Goal: Information Seeking & Learning: Learn about a topic

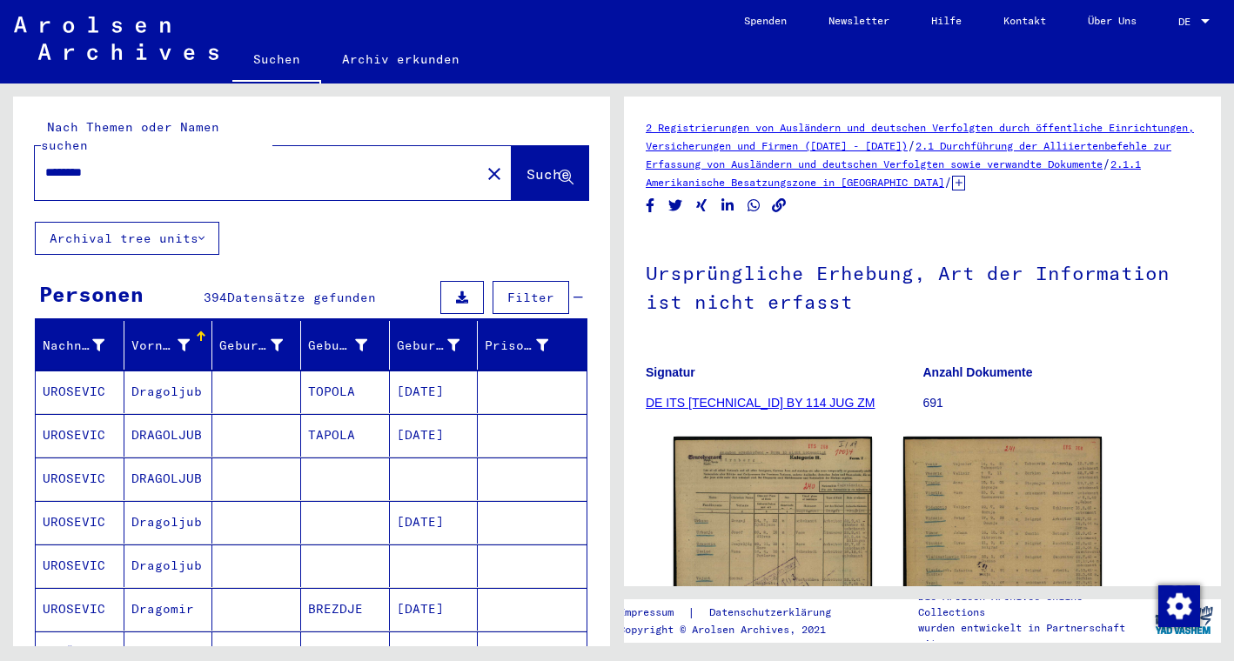
drag, startPoint x: 117, startPoint y: 154, endPoint x: 10, endPoint y: 148, distance: 107.2
click at [10, 148] on div "Nach Themen oder Namen suchen ******** close Suche Archival tree units Personen…" at bounding box center [308, 365] width 617 height 563
paste input "*******"
type input "**********"
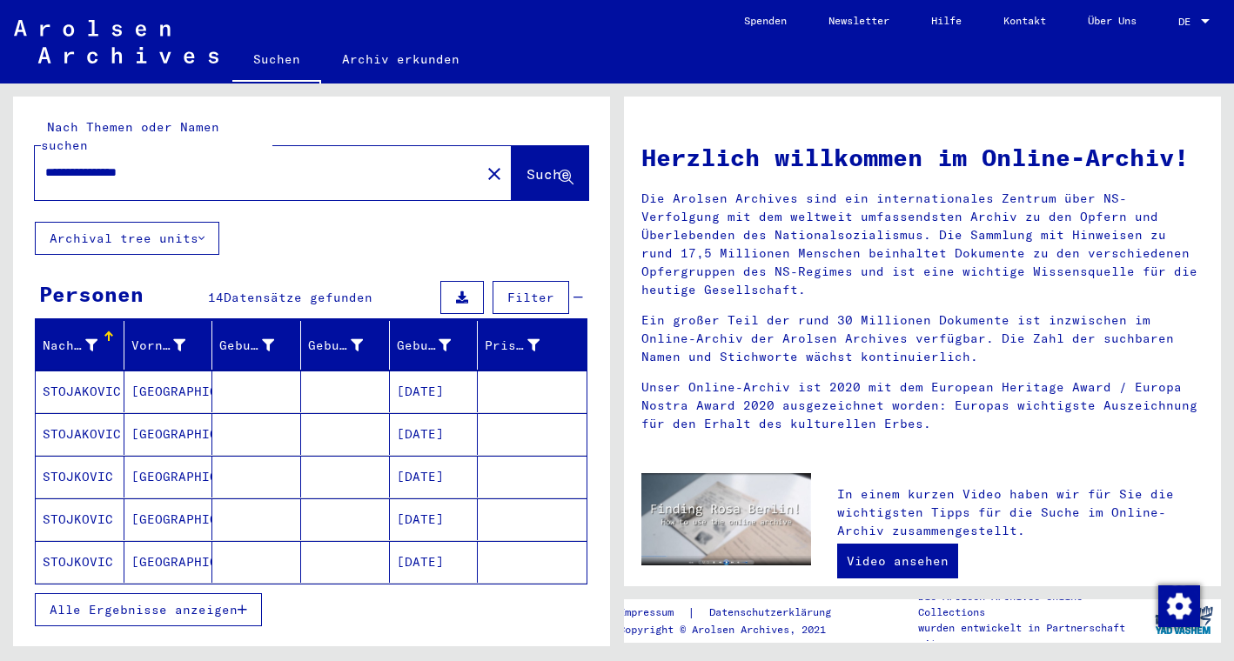
click at [156, 602] on span "Alle Ergebnisse anzeigen" at bounding box center [144, 610] width 188 height 16
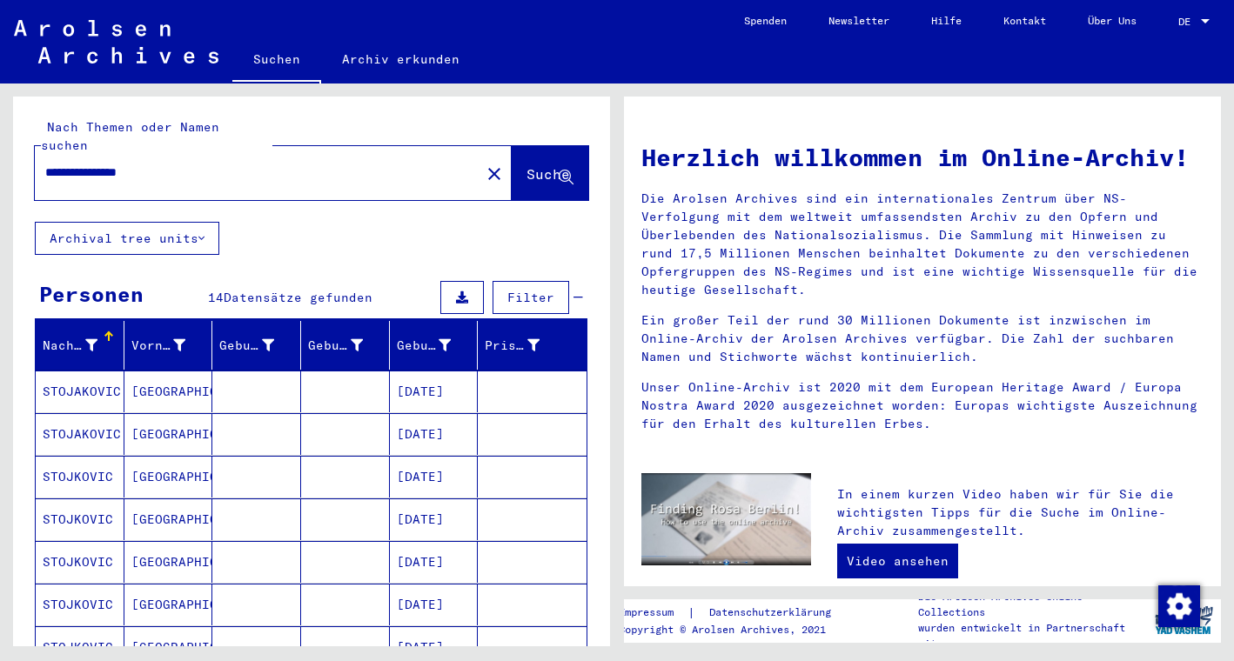
click at [97, 464] on mat-cell "STOJKOVIC" at bounding box center [80, 477] width 89 height 42
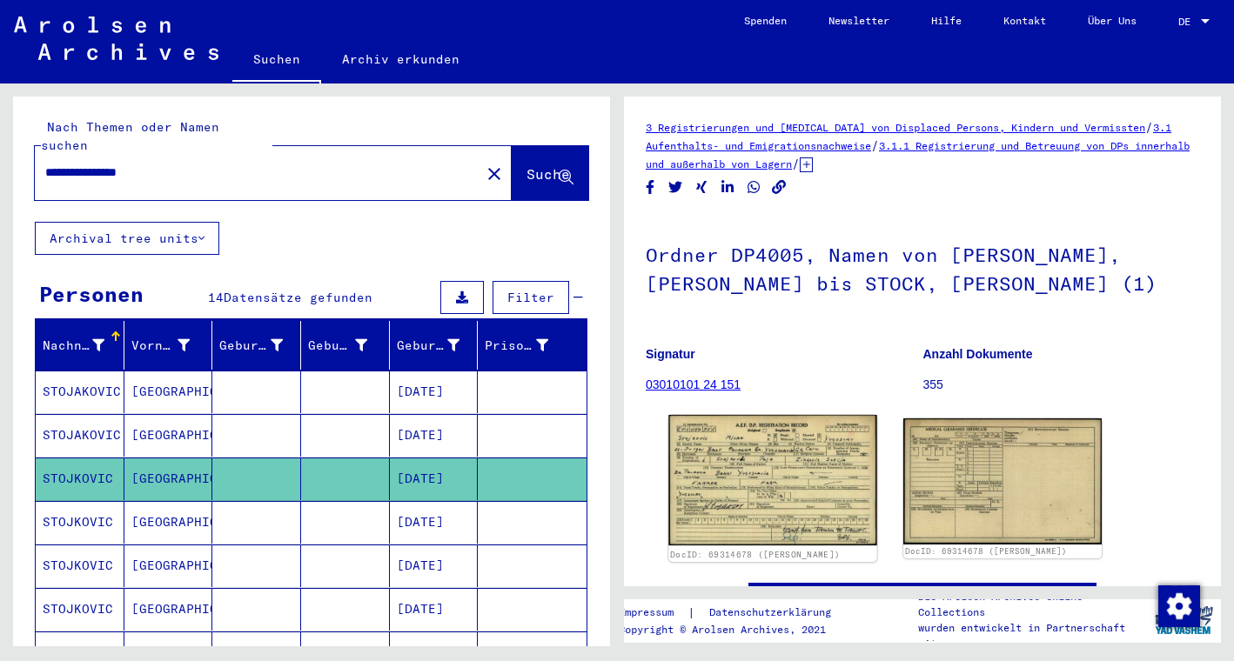
click at [765, 478] on img at bounding box center [772, 480] width 208 height 130
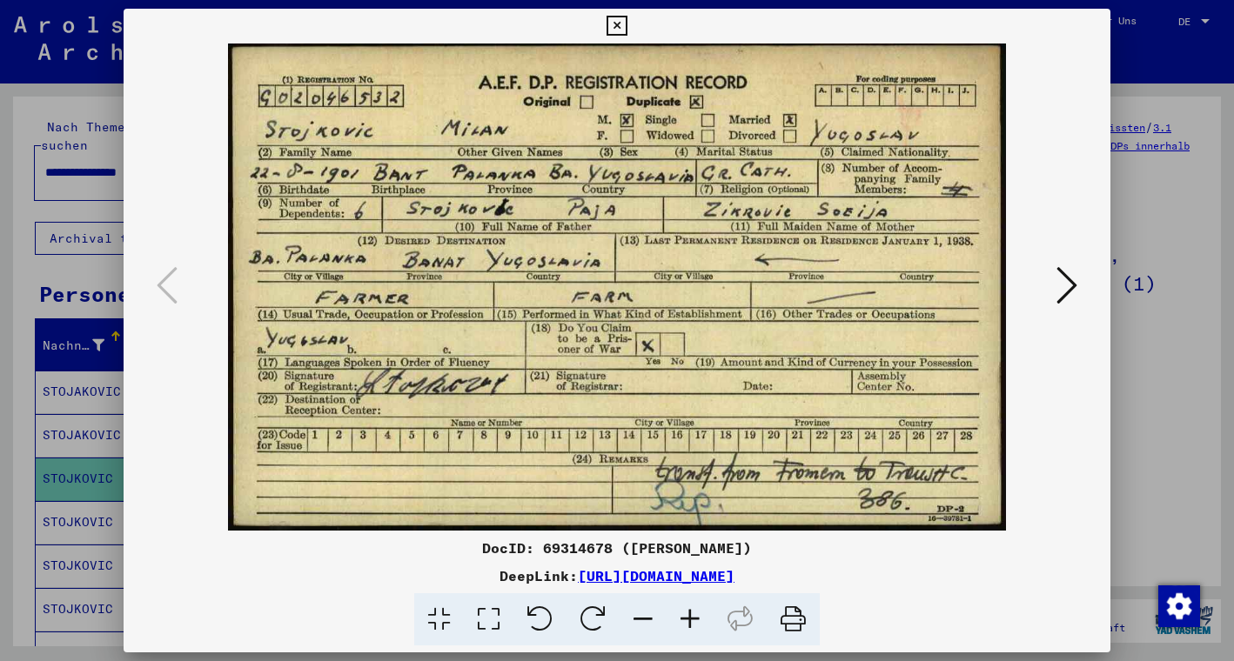
click at [1063, 279] on icon at bounding box center [1066, 285] width 21 height 42
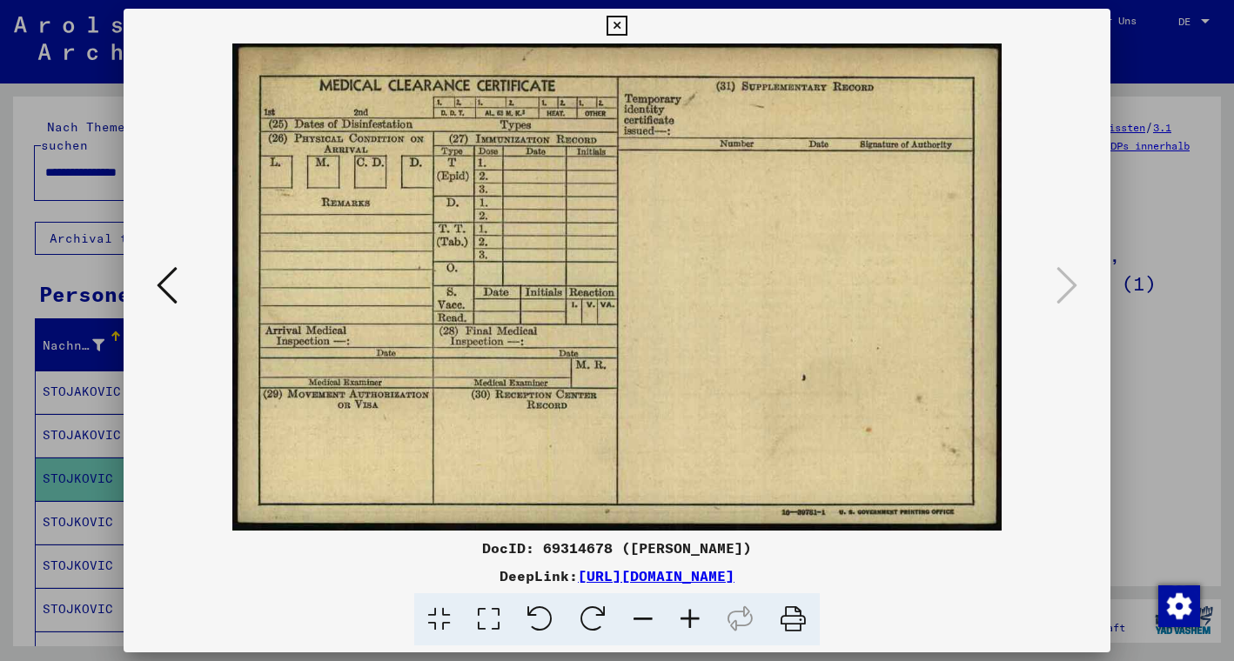
click at [626, 25] on icon at bounding box center [616, 26] width 20 height 21
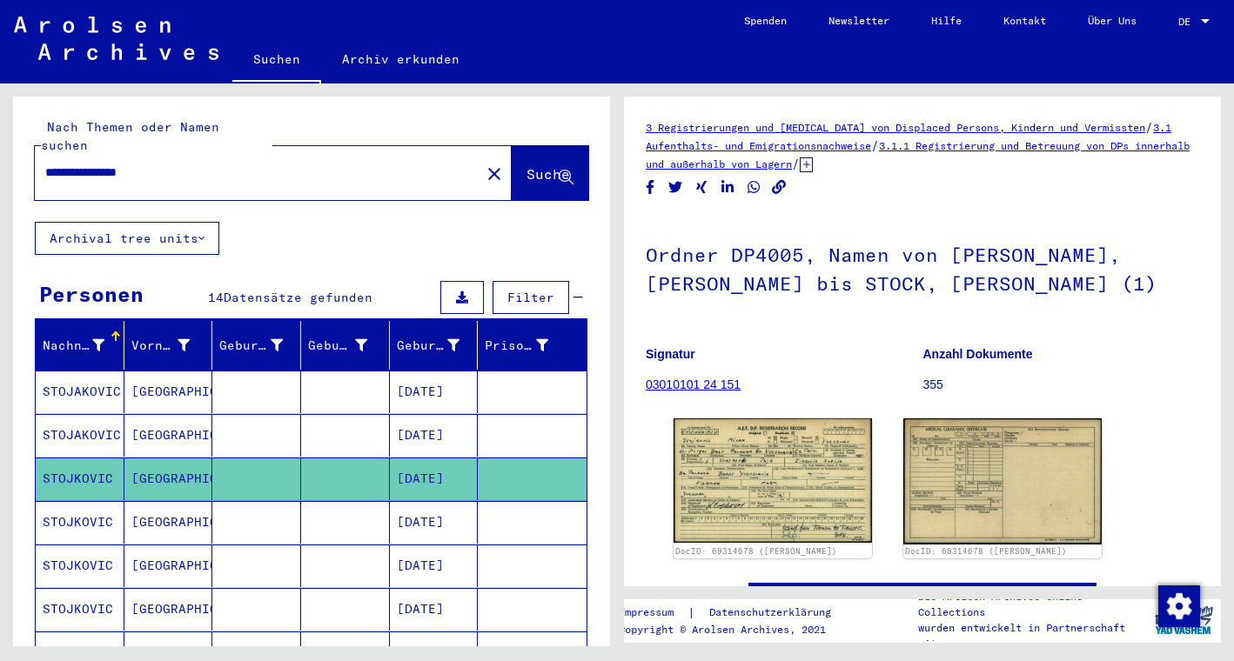
click at [78, 501] on mat-cell "STOJKOVIC" at bounding box center [80, 522] width 89 height 43
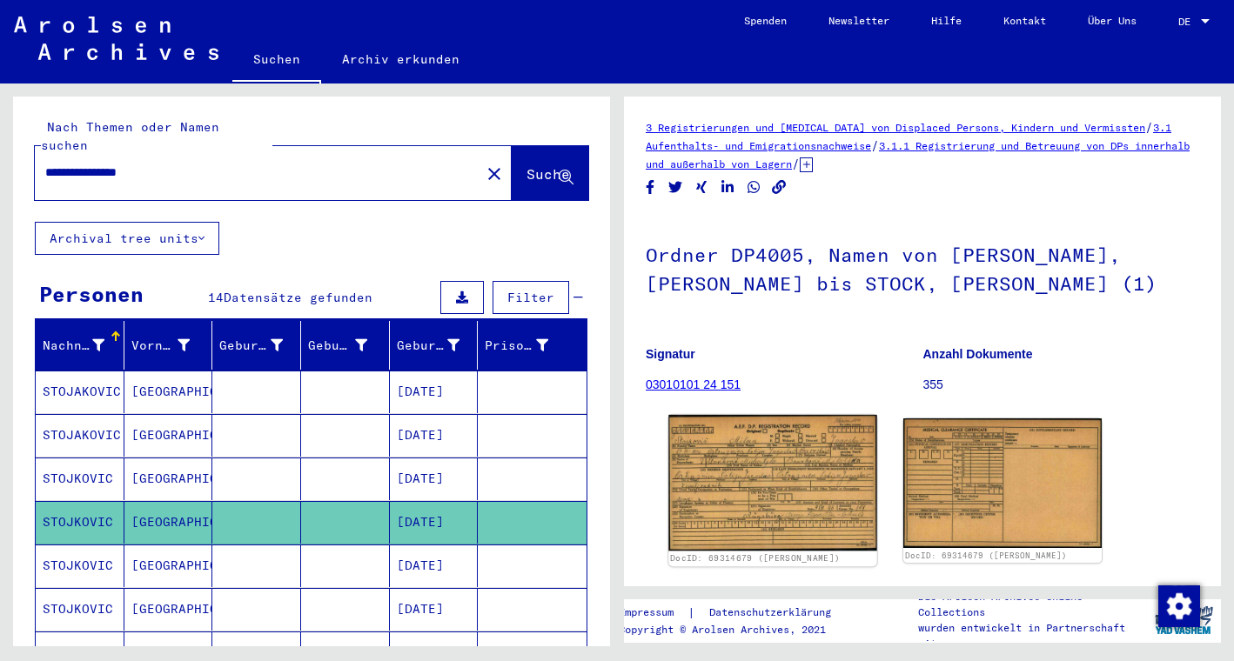
click at [754, 487] on img at bounding box center [772, 483] width 208 height 136
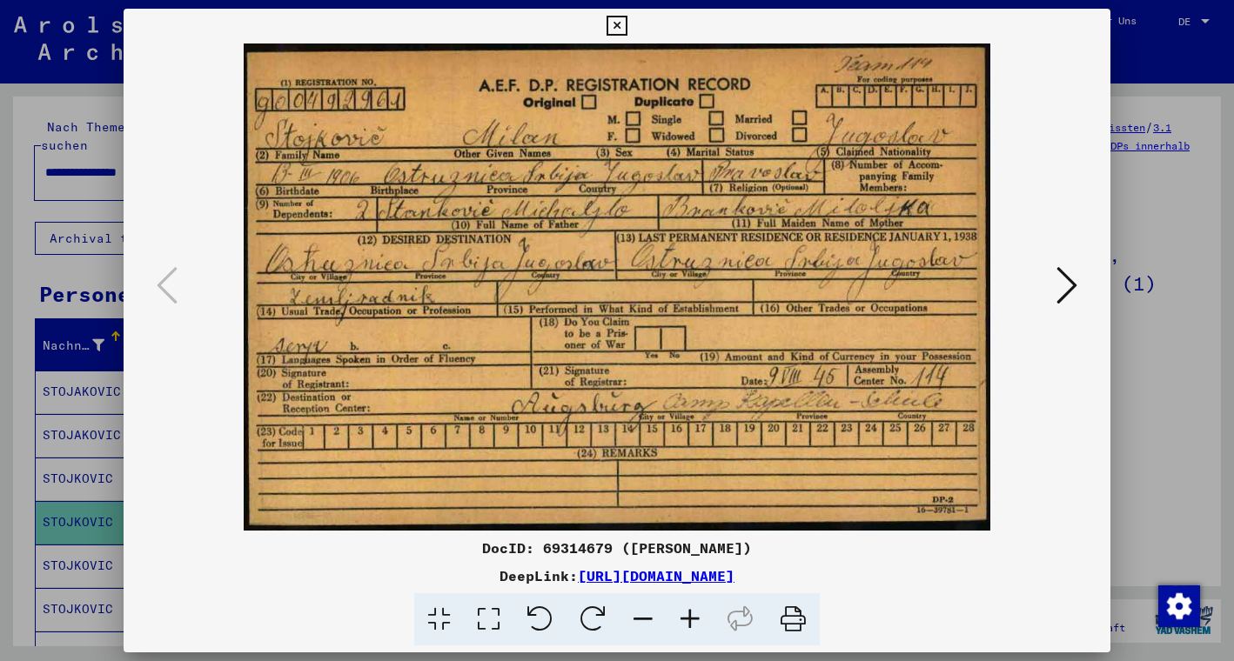
click at [626, 26] on icon at bounding box center [616, 26] width 20 height 21
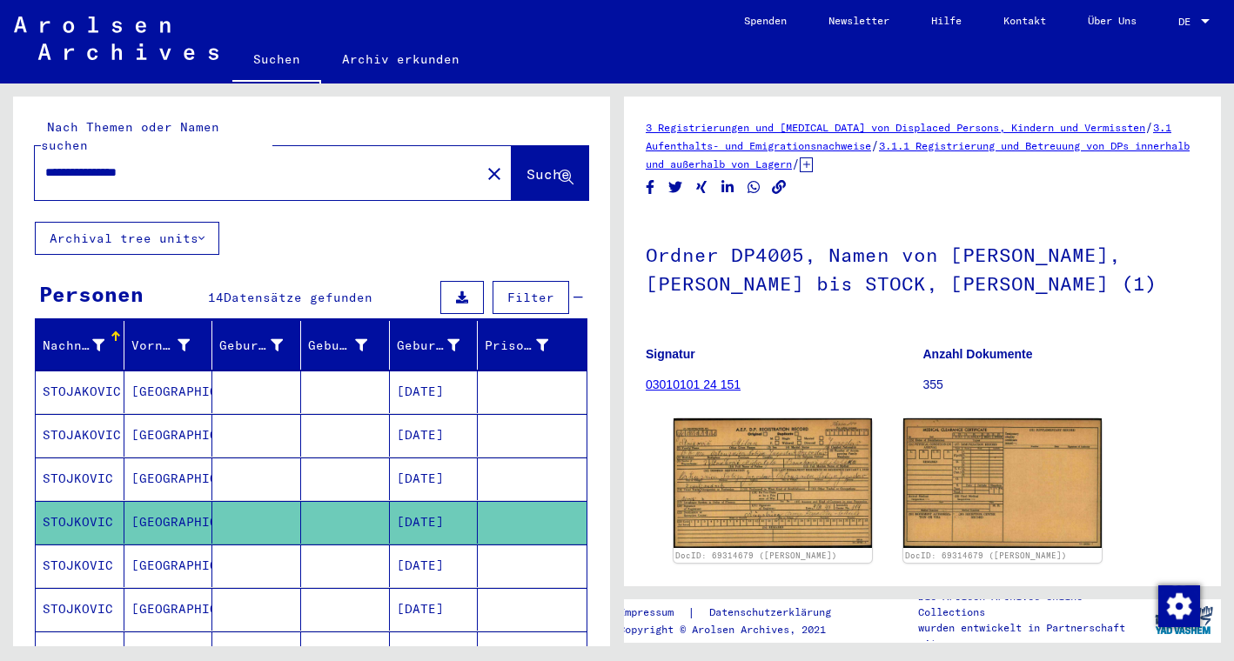
click at [438, 547] on mat-cell "[DATE]" at bounding box center [434, 566] width 89 height 43
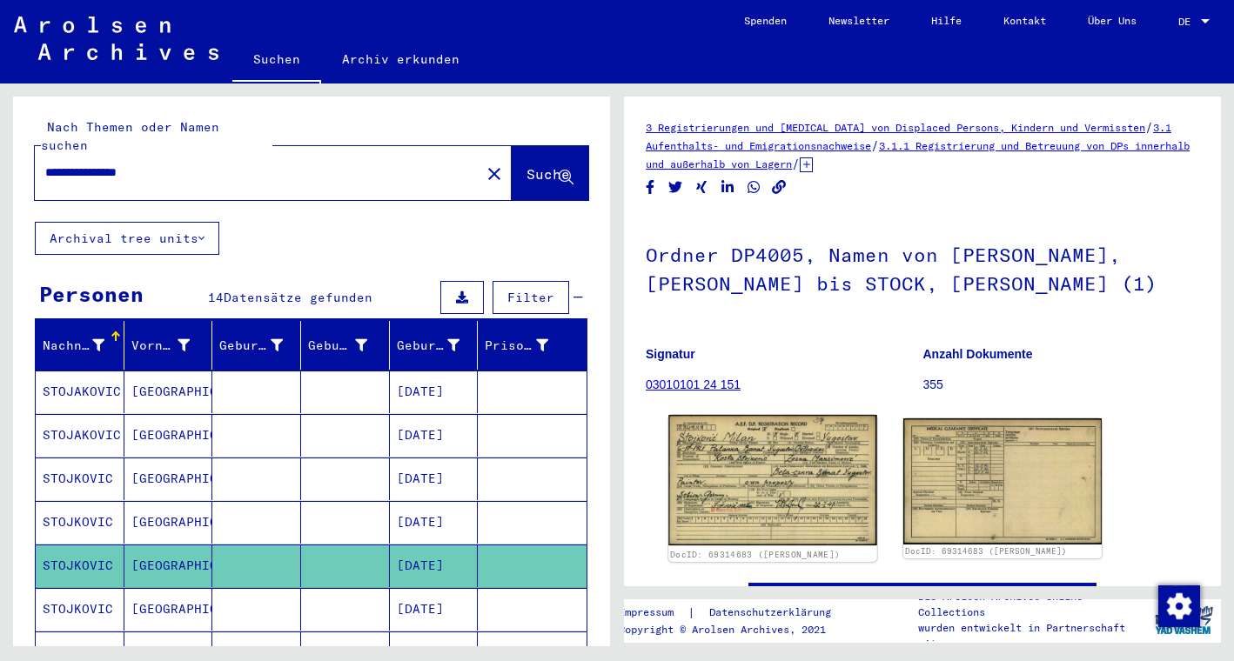
click at [806, 482] on img at bounding box center [772, 480] width 208 height 130
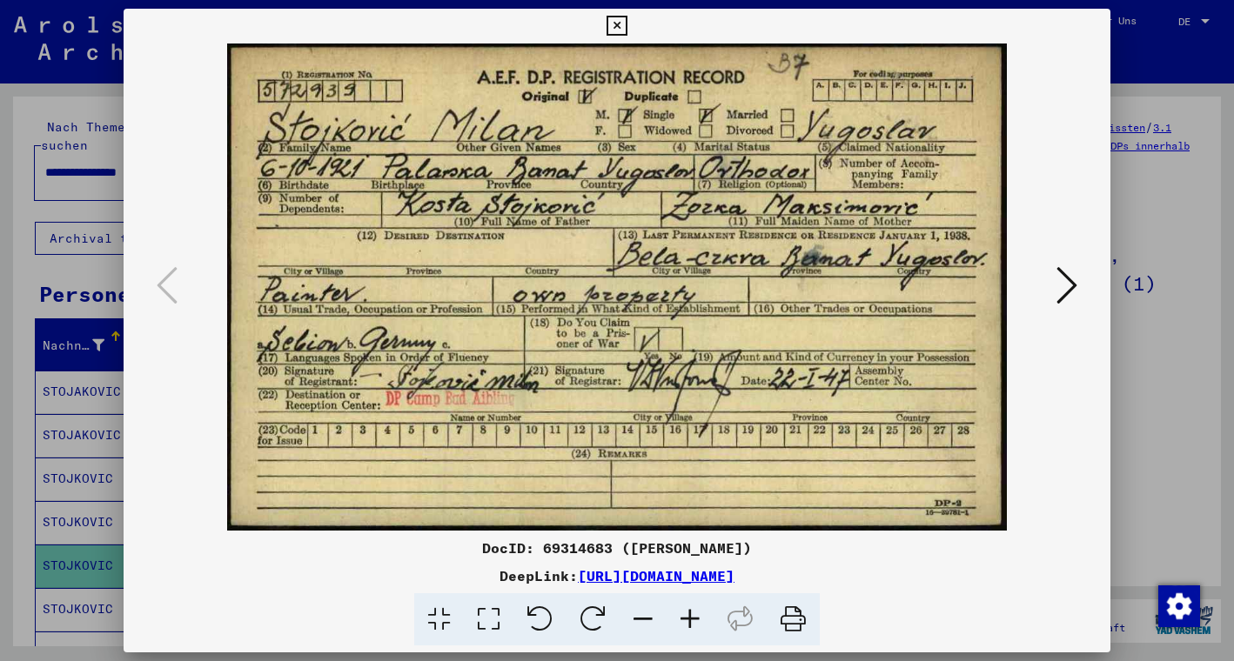
click at [689, 618] on icon at bounding box center [689, 619] width 47 height 53
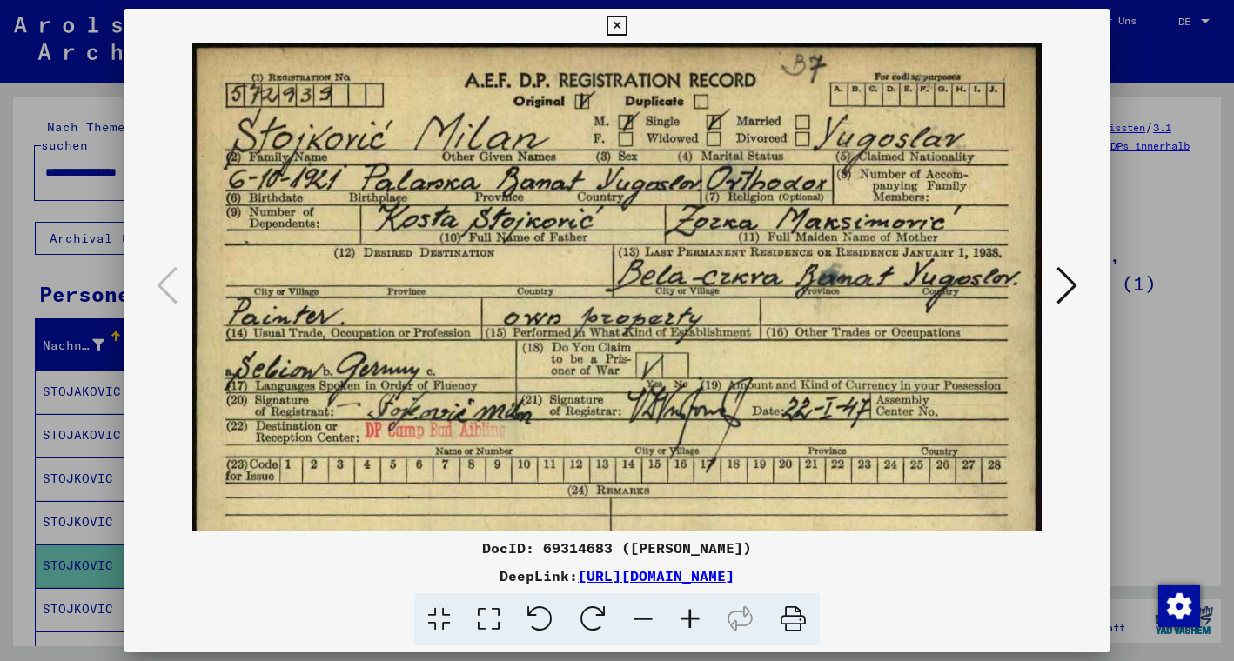
click at [689, 618] on icon at bounding box center [689, 619] width 47 height 53
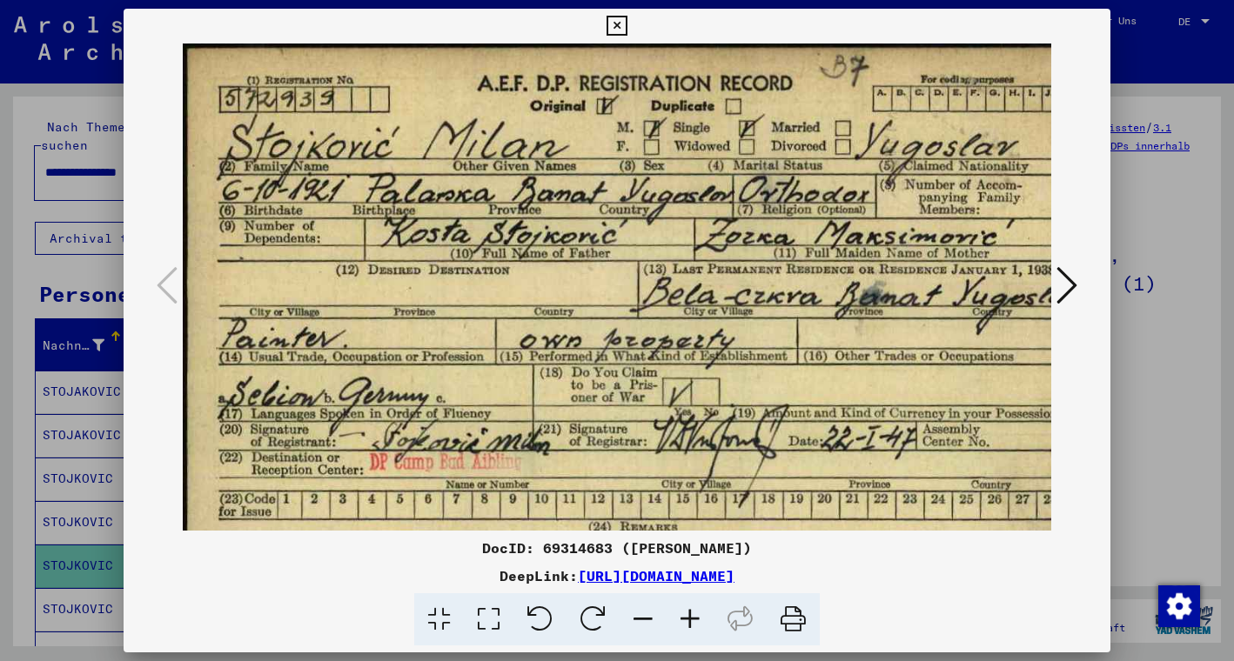
click at [689, 618] on icon at bounding box center [689, 619] width 47 height 53
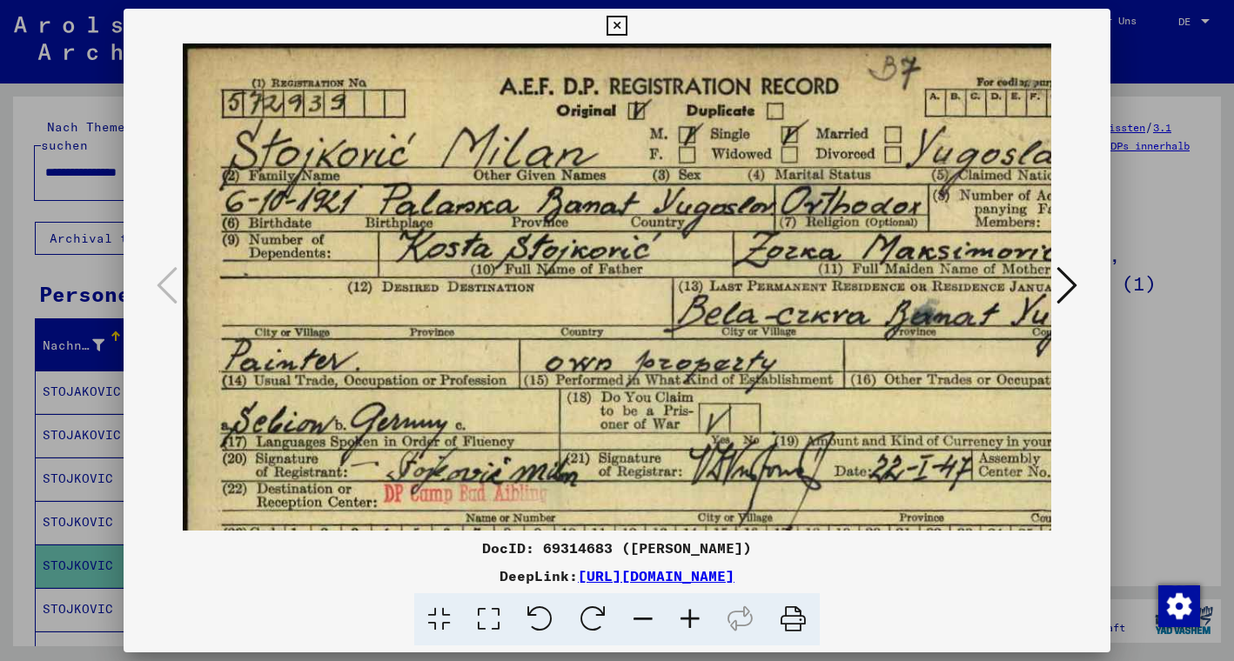
click at [689, 618] on icon at bounding box center [689, 619] width 47 height 53
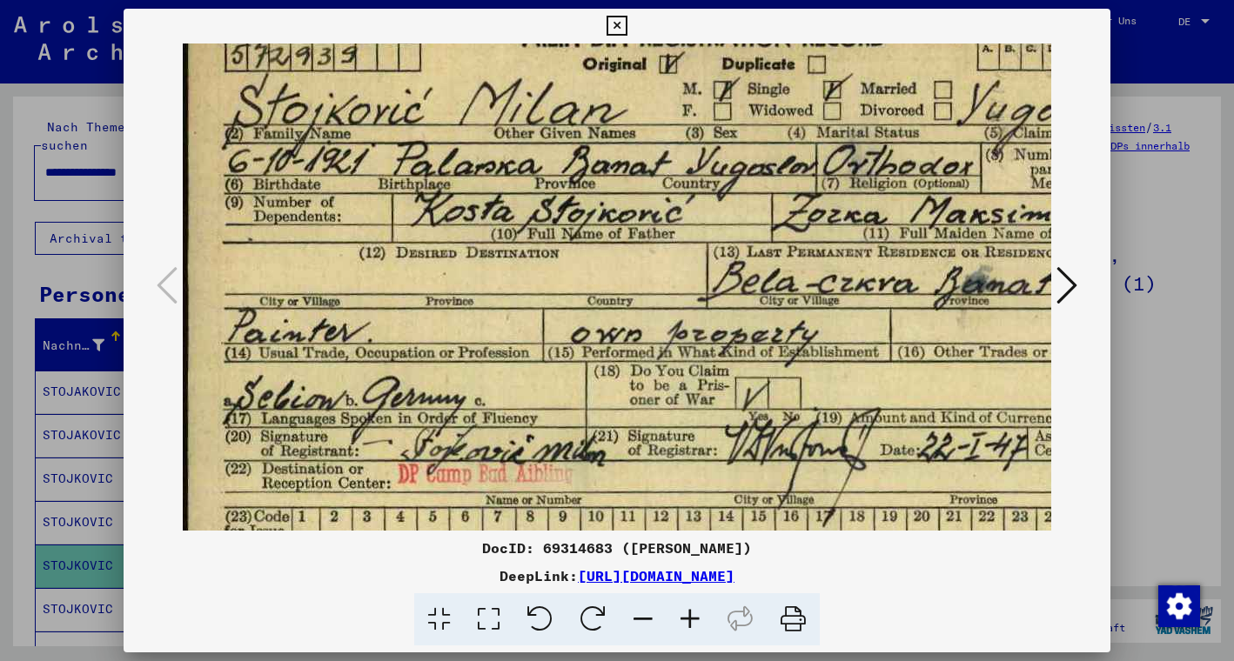
scroll to position [53, 0]
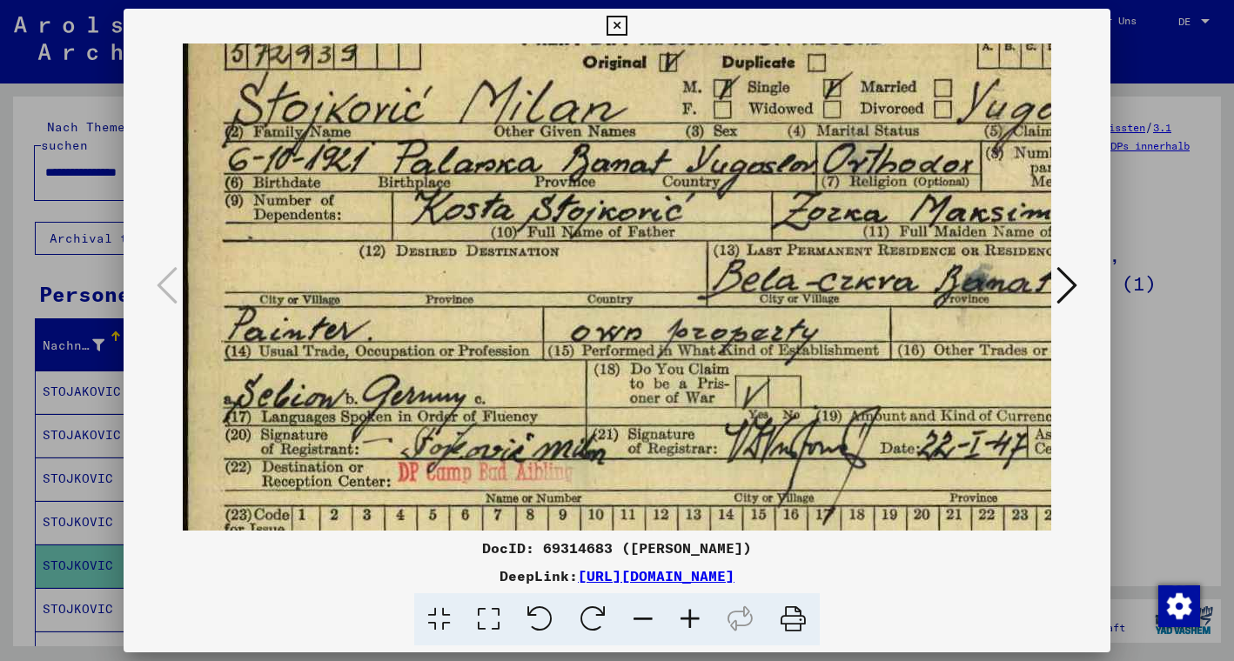
drag, startPoint x: 832, startPoint y: 371, endPoint x: 960, endPoint y: 318, distance: 139.3
click at [626, 24] on icon at bounding box center [616, 26] width 20 height 21
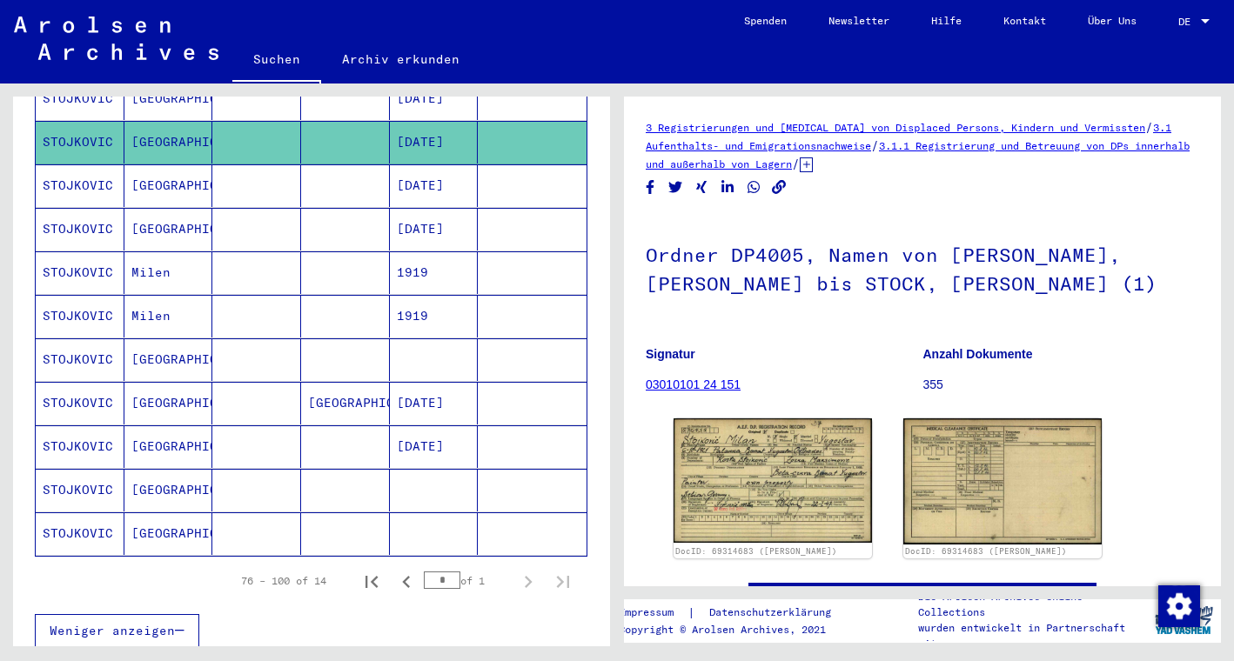
scroll to position [426, 0]
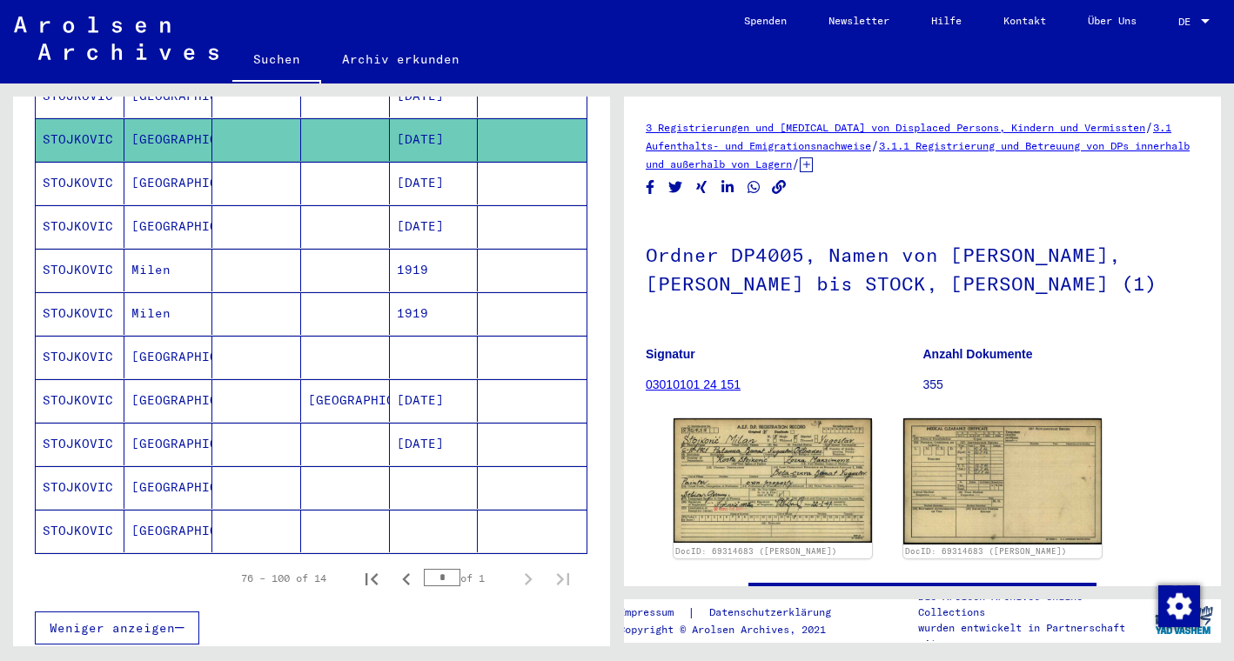
click at [444, 395] on mat-cell "[DATE]" at bounding box center [434, 400] width 89 height 43
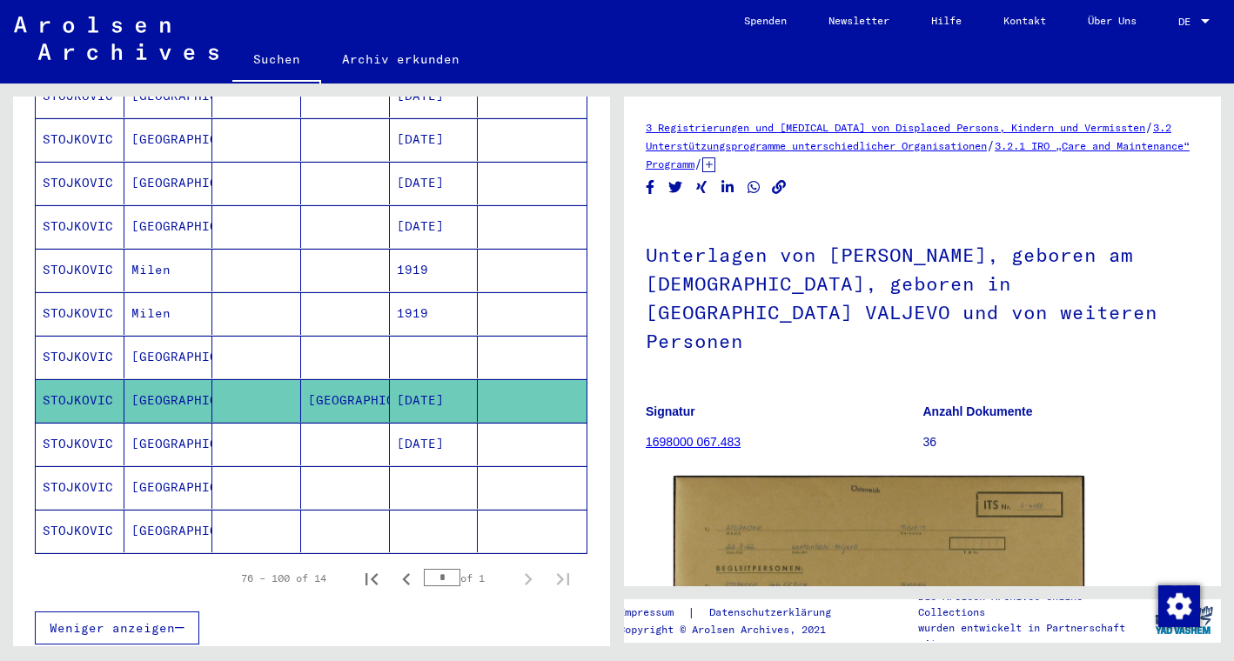
click at [446, 510] on mat-cell at bounding box center [434, 531] width 89 height 43
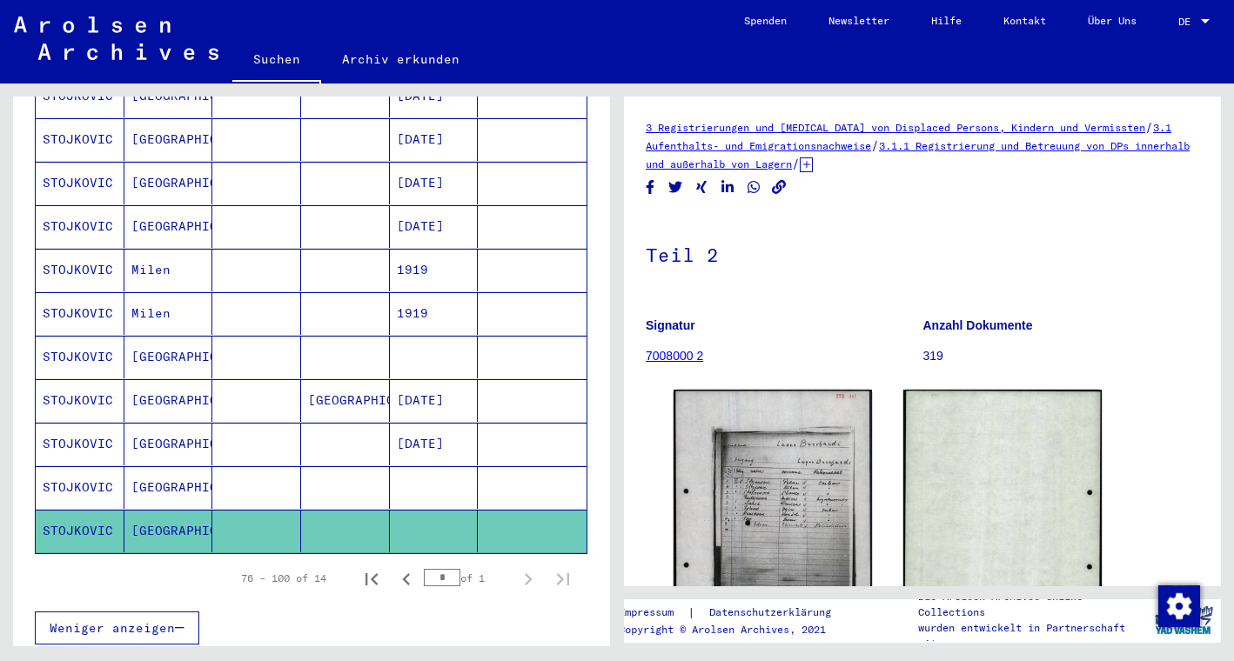
click at [439, 466] on mat-cell at bounding box center [434, 487] width 89 height 43
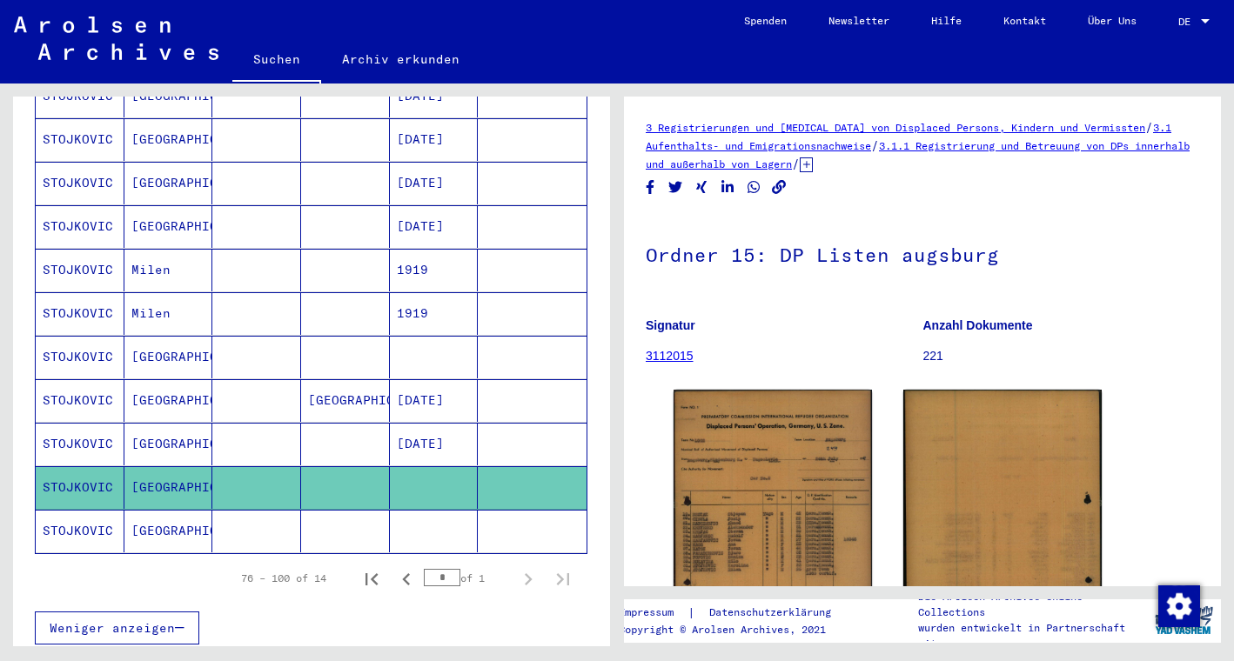
click at [445, 349] on mat-cell at bounding box center [434, 357] width 89 height 43
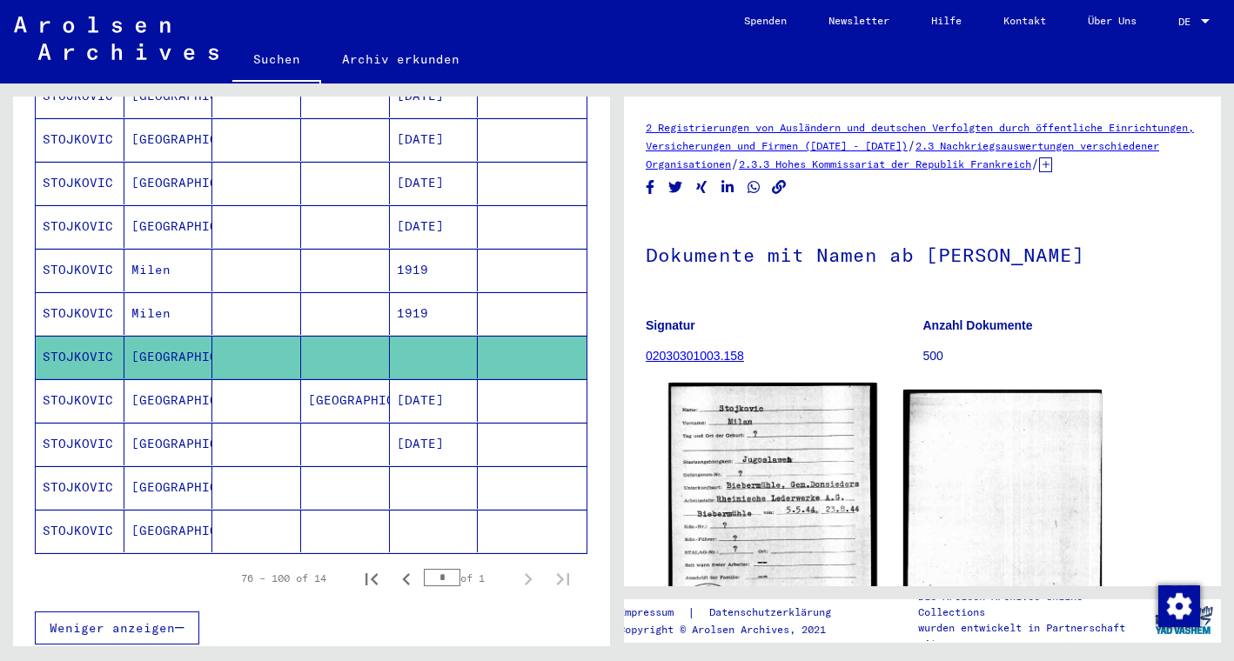
click at [793, 527] on img at bounding box center [772, 515] width 208 height 265
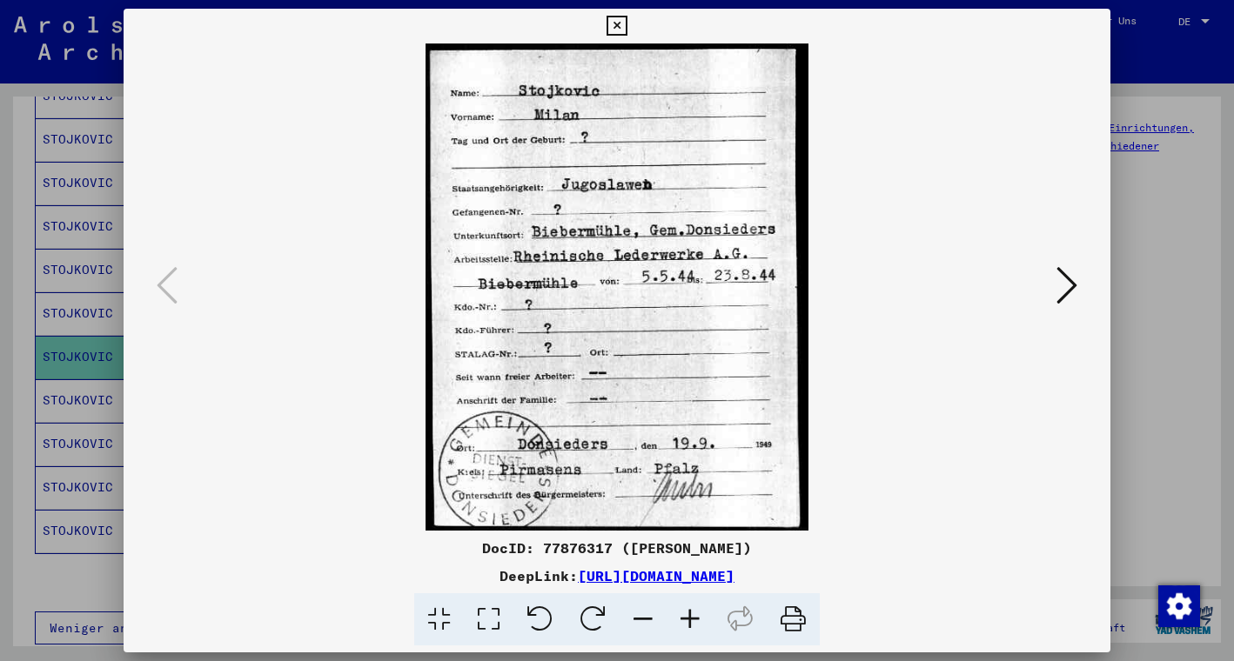
click at [1069, 281] on icon at bounding box center [1066, 285] width 21 height 42
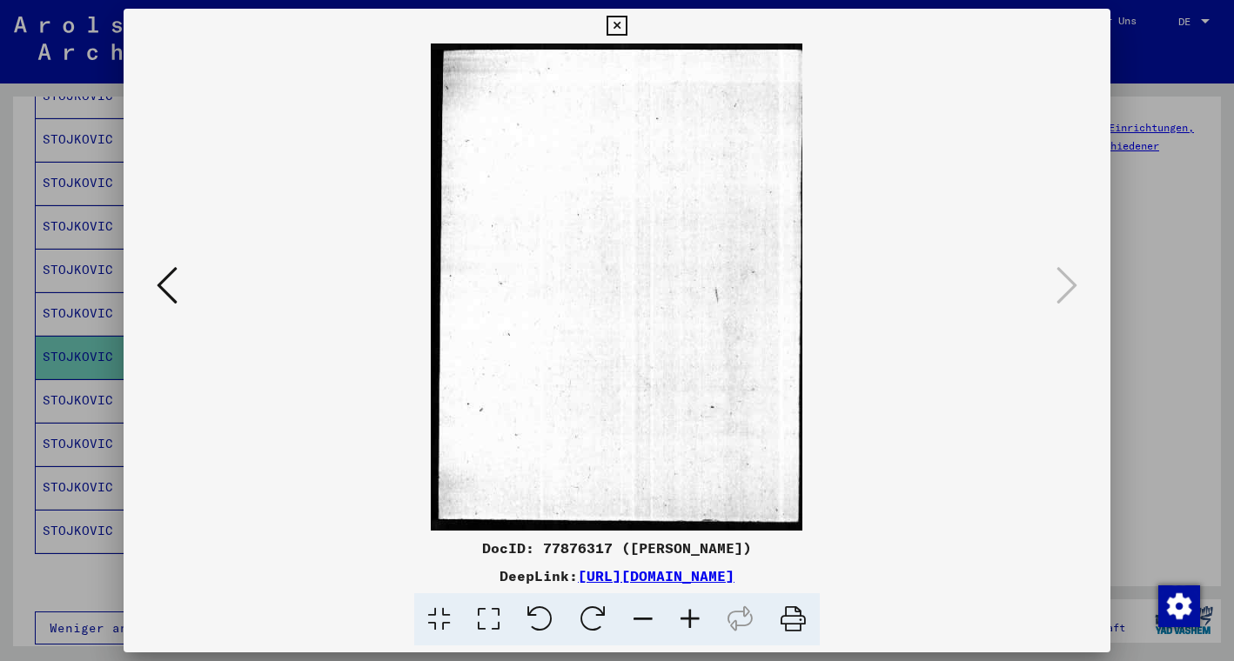
click at [626, 23] on icon at bounding box center [616, 26] width 20 height 21
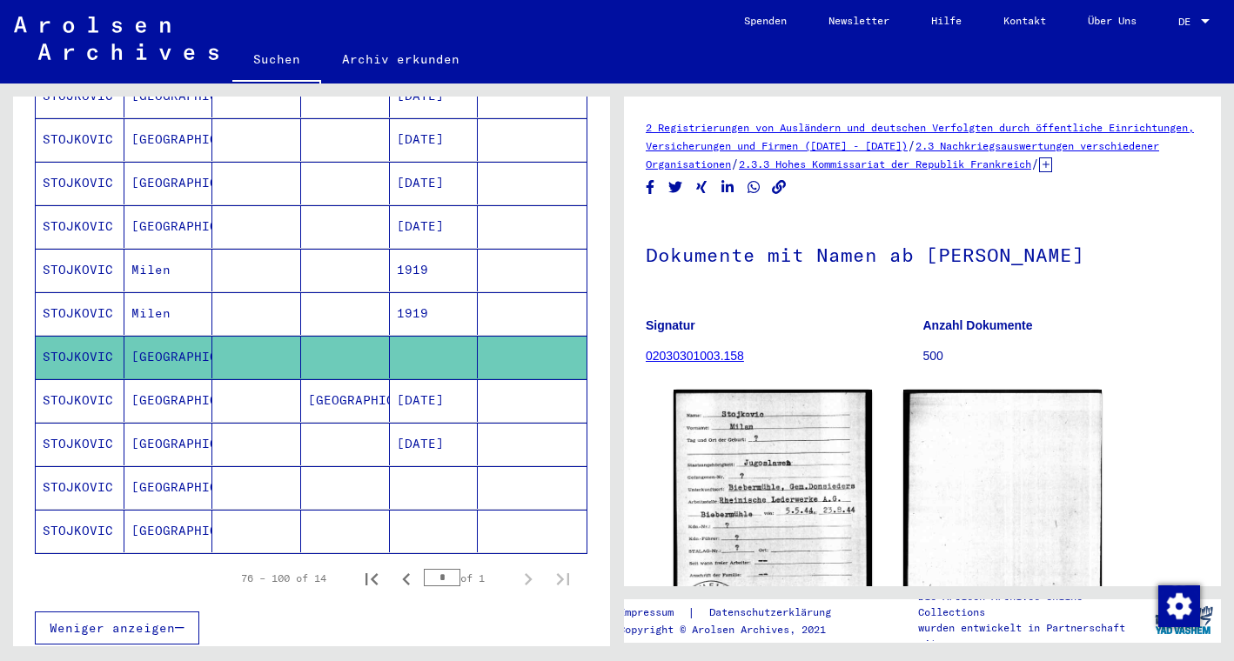
click at [425, 298] on mat-cell "1919" at bounding box center [434, 313] width 89 height 43
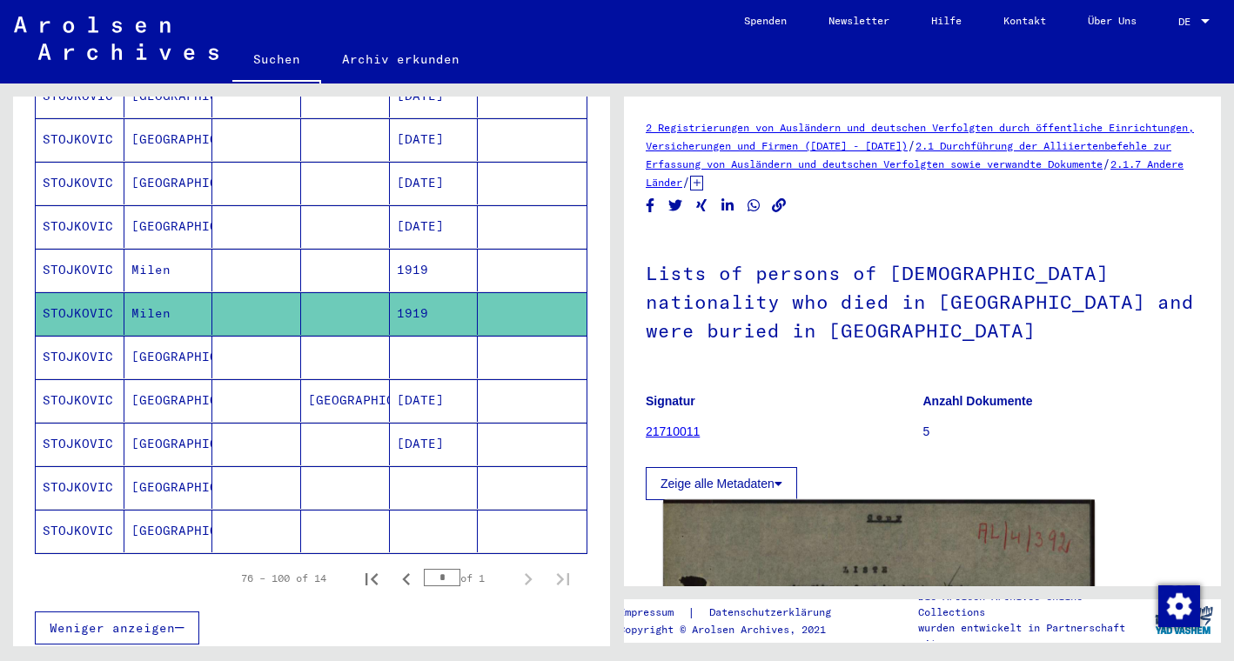
click at [776, 512] on img at bounding box center [878, 649] width 431 height 298
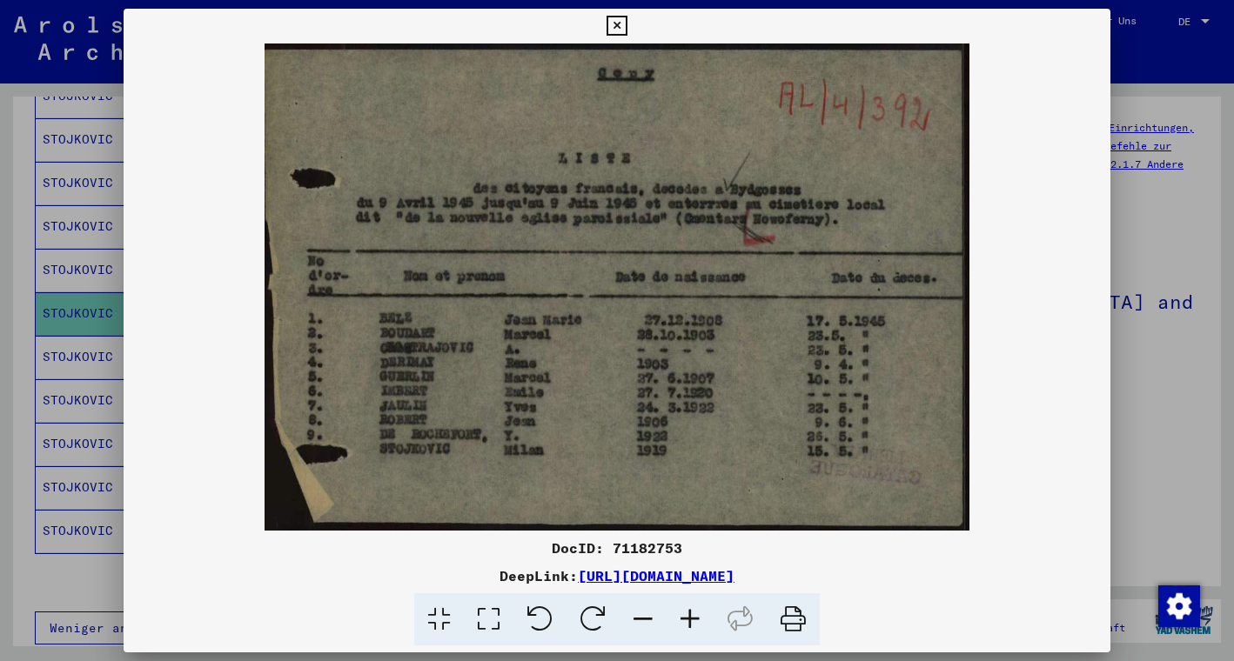
click at [626, 33] on icon at bounding box center [616, 26] width 20 height 21
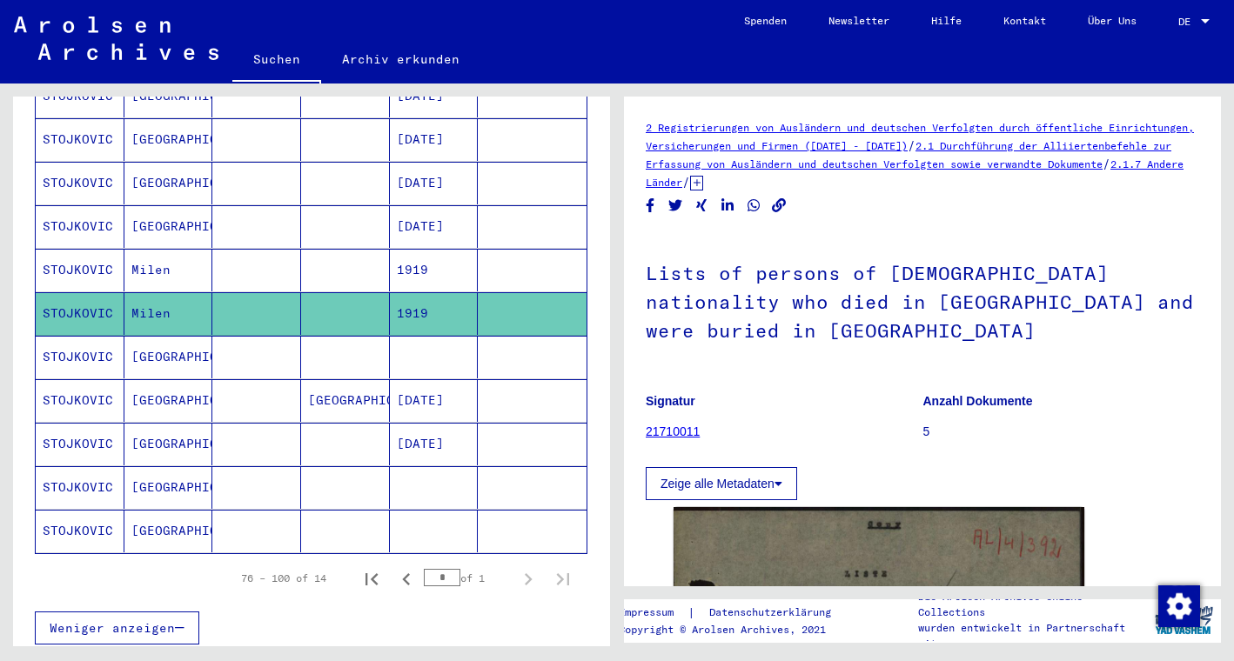
click at [403, 258] on mat-cell "1919" at bounding box center [434, 270] width 89 height 43
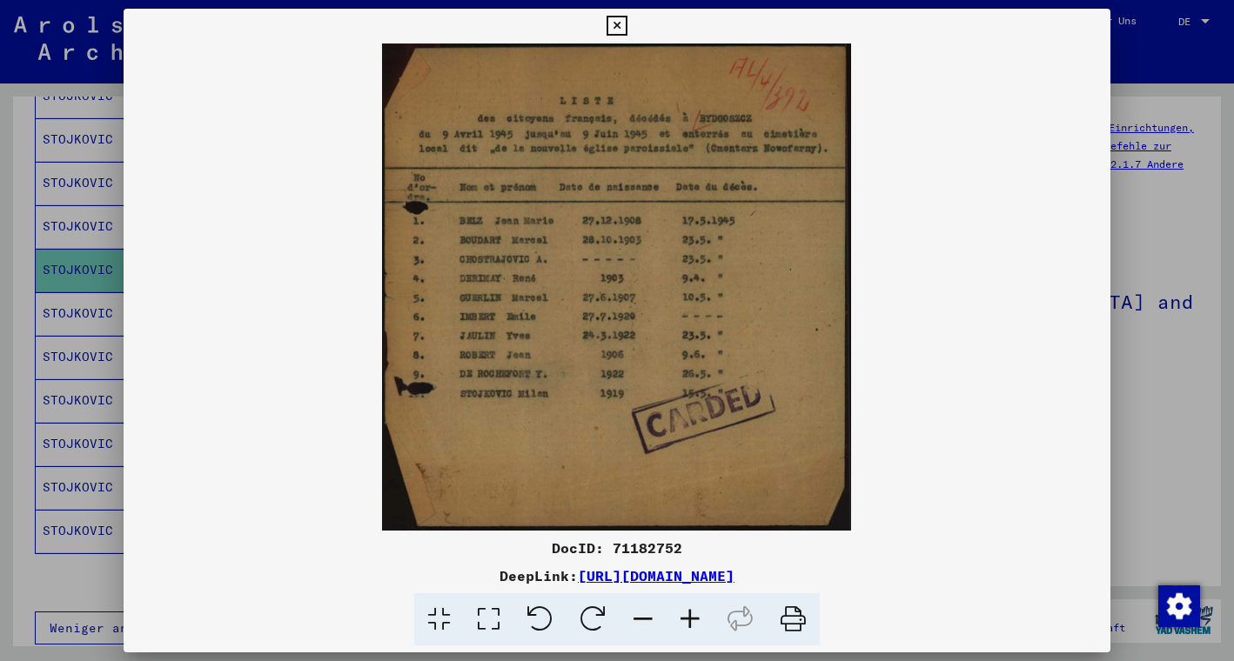
click at [626, 23] on icon at bounding box center [616, 26] width 20 height 21
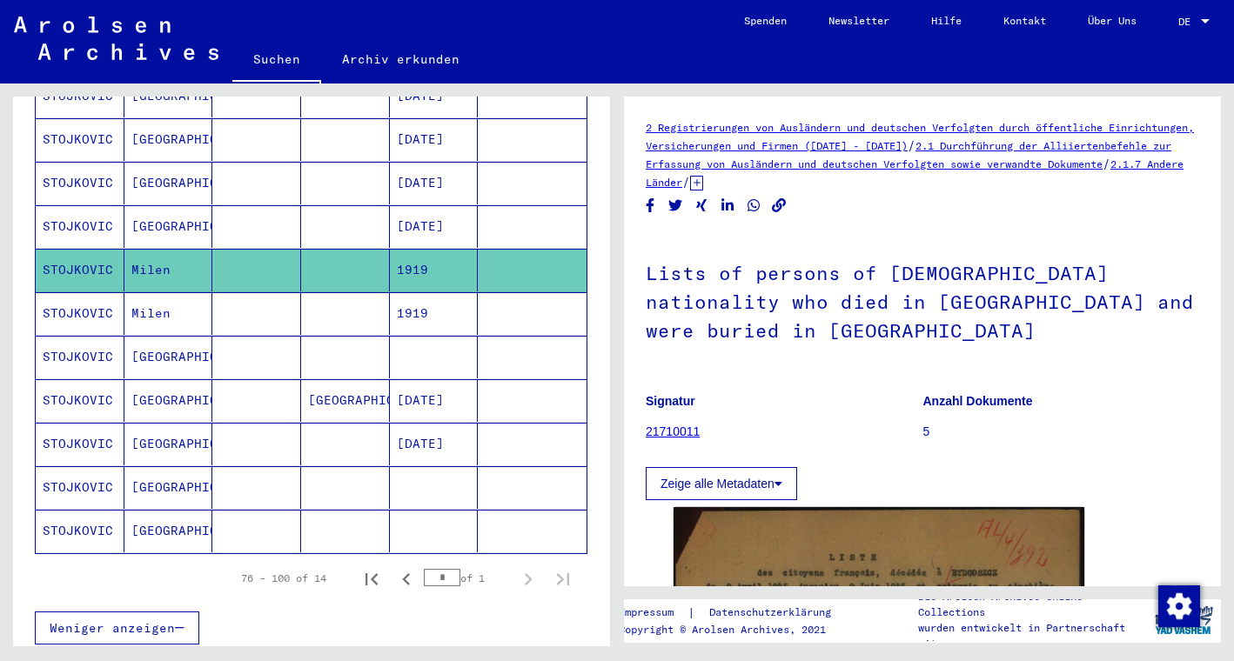
click at [457, 216] on mat-cell "[DATE]" at bounding box center [434, 226] width 89 height 43
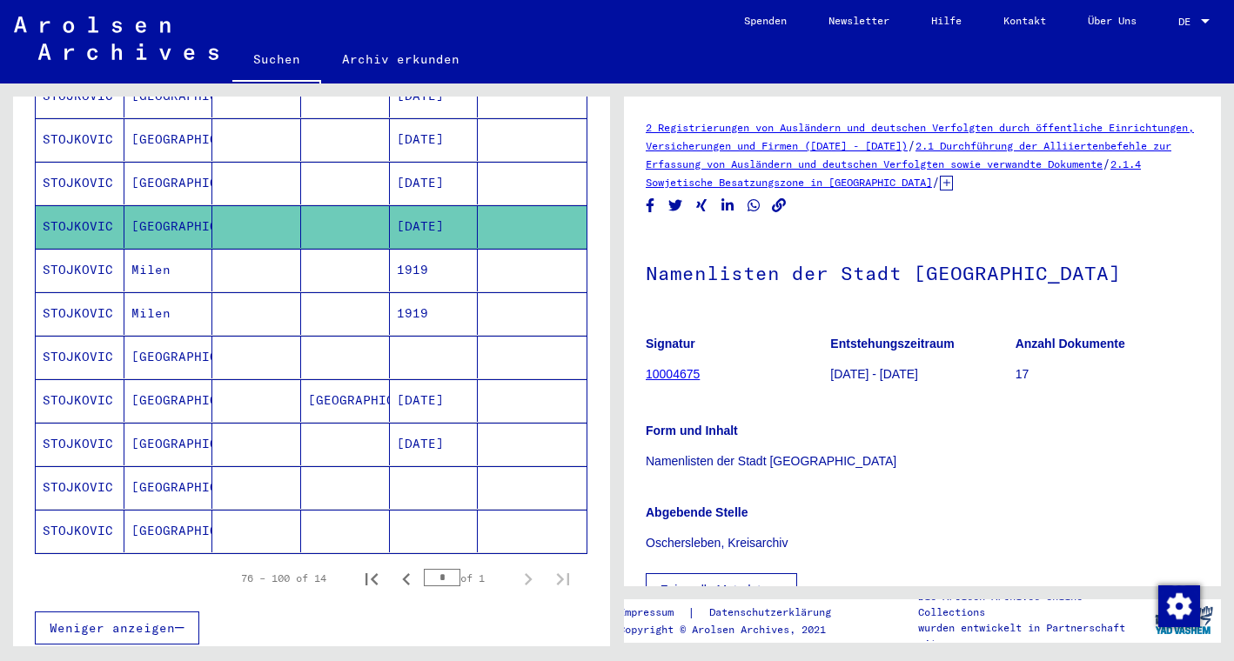
click at [456, 162] on mat-cell "[DATE]" at bounding box center [434, 183] width 89 height 43
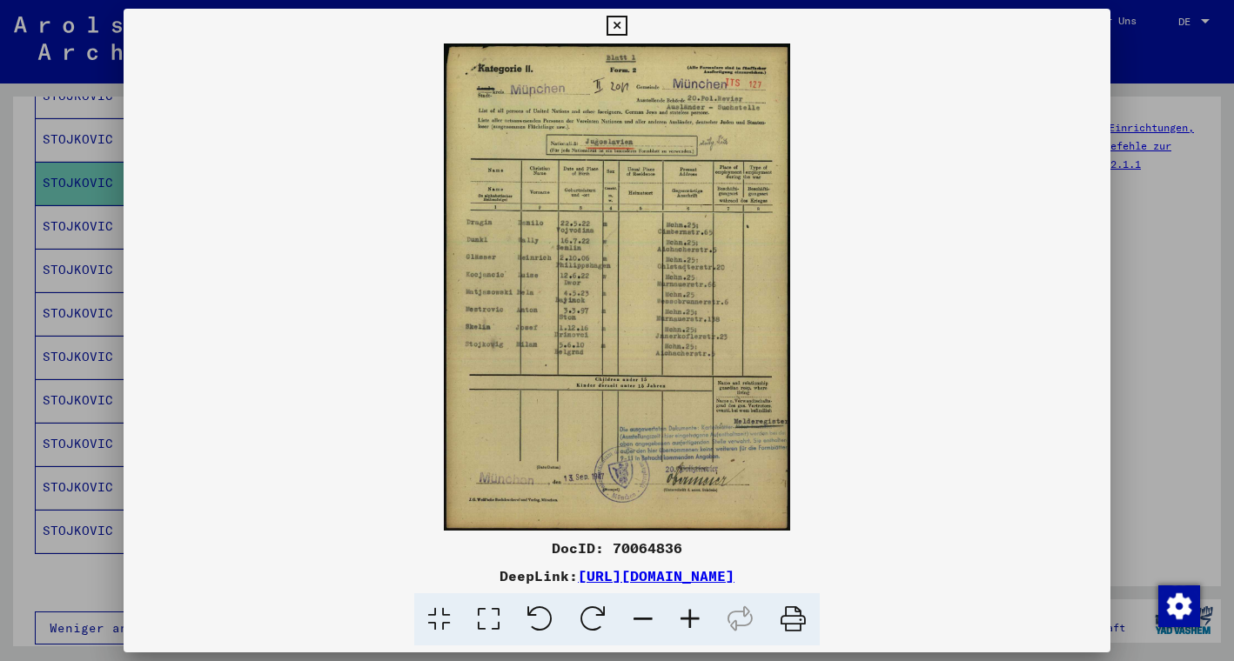
click at [626, 30] on icon at bounding box center [616, 26] width 20 height 21
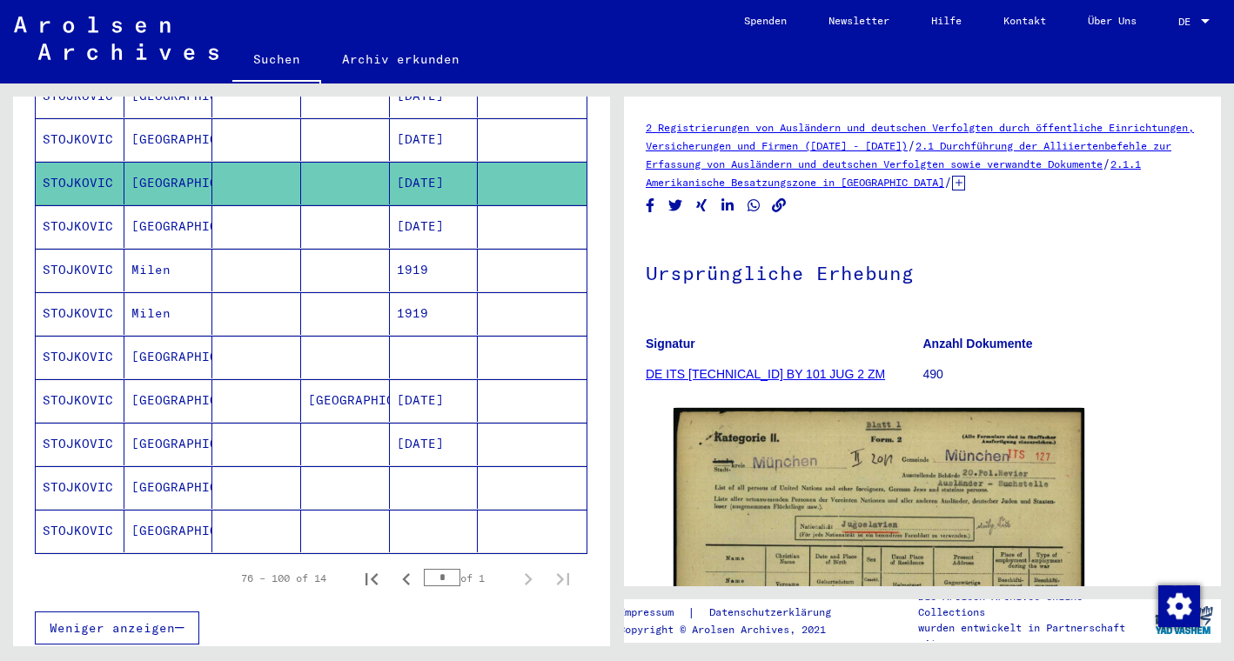
click at [437, 128] on mat-cell "[DATE]" at bounding box center [434, 139] width 89 height 43
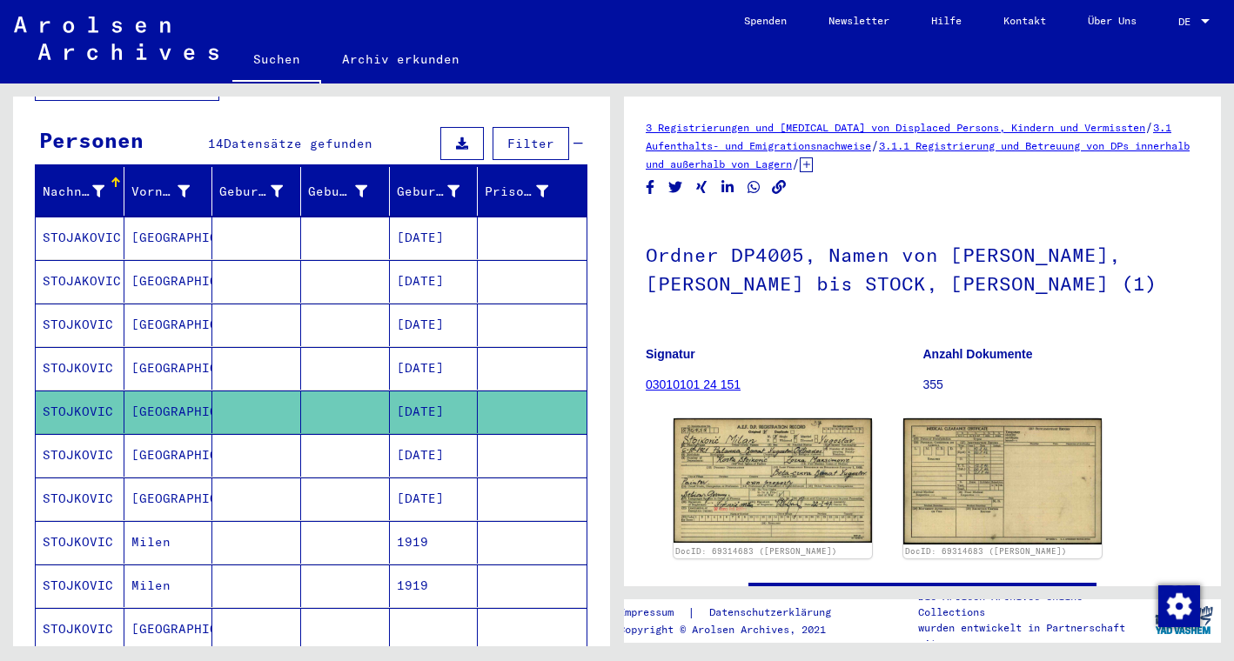
scroll to position [153, 0]
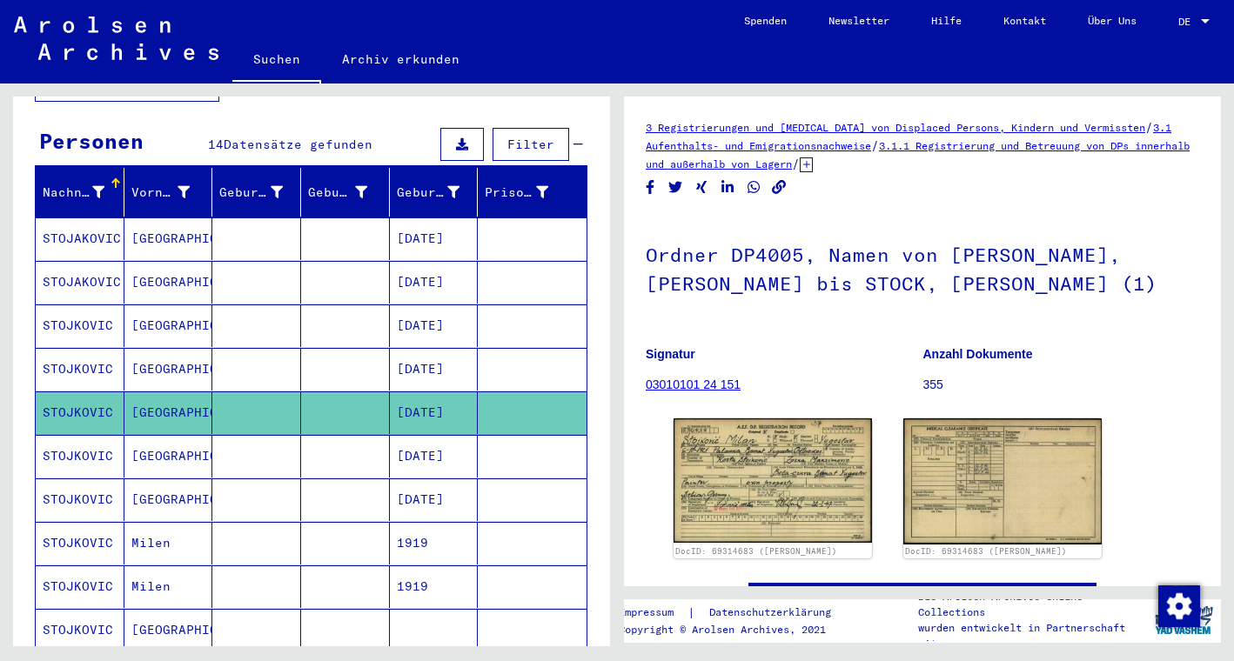
click at [463, 358] on mat-cell "[DATE]" at bounding box center [434, 369] width 89 height 43
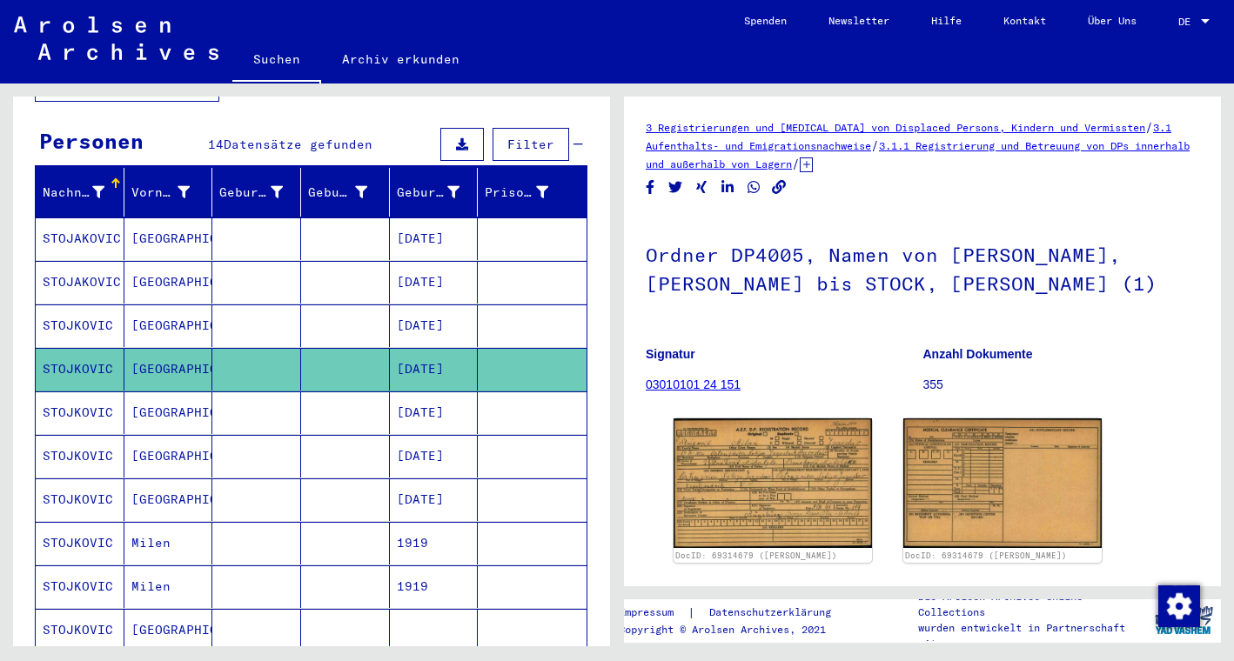
click at [459, 311] on mat-cell "[DATE]" at bounding box center [434, 325] width 89 height 43
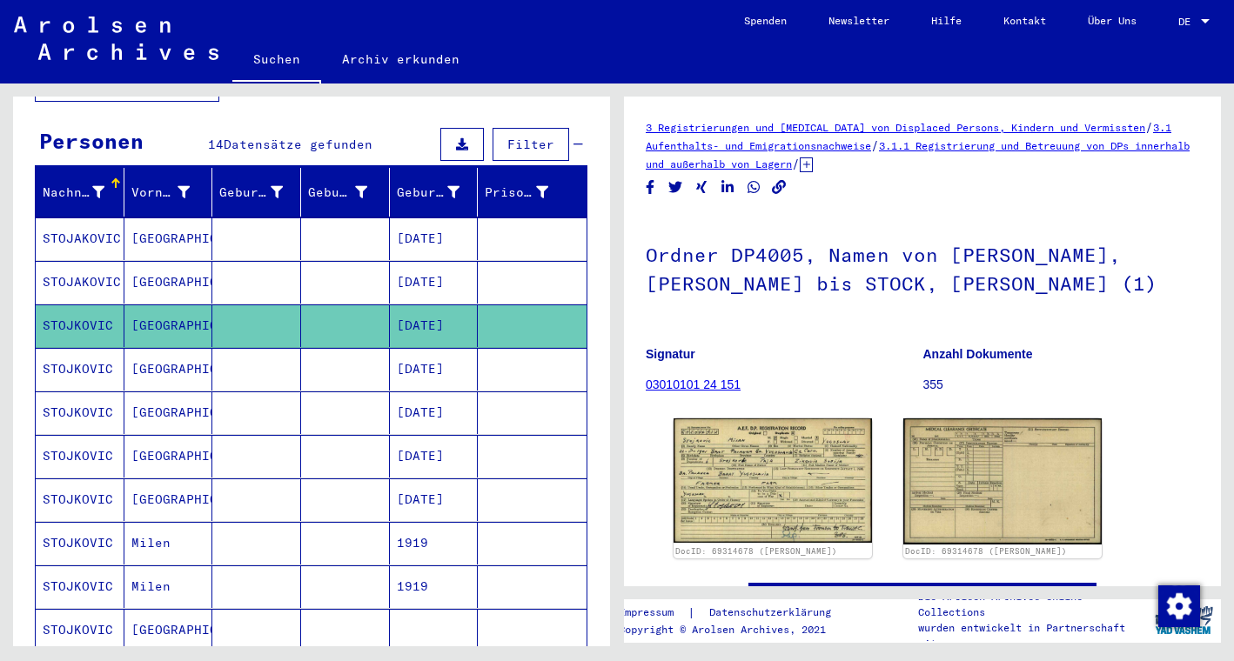
click at [460, 268] on mat-cell "[DATE]" at bounding box center [434, 282] width 89 height 43
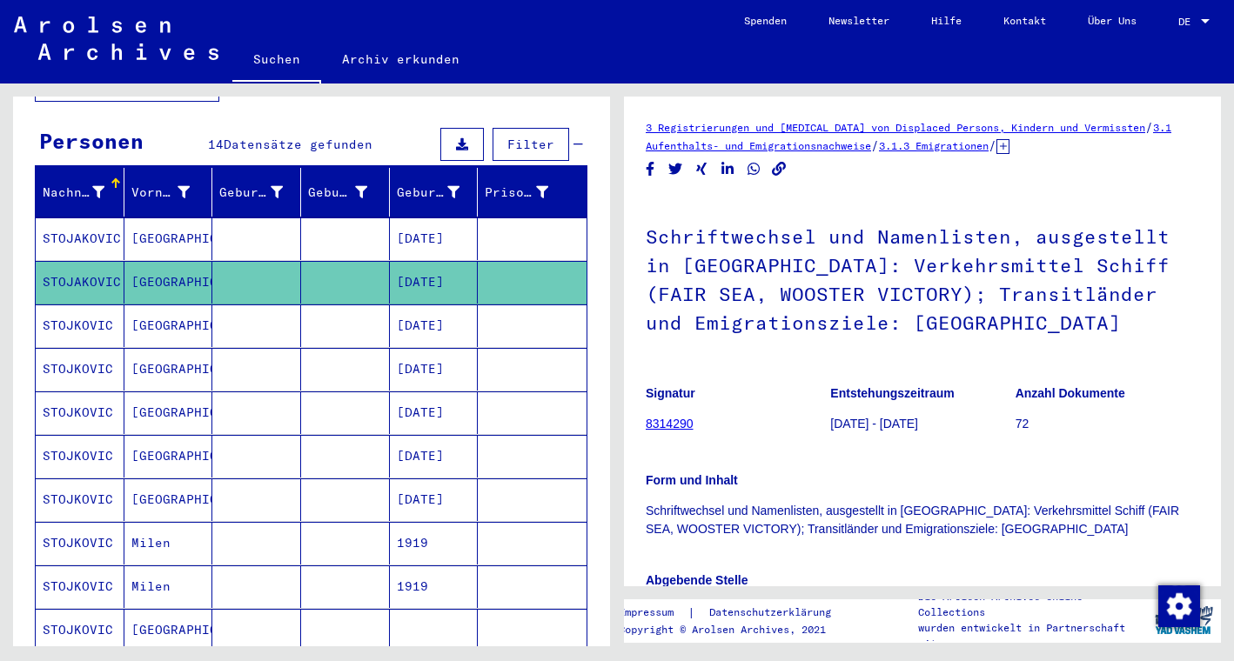
click at [465, 225] on mat-cell "[DATE]" at bounding box center [434, 238] width 89 height 43
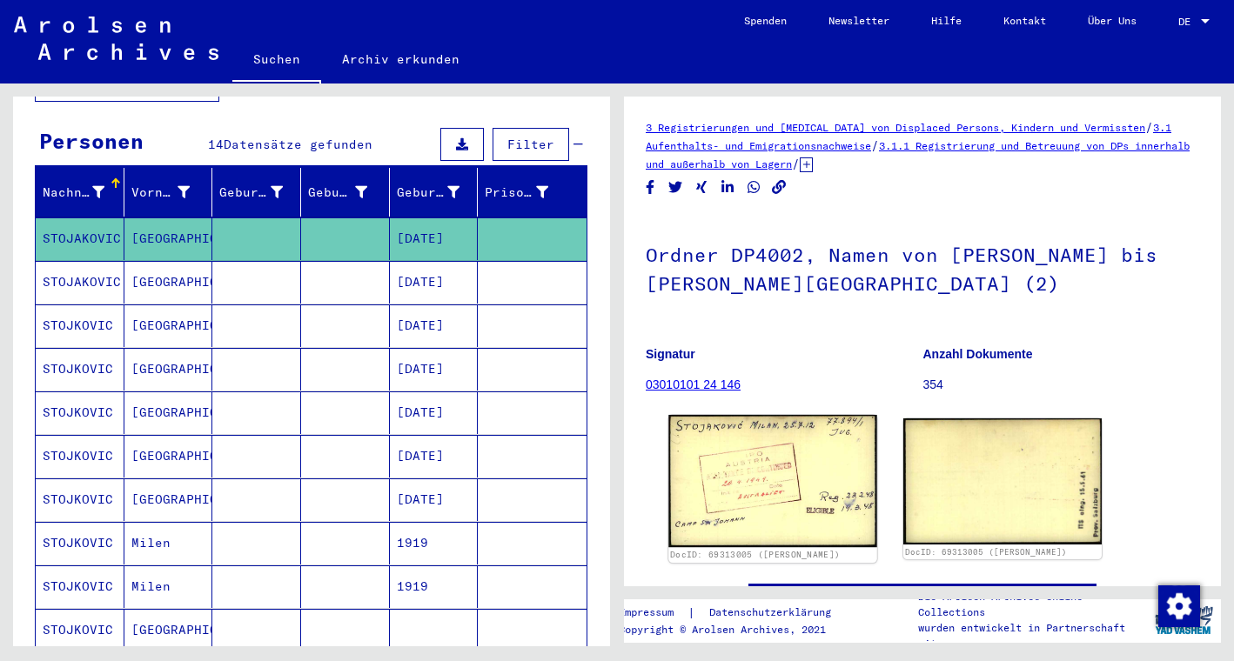
click at [731, 479] on img at bounding box center [772, 481] width 208 height 132
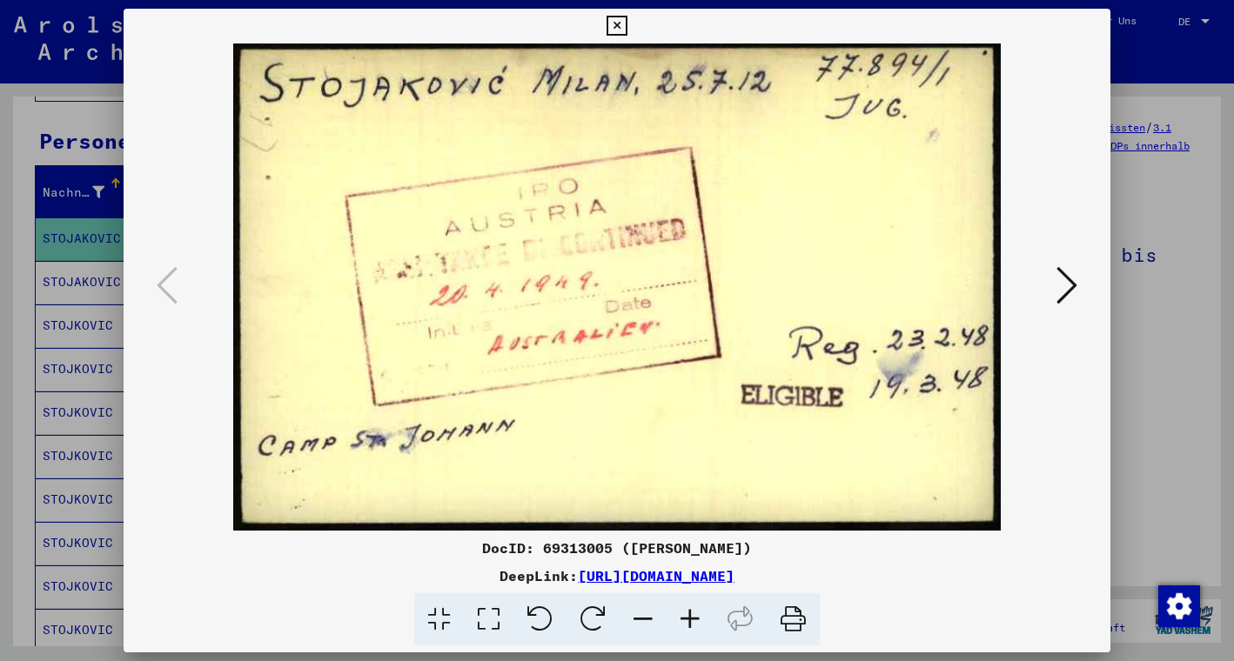
click at [1068, 284] on icon at bounding box center [1066, 285] width 21 height 42
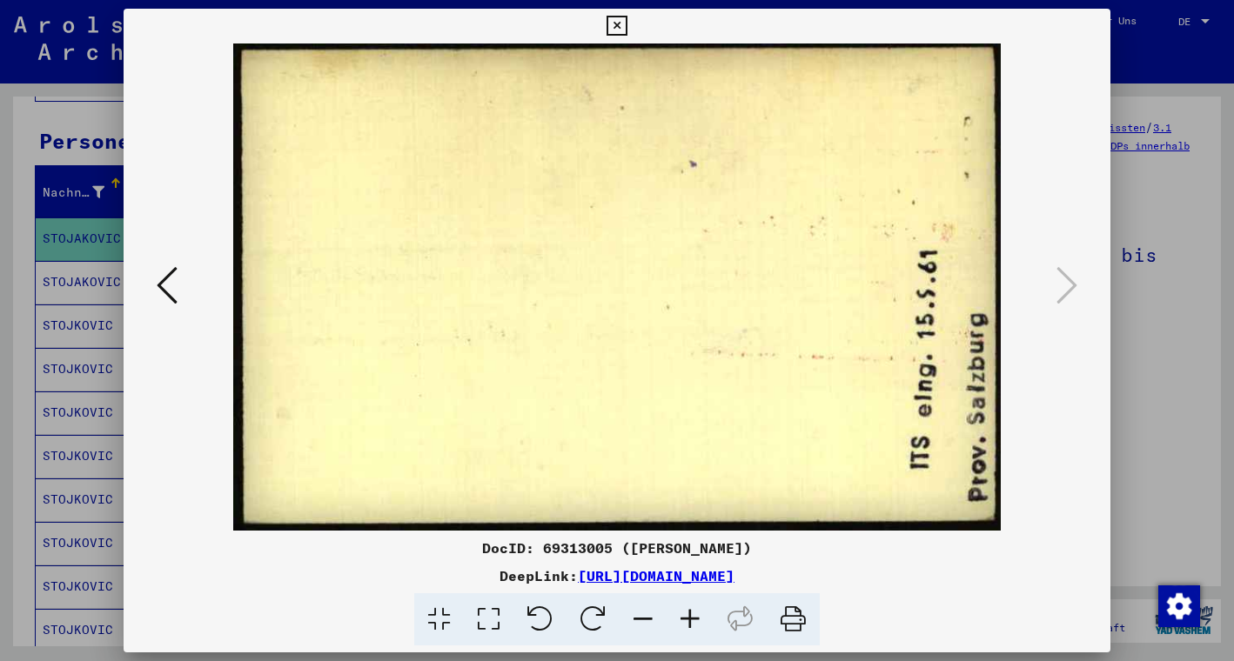
click at [626, 28] on icon at bounding box center [616, 26] width 20 height 21
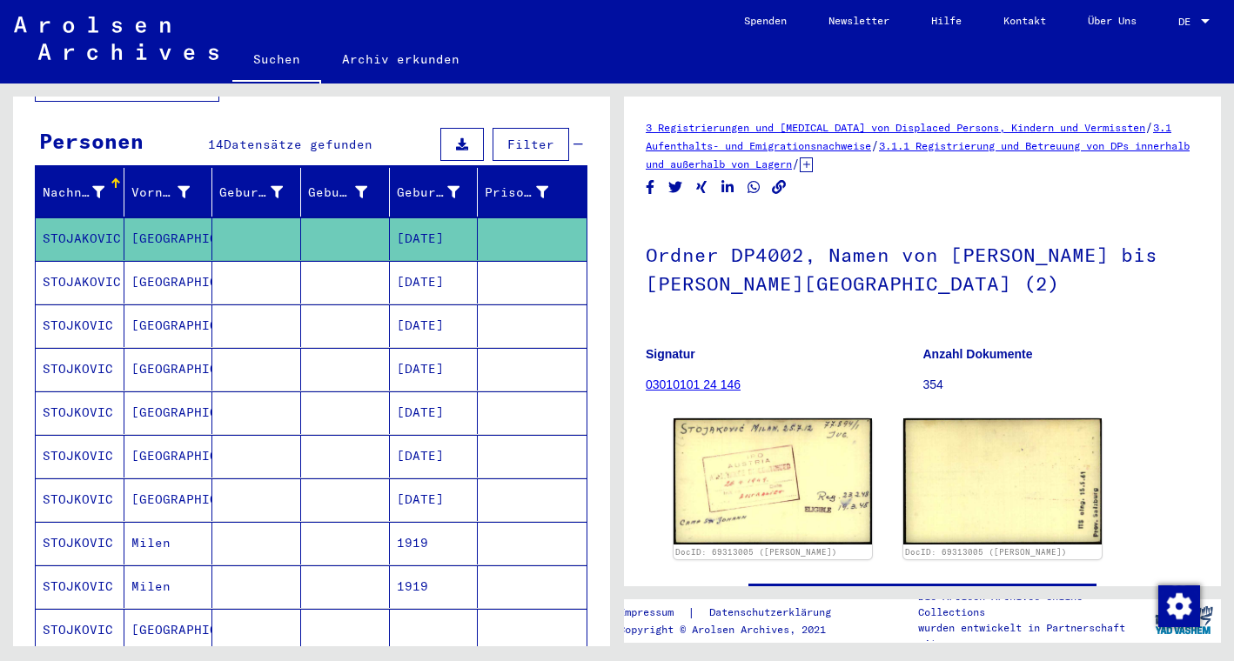
click at [456, 261] on mat-cell "[DATE]" at bounding box center [434, 282] width 89 height 43
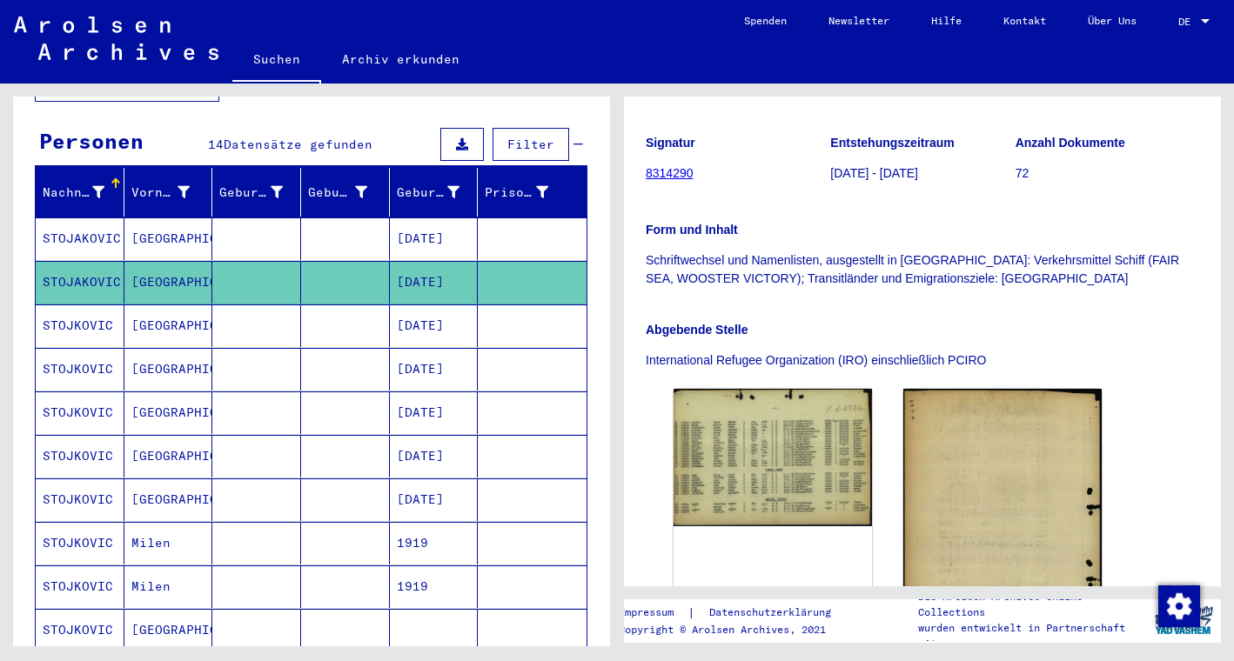
scroll to position [265, 0]
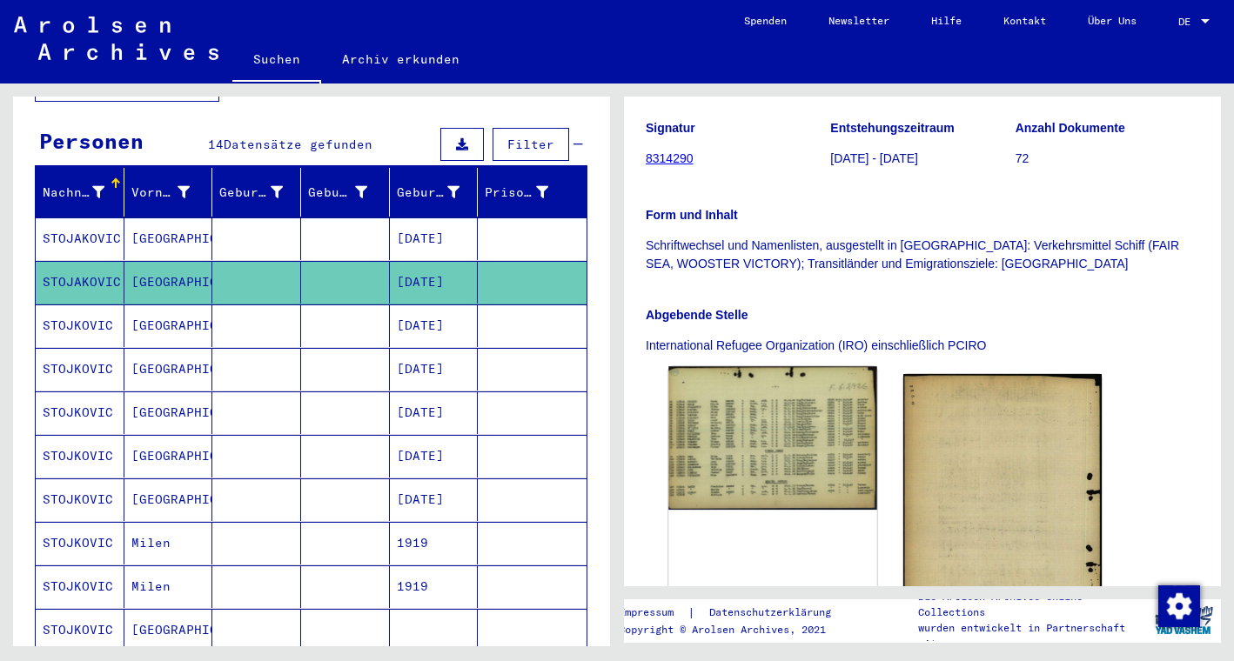
click at [753, 427] on img at bounding box center [772, 438] width 208 height 144
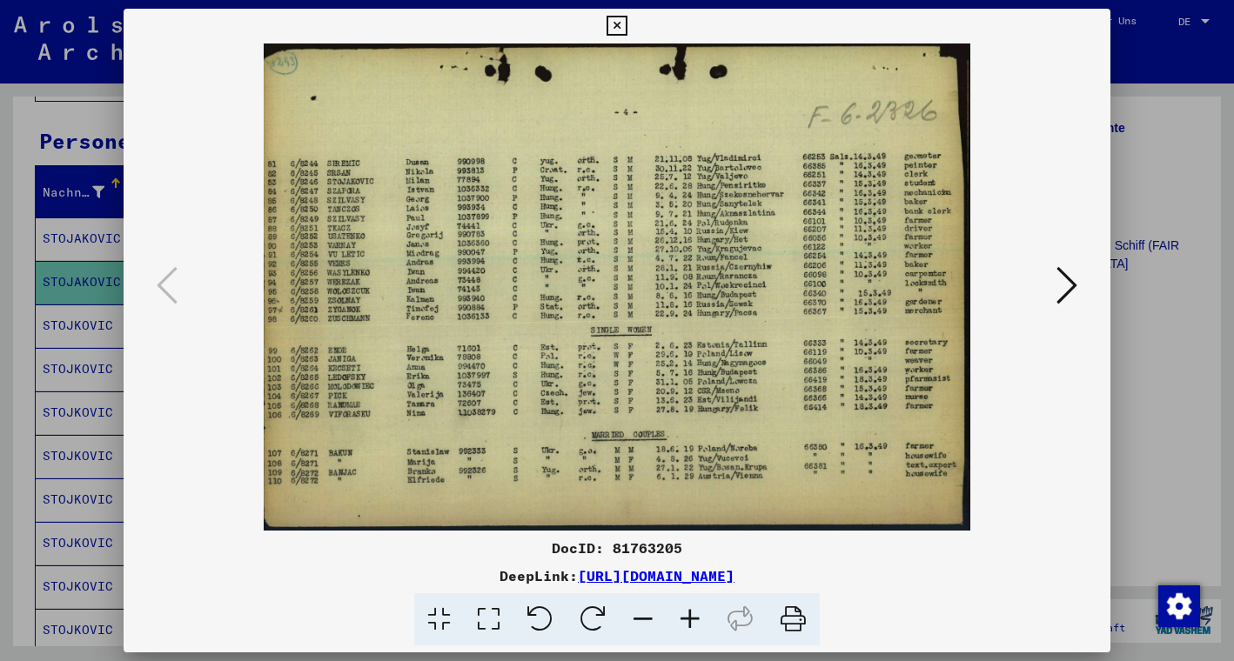
click at [697, 622] on icon at bounding box center [689, 619] width 47 height 53
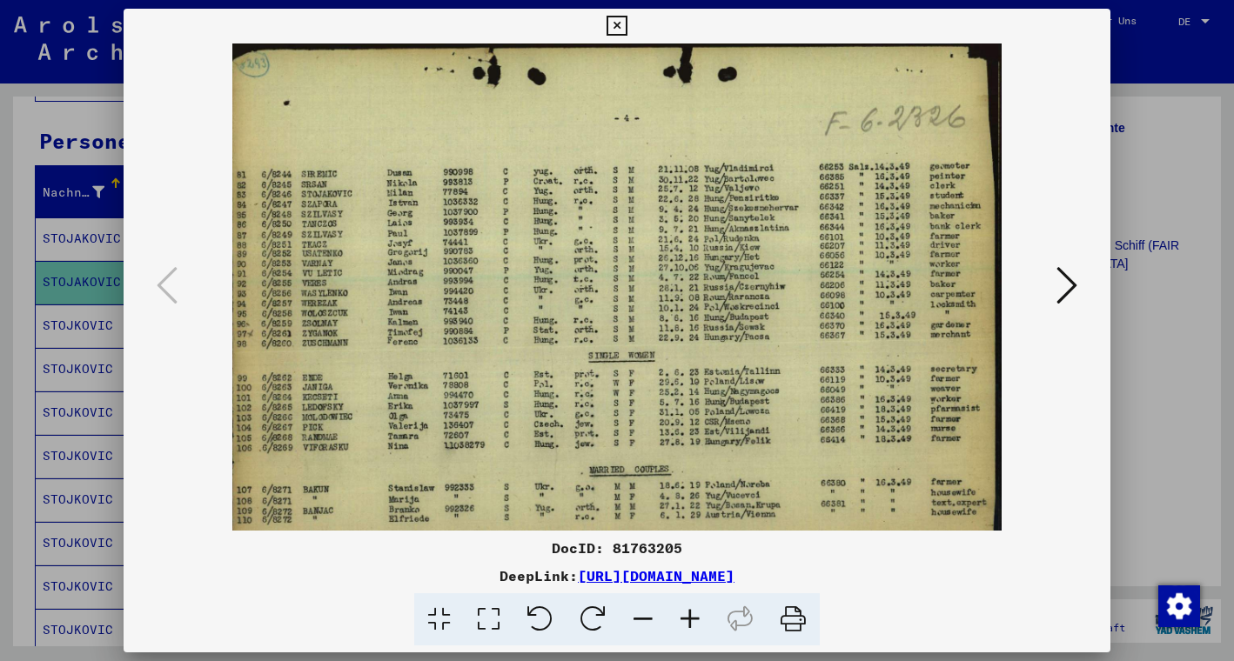
click at [697, 622] on icon at bounding box center [689, 619] width 47 height 53
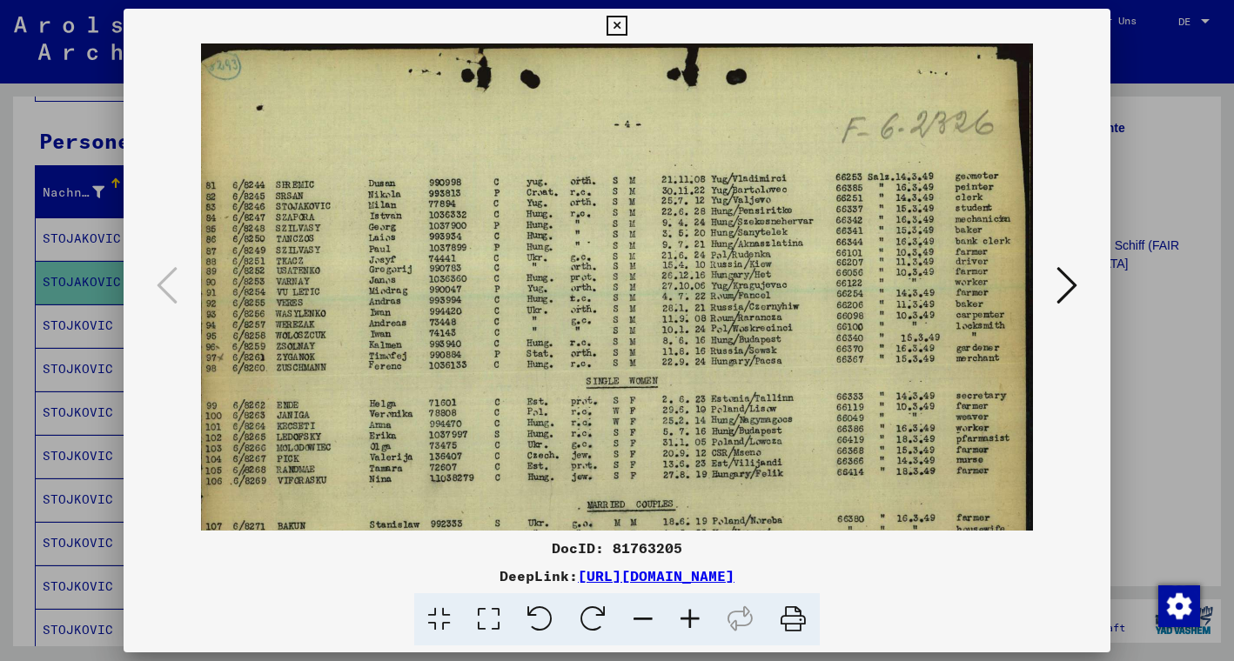
click at [697, 622] on icon at bounding box center [689, 619] width 47 height 53
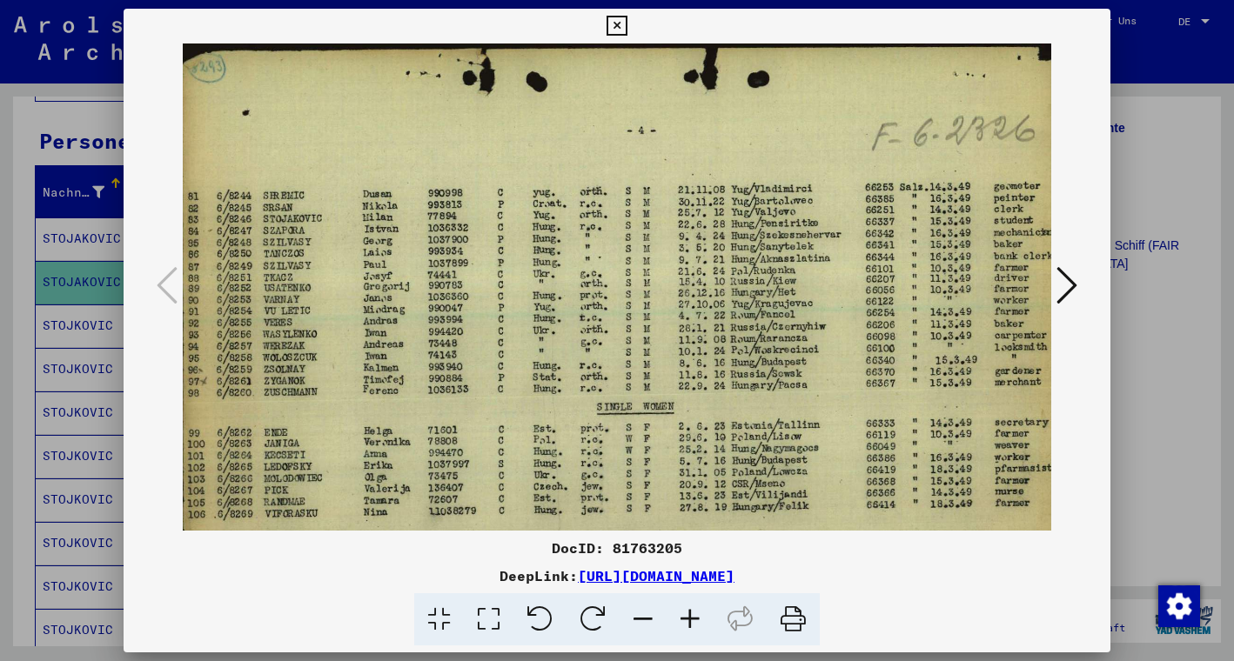
drag, startPoint x: 341, startPoint y: 286, endPoint x: 427, endPoint y: 290, distance: 86.2
click at [626, 20] on icon at bounding box center [616, 26] width 20 height 21
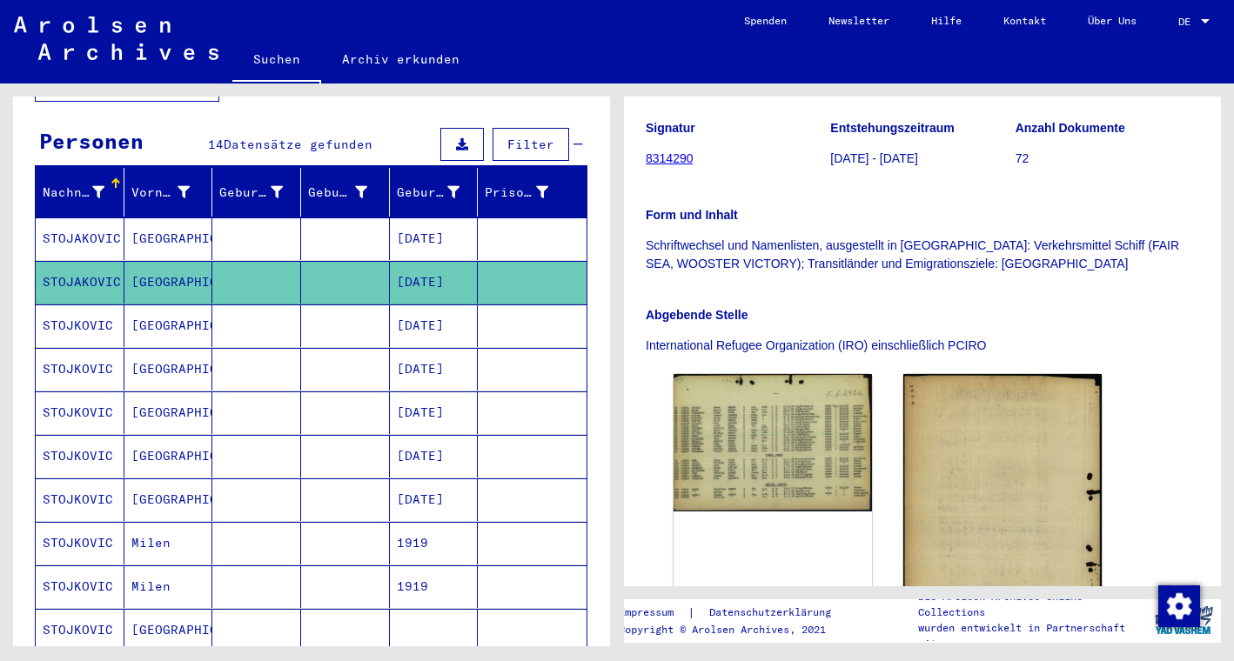
click at [452, 226] on mat-cell "[DATE]" at bounding box center [434, 238] width 89 height 43
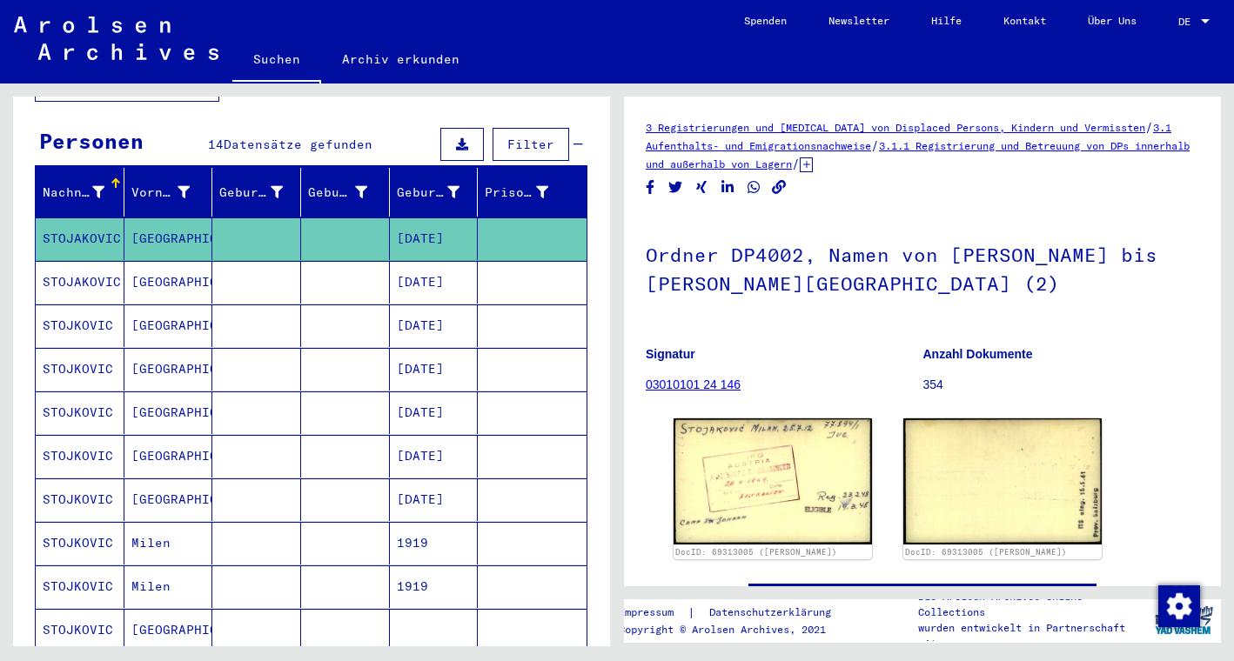
click at [441, 321] on mat-cell "[DATE]" at bounding box center [434, 325] width 89 height 43
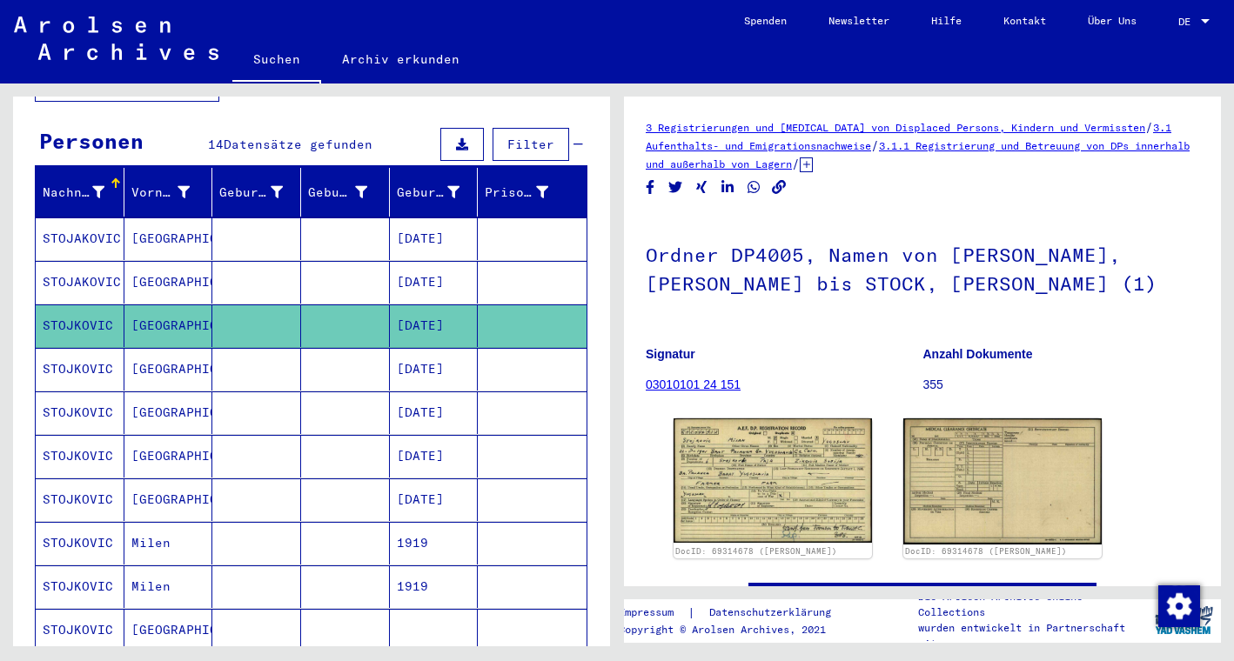
click at [448, 357] on mat-cell "[DATE]" at bounding box center [434, 369] width 89 height 43
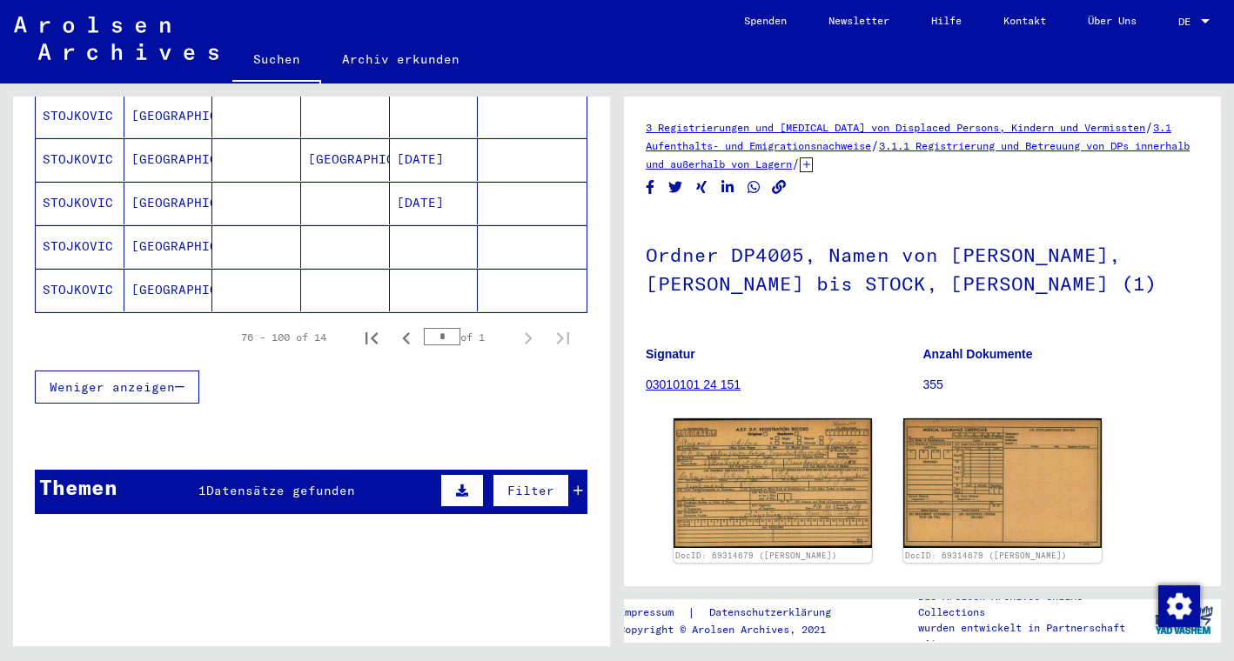
scroll to position [666, 0]
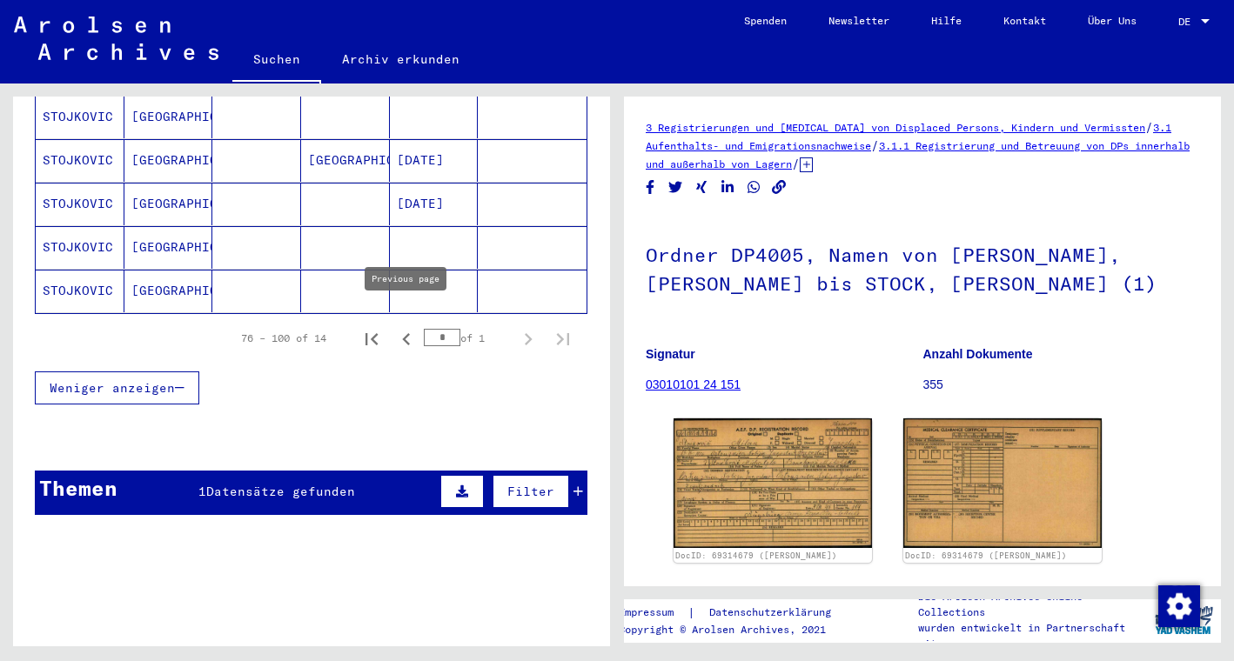
click at [406, 333] on icon "Previous page" at bounding box center [406, 339] width 8 height 12
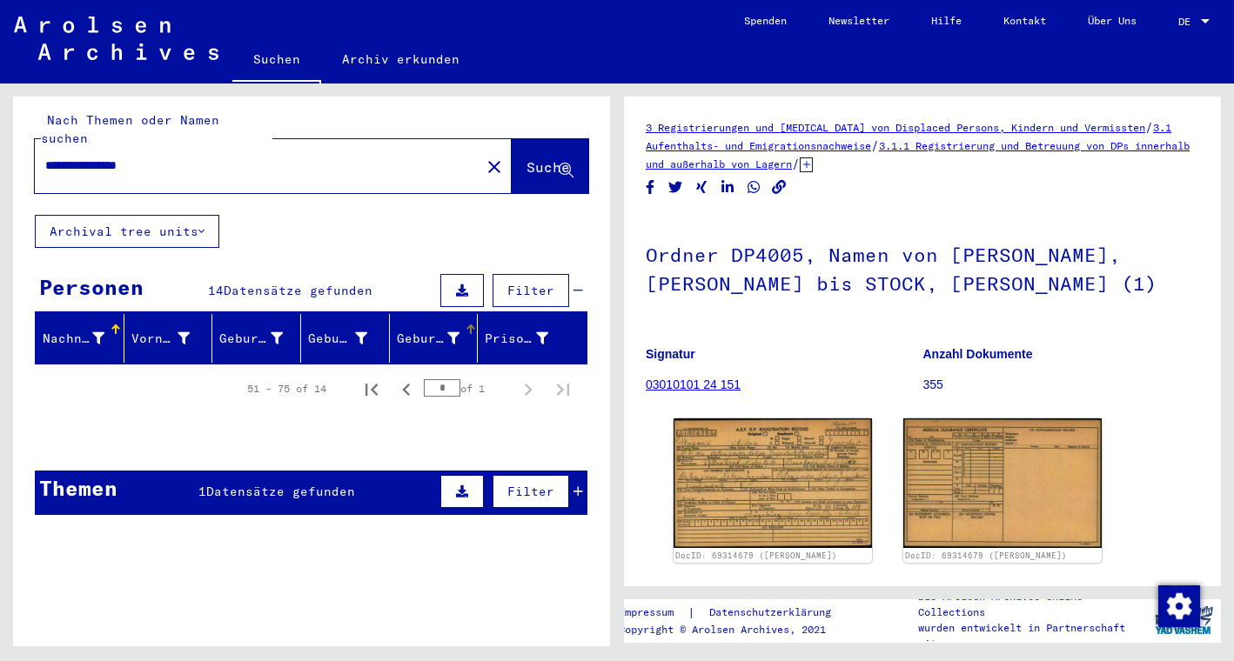
scroll to position [0, 0]
click at [405, 384] on icon "Previous page" at bounding box center [406, 390] width 8 height 12
type input "*"
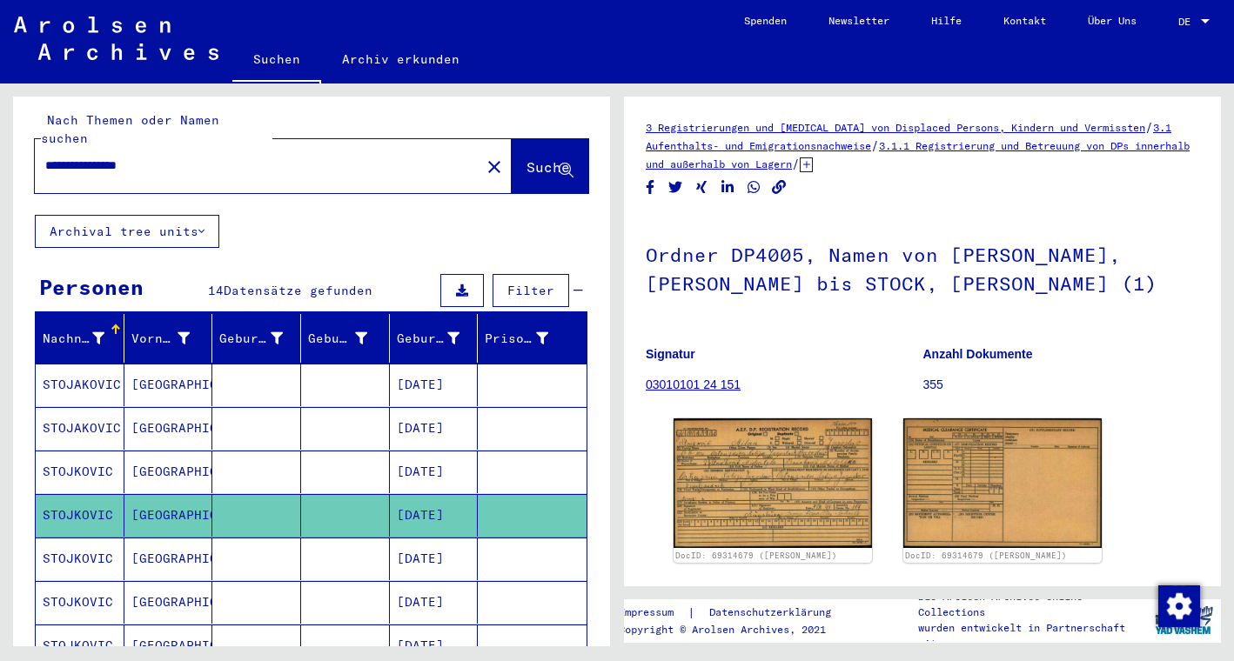
click at [423, 374] on mat-cell "[DATE]" at bounding box center [434, 385] width 89 height 43
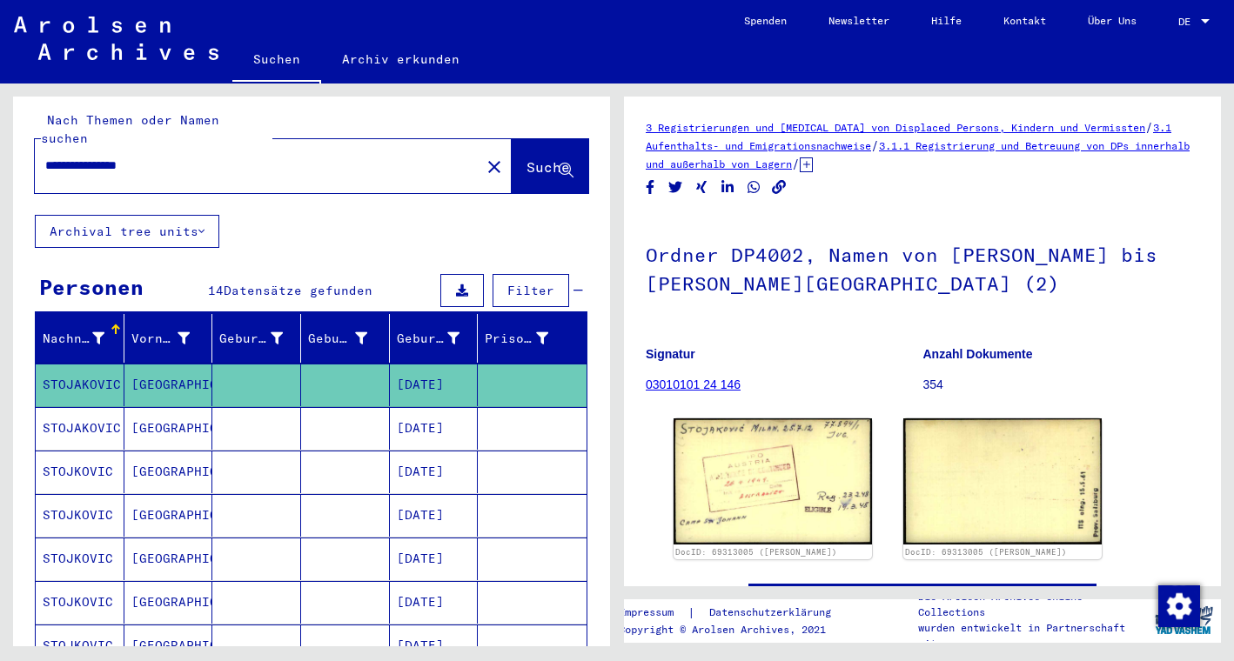
click at [416, 418] on mat-cell "[DATE]" at bounding box center [434, 428] width 89 height 43
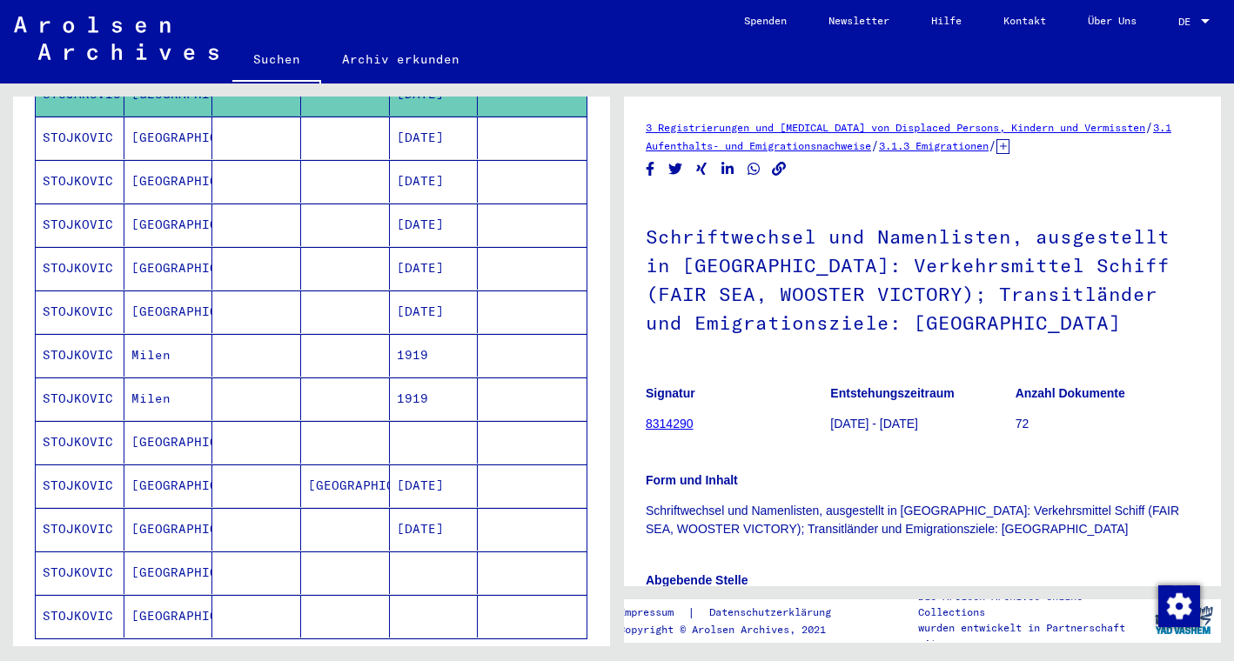
scroll to position [364, 0]
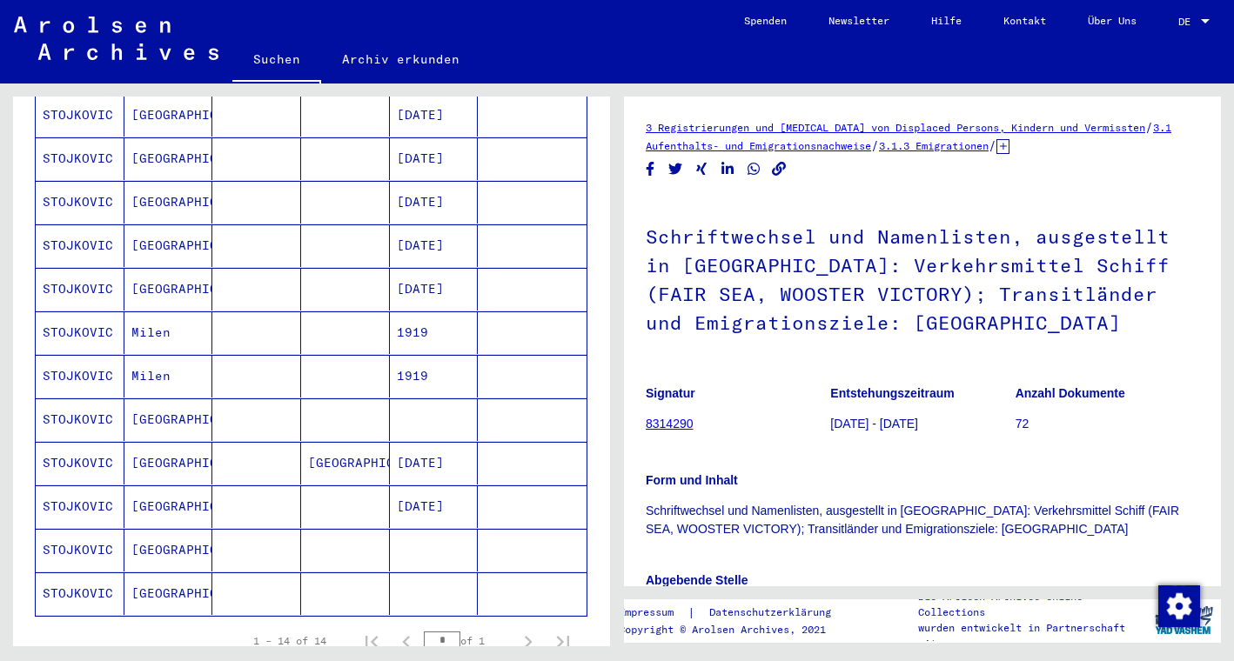
click at [441, 445] on mat-cell "[DATE]" at bounding box center [434, 463] width 89 height 43
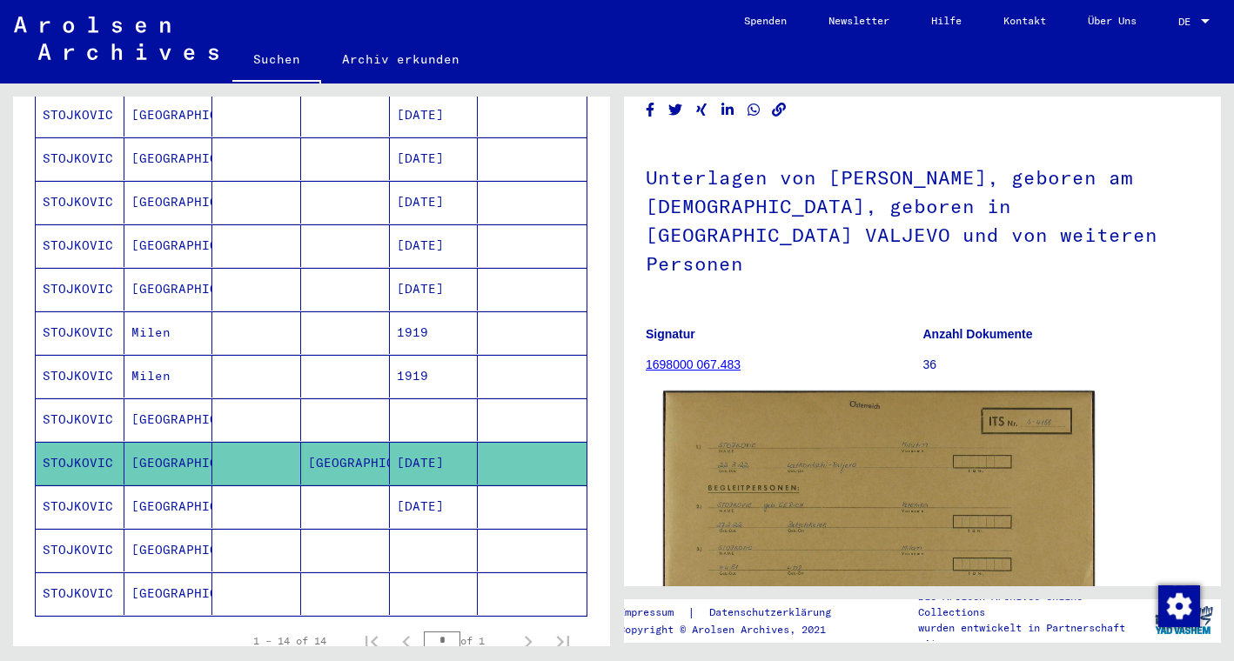
scroll to position [109, 0]
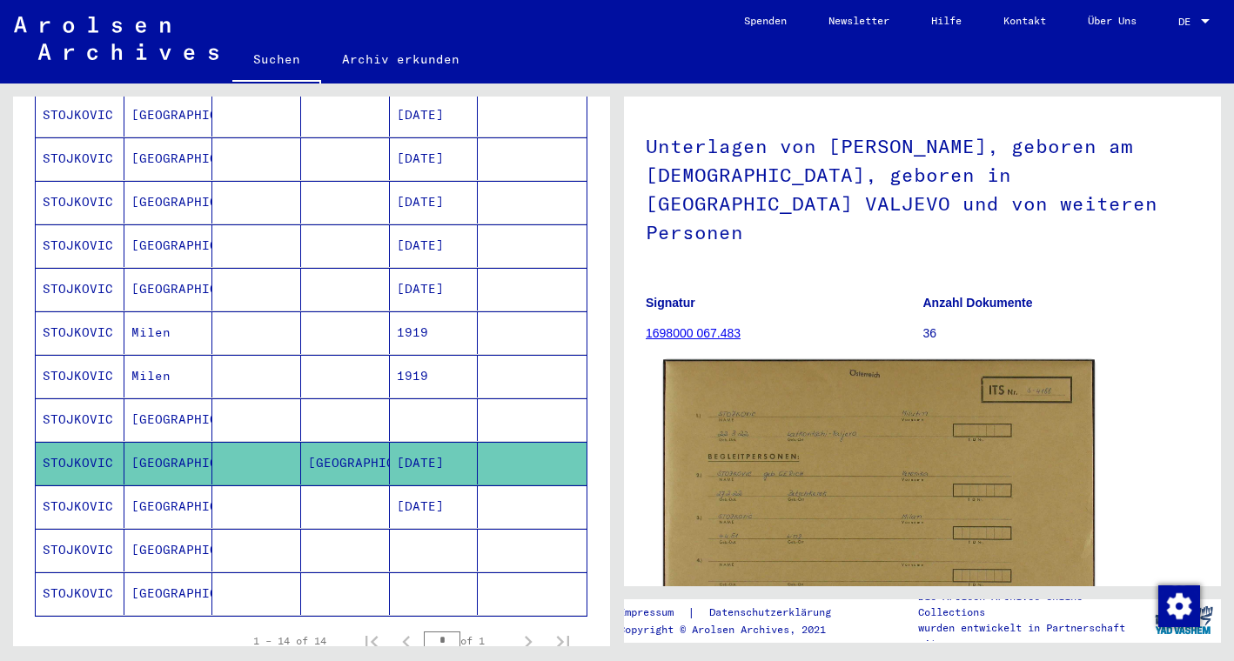
click at [772, 468] on img at bounding box center [878, 510] width 431 height 300
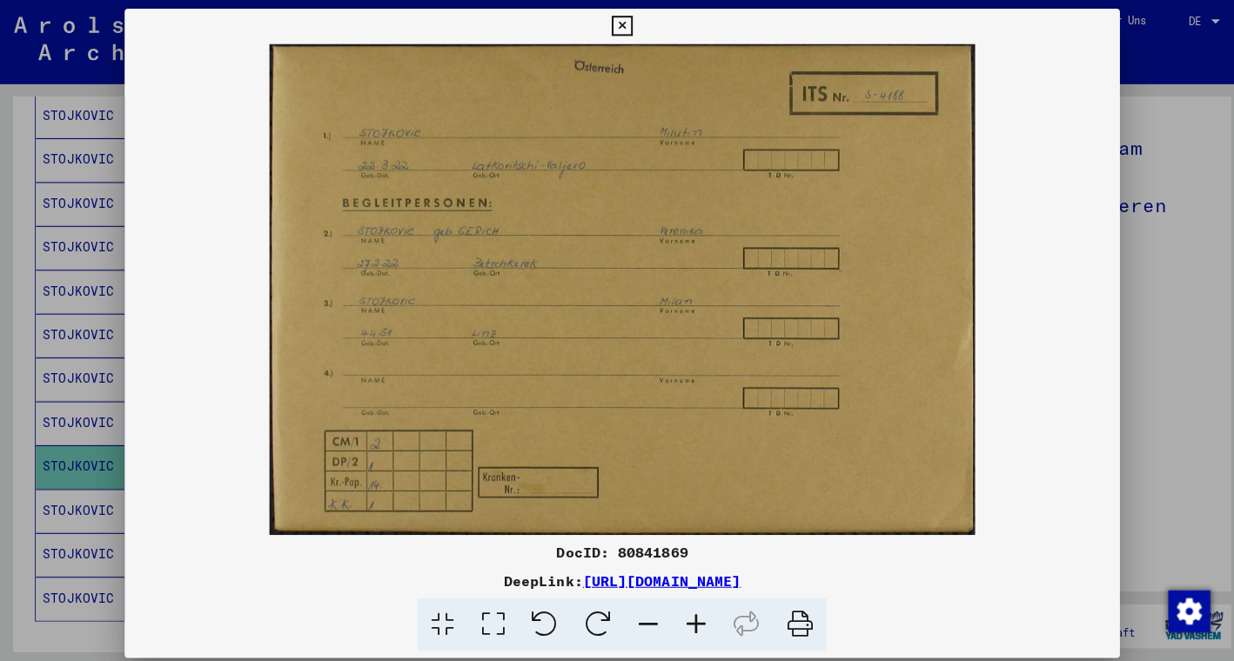
click at [626, 25] on icon at bounding box center [616, 26] width 20 height 21
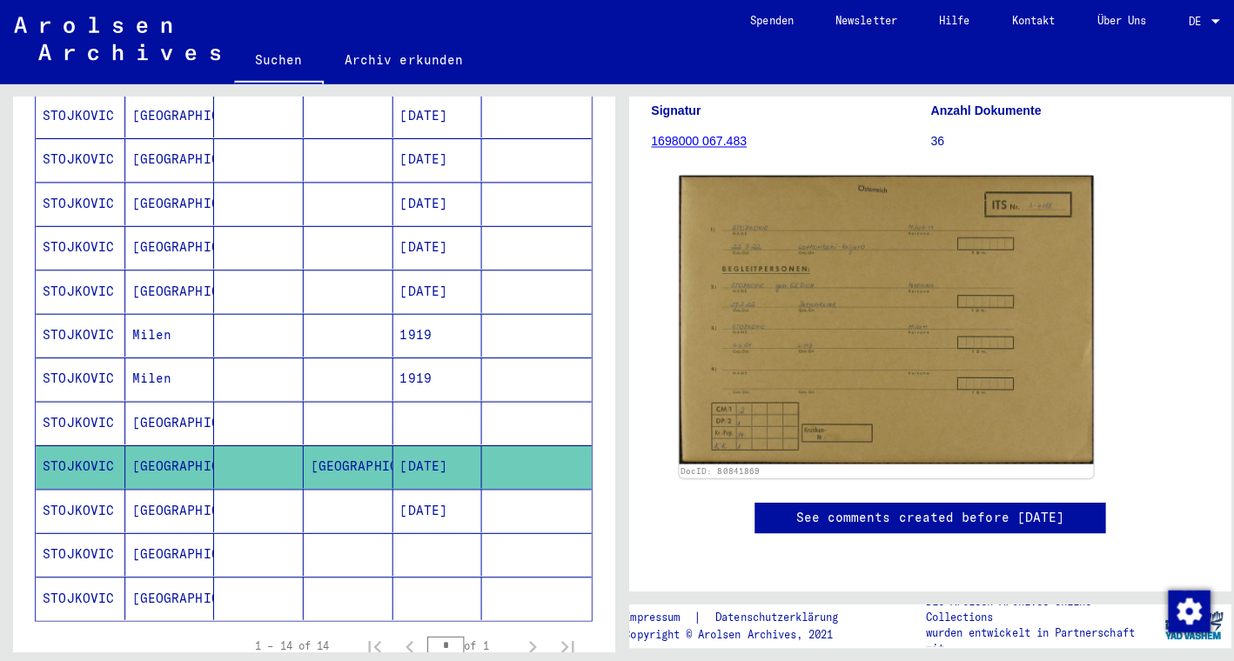
scroll to position [302, 0]
click at [1007, 505] on link "See comments created before [DATE]" at bounding box center [922, 514] width 266 height 18
click at [445, 493] on mat-cell "[DATE]" at bounding box center [434, 506] width 89 height 43
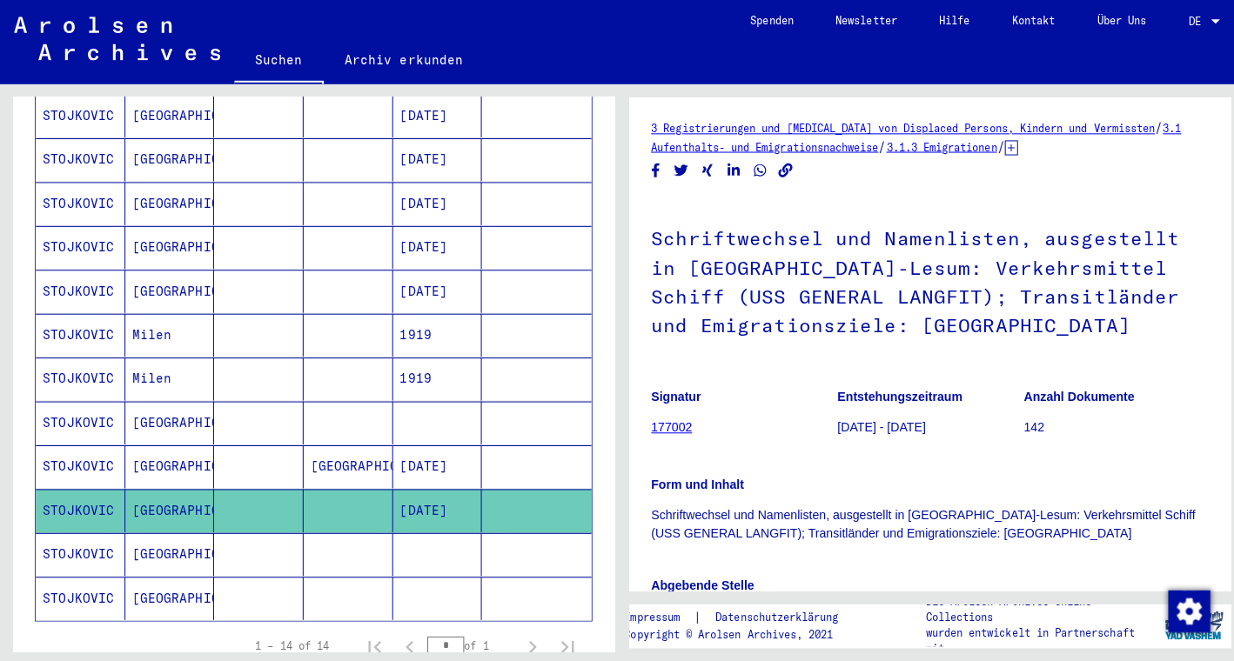
click at [438, 445] on mat-cell "[DATE]" at bounding box center [434, 463] width 89 height 43
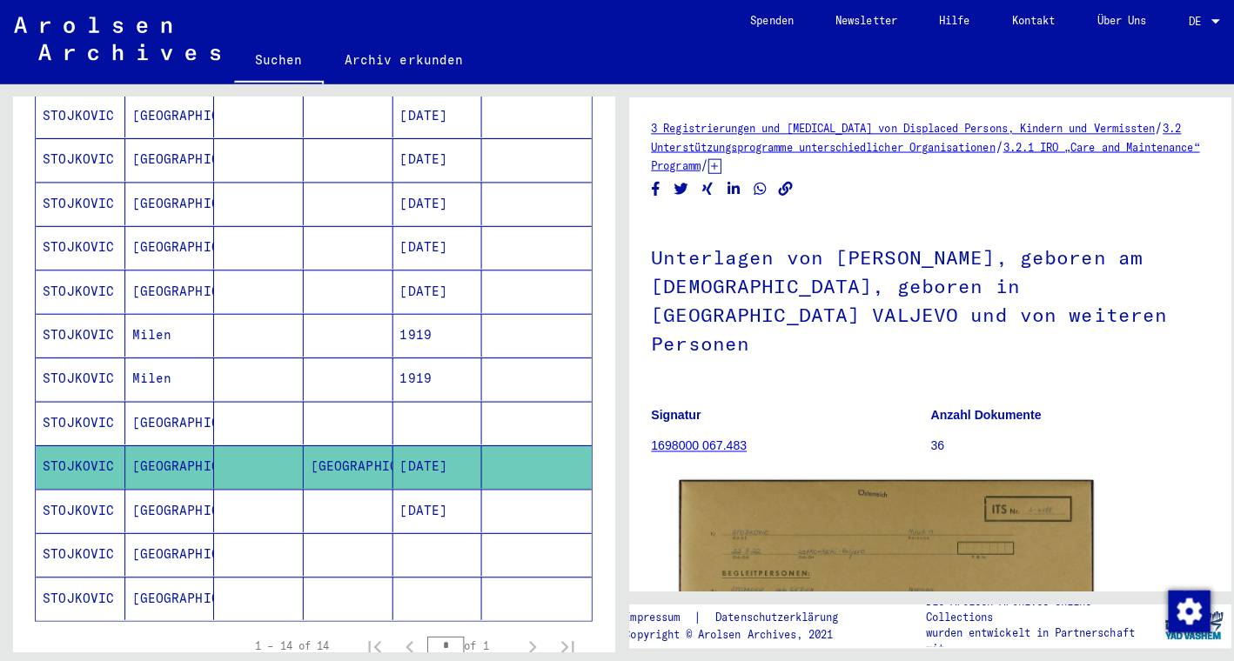
click at [806, 132] on link "3 Registrierungen und [MEDICAL_DATA] von Displaced Persons, Kindern und Vermiss…" at bounding box center [895, 127] width 499 height 13
click at [815, 128] on link "3 Registrierungen und [MEDICAL_DATA] von Displaced Persons, Kindern und Vermiss…" at bounding box center [895, 127] width 499 height 13
click at [715, 164] on icon at bounding box center [708, 164] width 13 height 15
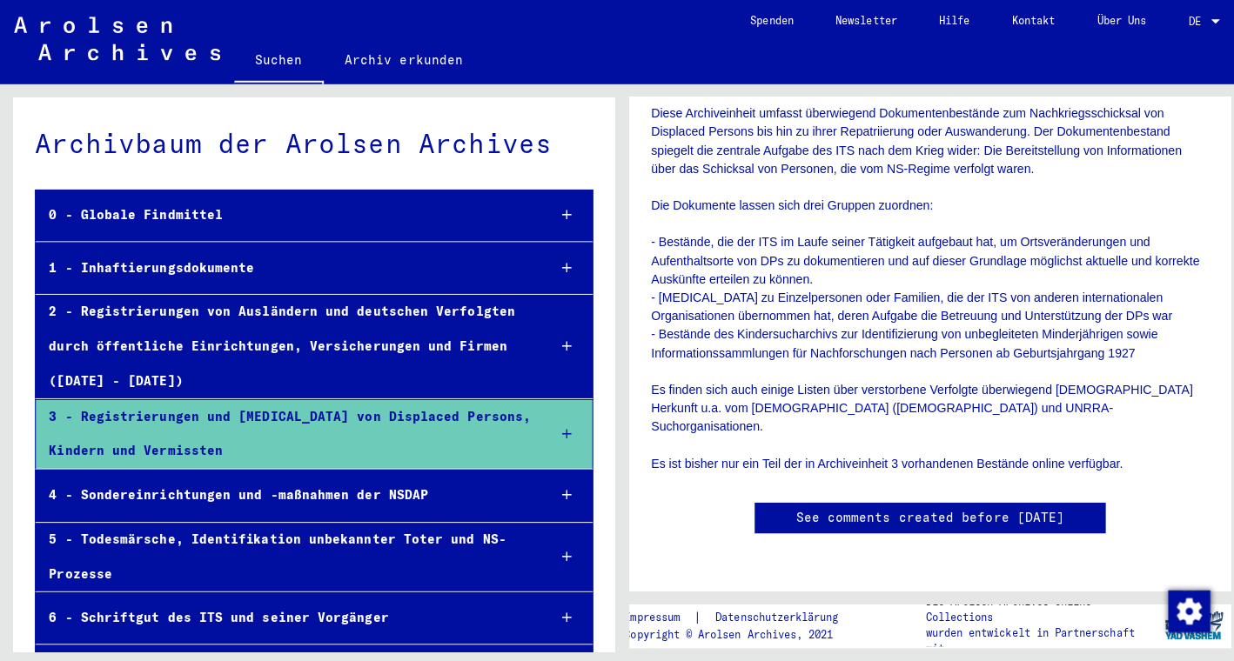
scroll to position [1138, 0]
click at [547, 262] on div at bounding box center [562, 265] width 50 height 51
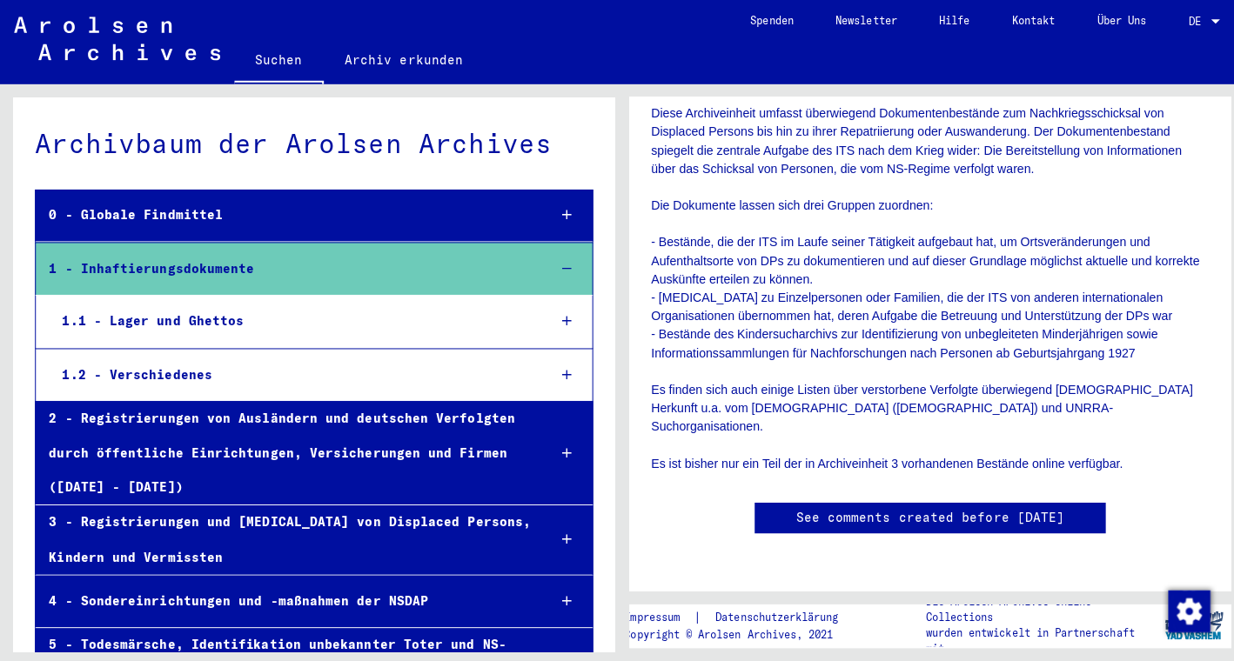
click at [445, 316] on div "1.1 - Lager und Ghettos" at bounding box center [288, 319] width 479 height 34
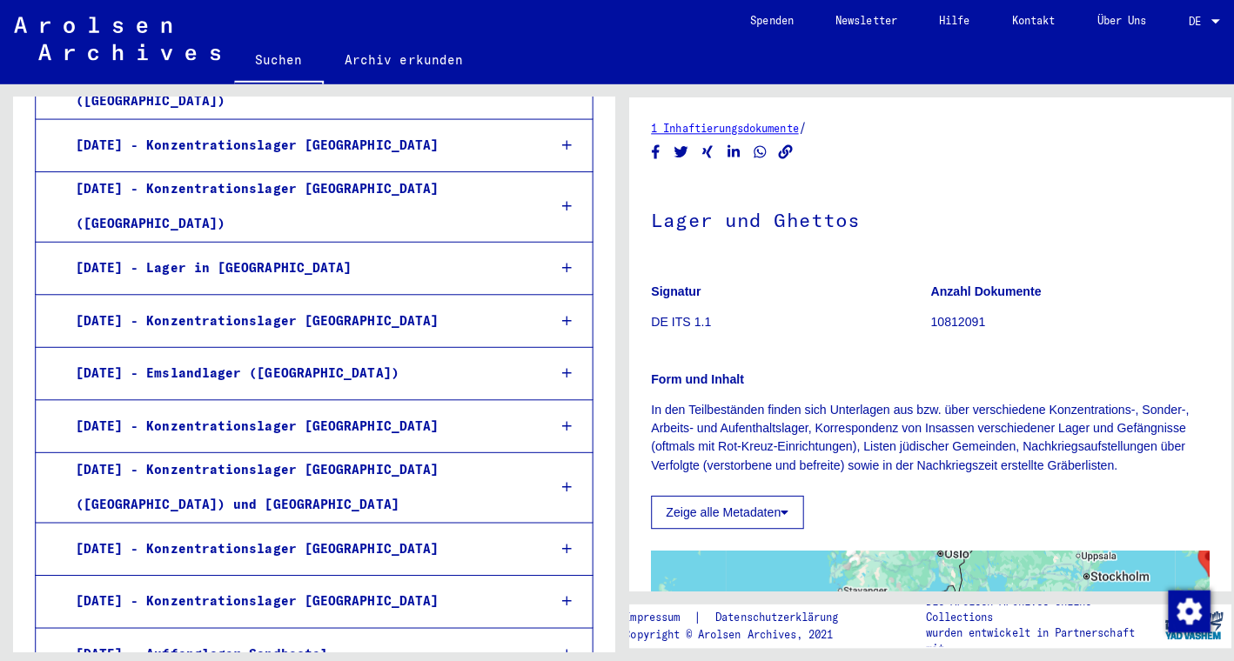
scroll to position [1984, 0]
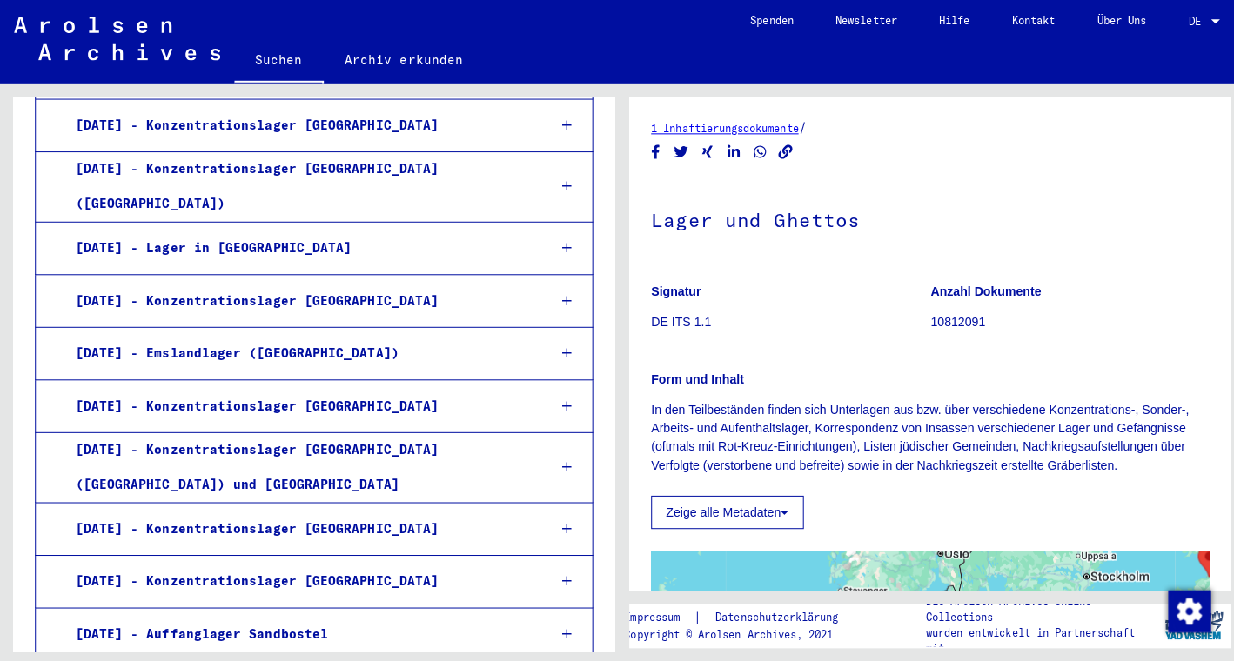
click at [436, 612] on div "[DATE] - Auffanglager Sandbostel" at bounding box center [295, 629] width 466 height 34
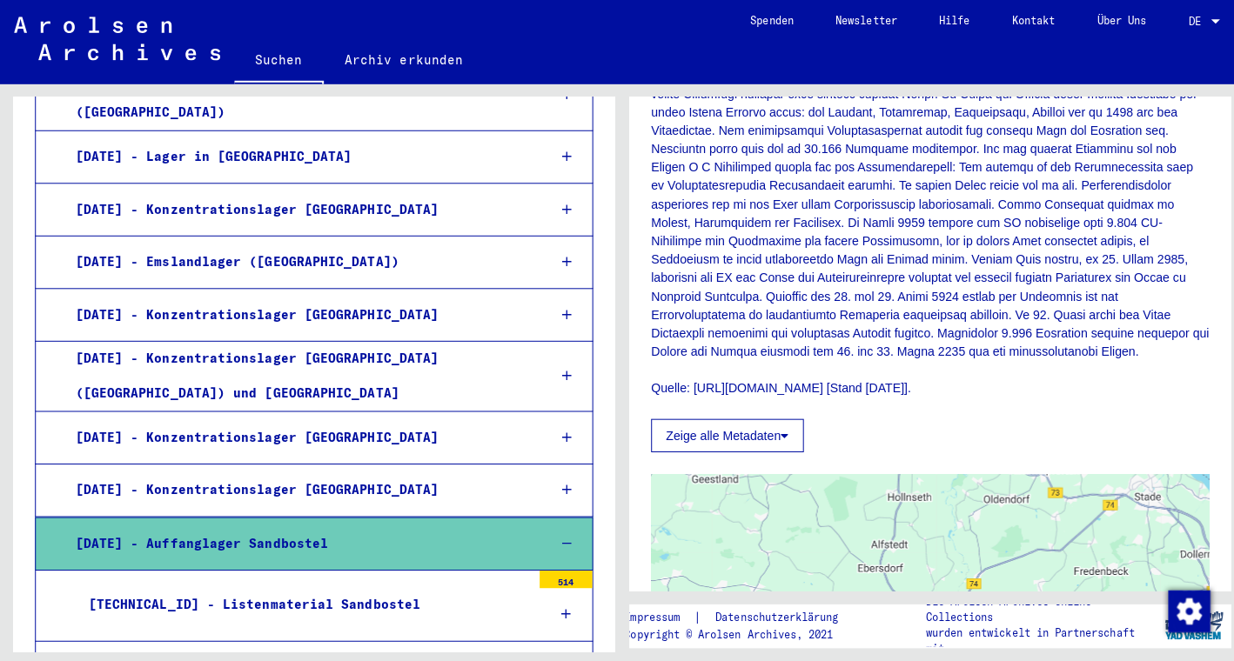
scroll to position [2077, 0]
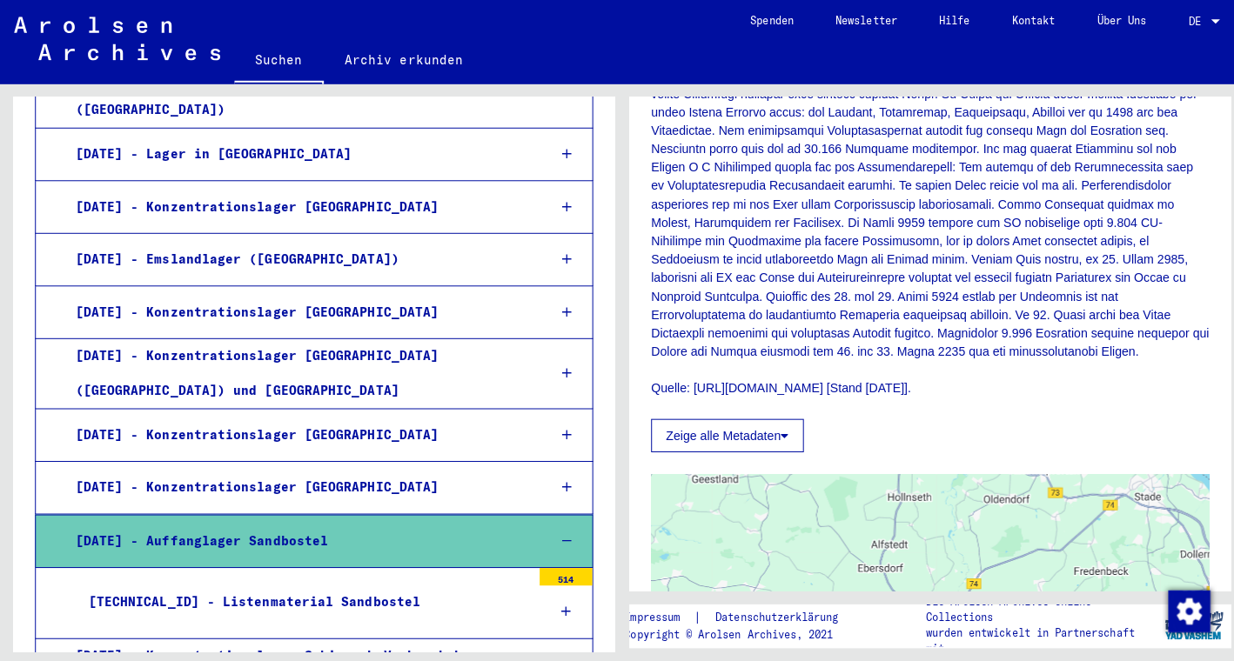
click at [726, 449] on button "Zeige alle Metadaten" at bounding box center [721, 432] width 151 height 33
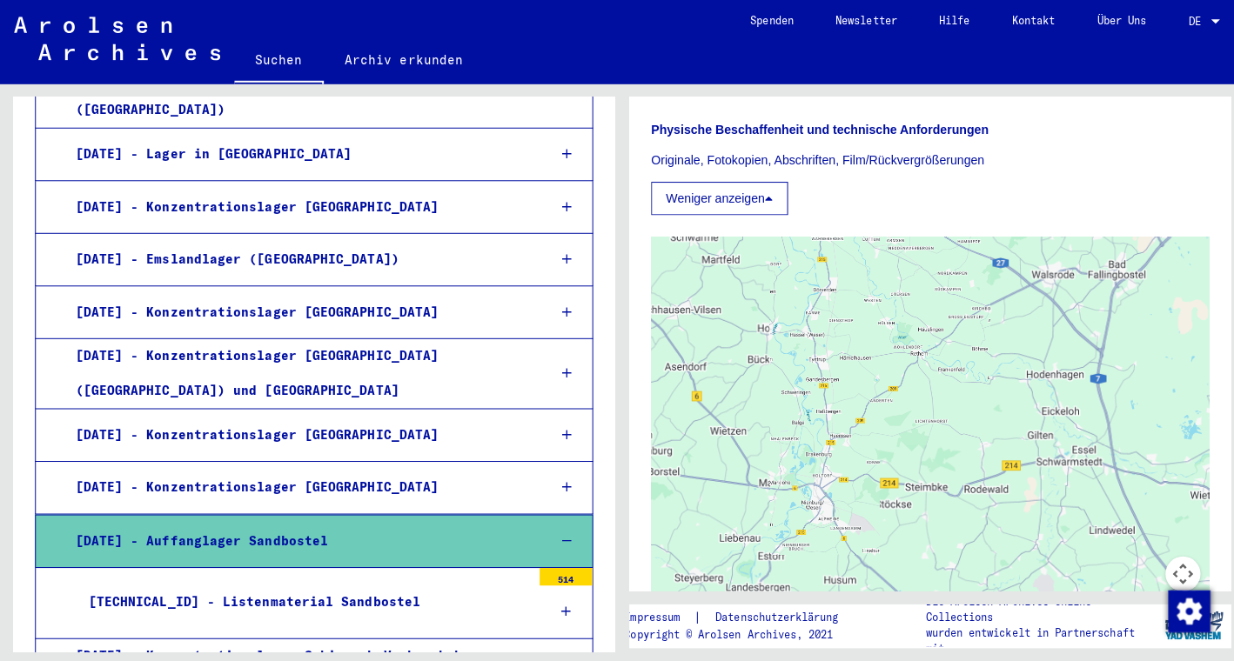
scroll to position [1336, 0]
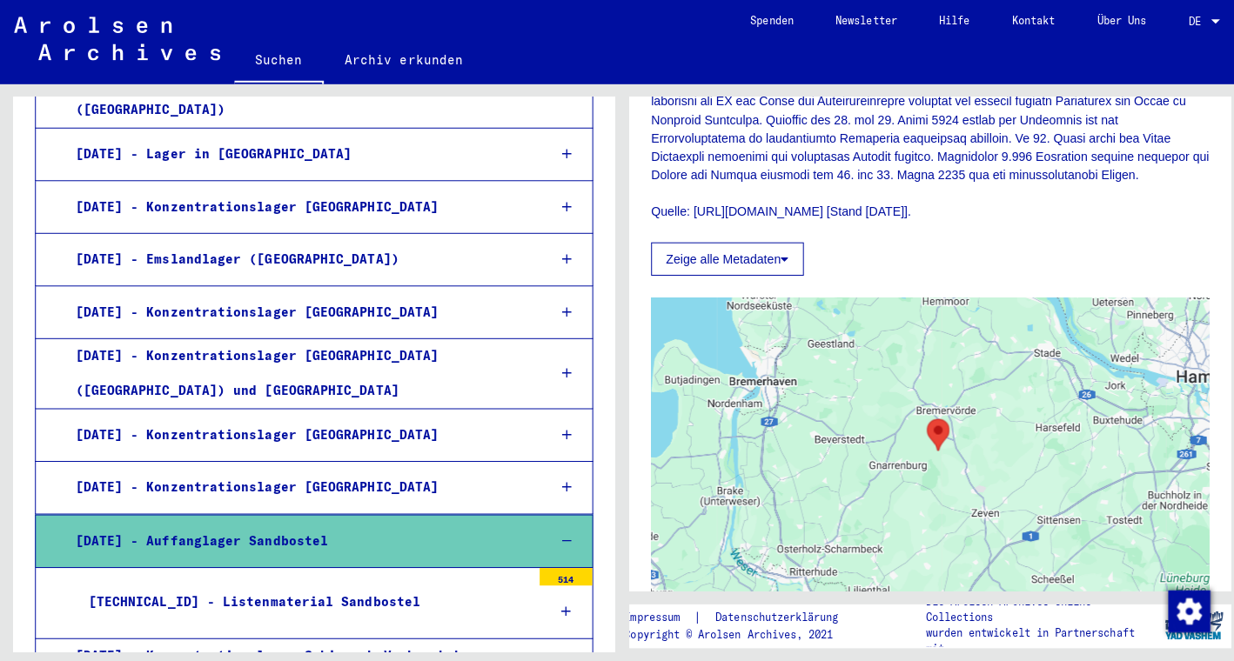
scroll to position [640, 0]
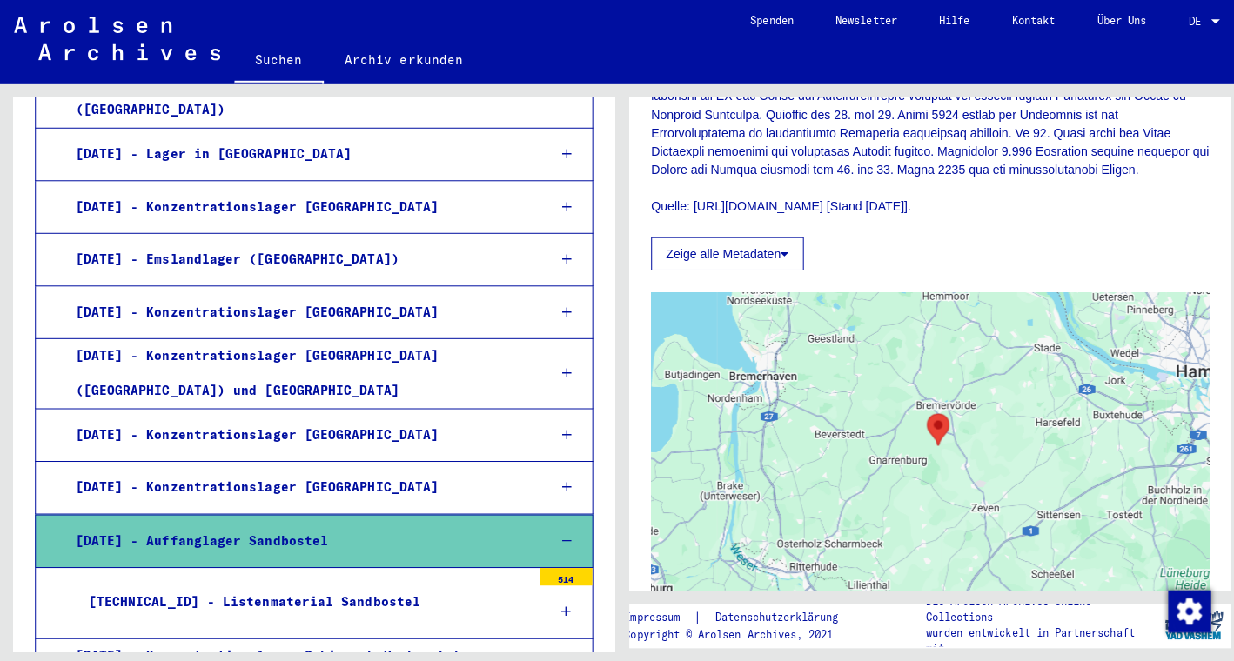
click at [773, 267] on button "Zeige alle Metadaten" at bounding box center [721, 251] width 151 height 33
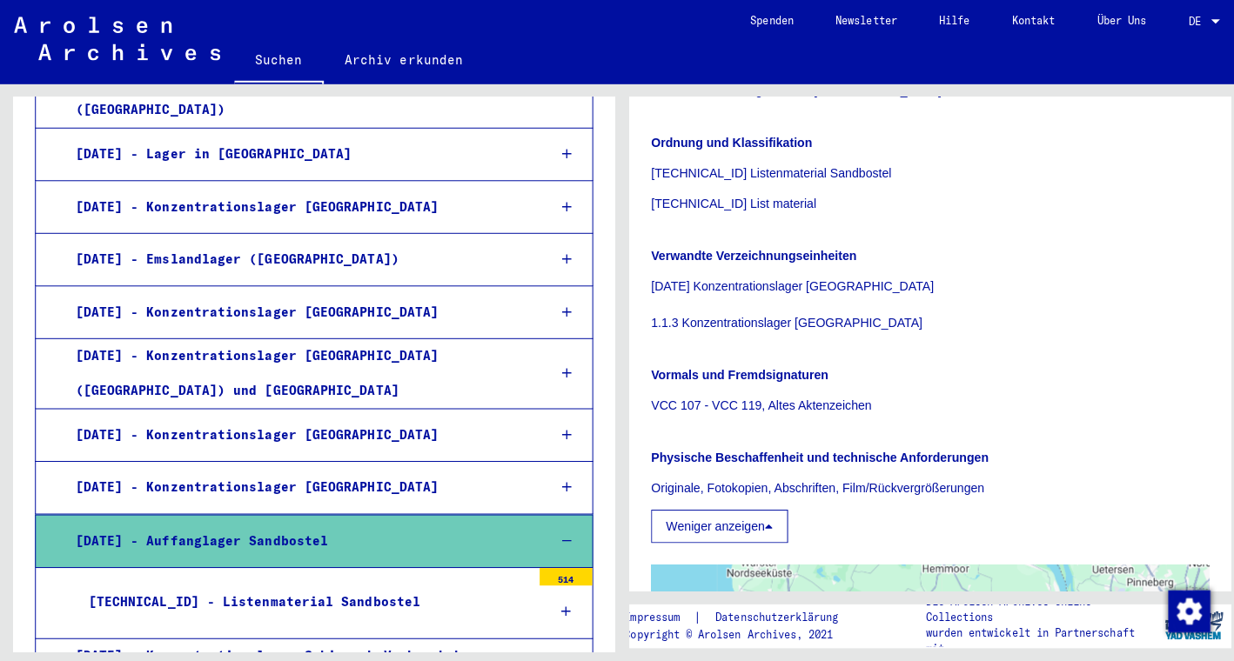
scroll to position [1016, 0]
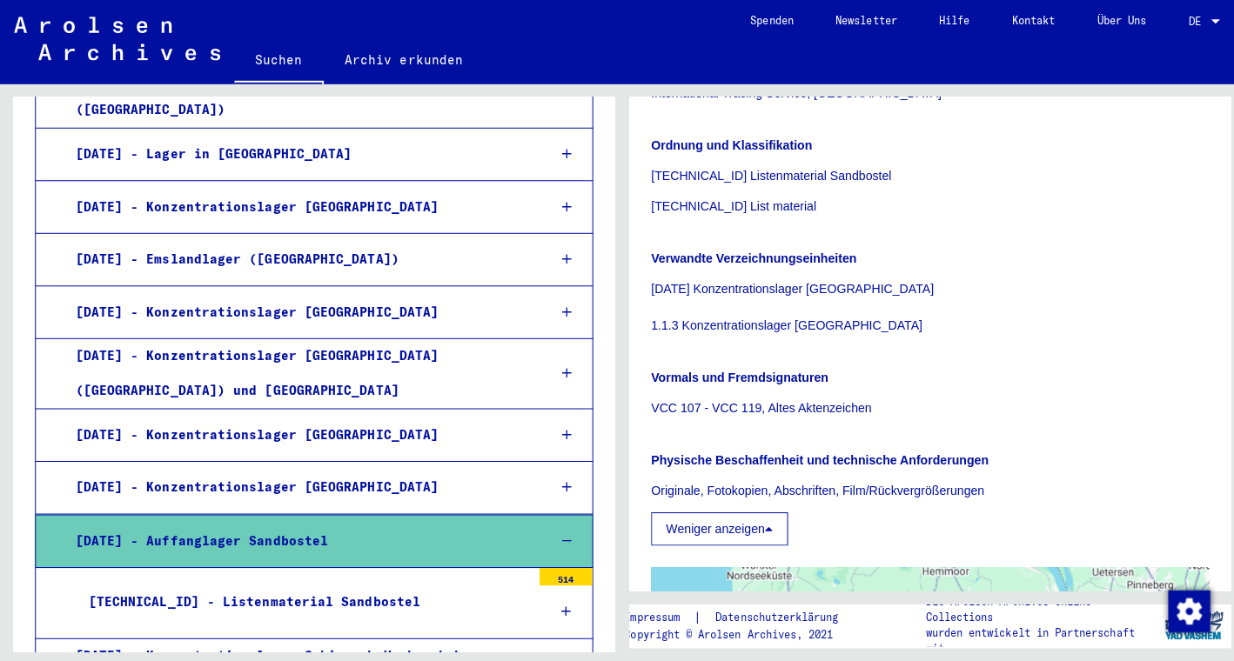
click at [785, 184] on p "[TECHNICAL_ID] Listenmaterial Sandbostel" at bounding box center [922, 174] width 553 height 18
click at [389, 581] on div "[TECHNICAL_ID] - Listenmaterial Sandbostel" at bounding box center [301, 598] width 452 height 34
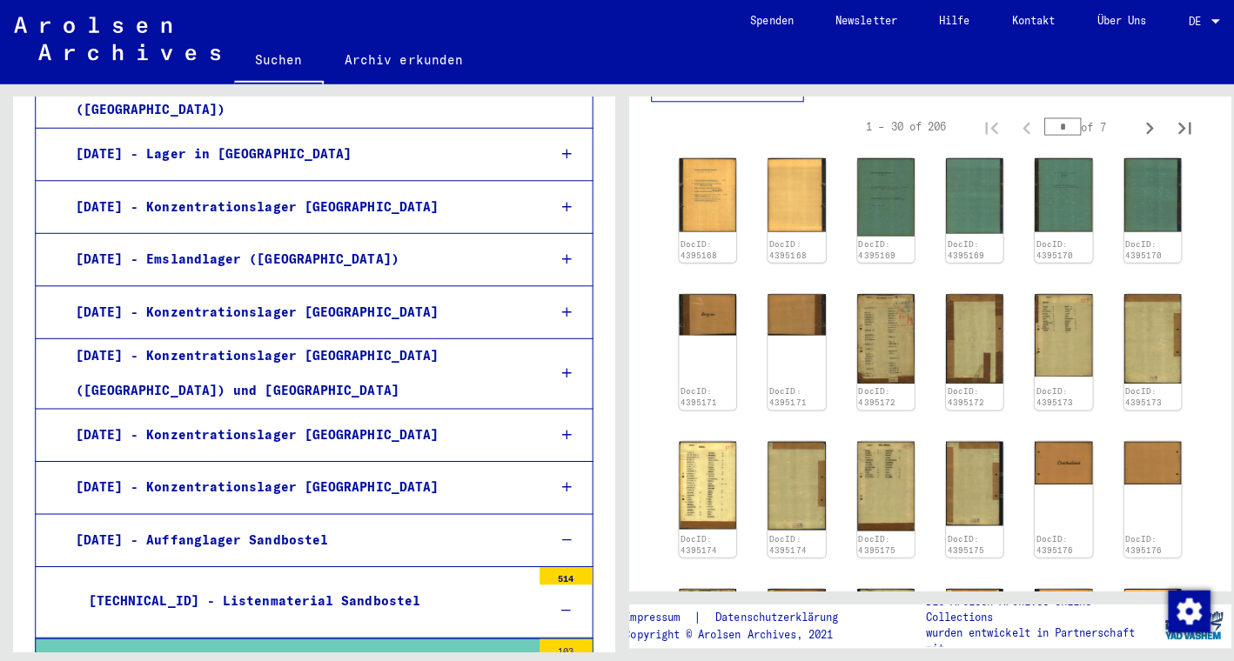
scroll to position [535, 0]
click at [876, 338] on img at bounding box center [878, 334] width 60 height 93
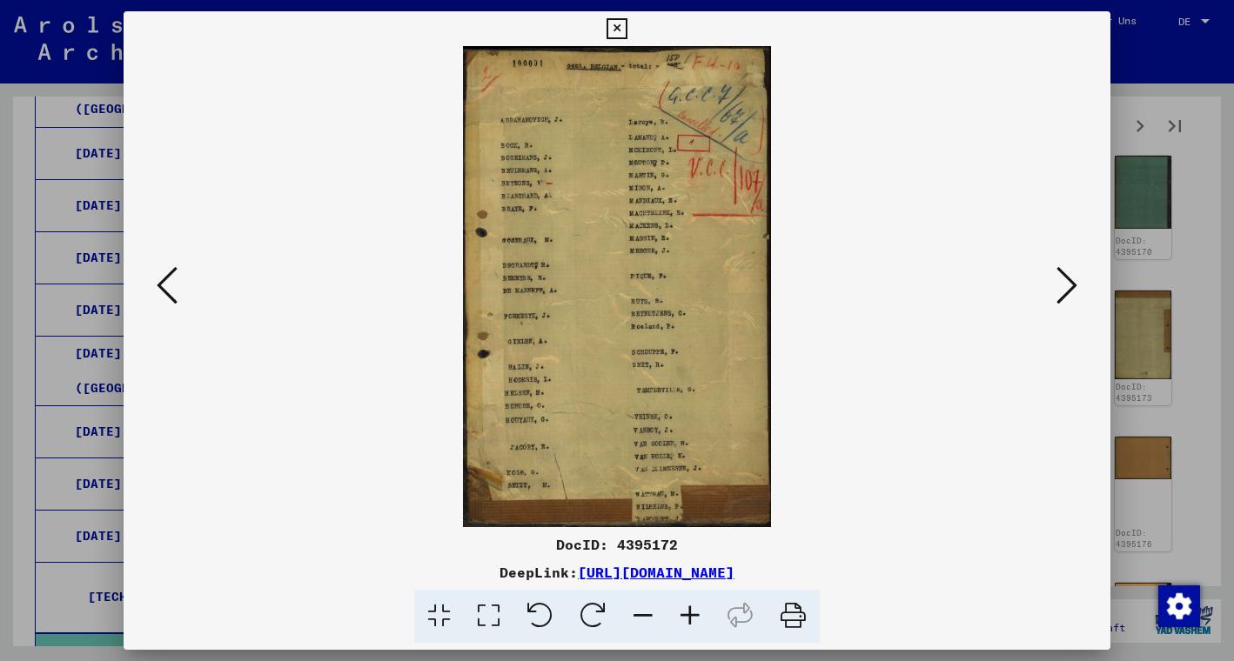
click at [1060, 280] on icon at bounding box center [1066, 285] width 21 height 42
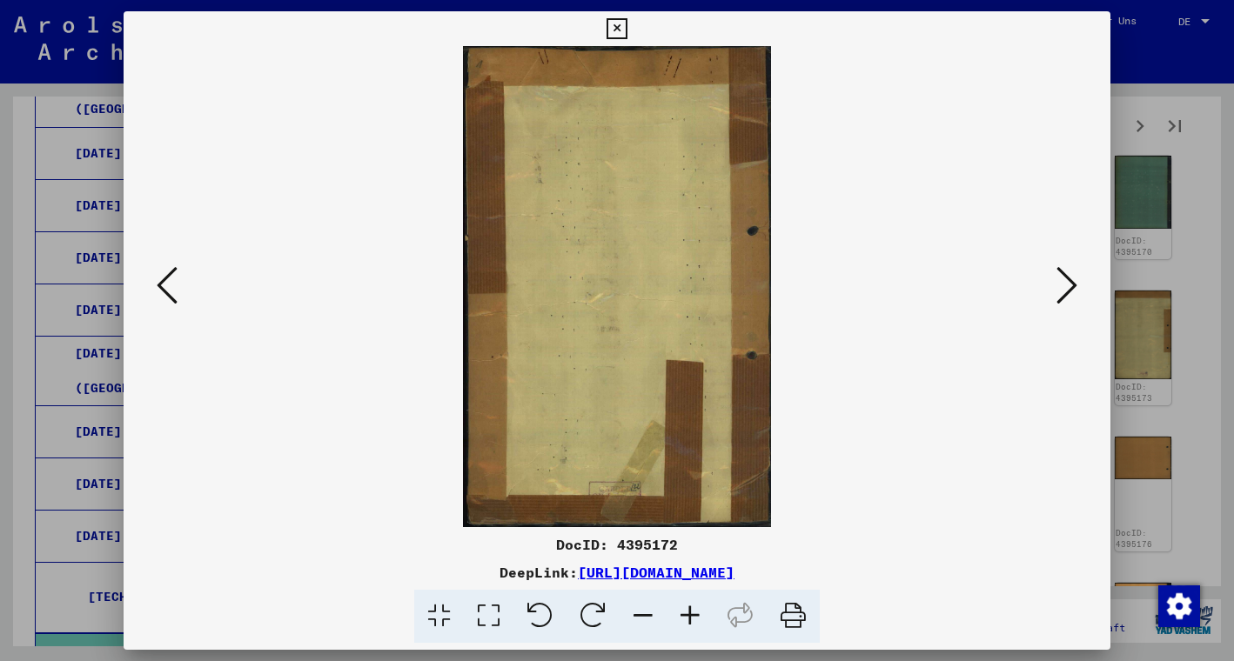
click at [1060, 281] on icon at bounding box center [1066, 285] width 21 height 42
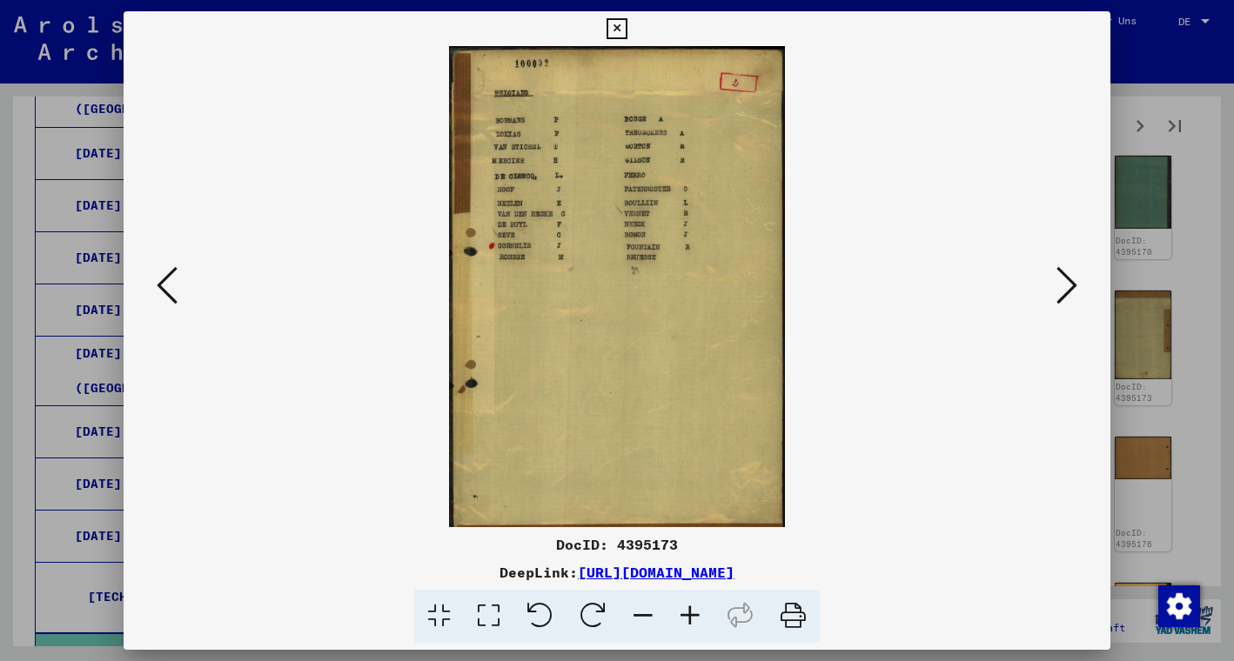
click at [1060, 281] on icon at bounding box center [1066, 285] width 21 height 42
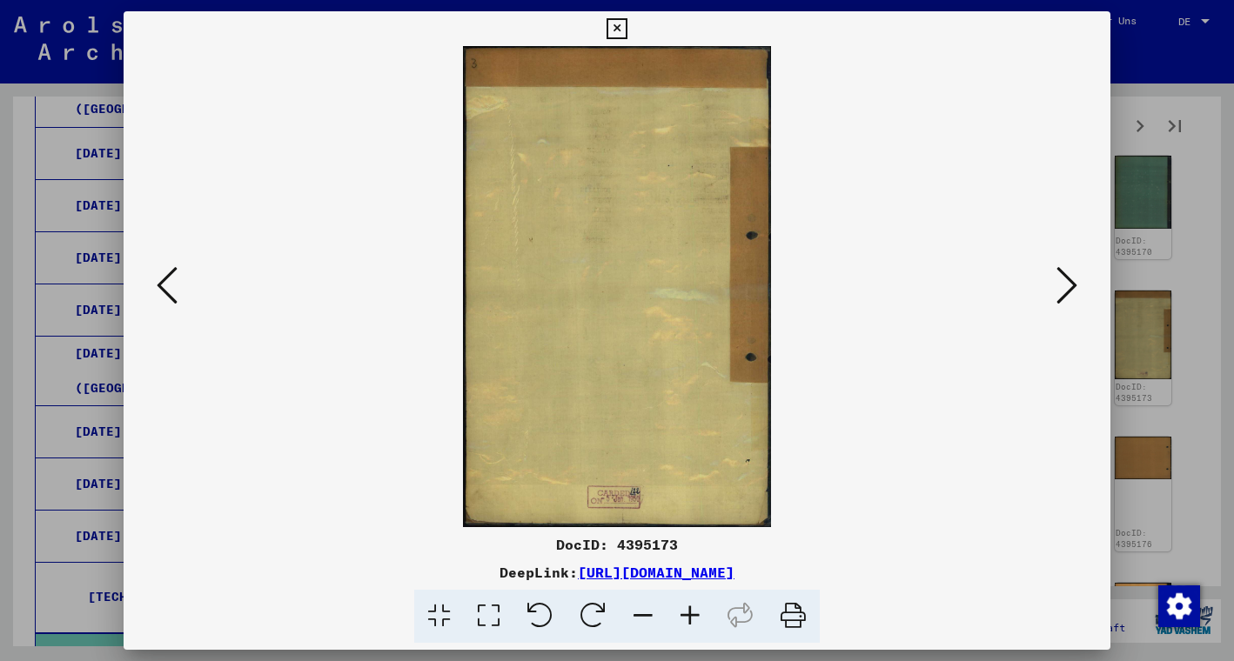
click at [1060, 281] on icon at bounding box center [1066, 285] width 21 height 42
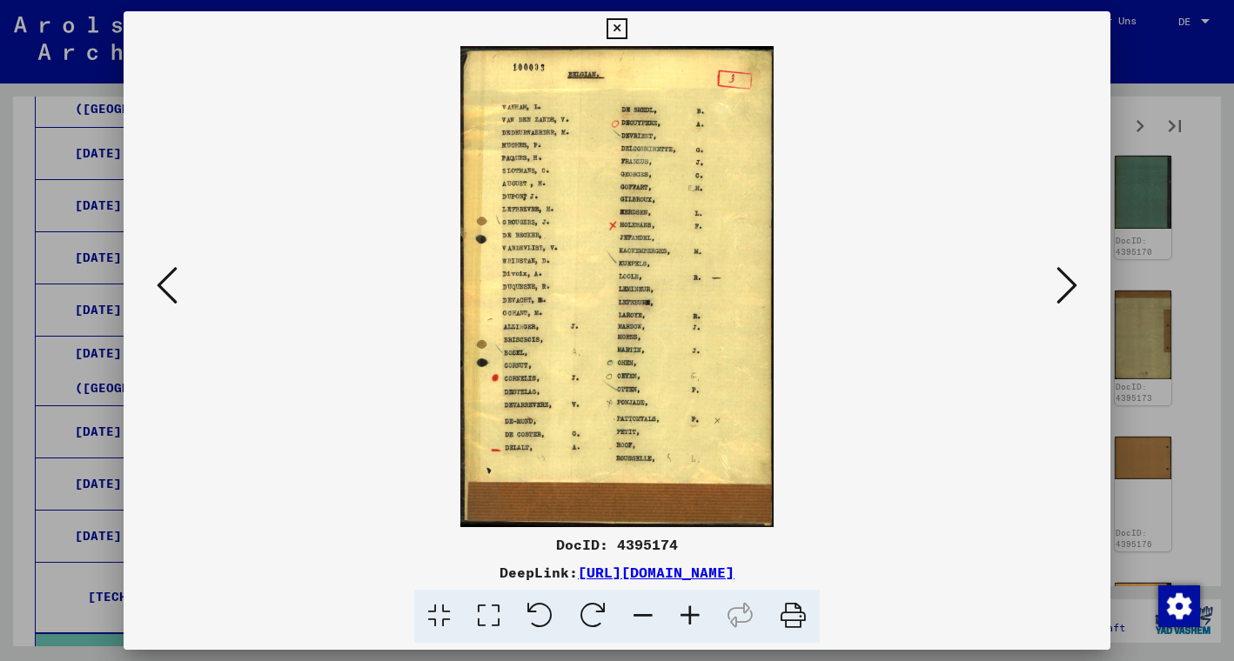
click at [1060, 281] on icon at bounding box center [1066, 285] width 21 height 42
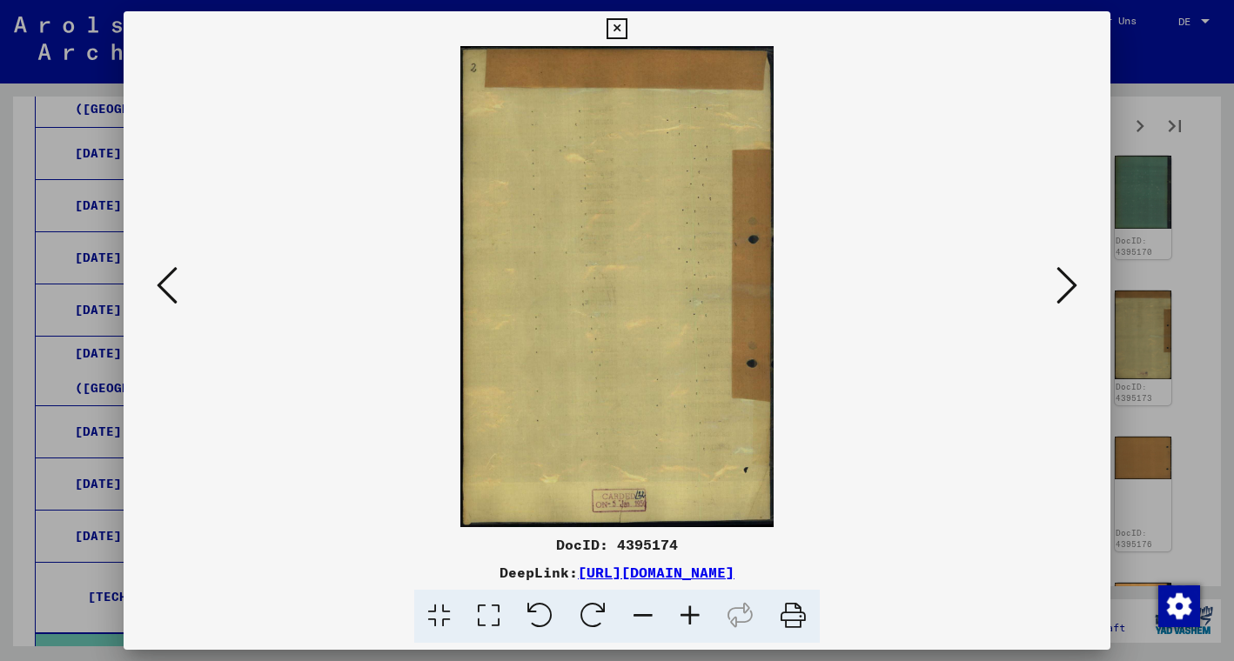
click at [1060, 281] on icon at bounding box center [1066, 285] width 21 height 42
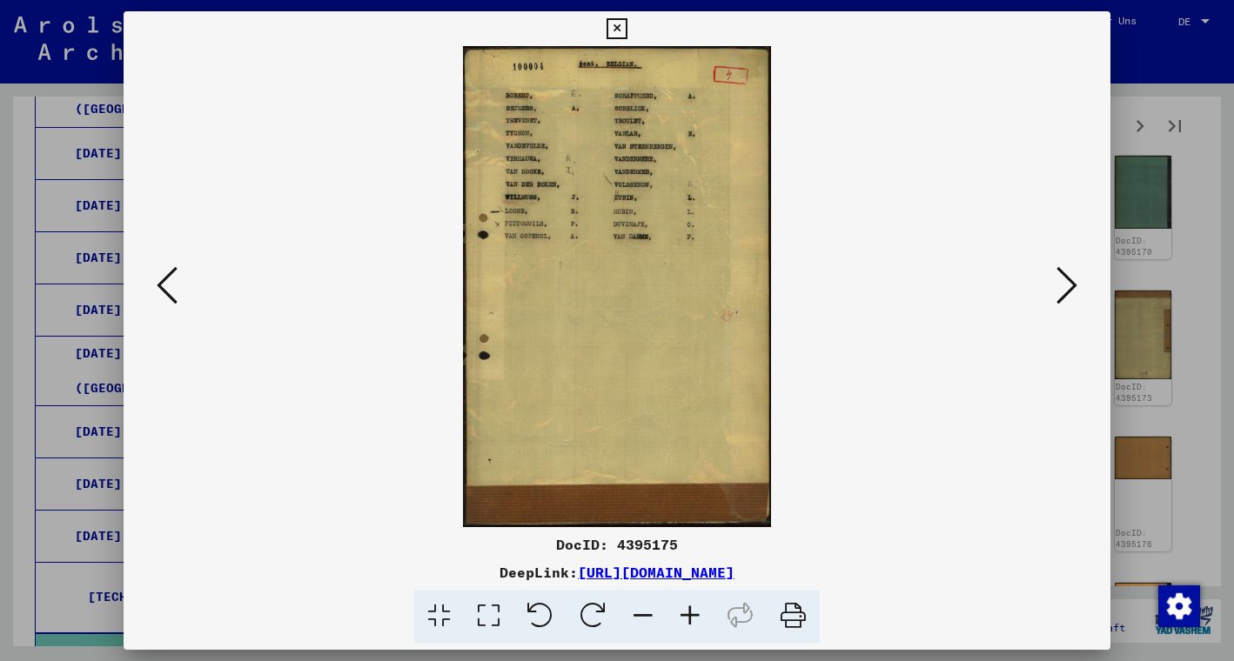
click at [1060, 281] on icon at bounding box center [1066, 285] width 21 height 42
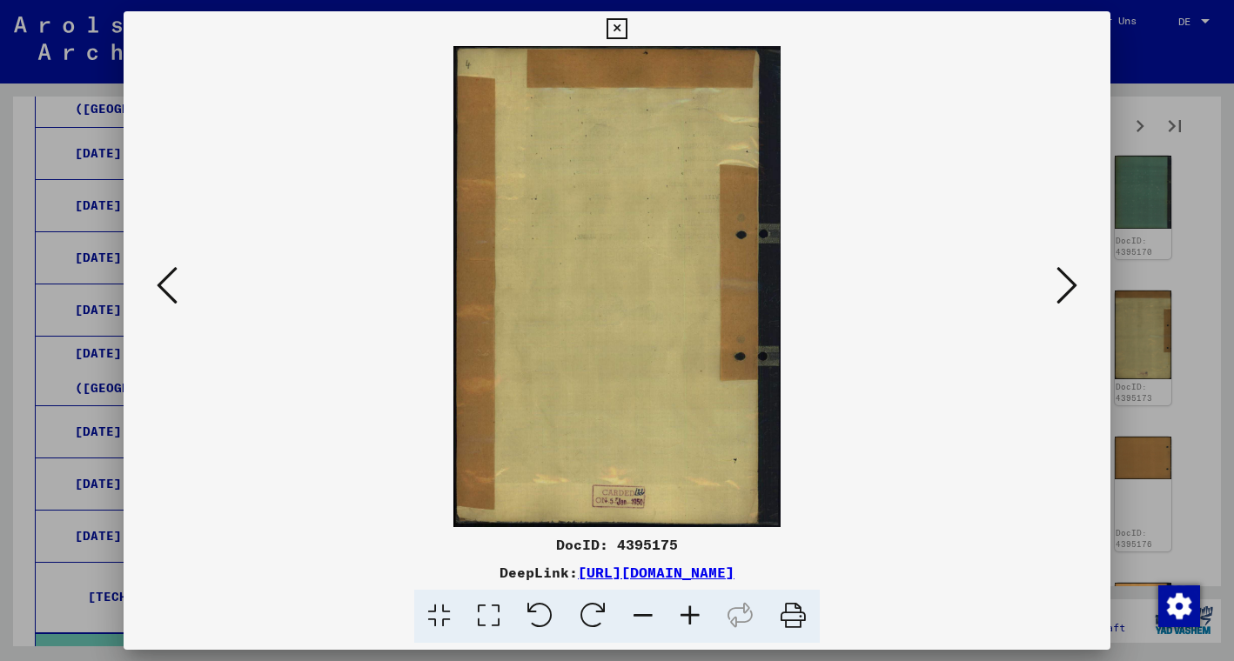
click at [1060, 281] on icon at bounding box center [1066, 285] width 21 height 42
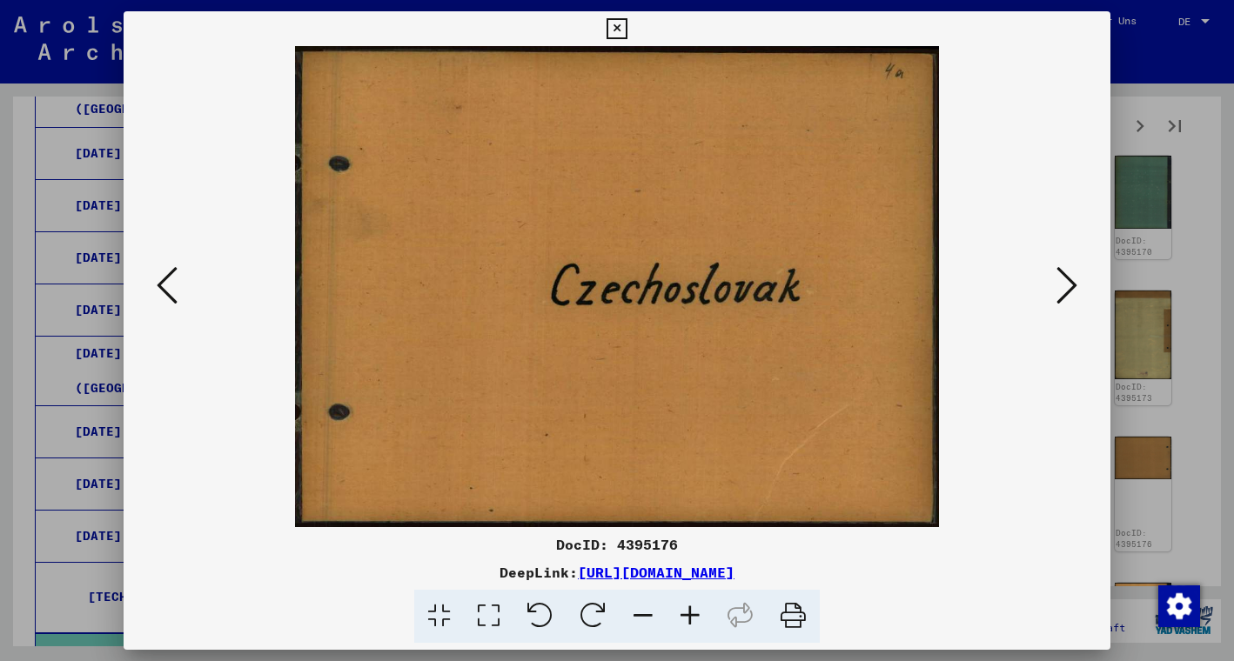
click at [1060, 281] on icon at bounding box center [1066, 285] width 21 height 42
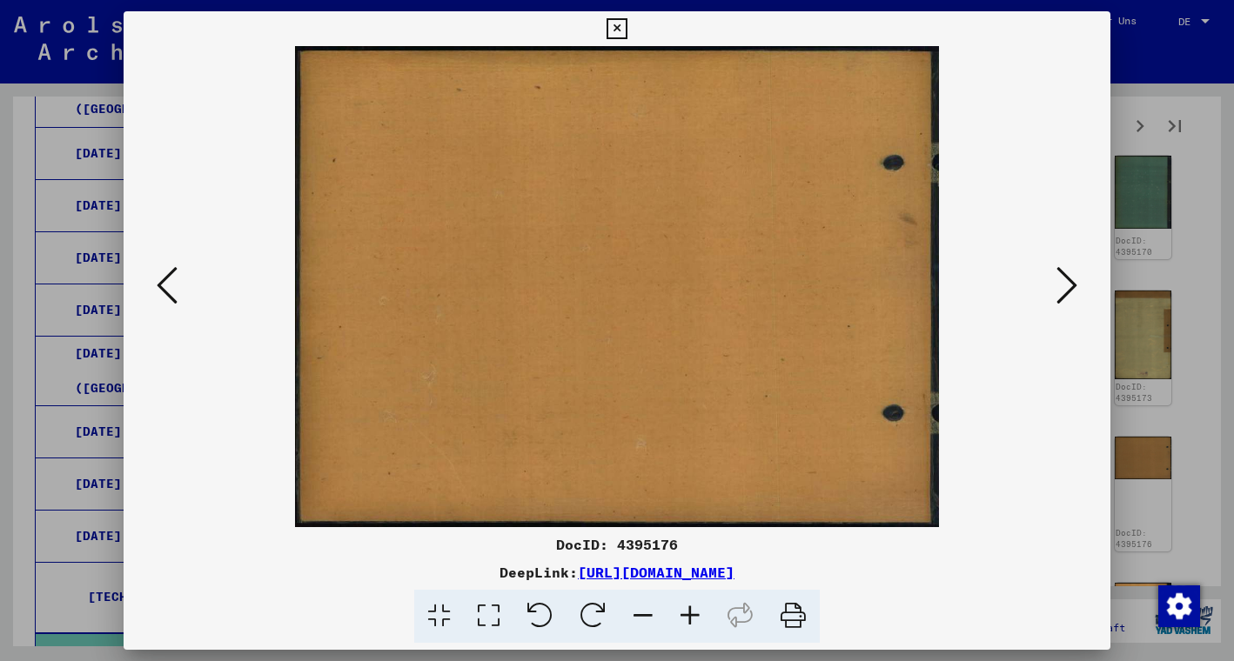
click at [1060, 281] on icon at bounding box center [1066, 285] width 21 height 42
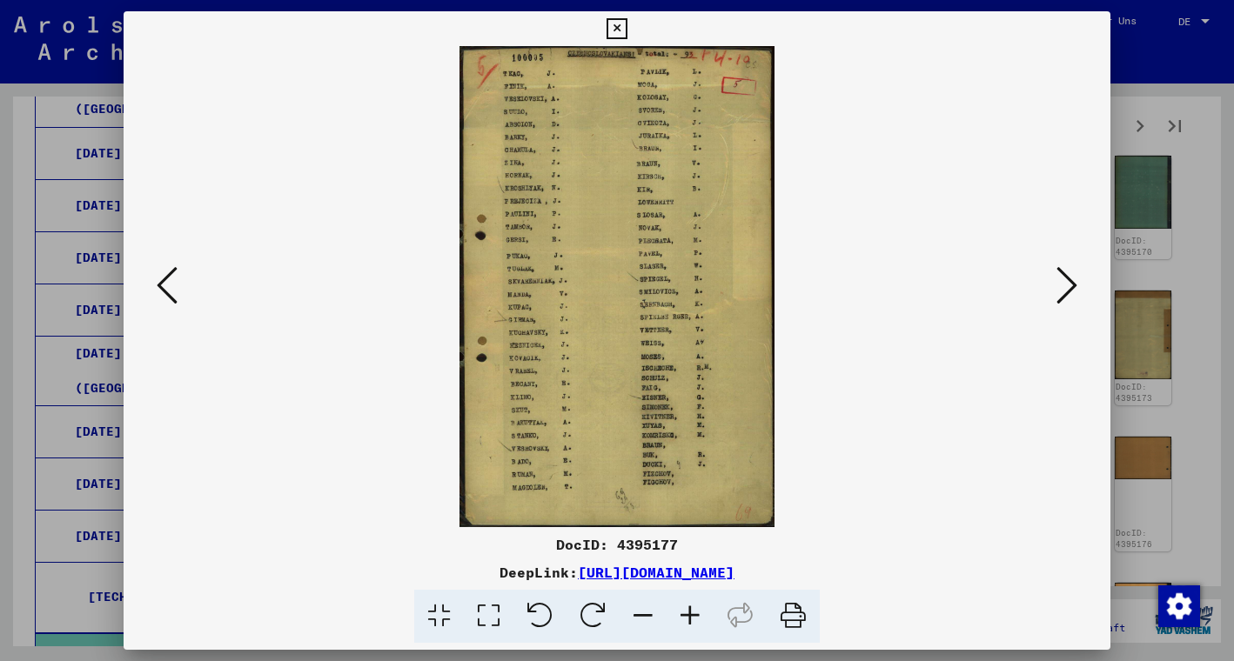
click at [1060, 281] on icon at bounding box center [1066, 285] width 21 height 42
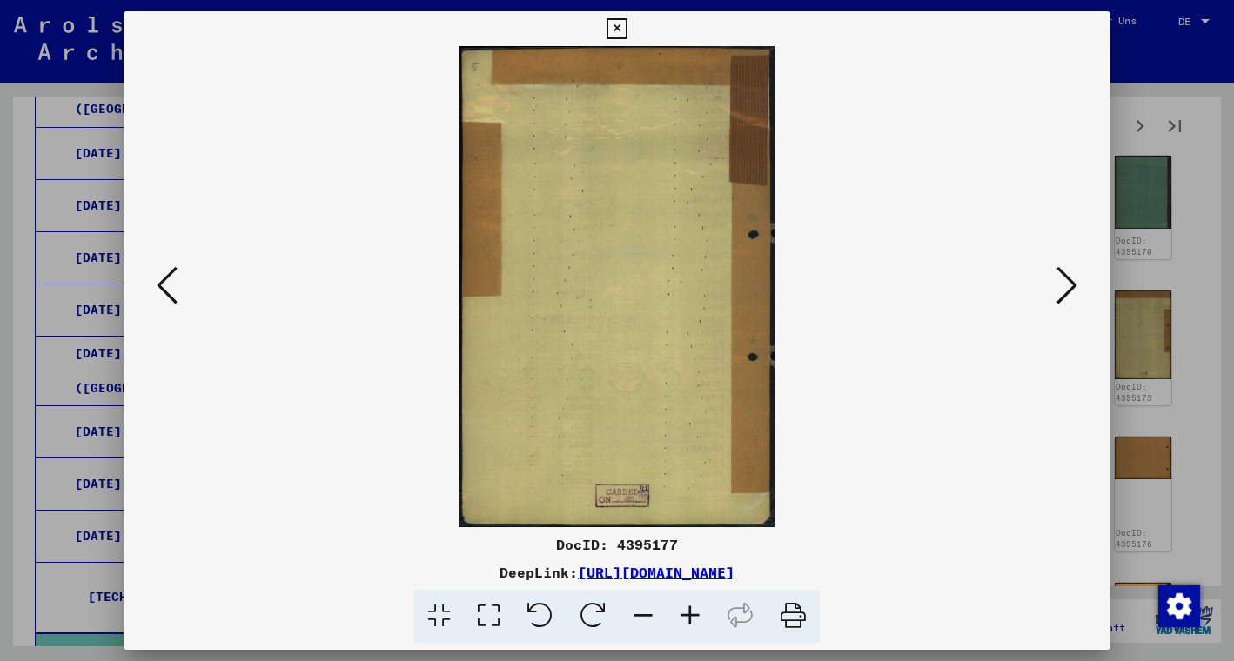
click at [1060, 282] on icon at bounding box center [1066, 285] width 21 height 42
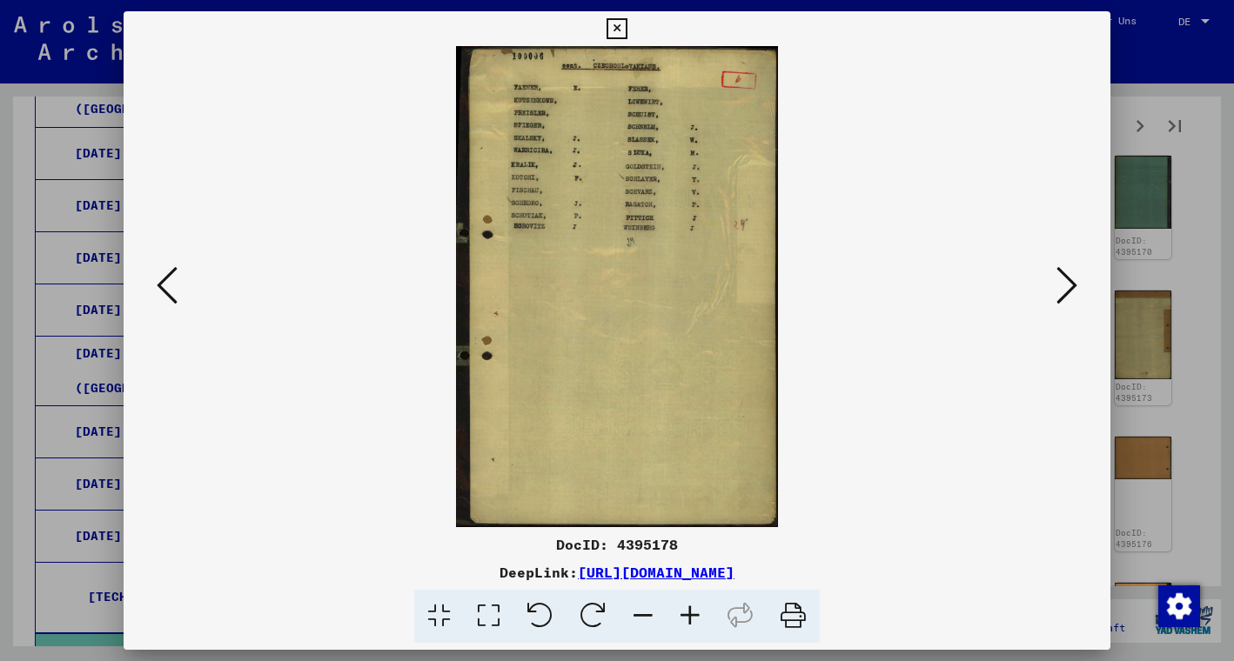
click at [1060, 282] on icon at bounding box center [1066, 285] width 21 height 42
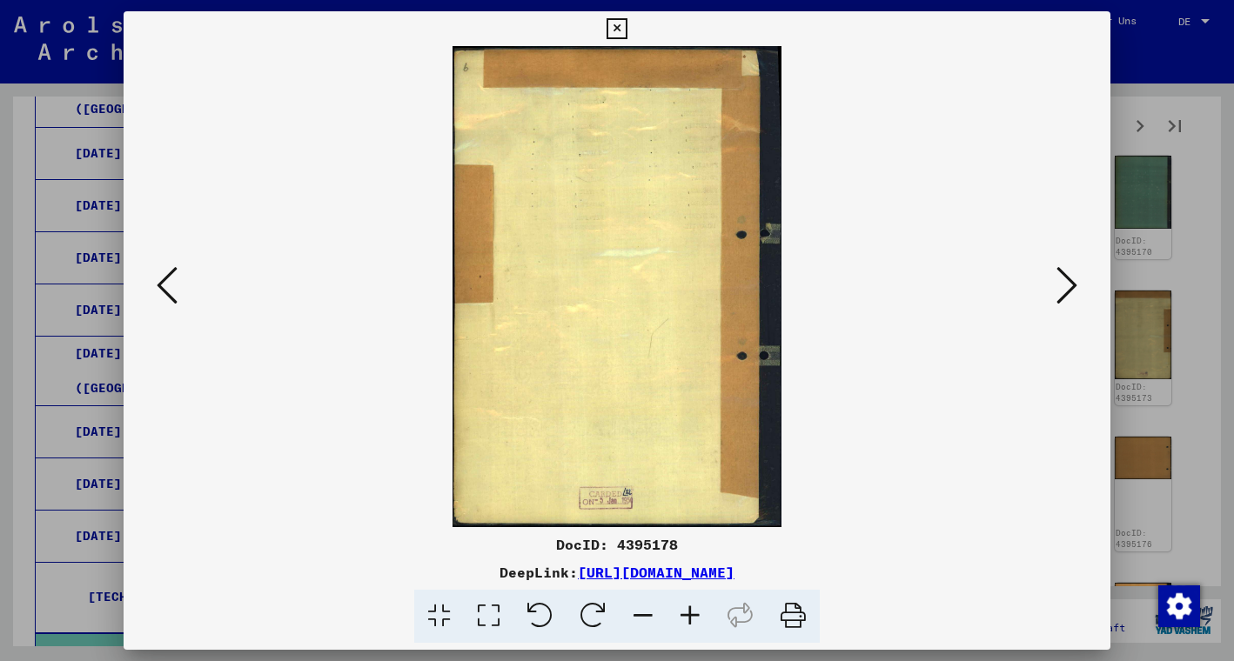
click at [1060, 282] on icon at bounding box center [1066, 285] width 21 height 42
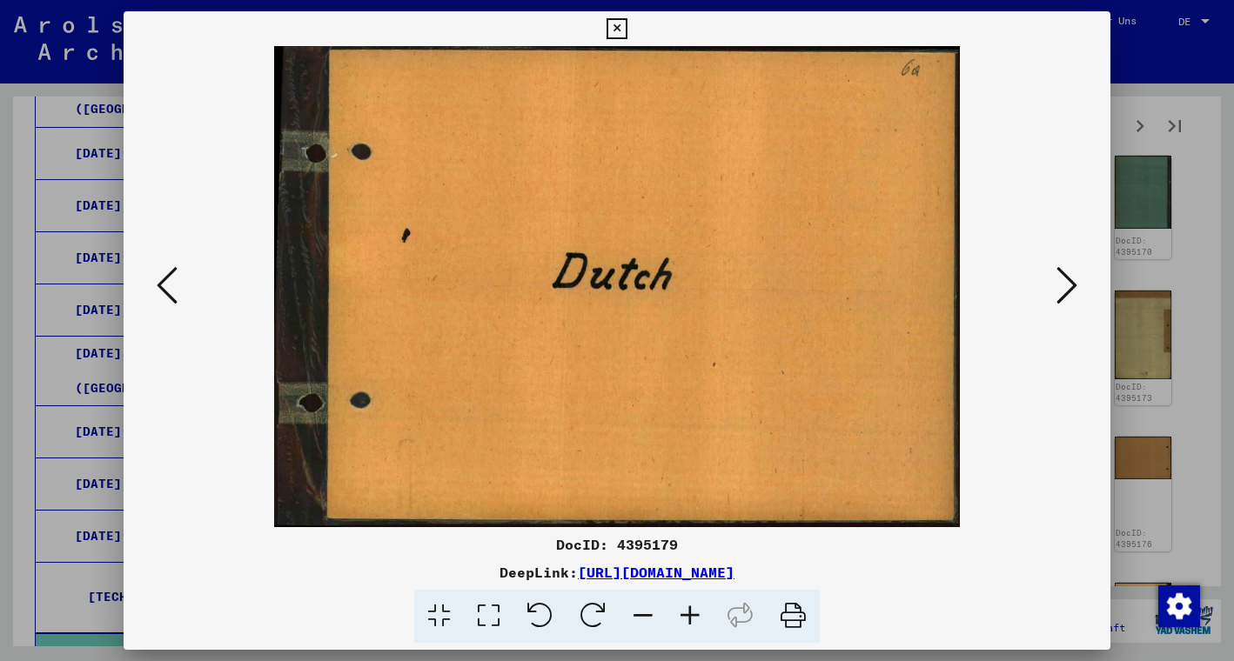
click at [1060, 282] on icon at bounding box center [1066, 285] width 21 height 42
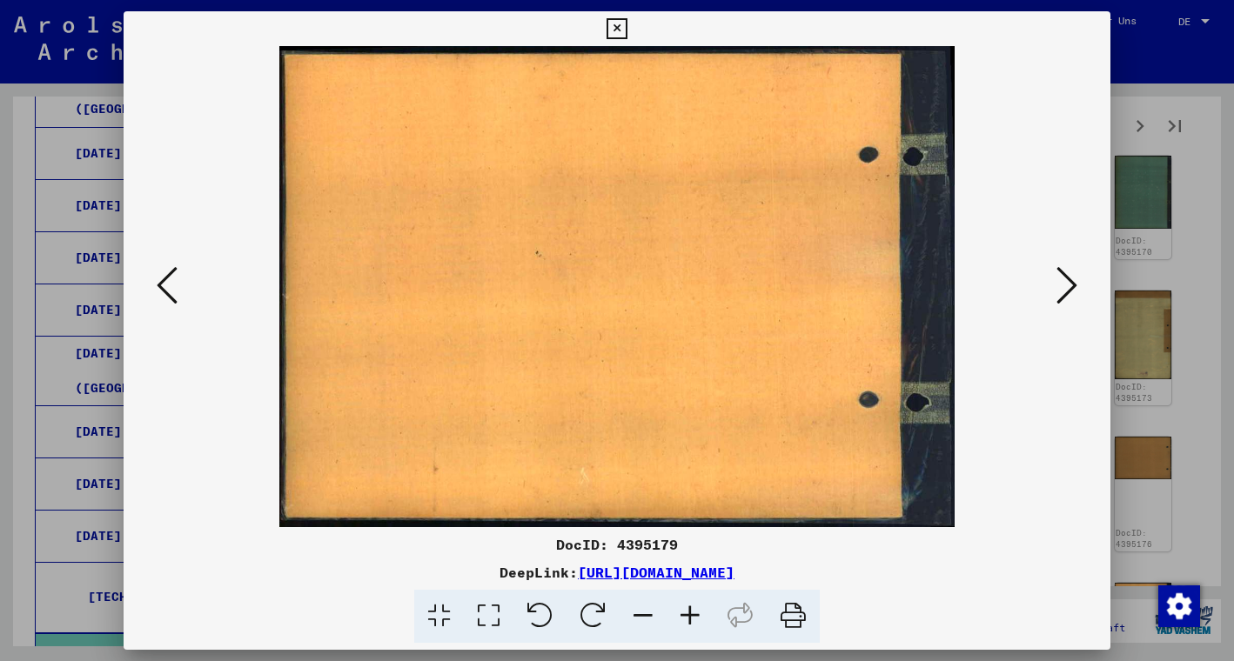
click at [1060, 282] on icon at bounding box center [1066, 285] width 21 height 42
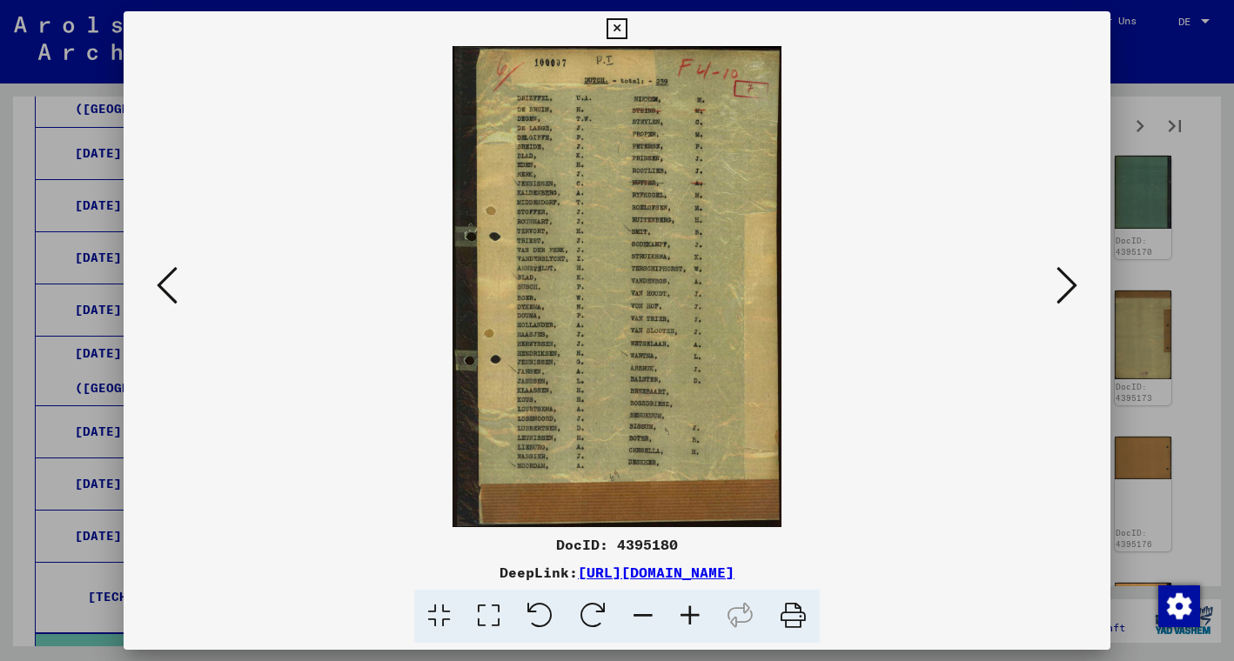
click at [1060, 282] on icon at bounding box center [1066, 285] width 21 height 42
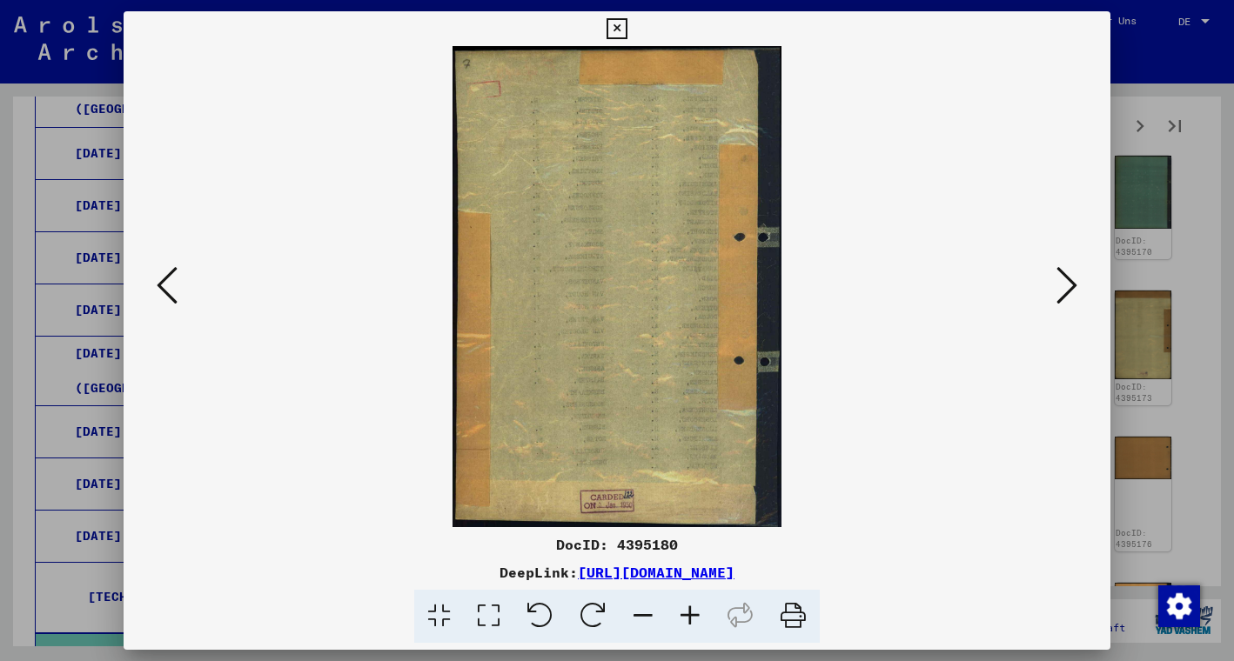
click at [1060, 282] on icon at bounding box center [1066, 285] width 21 height 42
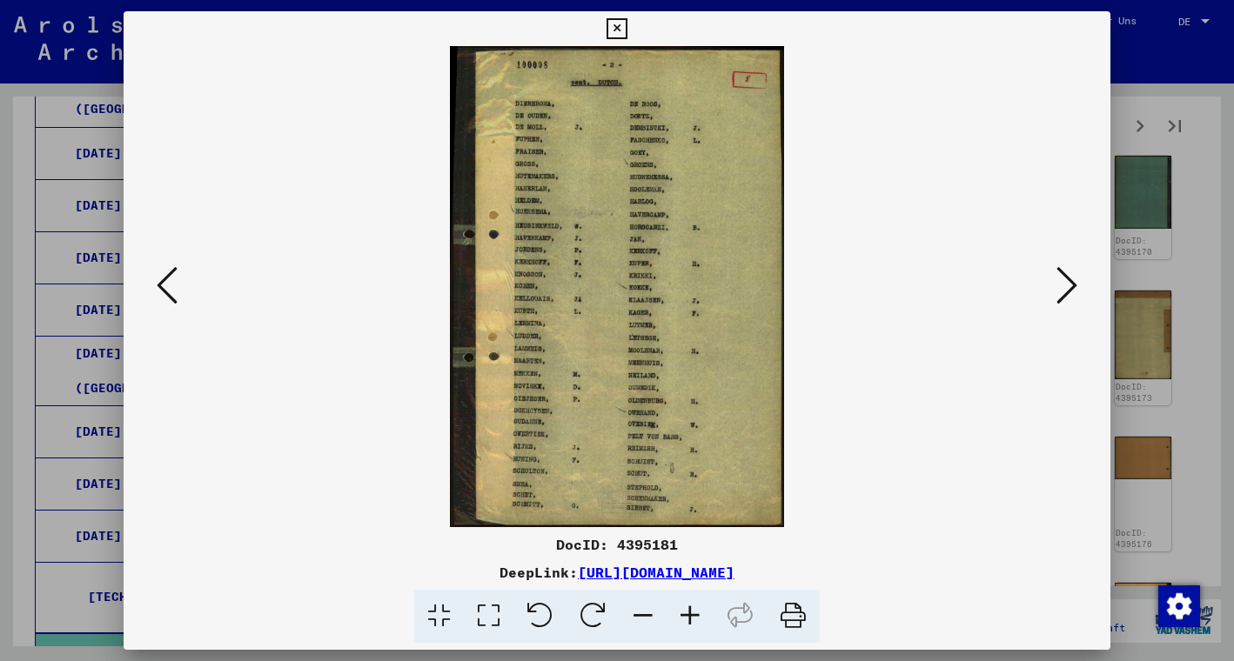
click at [1060, 282] on icon at bounding box center [1066, 285] width 21 height 42
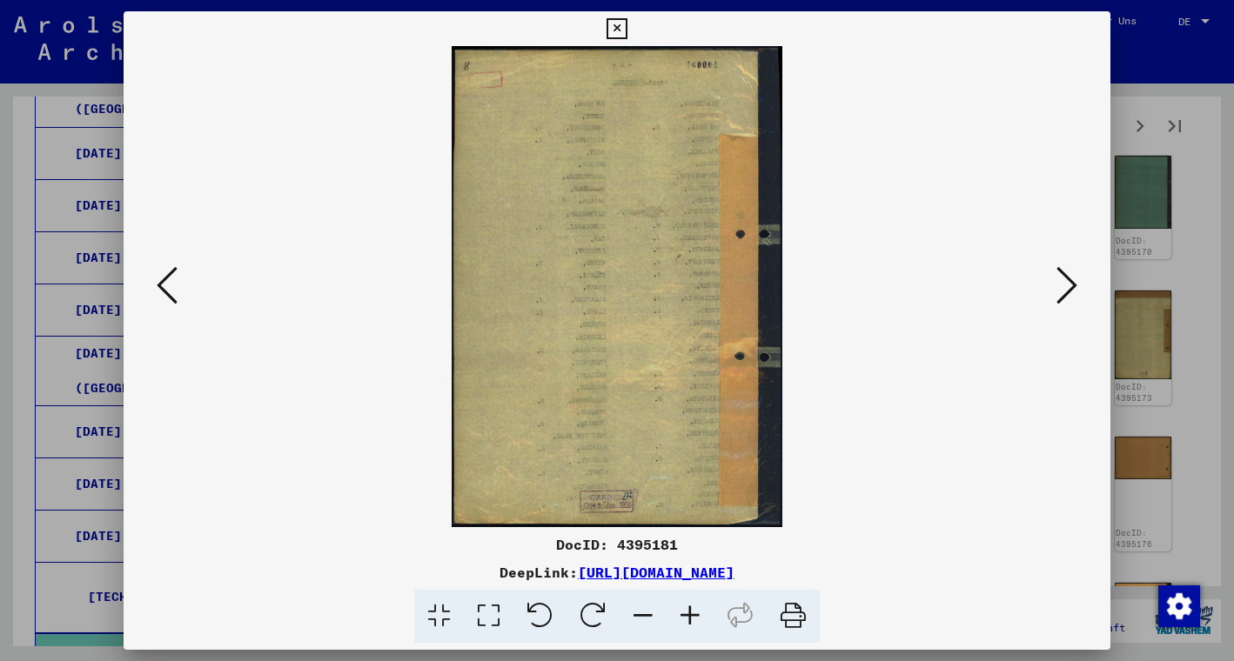
click at [1060, 282] on icon at bounding box center [1066, 285] width 21 height 42
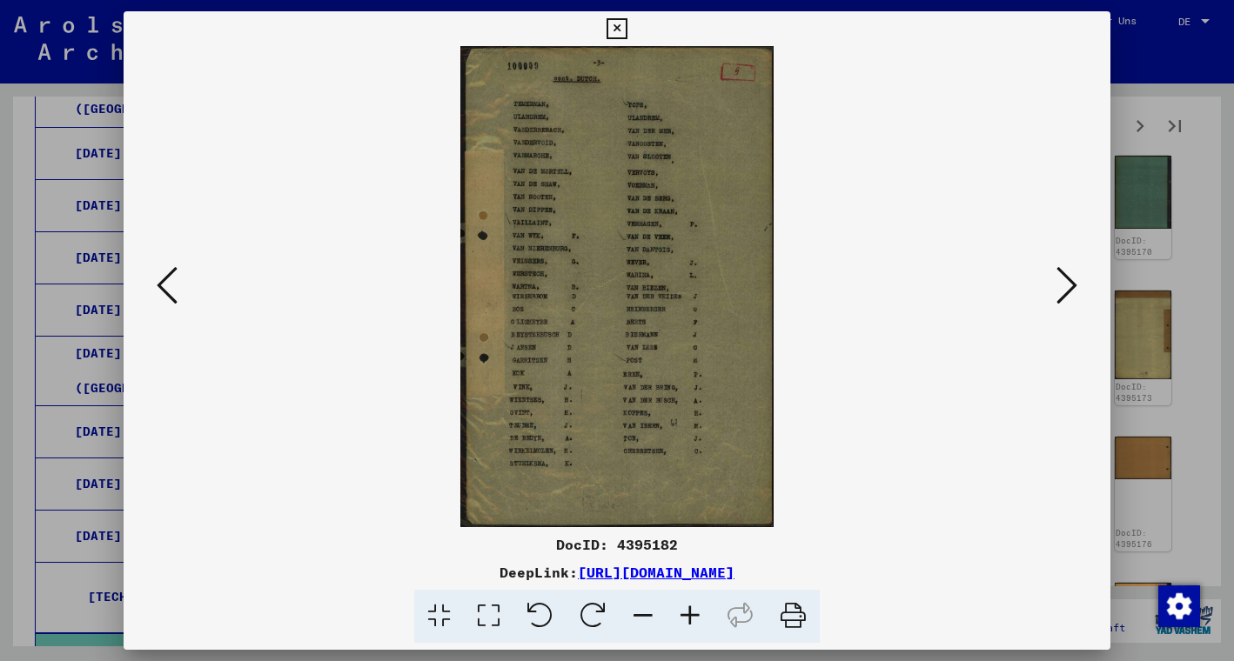
click at [1060, 282] on icon at bounding box center [1066, 285] width 21 height 42
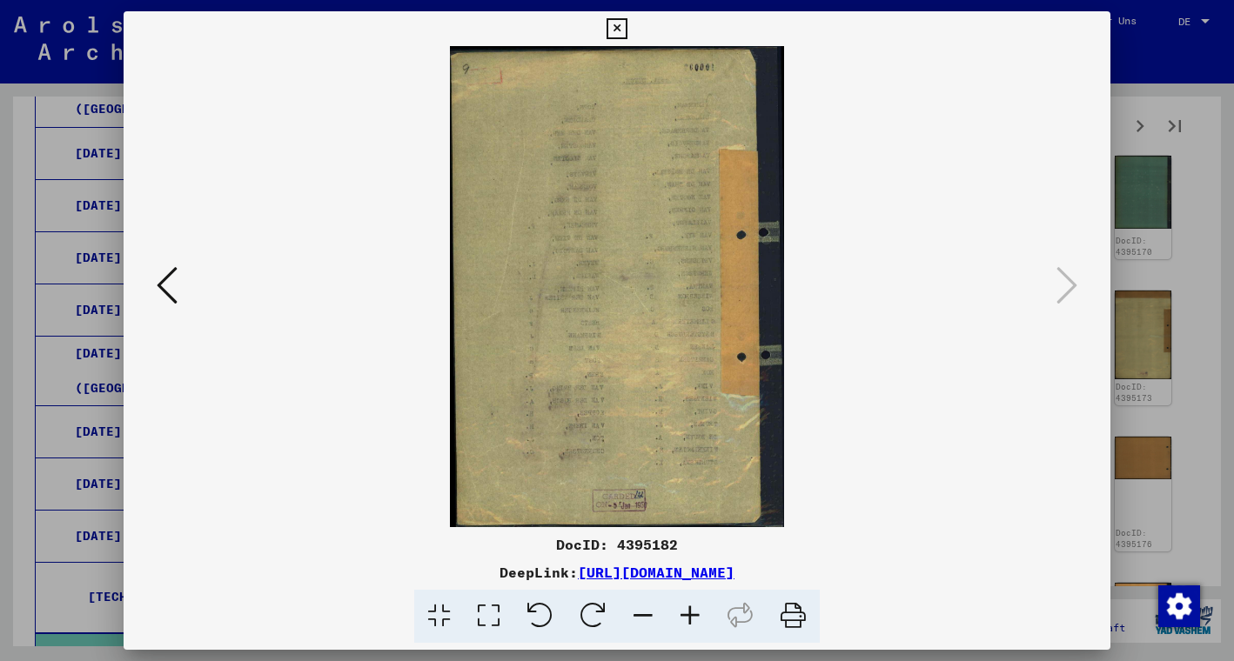
click at [626, 30] on icon at bounding box center [616, 28] width 20 height 21
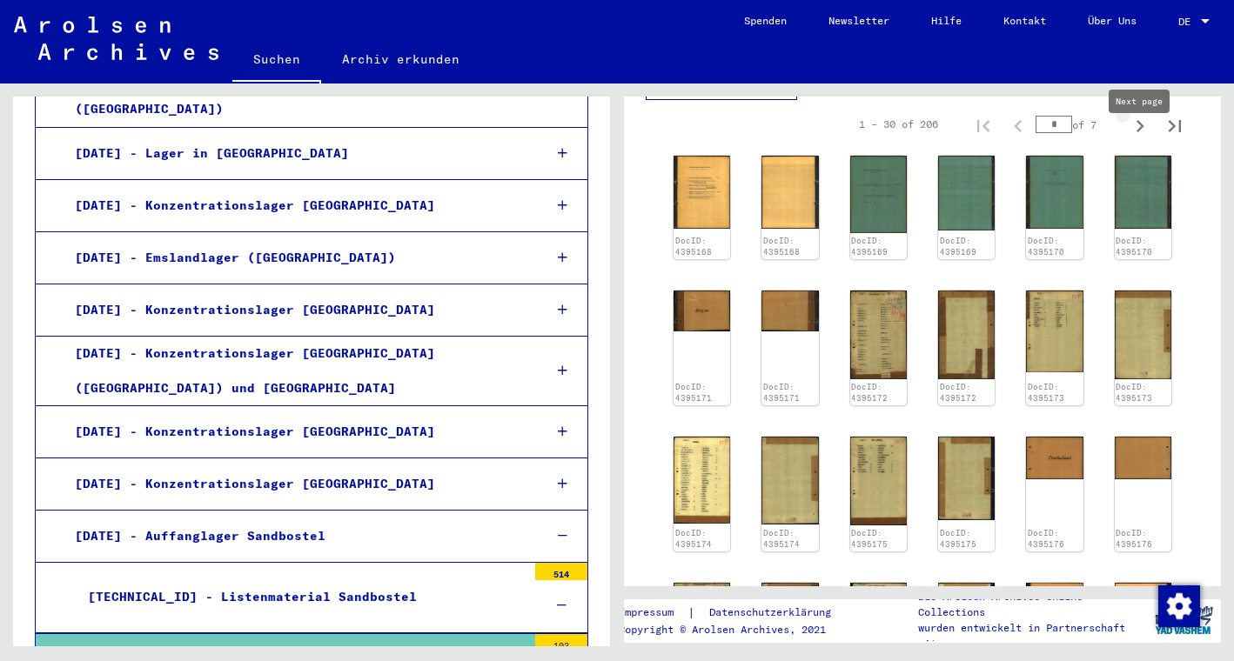
click at [1141, 132] on icon "Next page" at bounding box center [1140, 126] width 8 height 12
type input "*"
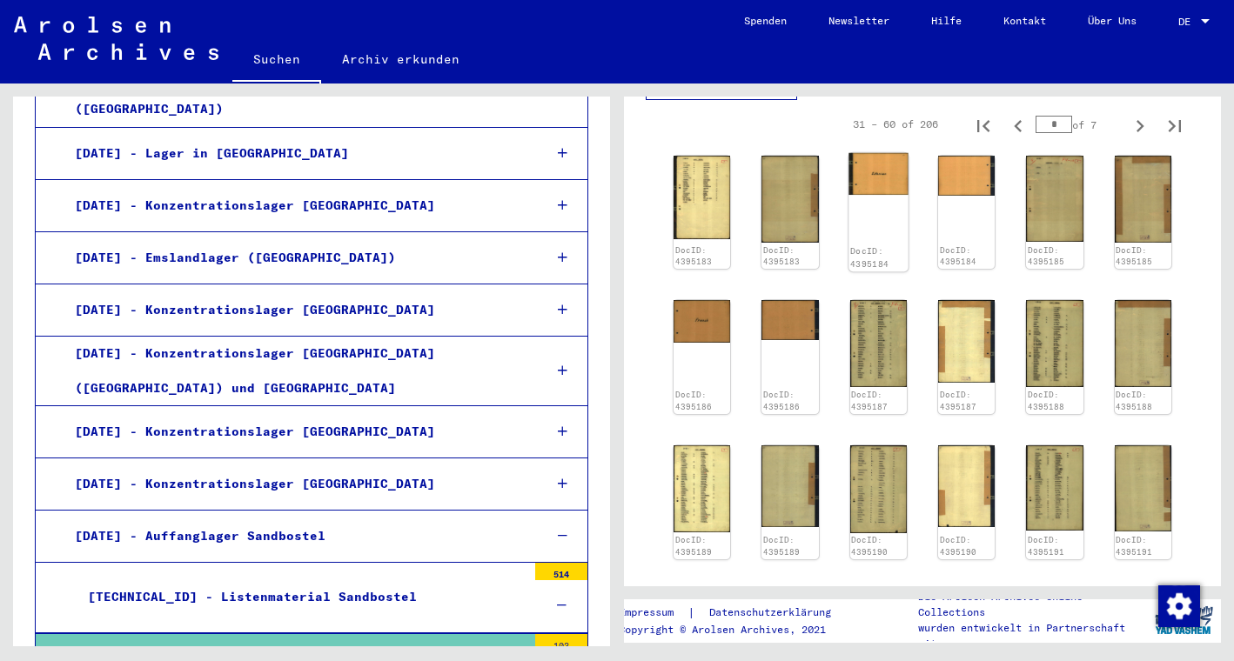
click at [887, 216] on div "DocID: 4395184" at bounding box center [878, 212] width 60 height 118
click at [866, 195] on img at bounding box center [878, 174] width 60 height 42
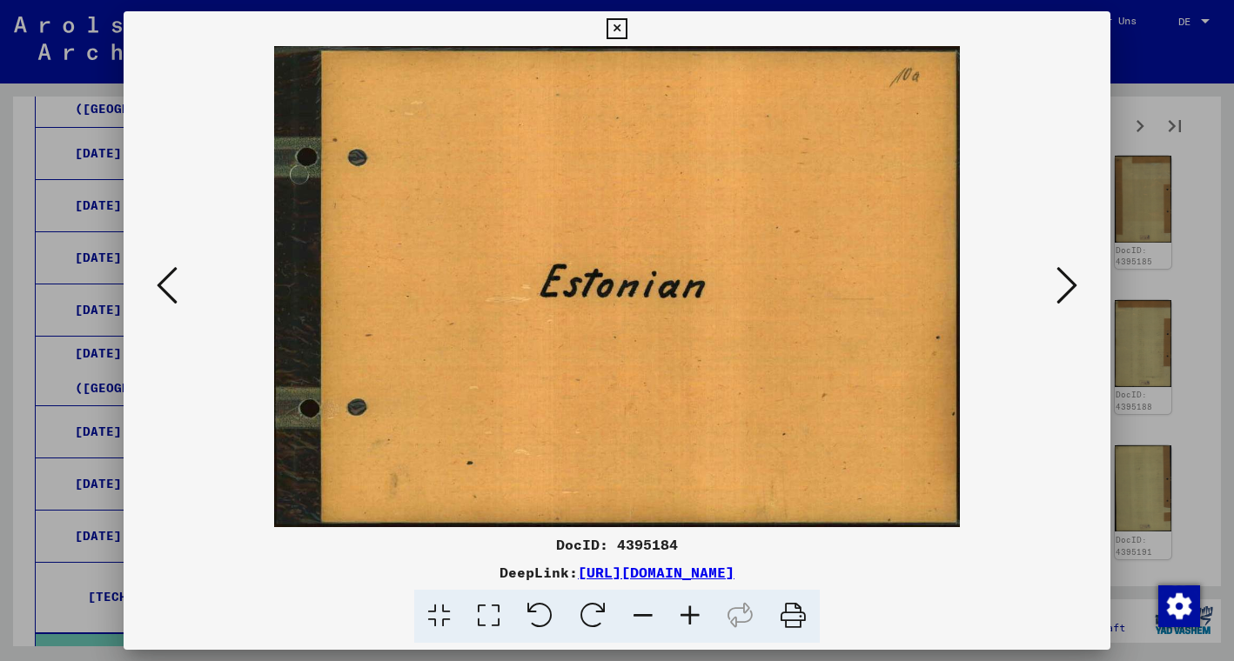
click at [1066, 280] on icon at bounding box center [1066, 285] width 21 height 42
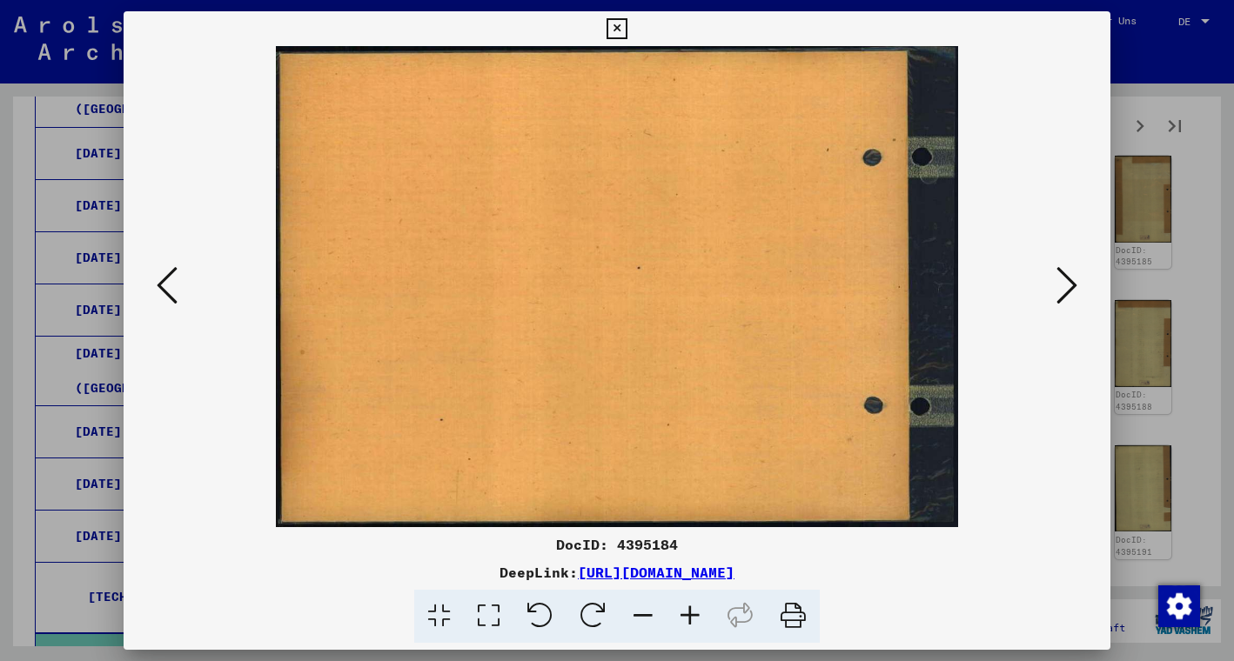
click at [1066, 280] on icon at bounding box center [1066, 285] width 21 height 42
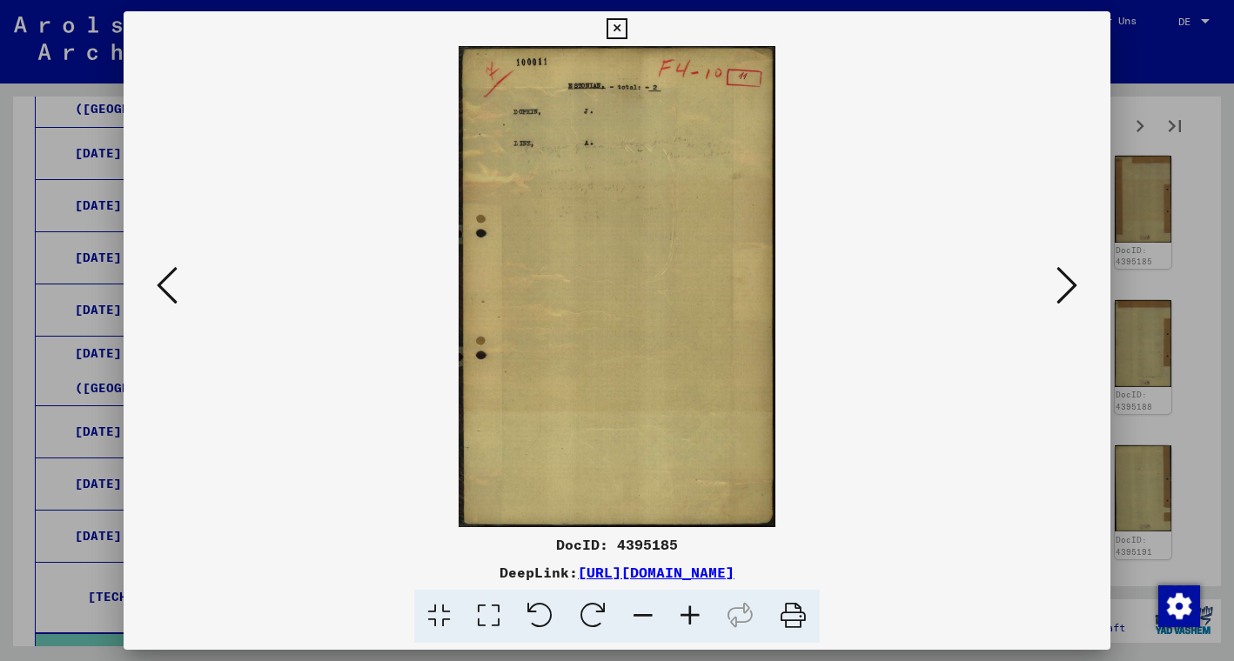
click at [1066, 280] on icon at bounding box center [1066, 285] width 21 height 42
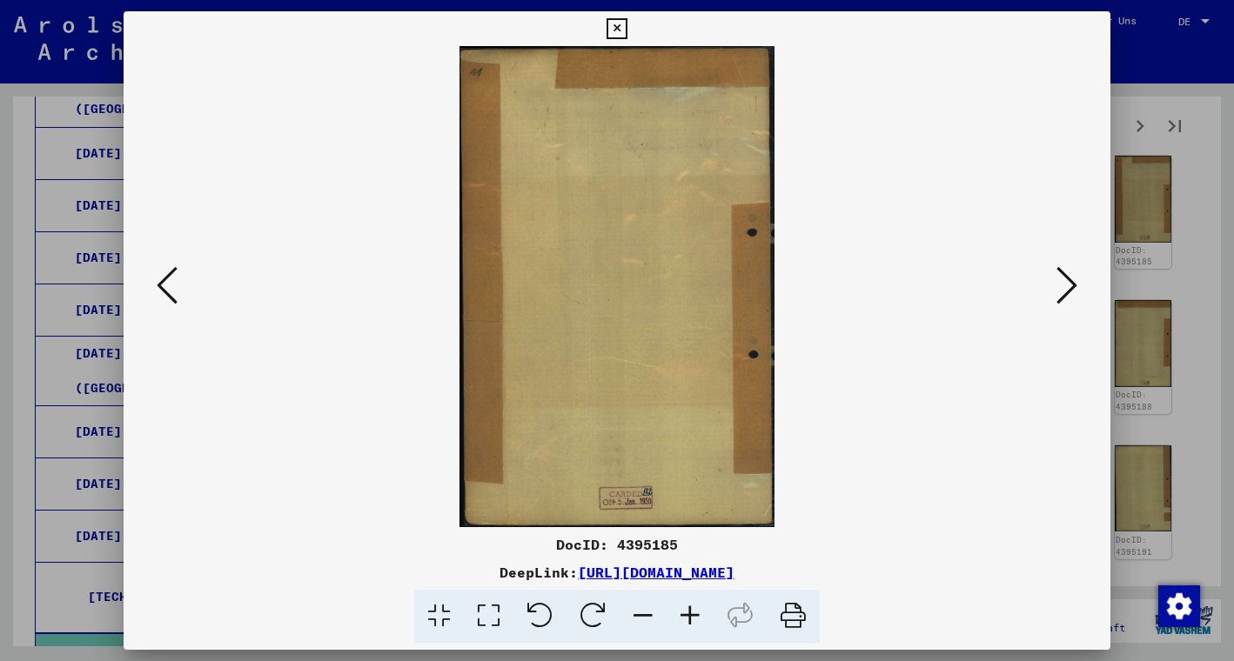
click at [1066, 280] on icon at bounding box center [1066, 285] width 21 height 42
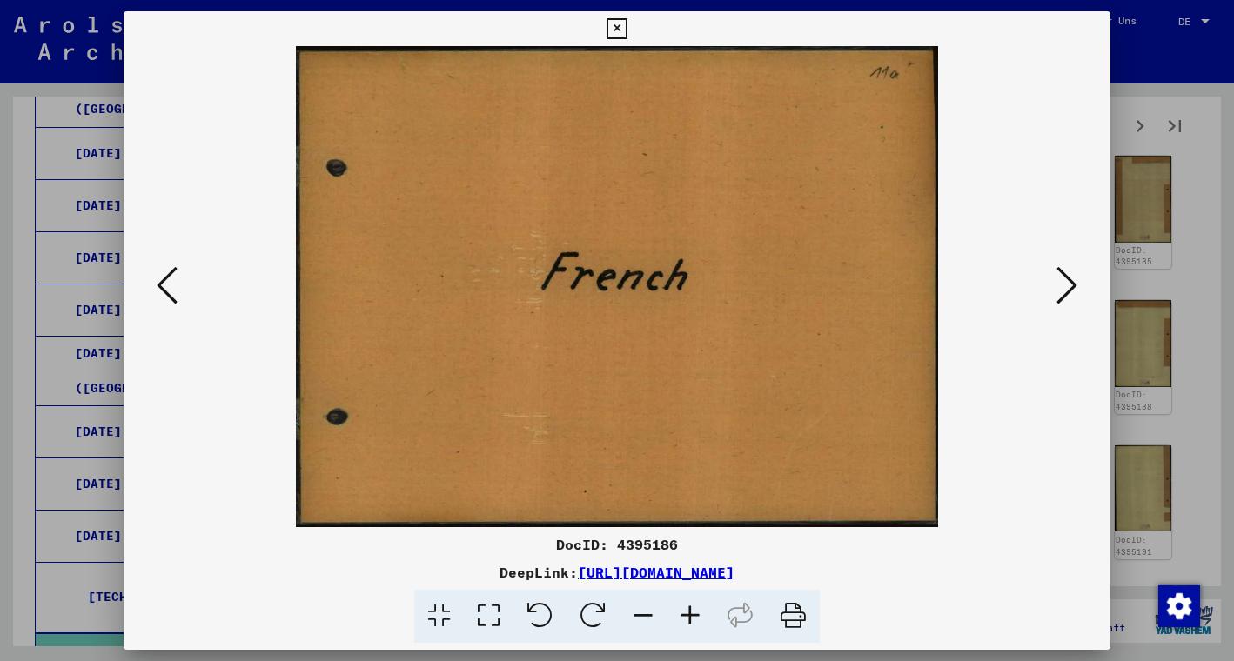
click at [1066, 280] on icon at bounding box center [1066, 285] width 21 height 42
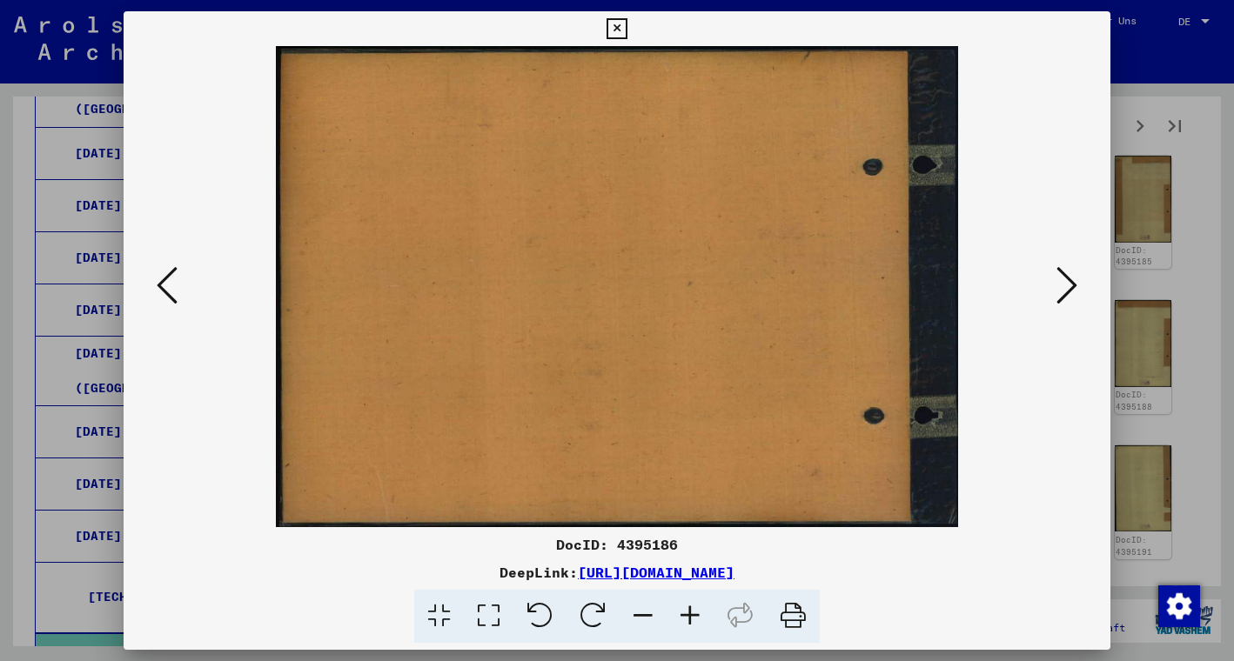
click at [1066, 280] on icon at bounding box center [1066, 285] width 21 height 42
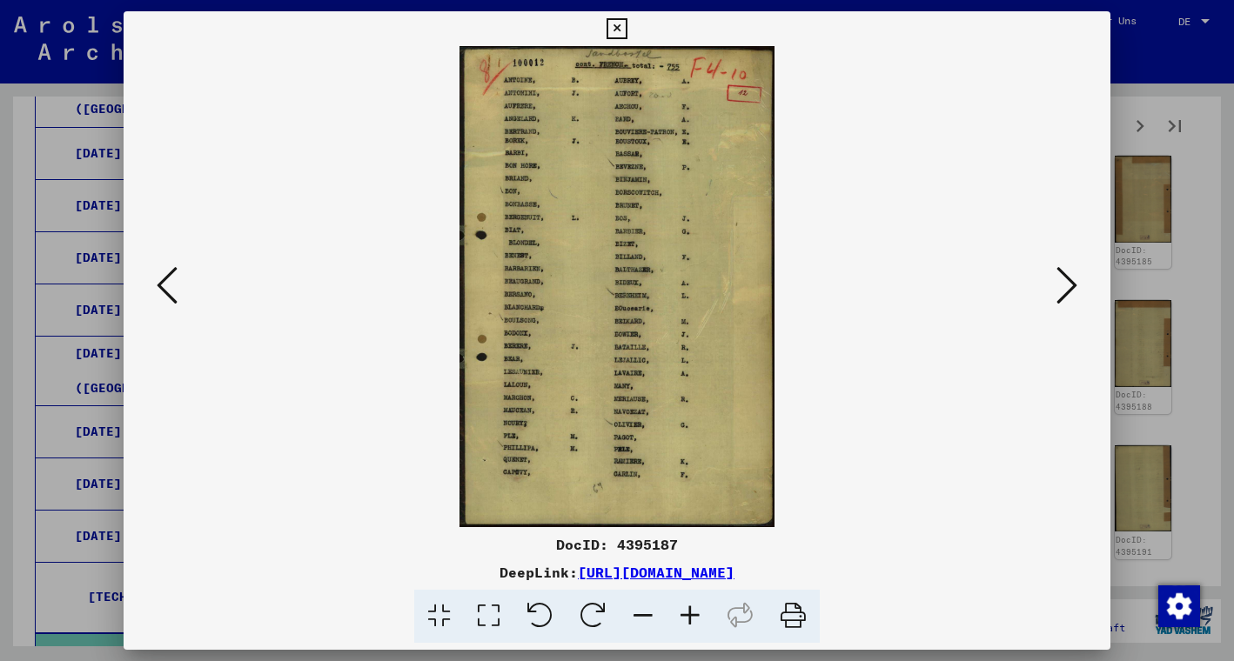
click at [1066, 280] on icon at bounding box center [1066, 285] width 21 height 42
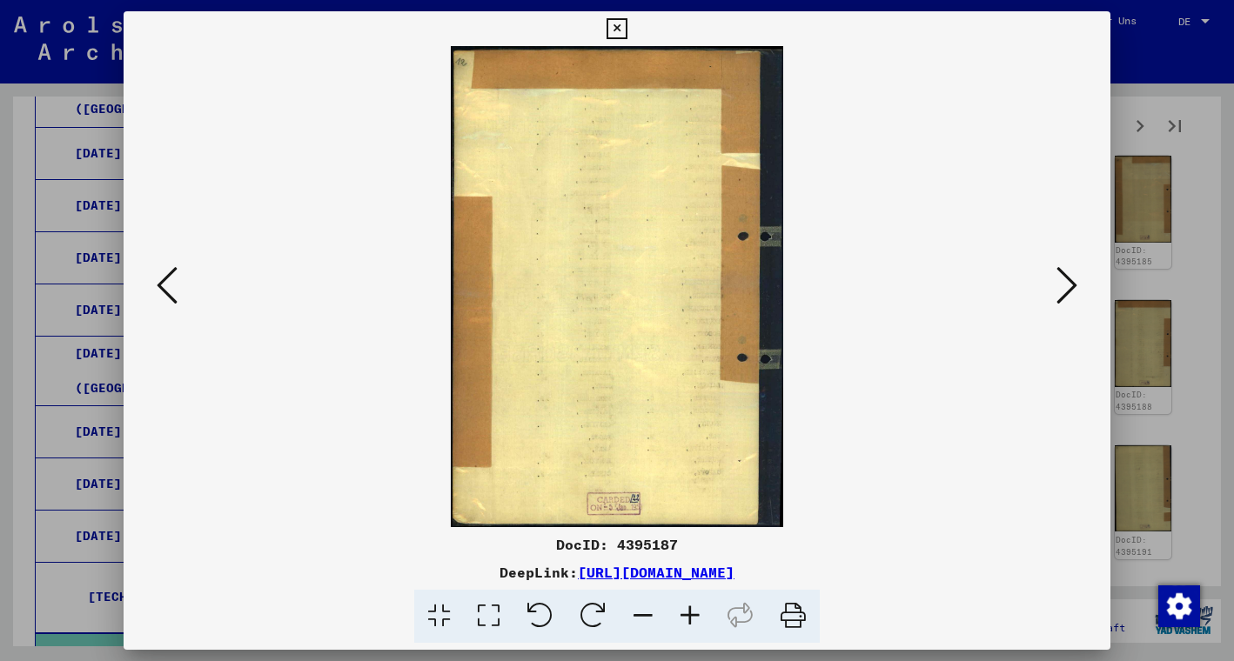
click at [1066, 280] on icon at bounding box center [1066, 285] width 21 height 42
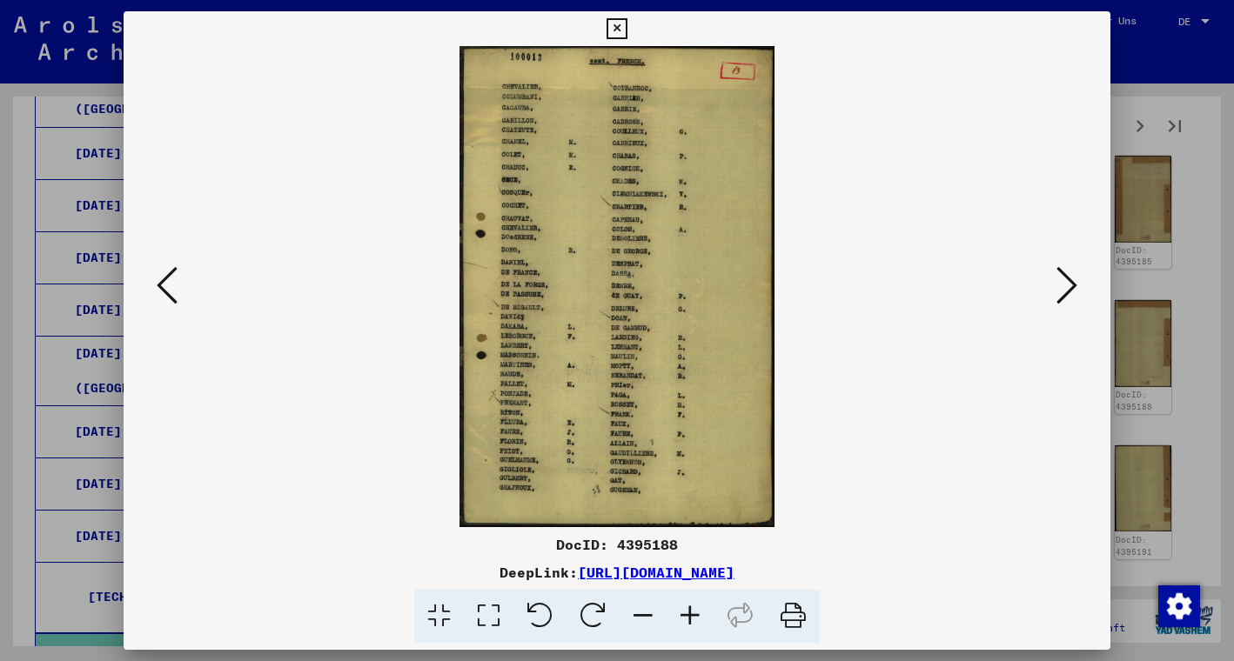
click at [1066, 280] on icon at bounding box center [1066, 285] width 21 height 42
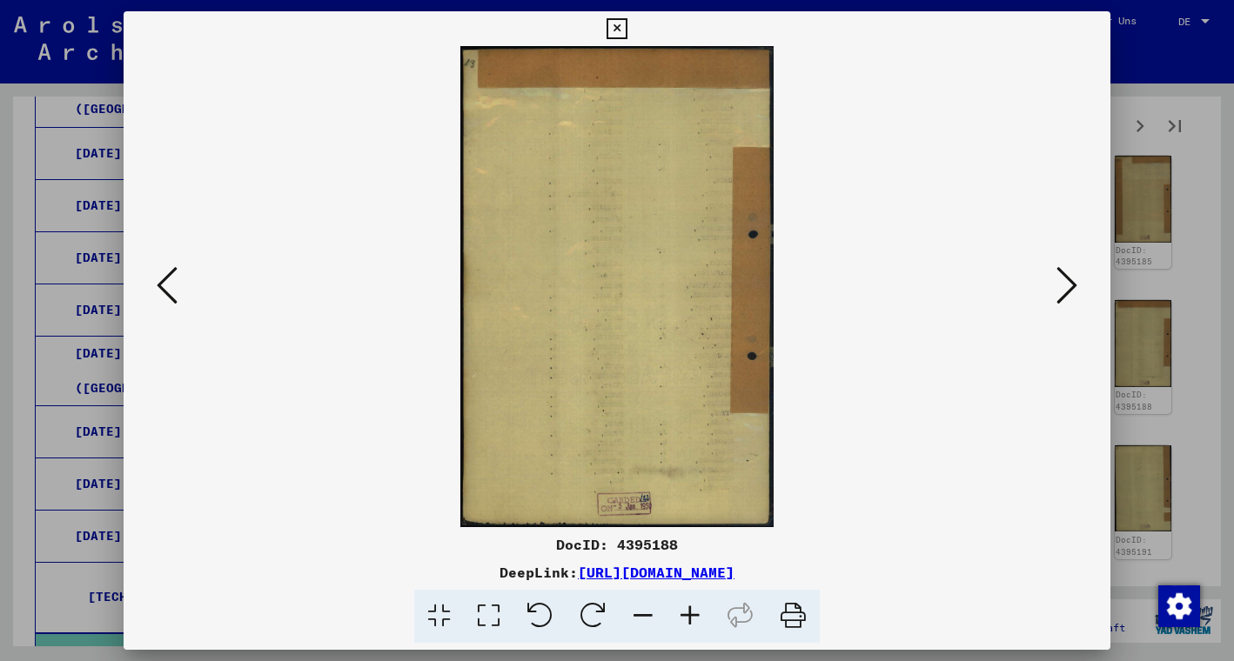
click at [1066, 281] on icon at bounding box center [1066, 285] width 21 height 42
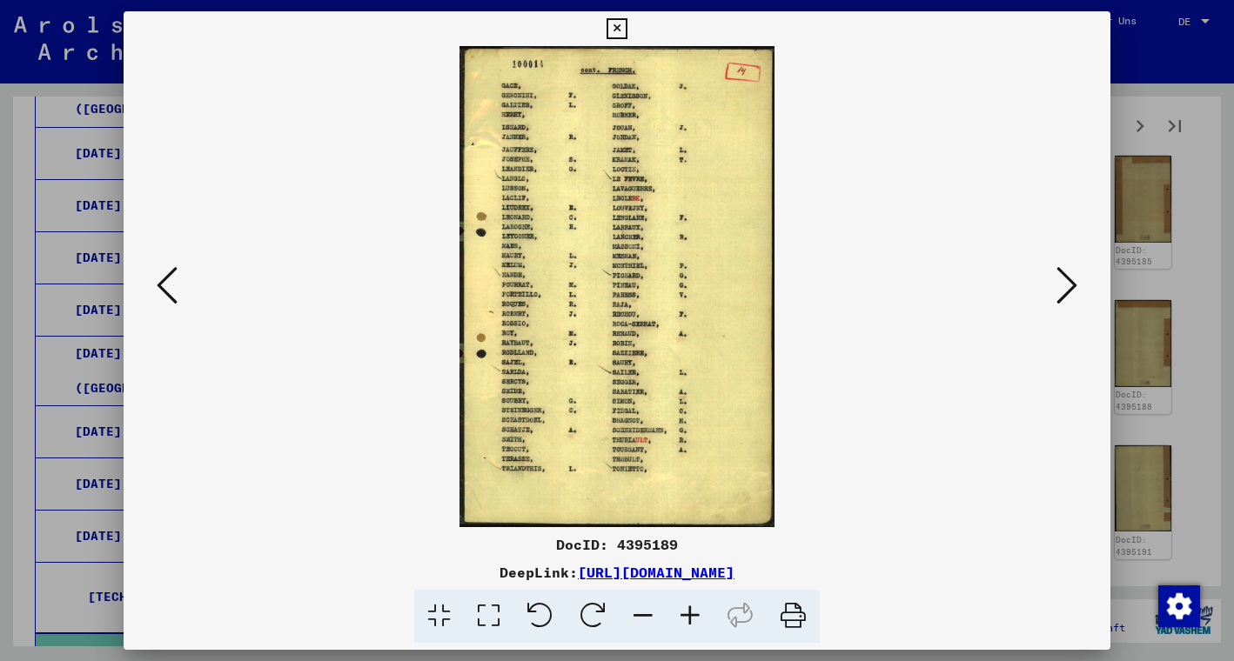
click at [1066, 281] on icon at bounding box center [1066, 285] width 21 height 42
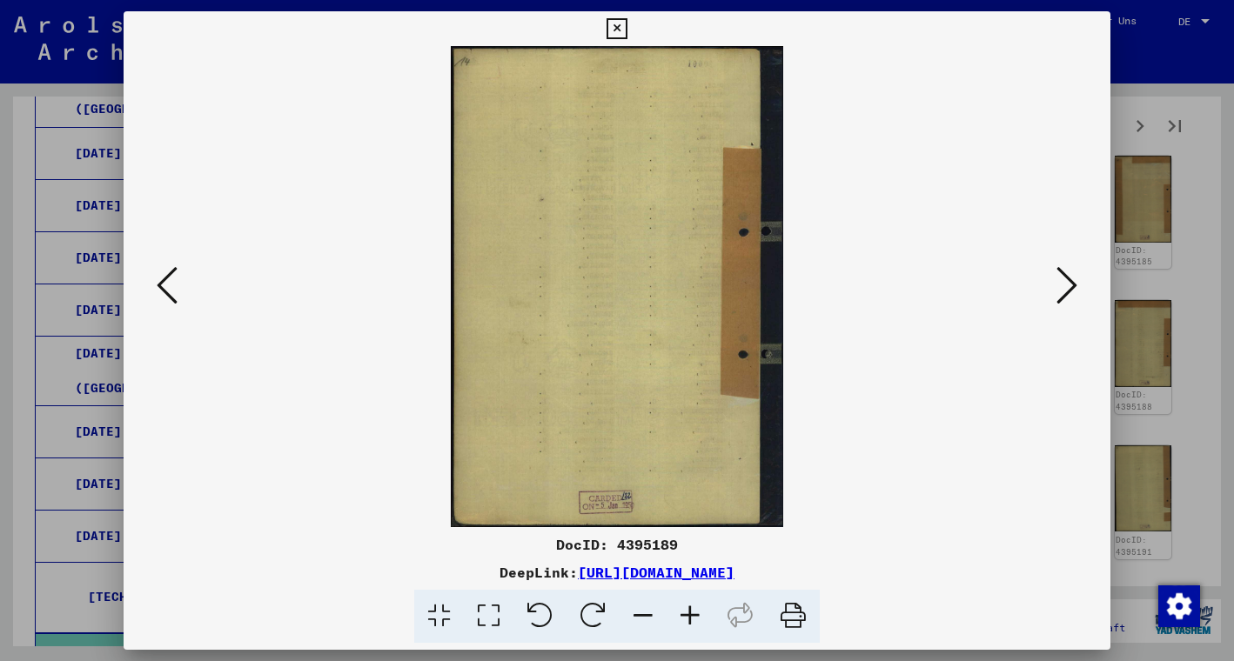
click at [1066, 281] on icon at bounding box center [1066, 285] width 21 height 42
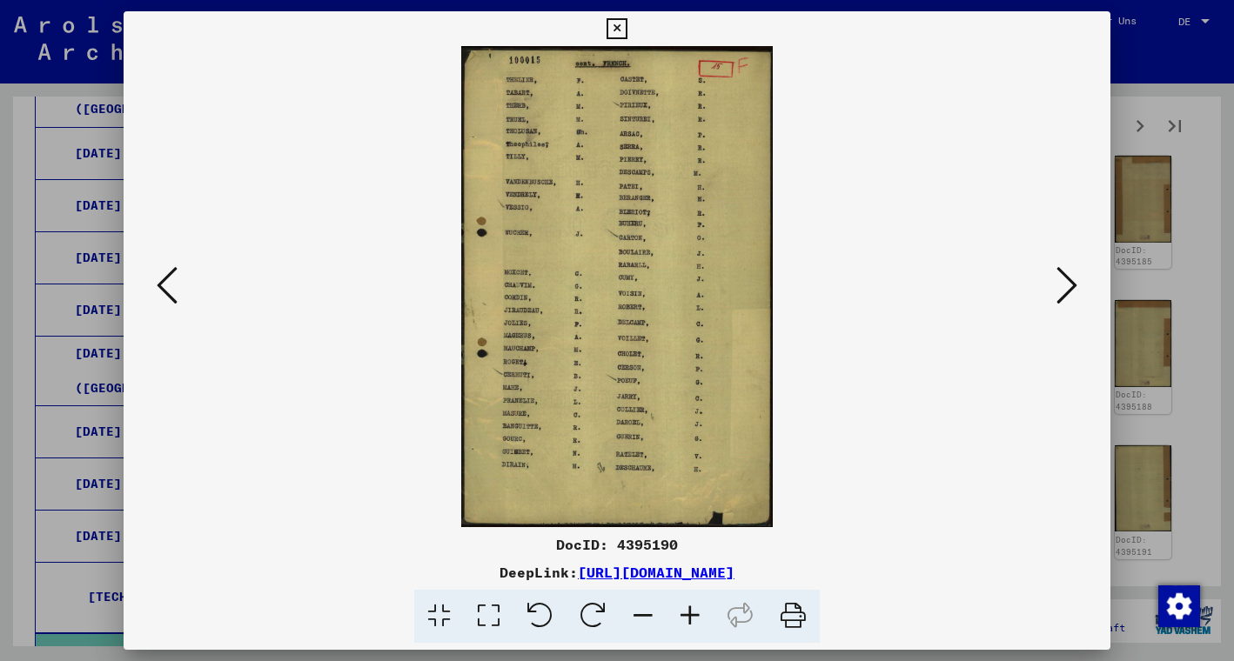
click at [1066, 281] on icon at bounding box center [1066, 285] width 21 height 42
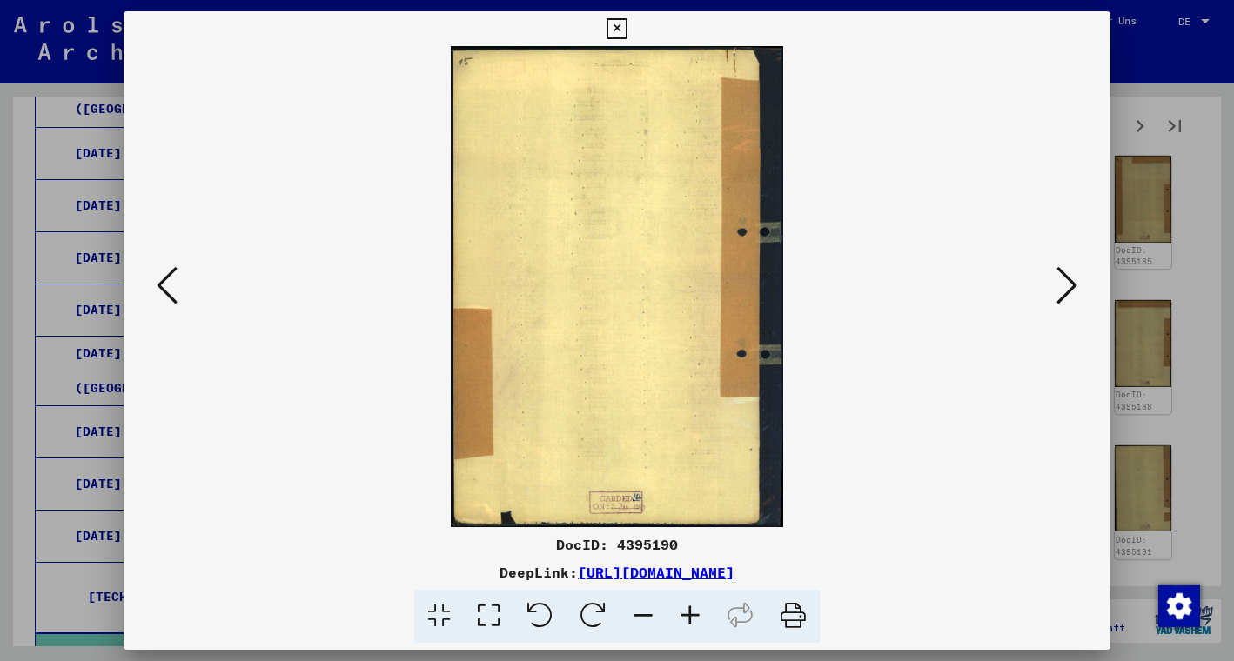
click at [1066, 281] on icon at bounding box center [1066, 285] width 21 height 42
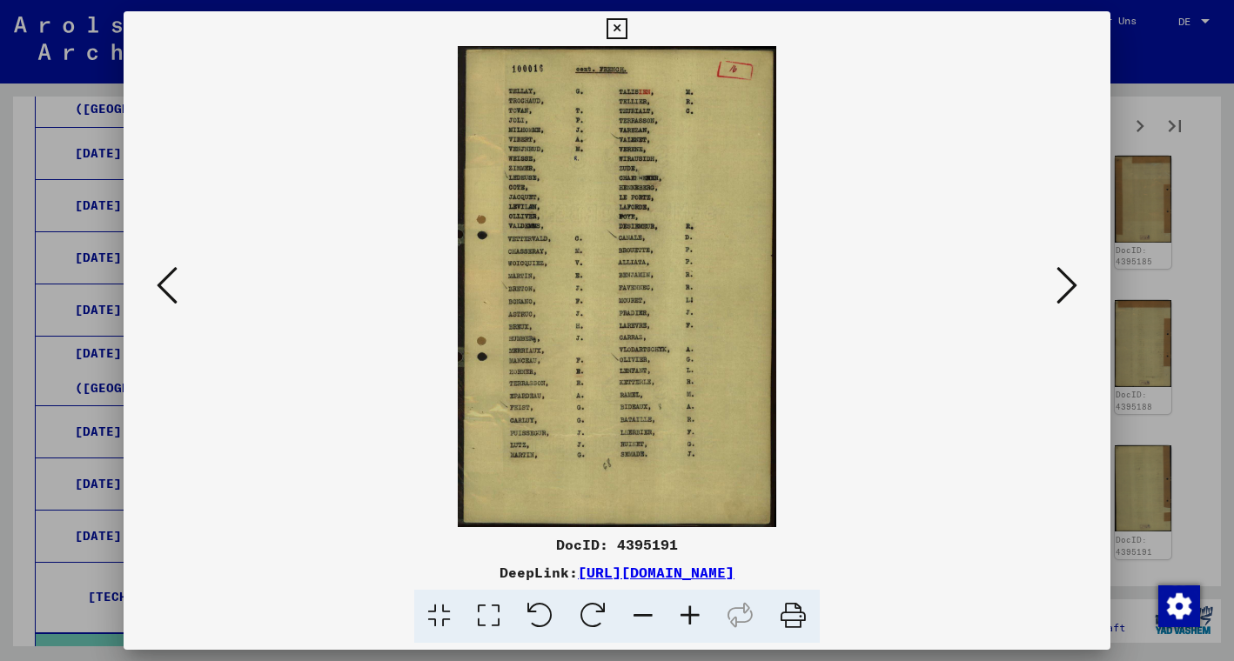
click at [1066, 281] on icon at bounding box center [1066, 285] width 21 height 42
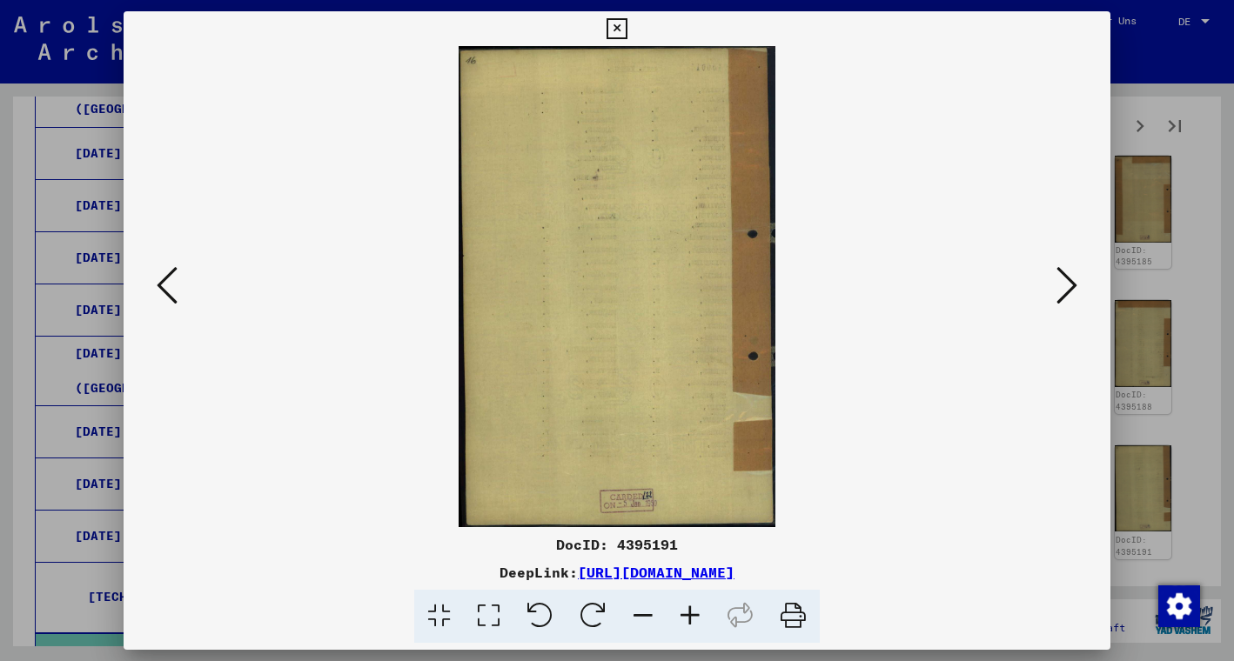
click at [1066, 281] on icon at bounding box center [1066, 285] width 21 height 42
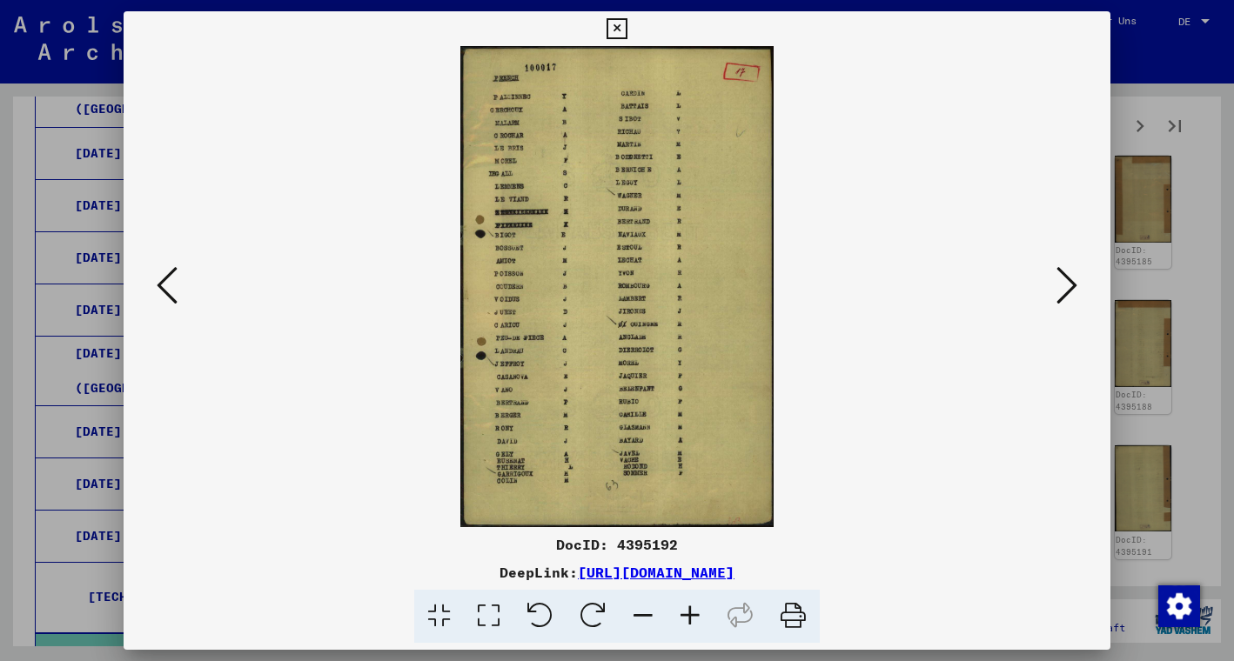
click at [1066, 281] on icon at bounding box center [1066, 285] width 21 height 42
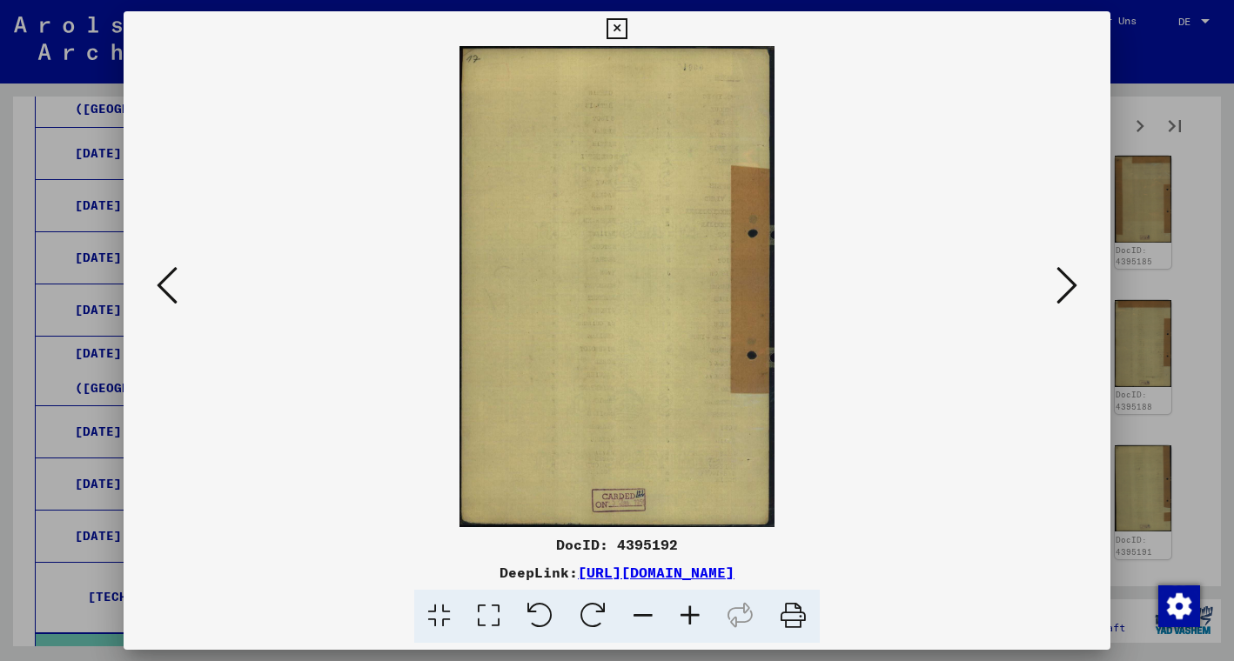
click at [1066, 281] on icon at bounding box center [1066, 285] width 21 height 42
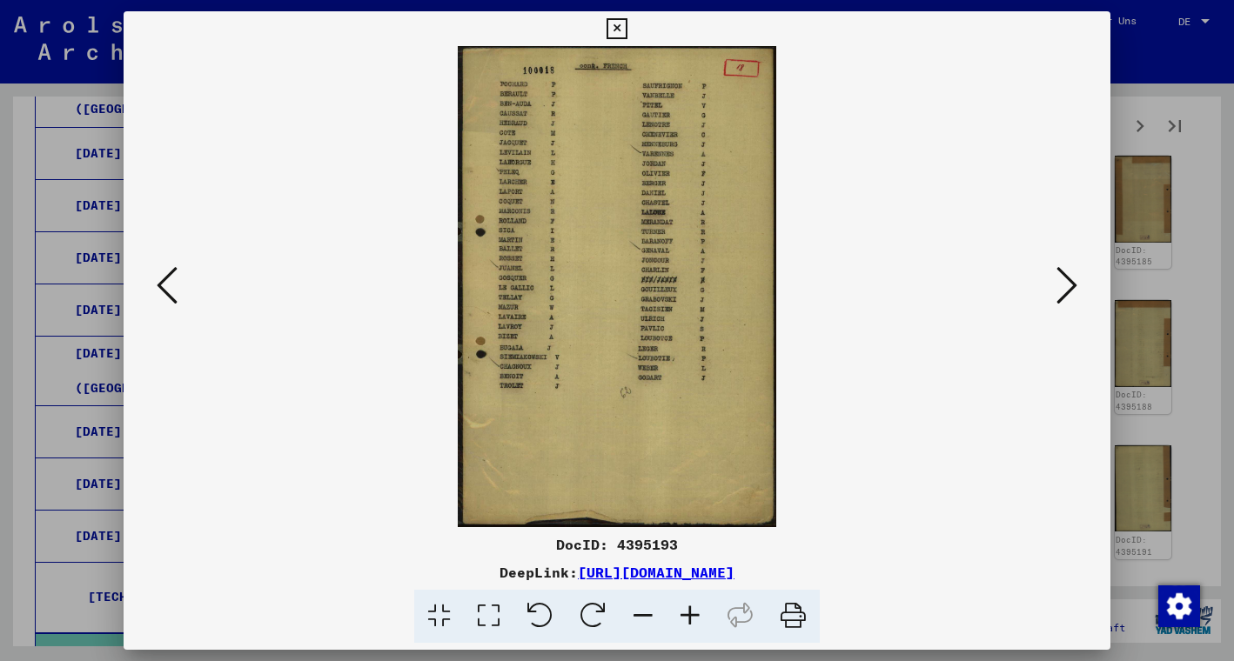
click at [1066, 281] on icon at bounding box center [1066, 285] width 21 height 42
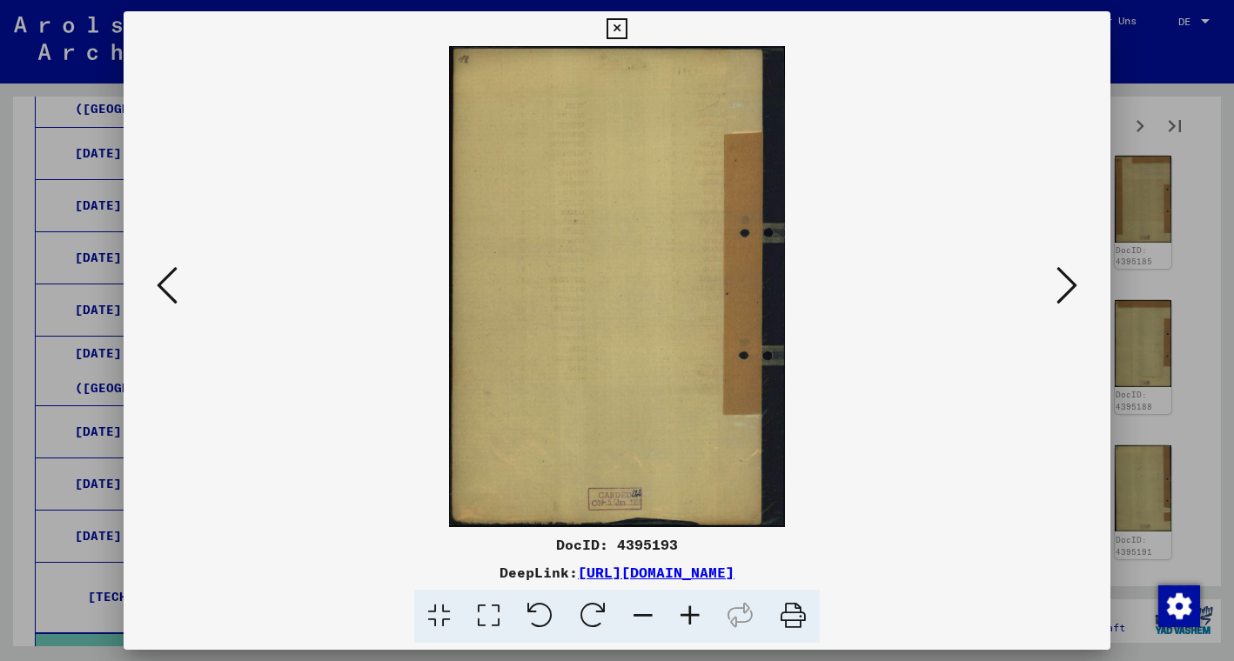
click at [1065, 281] on icon at bounding box center [1066, 285] width 21 height 42
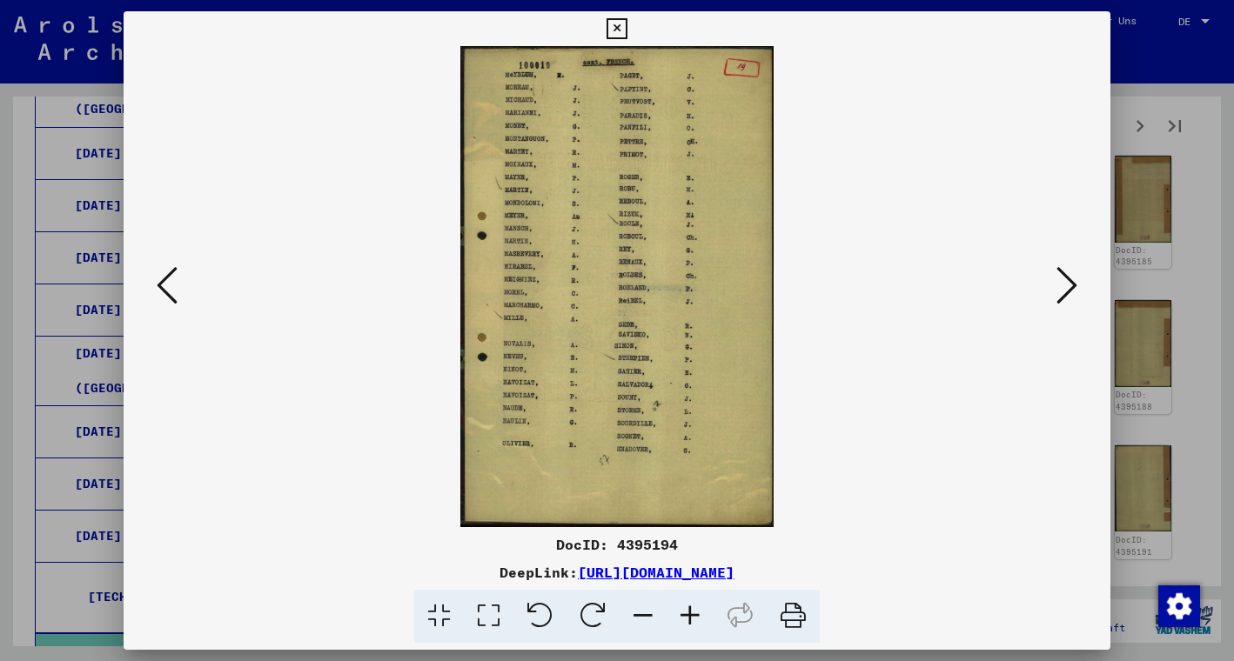
click at [1065, 282] on icon at bounding box center [1066, 285] width 21 height 42
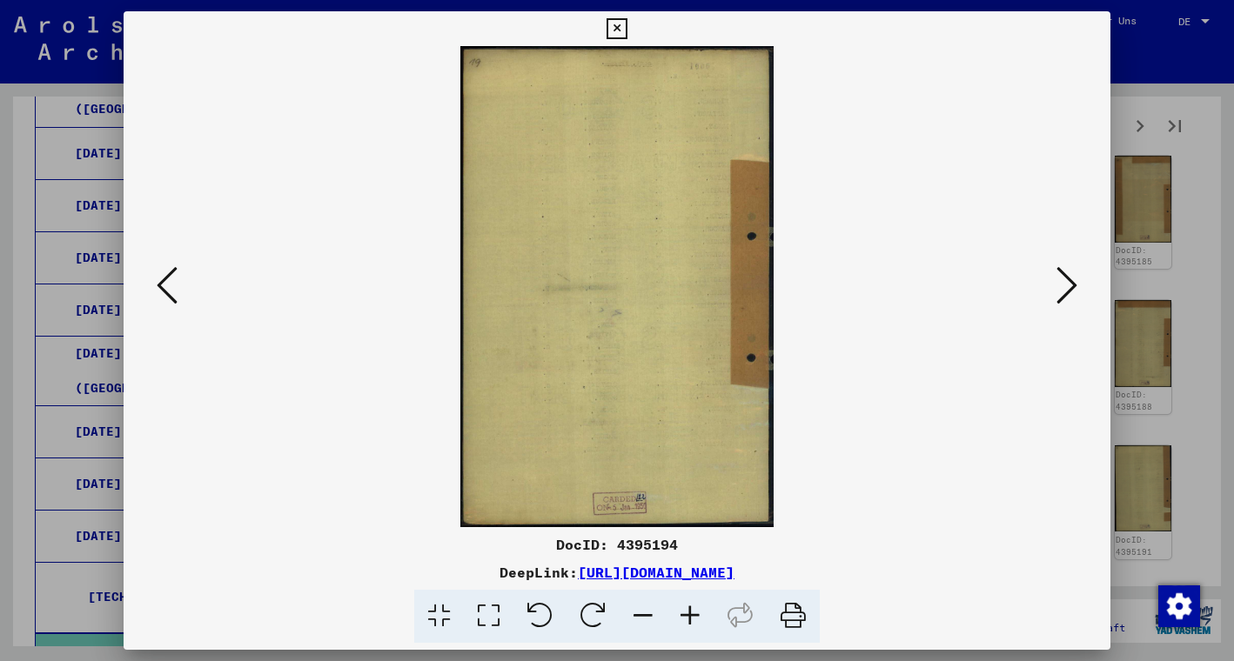
click at [1065, 282] on icon at bounding box center [1066, 285] width 21 height 42
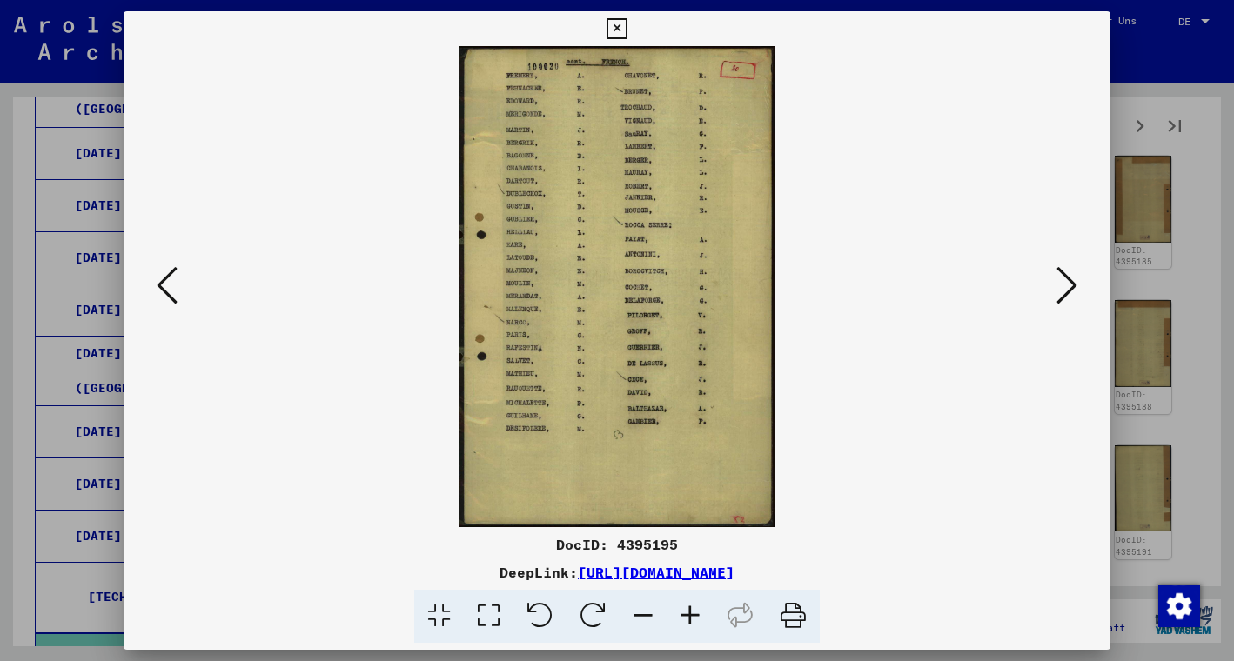
click at [1065, 283] on icon at bounding box center [1066, 285] width 21 height 42
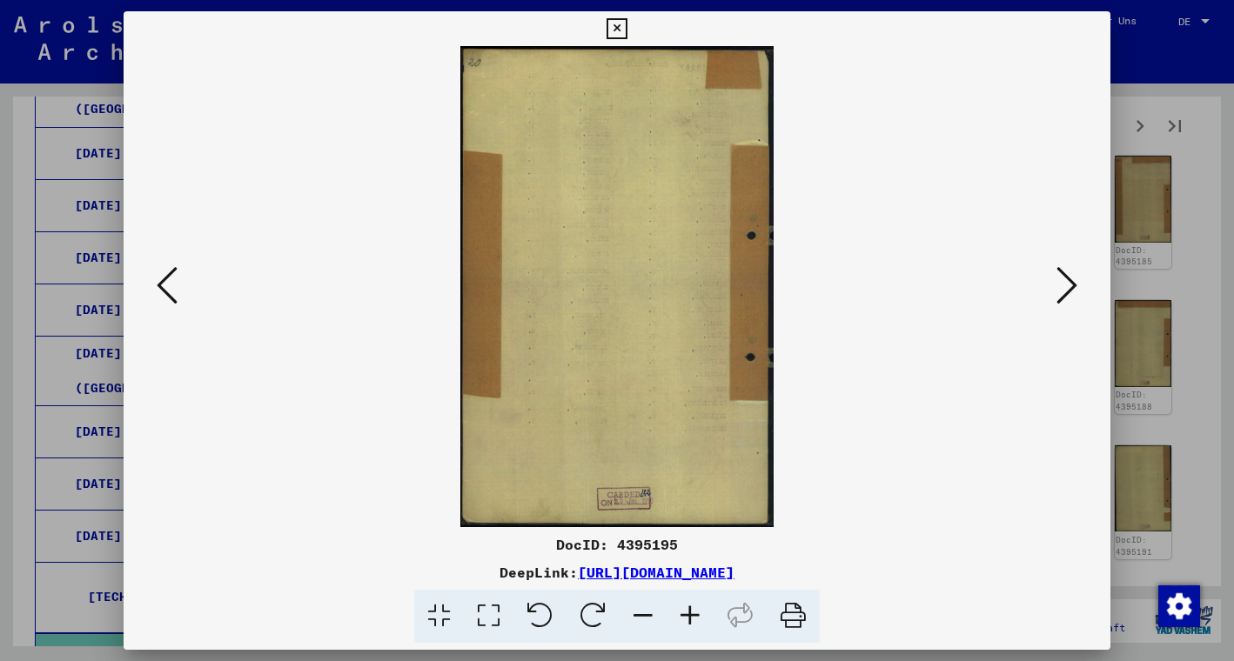
click at [1065, 283] on icon at bounding box center [1066, 285] width 21 height 42
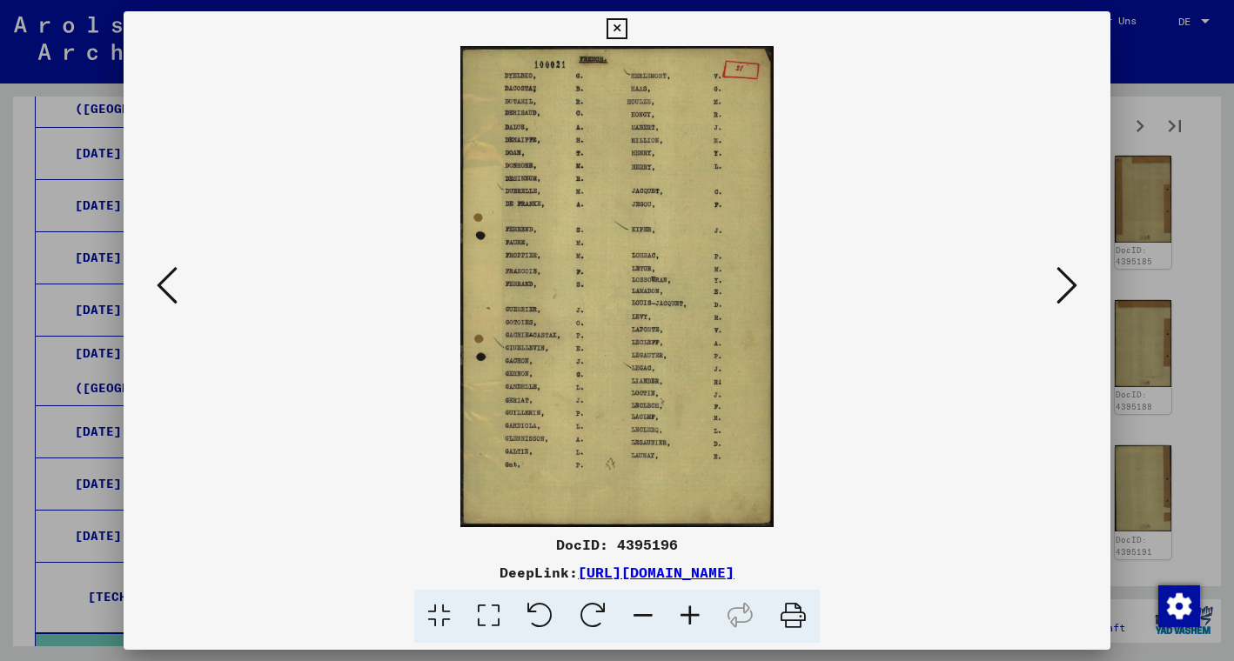
click at [1065, 283] on icon at bounding box center [1066, 285] width 21 height 42
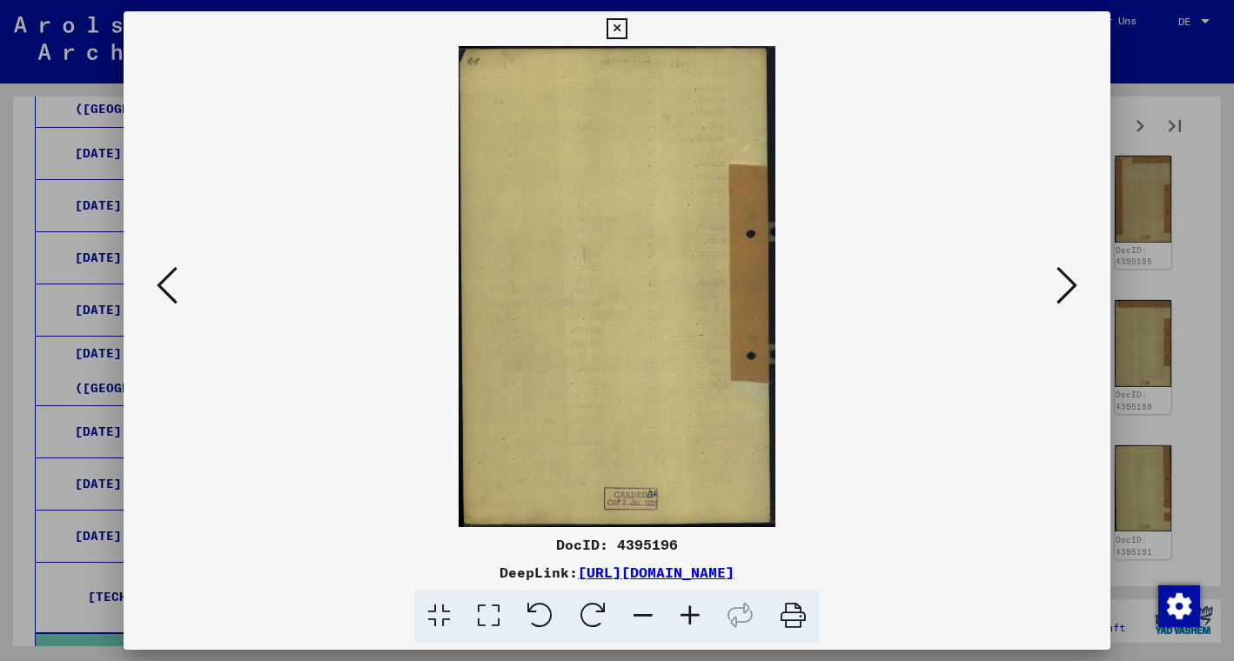
click at [1065, 283] on icon at bounding box center [1066, 285] width 21 height 42
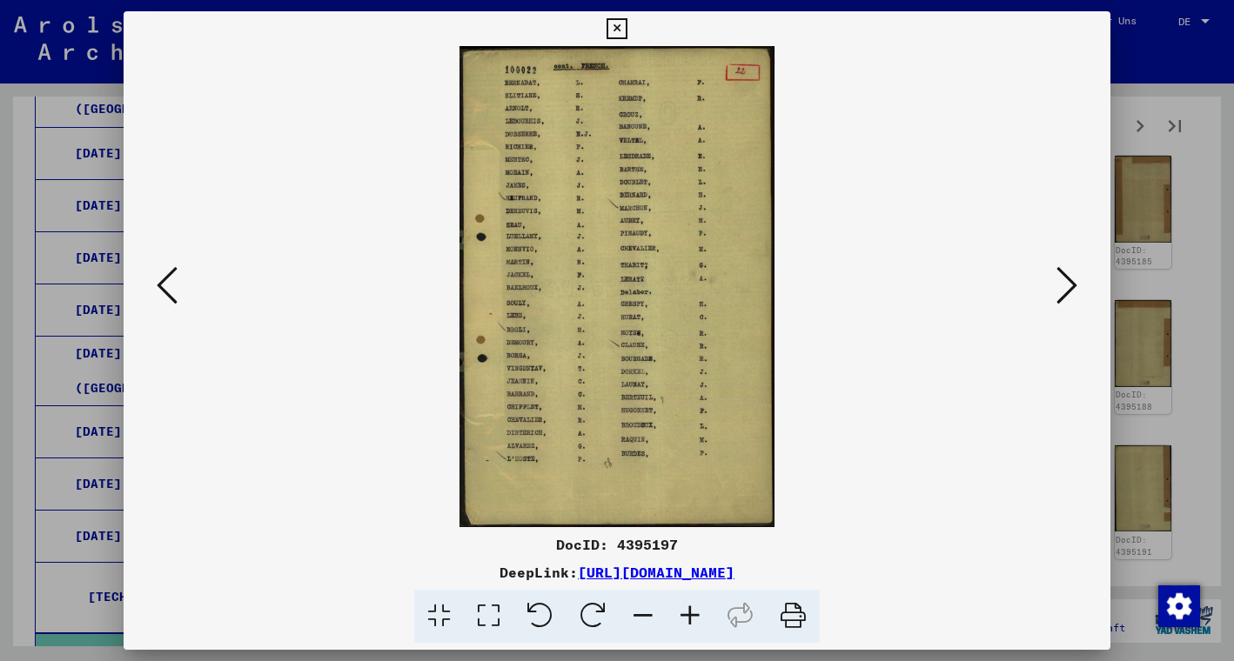
click at [1065, 284] on icon at bounding box center [1066, 285] width 21 height 42
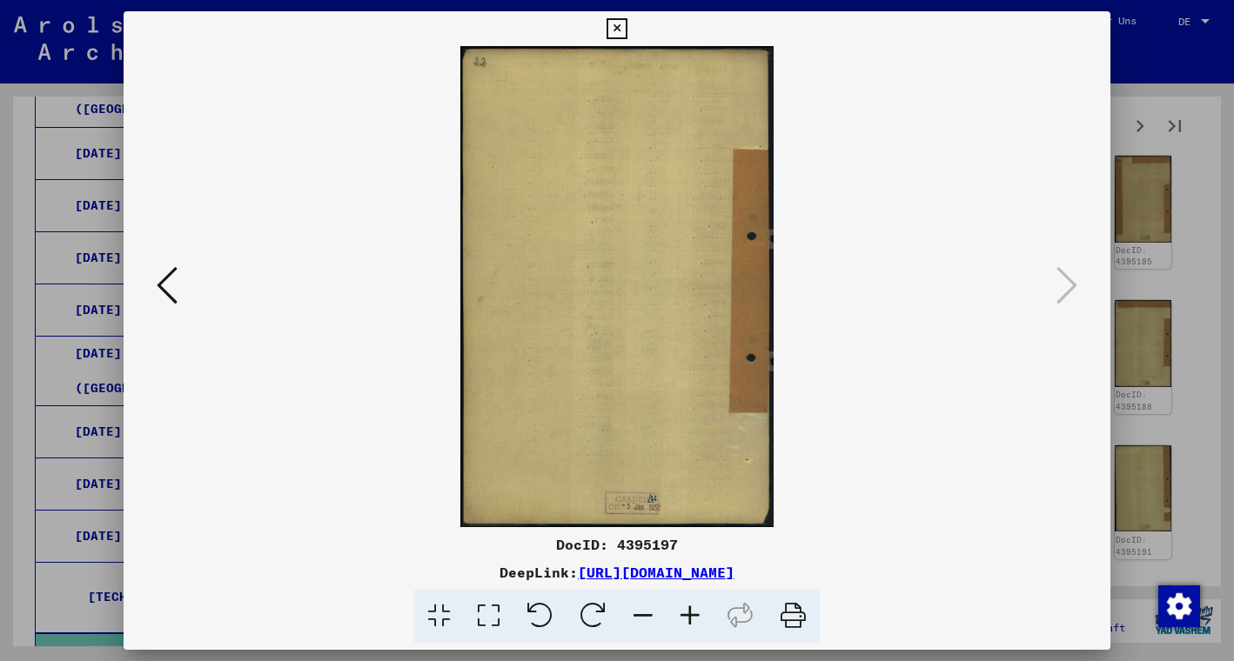
click at [626, 28] on icon at bounding box center [616, 28] width 20 height 21
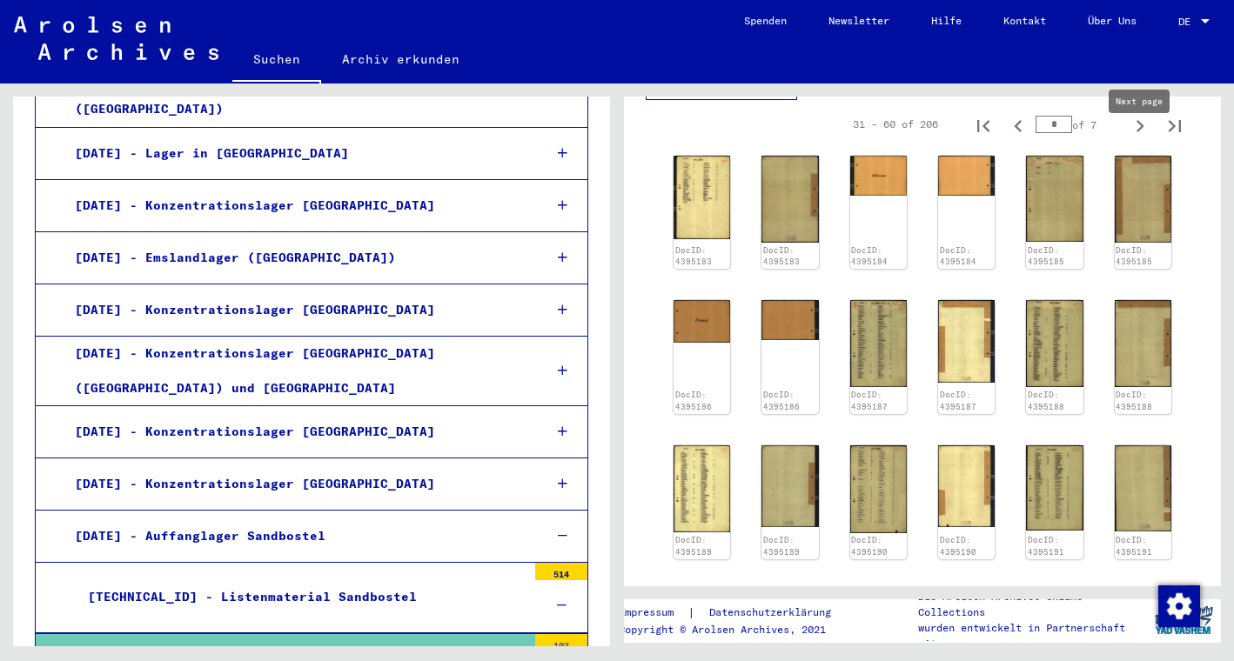
click at [1140, 132] on icon "Next page" at bounding box center [1140, 126] width 8 height 12
type input "*"
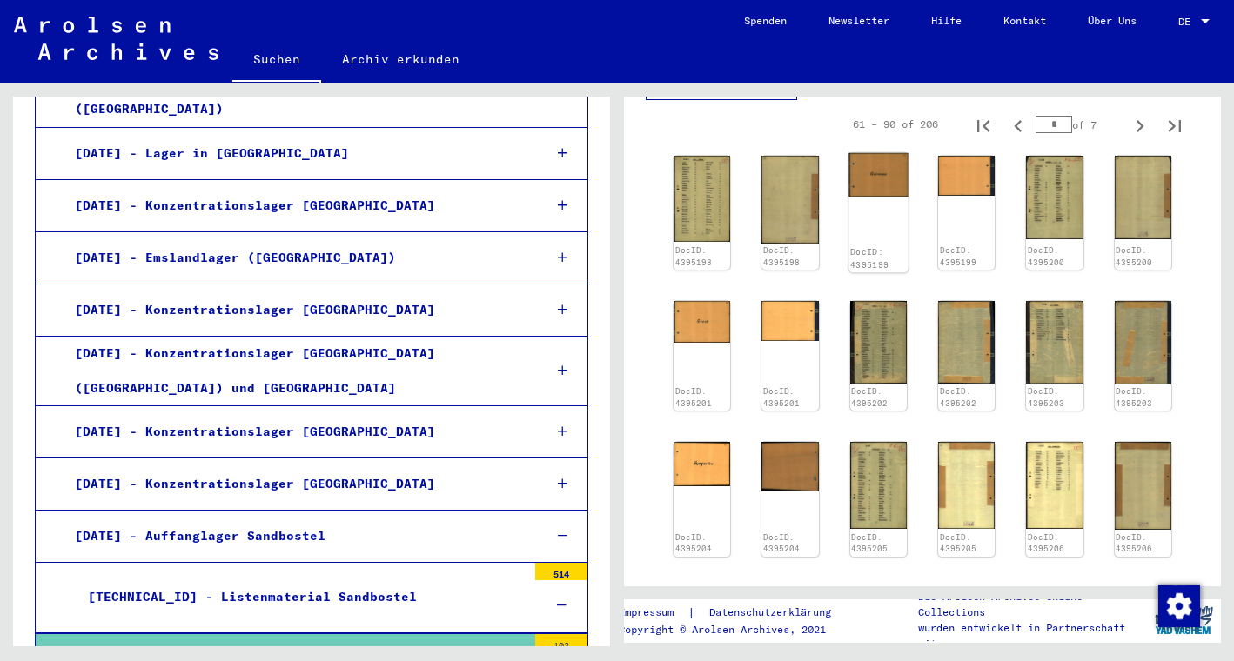
click at [872, 197] on img at bounding box center [878, 175] width 60 height 44
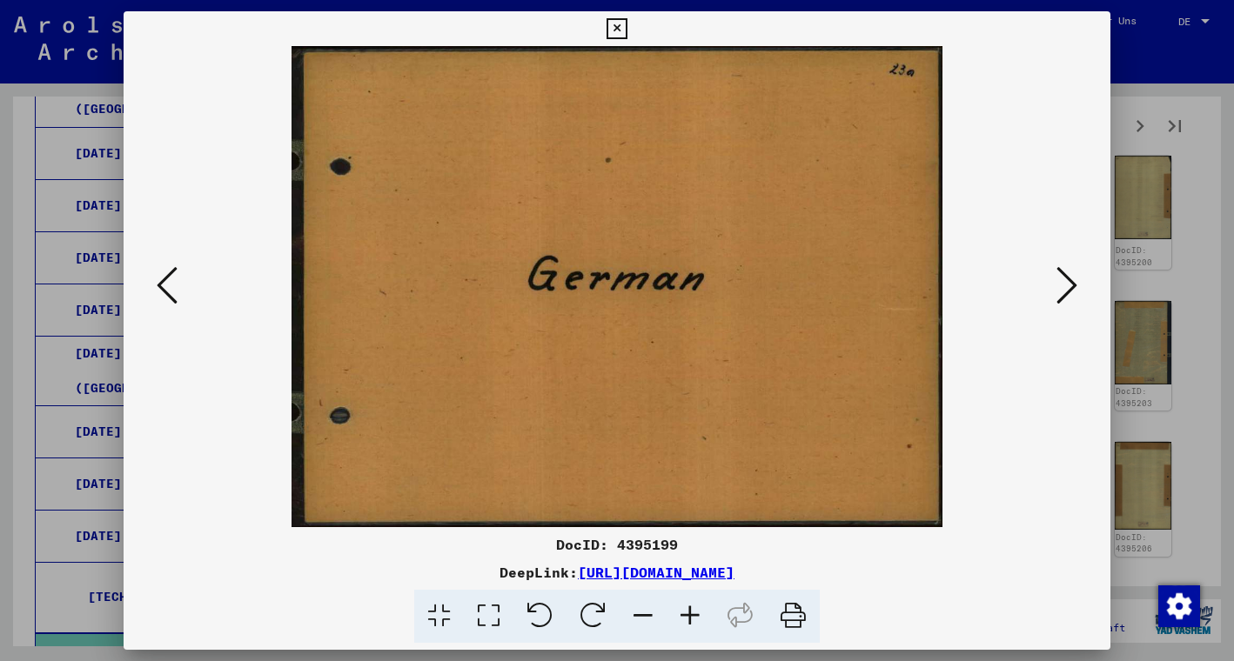
click at [1068, 290] on icon at bounding box center [1066, 285] width 21 height 42
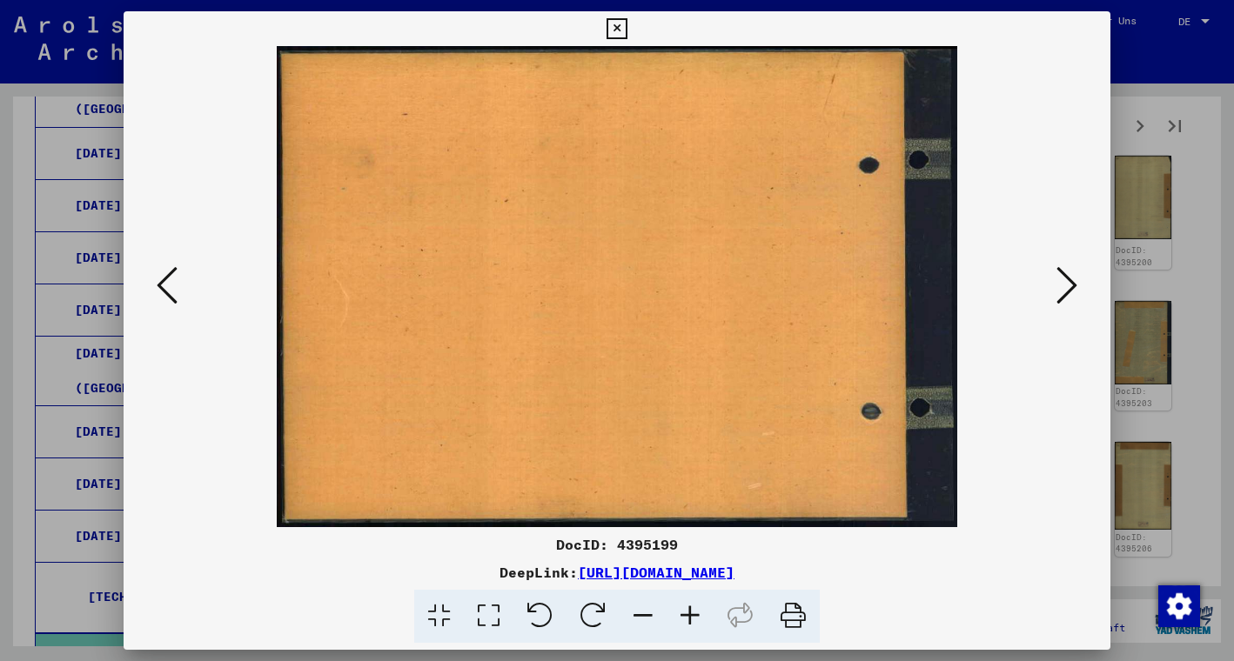
click at [1068, 290] on icon at bounding box center [1066, 285] width 21 height 42
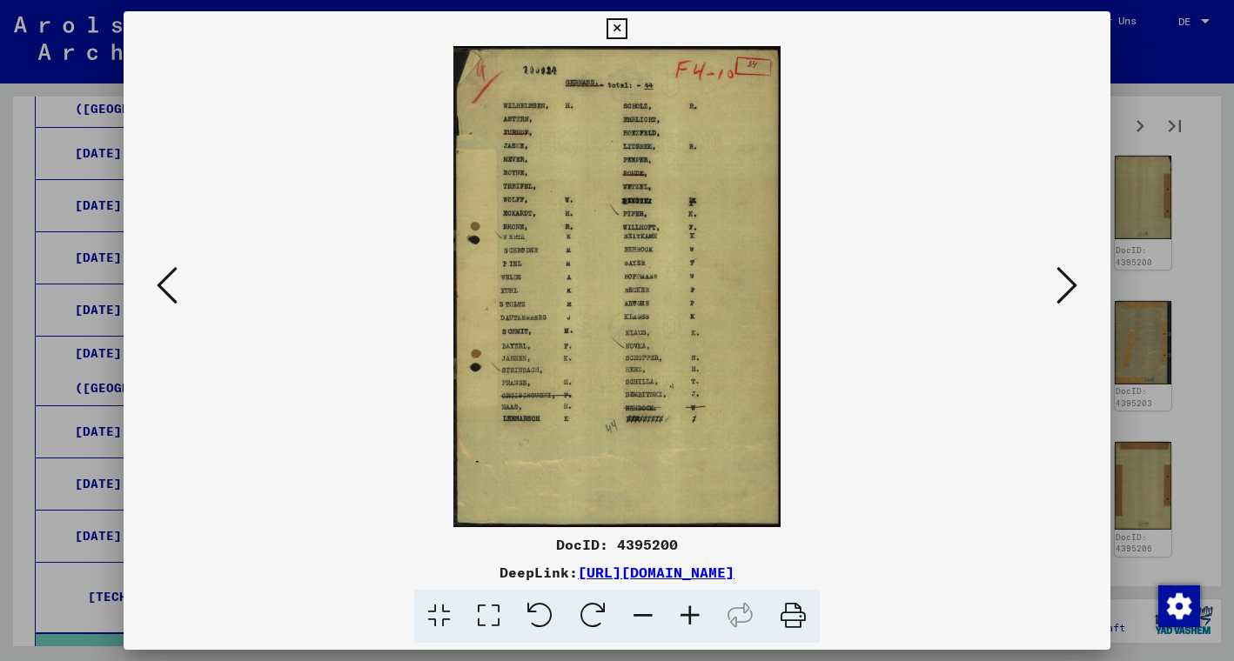
click at [1067, 290] on icon at bounding box center [1066, 285] width 21 height 42
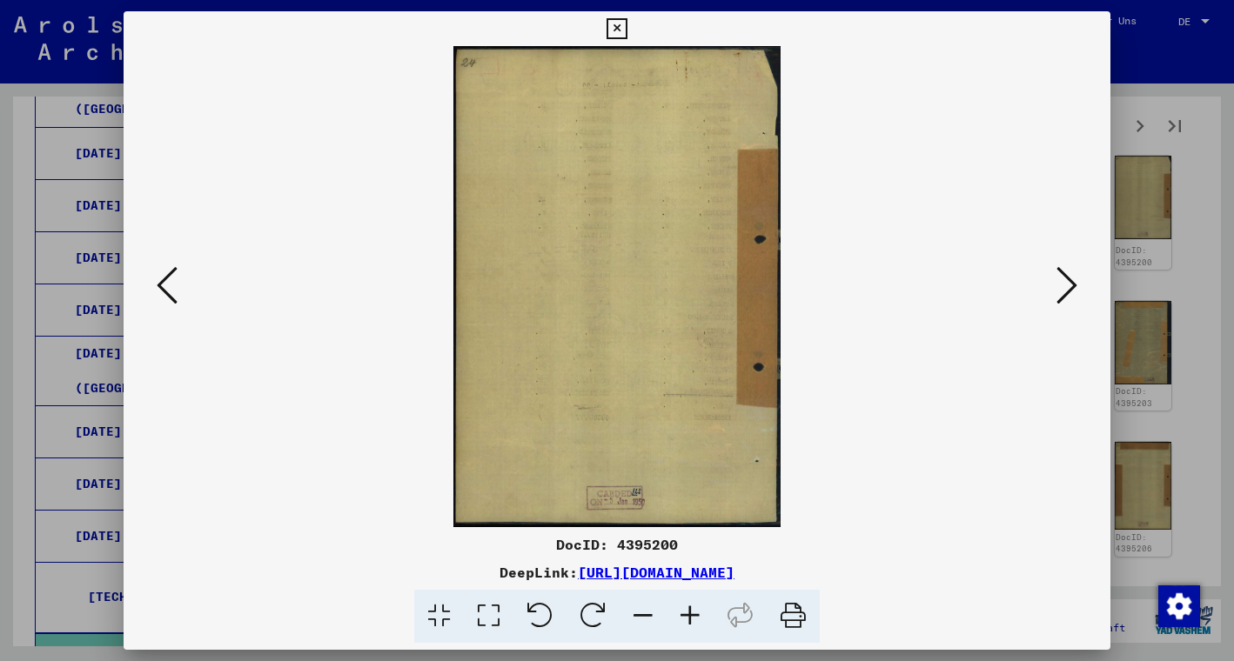
click at [1067, 290] on icon at bounding box center [1066, 285] width 21 height 42
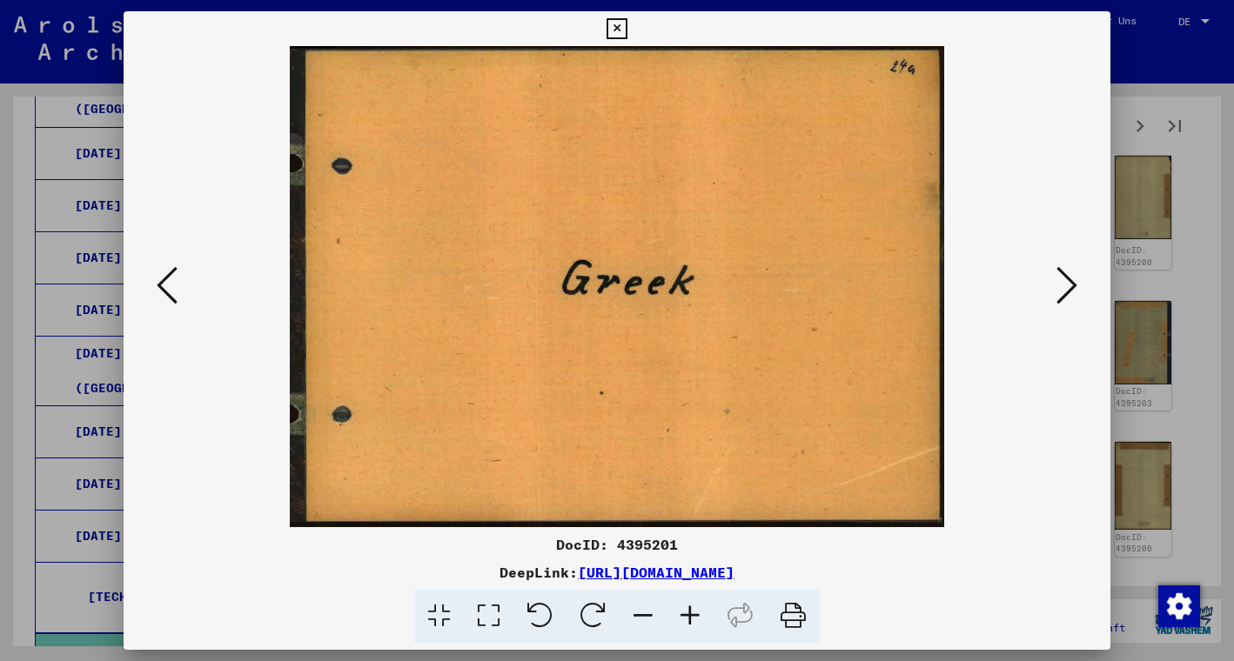
click at [1067, 290] on icon at bounding box center [1066, 285] width 21 height 42
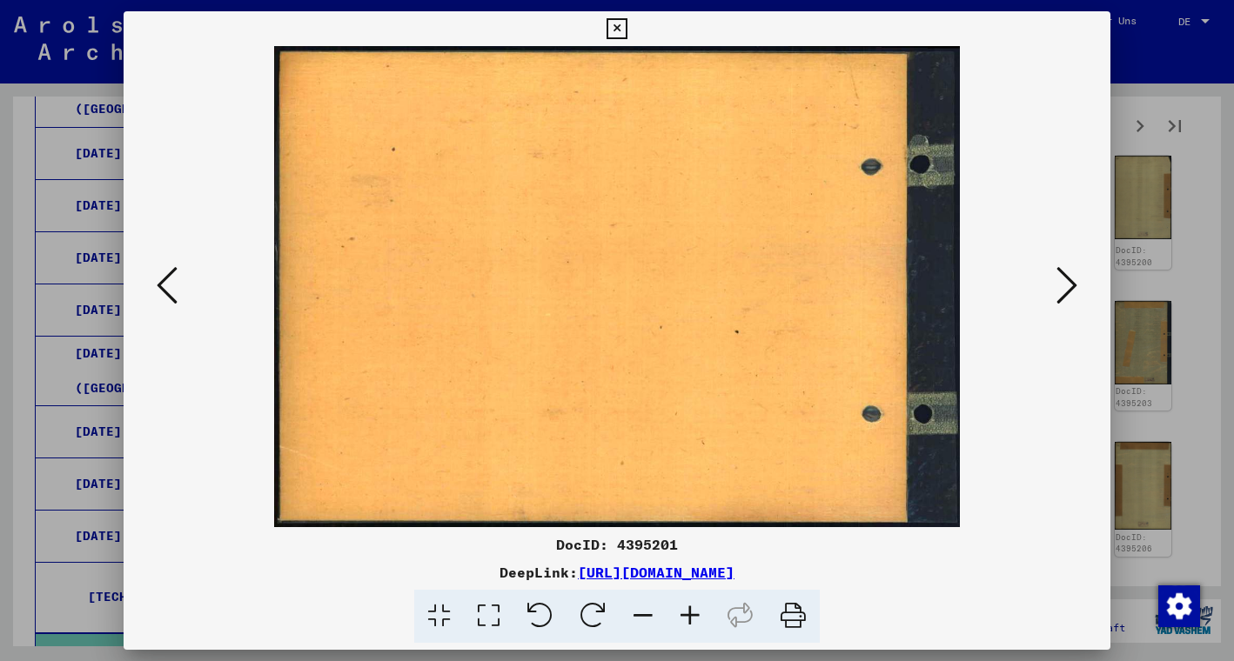
click at [1067, 290] on icon at bounding box center [1066, 285] width 21 height 42
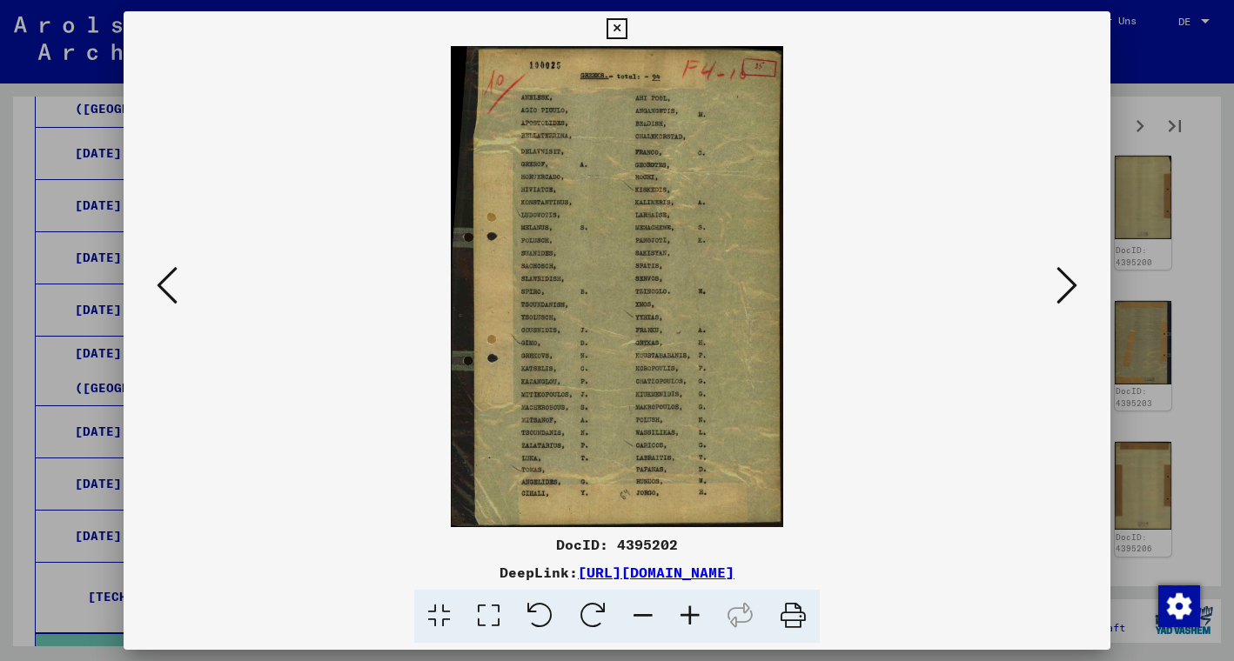
click at [1066, 290] on icon at bounding box center [1066, 285] width 21 height 42
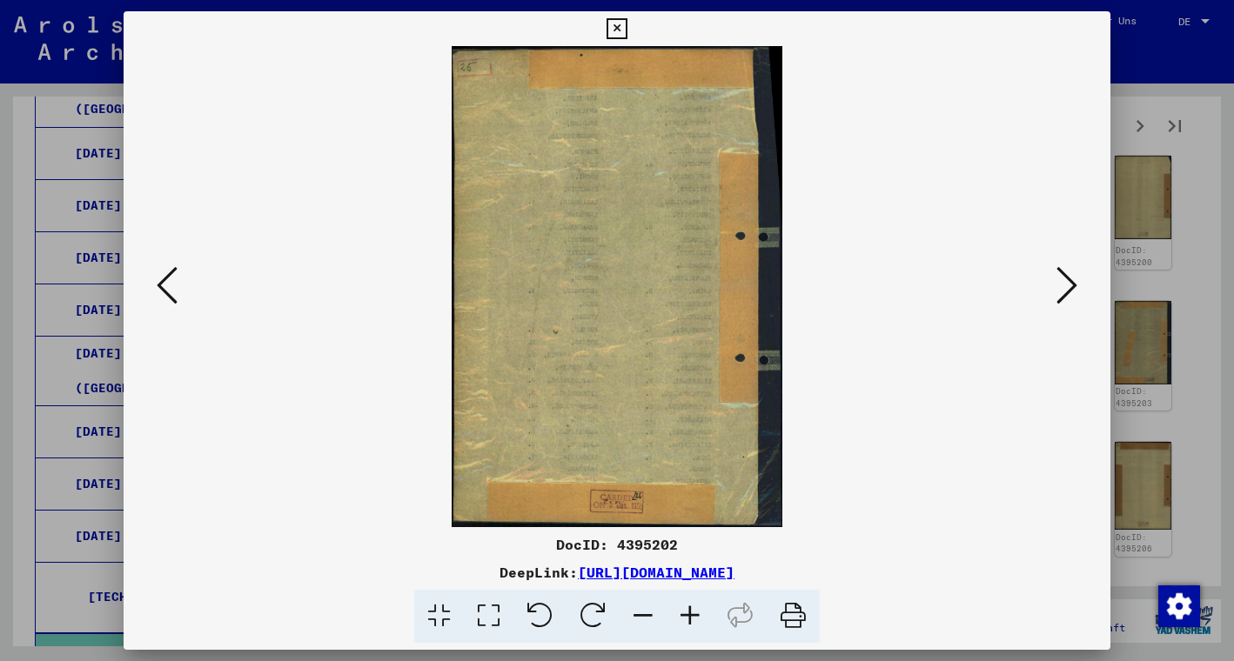
click at [1066, 290] on icon at bounding box center [1066, 285] width 21 height 42
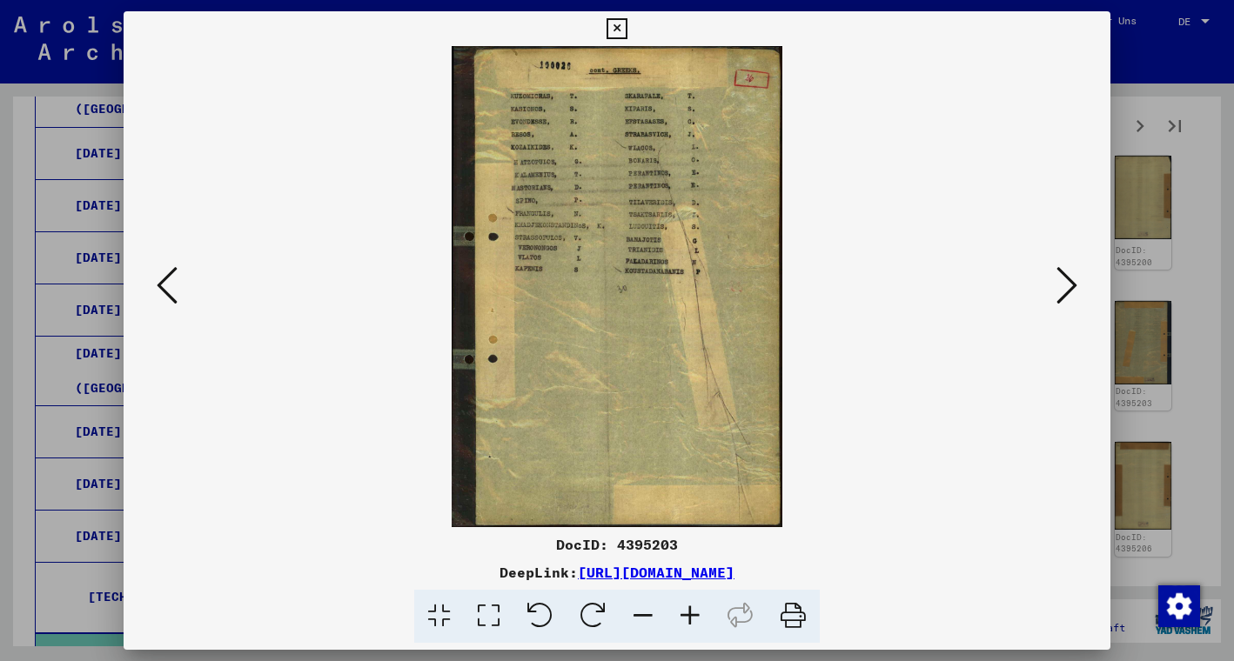
click at [1066, 290] on icon at bounding box center [1066, 285] width 21 height 42
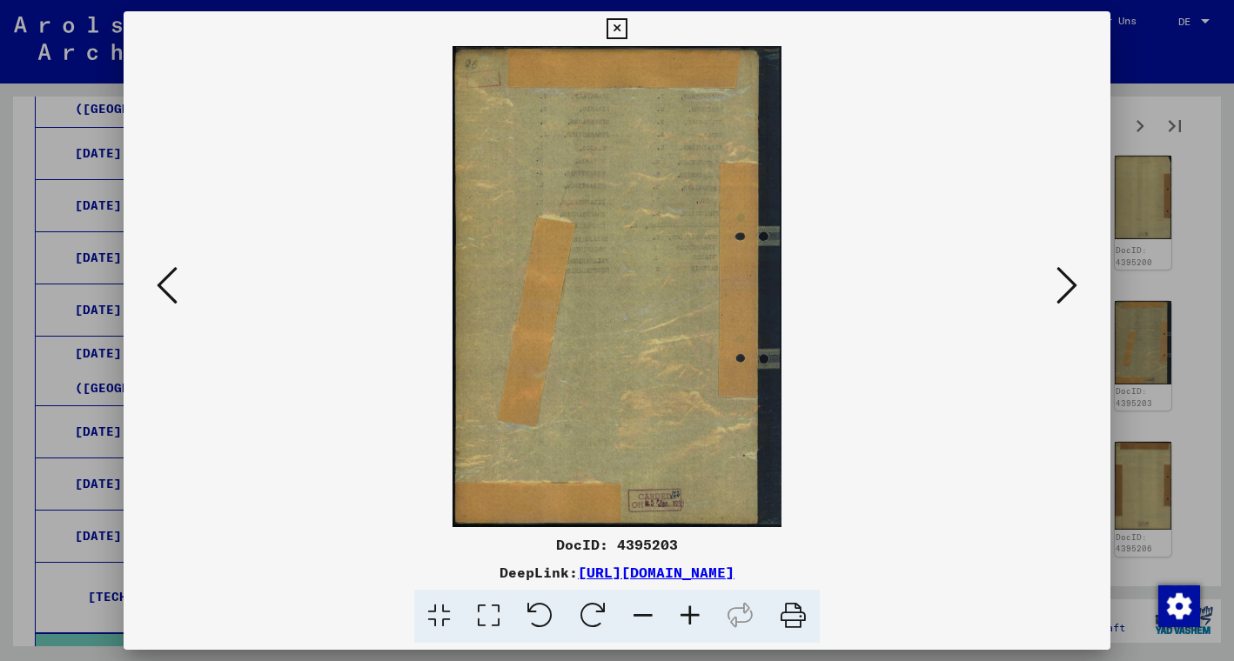
click at [1066, 290] on icon at bounding box center [1066, 285] width 21 height 42
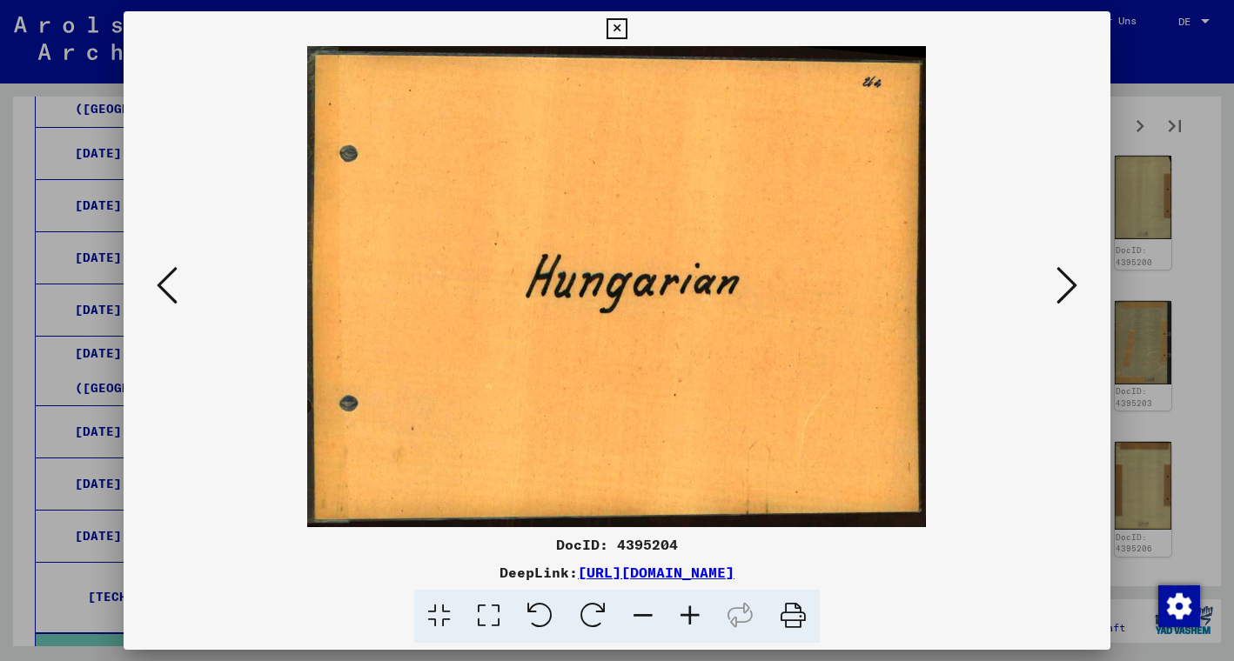
click at [1066, 290] on icon at bounding box center [1066, 285] width 21 height 42
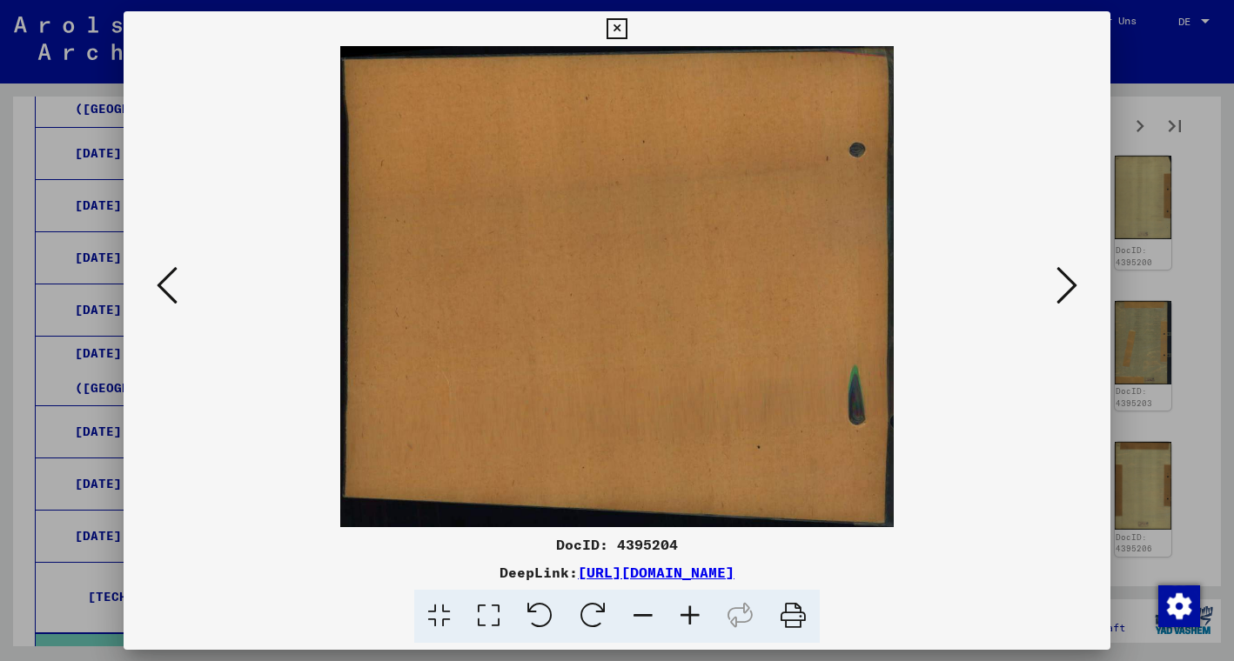
click at [1066, 290] on icon at bounding box center [1066, 285] width 21 height 42
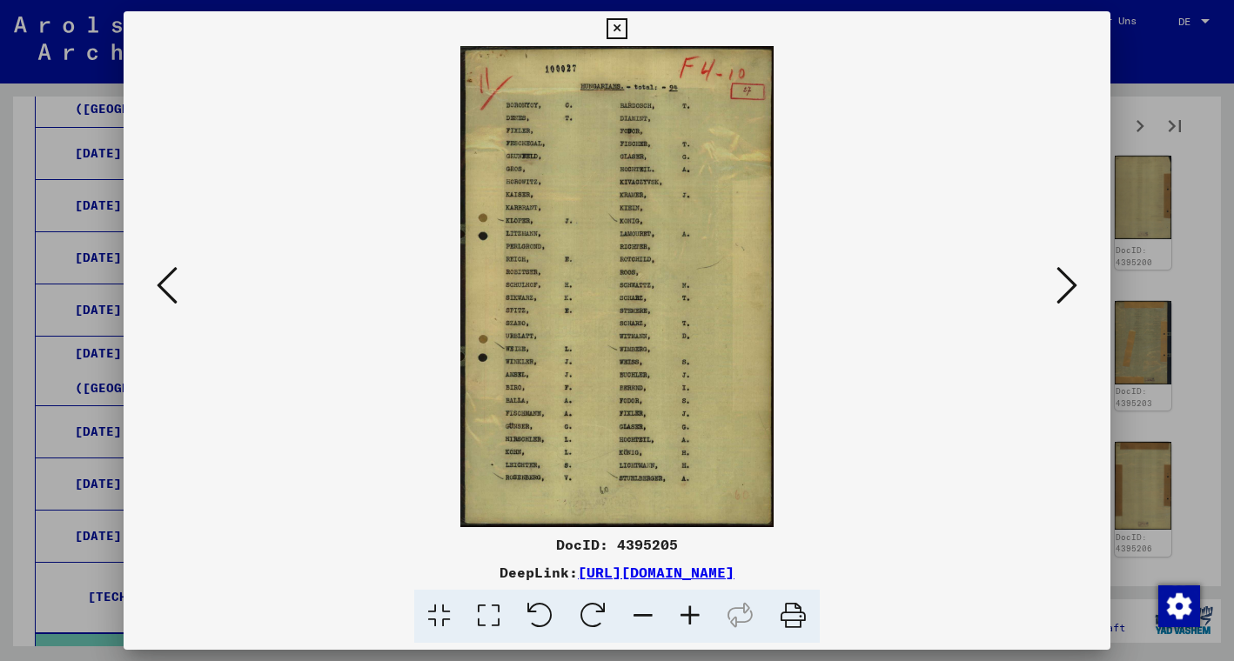
click at [1065, 290] on icon at bounding box center [1066, 285] width 21 height 42
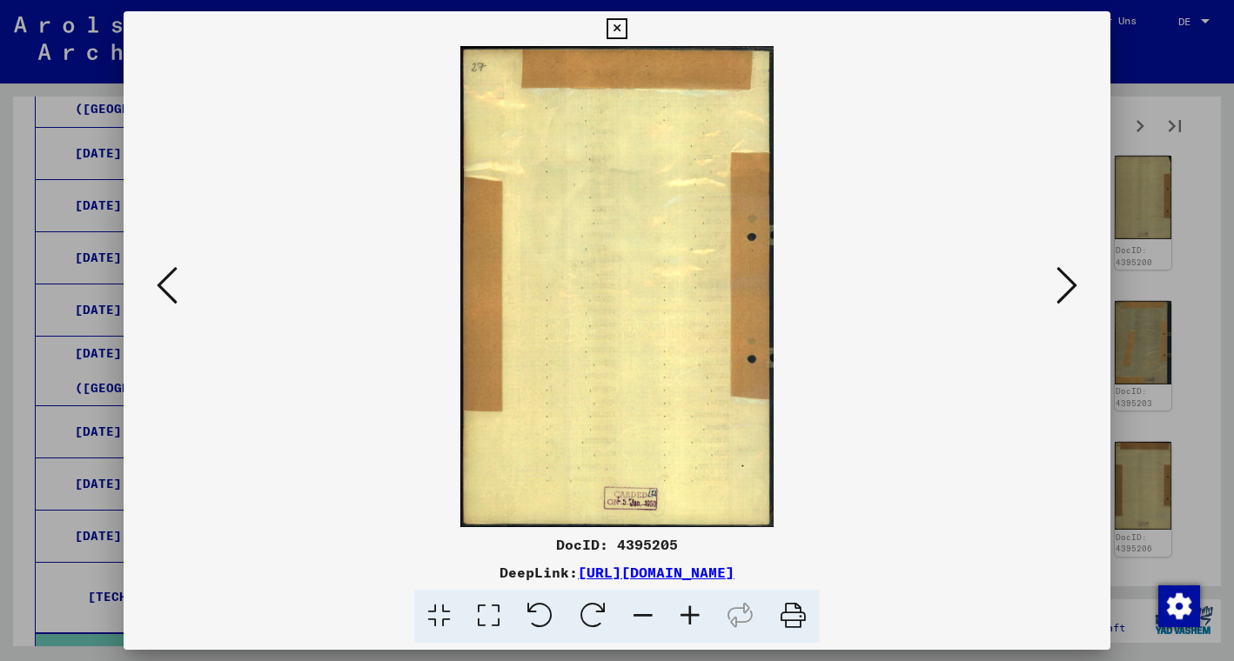
click at [1065, 290] on icon at bounding box center [1066, 285] width 21 height 42
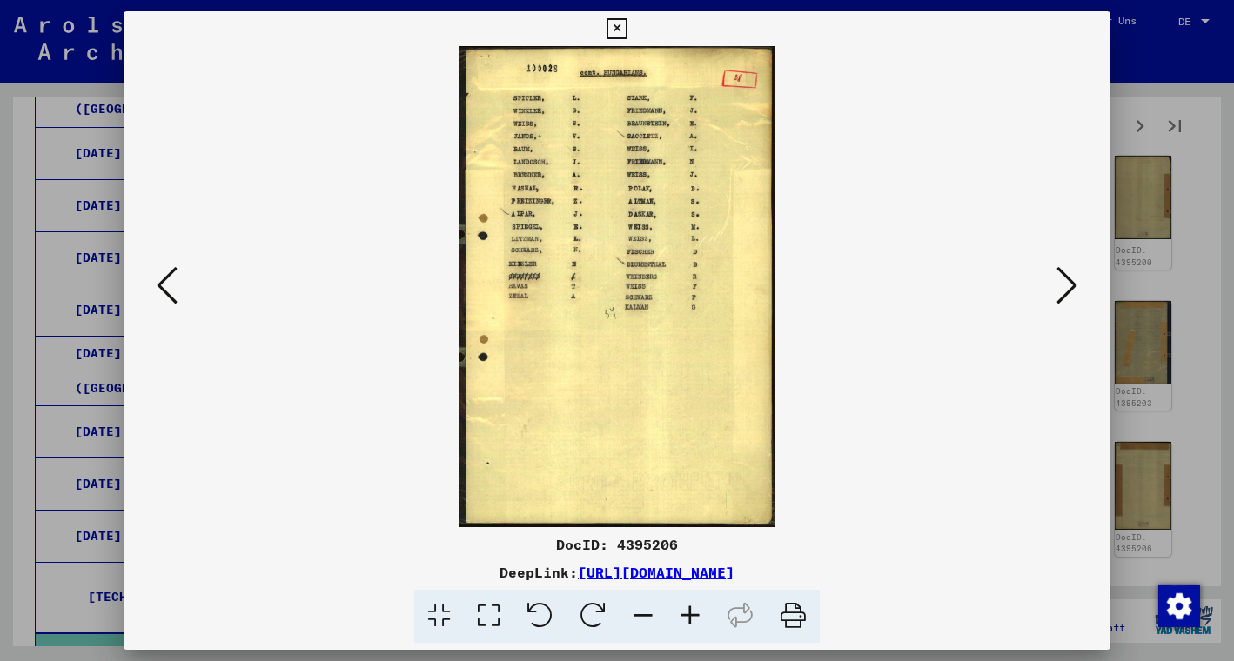
click at [1065, 290] on icon at bounding box center [1066, 285] width 21 height 42
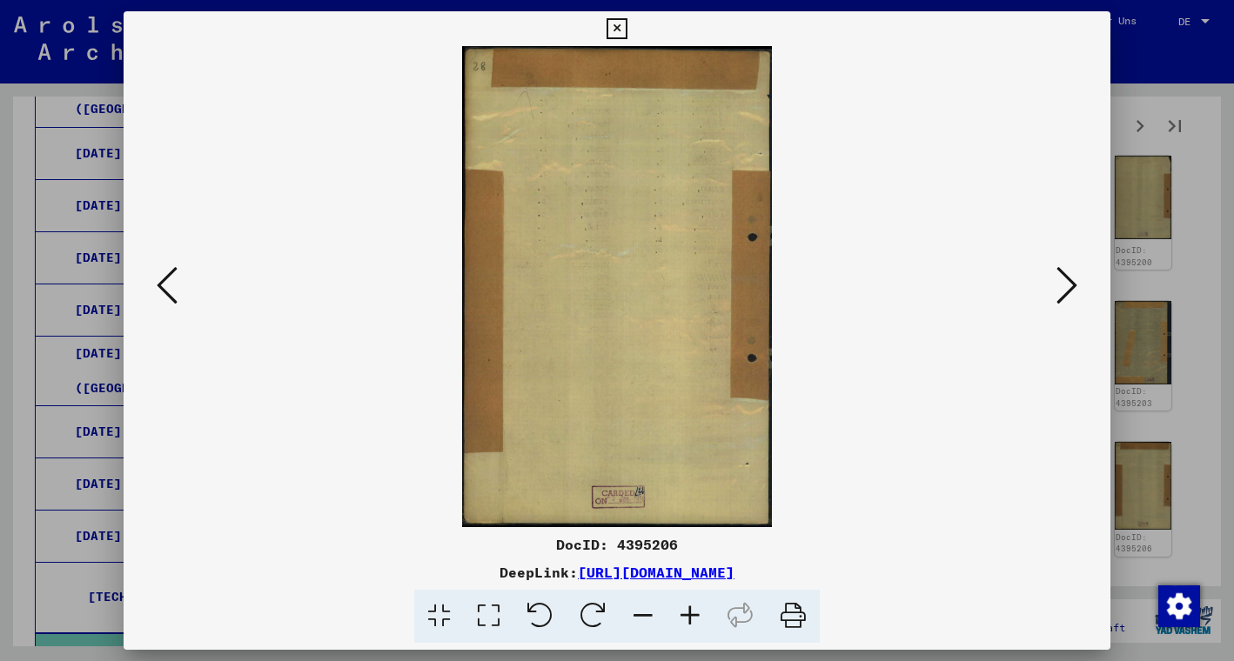
click at [1065, 290] on icon at bounding box center [1066, 285] width 21 height 42
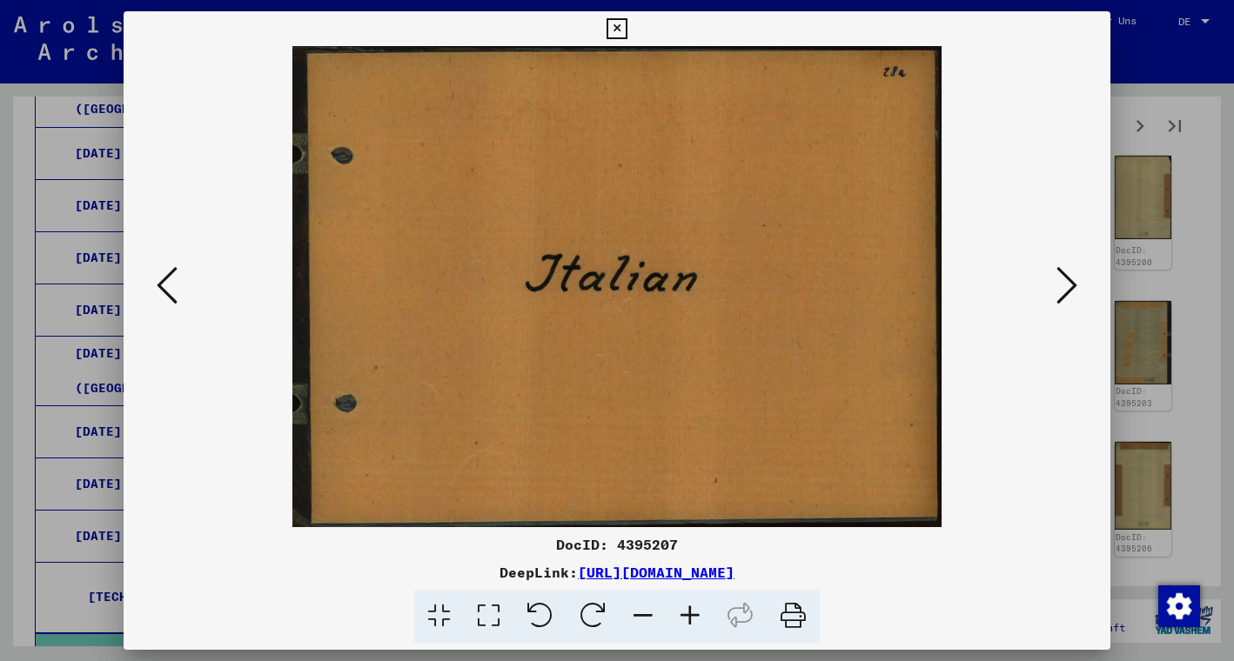
click at [1065, 290] on icon at bounding box center [1066, 285] width 21 height 42
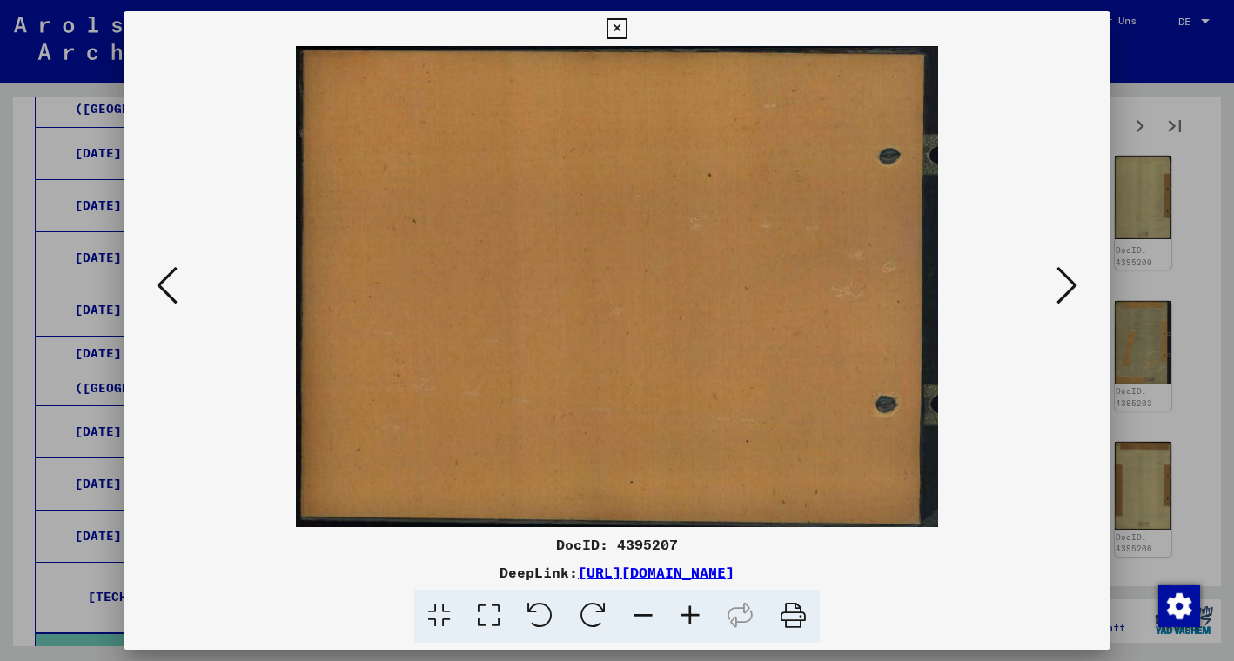
click at [1065, 290] on icon at bounding box center [1066, 285] width 21 height 42
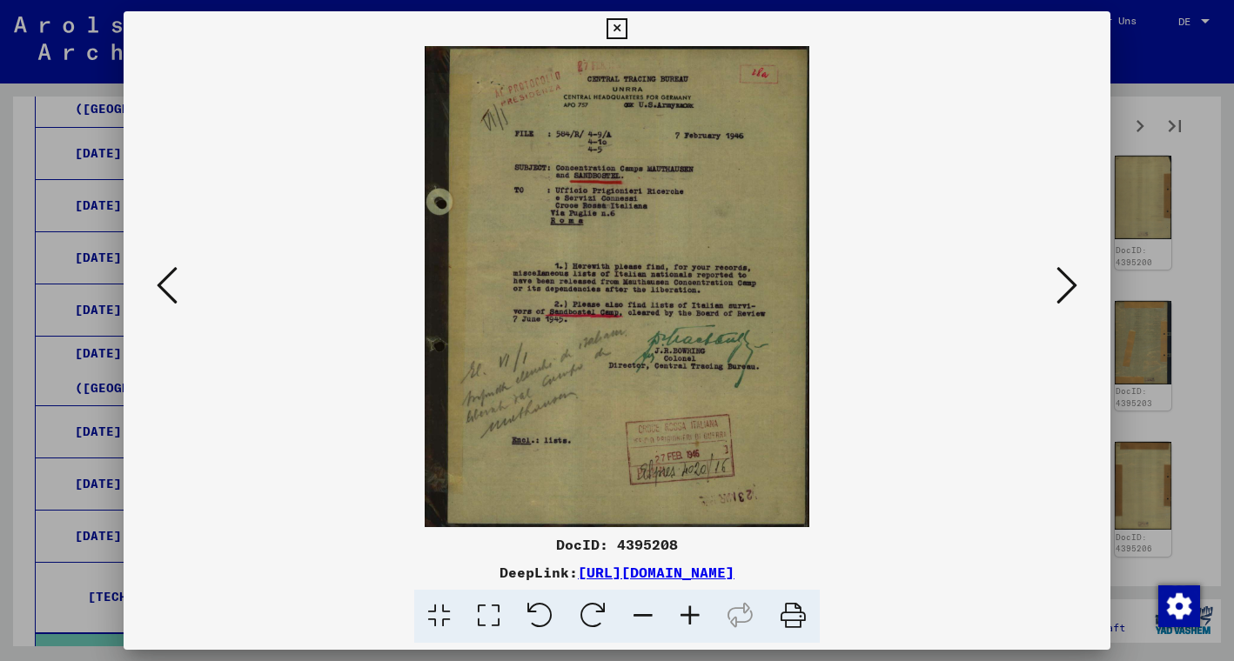
click at [1065, 290] on icon at bounding box center [1066, 285] width 21 height 42
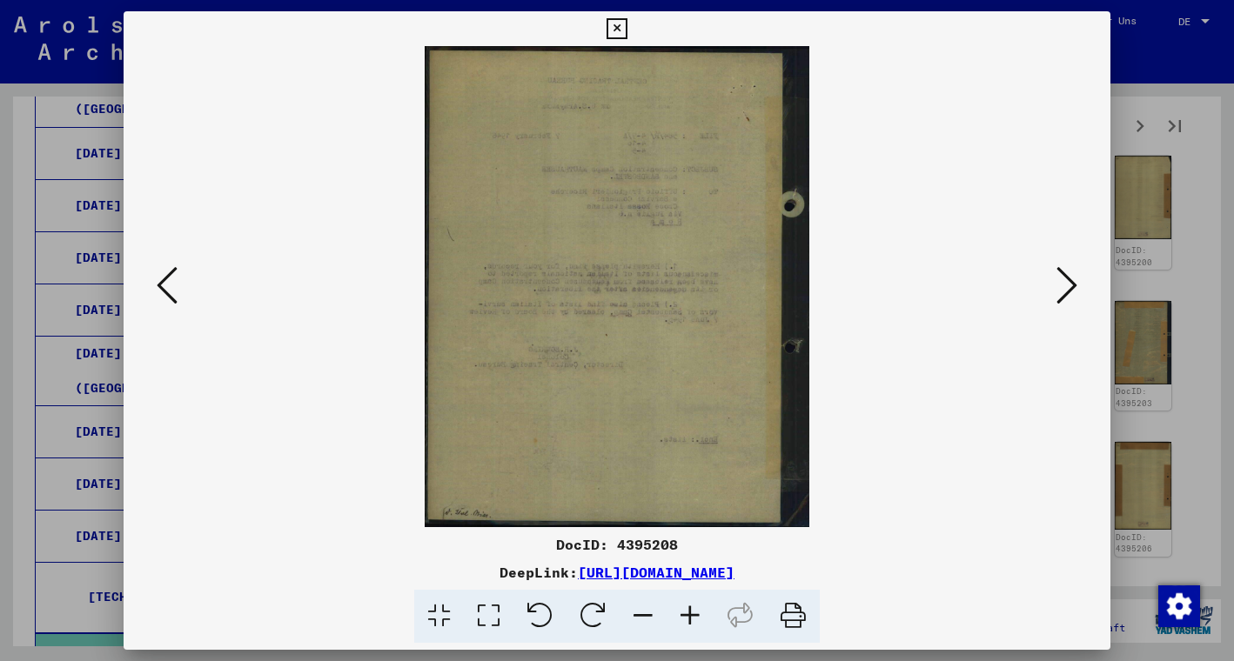
click at [1065, 290] on icon at bounding box center [1066, 285] width 21 height 42
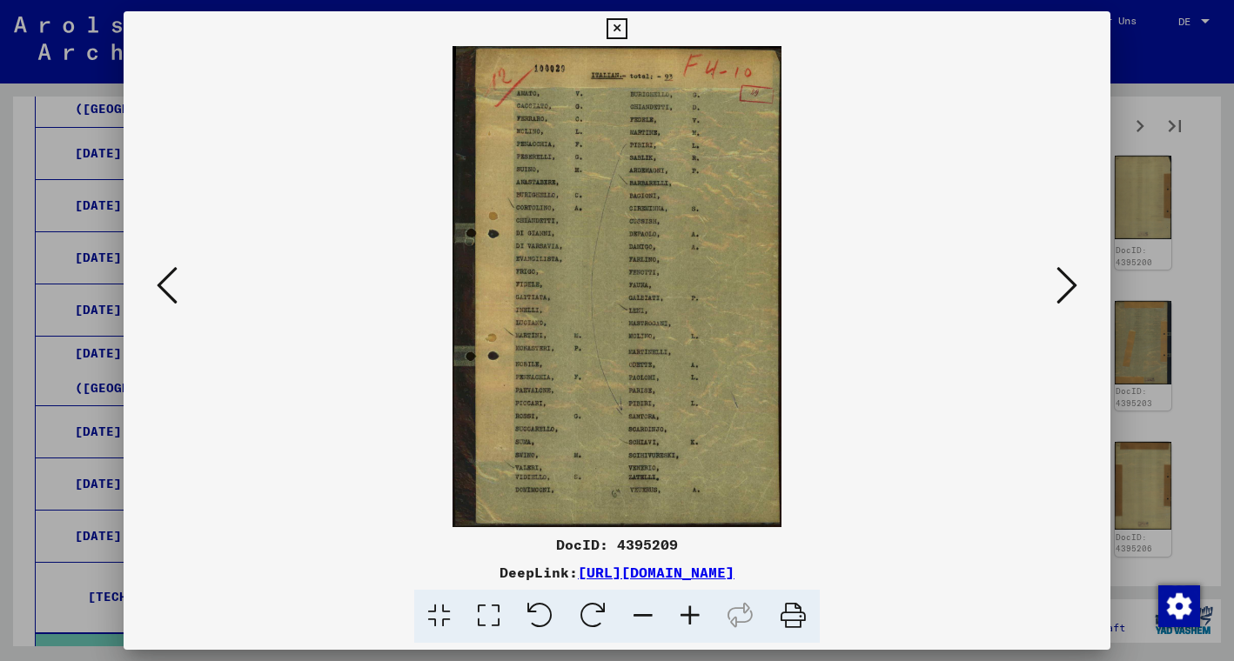
click at [1065, 290] on icon at bounding box center [1066, 285] width 21 height 42
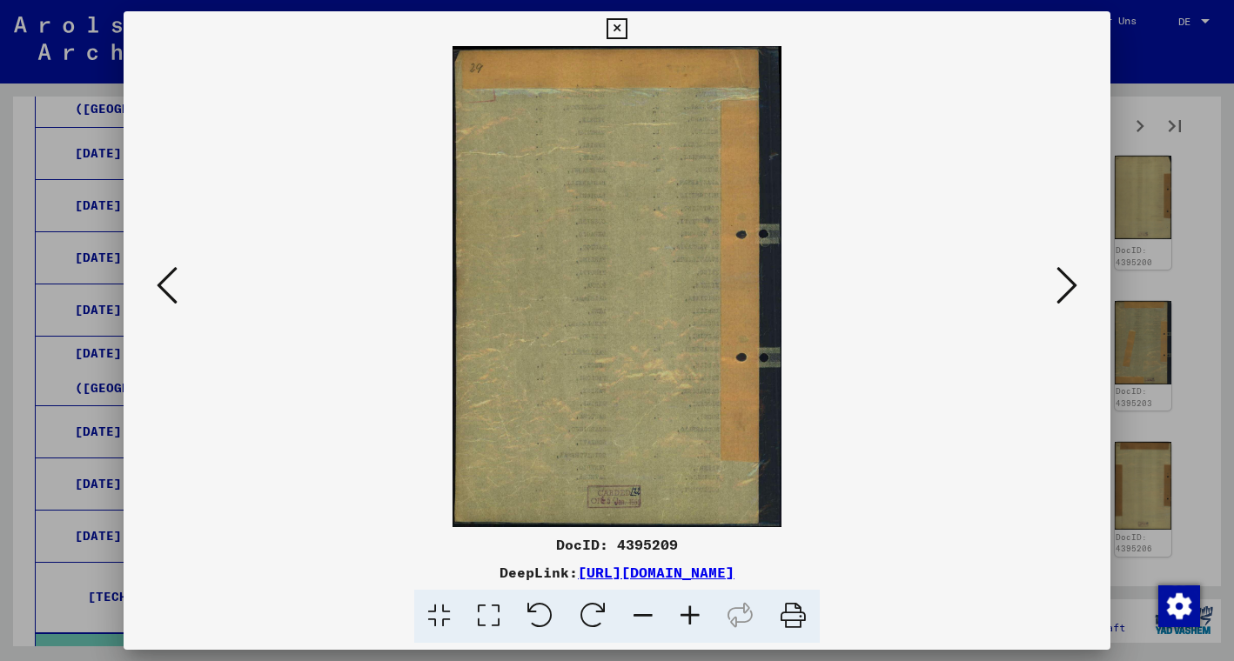
click at [1065, 290] on icon at bounding box center [1066, 285] width 21 height 42
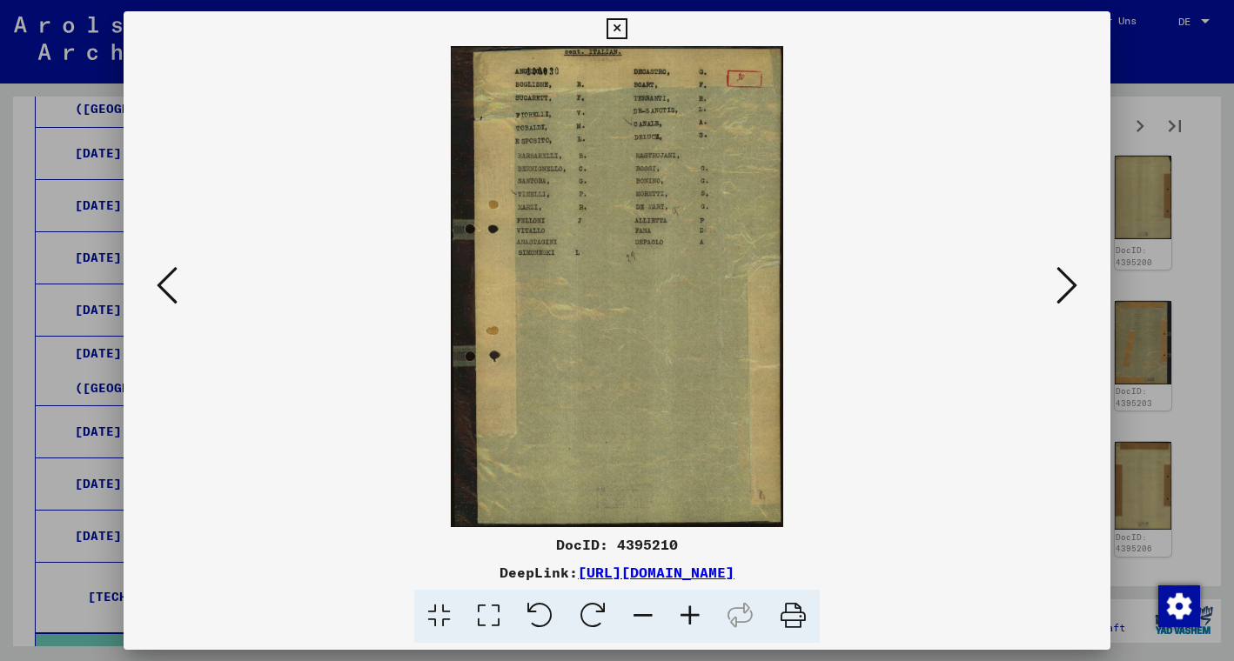
click at [1065, 290] on icon at bounding box center [1066, 285] width 21 height 42
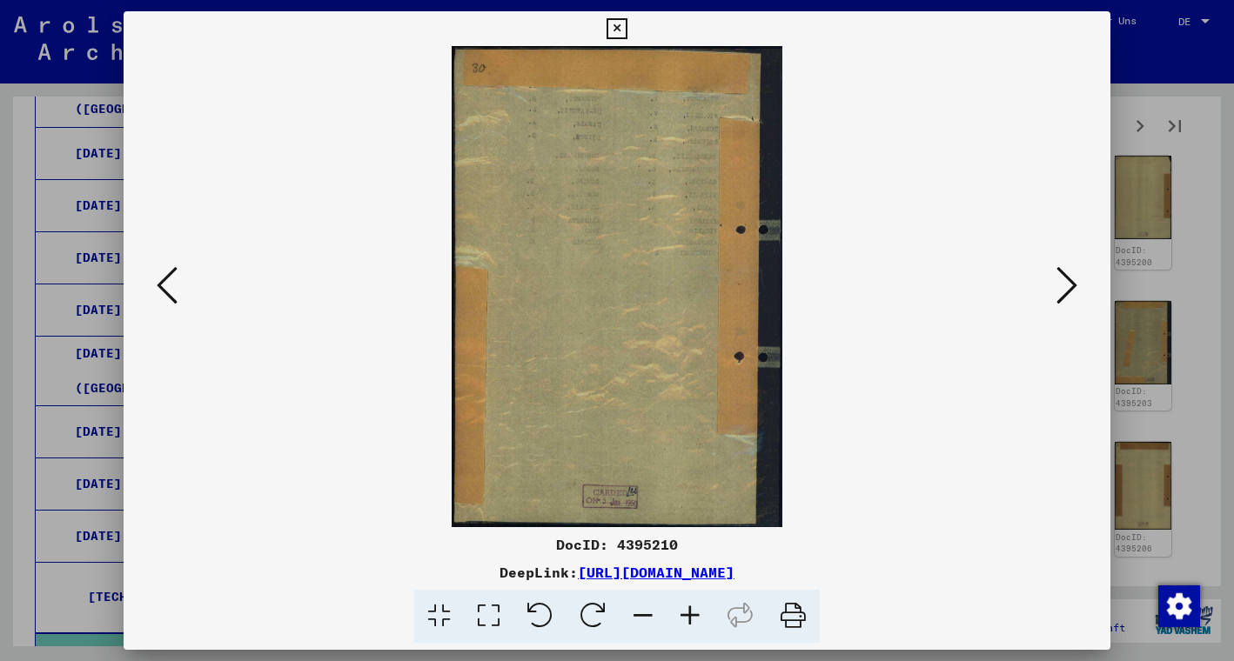
click at [1065, 290] on icon at bounding box center [1066, 285] width 21 height 42
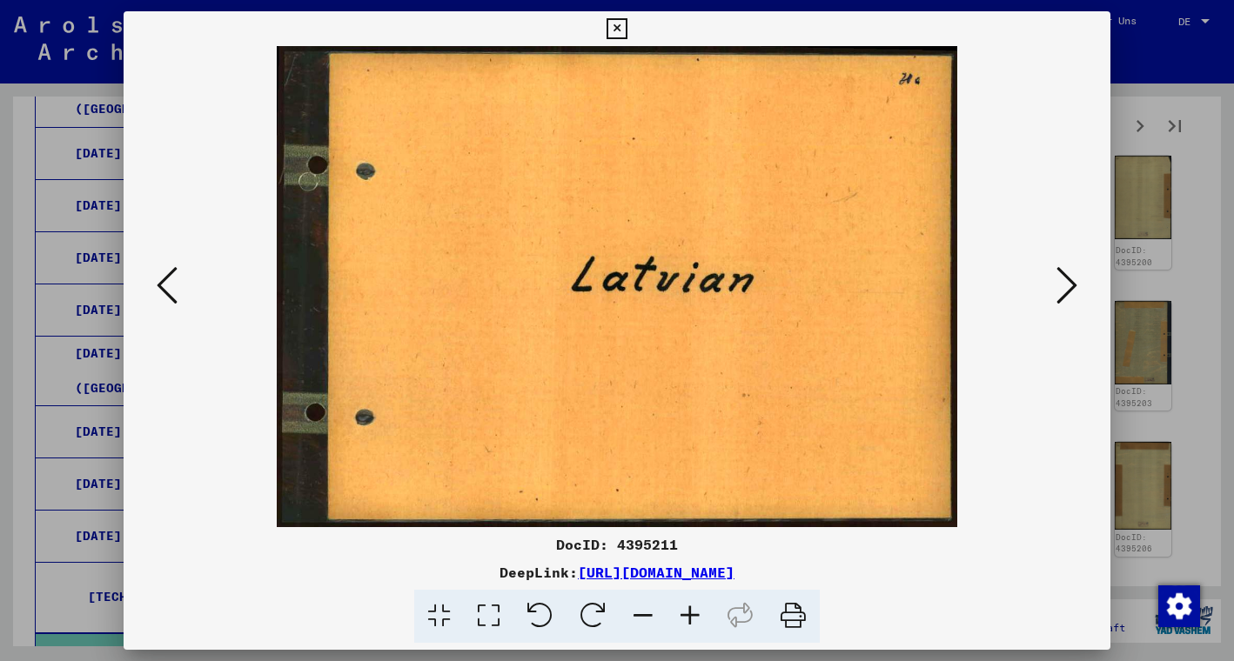
click at [1065, 291] on icon at bounding box center [1066, 285] width 21 height 42
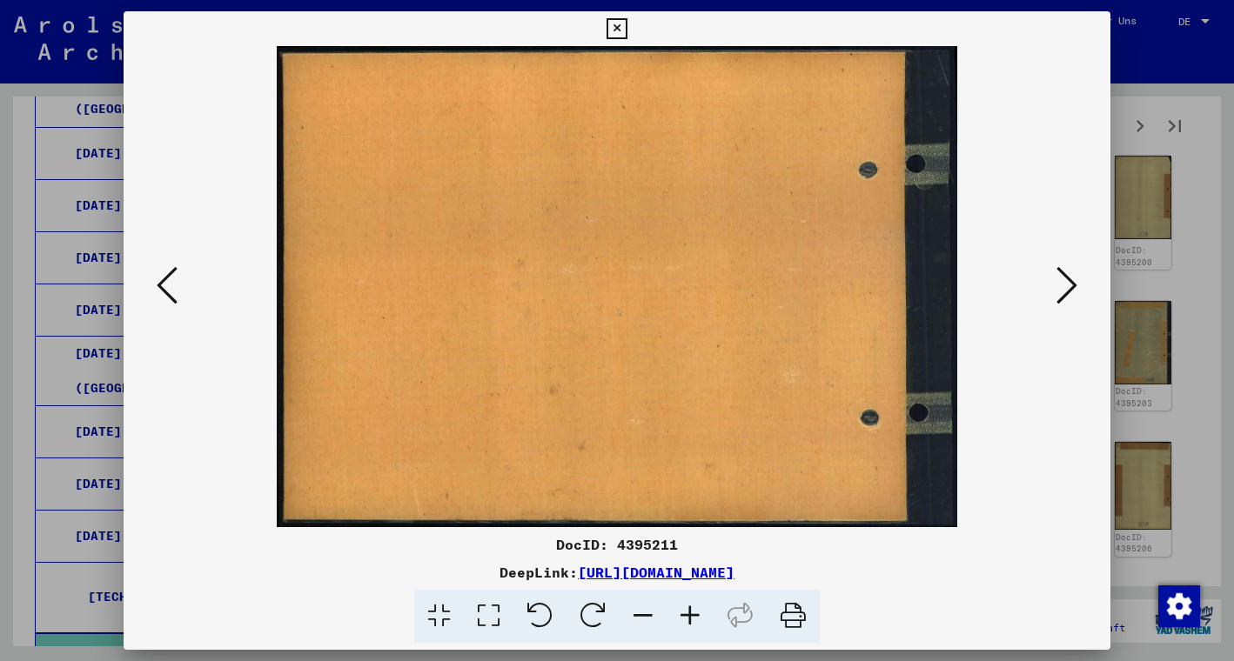
click at [1065, 291] on icon at bounding box center [1066, 285] width 21 height 42
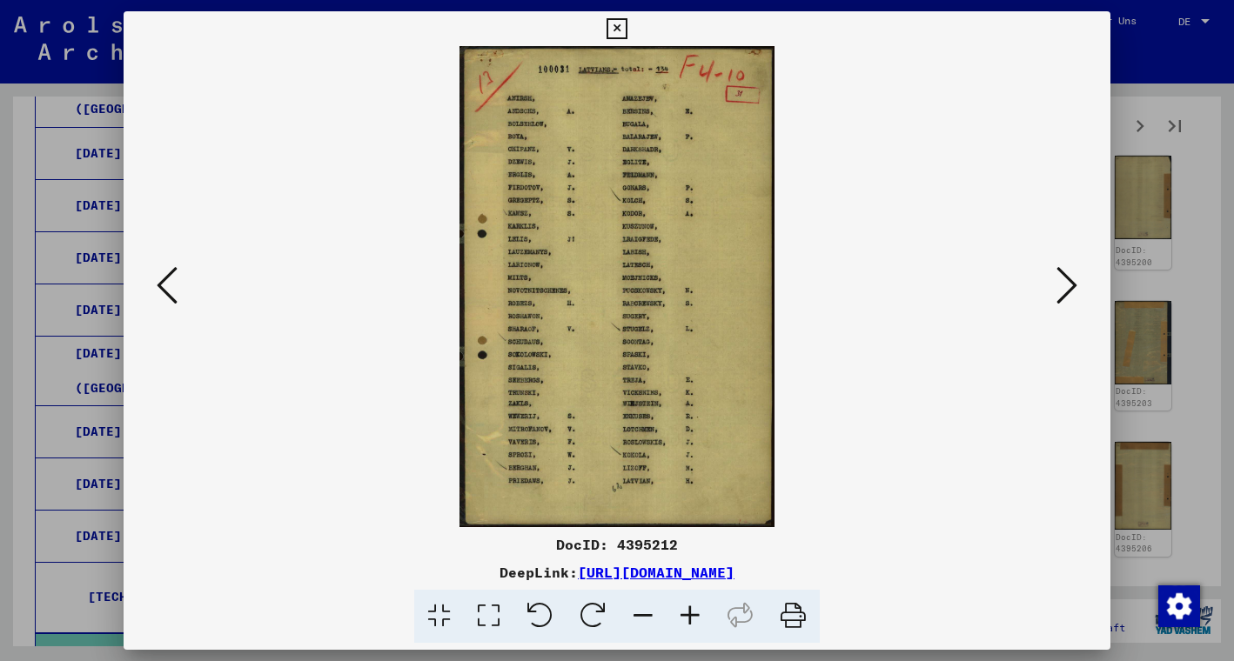
click at [1065, 291] on icon at bounding box center [1066, 285] width 21 height 42
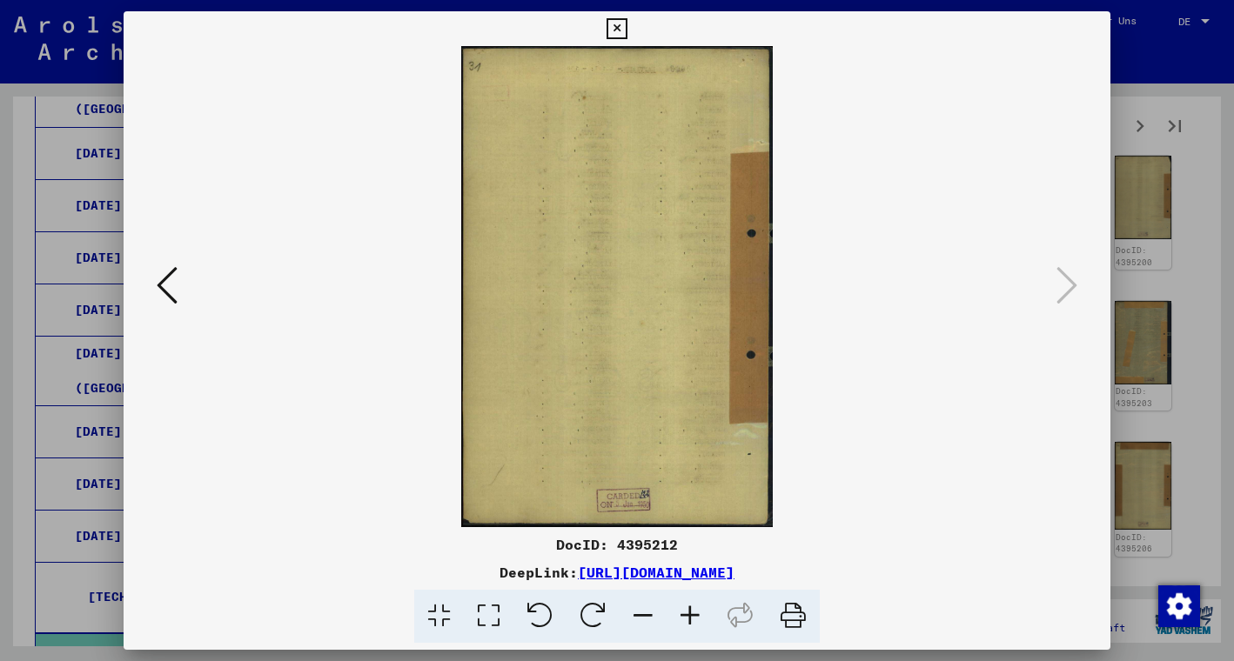
click at [626, 30] on icon at bounding box center [616, 28] width 20 height 21
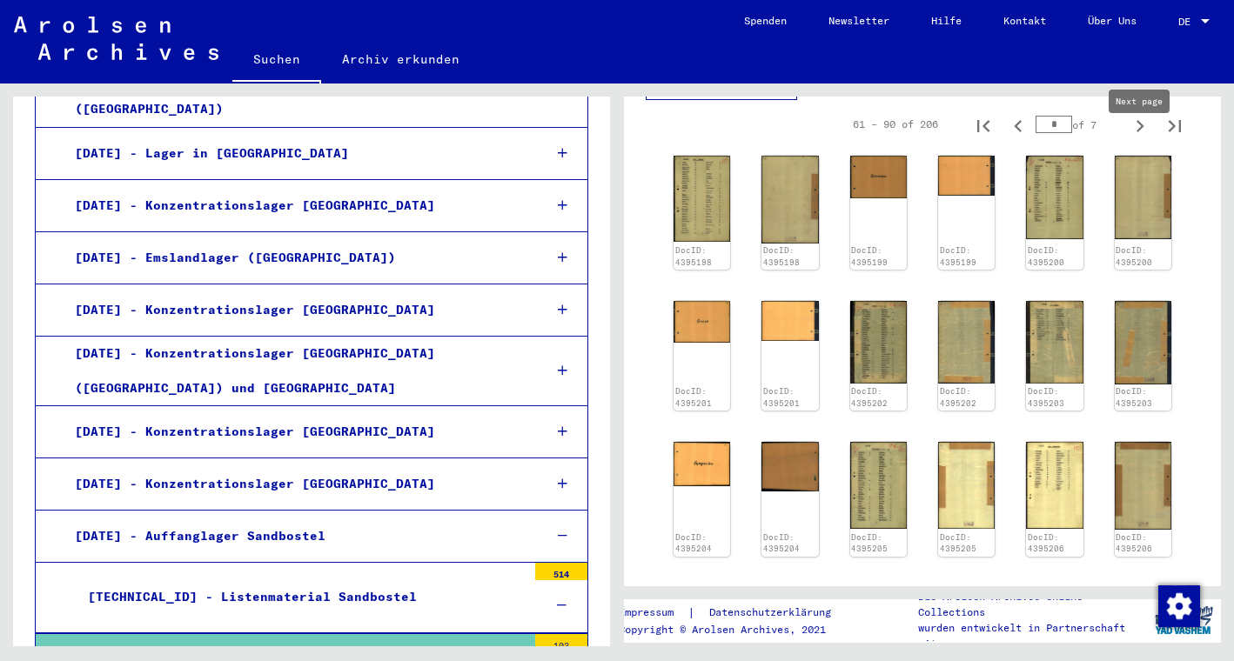
click at [1135, 138] on icon "Next page" at bounding box center [1139, 126] width 24 height 24
type input "*"
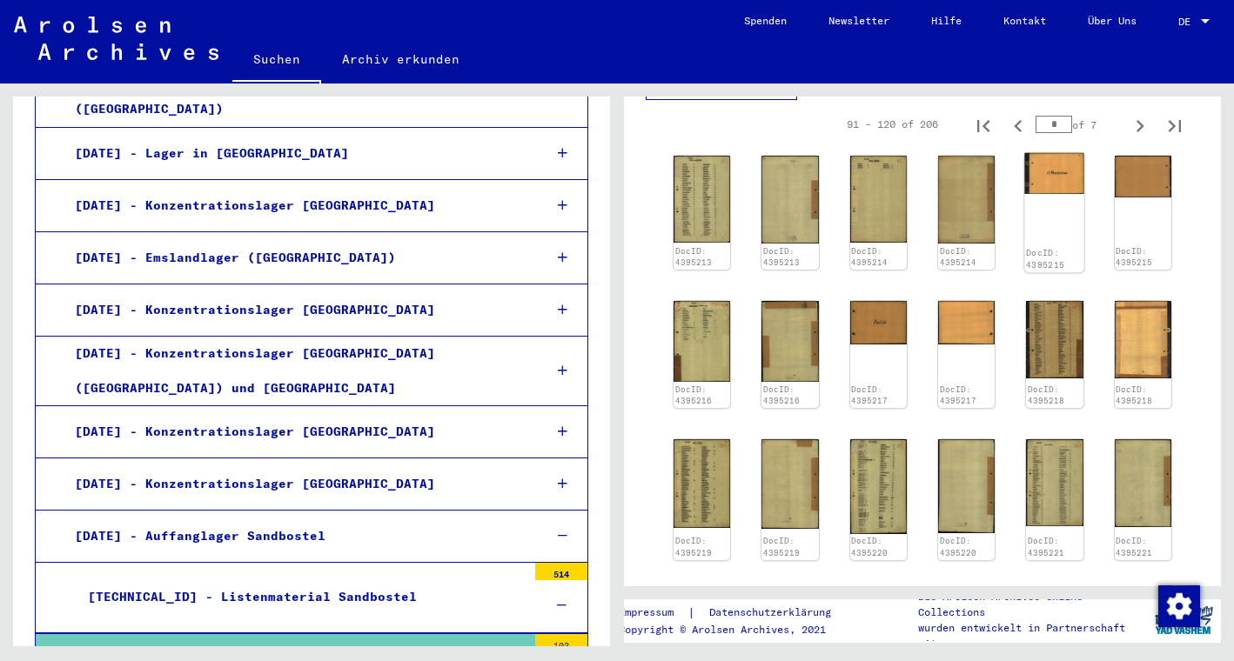
click at [1060, 194] on img at bounding box center [1055, 173] width 60 height 41
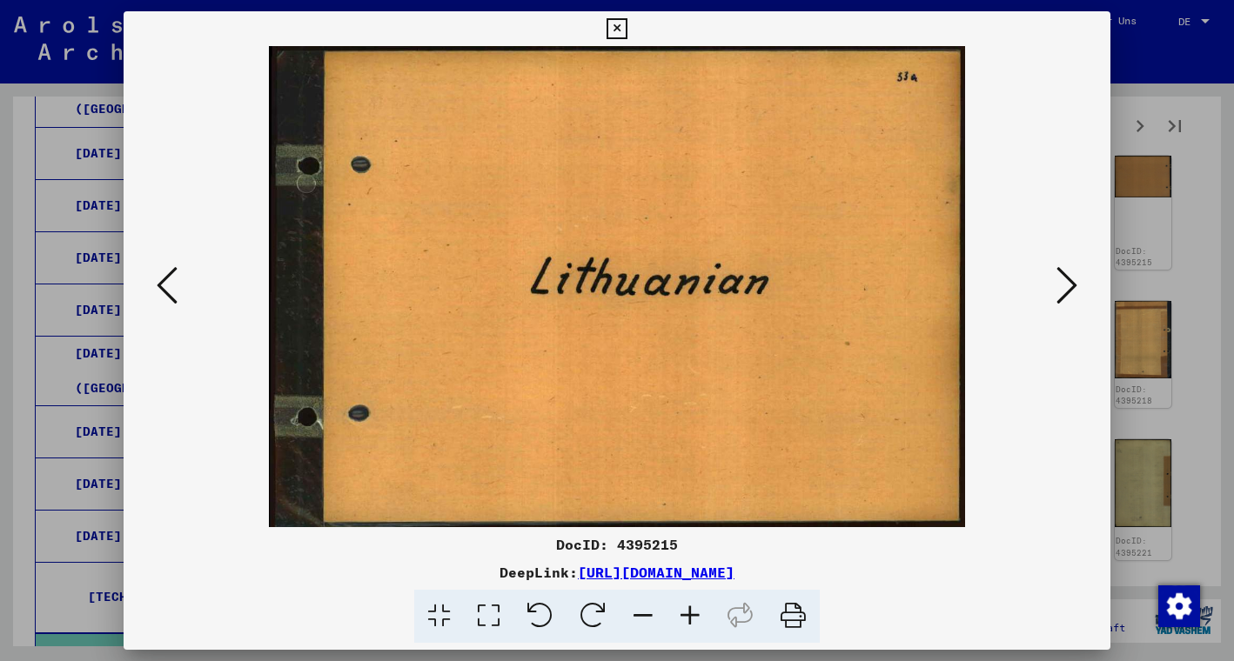
click at [1069, 277] on icon at bounding box center [1066, 285] width 21 height 42
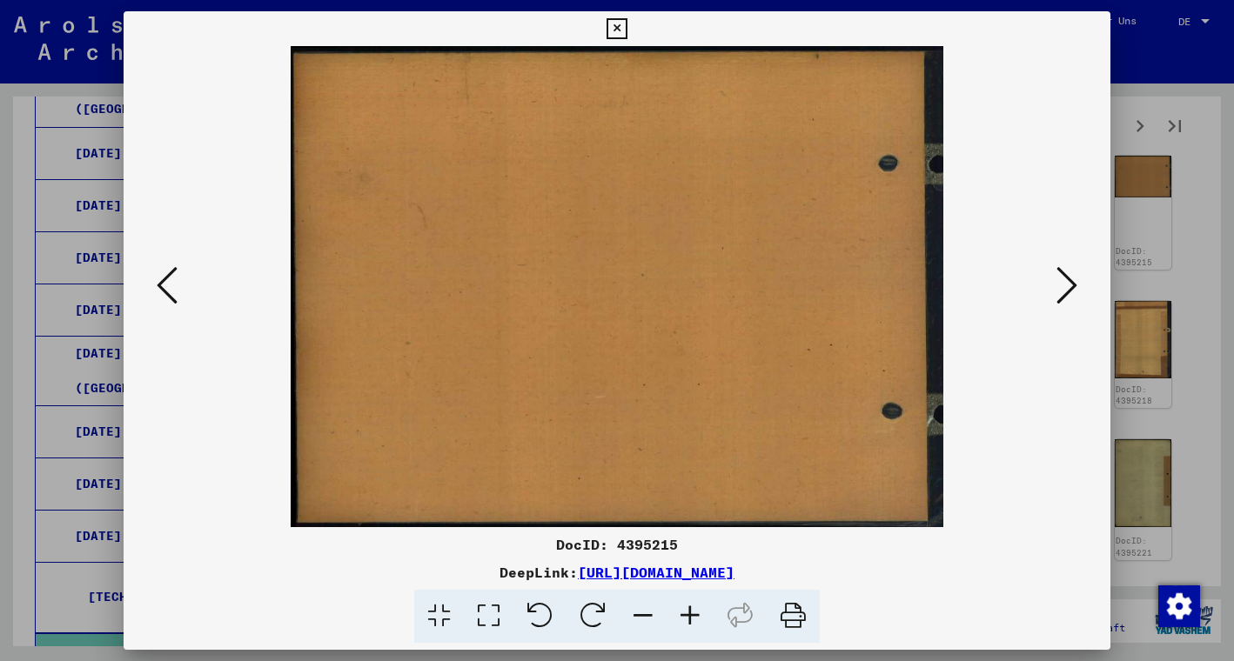
click at [1068, 278] on icon at bounding box center [1066, 285] width 21 height 42
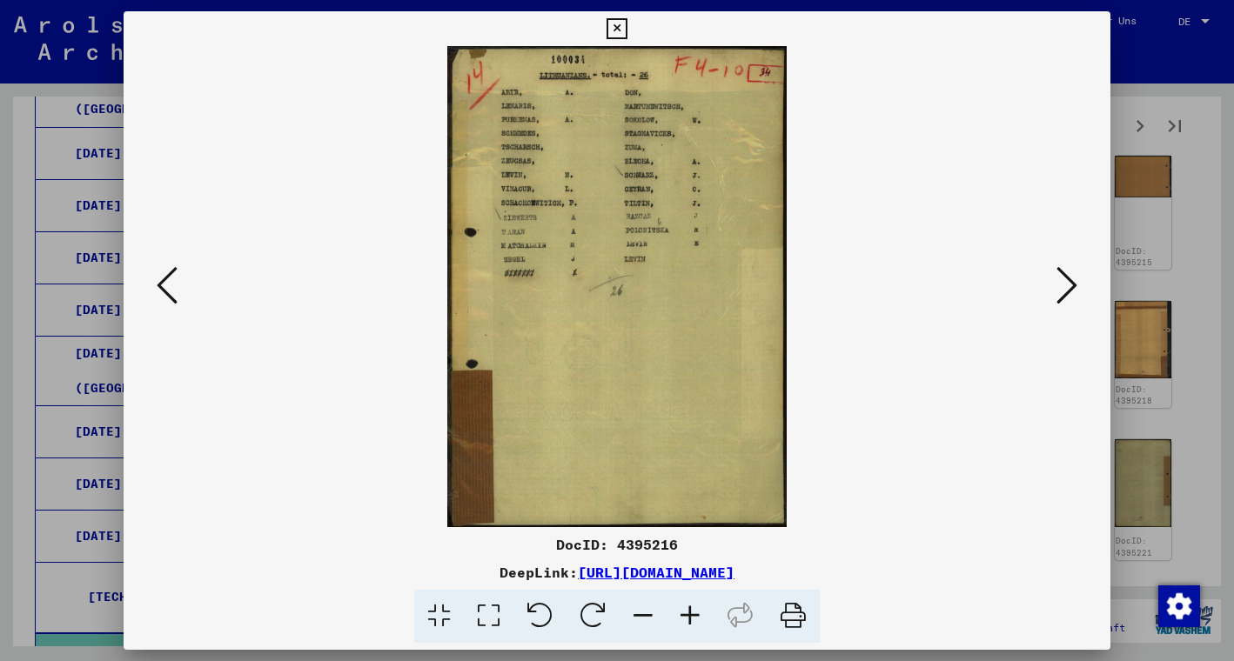
click at [1068, 279] on icon at bounding box center [1066, 285] width 21 height 42
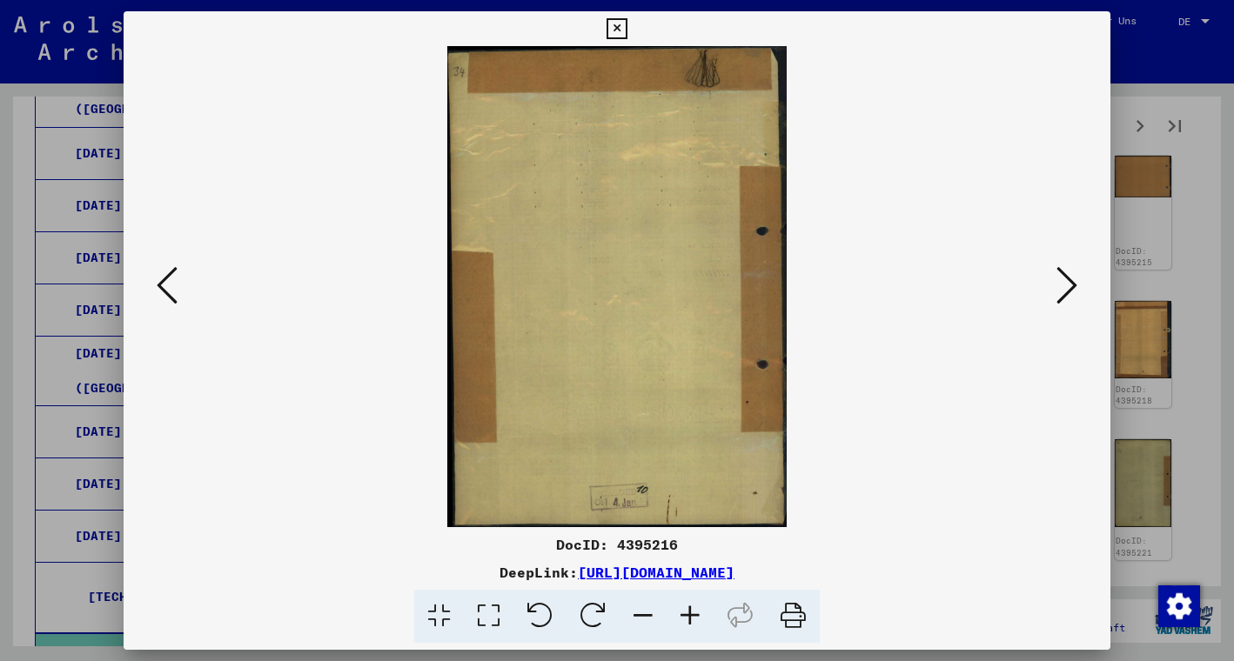
click at [1068, 279] on icon at bounding box center [1066, 285] width 21 height 42
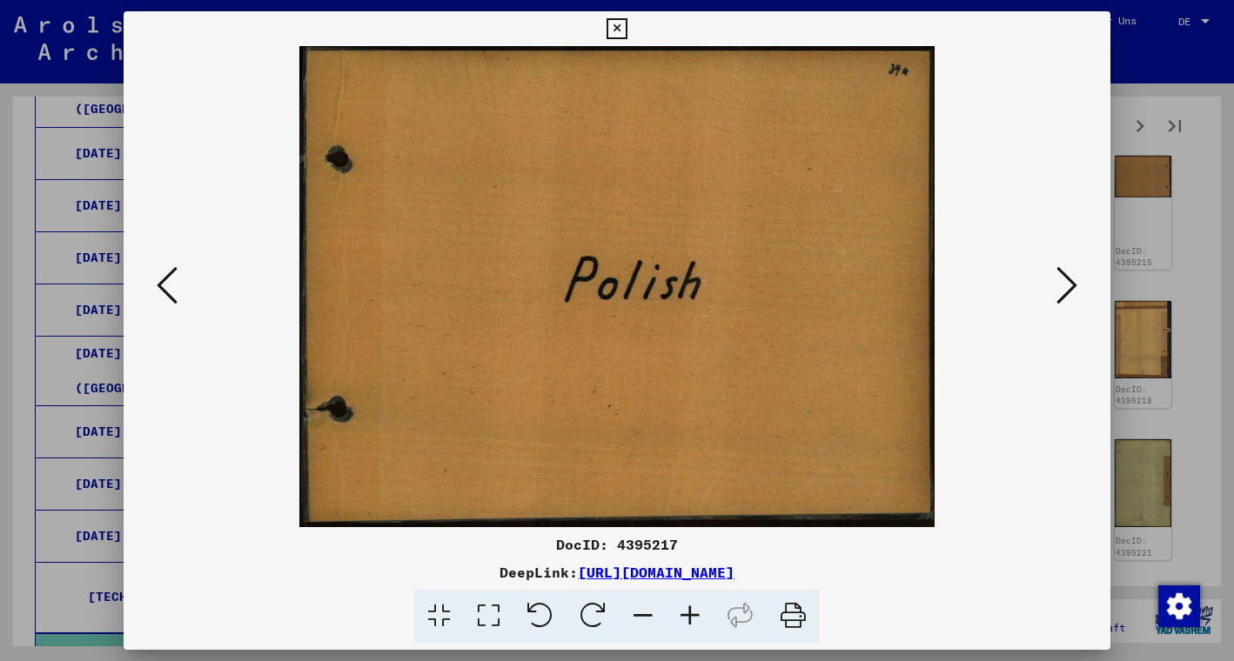
click at [1067, 279] on icon at bounding box center [1066, 285] width 21 height 42
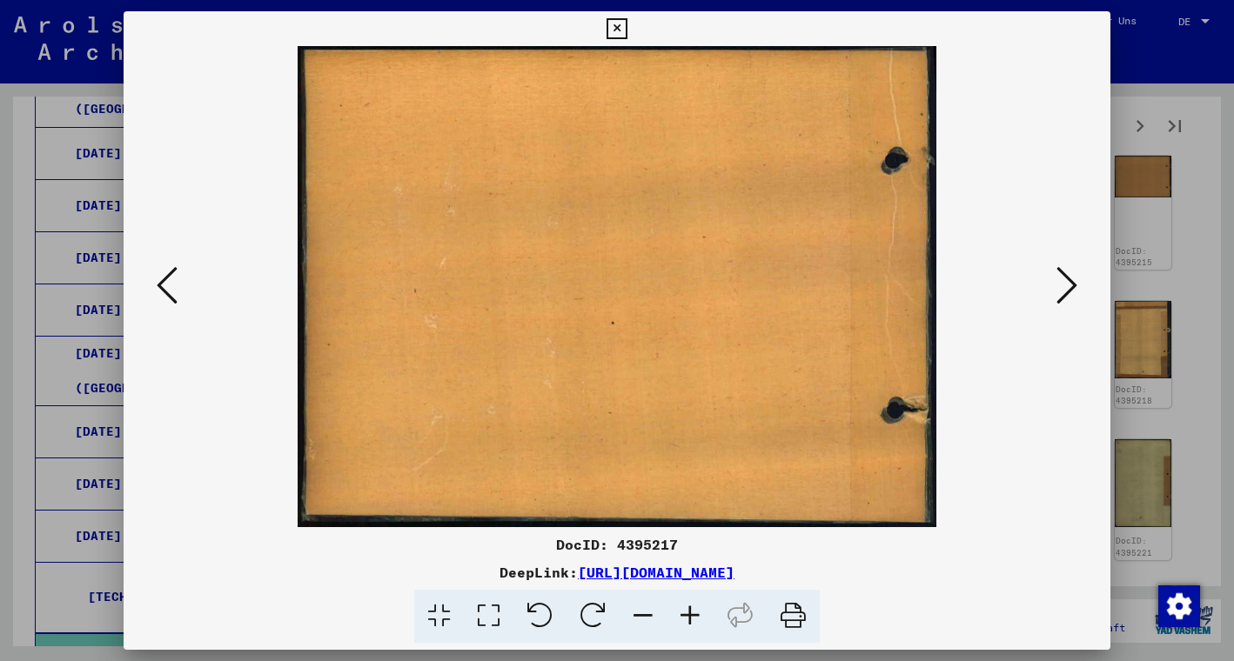
click at [1067, 279] on icon at bounding box center [1066, 285] width 21 height 42
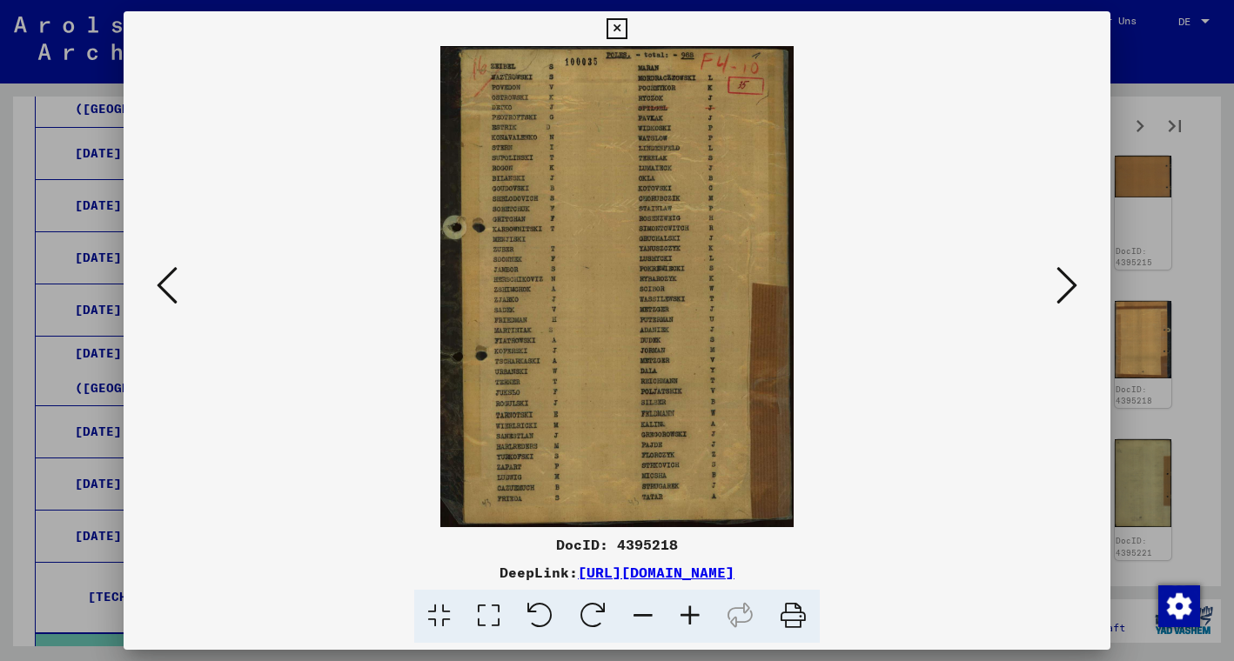
click at [1067, 280] on icon at bounding box center [1066, 285] width 21 height 42
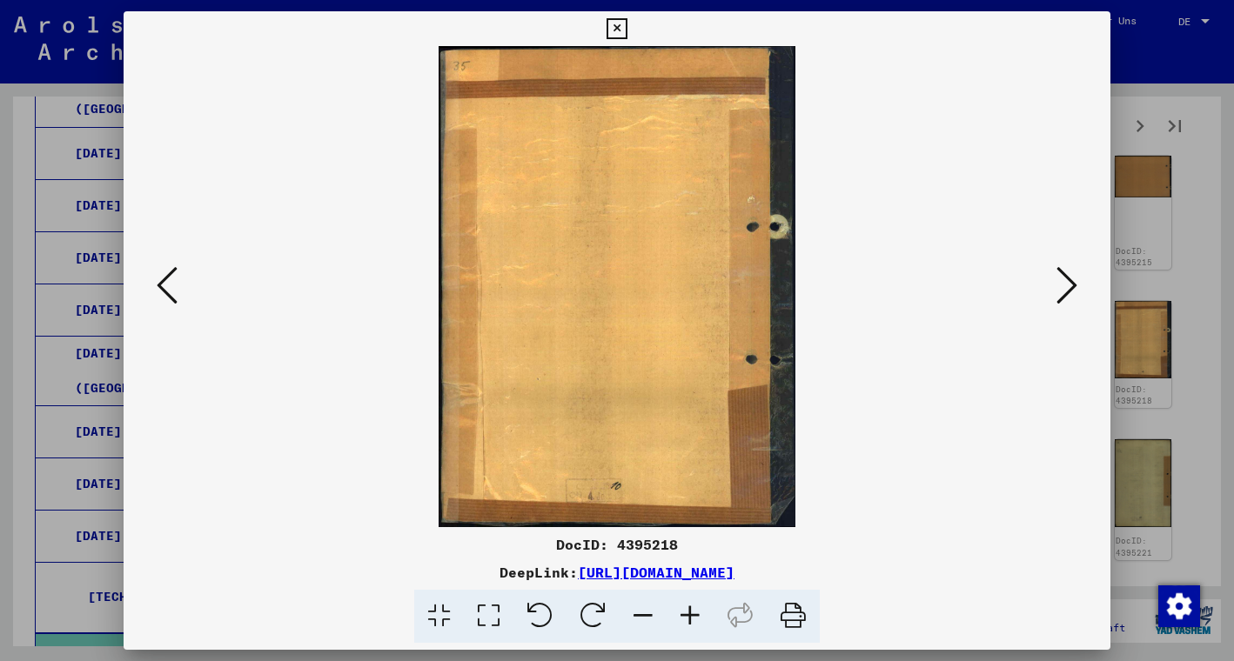
click at [1067, 280] on icon at bounding box center [1066, 285] width 21 height 42
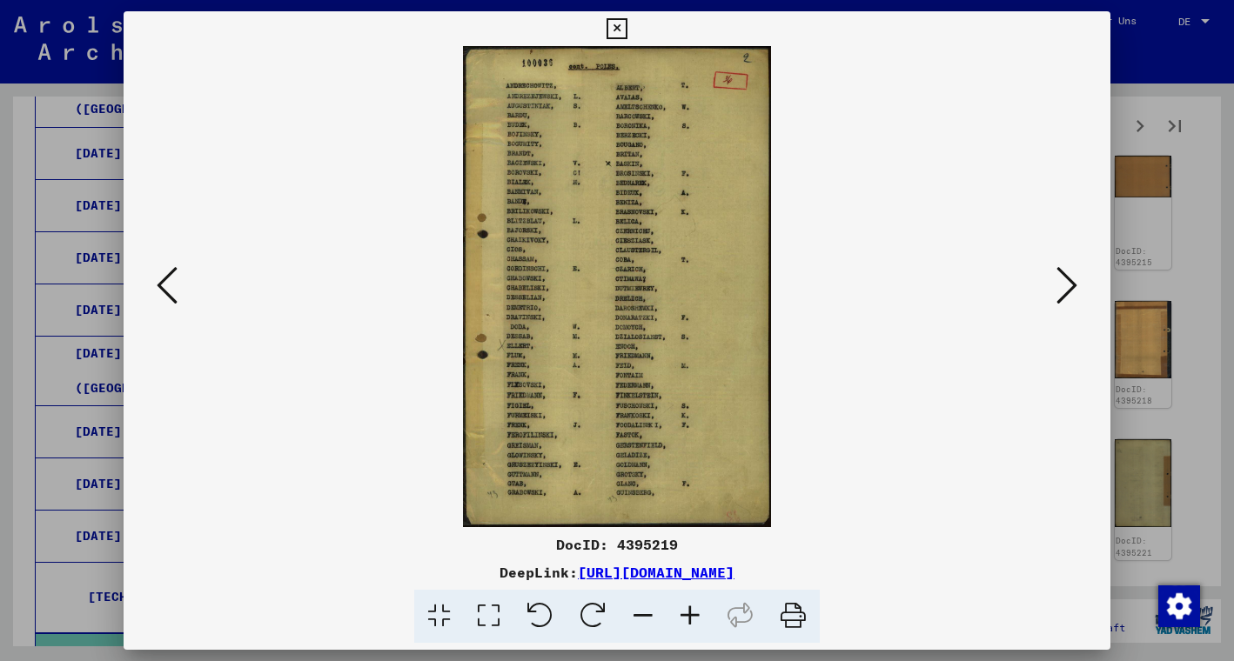
click at [1067, 280] on icon at bounding box center [1066, 285] width 21 height 42
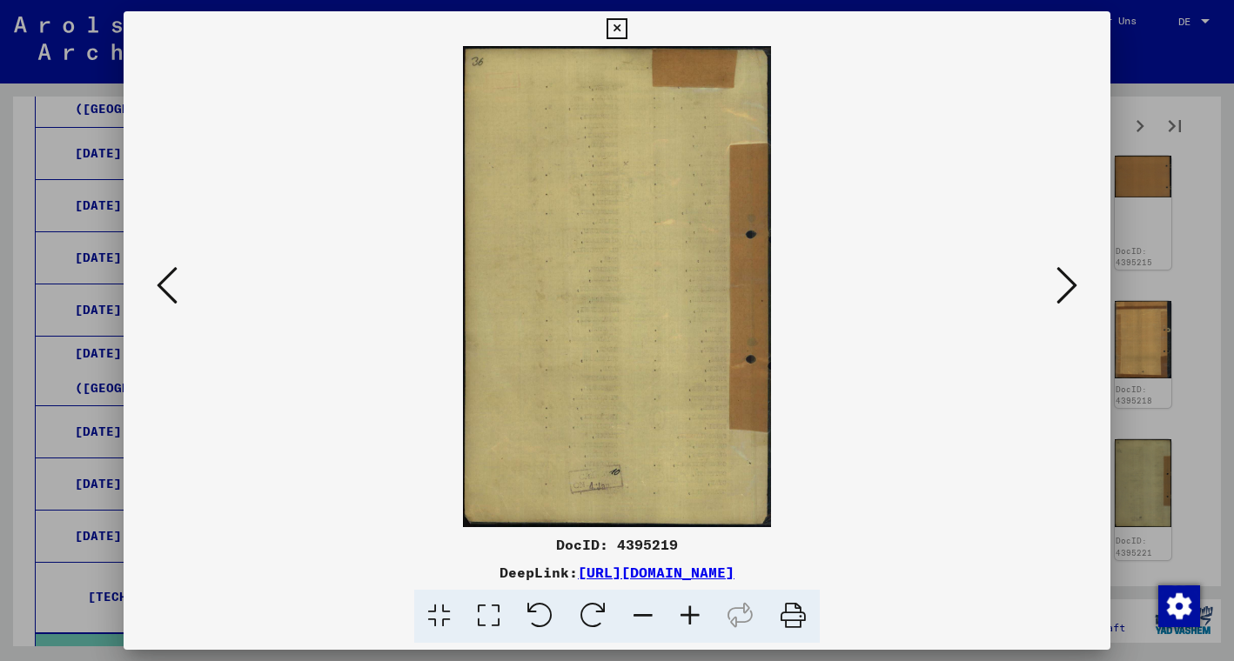
click at [1067, 281] on icon at bounding box center [1066, 285] width 21 height 42
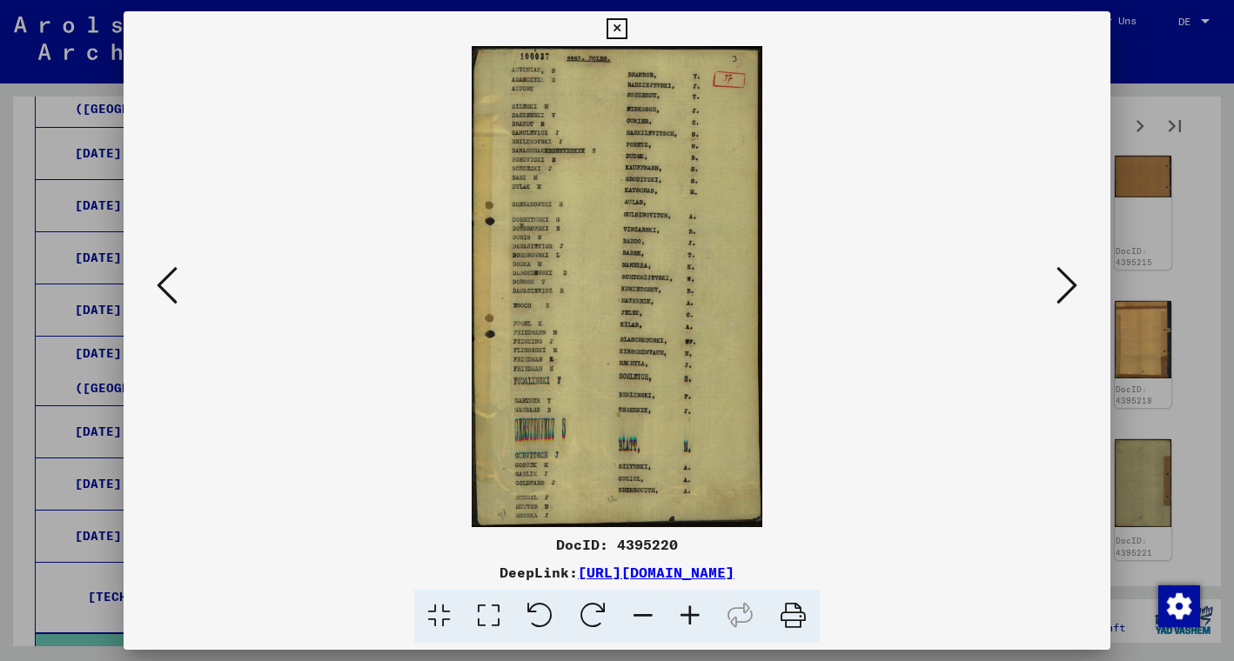
click at [1067, 281] on icon at bounding box center [1066, 285] width 21 height 42
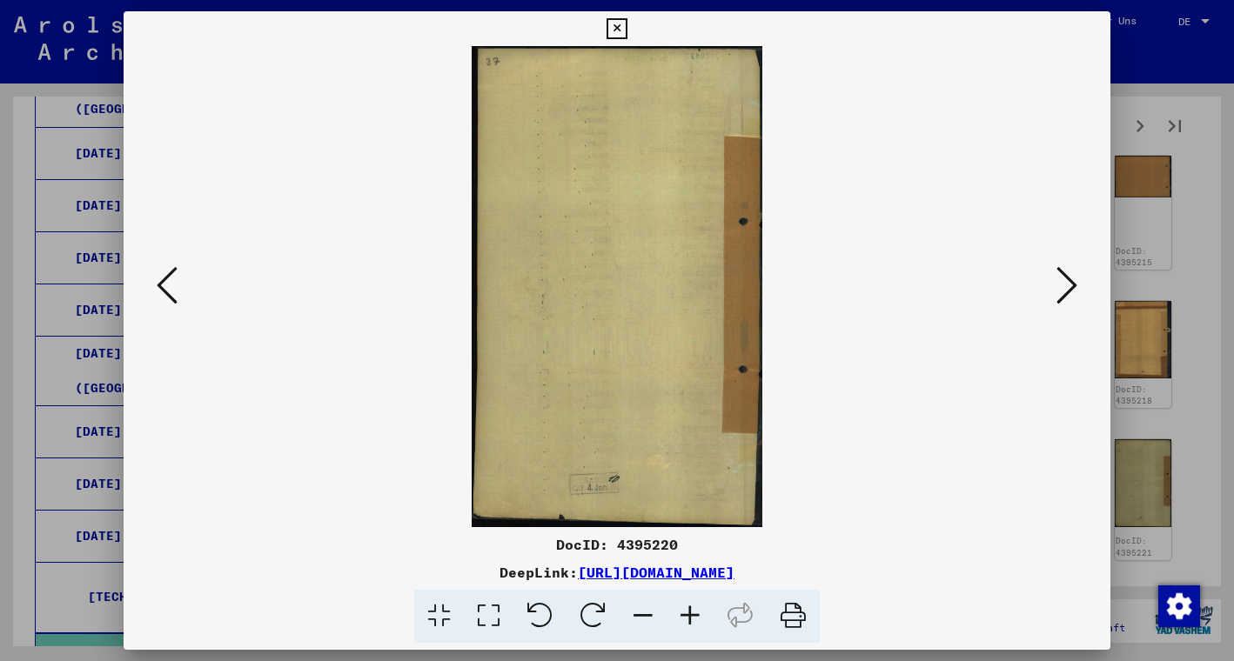
click at [1067, 282] on icon at bounding box center [1066, 285] width 21 height 42
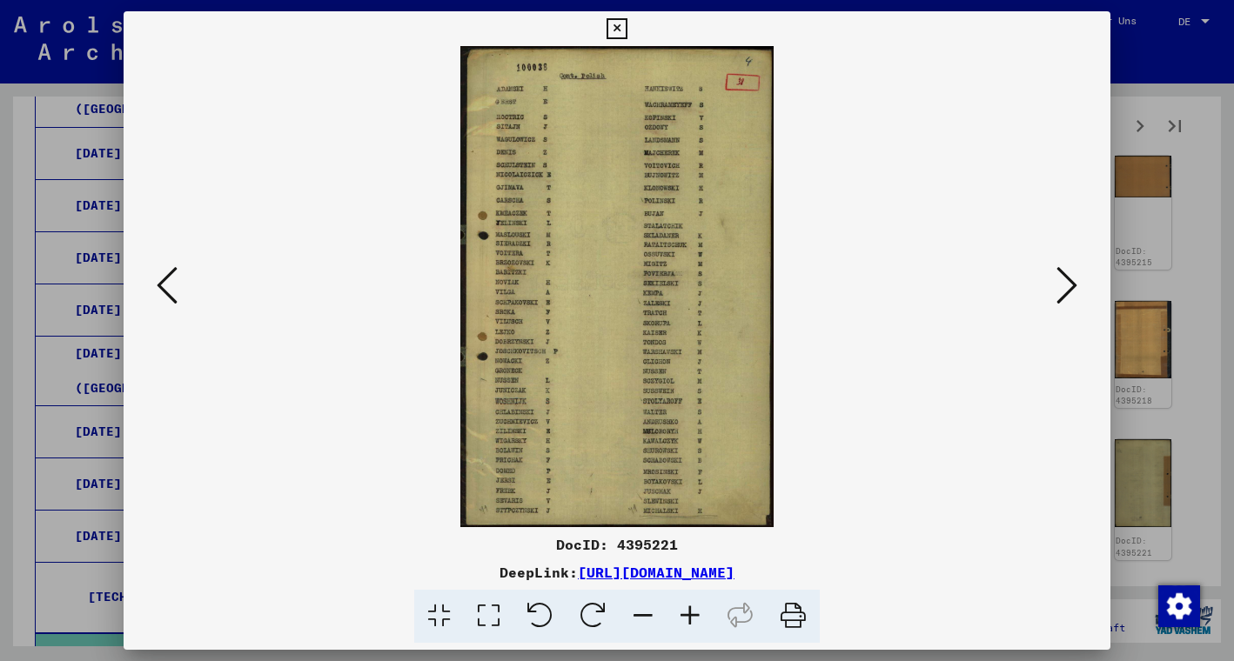
click at [1067, 282] on icon at bounding box center [1066, 285] width 21 height 42
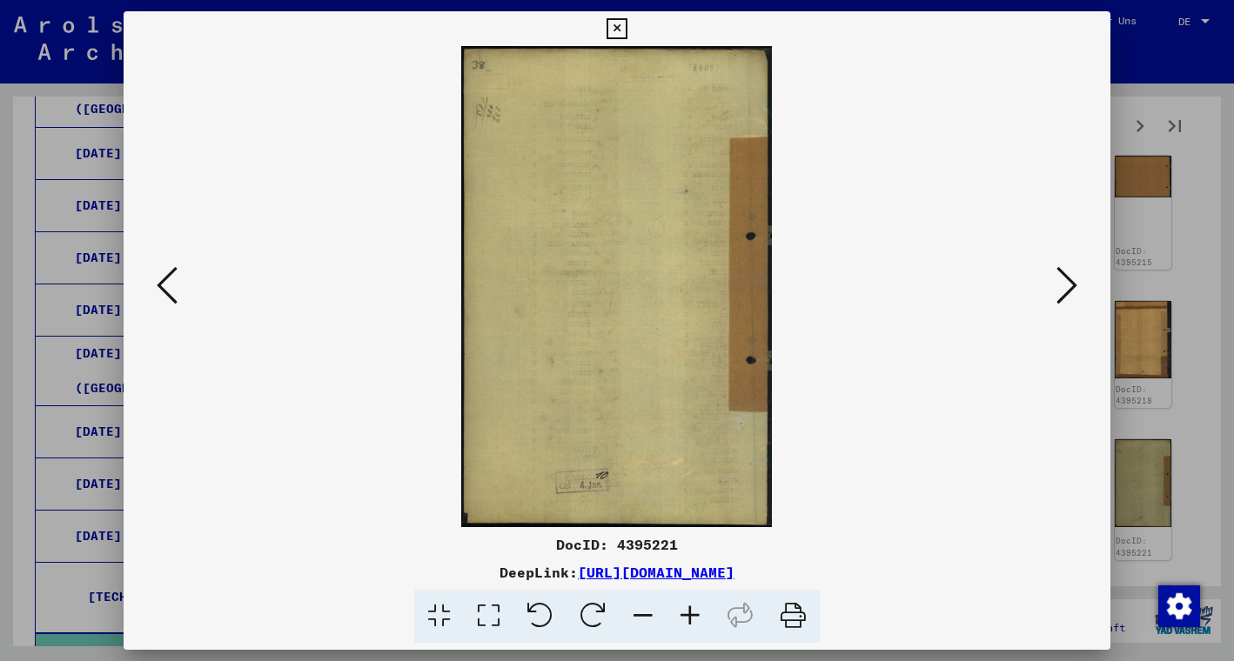
click at [1067, 282] on icon at bounding box center [1066, 285] width 21 height 42
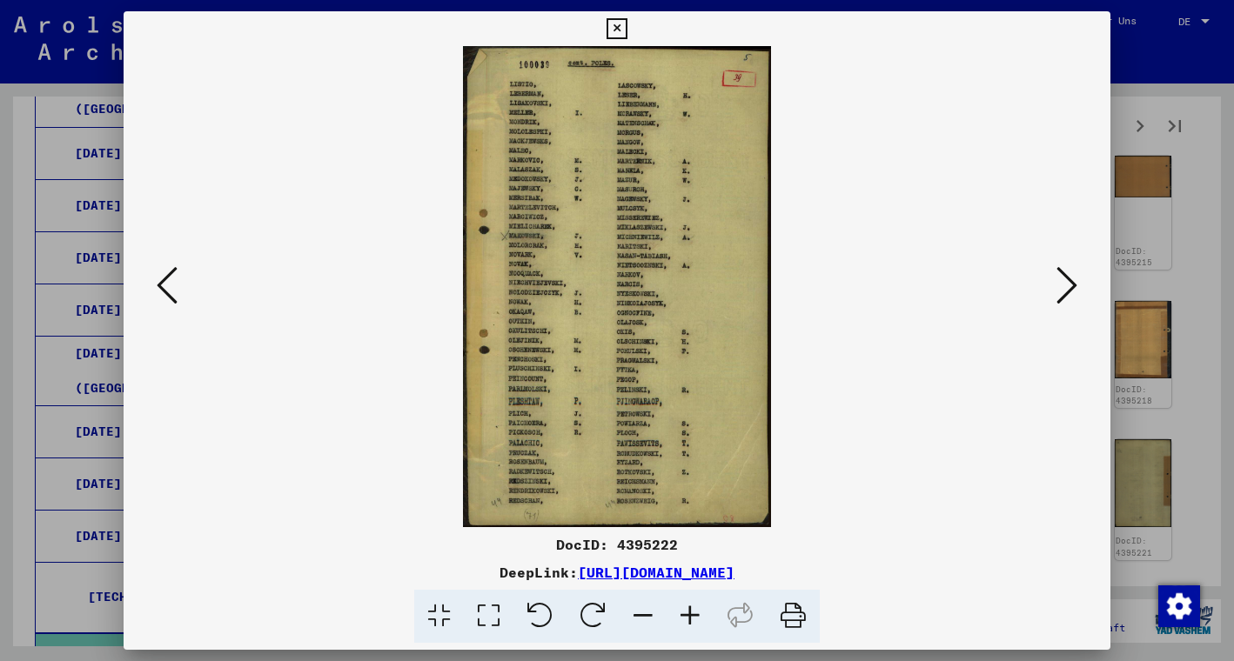
click at [1067, 282] on icon at bounding box center [1066, 285] width 21 height 42
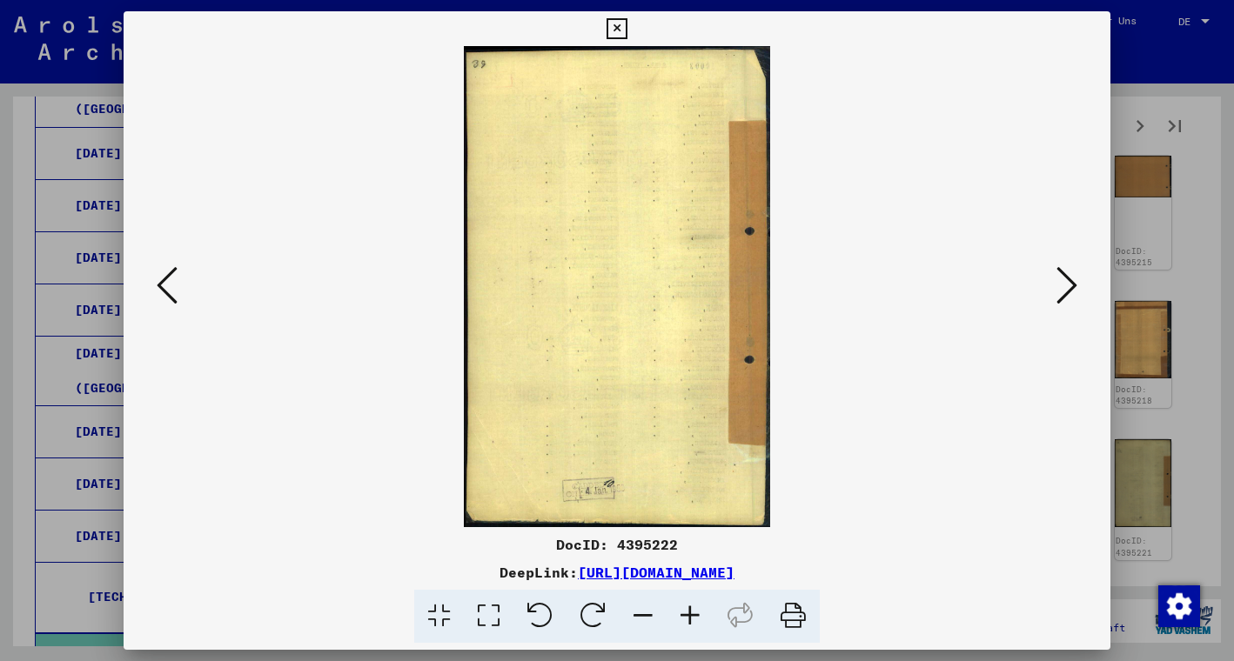
click at [1067, 283] on icon at bounding box center [1066, 285] width 21 height 42
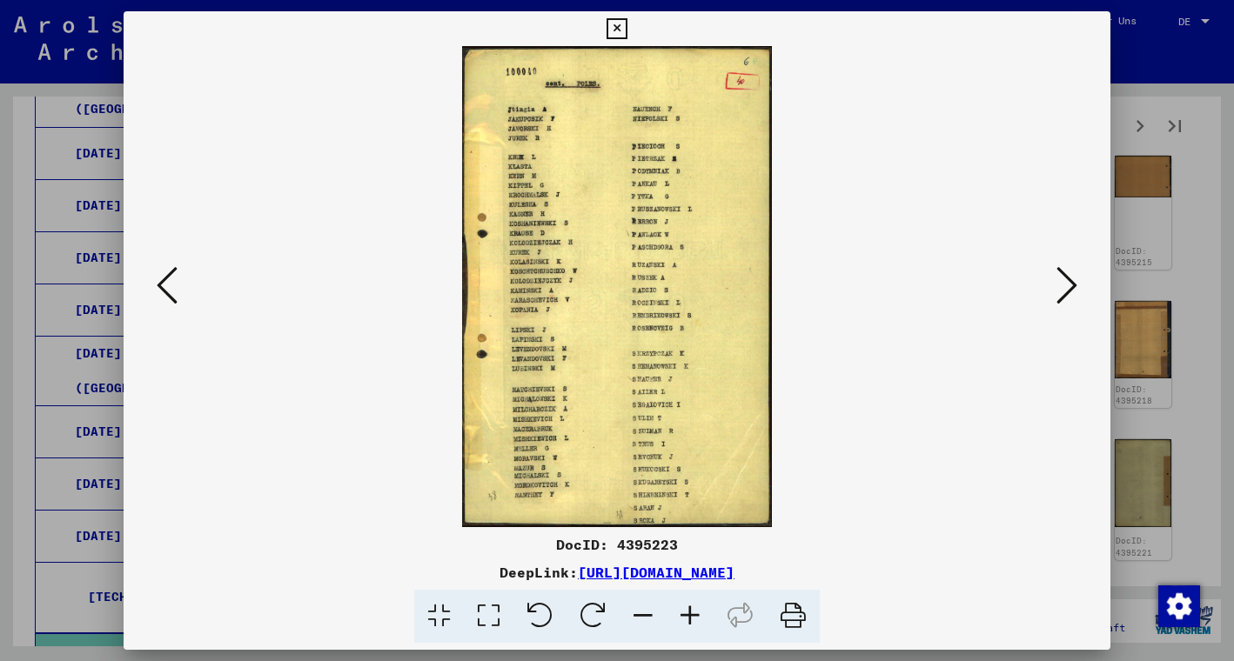
click at [1067, 283] on icon at bounding box center [1066, 285] width 21 height 42
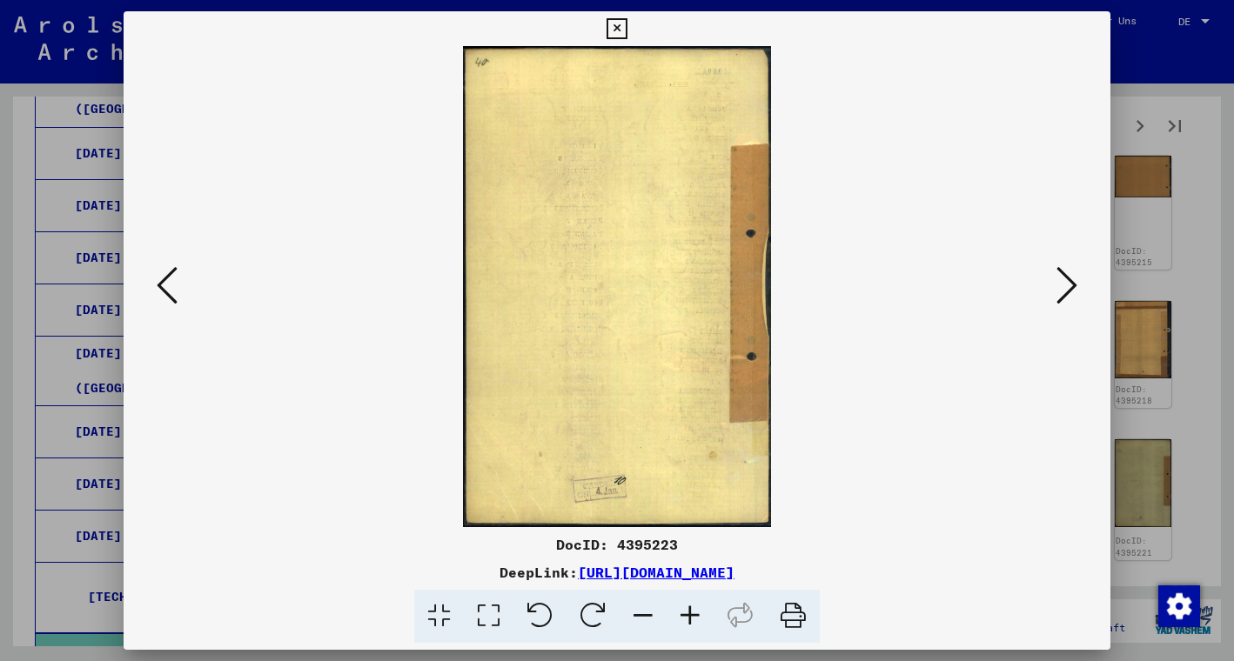
click at [1067, 283] on icon at bounding box center [1066, 285] width 21 height 42
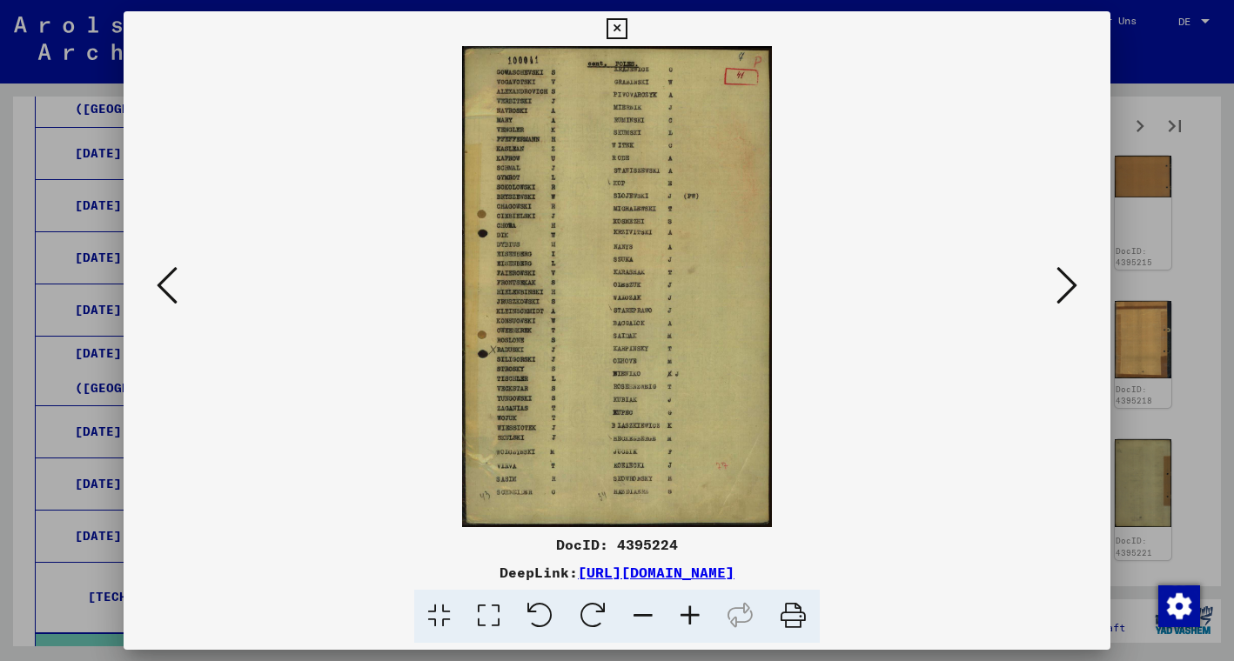
click at [1067, 283] on icon at bounding box center [1066, 285] width 21 height 42
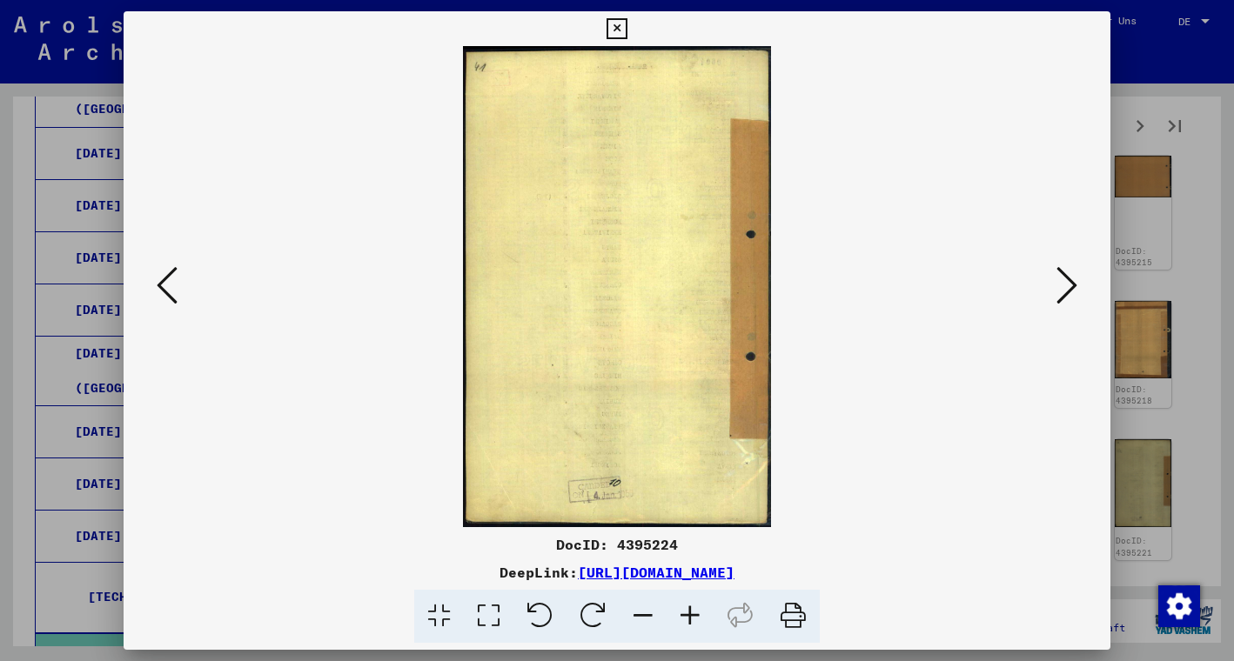
click at [1067, 283] on icon at bounding box center [1066, 285] width 21 height 42
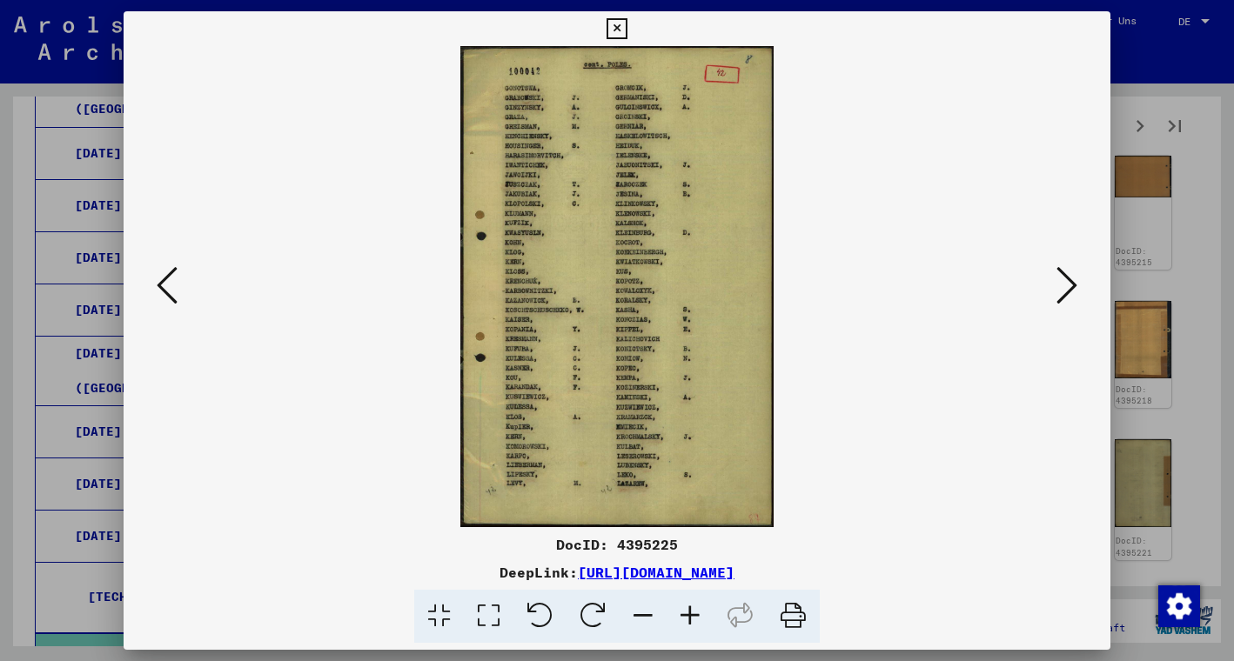
click at [1067, 283] on icon at bounding box center [1066, 285] width 21 height 42
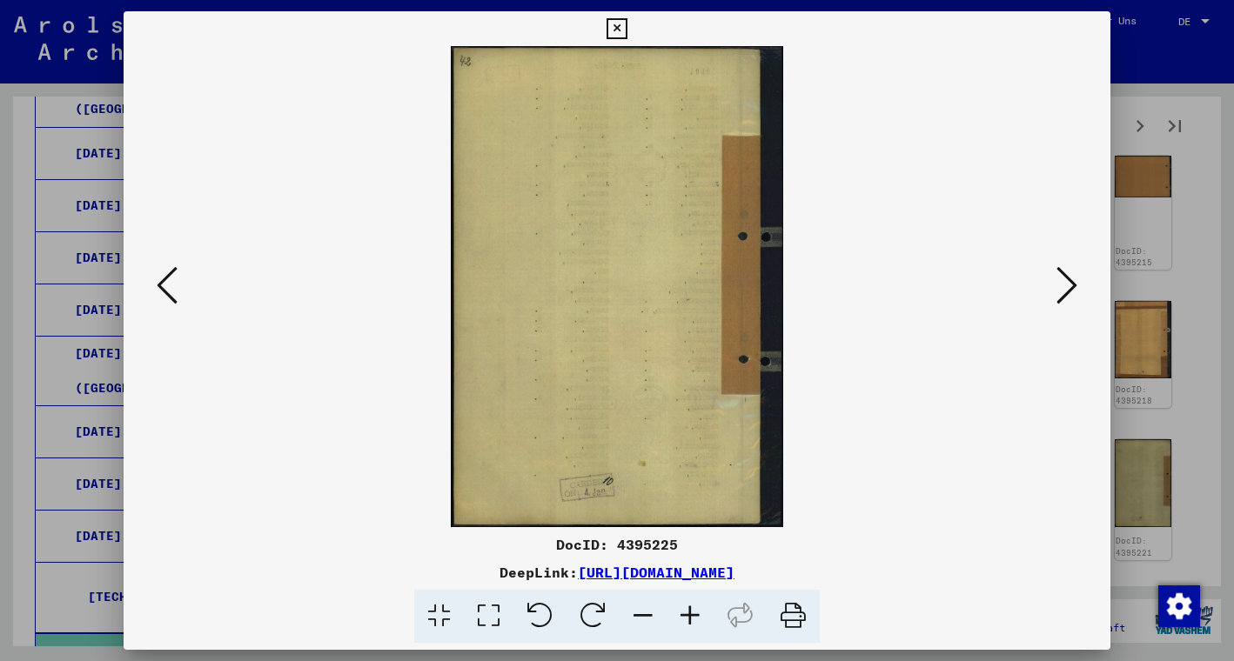
click at [1067, 283] on icon at bounding box center [1066, 285] width 21 height 42
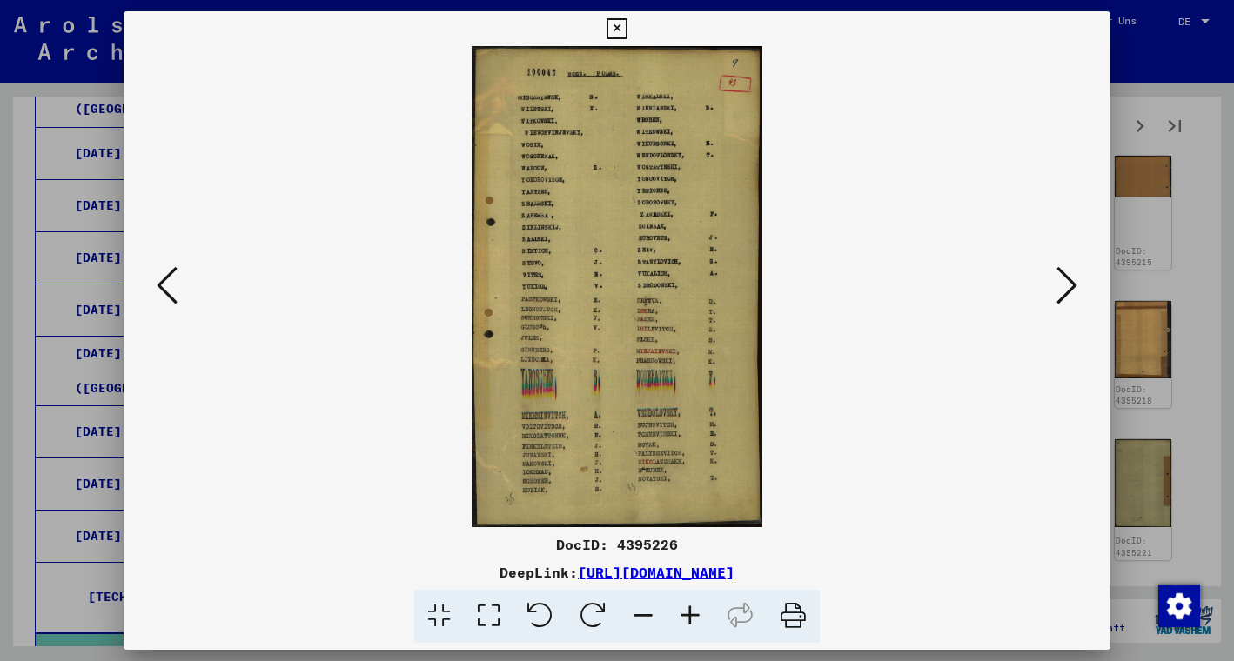
click at [1067, 284] on icon at bounding box center [1066, 285] width 21 height 42
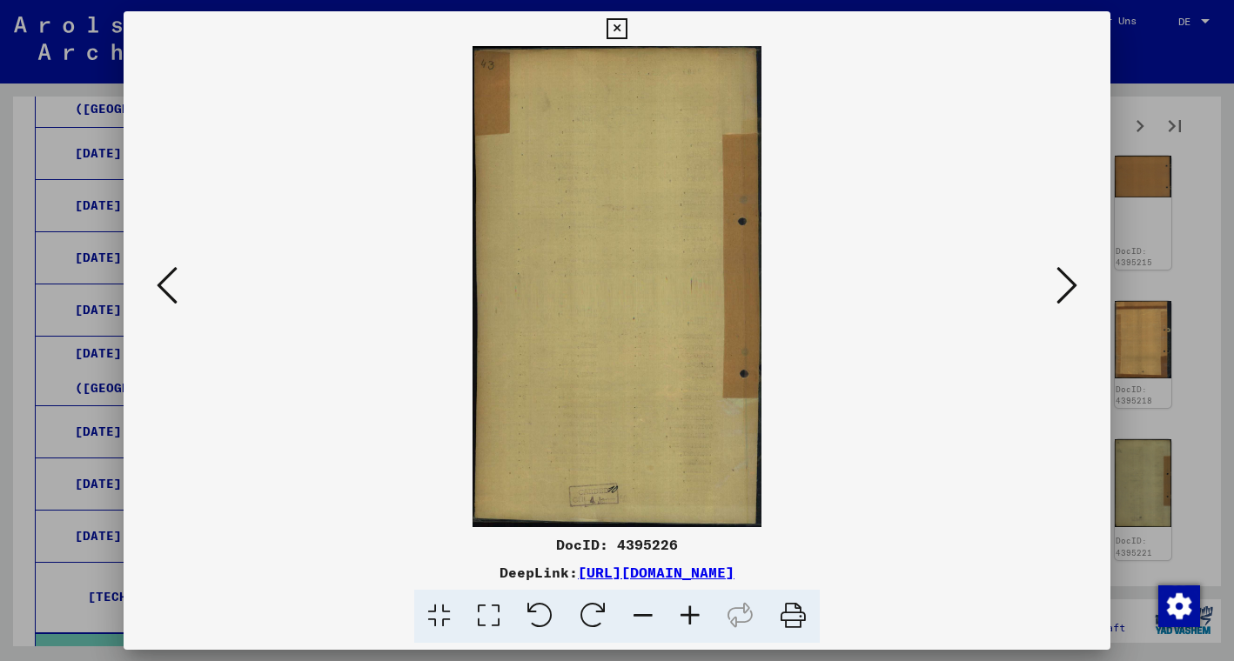
click at [1067, 284] on icon at bounding box center [1066, 285] width 21 height 42
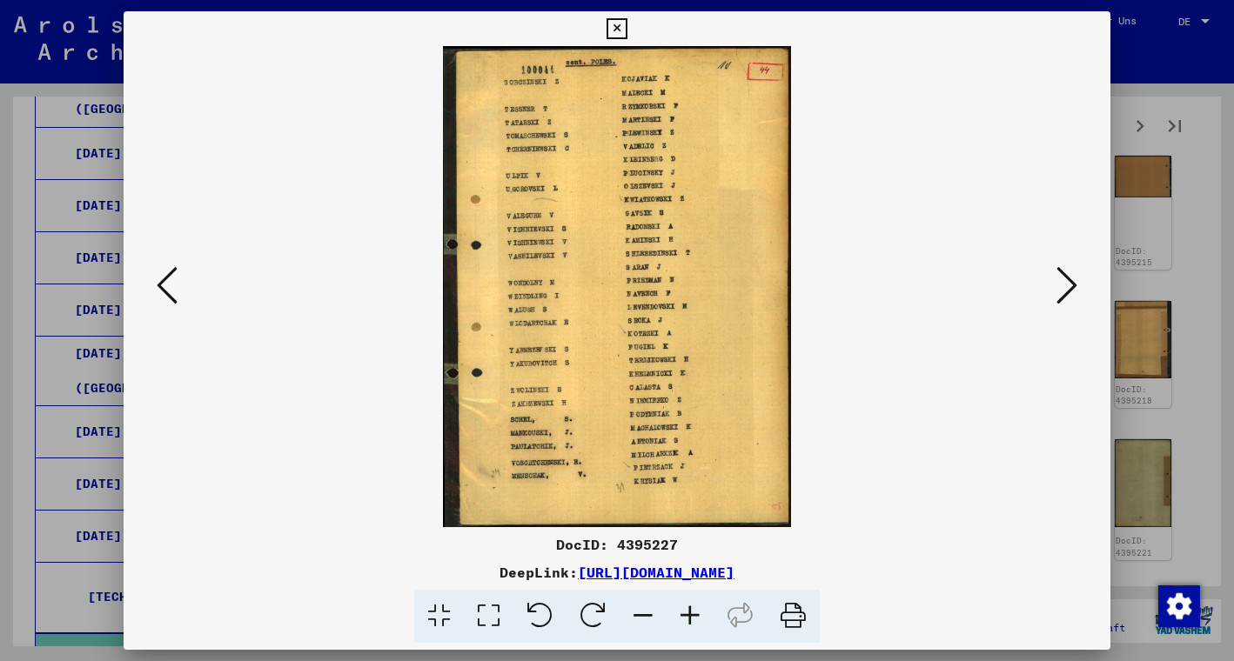
click at [1067, 284] on icon at bounding box center [1066, 285] width 21 height 42
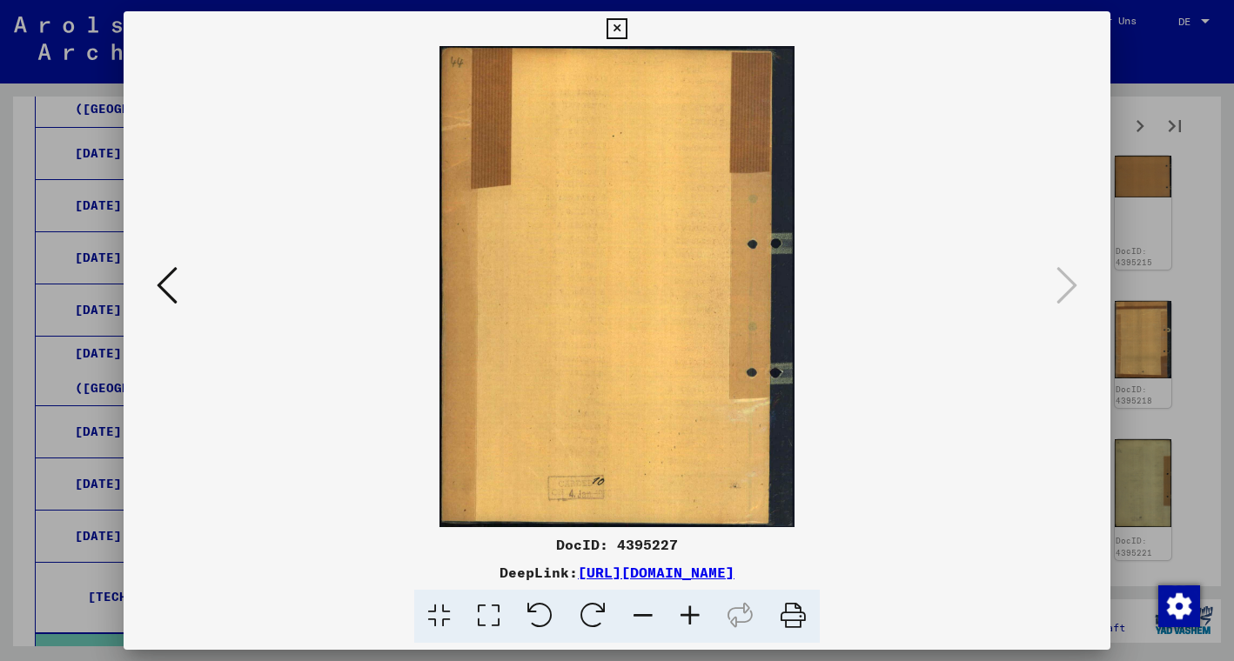
click at [626, 31] on icon at bounding box center [616, 28] width 20 height 21
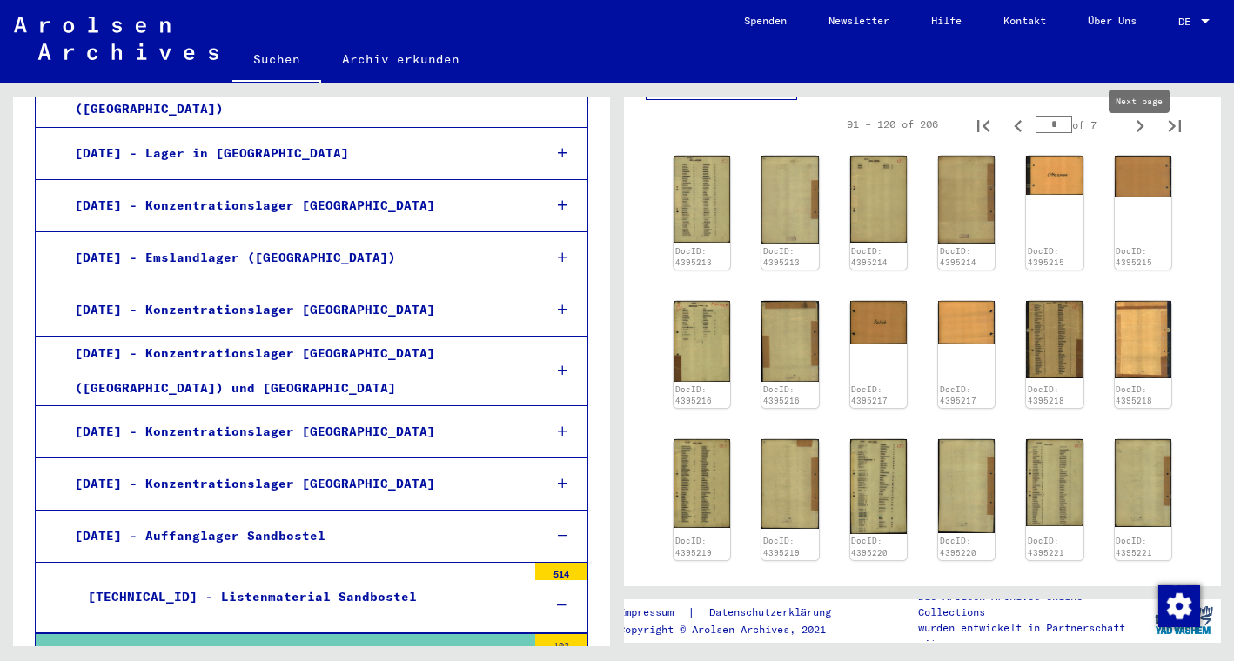
click at [1137, 138] on icon "Next page" at bounding box center [1139, 126] width 24 height 24
type input "*"
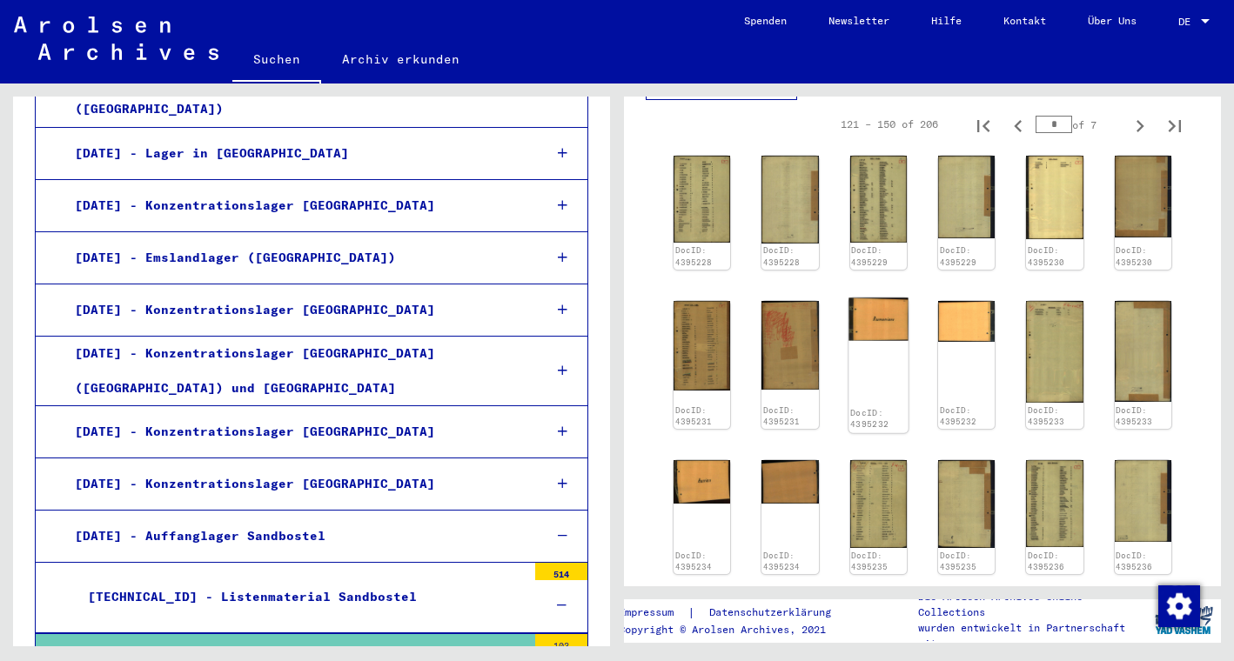
click at [863, 340] on img at bounding box center [878, 319] width 60 height 43
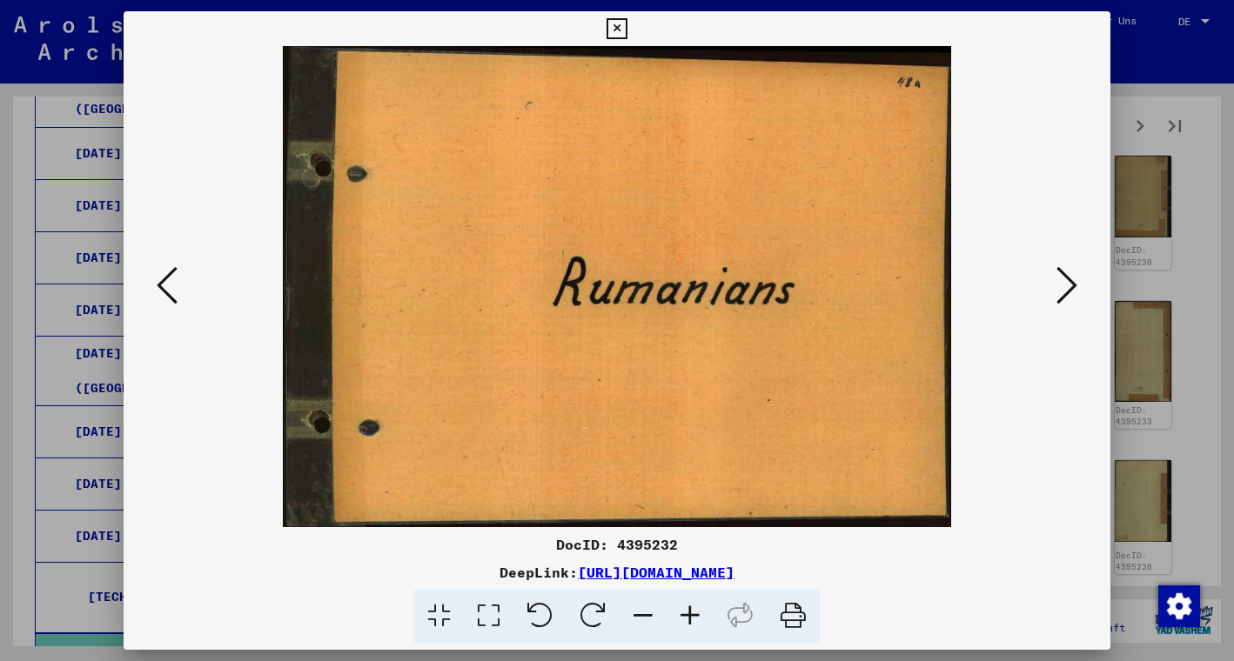
click at [1062, 269] on icon at bounding box center [1066, 285] width 21 height 42
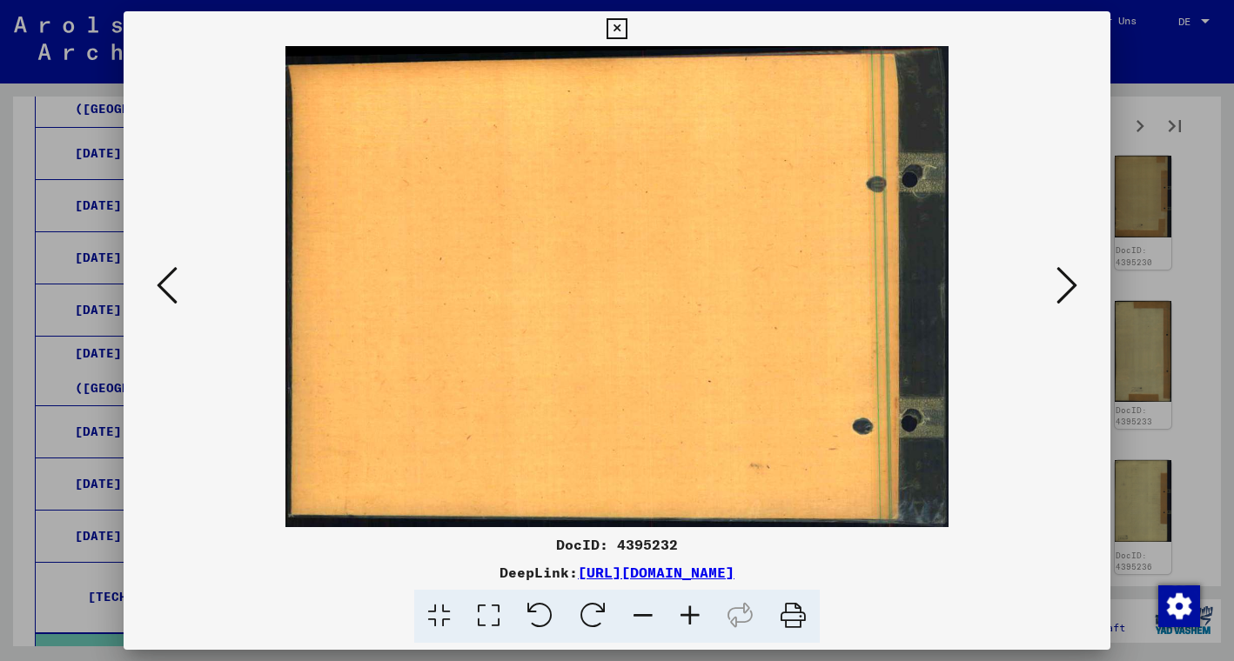
click at [1062, 269] on icon at bounding box center [1066, 285] width 21 height 42
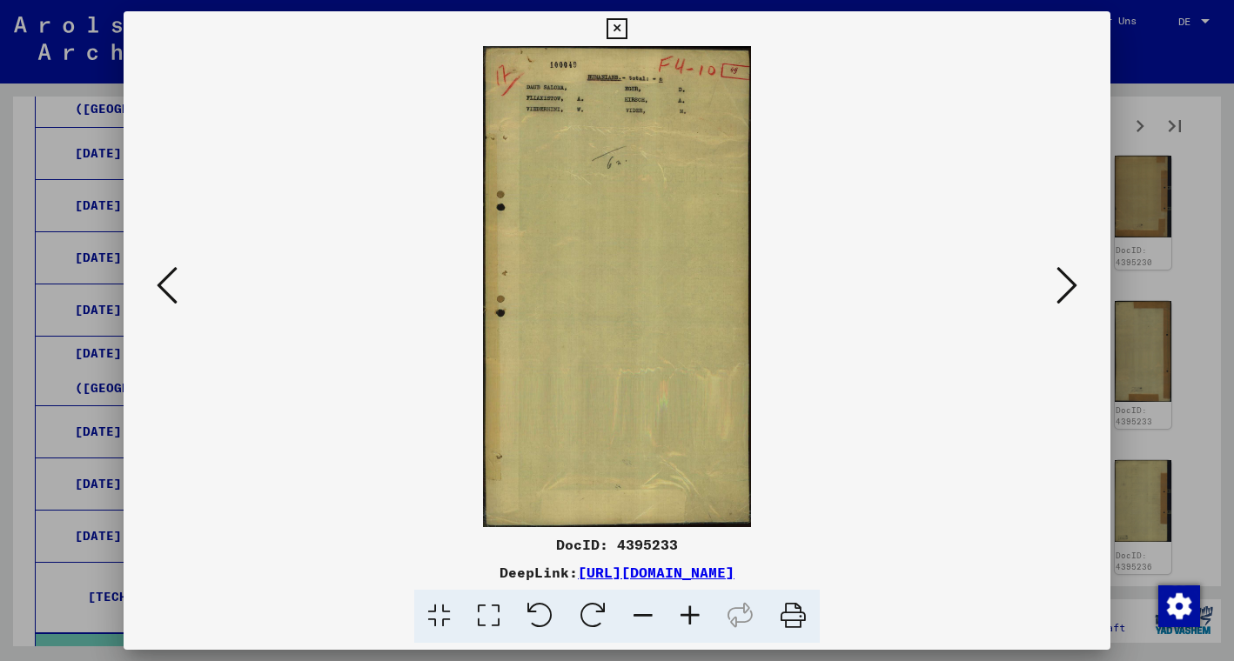
click at [1062, 269] on icon at bounding box center [1066, 285] width 21 height 42
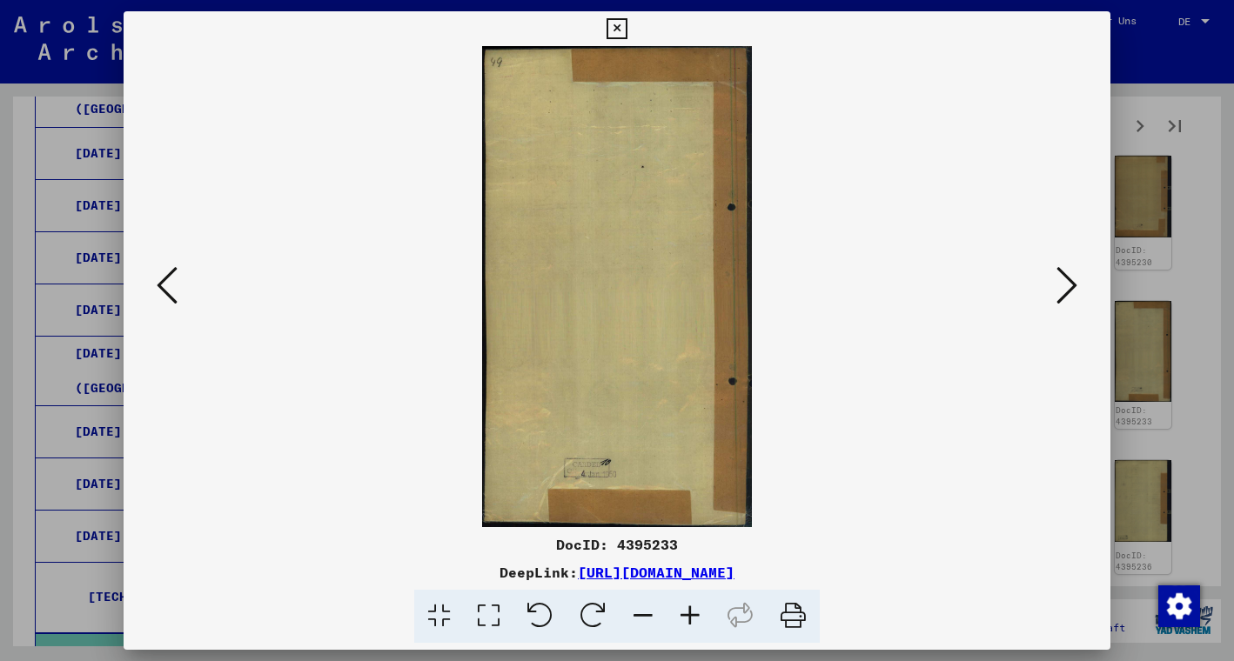
click at [1062, 269] on icon at bounding box center [1066, 285] width 21 height 42
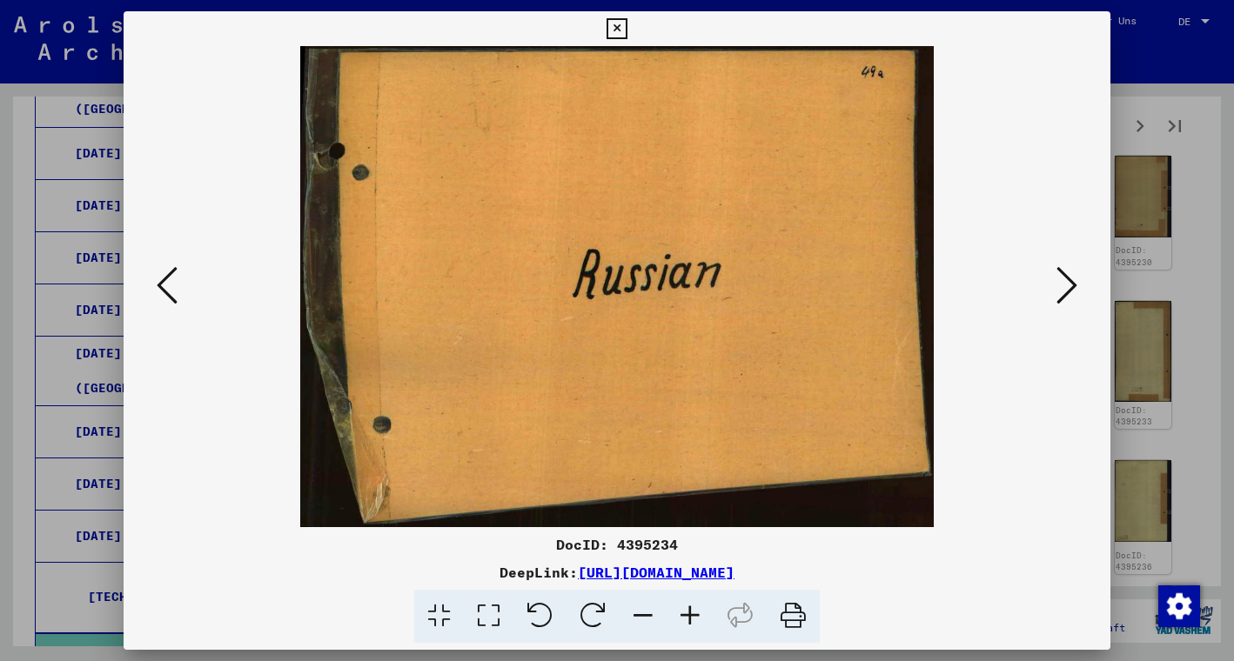
click at [1062, 269] on icon at bounding box center [1066, 285] width 21 height 42
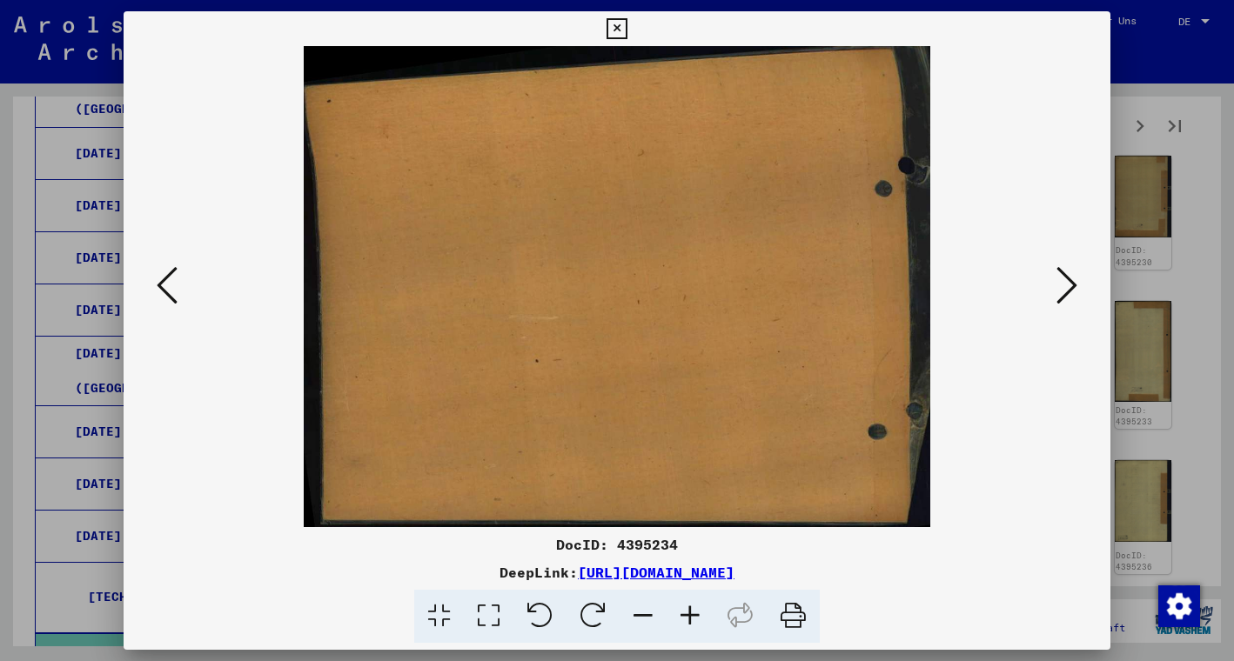
click at [1062, 270] on icon at bounding box center [1066, 285] width 21 height 42
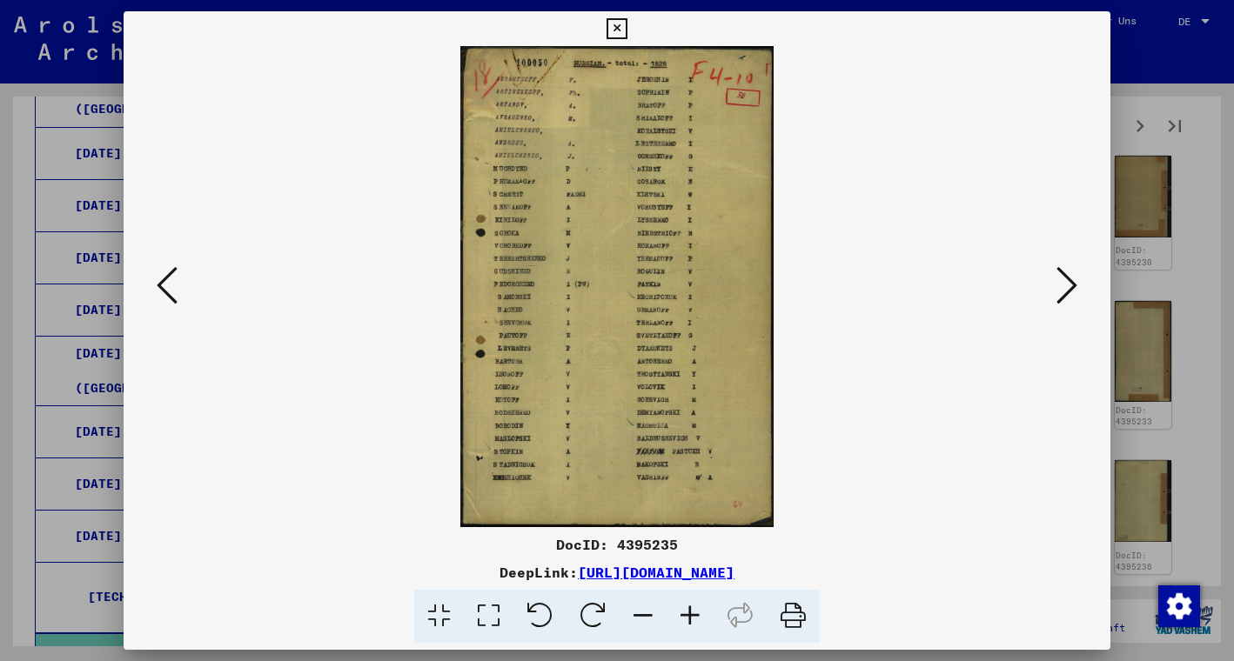
click at [1062, 270] on icon at bounding box center [1066, 285] width 21 height 42
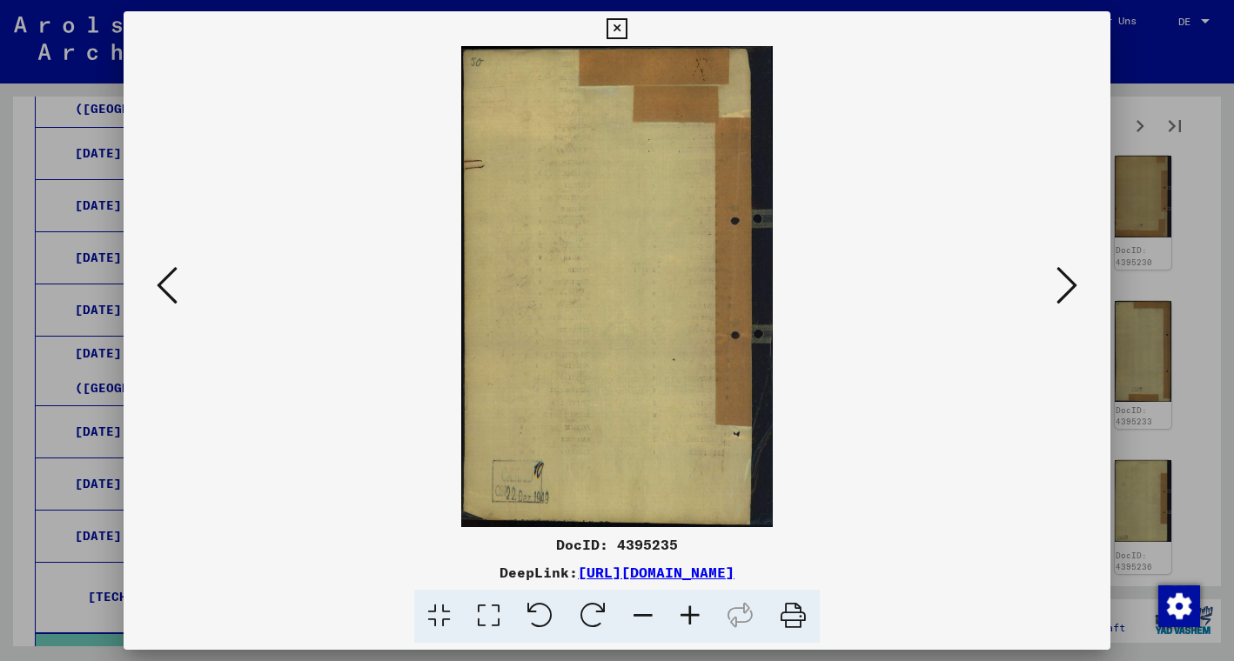
click at [1062, 270] on icon at bounding box center [1066, 285] width 21 height 42
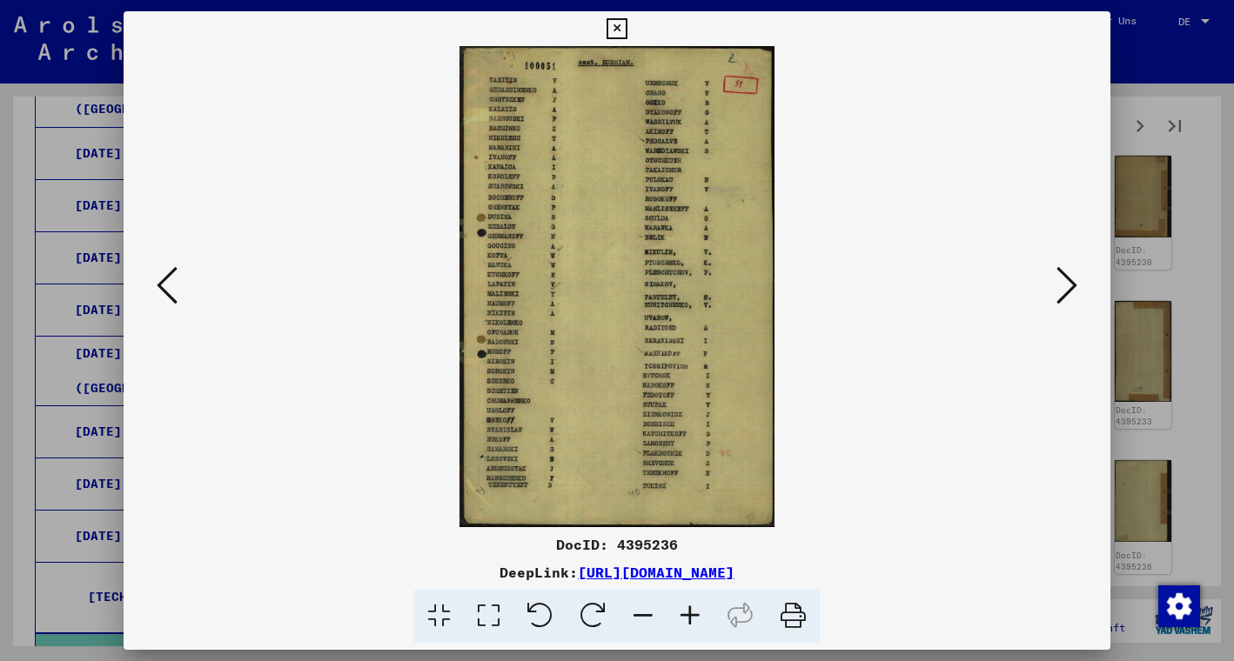
click at [1061, 271] on icon at bounding box center [1066, 285] width 21 height 42
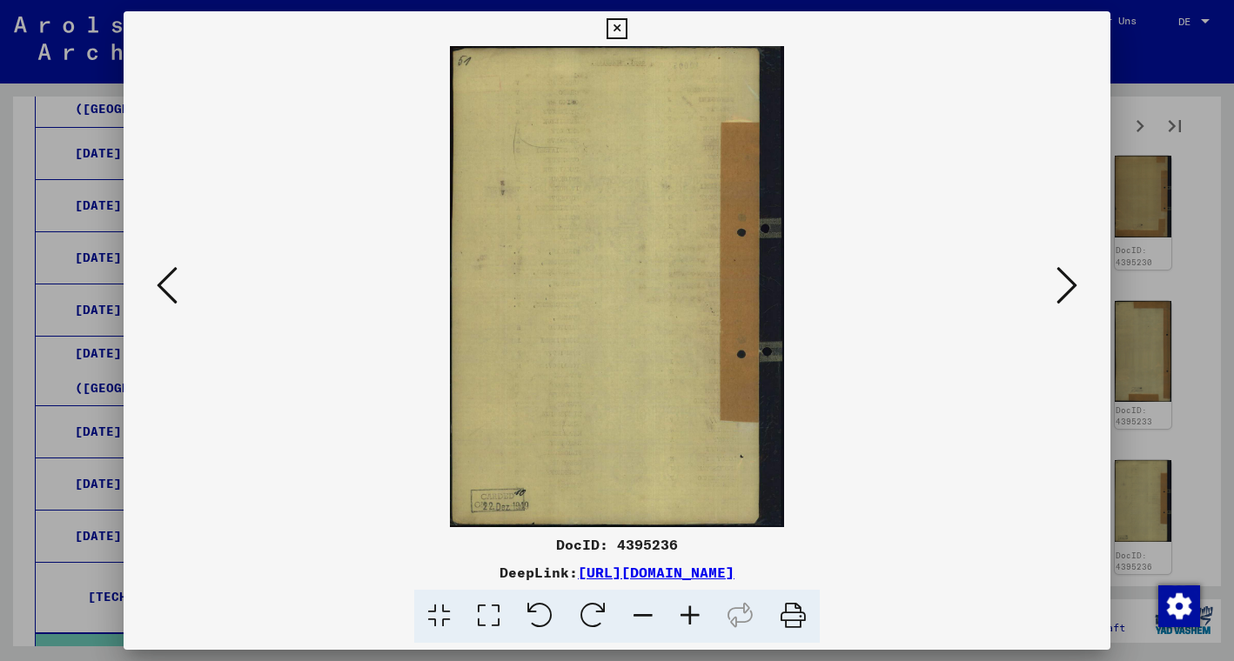
click at [1061, 271] on icon at bounding box center [1066, 285] width 21 height 42
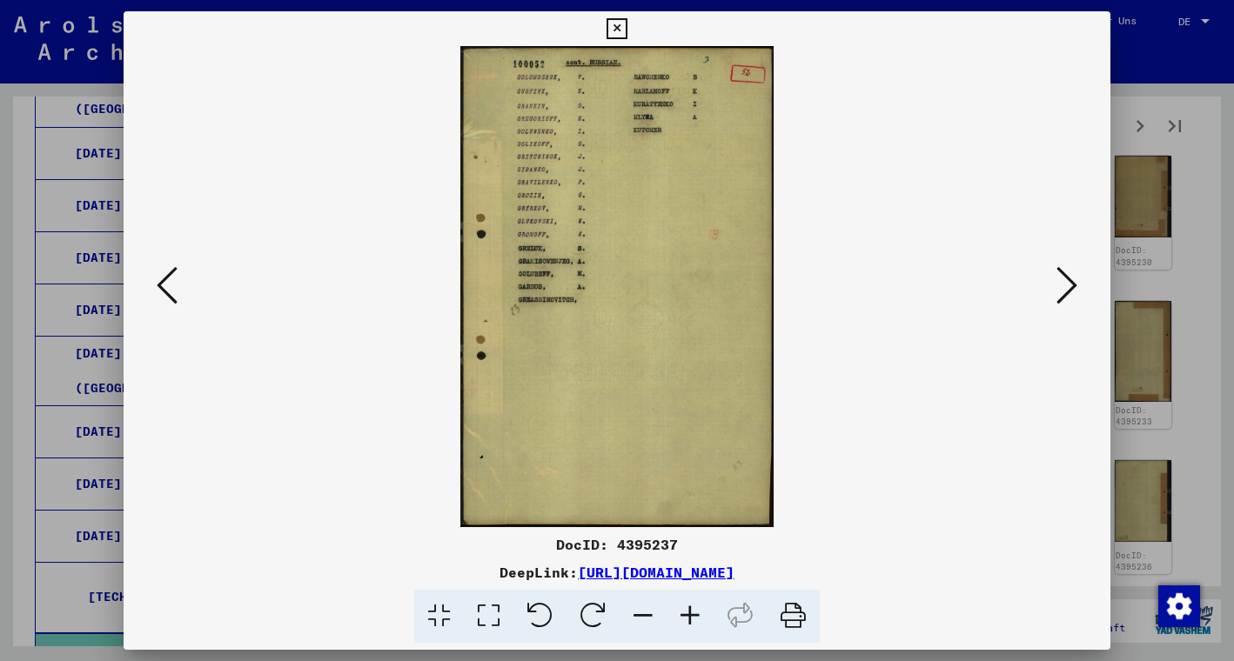
click at [1061, 271] on icon at bounding box center [1066, 285] width 21 height 42
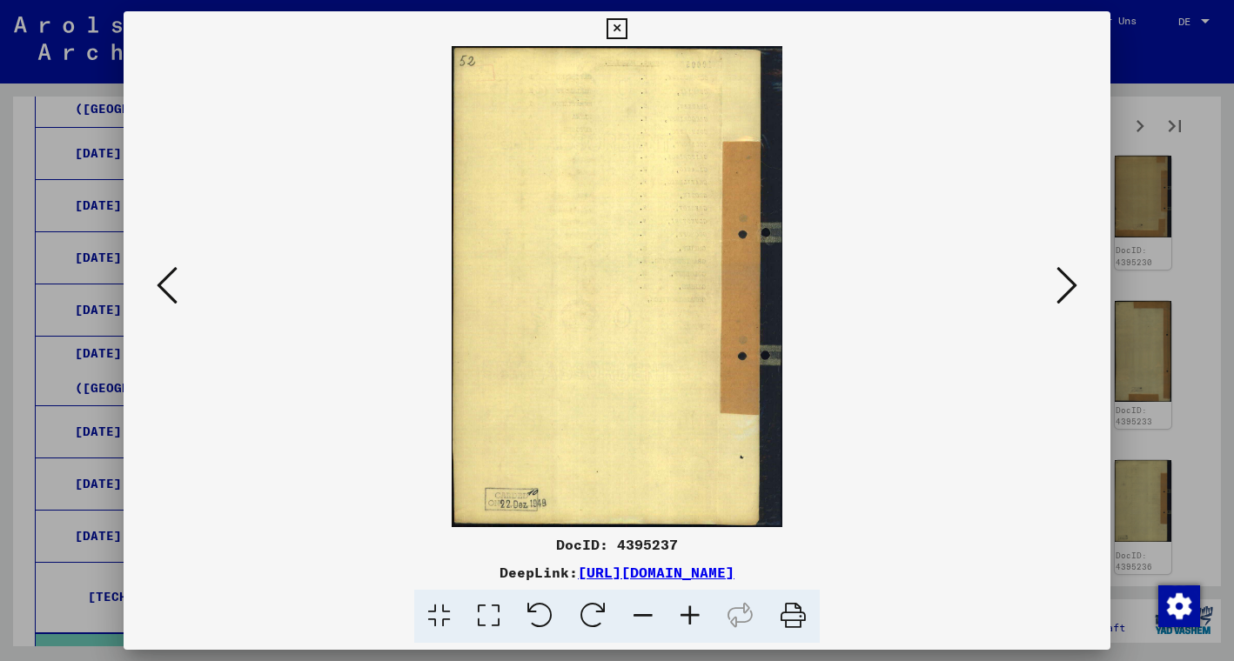
click at [1061, 271] on icon at bounding box center [1066, 285] width 21 height 42
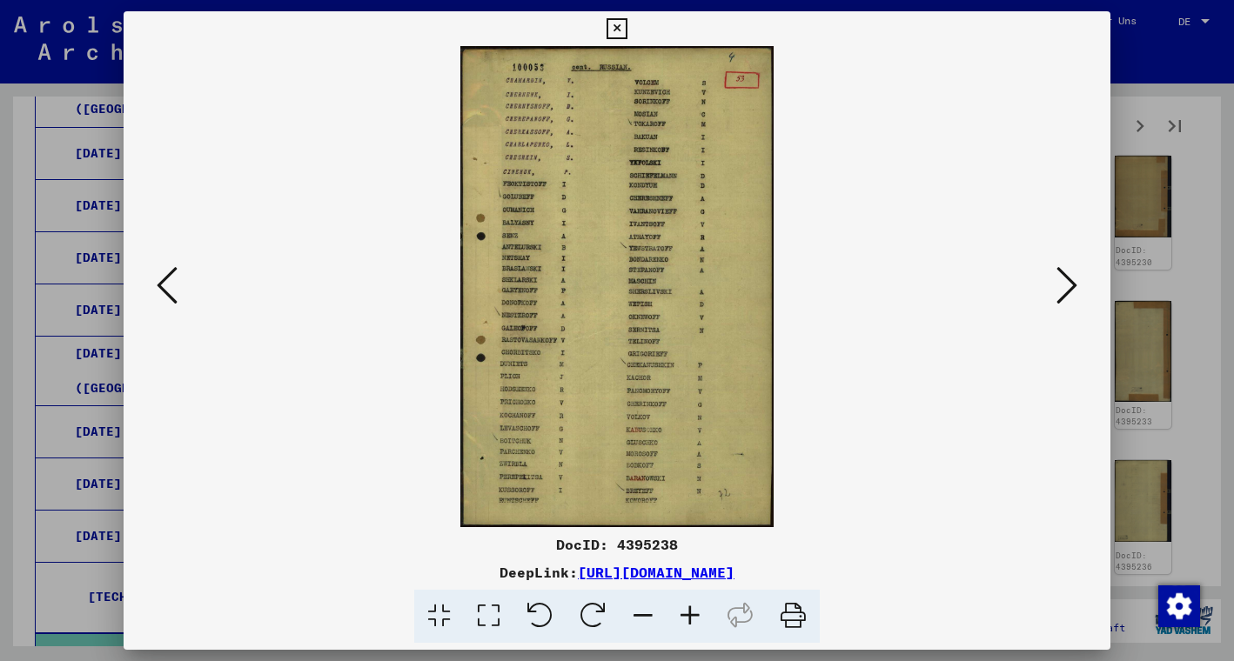
click at [1060, 271] on icon at bounding box center [1066, 285] width 21 height 42
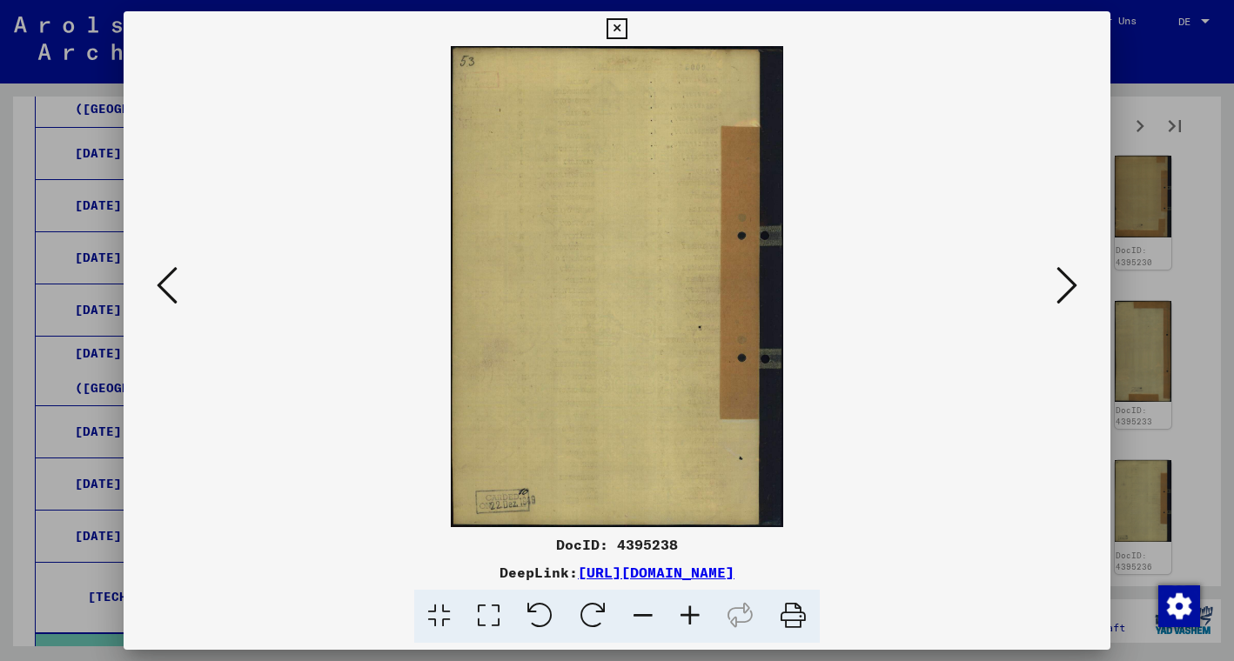
click at [1060, 271] on icon at bounding box center [1066, 285] width 21 height 42
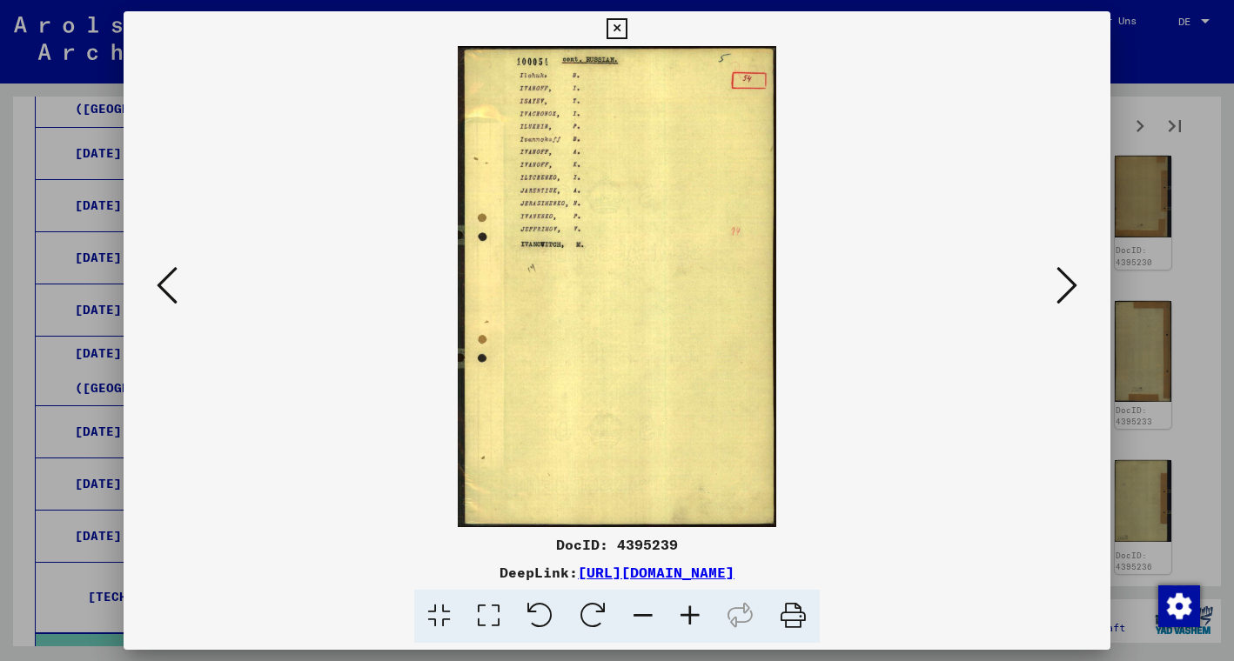
click at [1060, 271] on icon at bounding box center [1066, 285] width 21 height 42
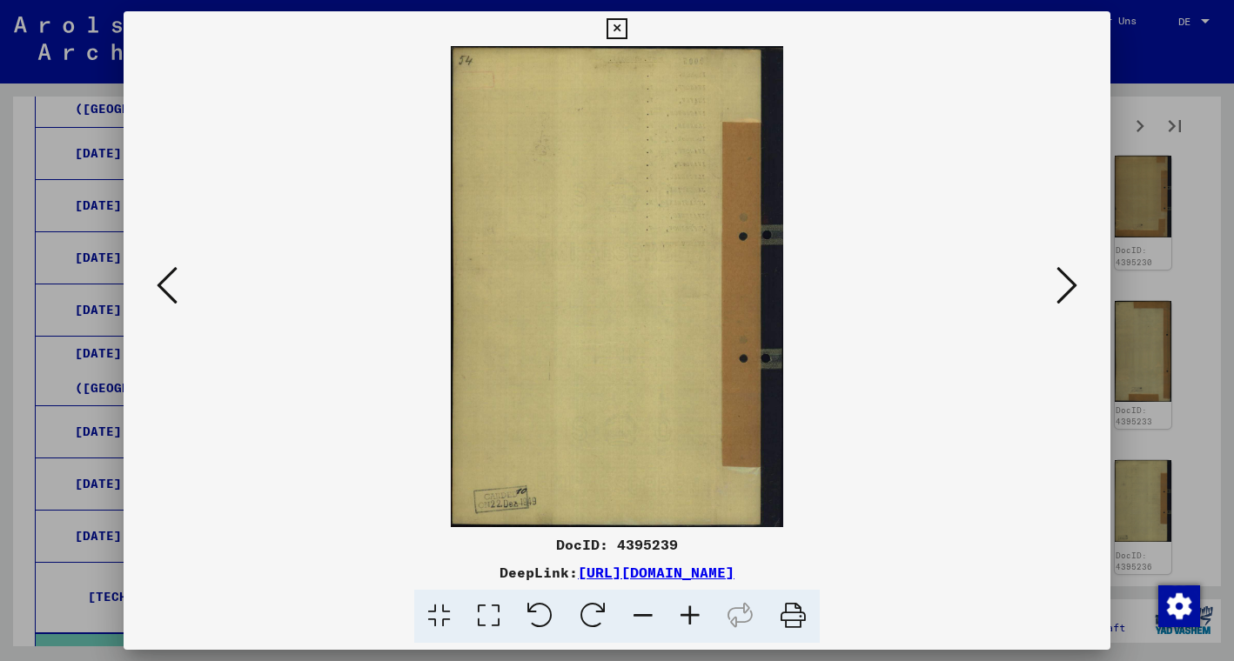
click at [1060, 271] on icon at bounding box center [1066, 285] width 21 height 42
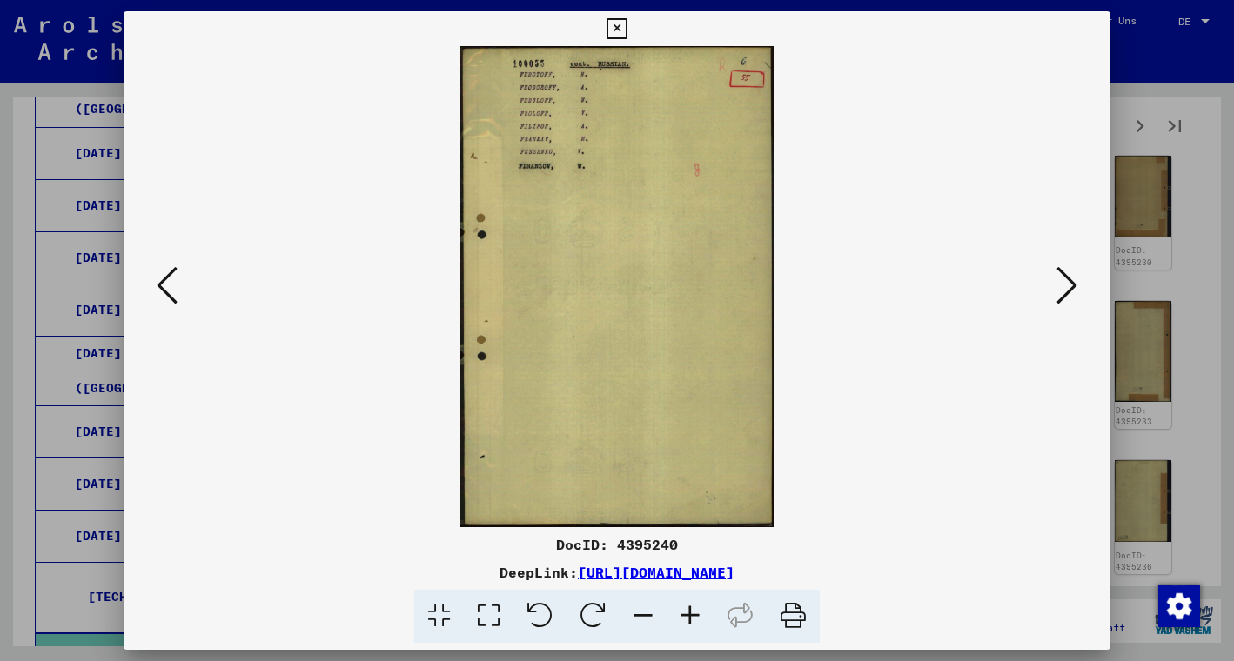
click at [1060, 271] on icon at bounding box center [1066, 285] width 21 height 42
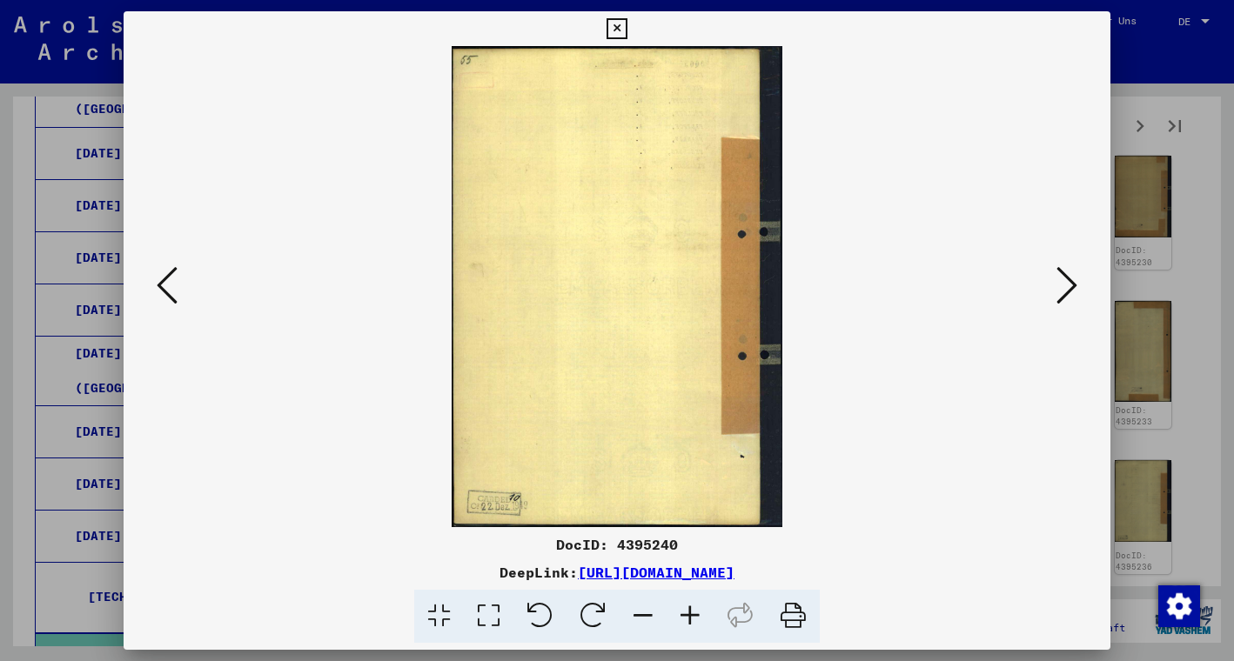
click at [1060, 271] on icon at bounding box center [1066, 285] width 21 height 42
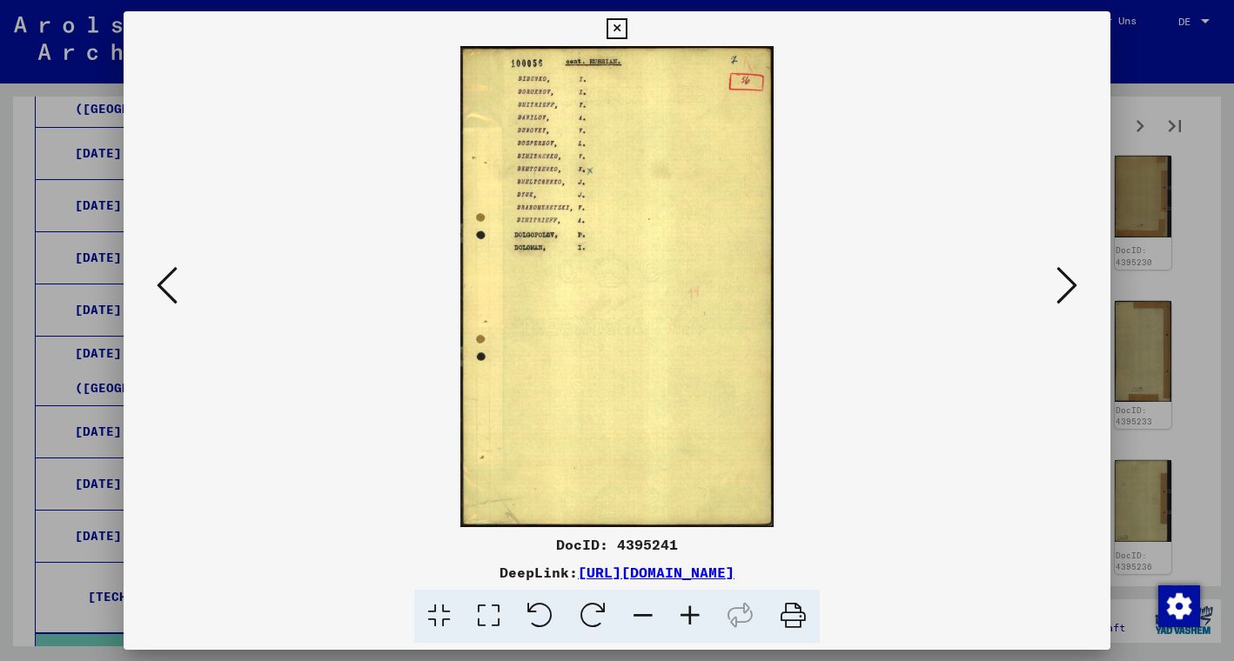
click at [1060, 271] on icon at bounding box center [1066, 285] width 21 height 42
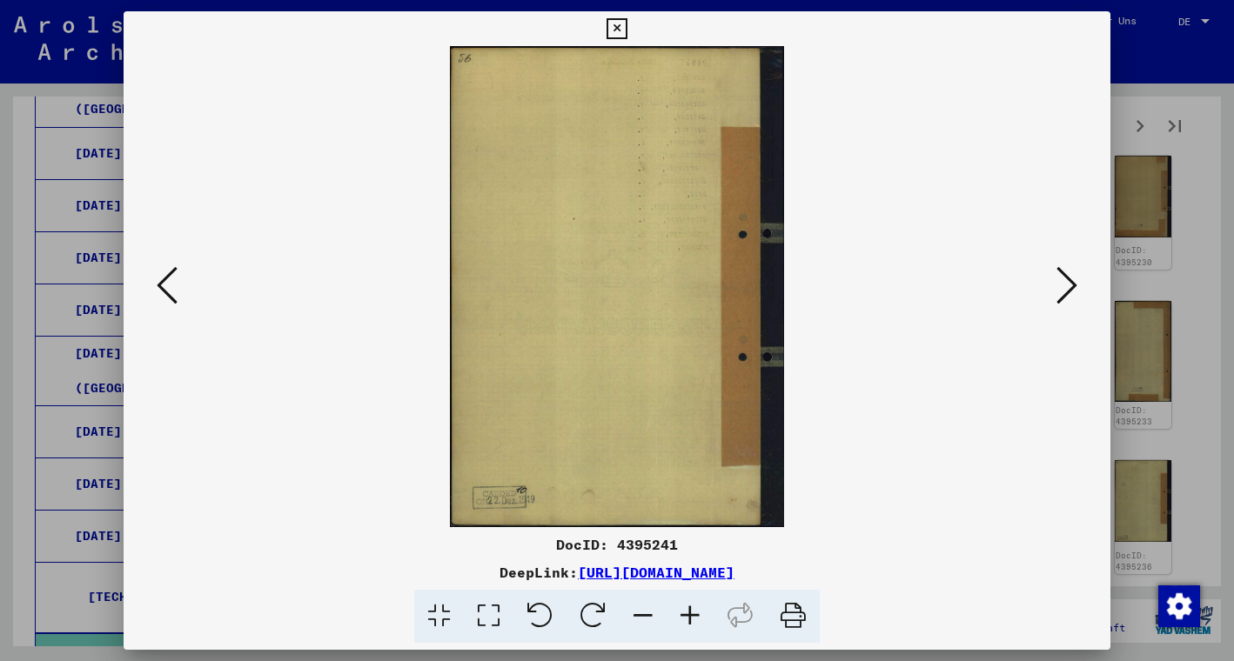
click at [1060, 271] on icon at bounding box center [1066, 285] width 21 height 42
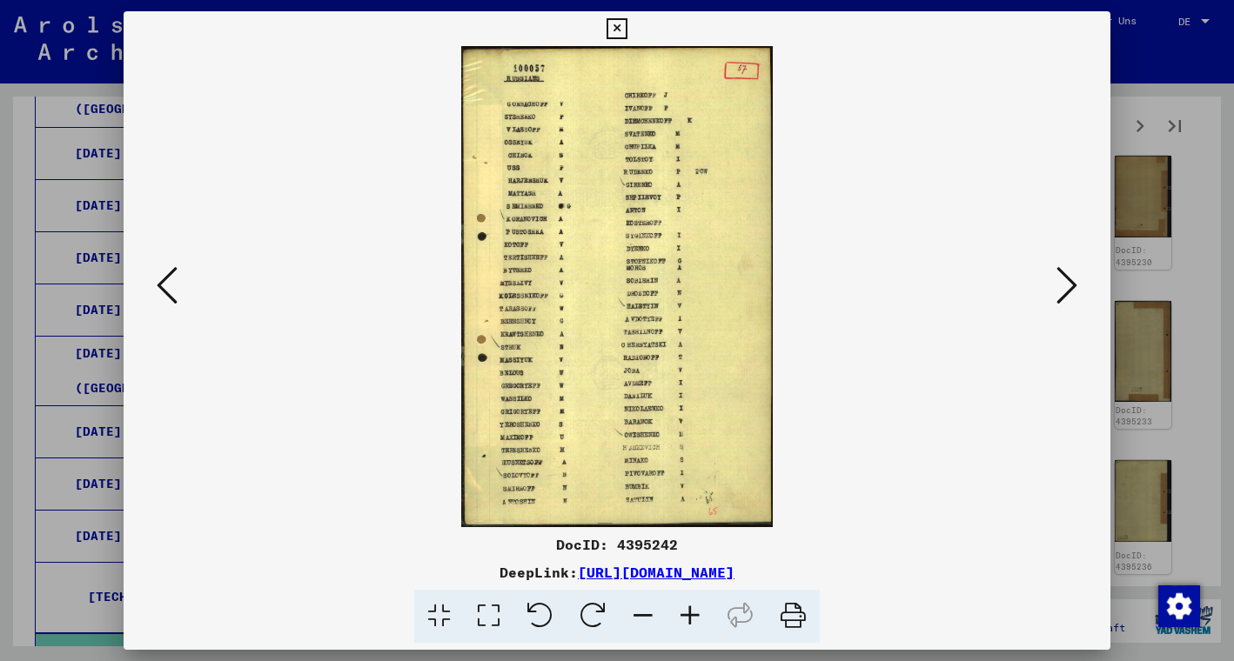
click at [1060, 271] on icon at bounding box center [1066, 285] width 21 height 42
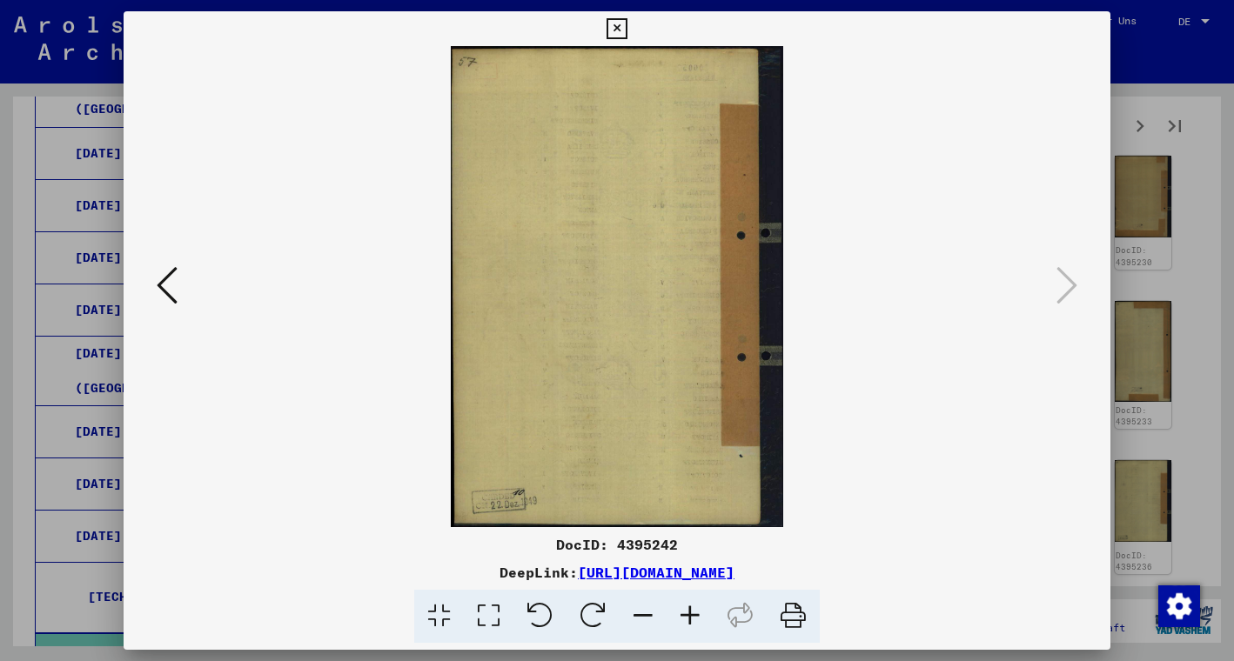
click at [626, 32] on icon at bounding box center [616, 28] width 20 height 21
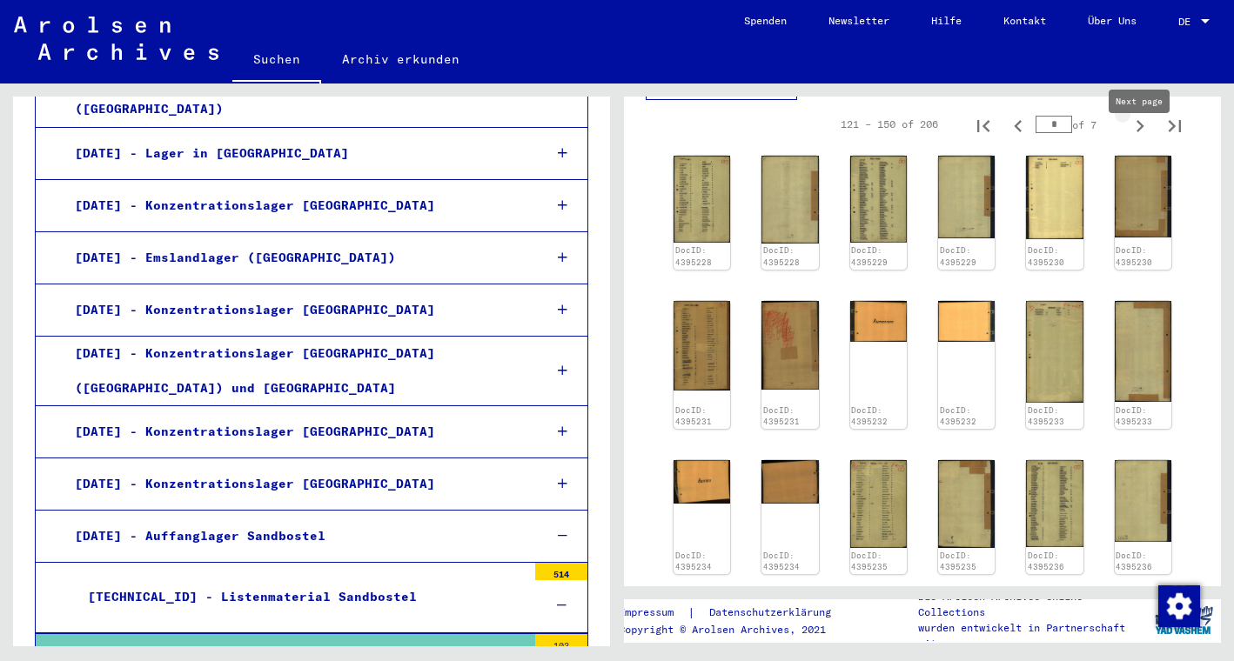
click at [1140, 138] on icon "Next page" at bounding box center [1139, 126] width 24 height 24
type input "*"
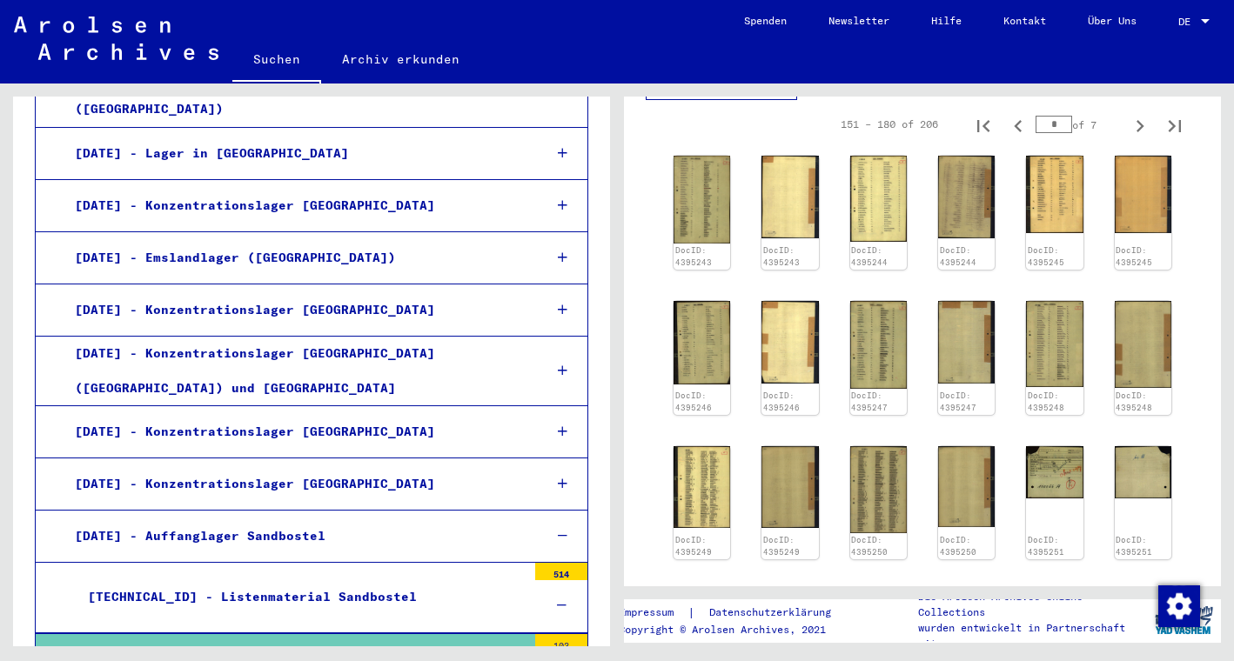
click at [1140, 138] on icon "Next page" at bounding box center [1139, 126] width 24 height 24
type input "*"
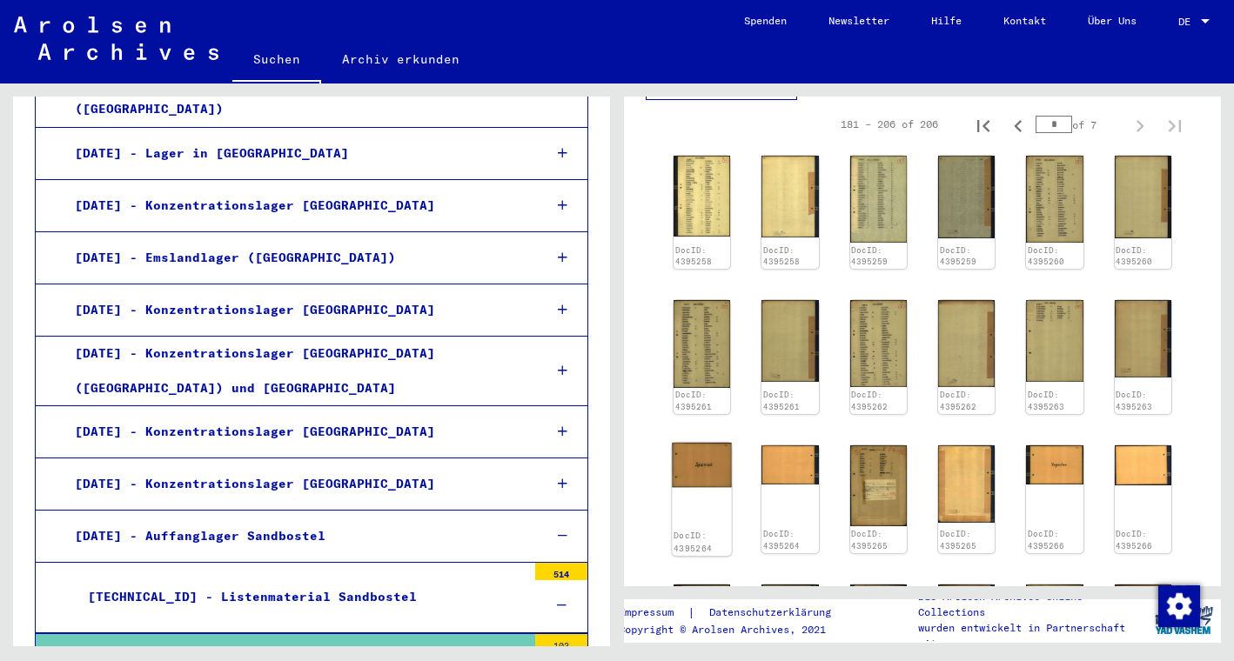
click at [687, 487] on img at bounding box center [702, 465] width 60 height 44
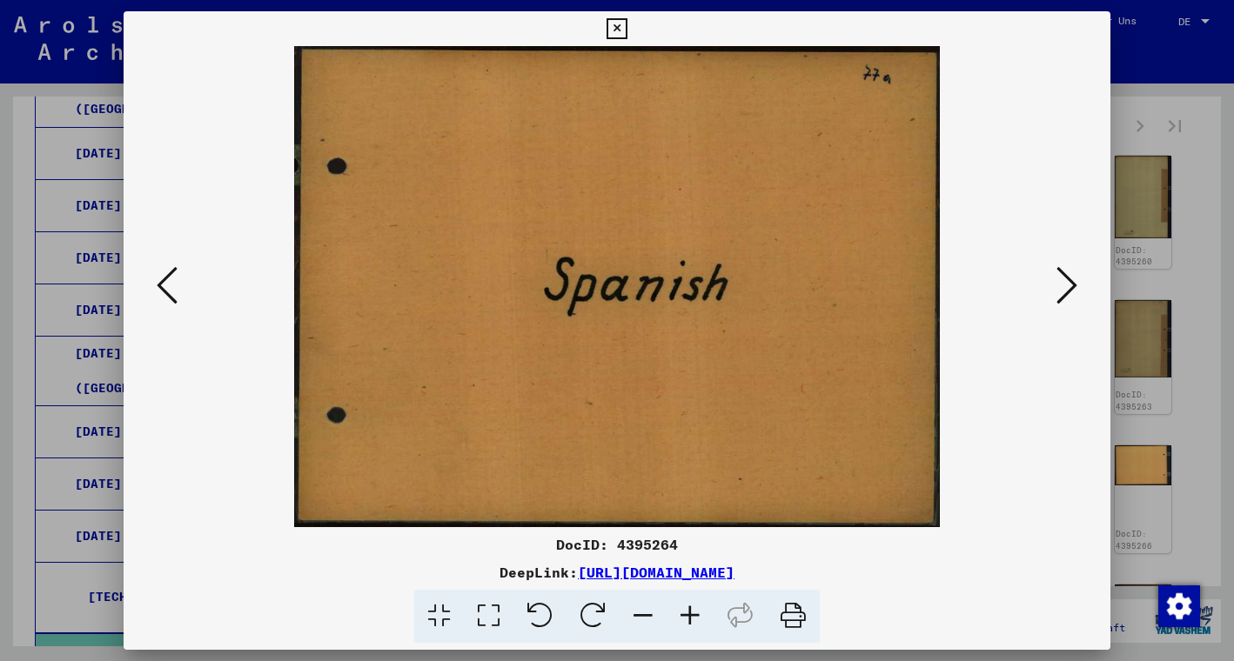
click at [1059, 271] on icon at bounding box center [1066, 285] width 21 height 42
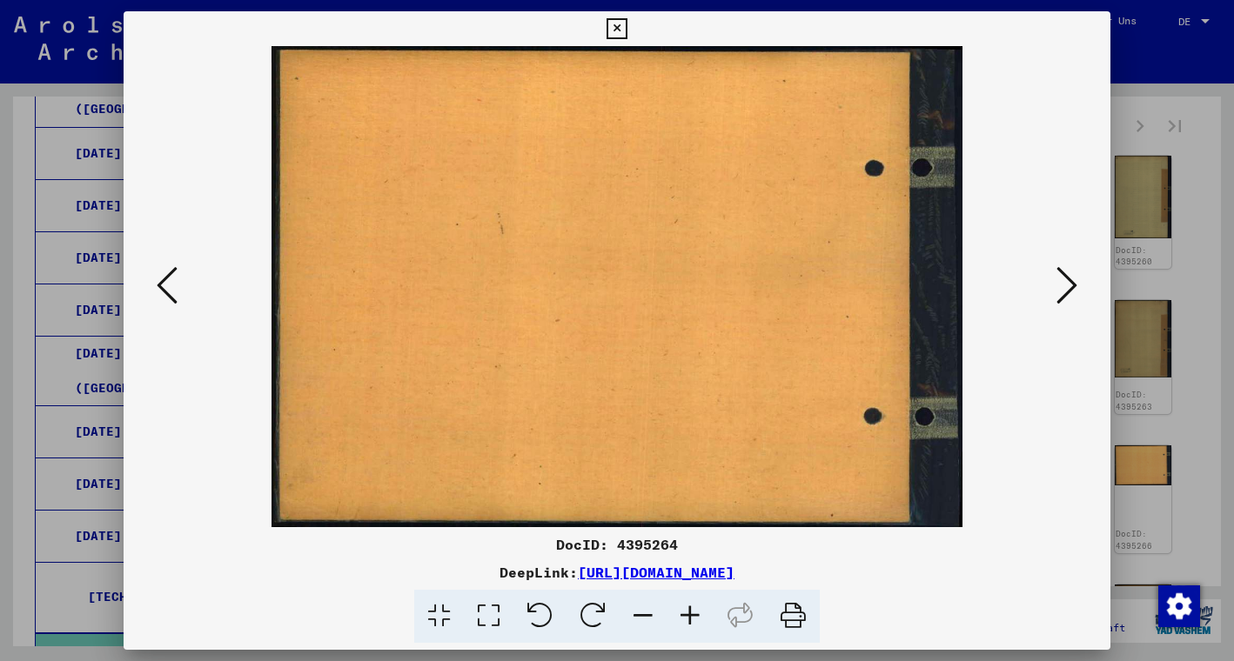
click at [1059, 271] on icon at bounding box center [1066, 285] width 21 height 42
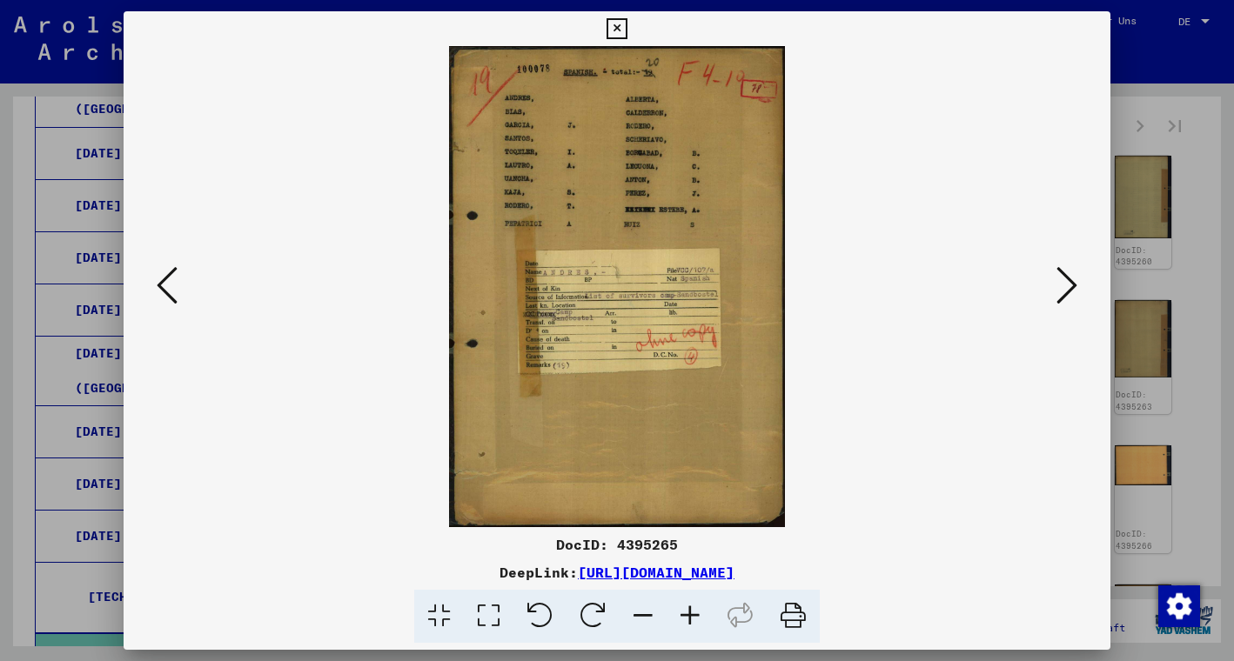
click at [1059, 271] on icon at bounding box center [1066, 285] width 21 height 42
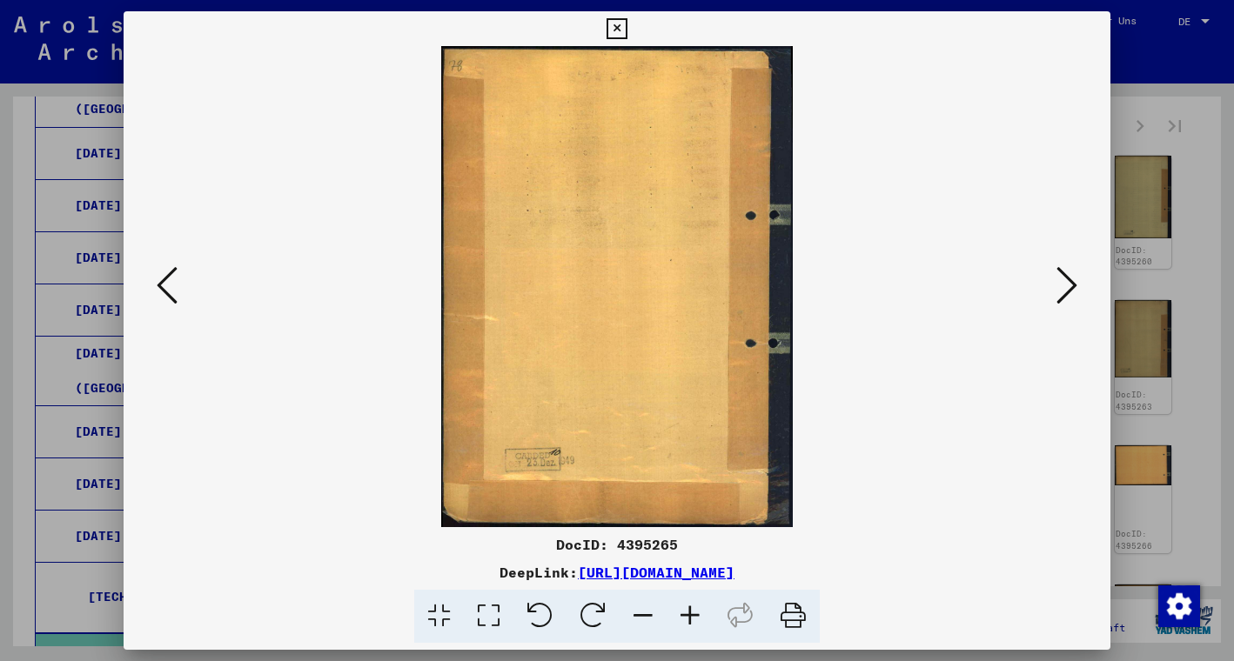
click at [1059, 271] on icon at bounding box center [1066, 285] width 21 height 42
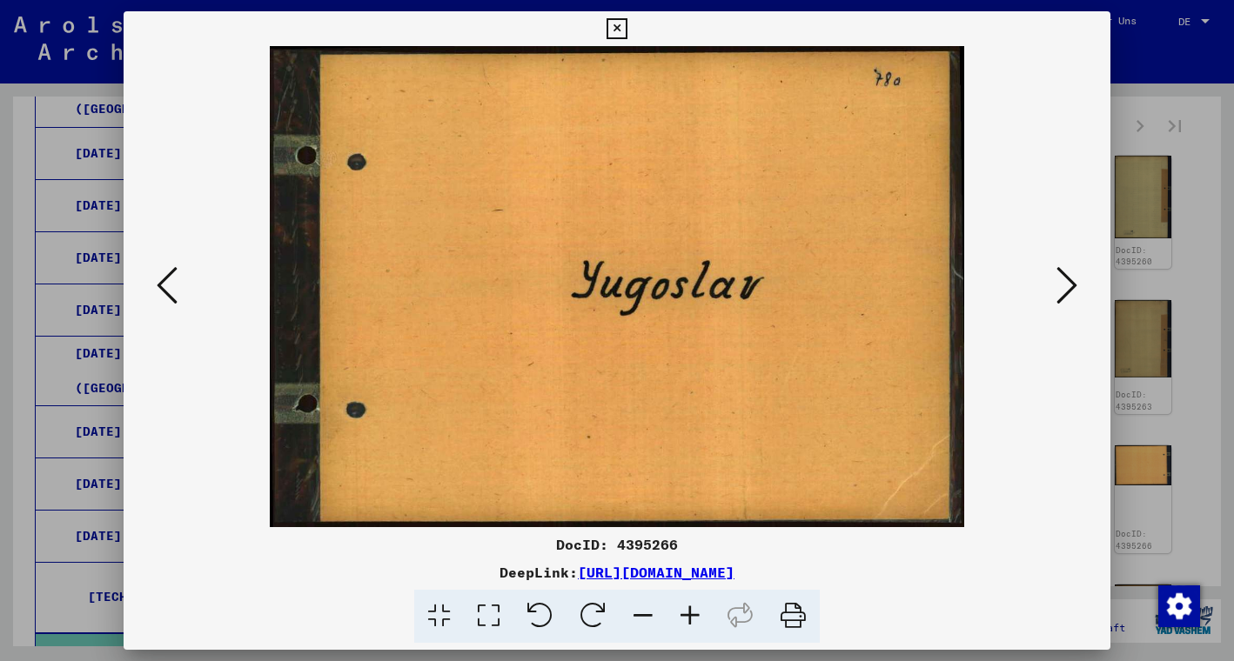
click at [1059, 271] on icon at bounding box center [1066, 285] width 21 height 42
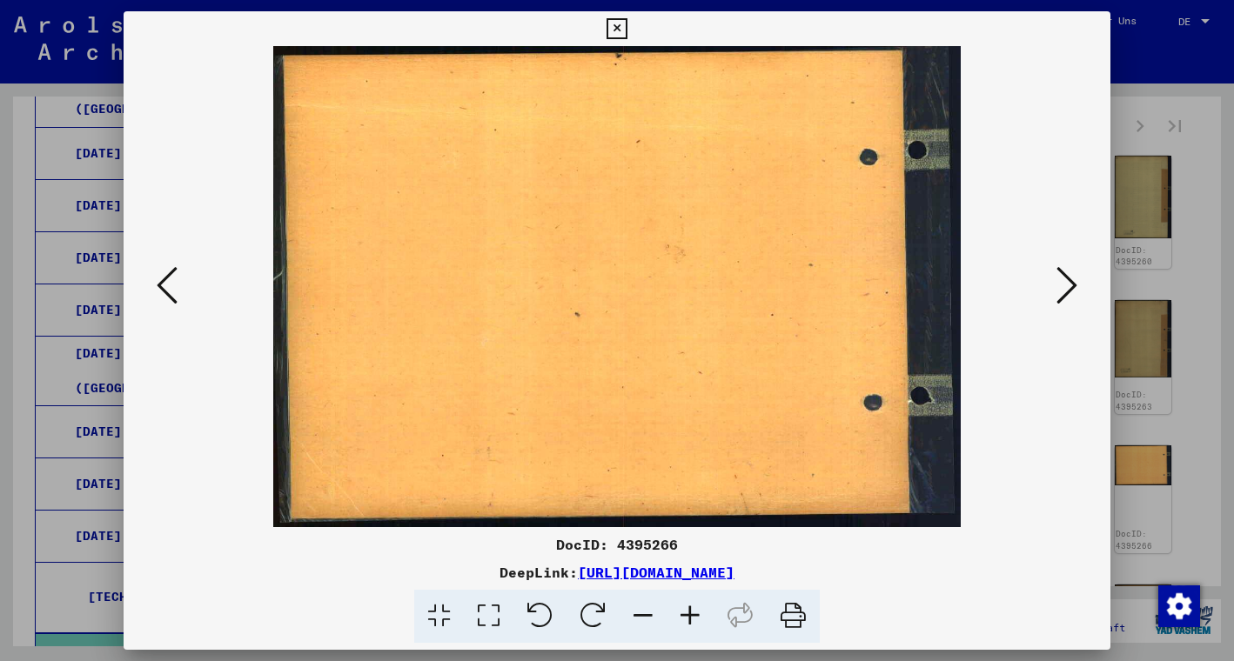
click at [1059, 271] on icon at bounding box center [1066, 285] width 21 height 42
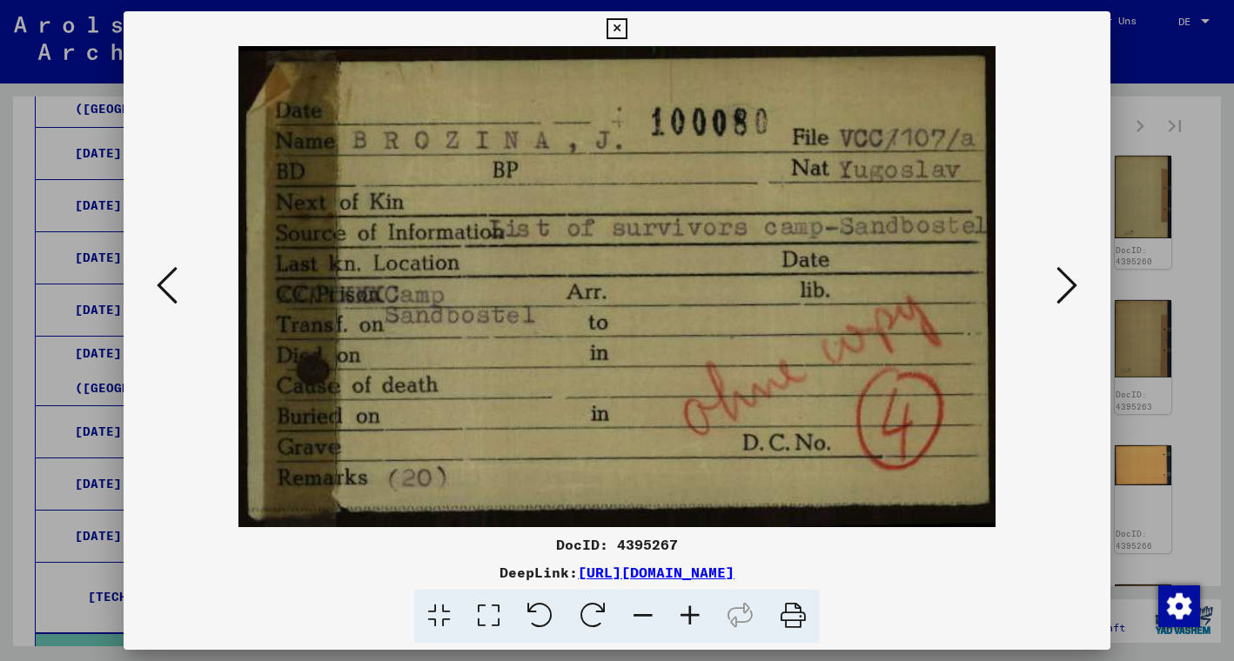
click at [1057, 271] on icon at bounding box center [1066, 285] width 21 height 42
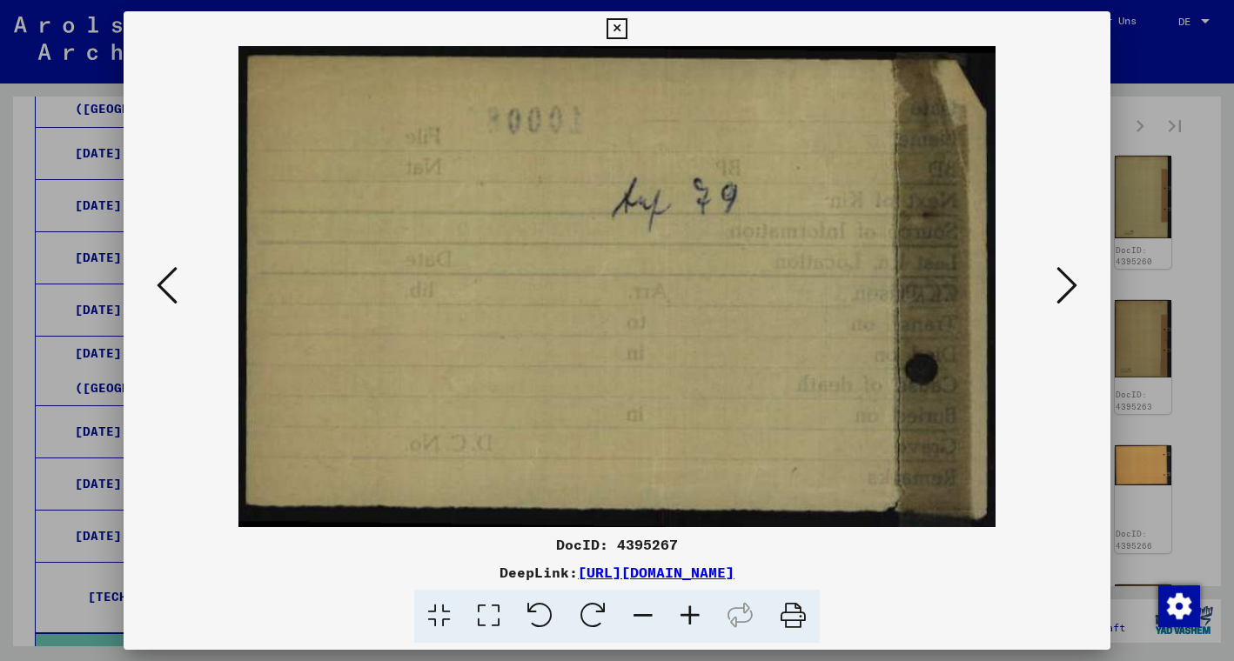
click at [1057, 271] on icon at bounding box center [1066, 285] width 21 height 42
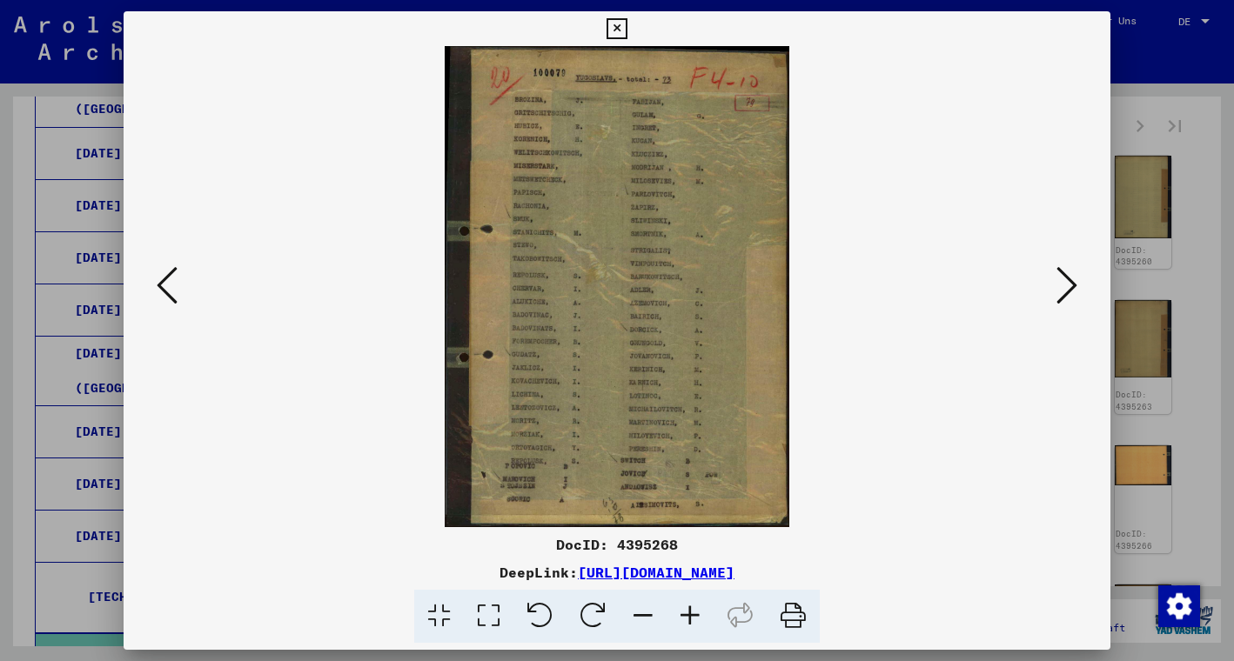
scroll to position [0, 0]
click at [680, 615] on icon at bounding box center [689, 616] width 47 height 53
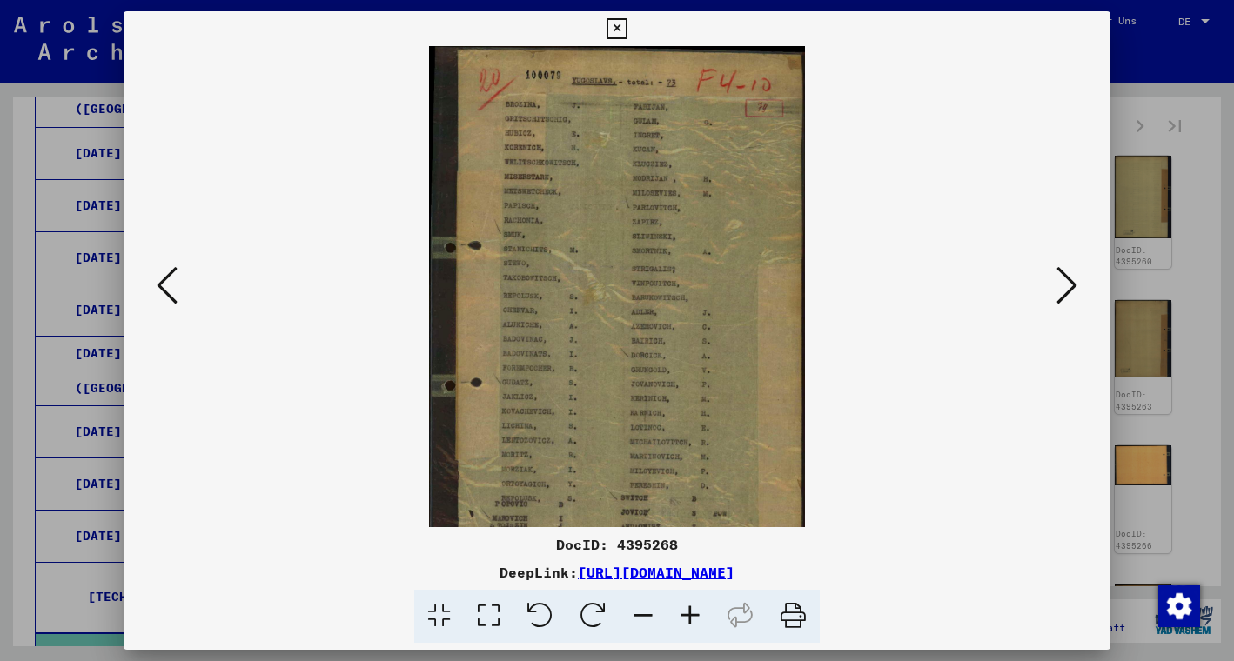
click at [680, 615] on icon at bounding box center [689, 616] width 47 height 53
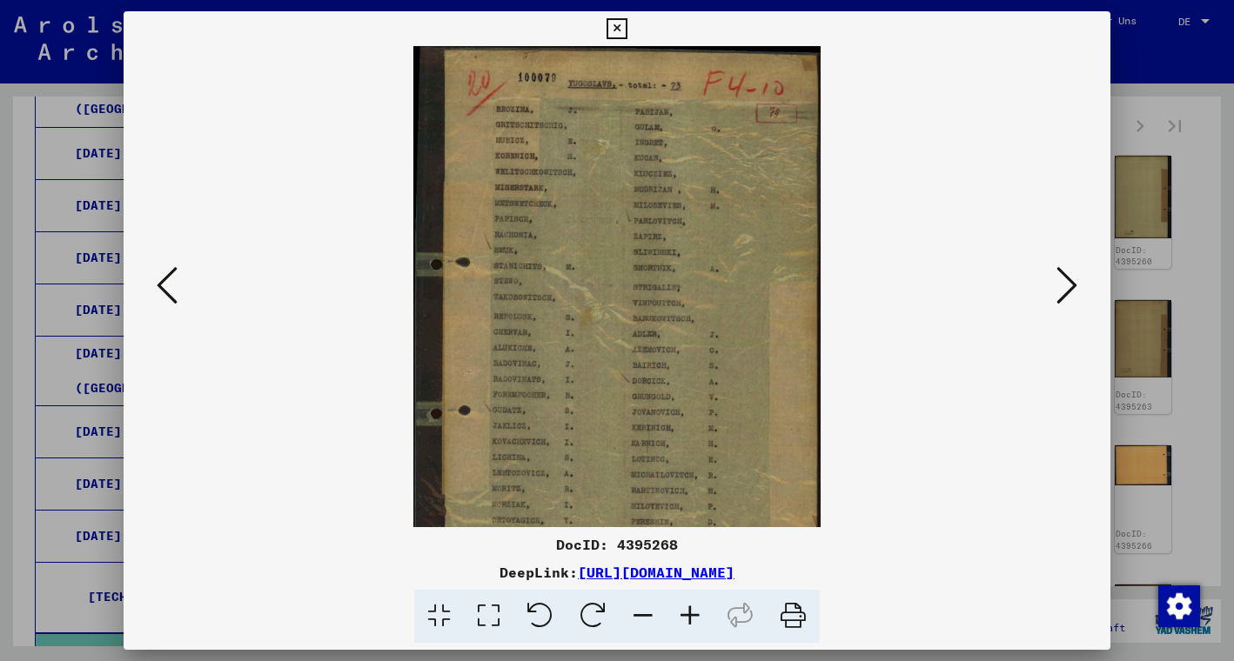
click at [680, 615] on icon at bounding box center [689, 616] width 47 height 53
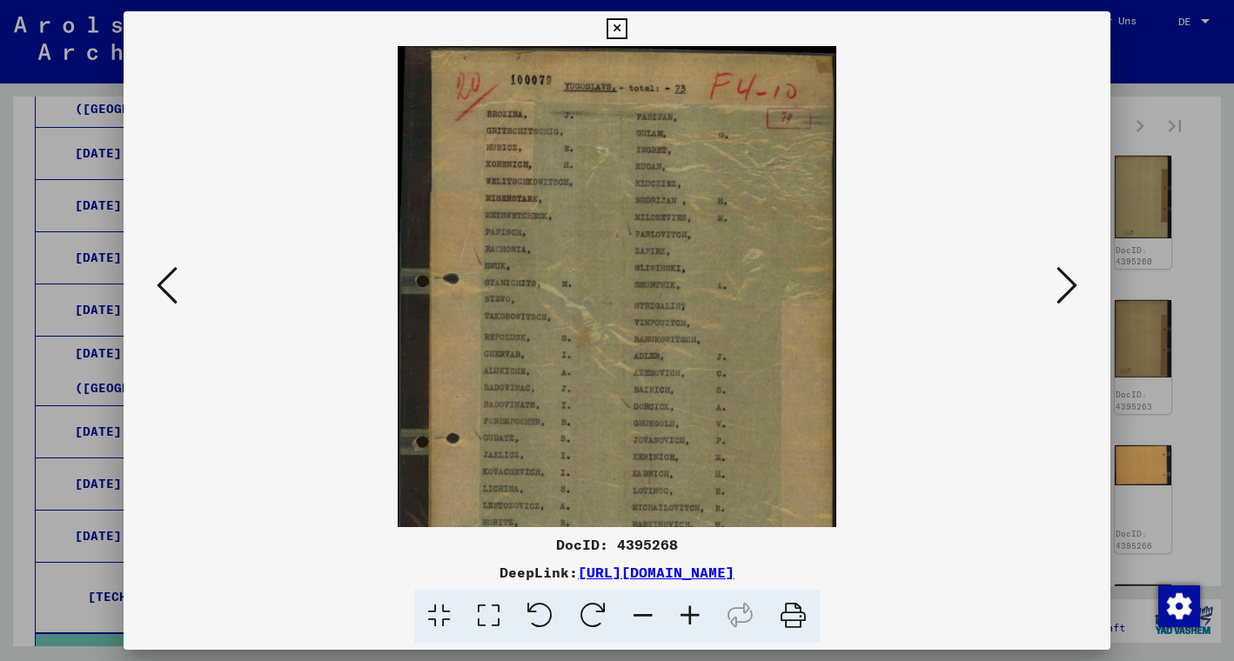
click at [680, 615] on icon at bounding box center [689, 616] width 47 height 53
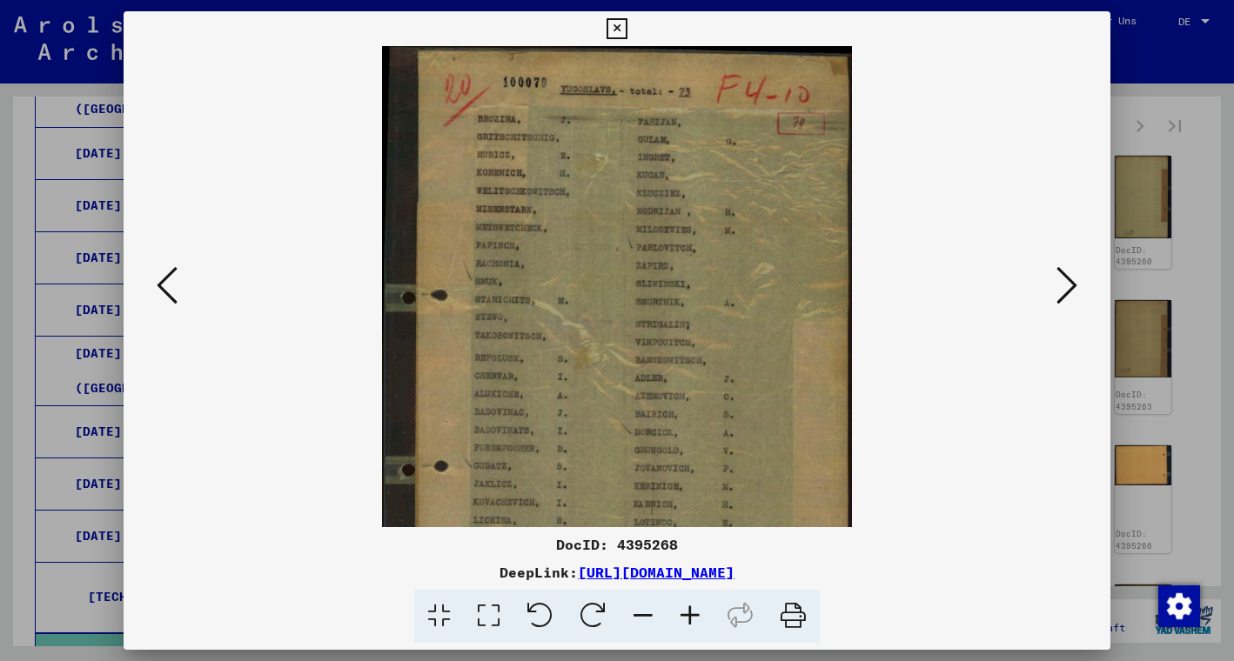
click at [680, 615] on icon at bounding box center [689, 616] width 47 height 53
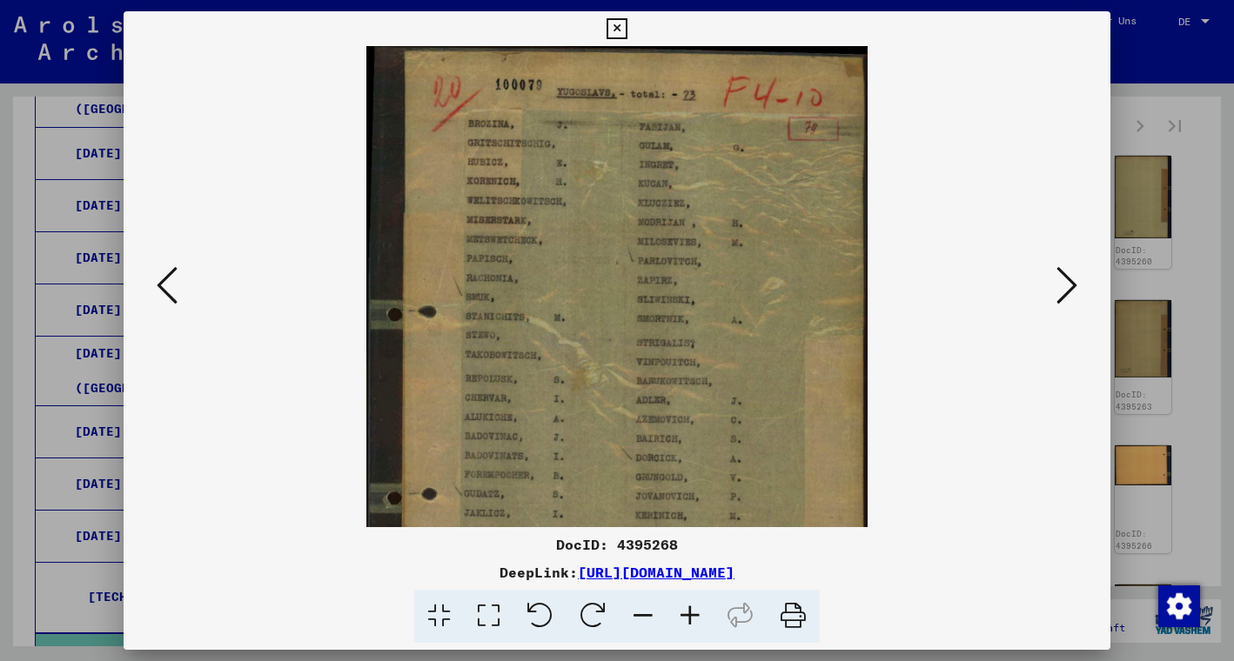
click at [680, 615] on icon at bounding box center [689, 616] width 47 height 53
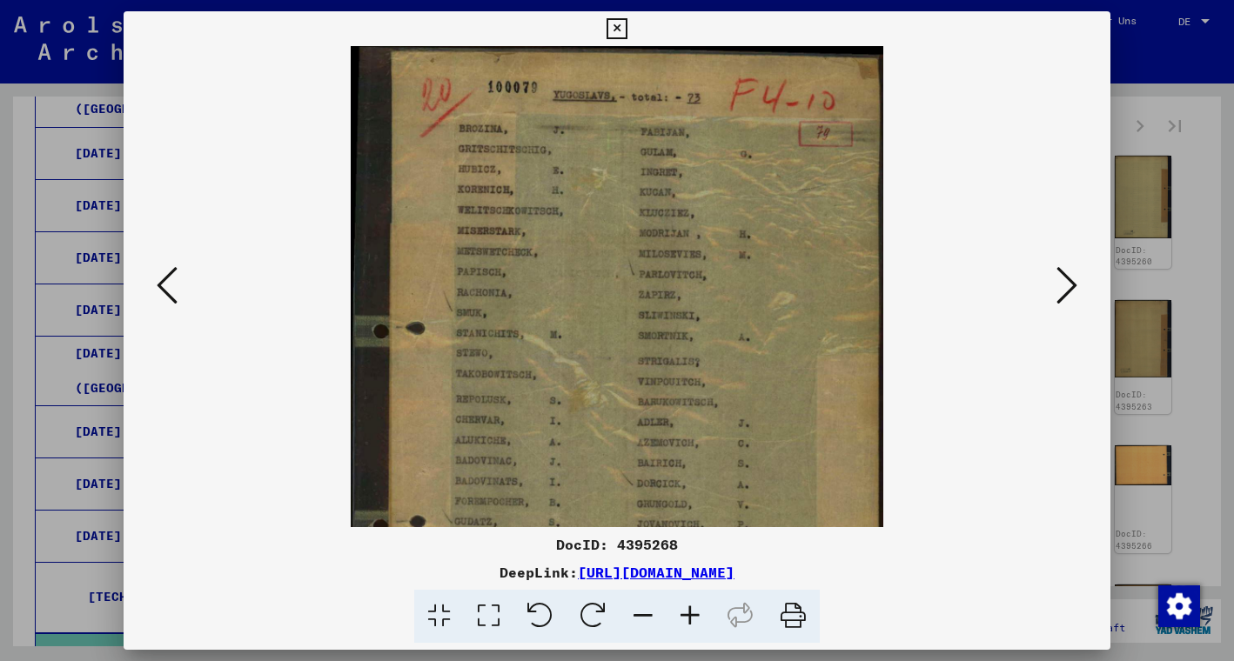
click at [680, 615] on icon at bounding box center [689, 616] width 47 height 53
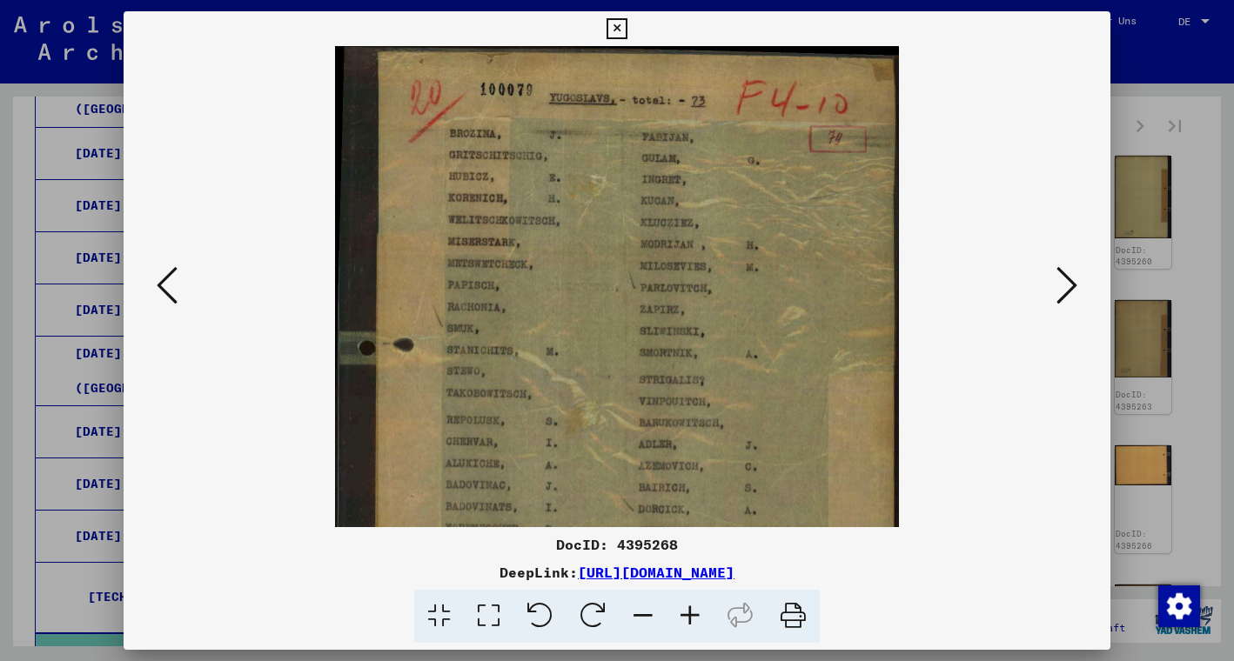
click at [680, 615] on icon at bounding box center [689, 616] width 47 height 53
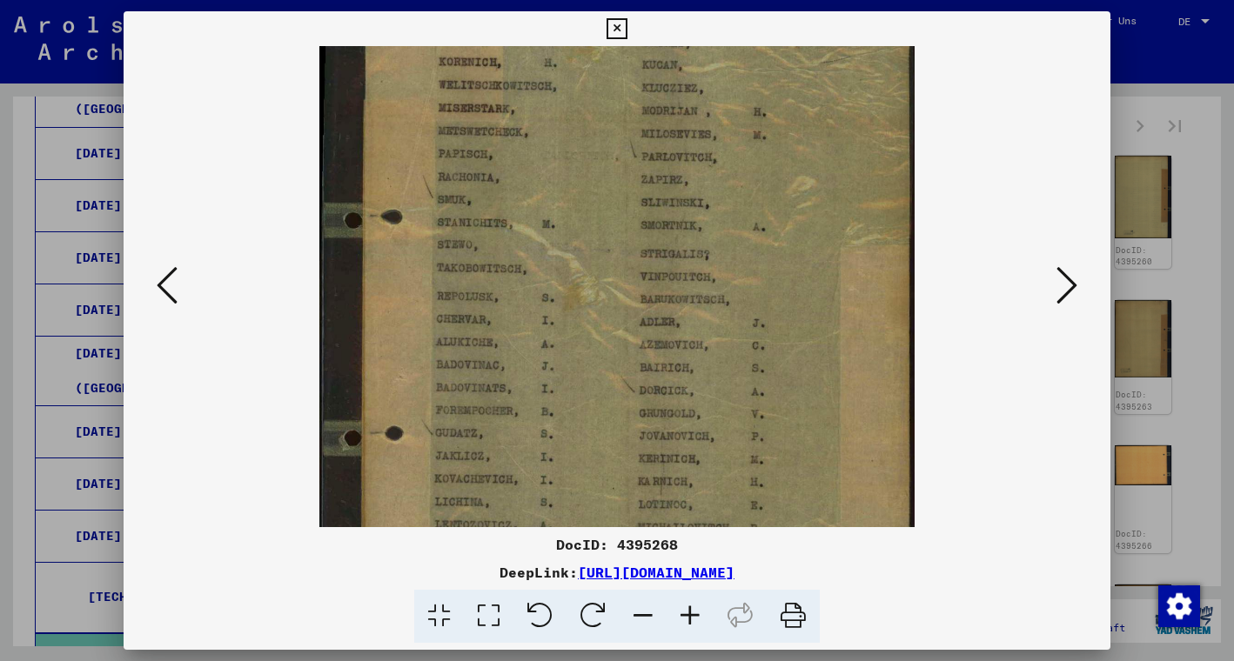
drag, startPoint x: 613, startPoint y: 418, endPoint x: 619, endPoint y: 270, distance: 148.9
click at [858, 325] on img at bounding box center [616, 311] width 594 height 829
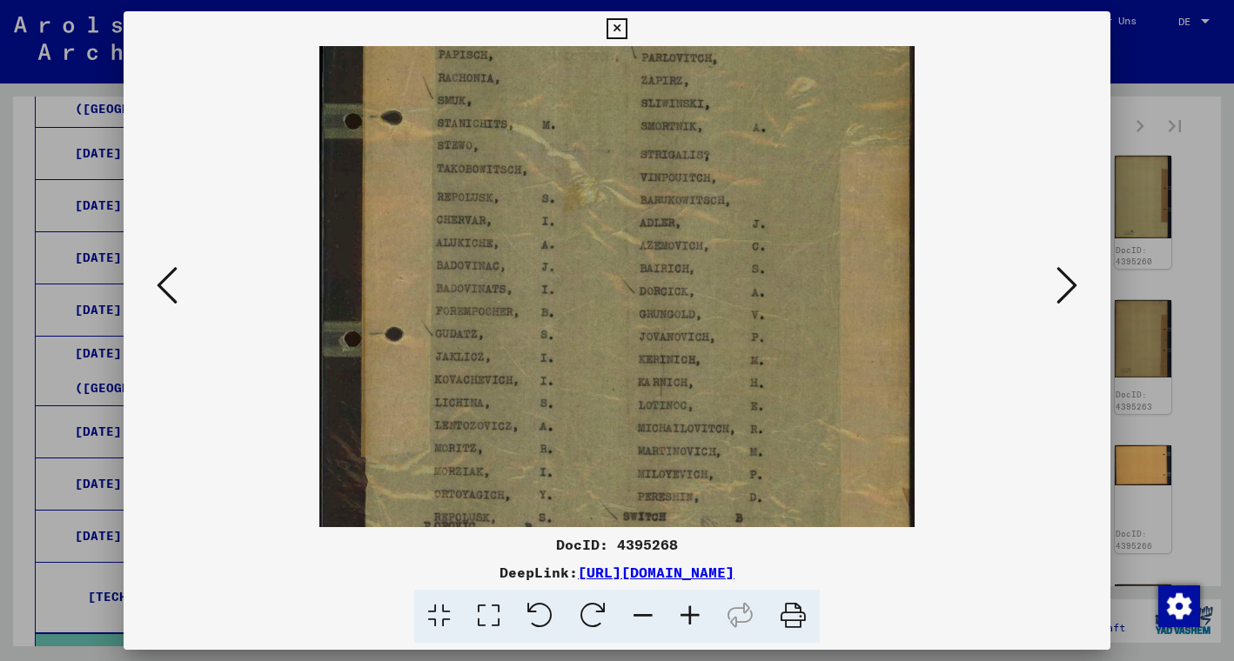
scroll to position [249, 0]
drag, startPoint x: 818, startPoint y: 406, endPoint x: 814, endPoint y: 306, distance: 100.1
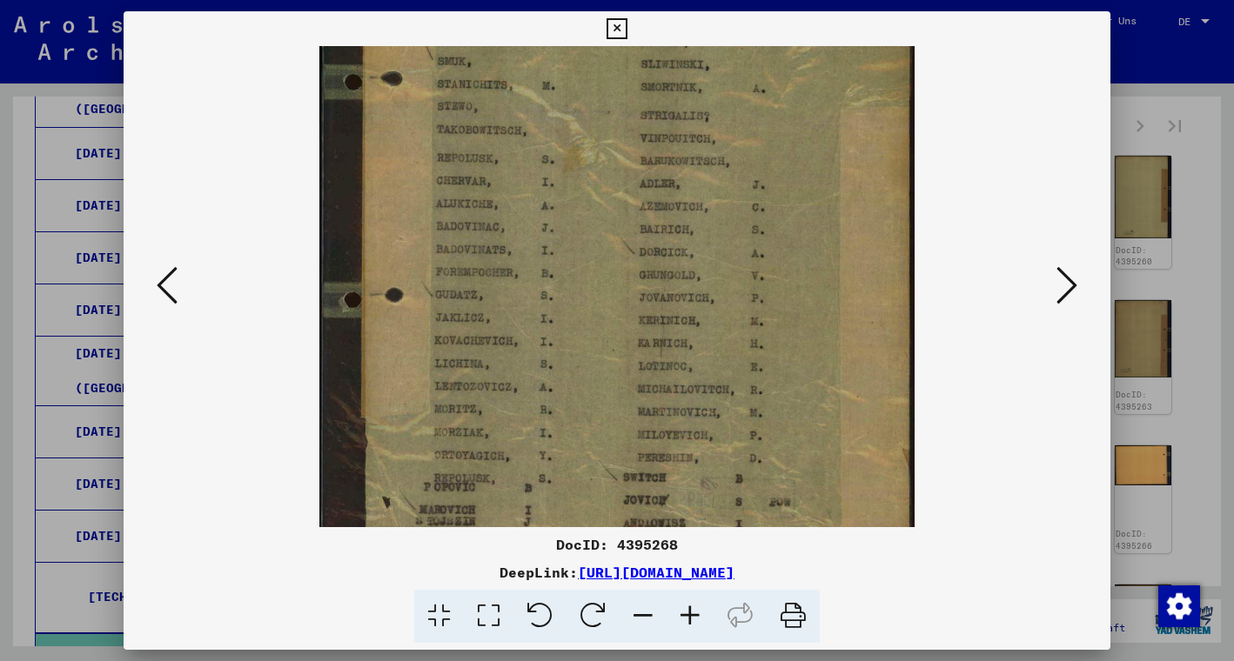
scroll to position [348, 0]
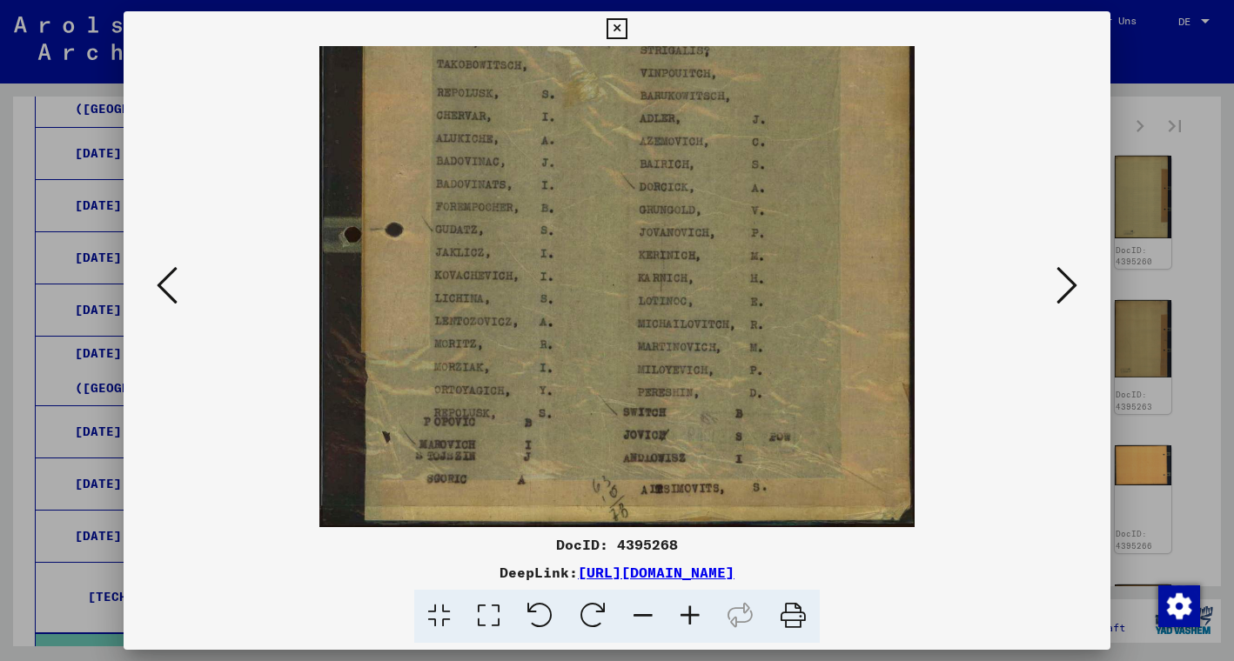
drag, startPoint x: 837, startPoint y: 419, endPoint x: 835, endPoint y: 271, distance: 148.8
click at [1060, 278] on icon at bounding box center [1066, 285] width 21 height 42
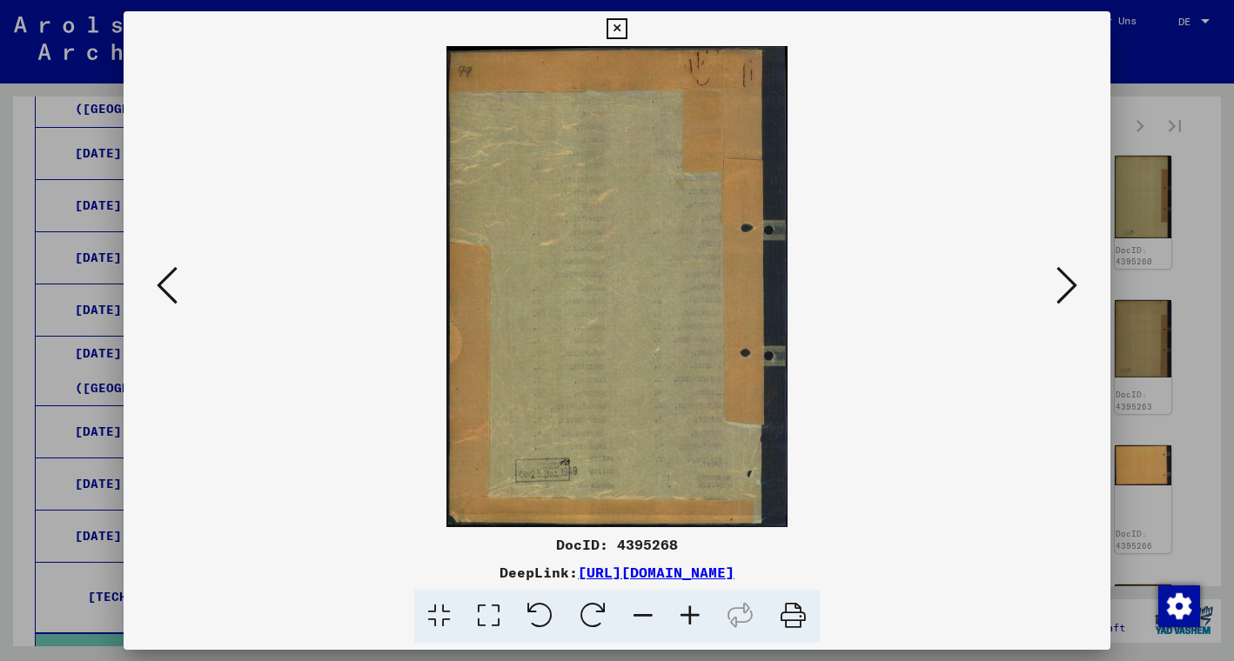
click at [1060, 278] on icon at bounding box center [1066, 285] width 21 height 42
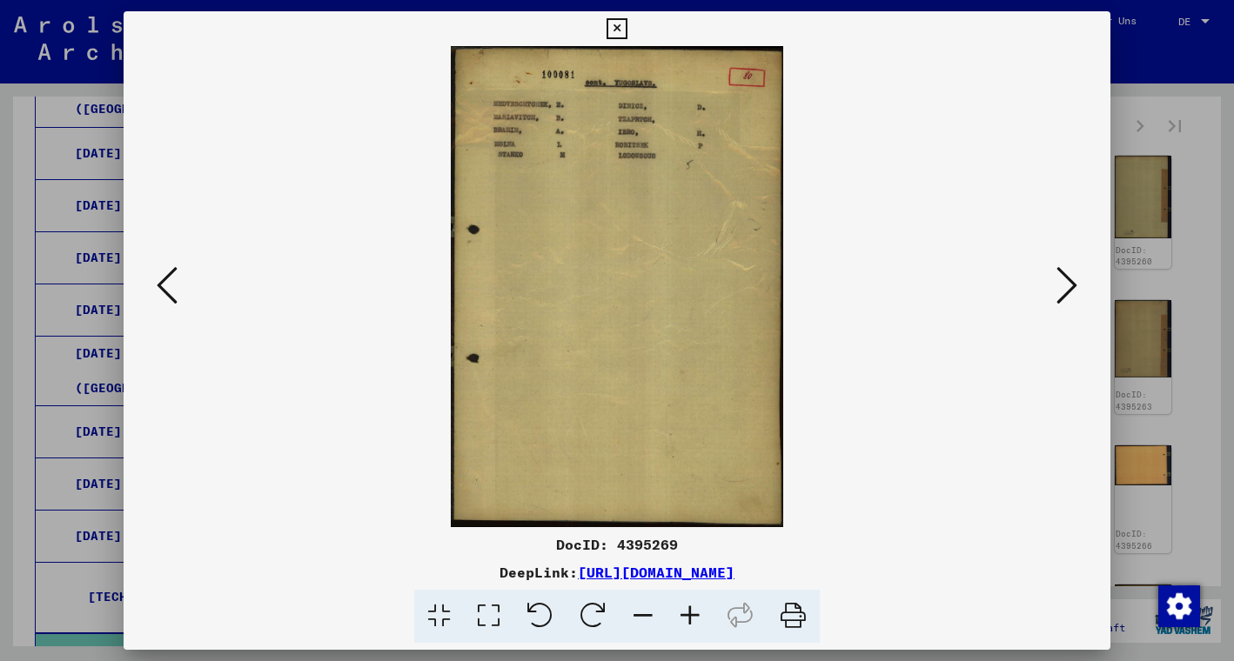
click at [1066, 280] on icon at bounding box center [1066, 285] width 21 height 42
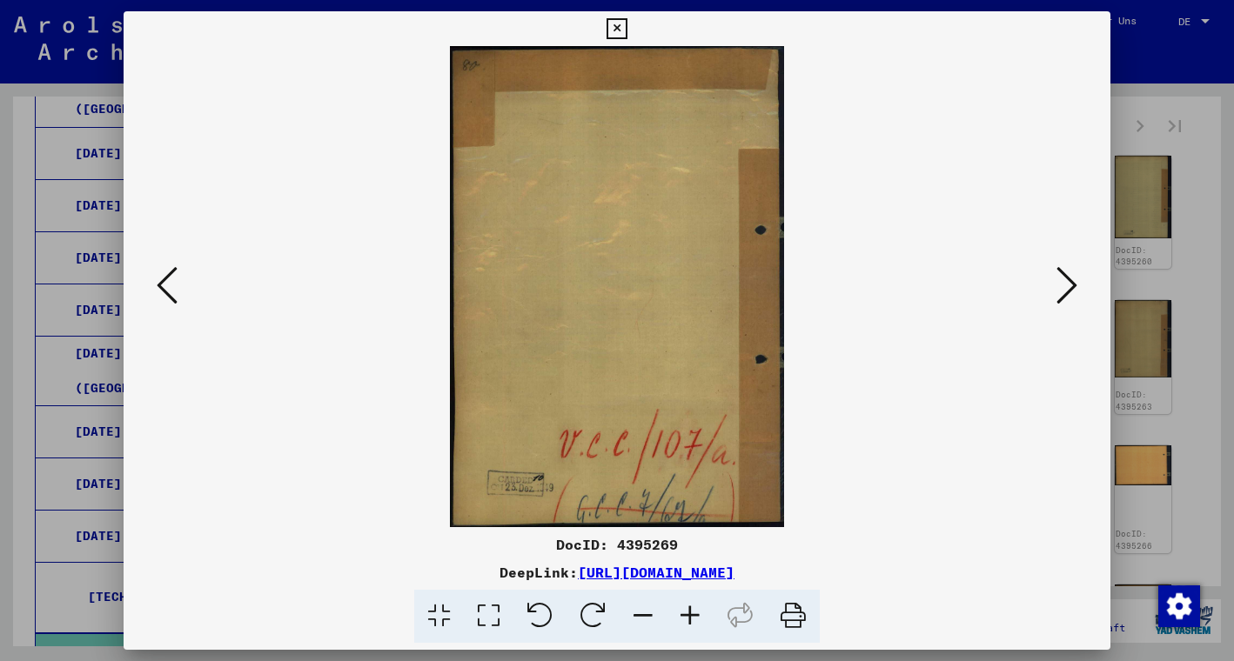
click at [1066, 280] on icon at bounding box center [1066, 285] width 21 height 42
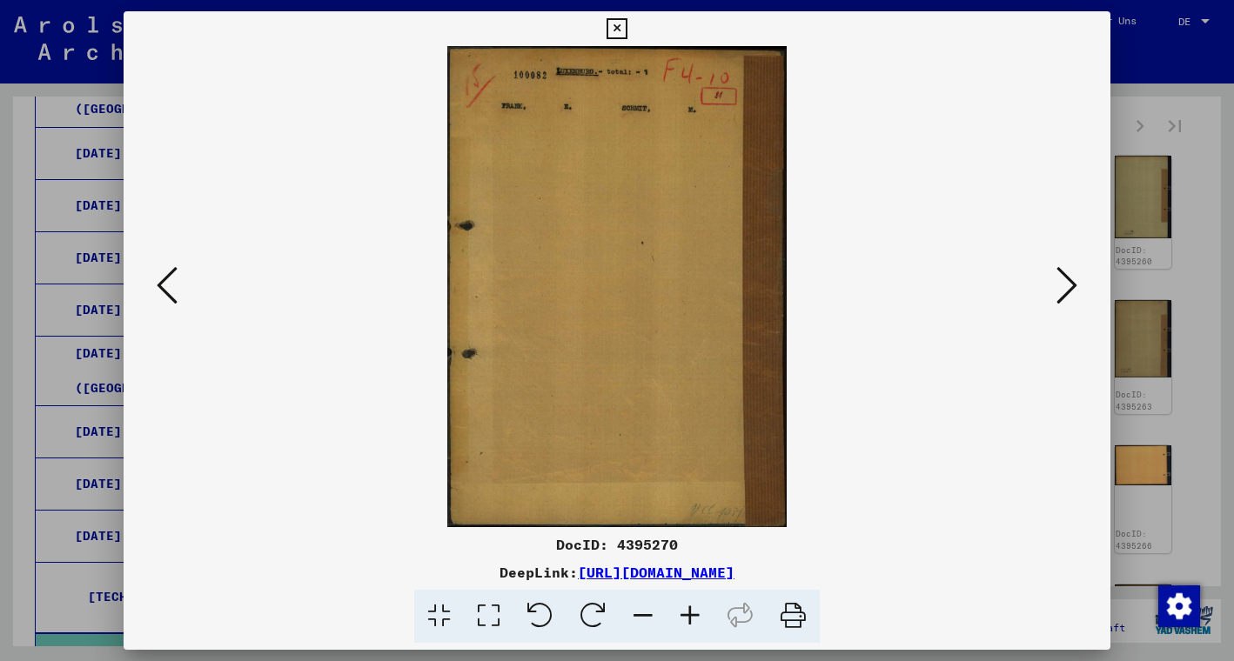
click at [1066, 280] on icon at bounding box center [1066, 285] width 21 height 42
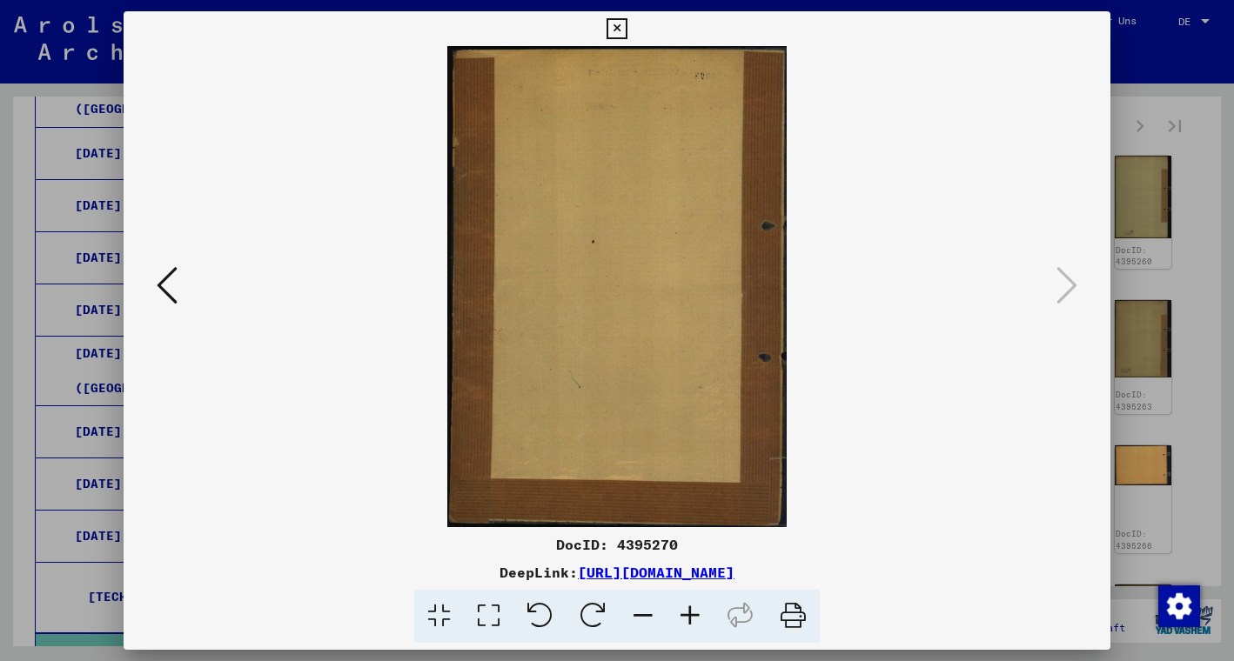
click at [626, 25] on icon at bounding box center [616, 28] width 20 height 21
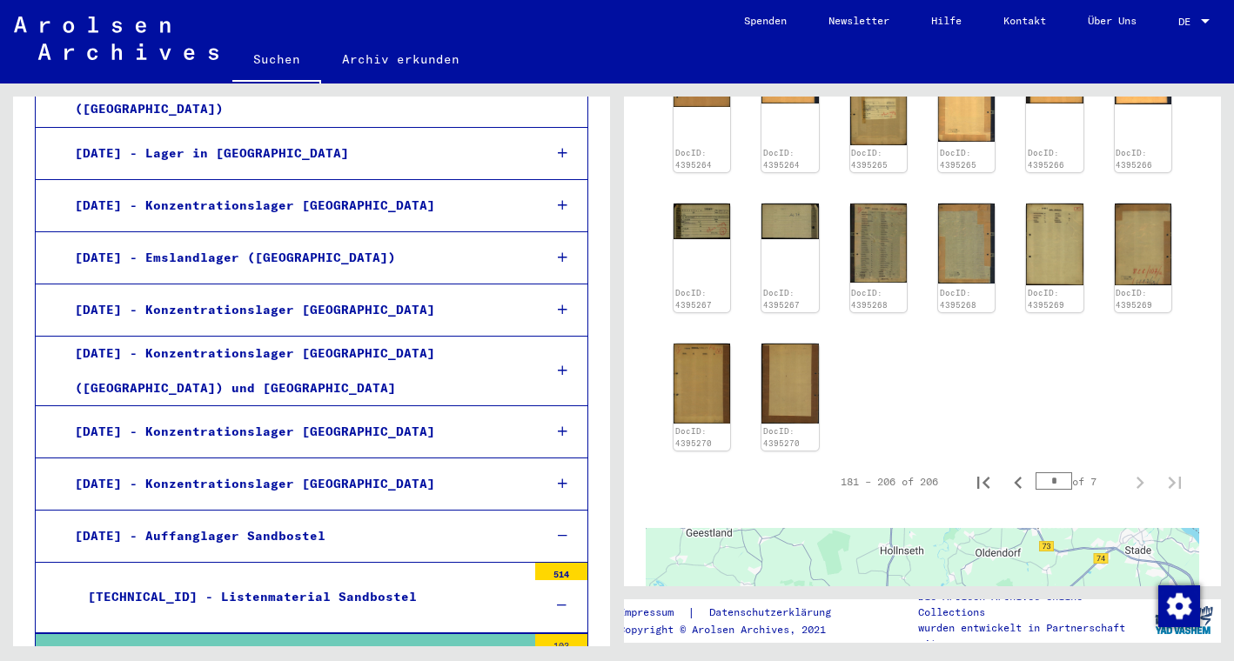
scroll to position [917, 0]
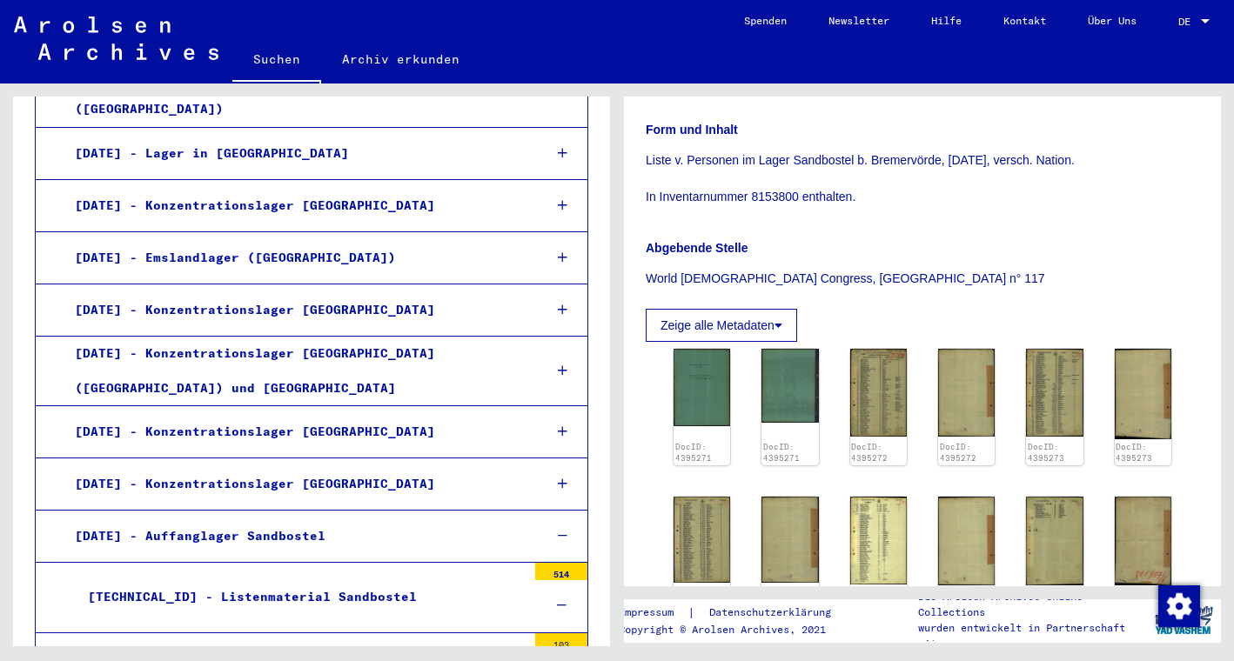
scroll to position [276, 0]
click at [868, 392] on img at bounding box center [878, 391] width 60 height 92
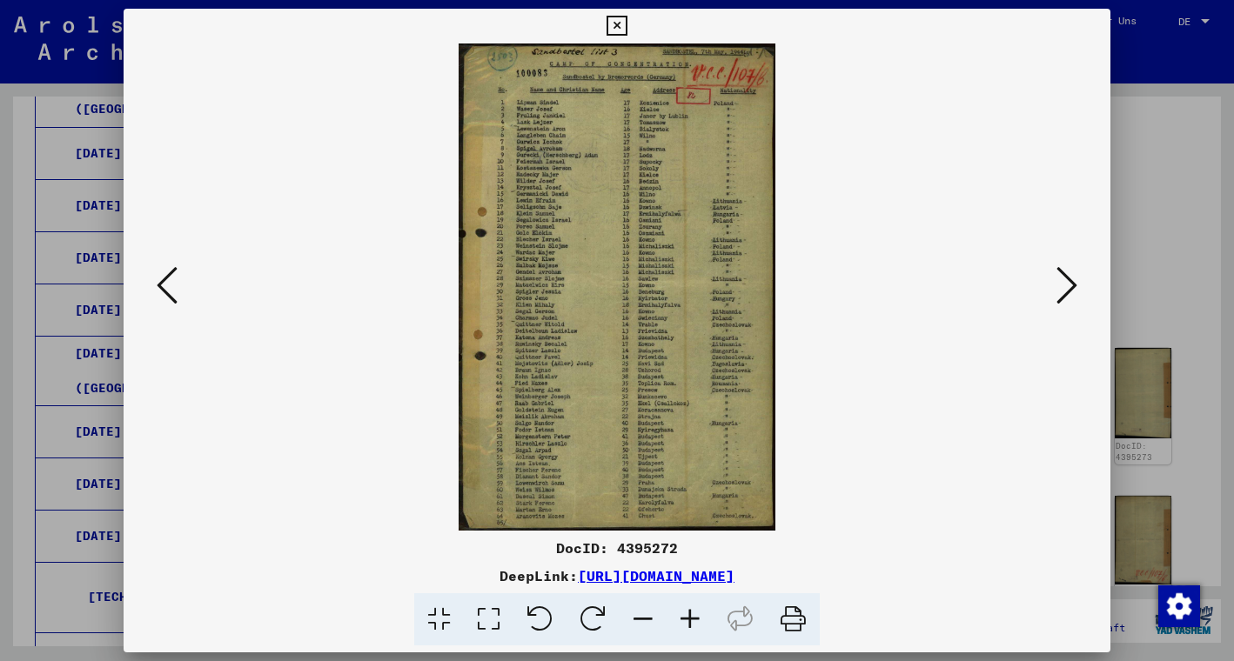
click at [1066, 291] on icon at bounding box center [1066, 285] width 21 height 42
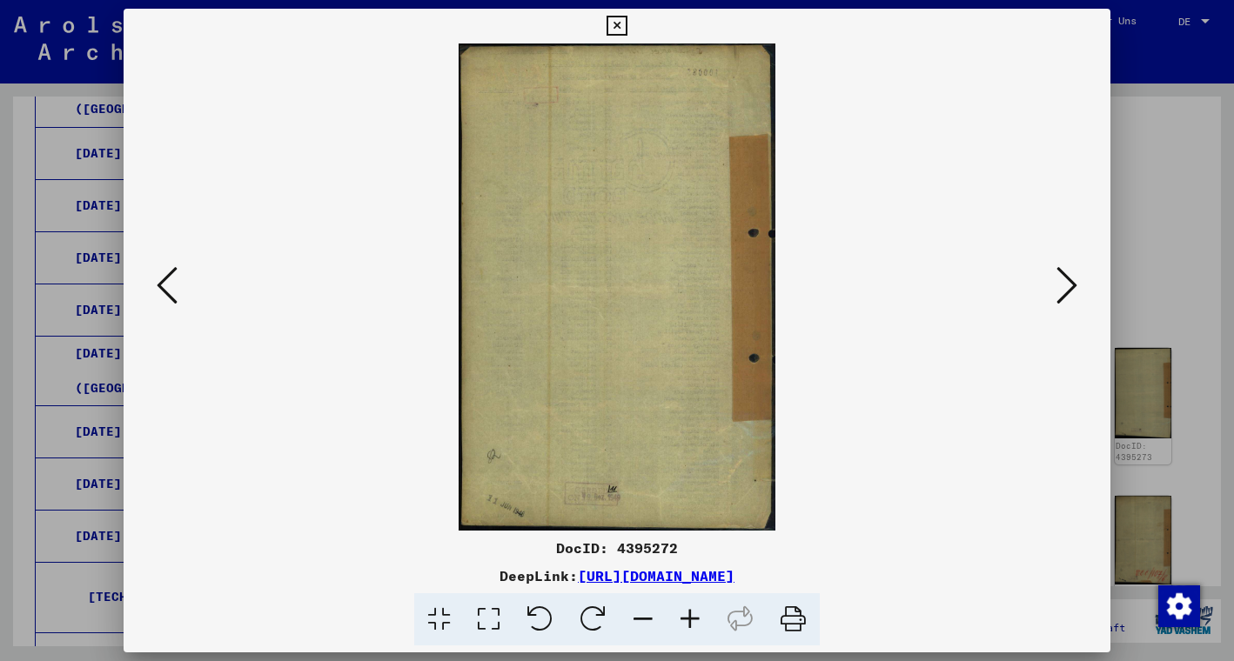
click at [1066, 291] on icon at bounding box center [1066, 285] width 21 height 42
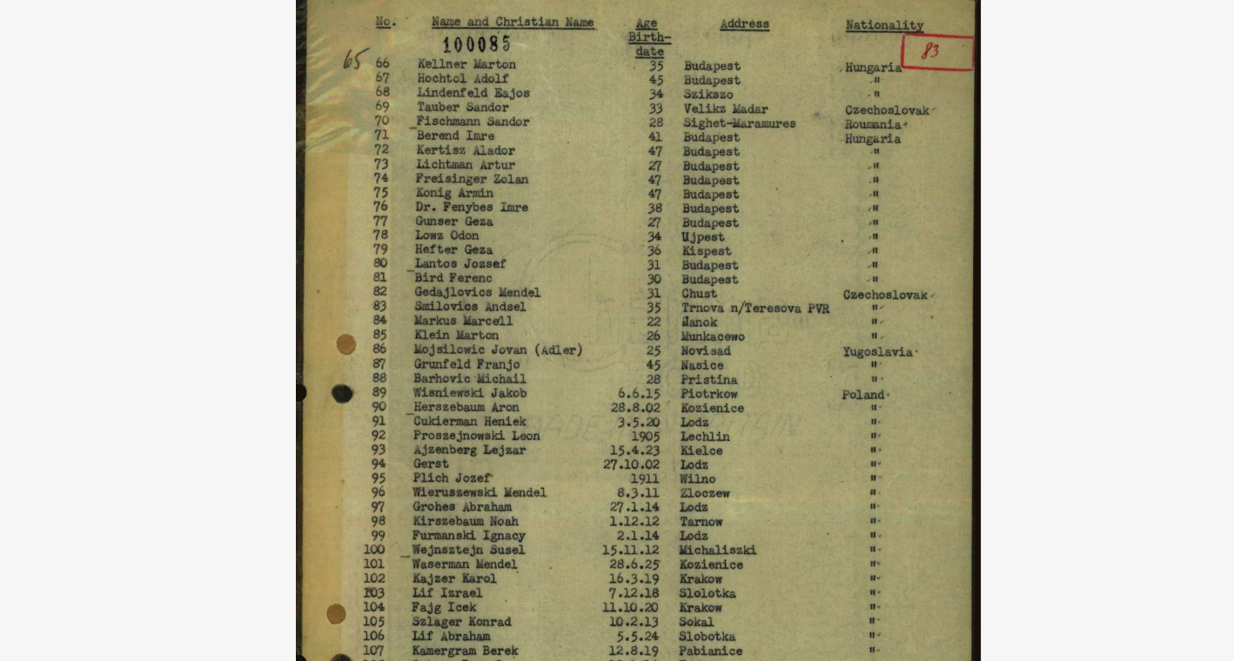
click at [489, 164] on img at bounding box center [617, 286] width 868 height 487
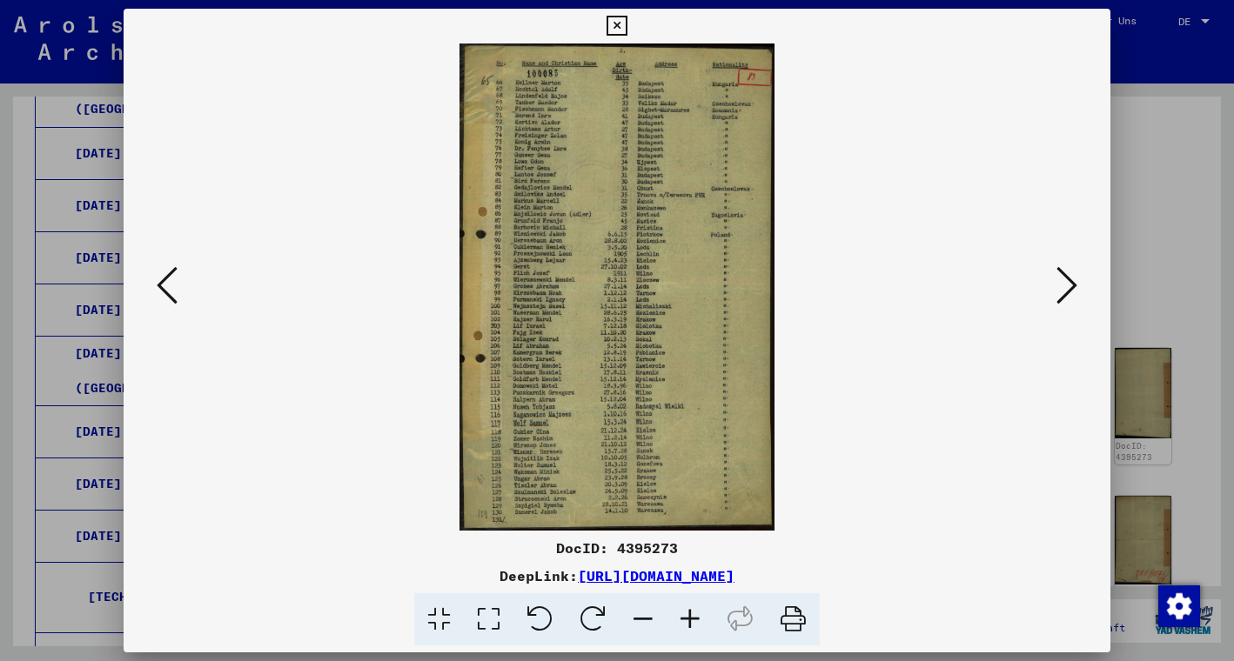
click at [1063, 278] on icon at bounding box center [1066, 285] width 21 height 42
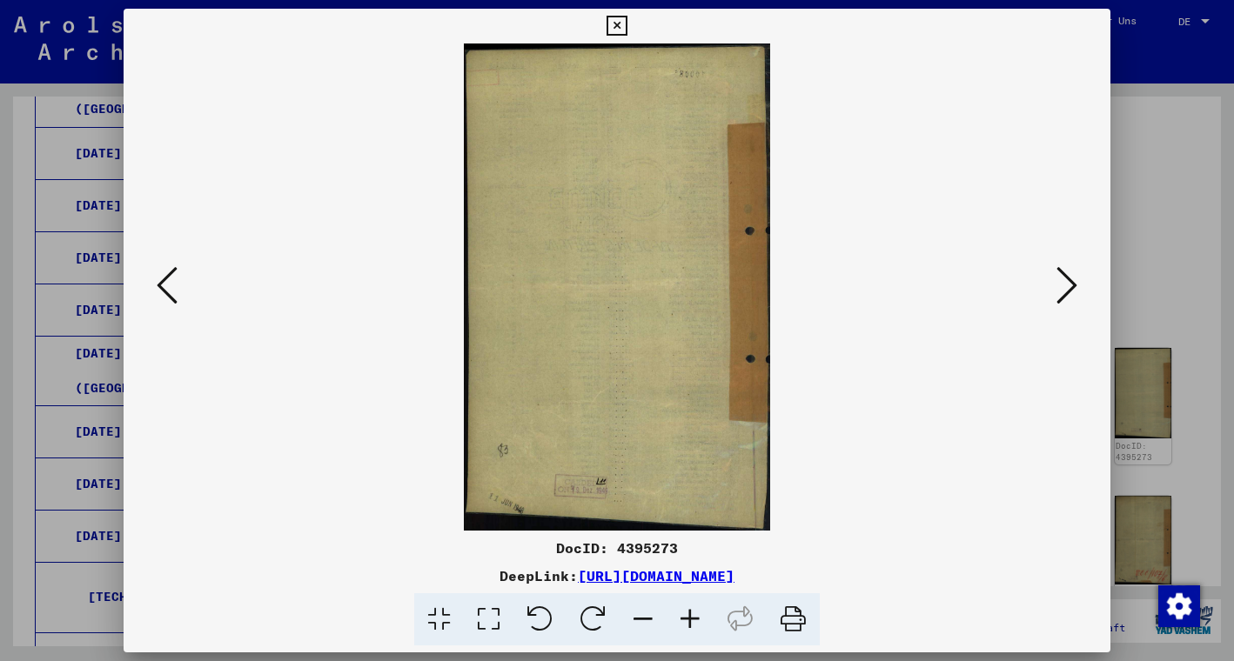
click at [1063, 278] on icon at bounding box center [1066, 285] width 21 height 42
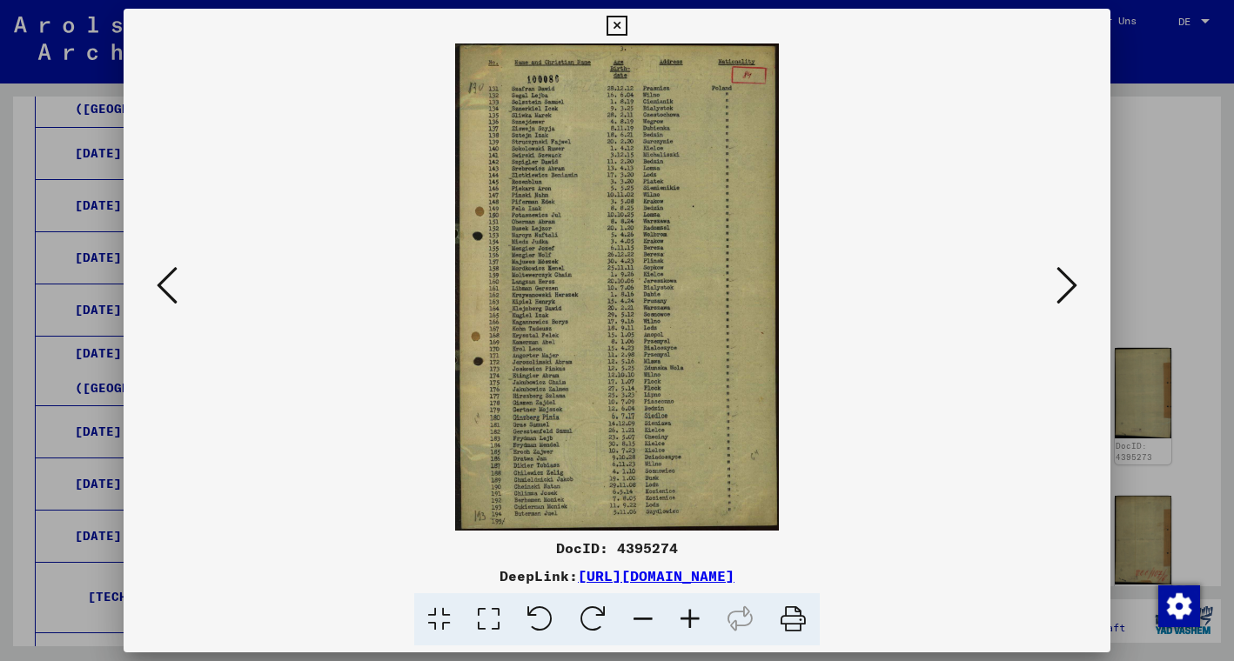
click at [1061, 284] on icon at bounding box center [1066, 285] width 21 height 42
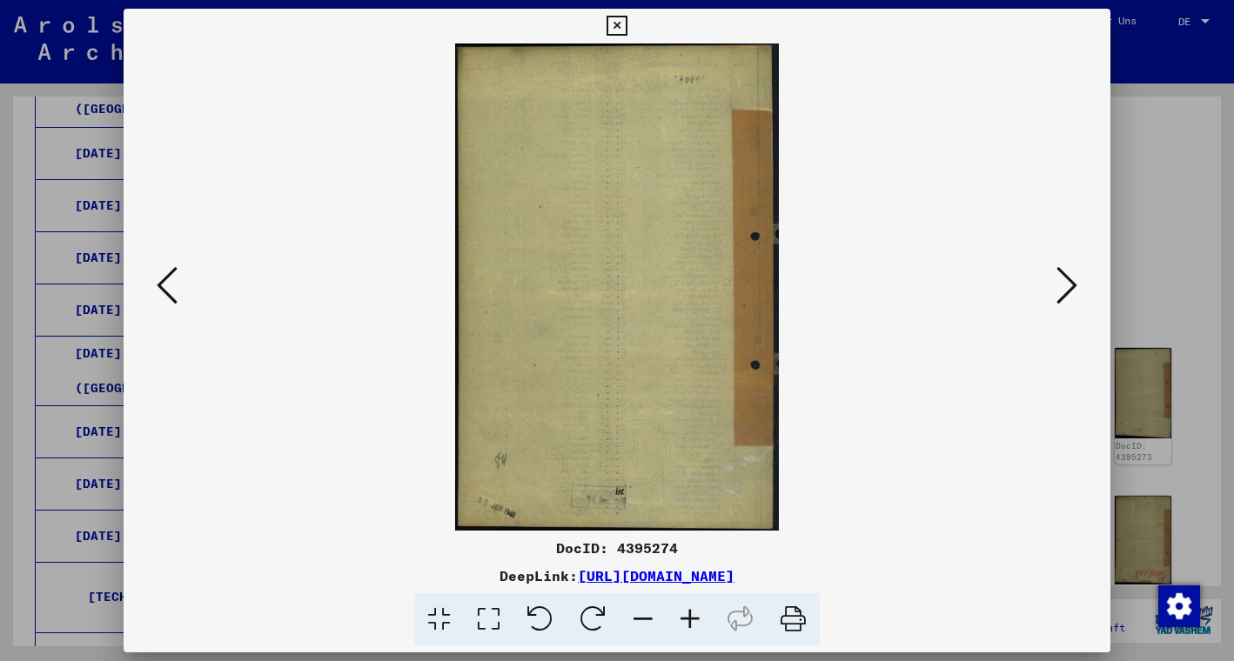
click at [1061, 284] on icon at bounding box center [1066, 285] width 21 height 42
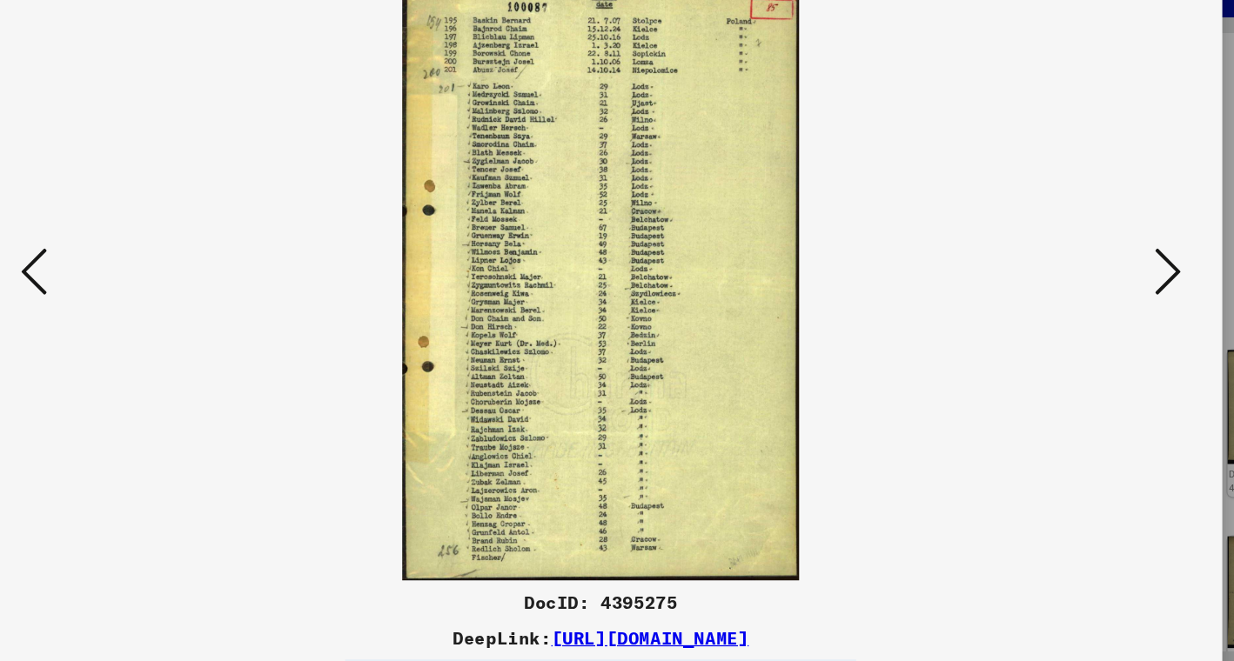
click at [1056, 264] on icon at bounding box center [1066, 285] width 21 height 42
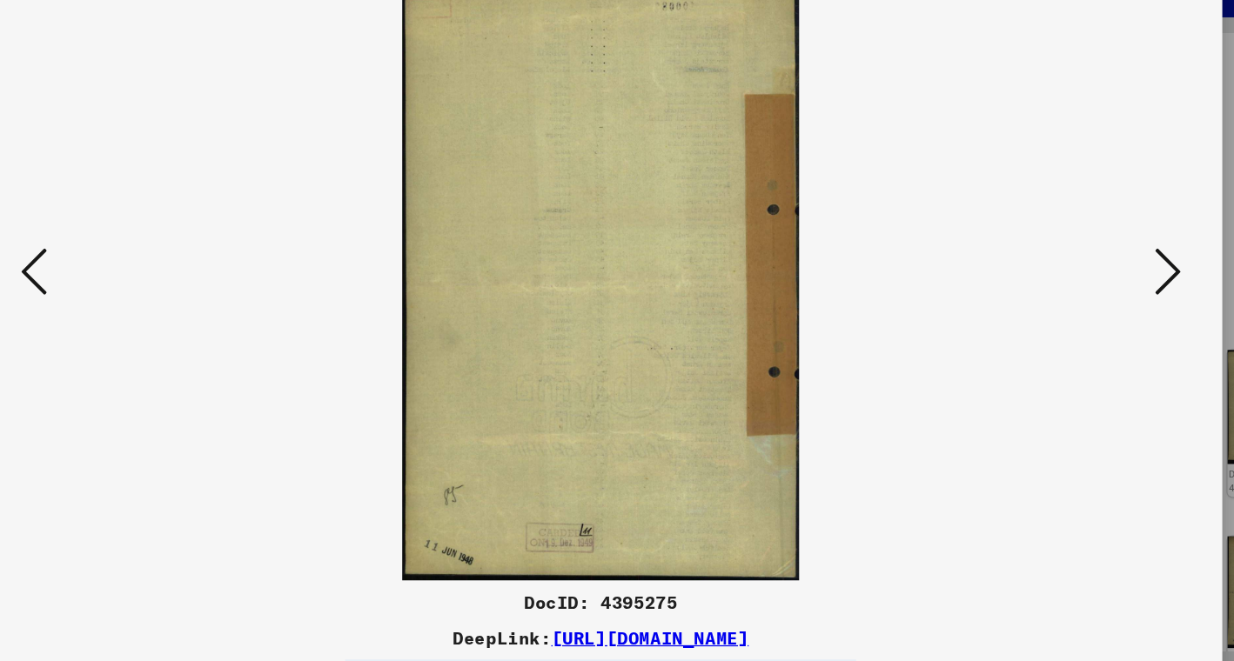
click at [1056, 264] on icon at bounding box center [1066, 285] width 21 height 42
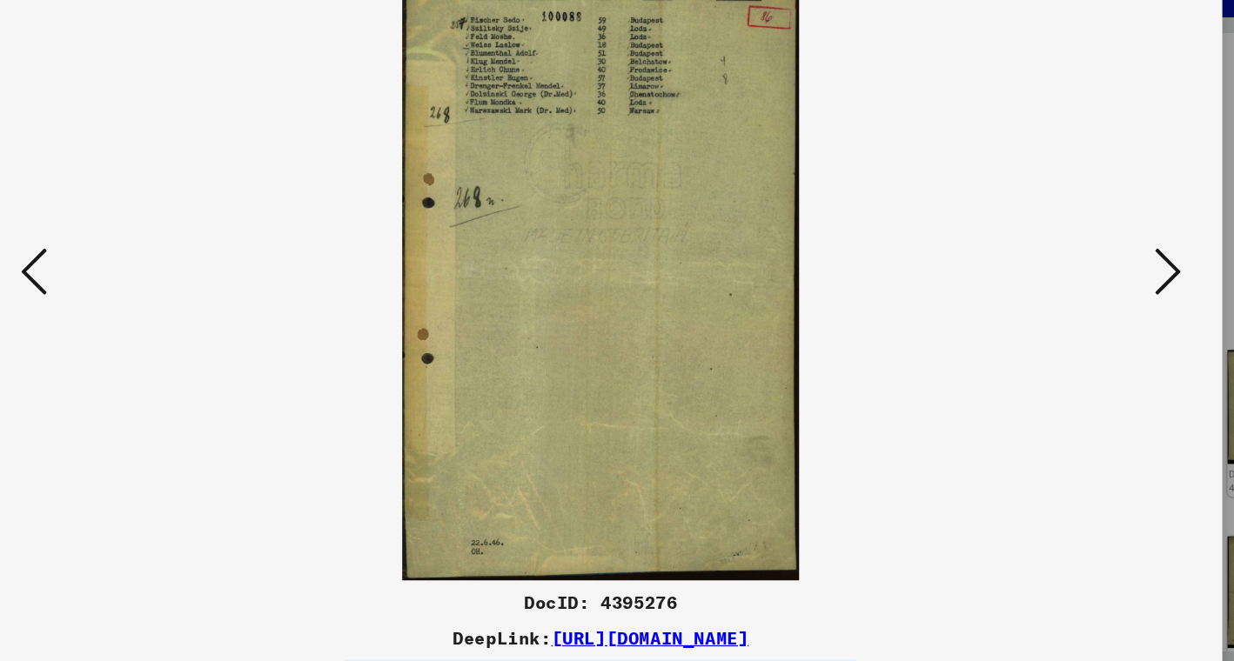
click at [1056, 264] on icon at bounding box center [1066, 285] width 21 height 42
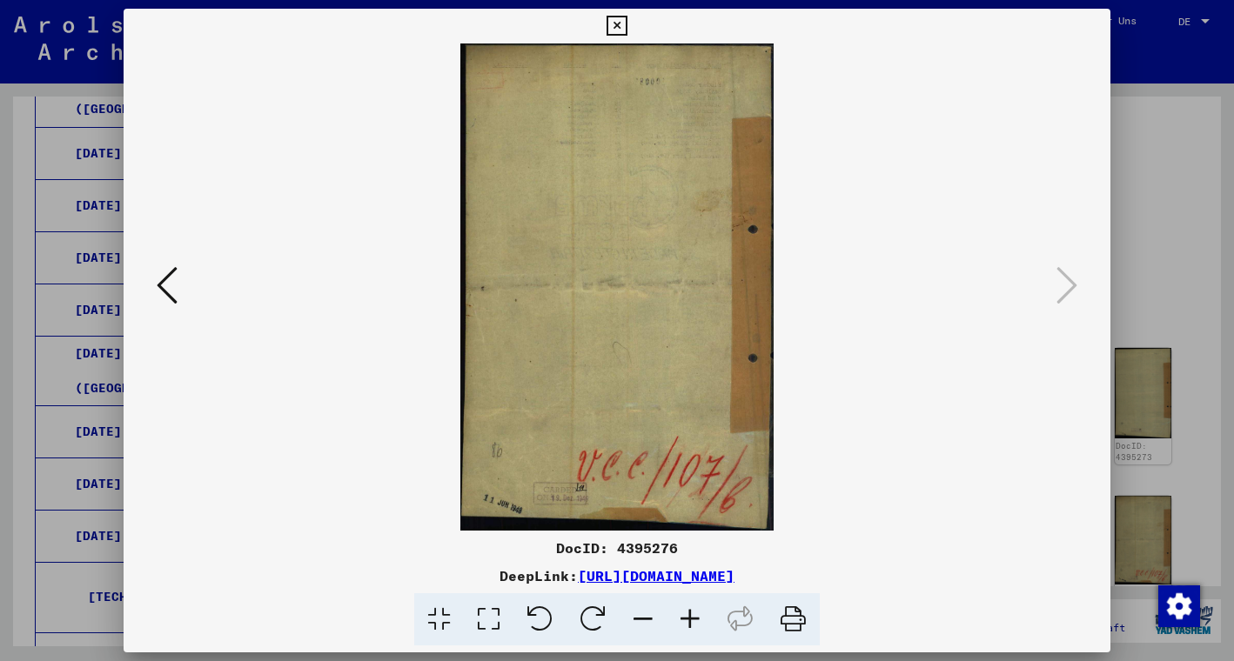
click at [626, 23] on icon at bounding box center [616, 26] width 20 height 21
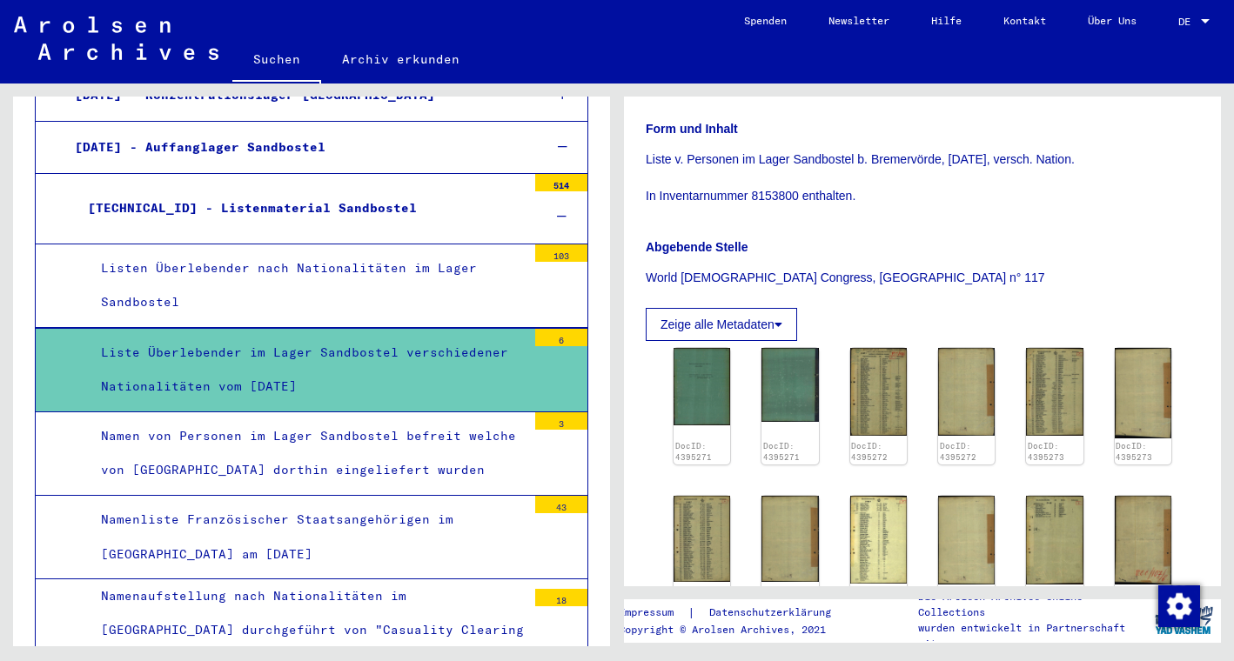
scroll to position [2466, 0]
click at [479, 579] on div "Namenaufstellung nach Nationalitäten im [GEOGRAPHIC_DATA] durchgeführt von "Cas…" at bounding box center [307, 630] width 438 height 103
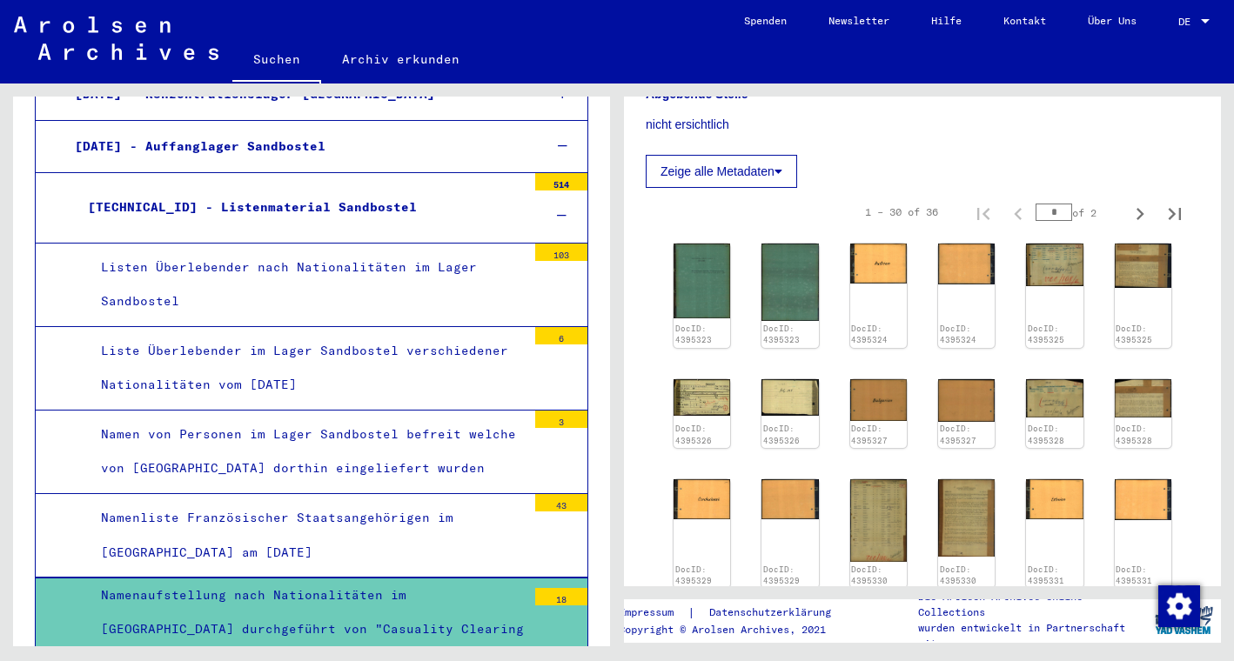
scroll to position [345, 0]
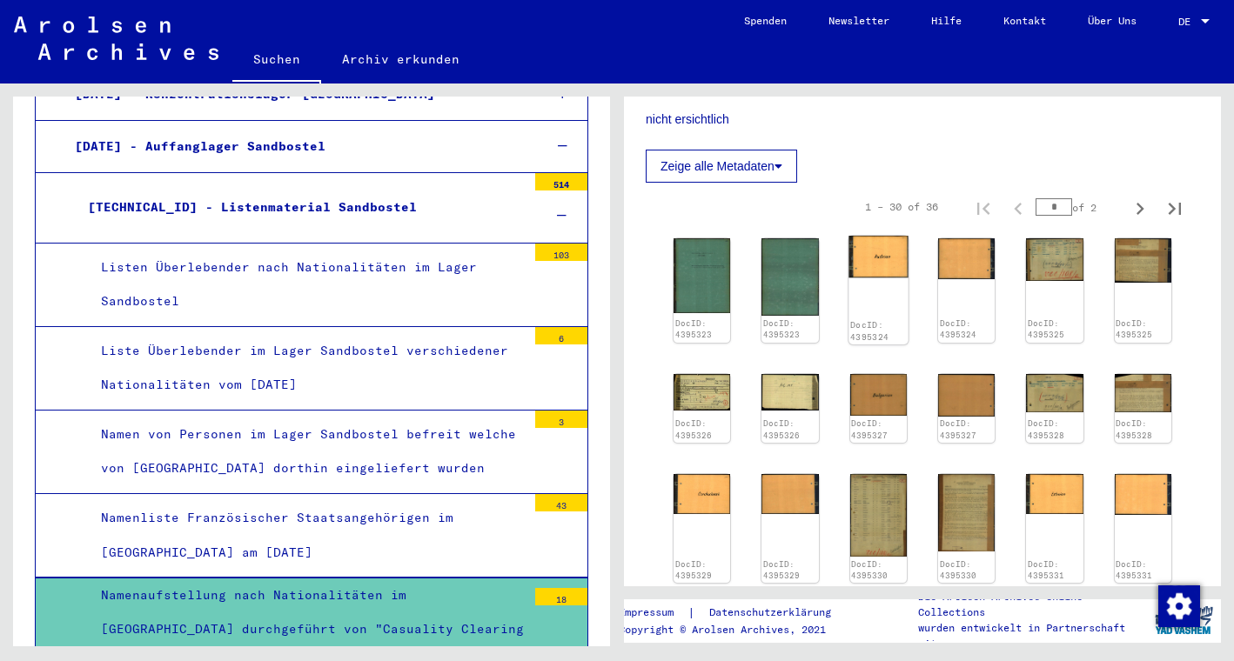
click at [875, 297] on div "DocID: 4395324" at bounding box center [878, 290] width 60 height 109
click at [880, 278] on img at bounding box center [878, 257] width 60 height 42
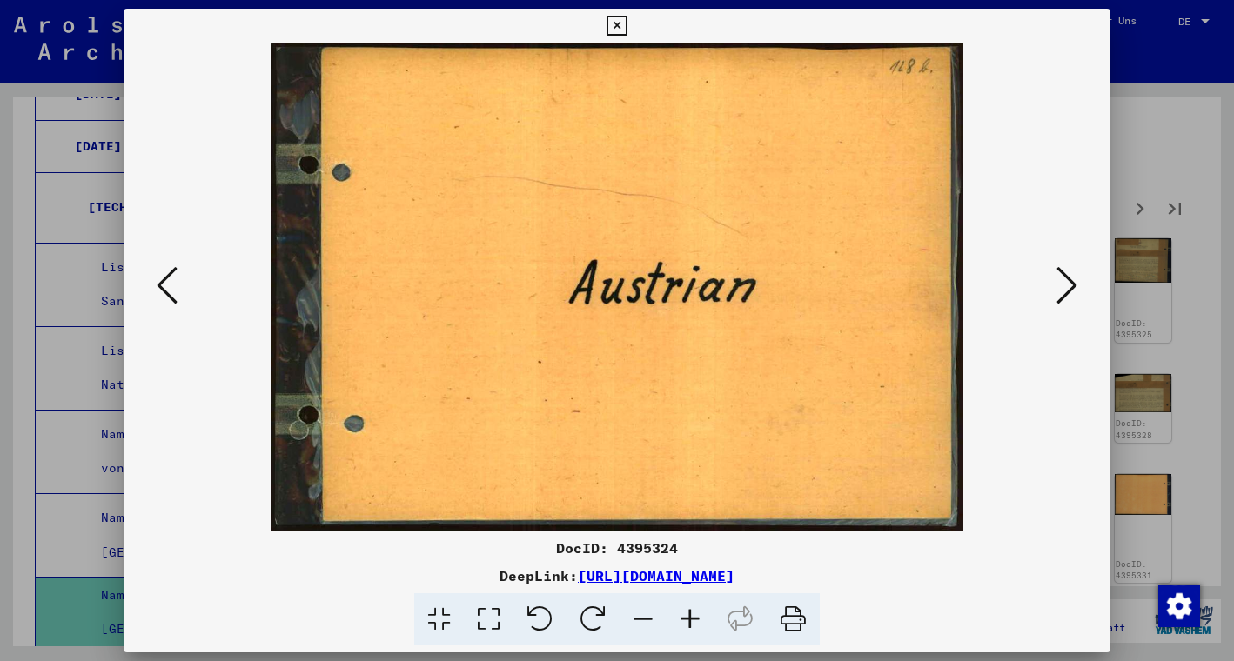
click at [1064, 280] on icon at bounding box center [1066, 285] width 21 height 42
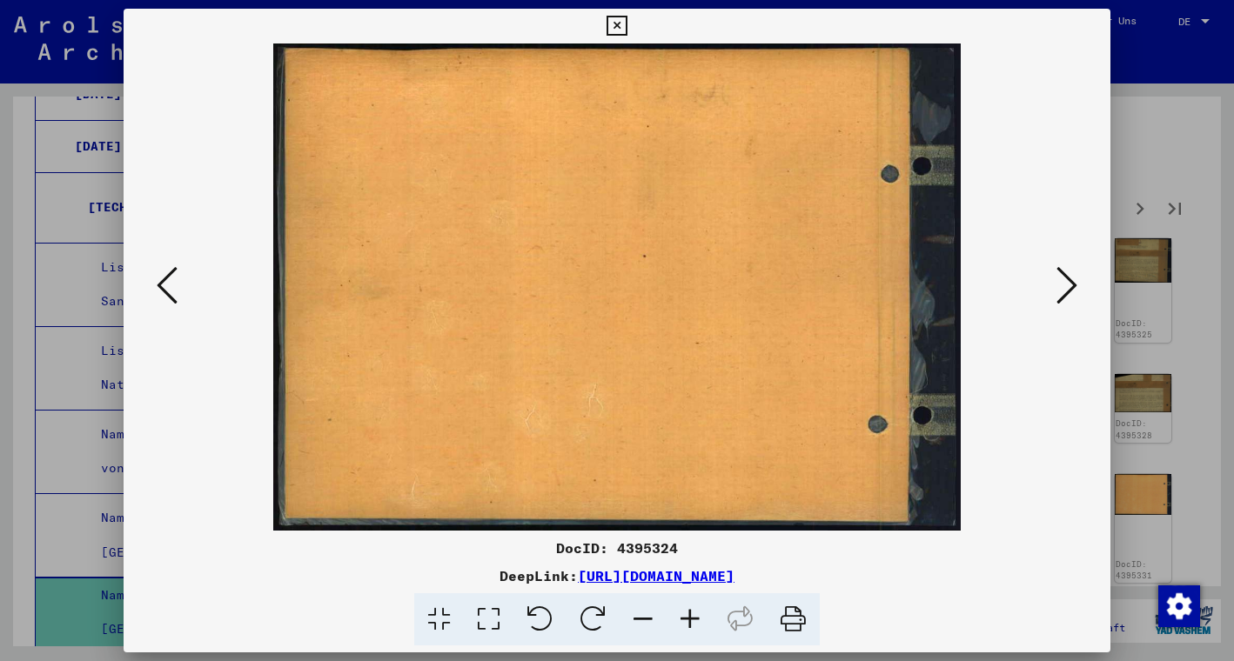
click at [1064, 280] on icon at bounding box center [1066, 285] width 21 height 42
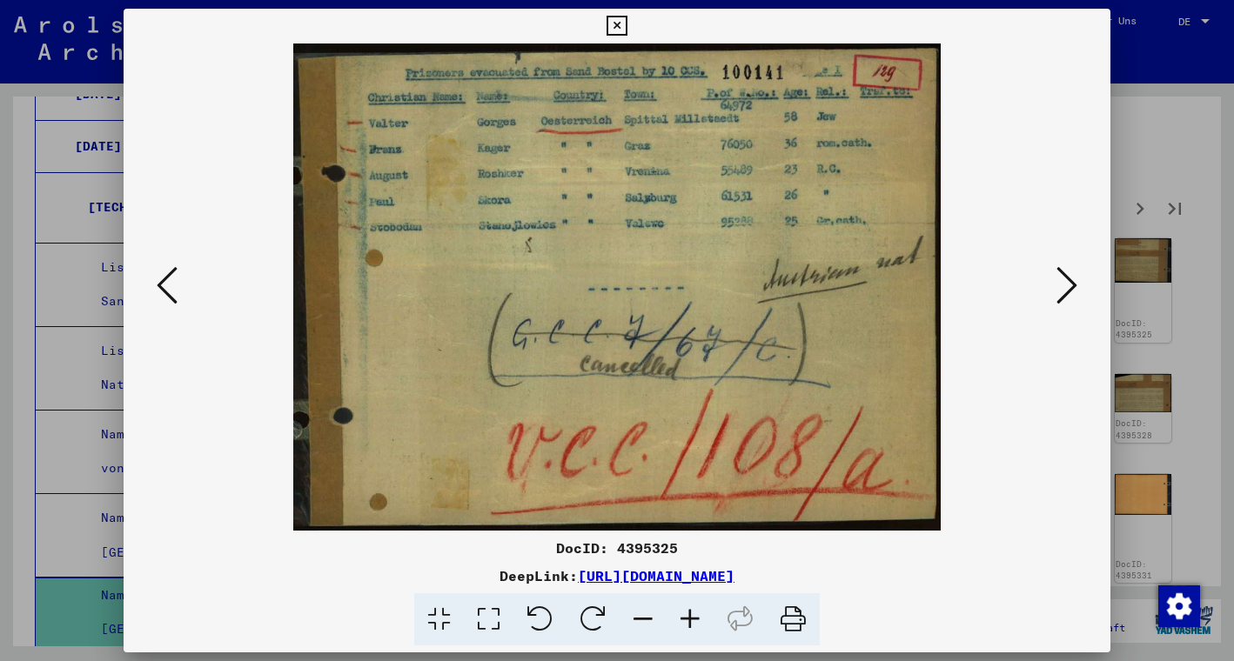
click at [1064, 280] on icon at bounding box center [1066, 285] width 21 height 42
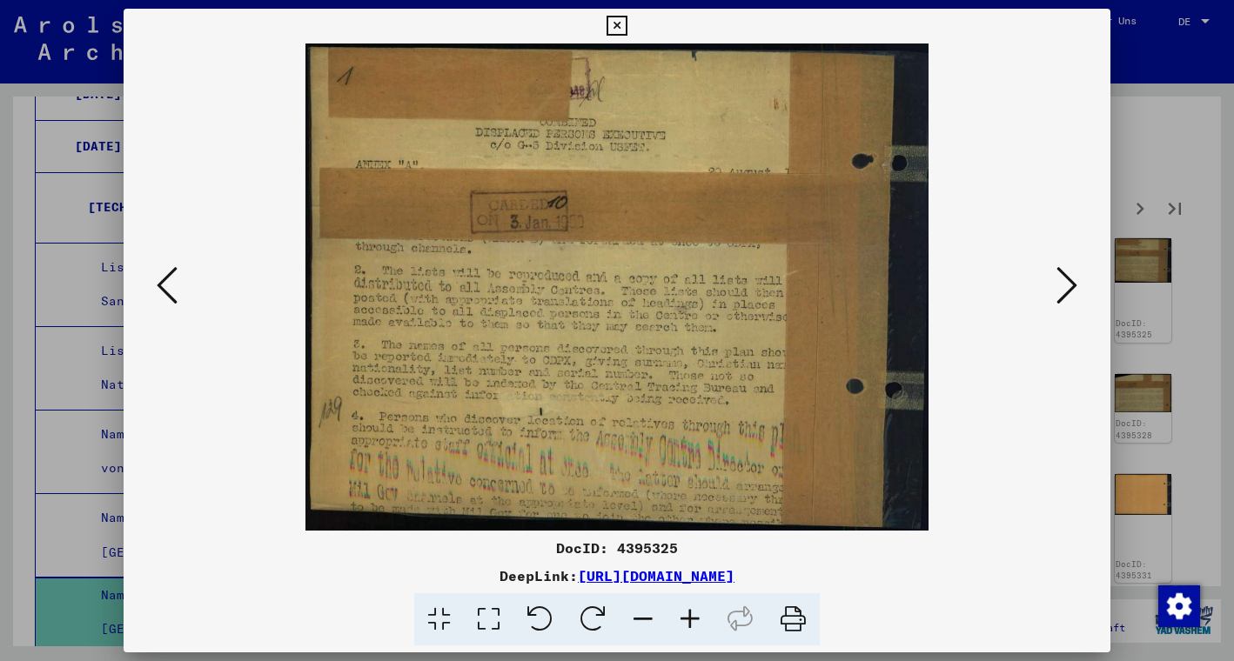
click at [1064, 280] on icon at bounding box center [1066, 285] width 21 height 42
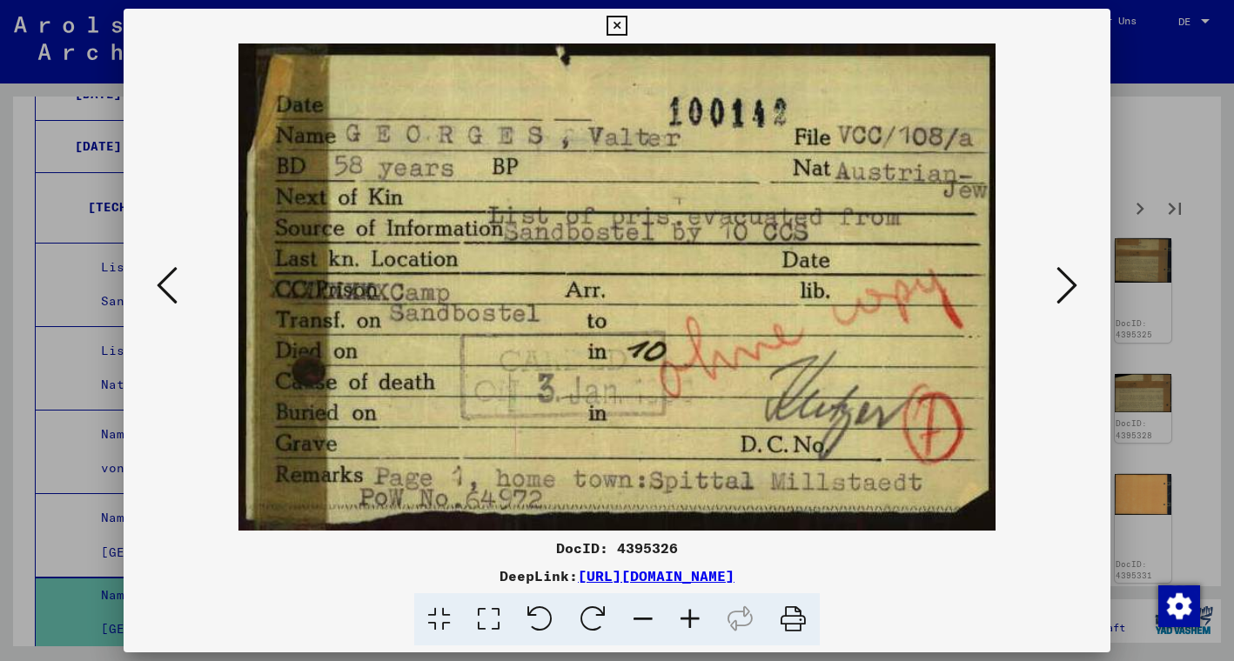
click at [1064, 281] on icon at bounding box center [1066, 285] width 21 height 42
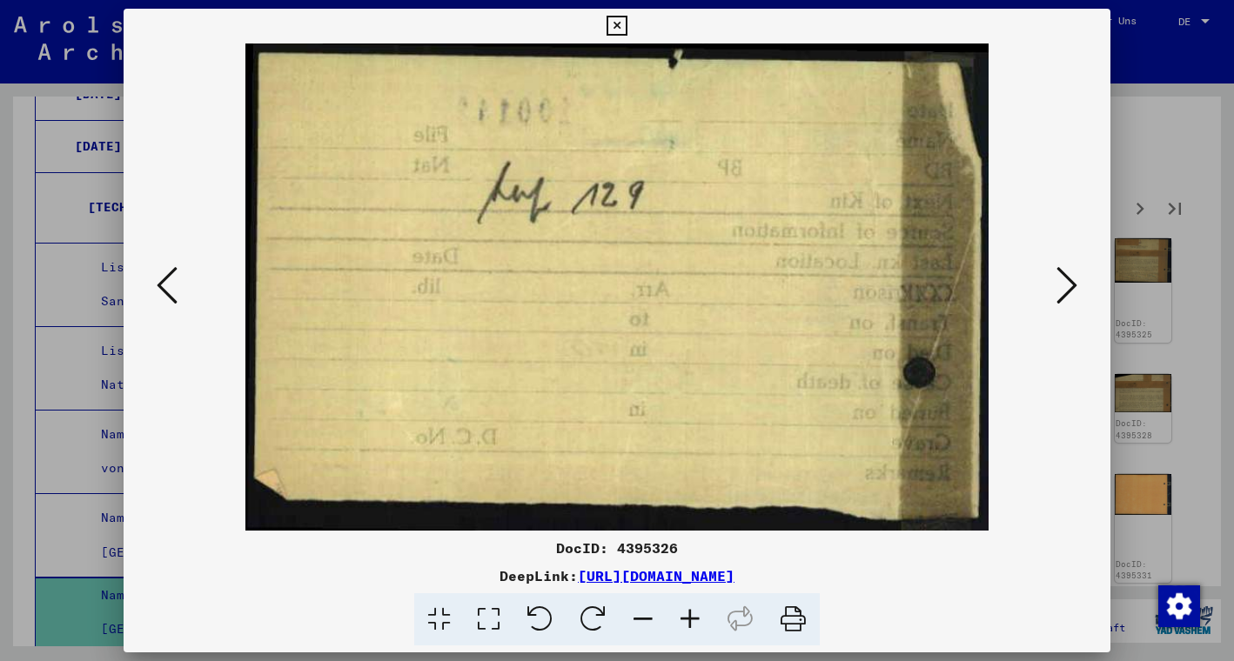
click at [1064, 282] on icon at bounding box center [1066, 285] width 21 height 42
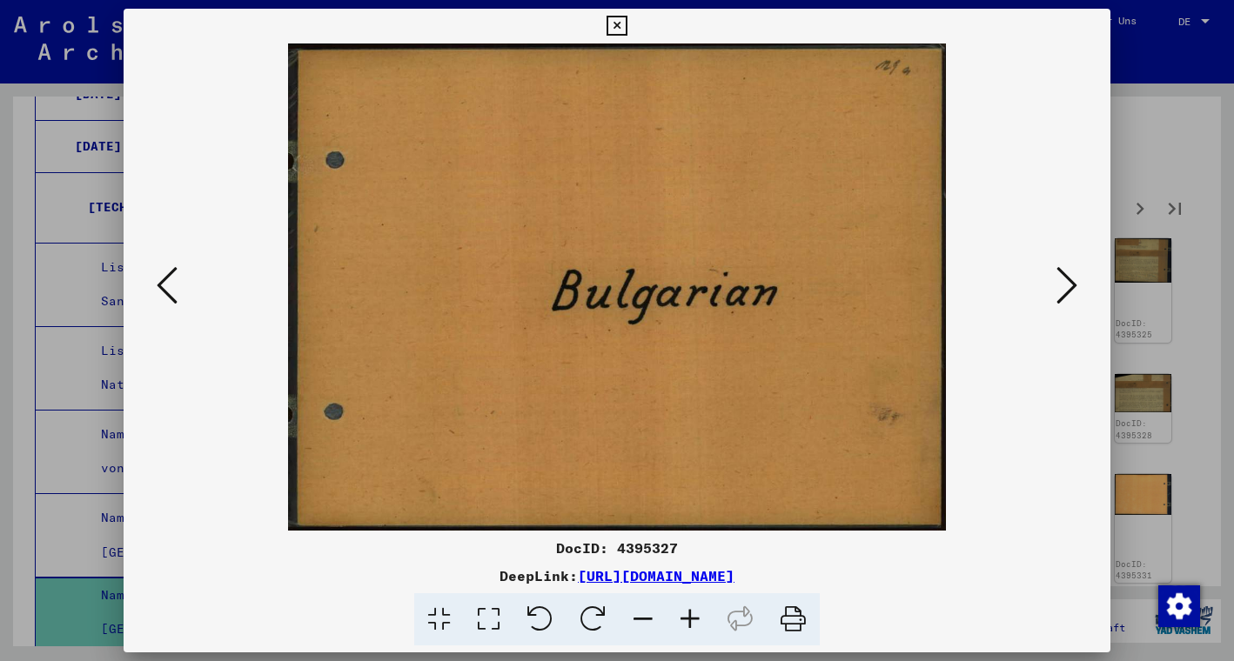
click at [1064, 282] on icon at bounding box center [1066, 285] width 21 height 42
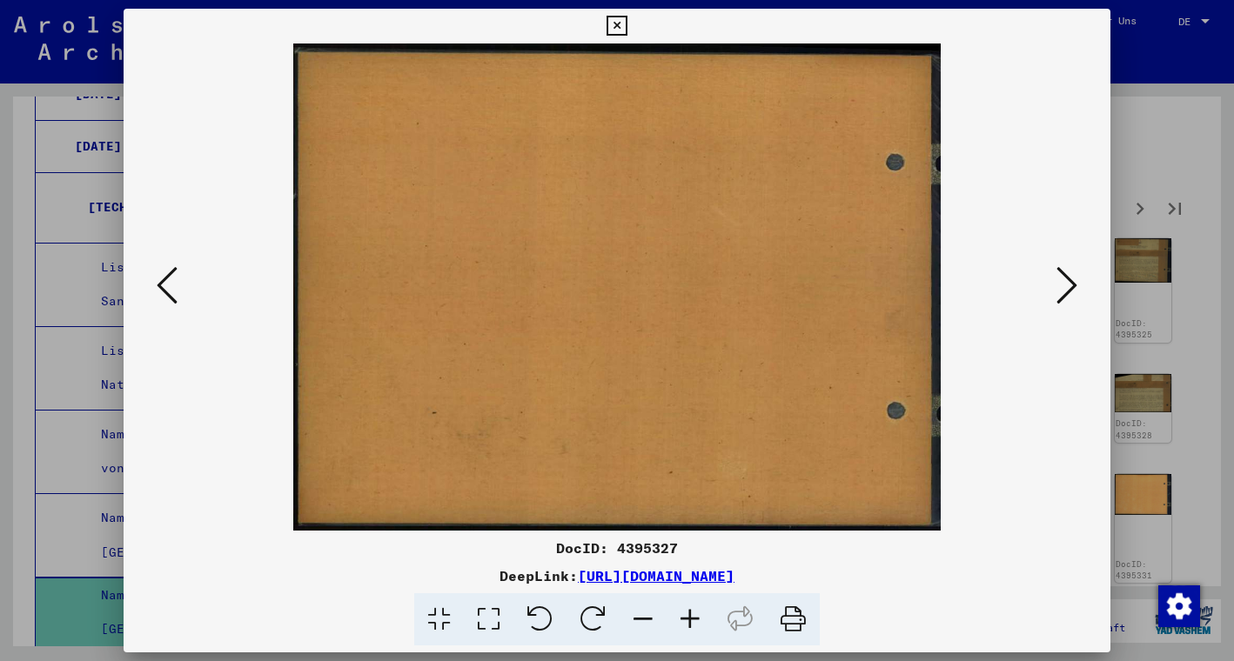
click at [1064, 282] on icon at bounding box center [1066, 285] width 21 height 42
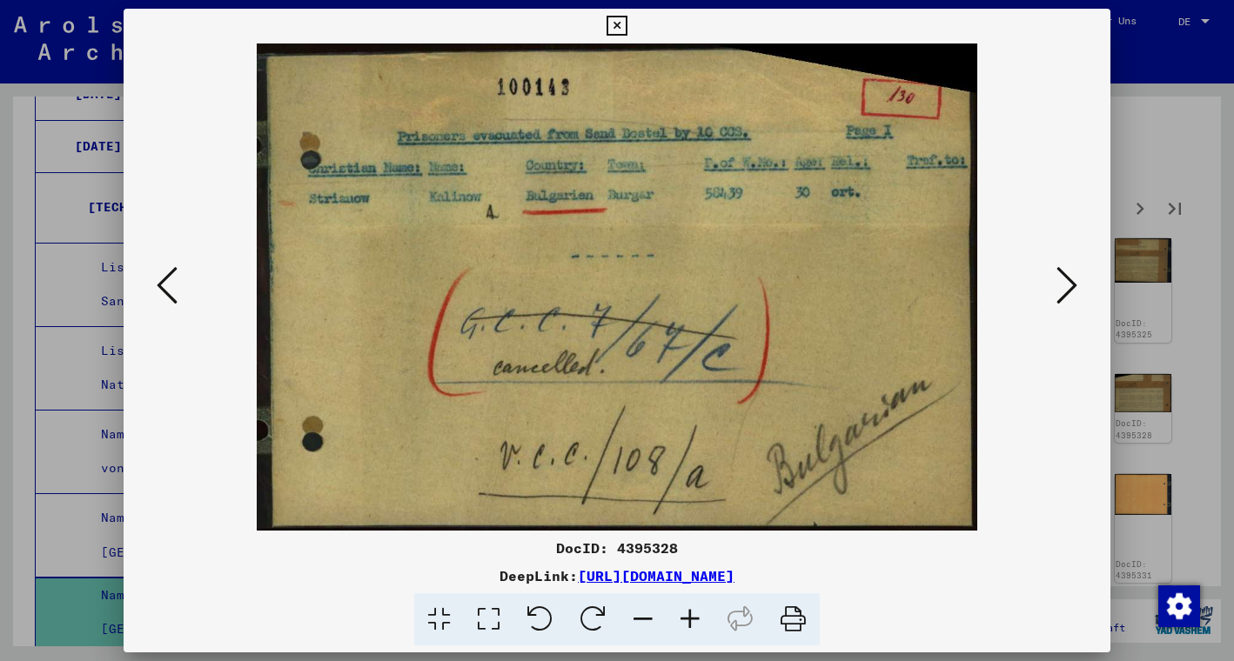
click at [1064, 282] on icon at bounding box center [1066, 285] width 21 height 42
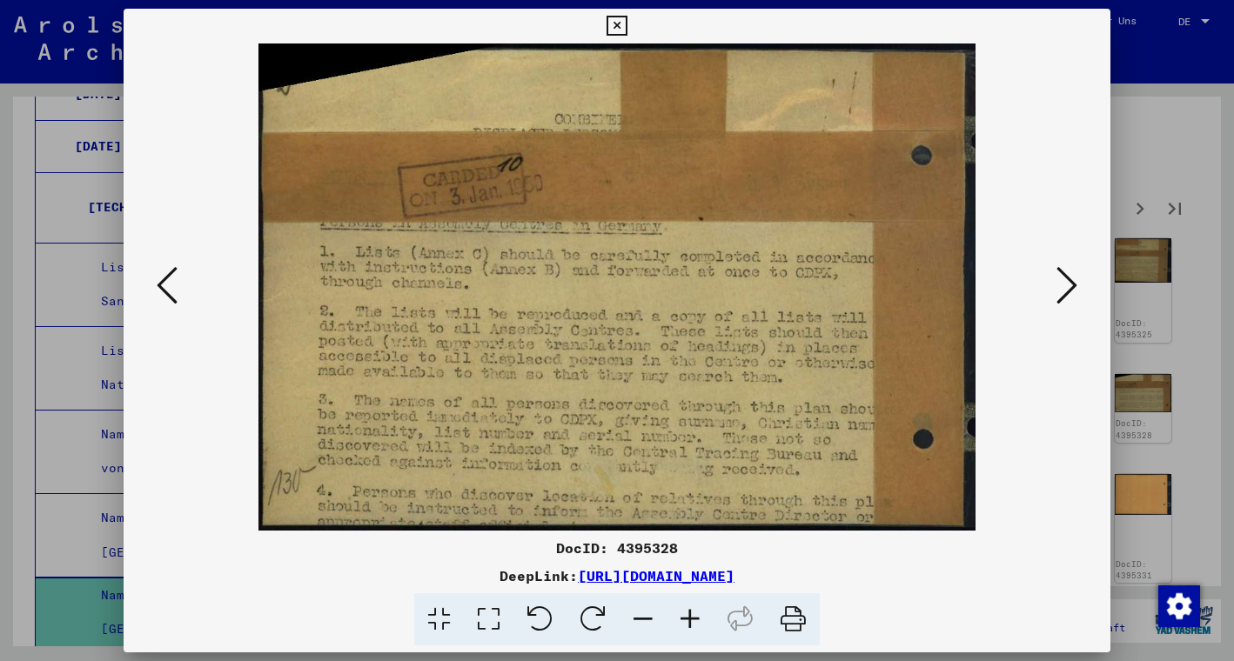
click at [1064, 282] on icon at bounding box center [1066, 285] width 21 height 42
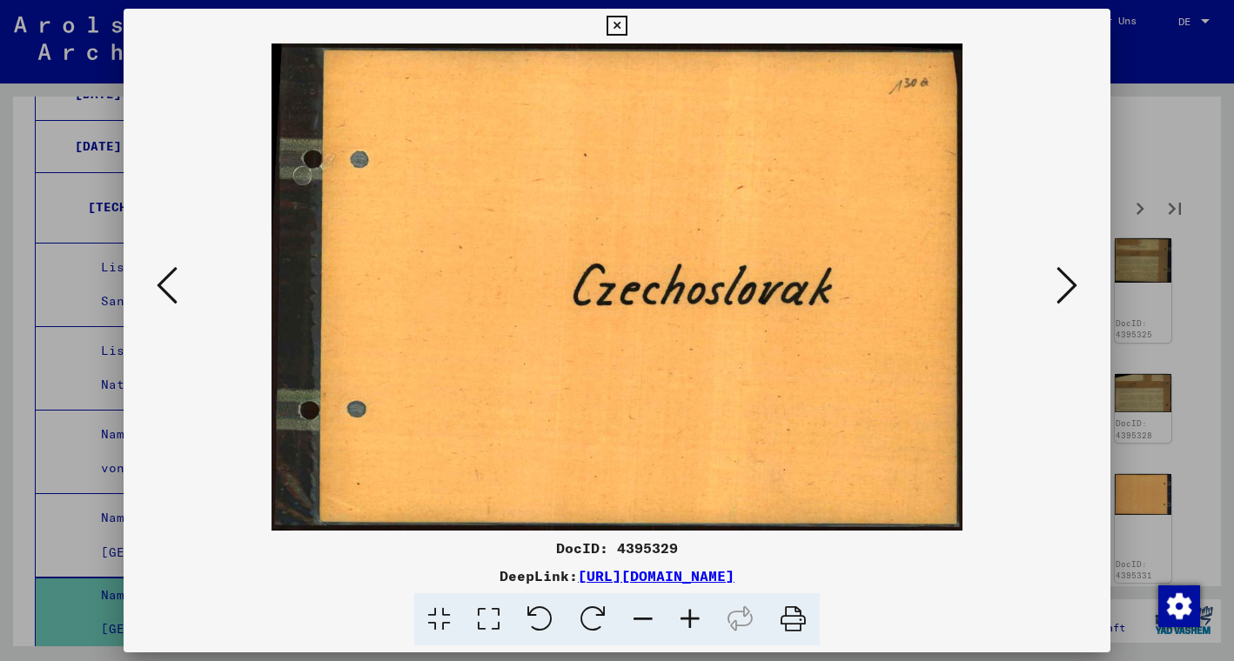
click at [1064, 282] on icon at bounding box center [1066, 285] width 21 height 42
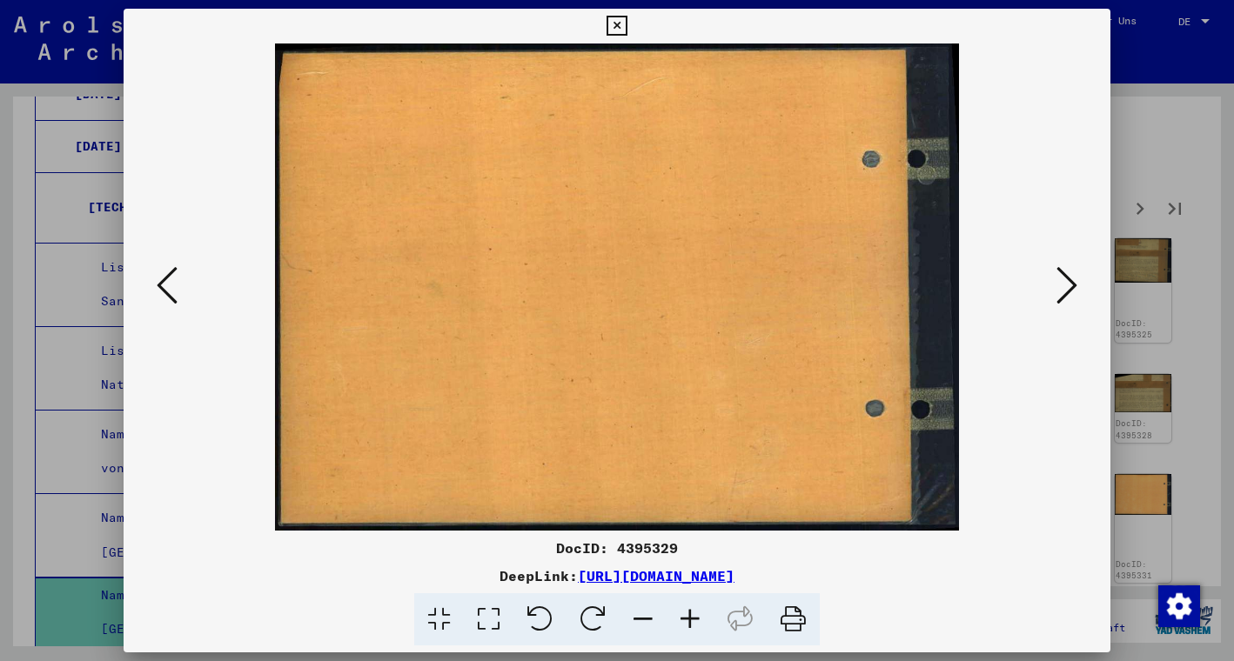
click at [1064, 282] on icon at bounding box center [1066, 285] width 21 height 42
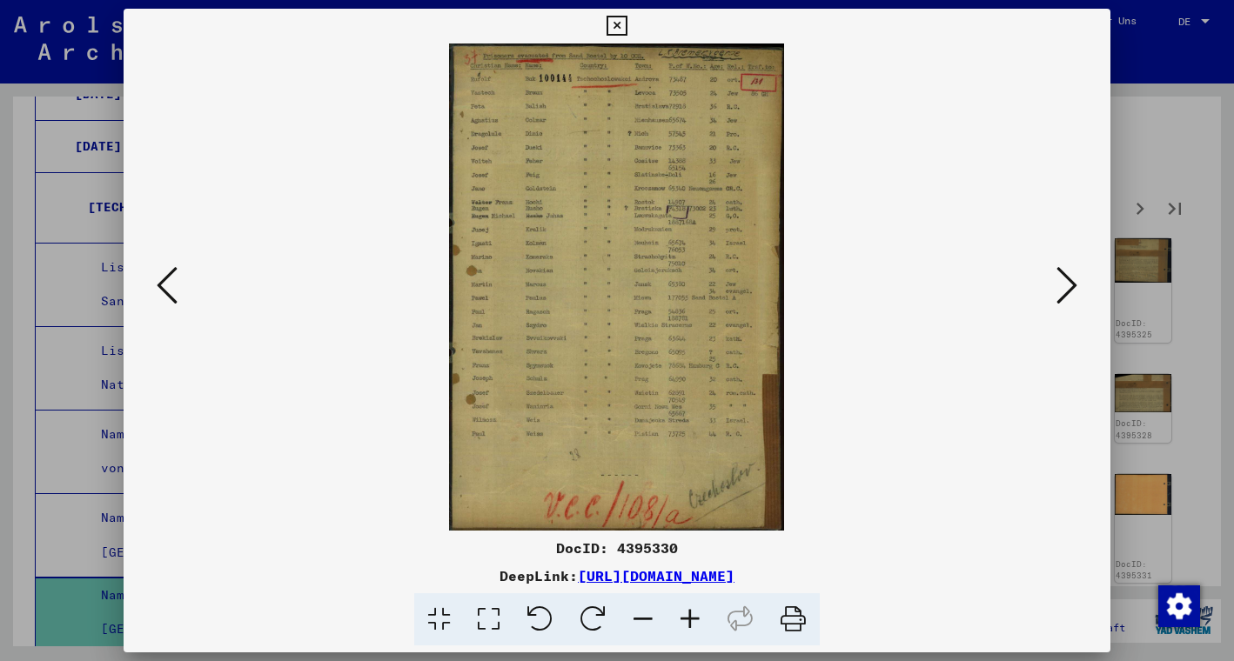
click at [1064, 282] on icon at bounding box center [1066, 285] width 21 height 42
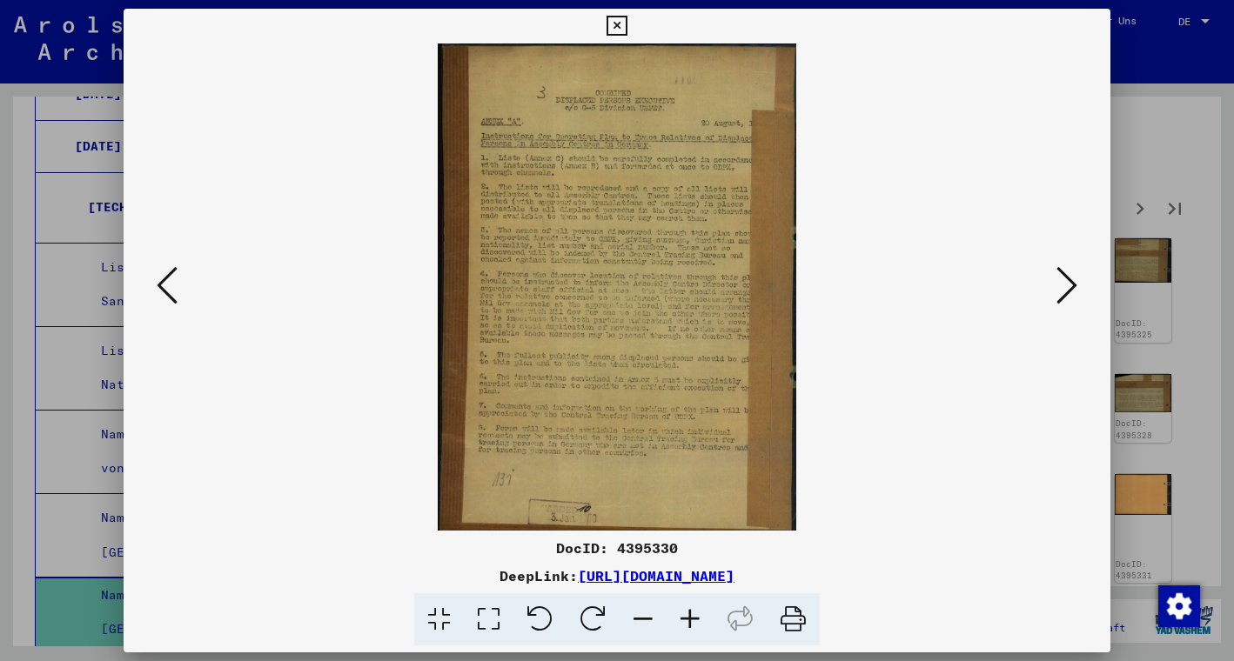
click at [1064, 282] on icon at bounding box center [1066, 285] width 21 height 42
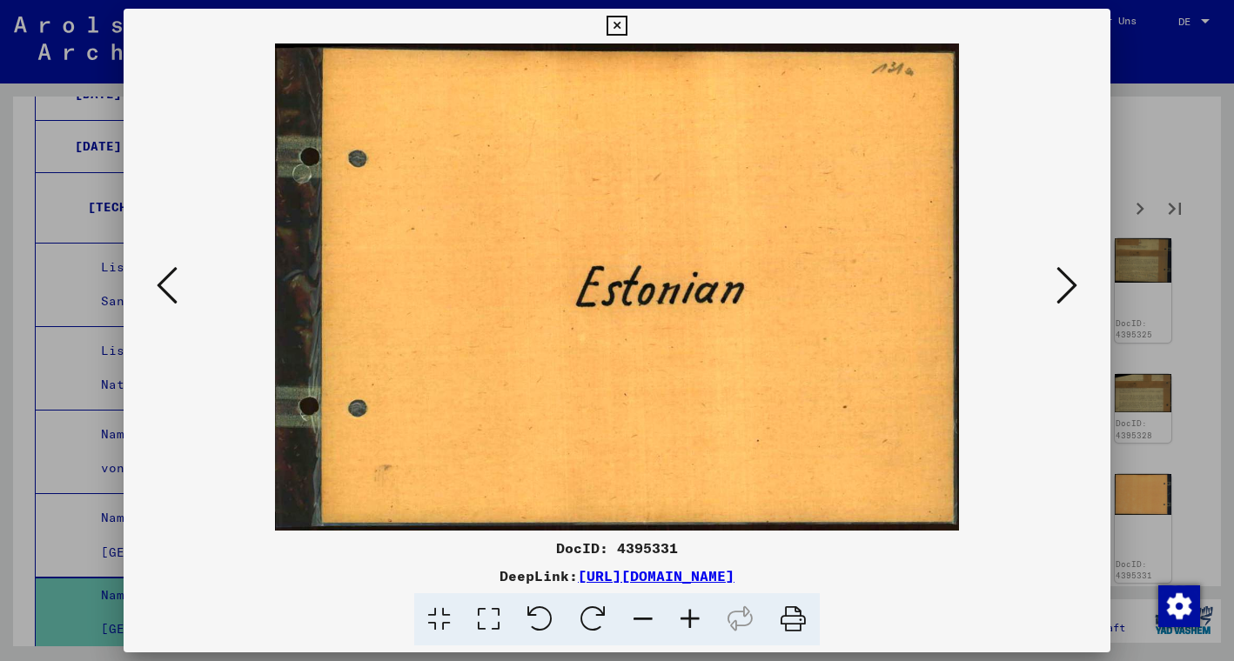
click at [1064, 282] on icon at bounding box center [1066, 285] width 21 height 42
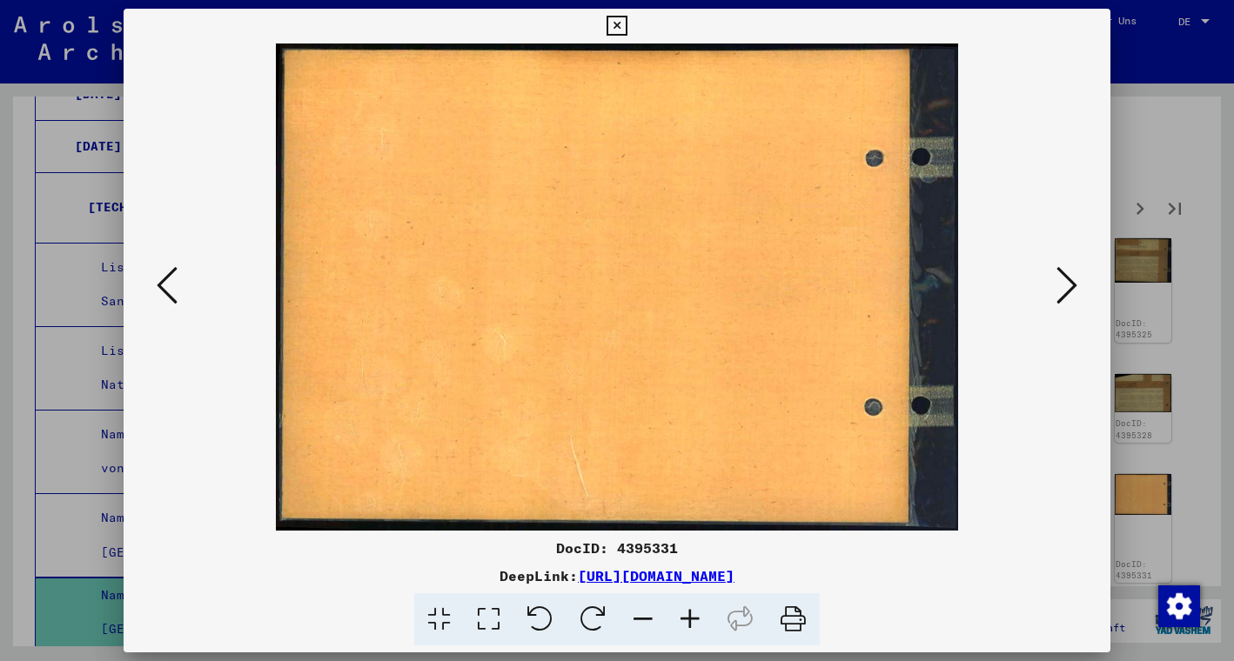
click at [1064, 282] on icon at bounding box center [1066, 285] width 21 height 42
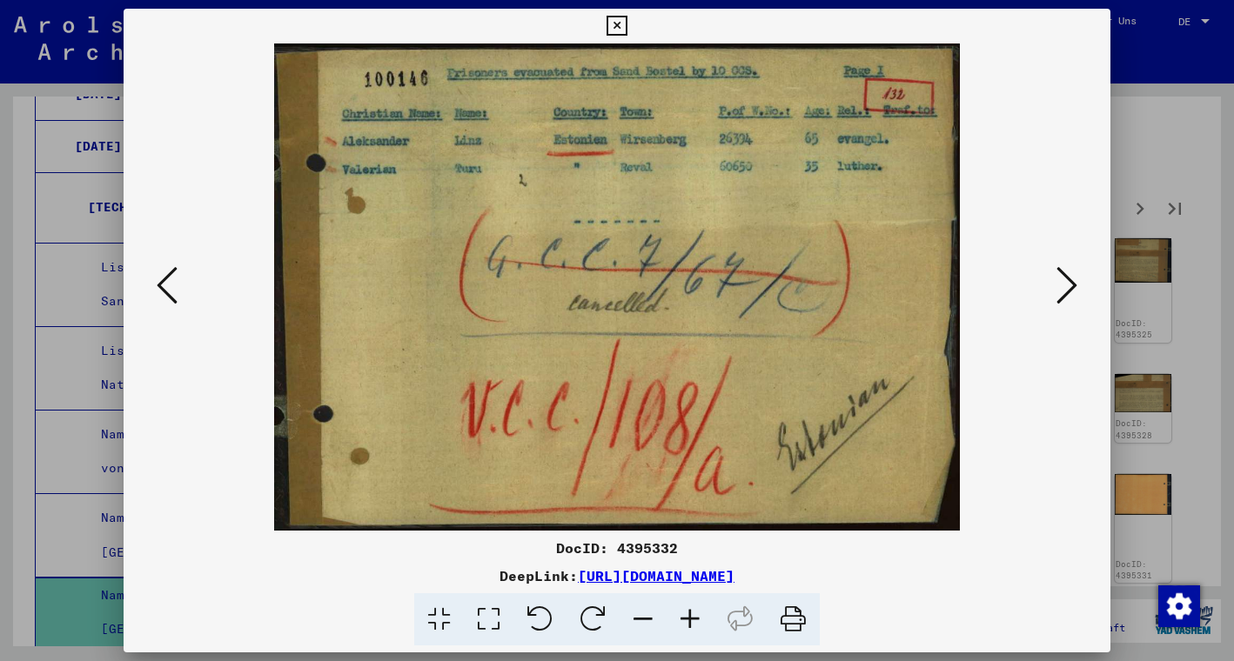
click at [1064, 282] on icon at bounding box center [1066, 285] width 21 height 42
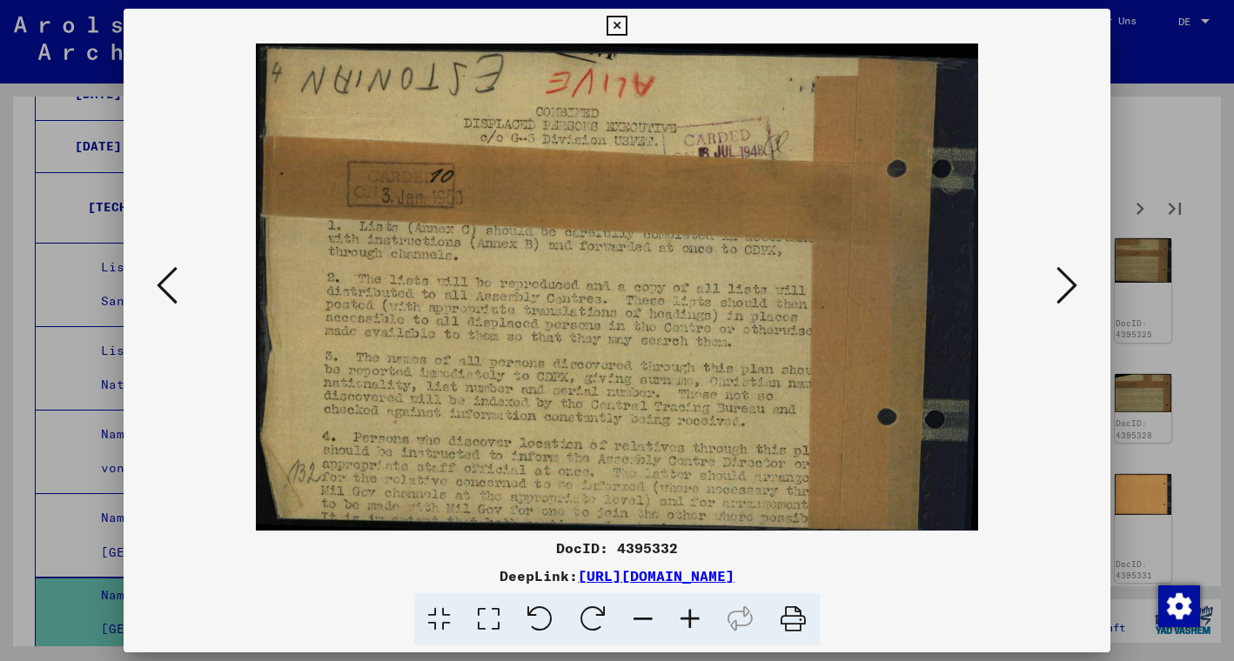
click at [1064, 282] on icon at bounding box center [1066, 285] width 21 height 42
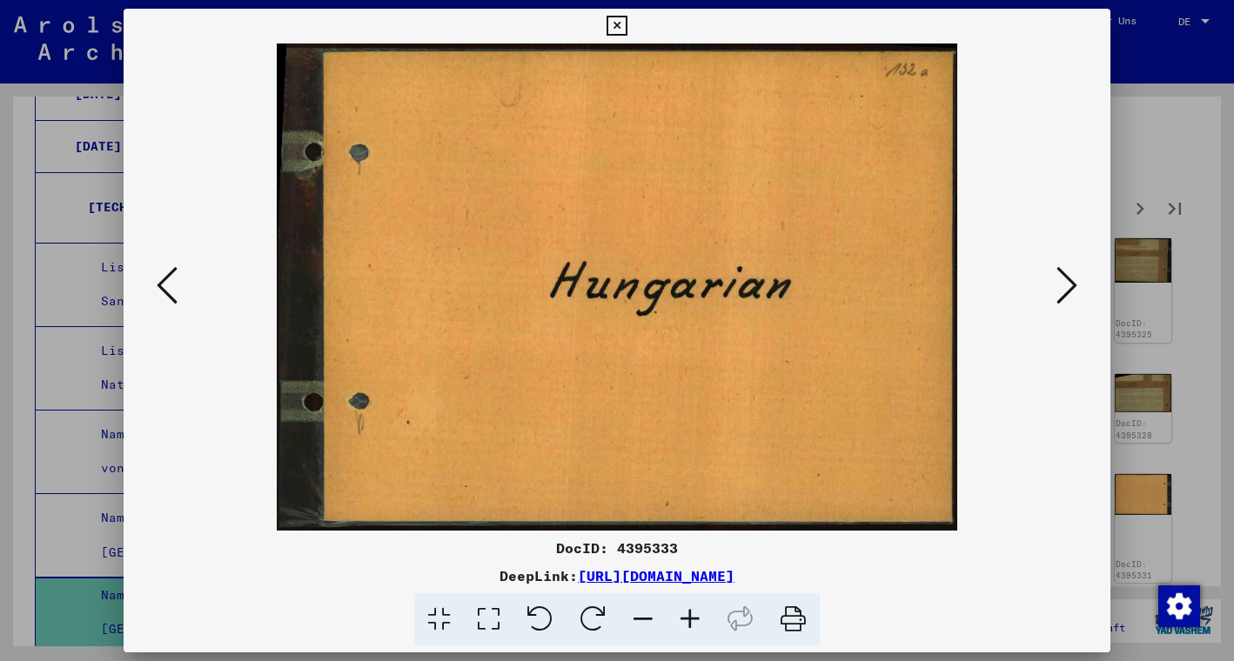
click at [1064, 282] on icon at bounding box center [1066, 285] width 21 height 42
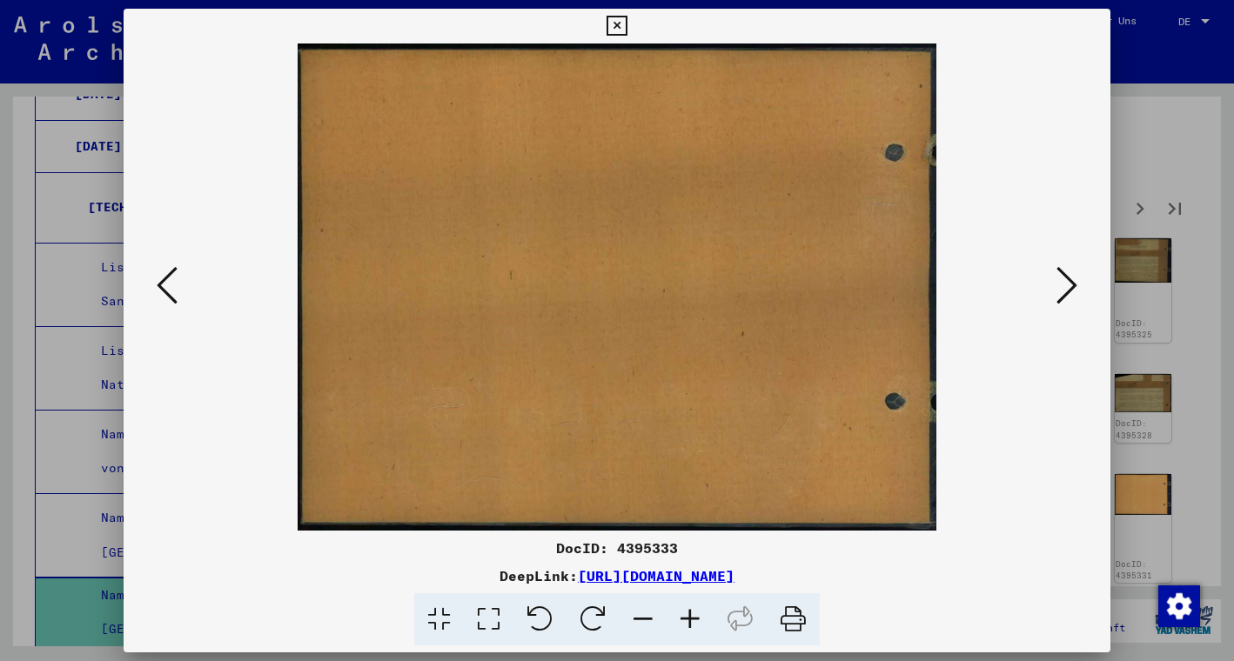
click at [1064, 282] on icon at bounding box center [1066, 285] width 21 height 42
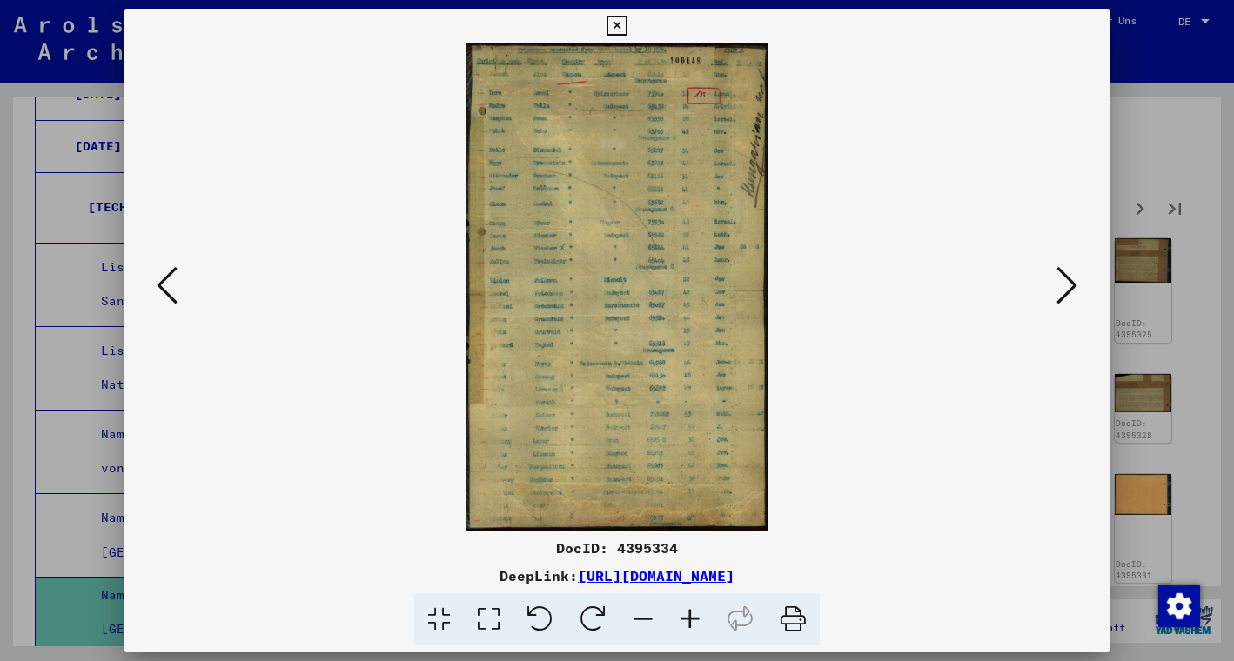
click at [1064, 282] on icon at bounding box center [1066, 285] width 21 height 42
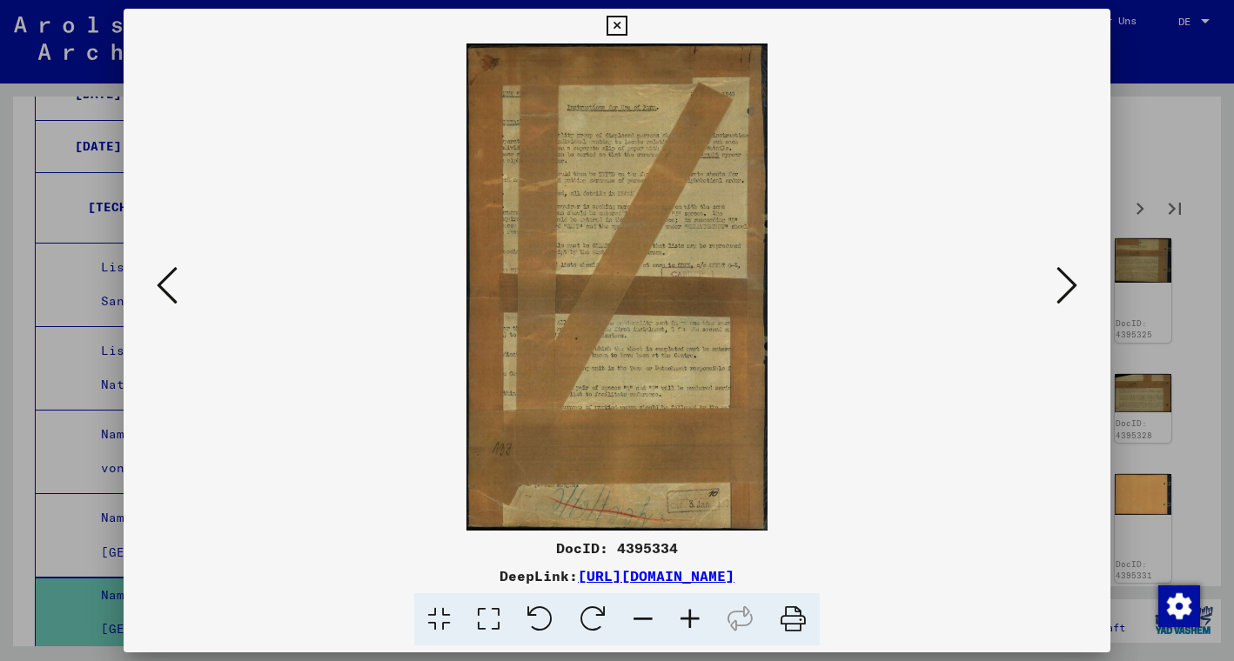
click at [1064, 282] on icon at bounding box center [1066, 285] width 21 height 42
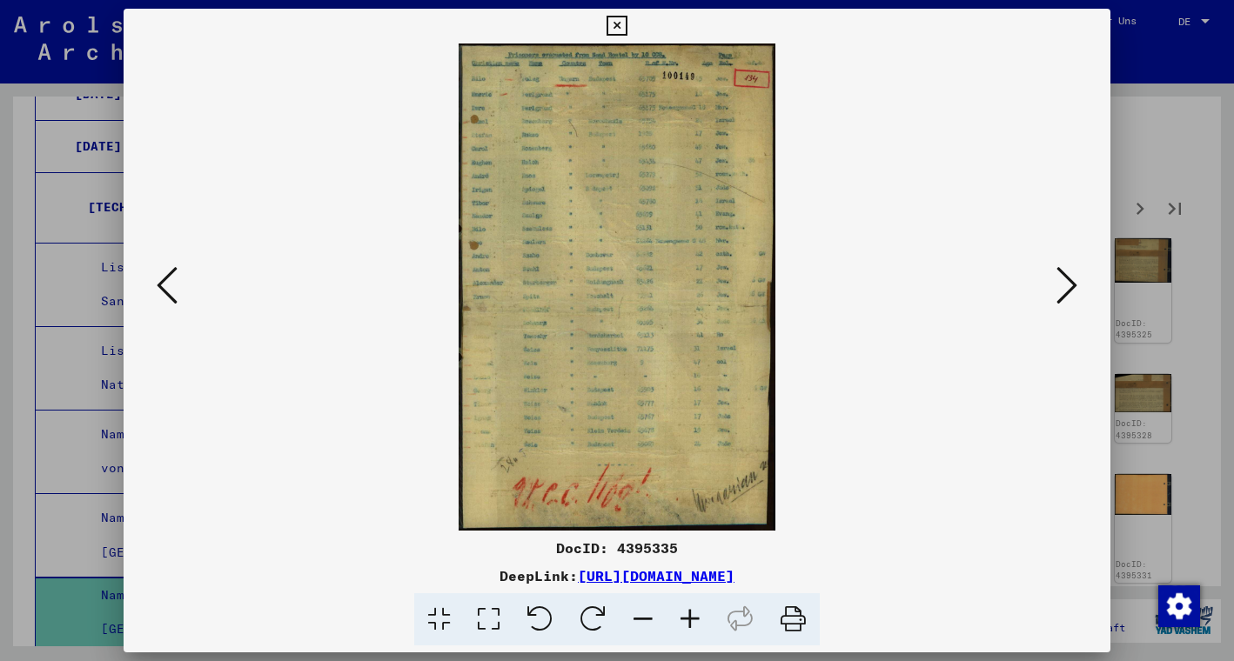
click at [1064, 282] on icon at bounding box center [1066, 285] width 21 height 42
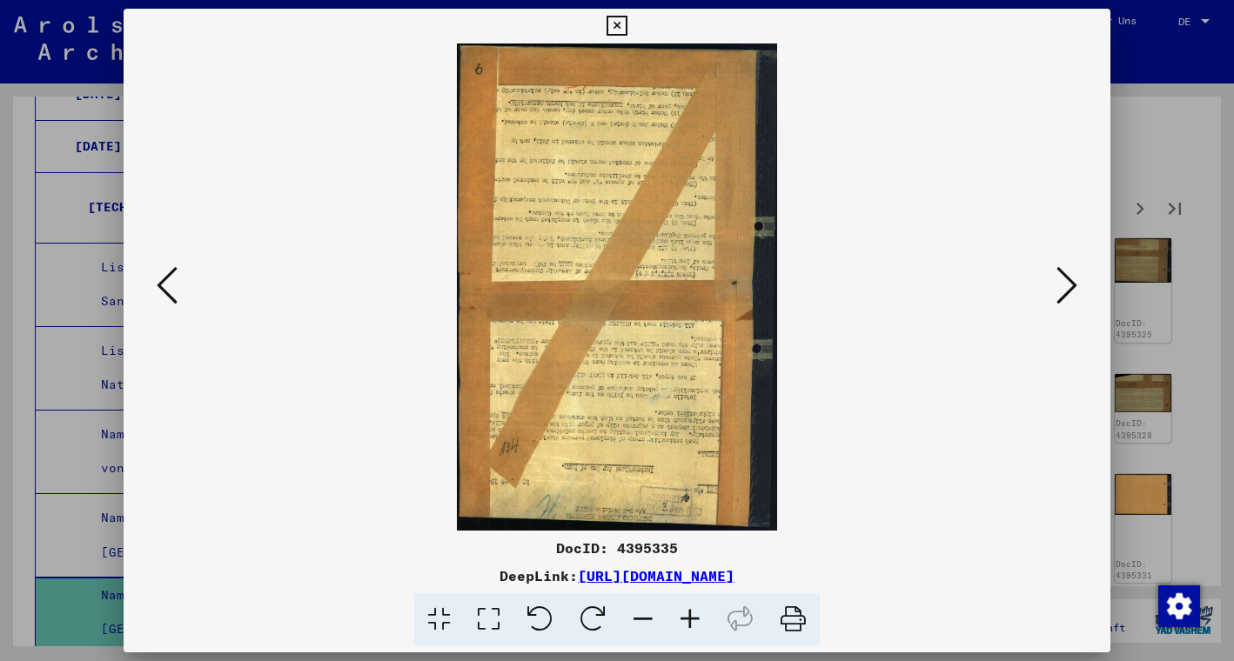
click at [1064, 282] on icon at bounding box center [1066, 285] width 21 height 42
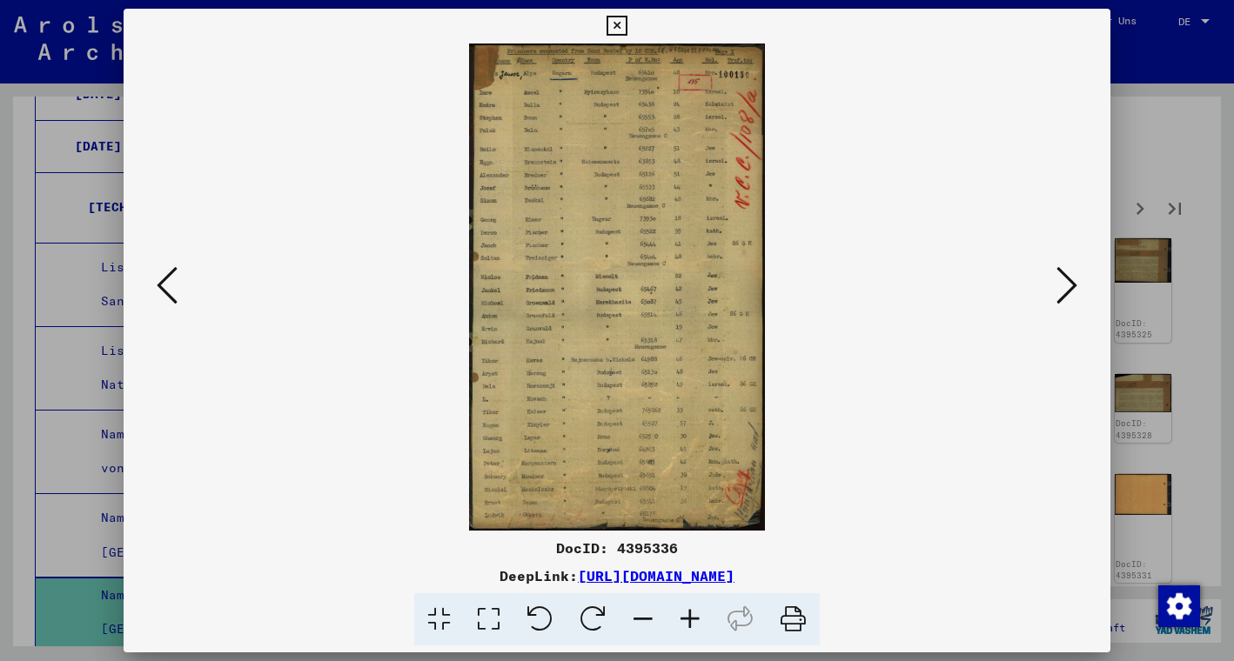
click at [1064, 282] on icon at bounding box center [1066, 285] width 21 height 42
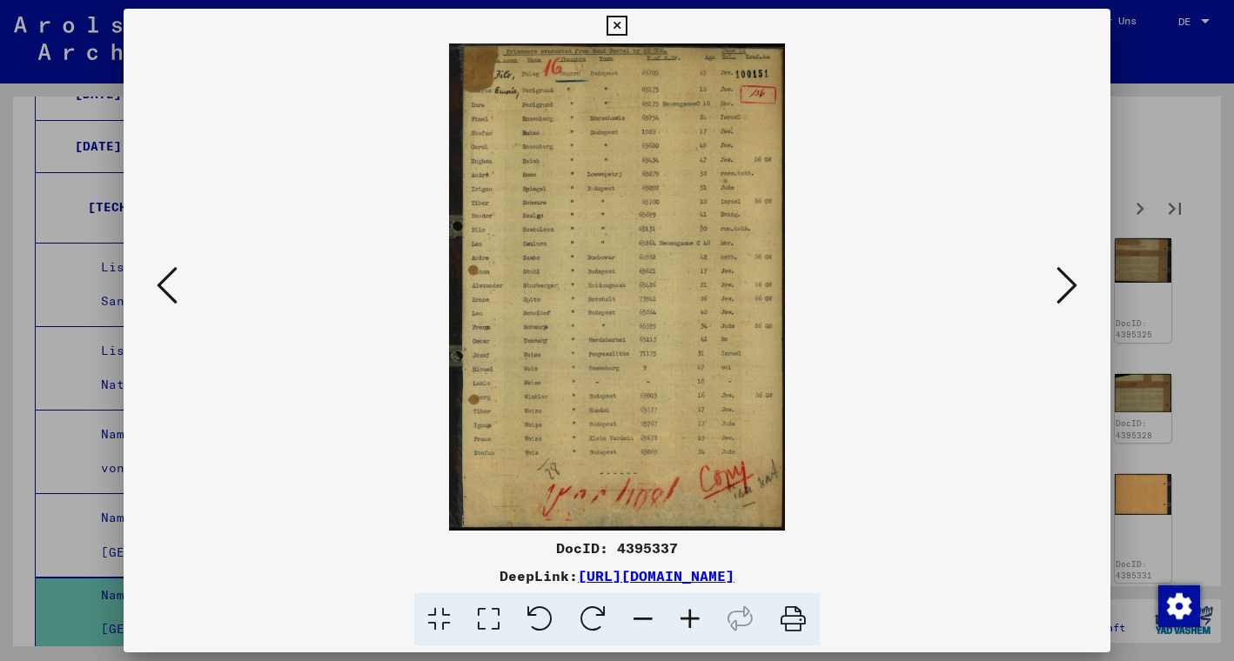
click at [1064, 282] on icon at bounding box center [1066, 285] width 21 height 42
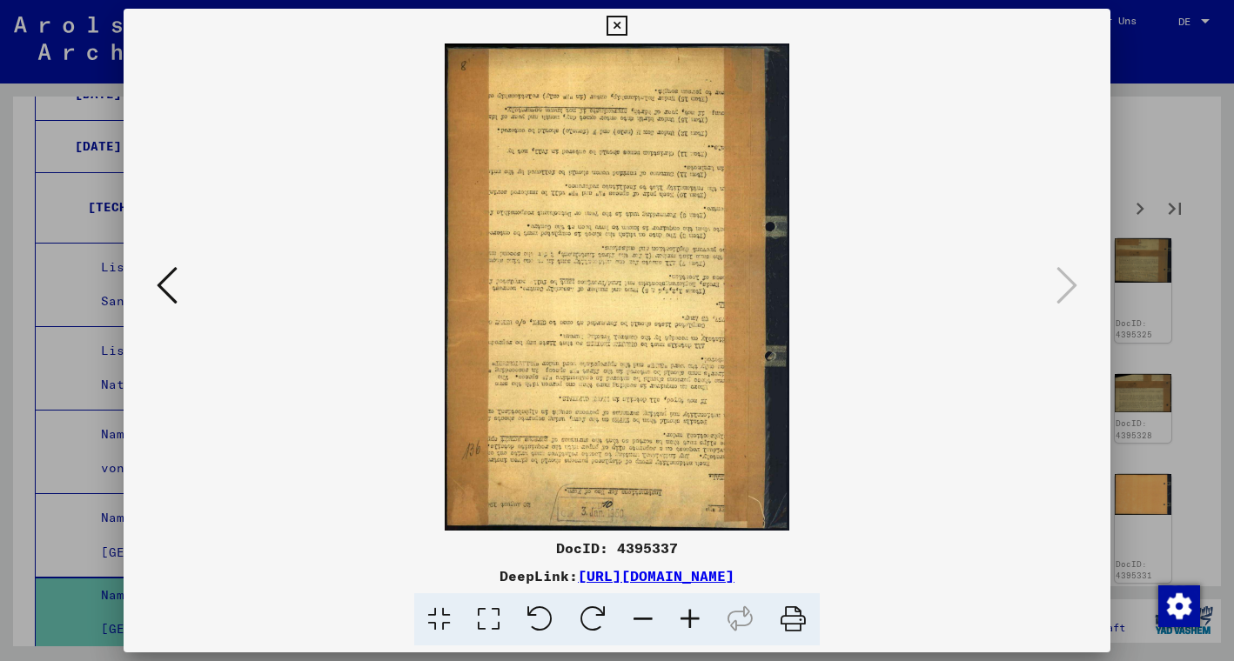
click at [626, 20] on icon at bounding box center [616, 26] width 20 height 21
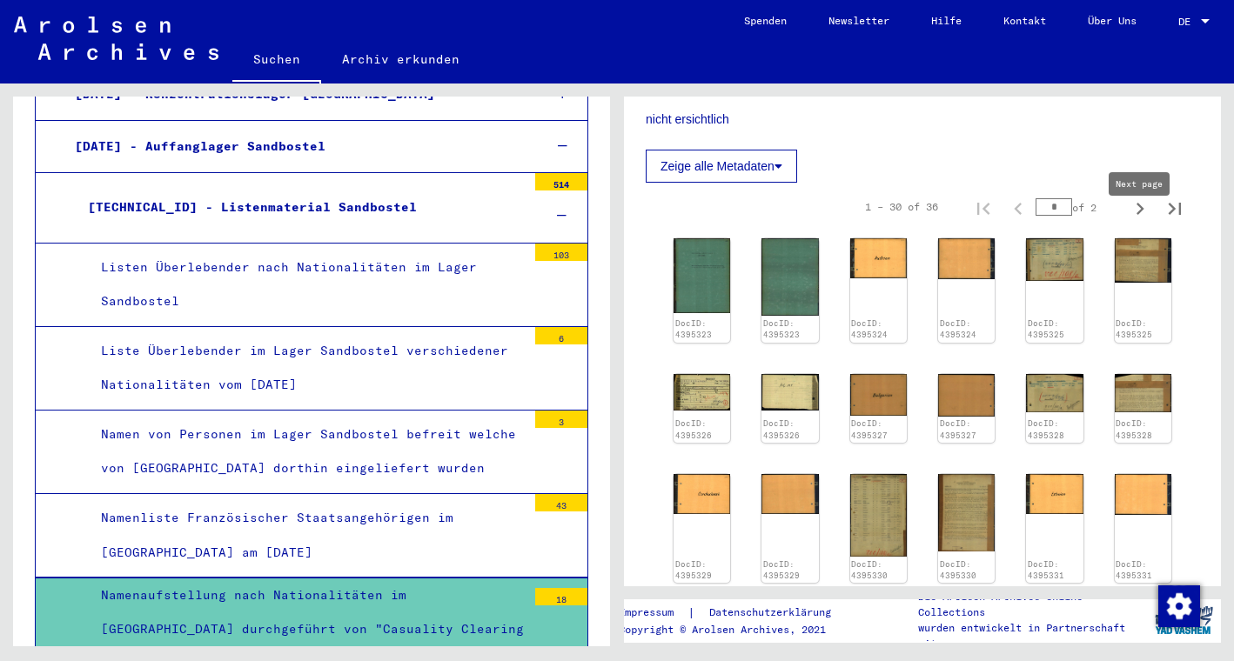
click at [1139, 221] on icon "Next page" at bounding box center [1139, 209] width 24 height 24
type input "*"
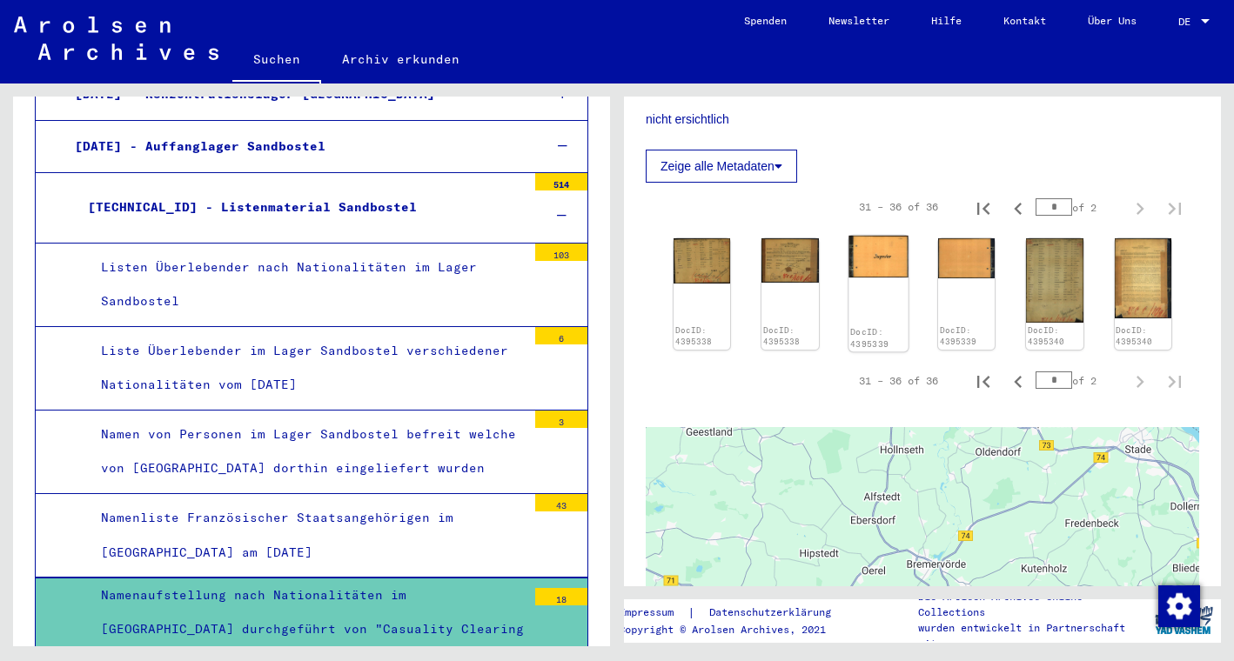
click at [880, 303] on div "DocID: 4395339" at bounding box center [878, 294] width 60 height 117
click at [885, 278] on img at bounding box center [878, 257] width 60 height 42
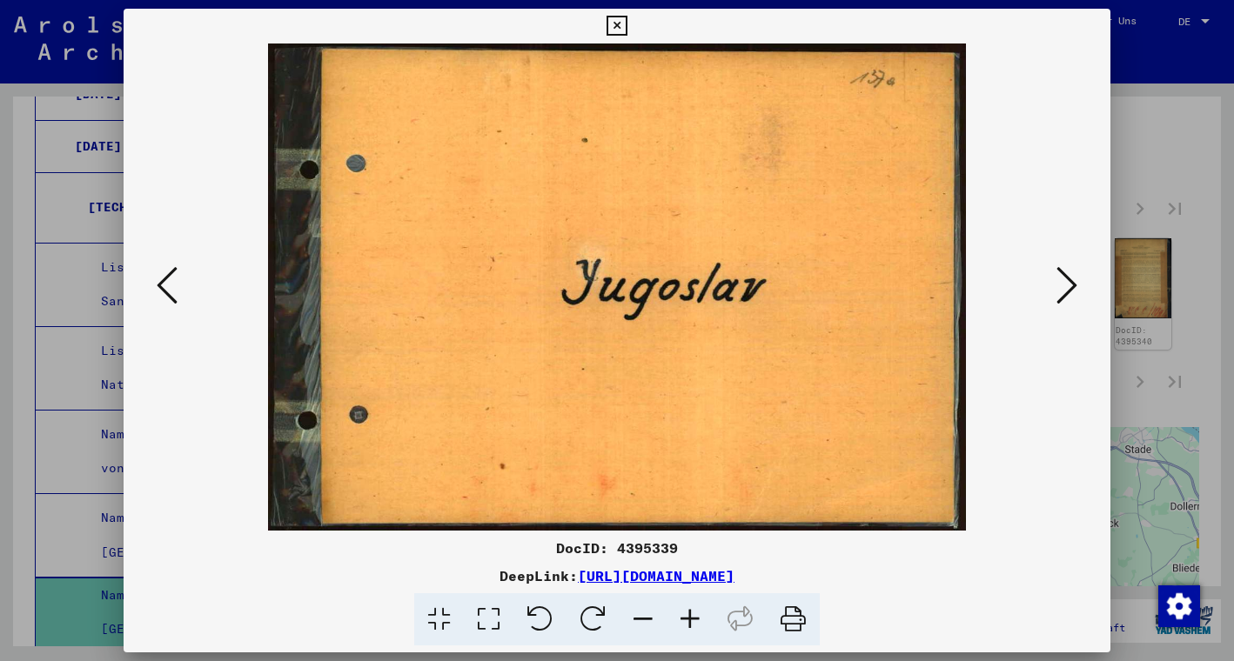
click at [1064, 272] on icon at bounding box center [1066, 285] width 21 height 42
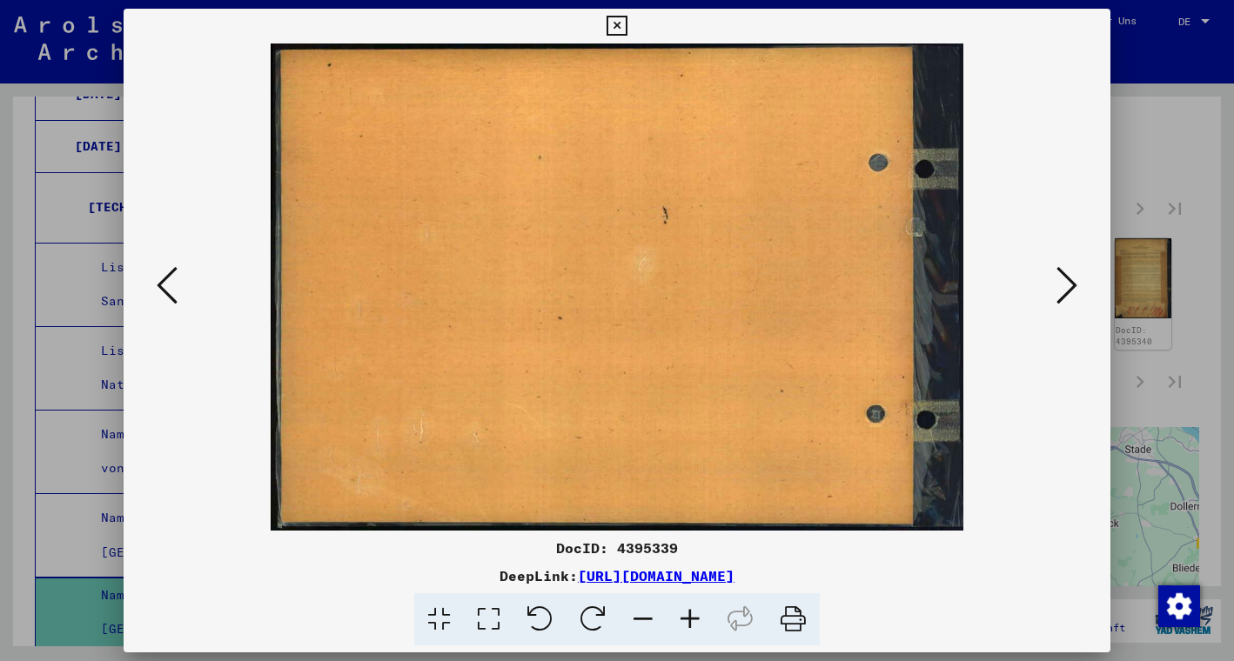
click at [1064, 272] on icon at bounding box center [1066, 285] width 21 height 42
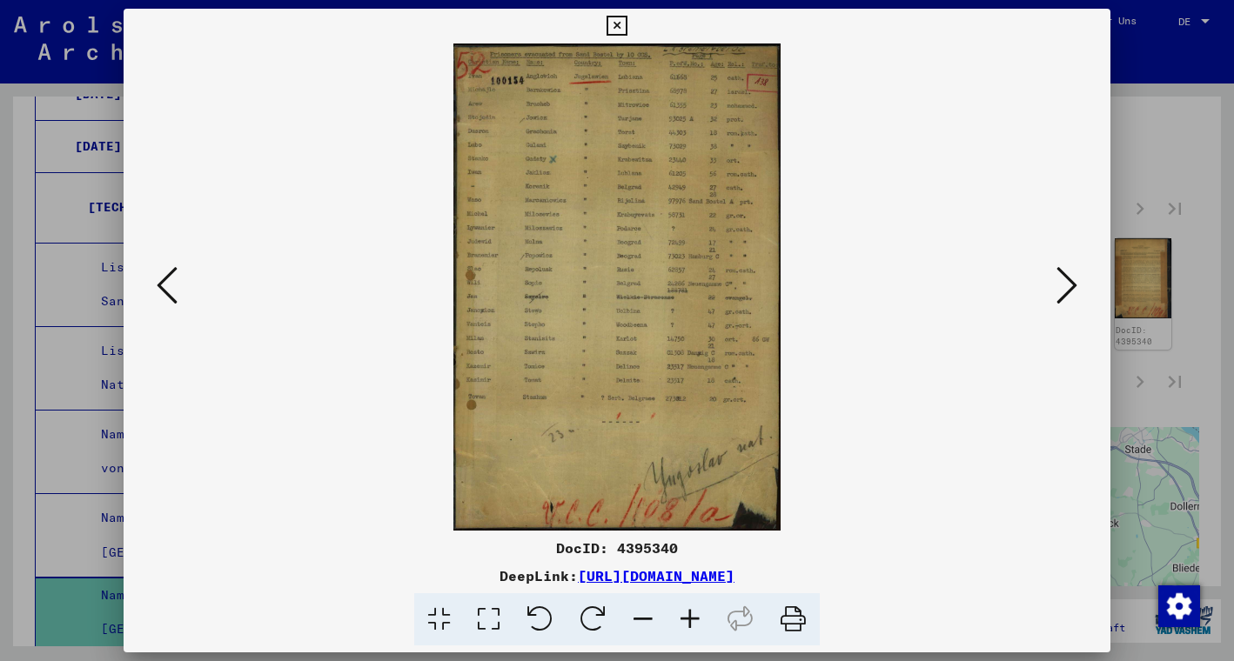
click at [1064, 280] on icon at bounding box center [1066, 285] width 21 height 42
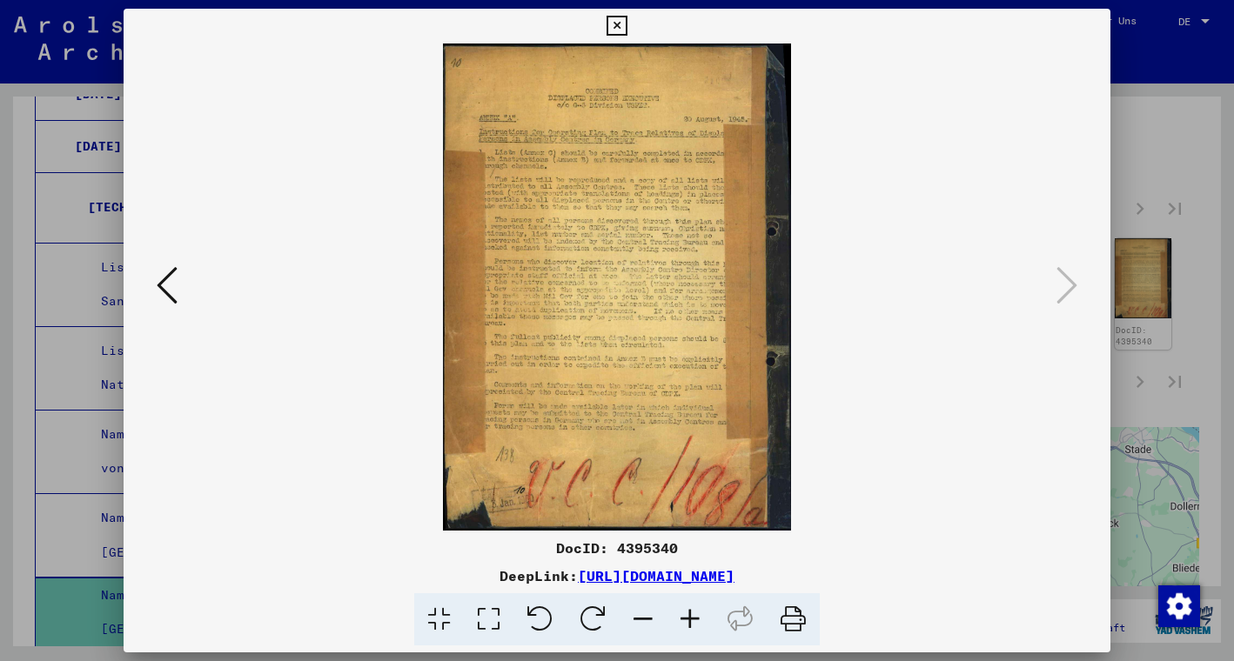
click at [626, 24] on icon at bounding box center [616, 26] width 20 height 21
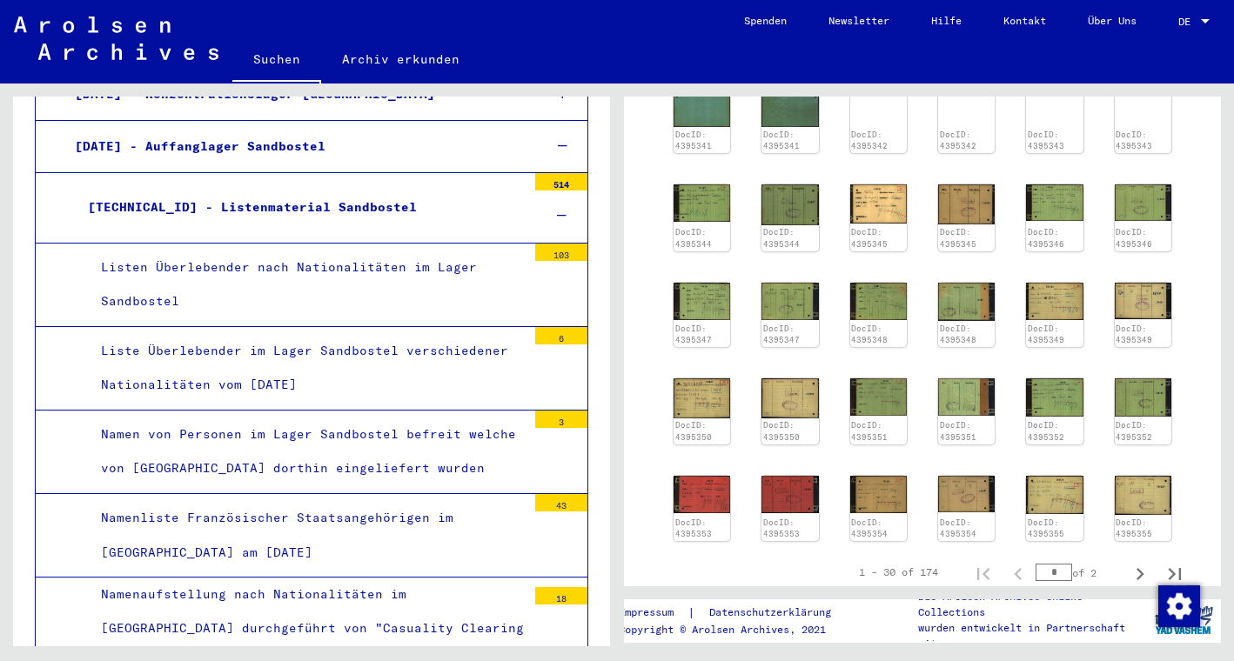
scroll to position [524, 0]
click at [694, 411] on img at bounding box center [702, 397] width 60 height 42
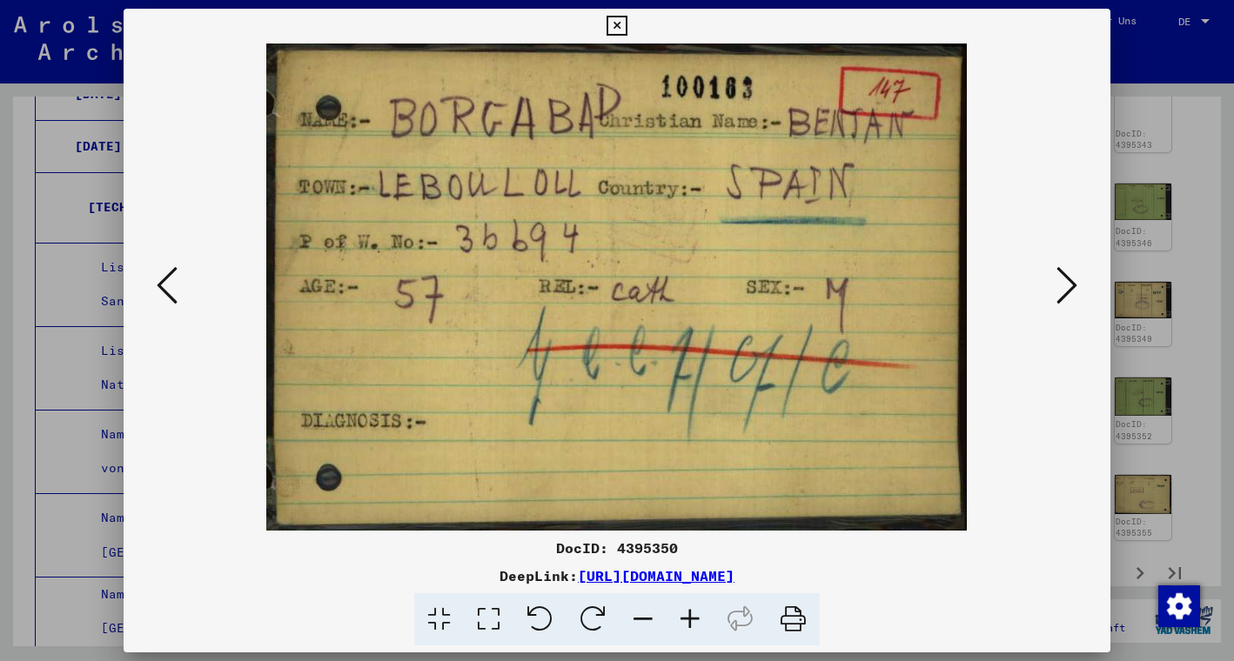
click at [1066, 278] on icon at bounding box center [1066, 285] width 21 height 42
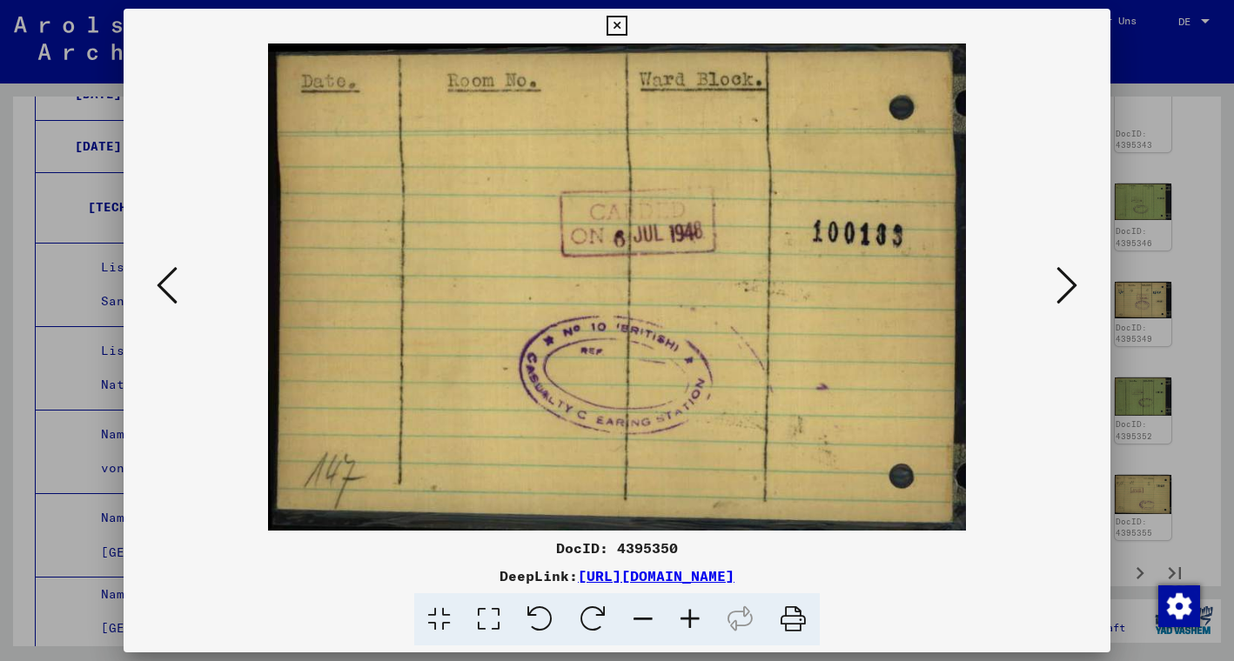
click at [1066, 279] on icon at bounding box center [1066, 285] width 21 height 42
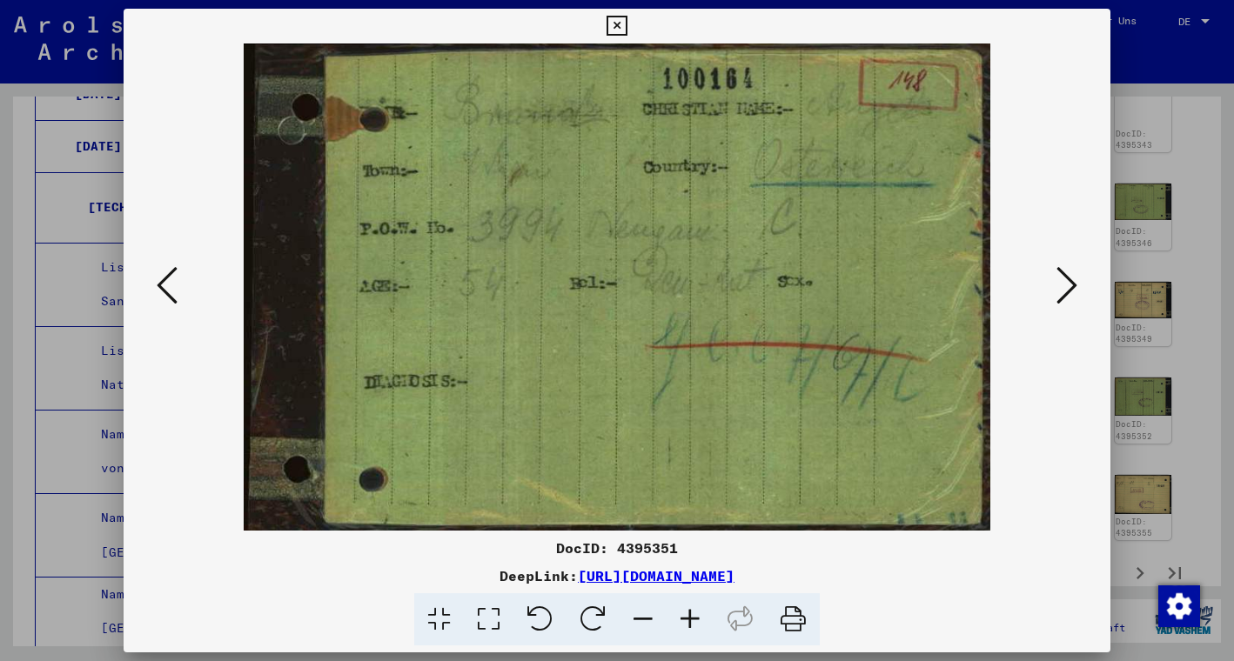
click at [1066, 279] on icon at bounding box center [1066, 285] width 21 height 42
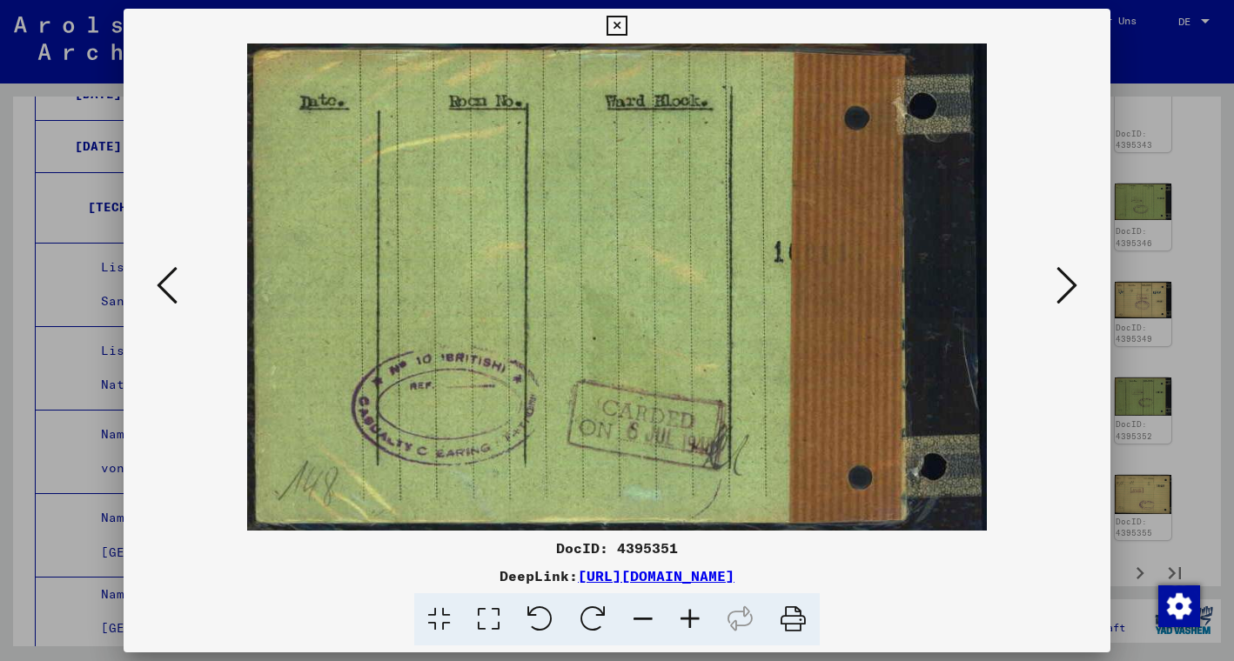
click at [1066, 279] on icon at bounding box center [1066, 285] width 21 height 42
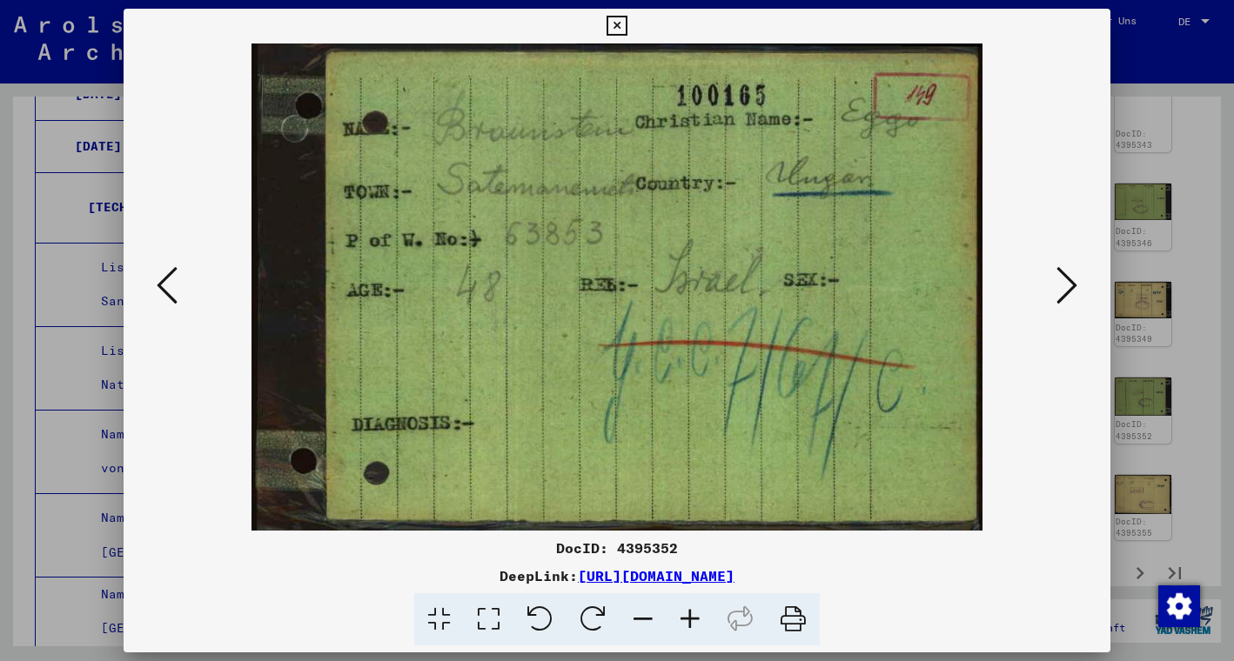
click at [1066, 279] on icon at bounding box center [1066, 285] width 21 height 42
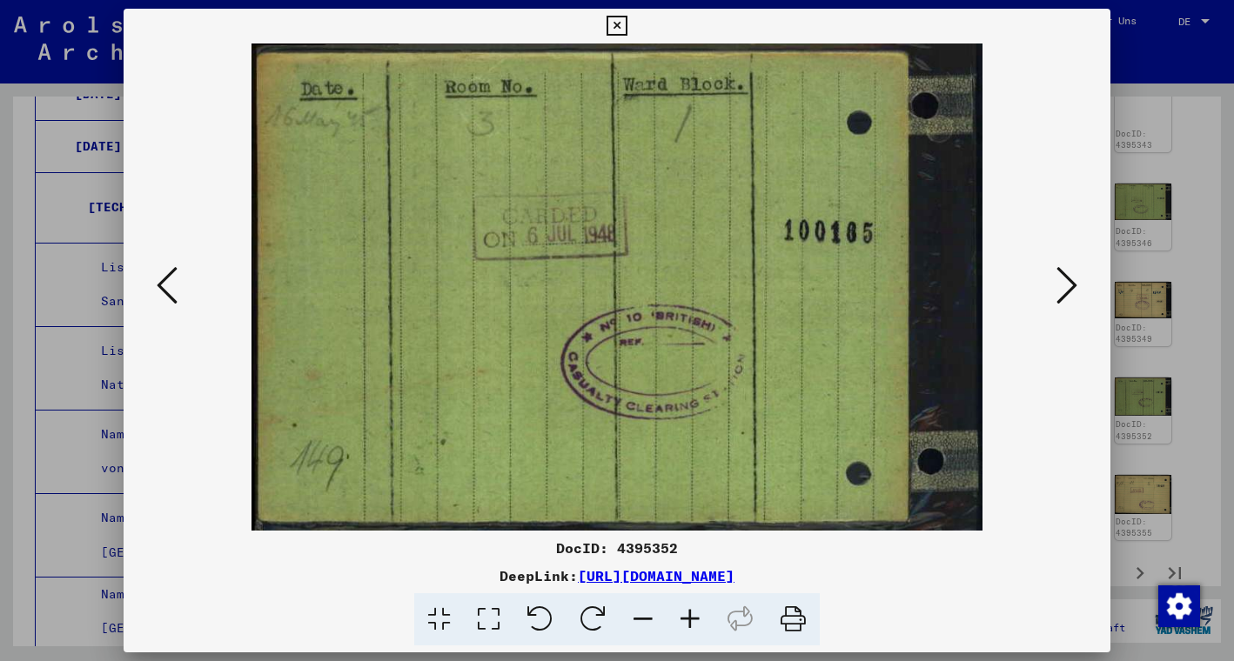
click at [1066, 279] on icon at bounding box center [1066, 285] width 21 height 42
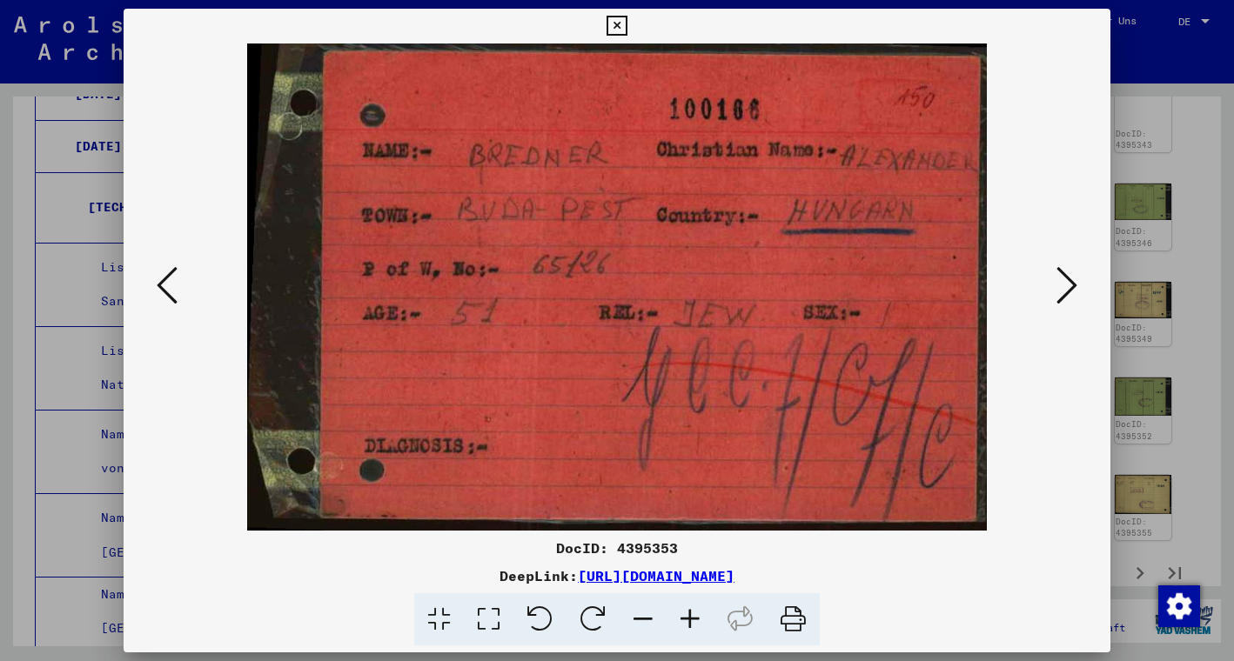
click at [1066, 279] on icon at bounding box center [1066, 285] width 21 height 42
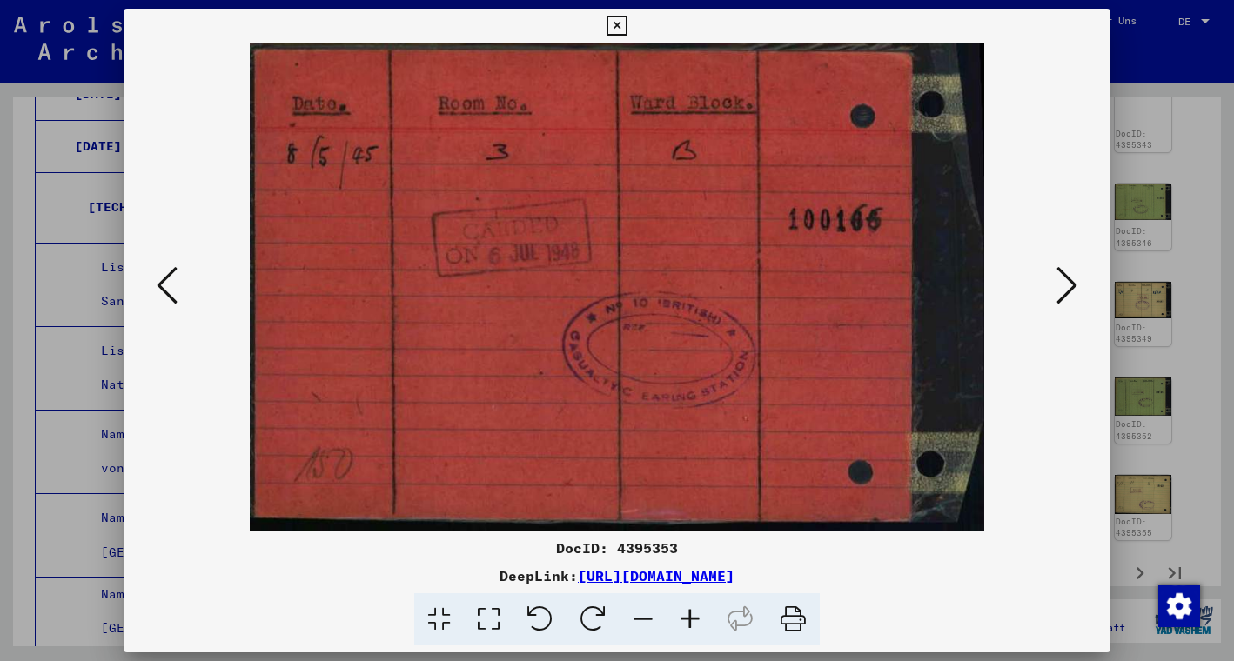
click at [1066, 280] on icon at bounding box center [1066, 285] width 21 height 42
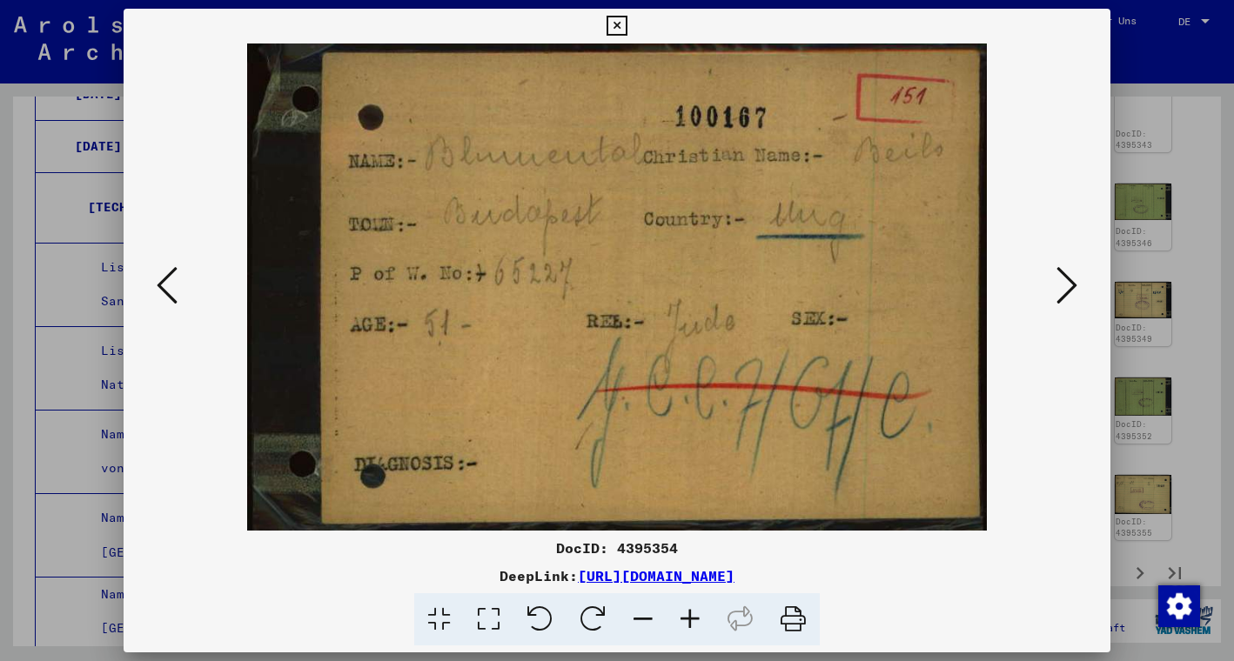
click at [1066, 280] on icon at bounding box center [1066, 285] width 21 height 42
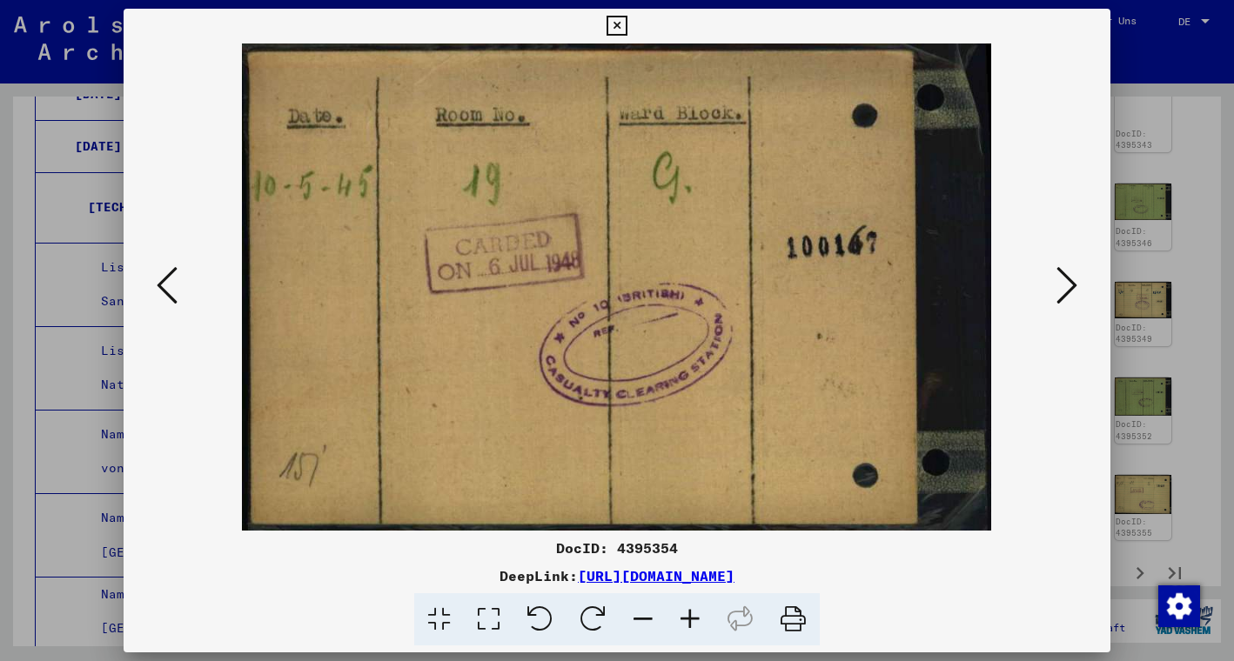
click at [1066, 280] on icon at bounding box center [1066, 285] width 21 height 42
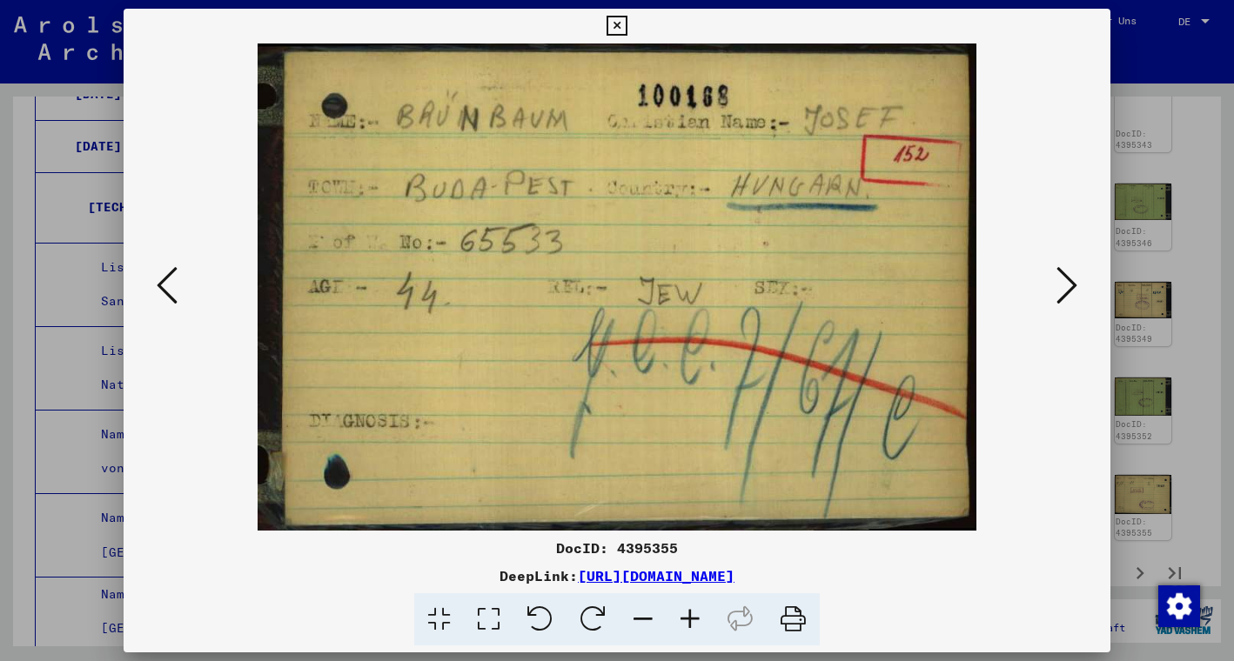
click at [1066, 281] on icon at bounding box center [1066, 285] width 21 height 42
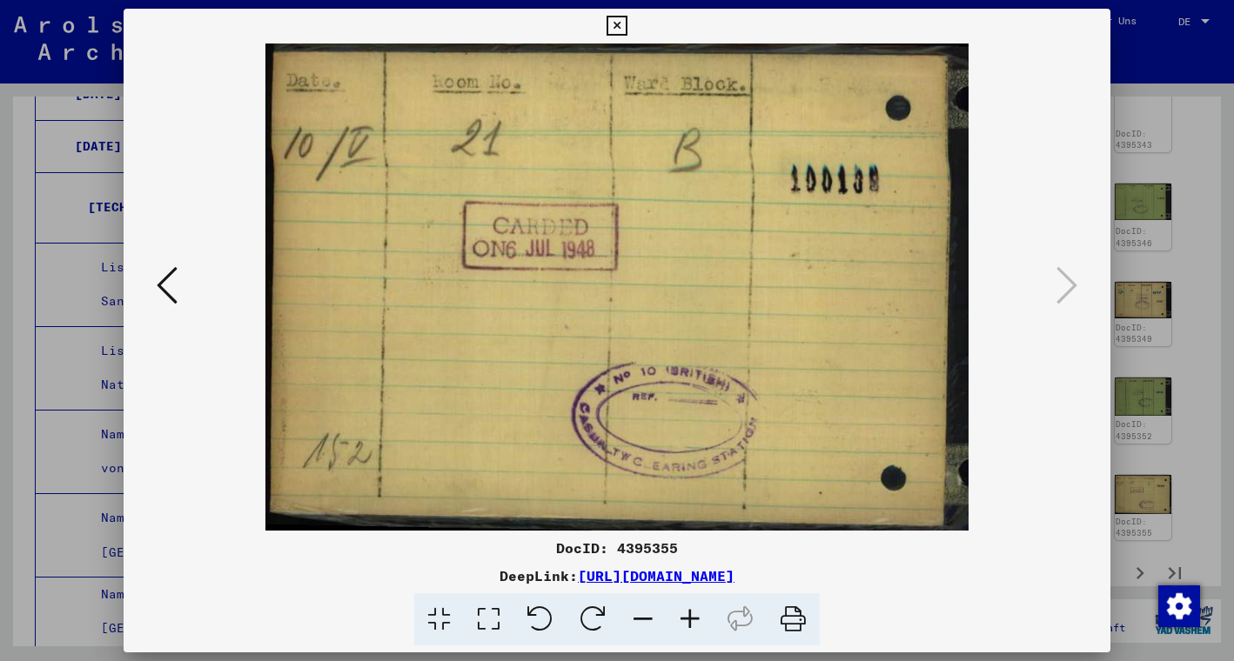
click at [626, 30] on icon at bounding box center [616, 26] width 20 height 21
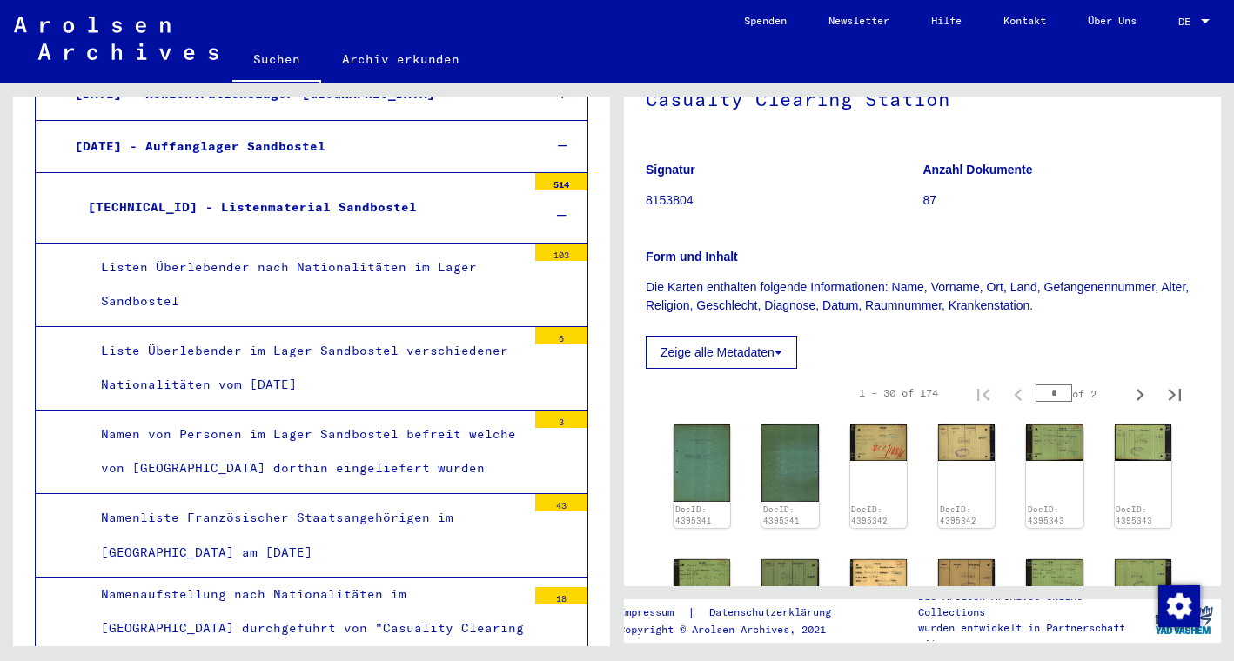
scroll to position [133, 0]
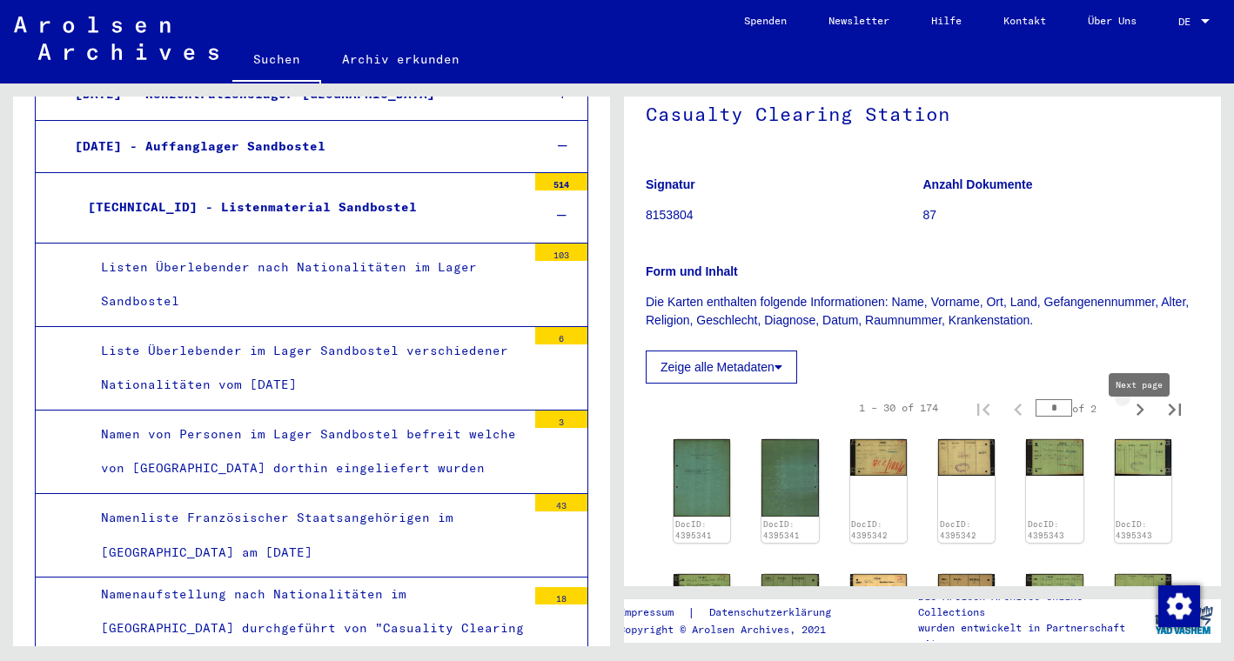
click at [1138, 422] on icon "Next page" at bounding box center [1139, 410] width 24 height 24
type input "*"
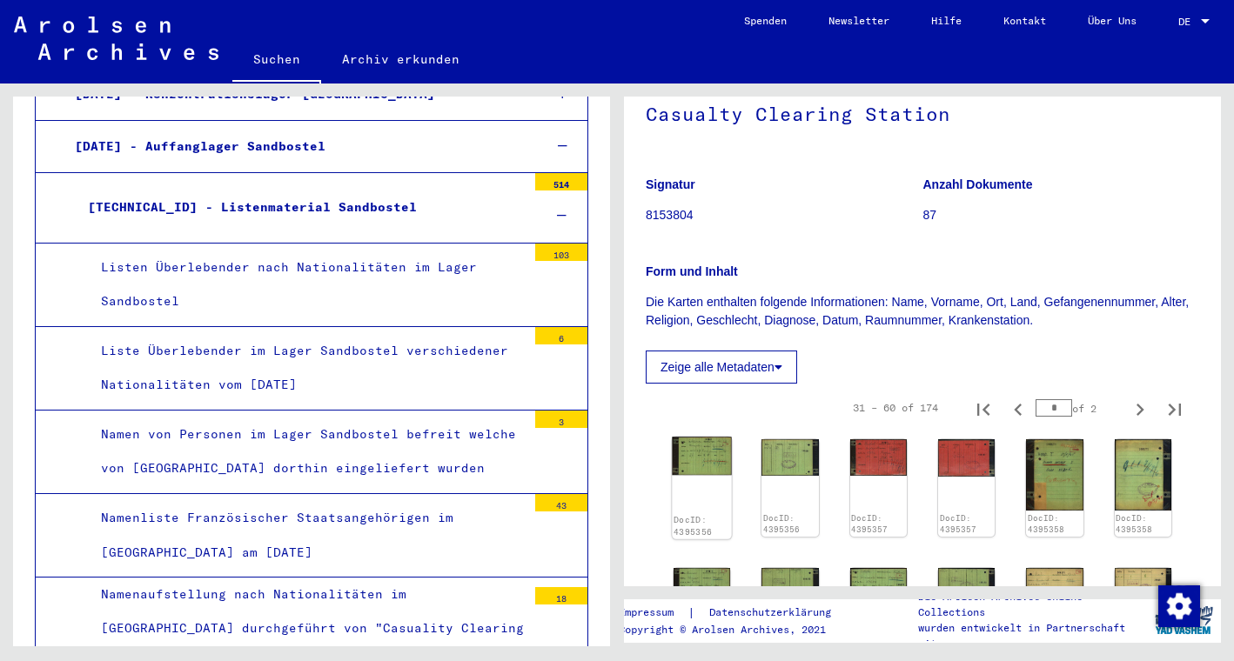
click at [716, 475] on img at bounding box center [702, 456] width 60 height 38
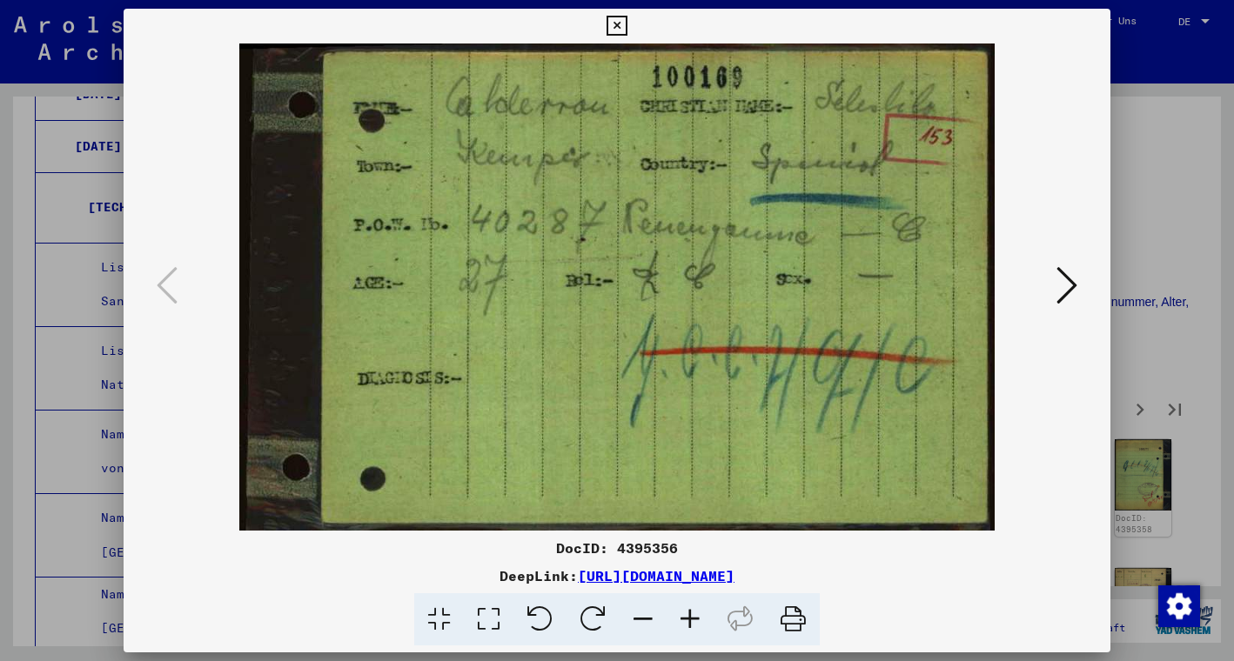
click at [1065, 283] on icon at bounding box center [1066, 285] width 21 height 42
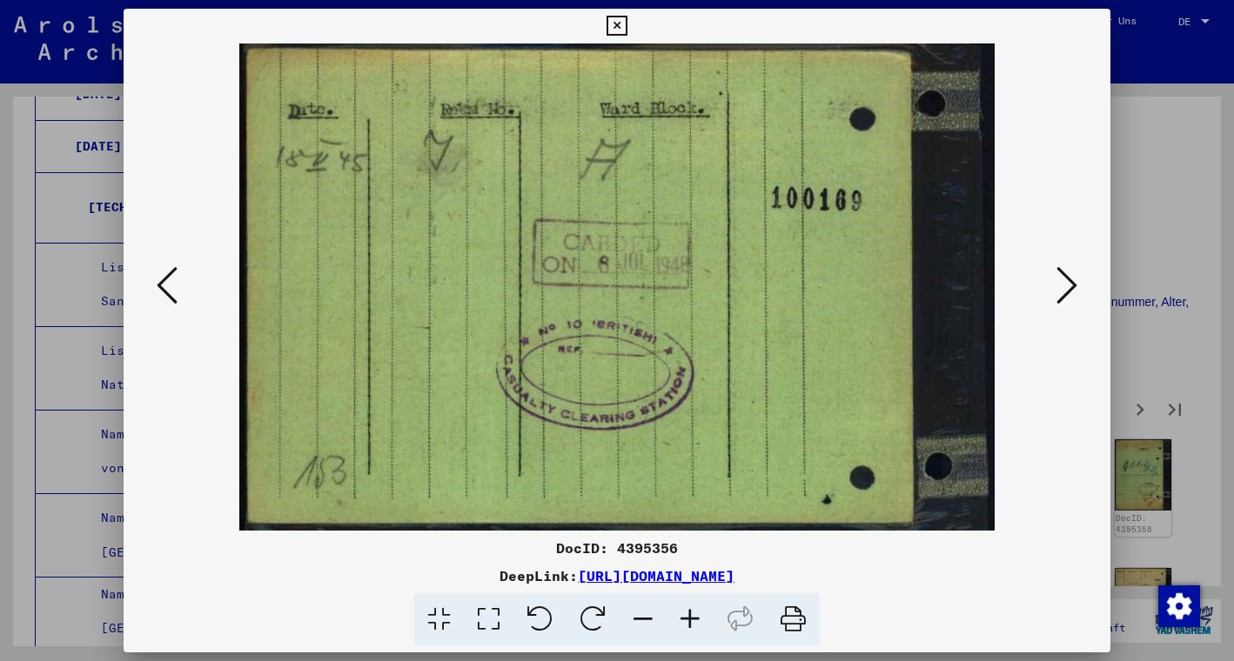
click at [1065, 284] on icon at bounding box center [1066, 285] width 21 height 42
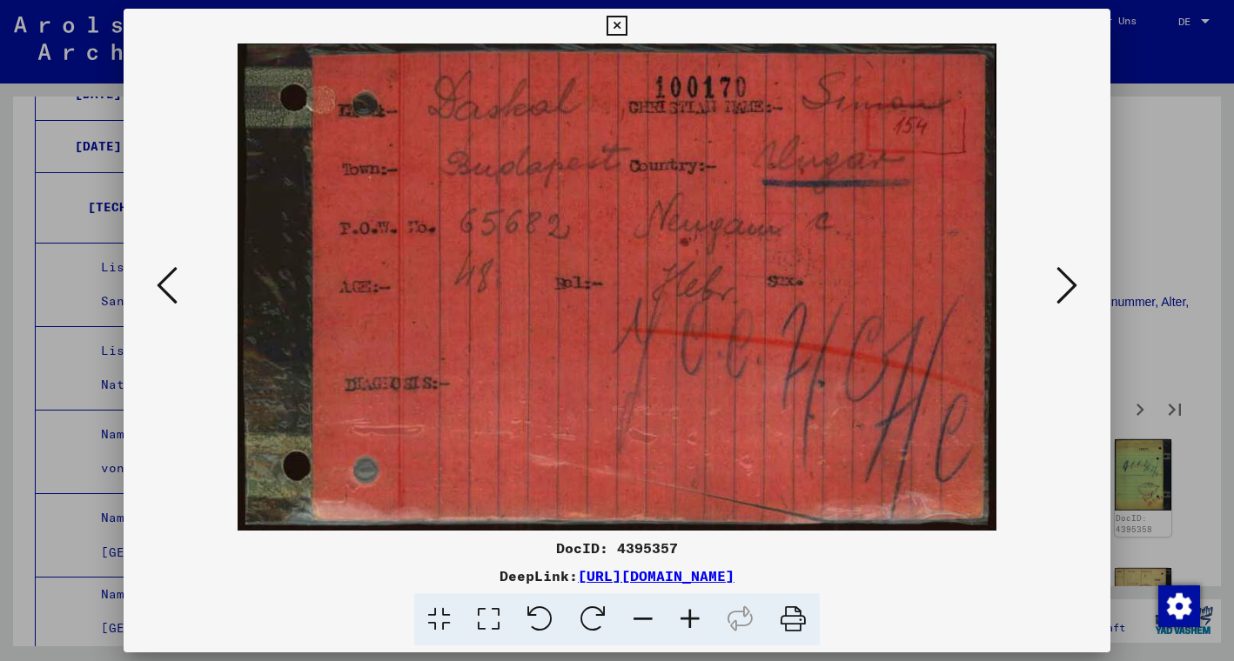
click at [1065, 284] on icon at bounding box center [1066, 285] width 21 height 42
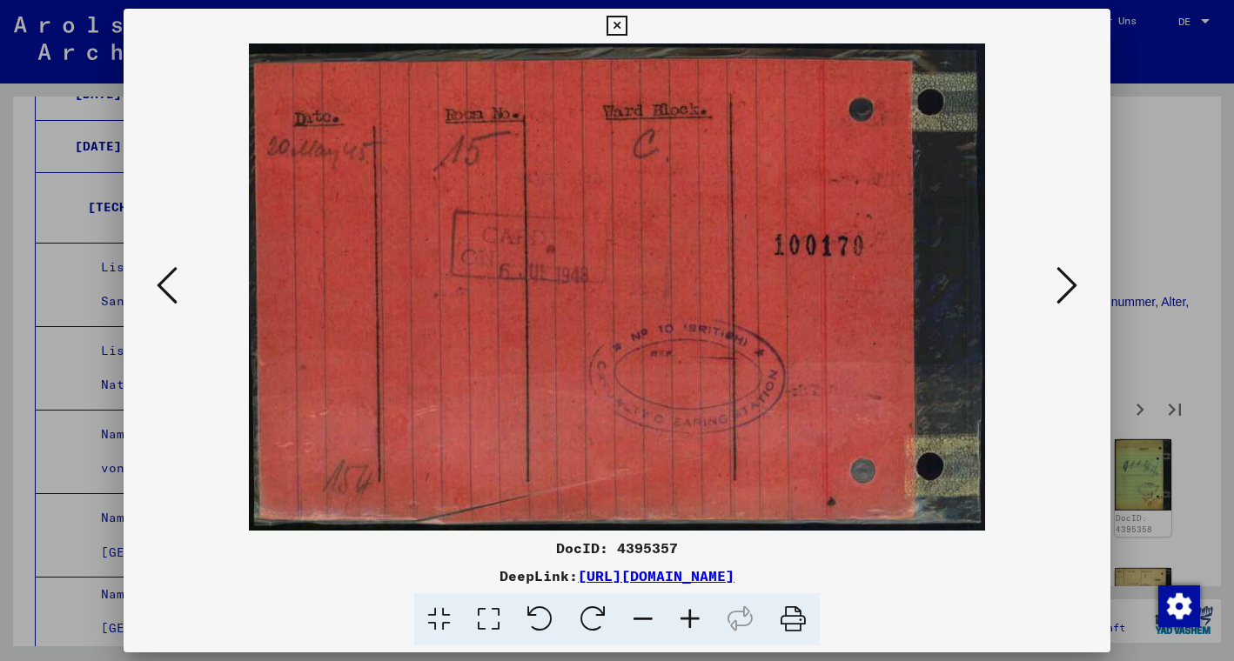
click at [1065, 284] on icon at bounding box center [1066, 285] width 21 height 42
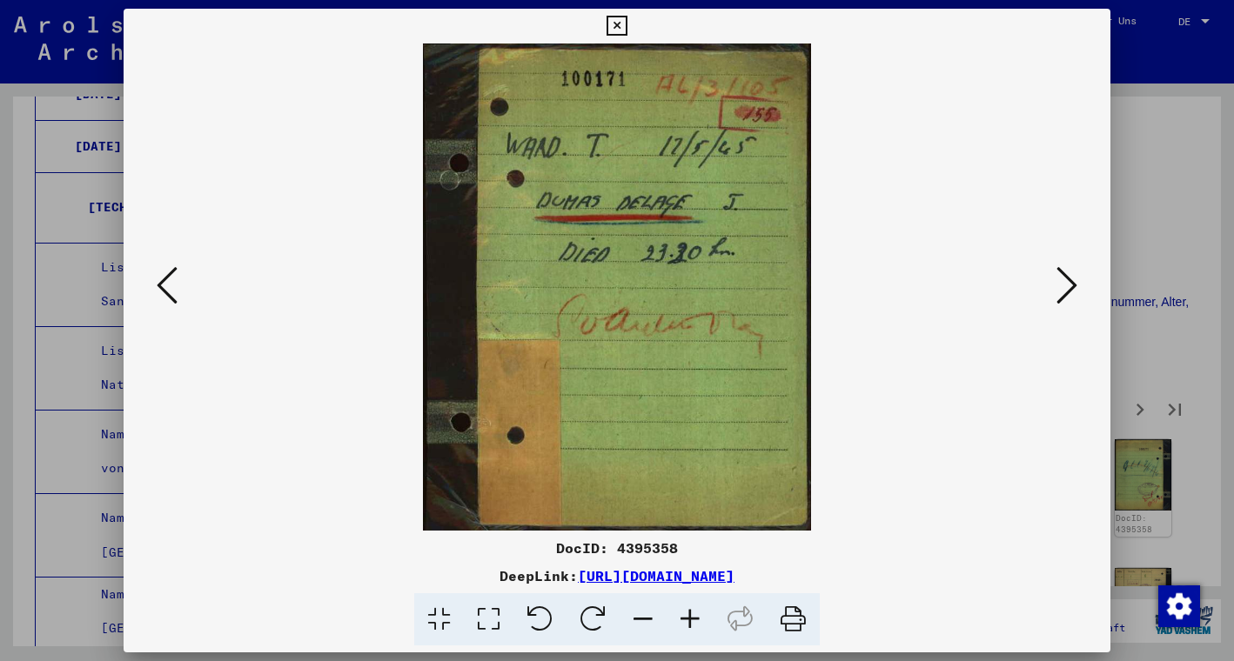
click at [1065, 284] on icon at bounding box center [1066, 285] width 21 height 42
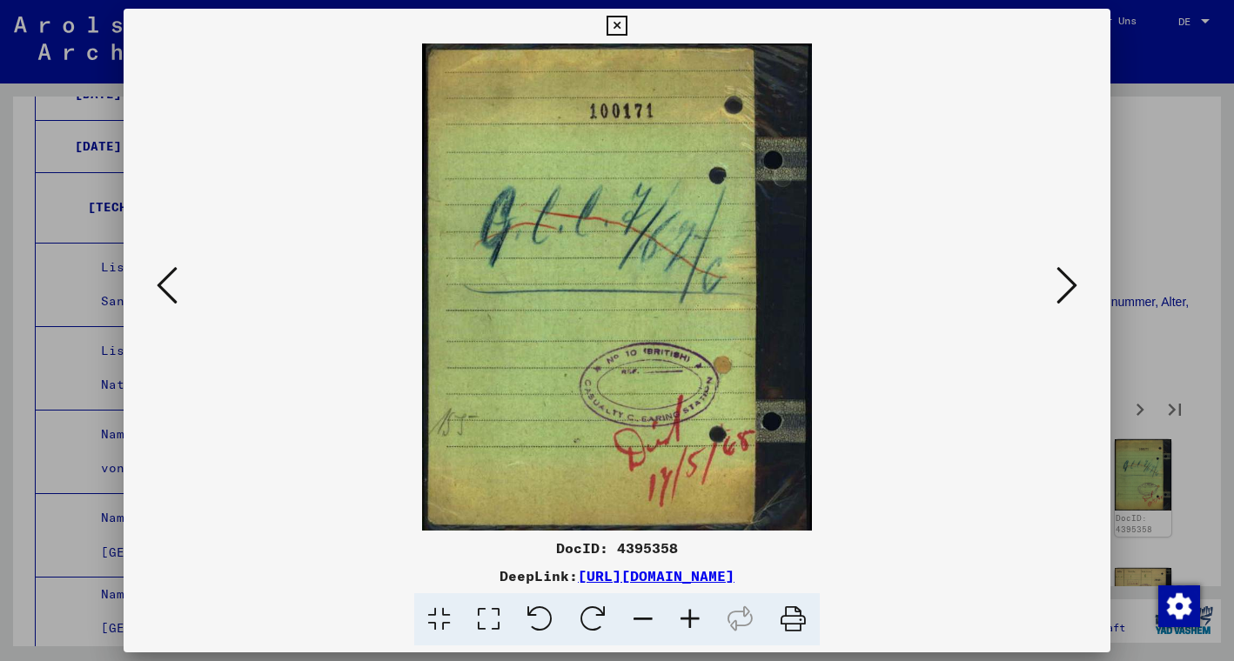
click at [1065, 284] on icon at bounding box center [1066, 285] width 21 height 42
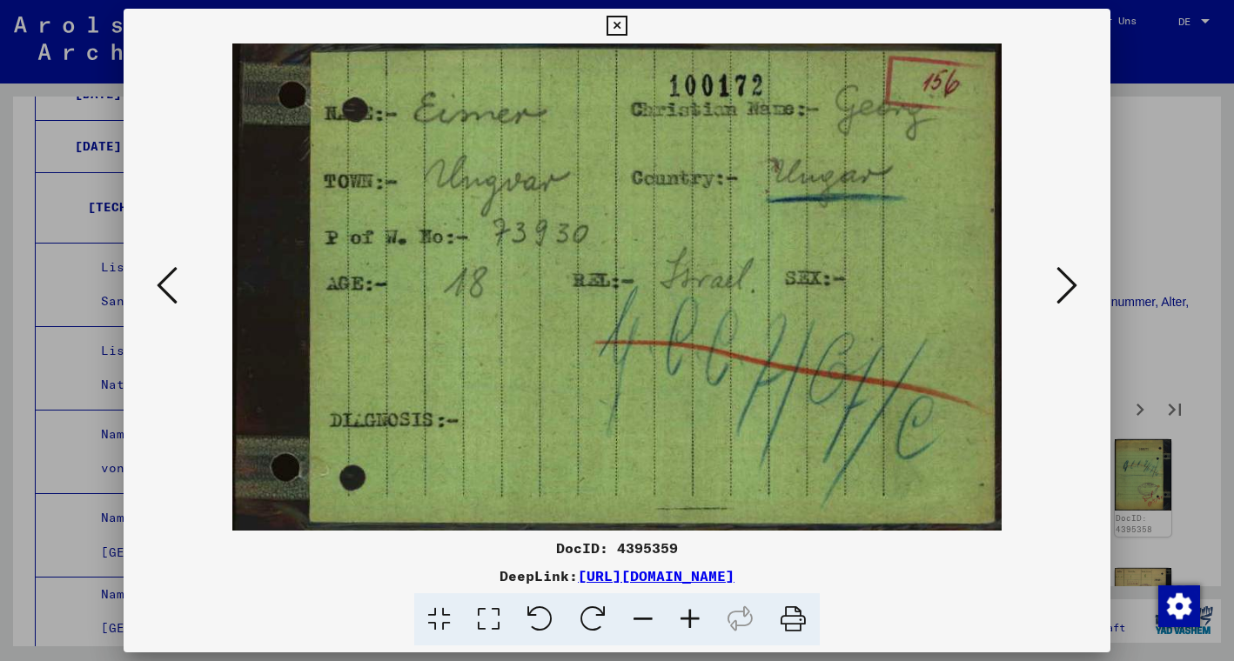
click at [1065, 284] on icon at bounding box center [1066, 285] width 21 height 42
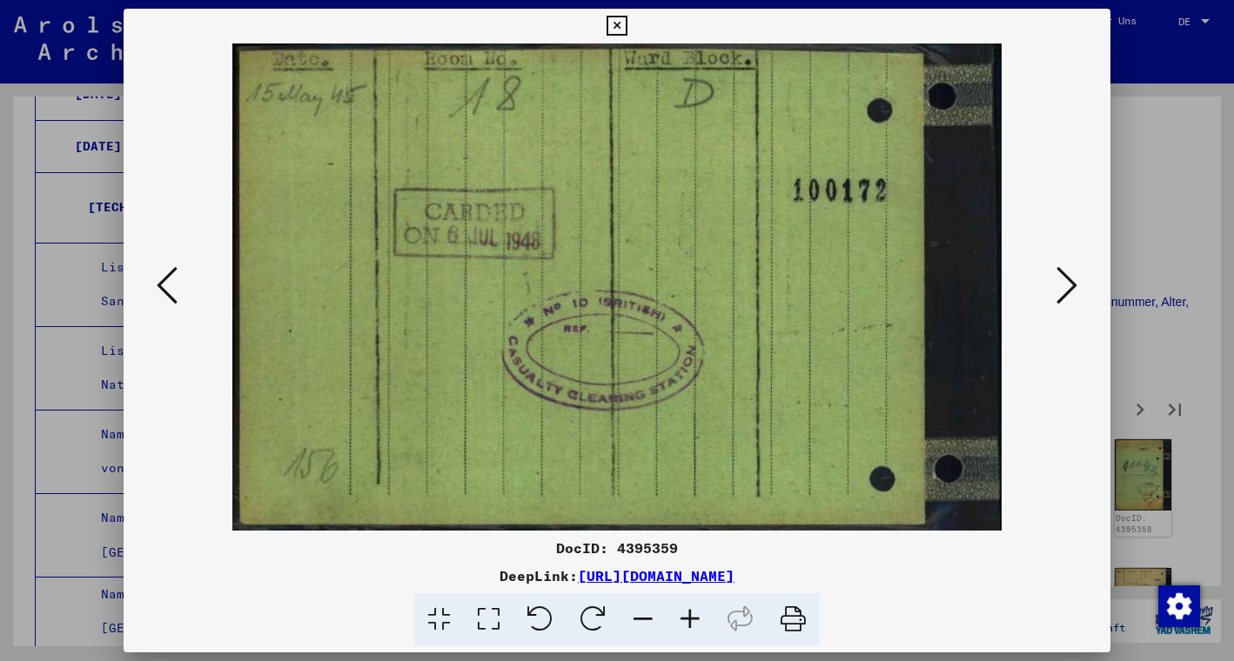
click at [1065, 284] on icon at bounding box center [1066, 285] width 21 height 42
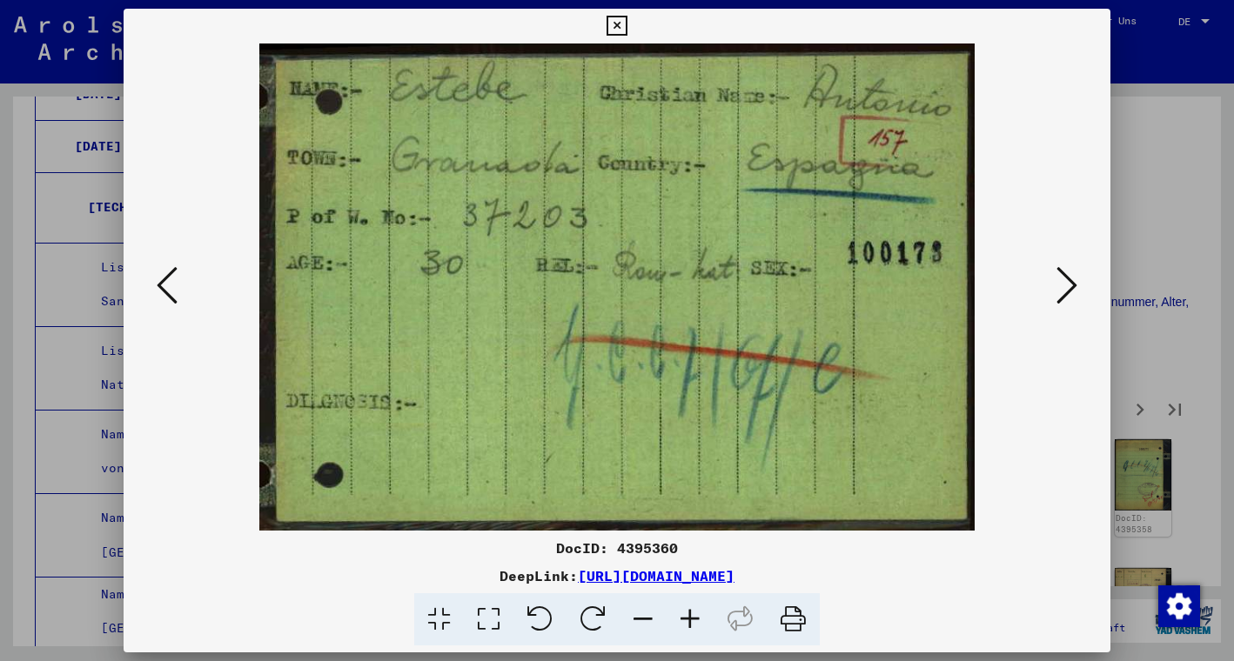
click at [1065, 284] on icon at bounding box center [1066, 285] width 21 height 42
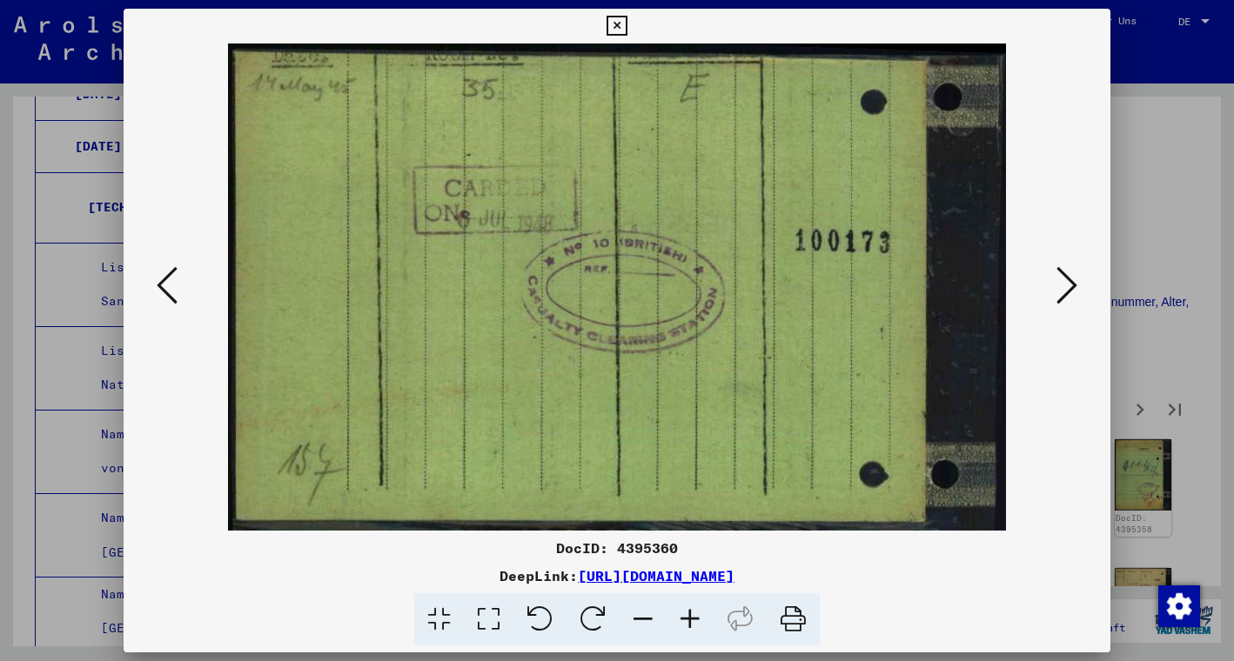
click at [1065, 284] on icon at bounding box center [1066, 285] width 21 height 42
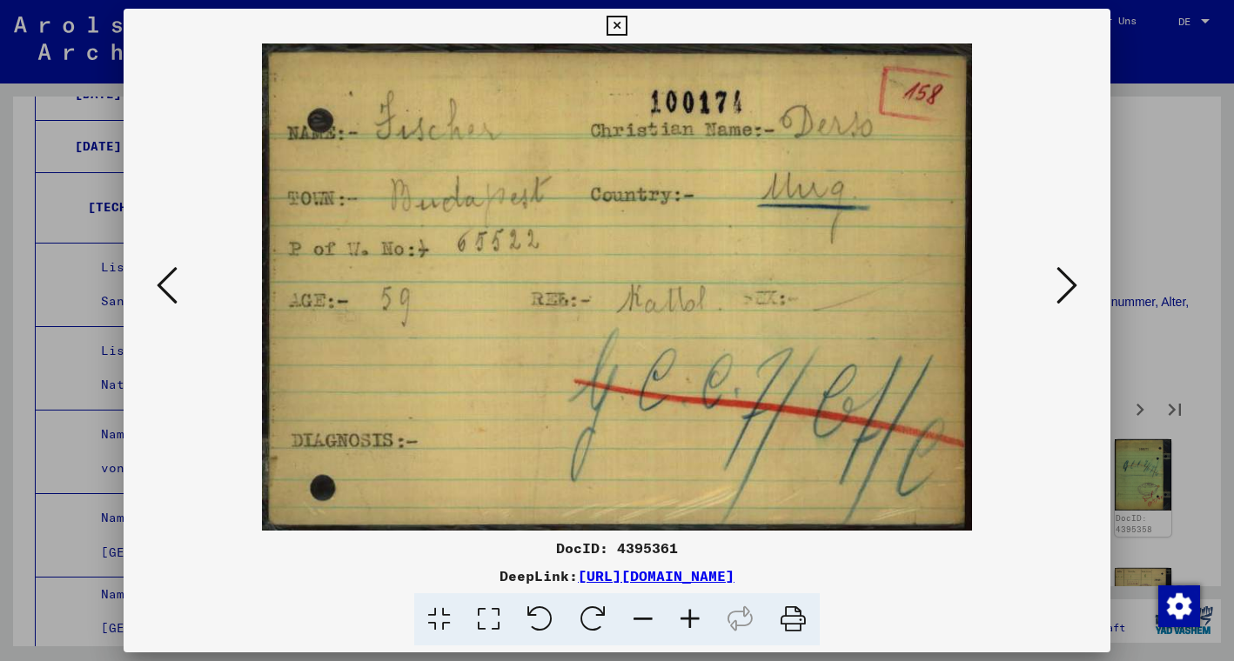
click at [1065, 284] on icon at bounding box center [1066, 285] width 21 height 42
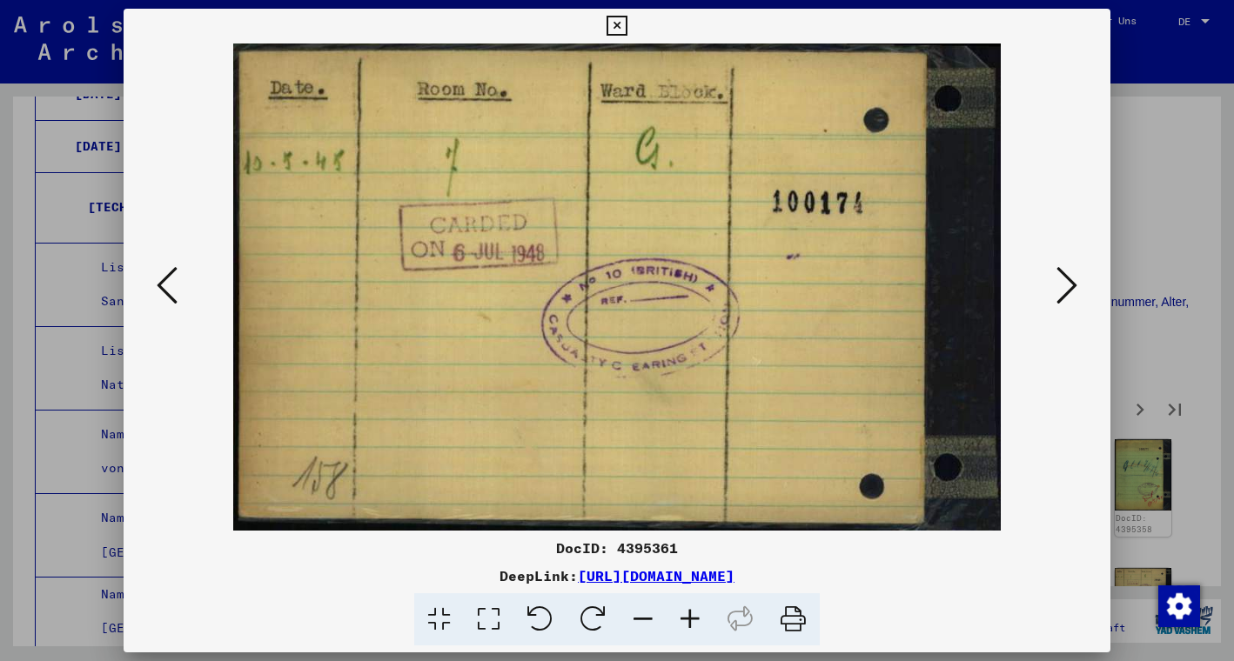
click at [1065, 284] on icon at bounding box center [1066, 285] width 21 height 42
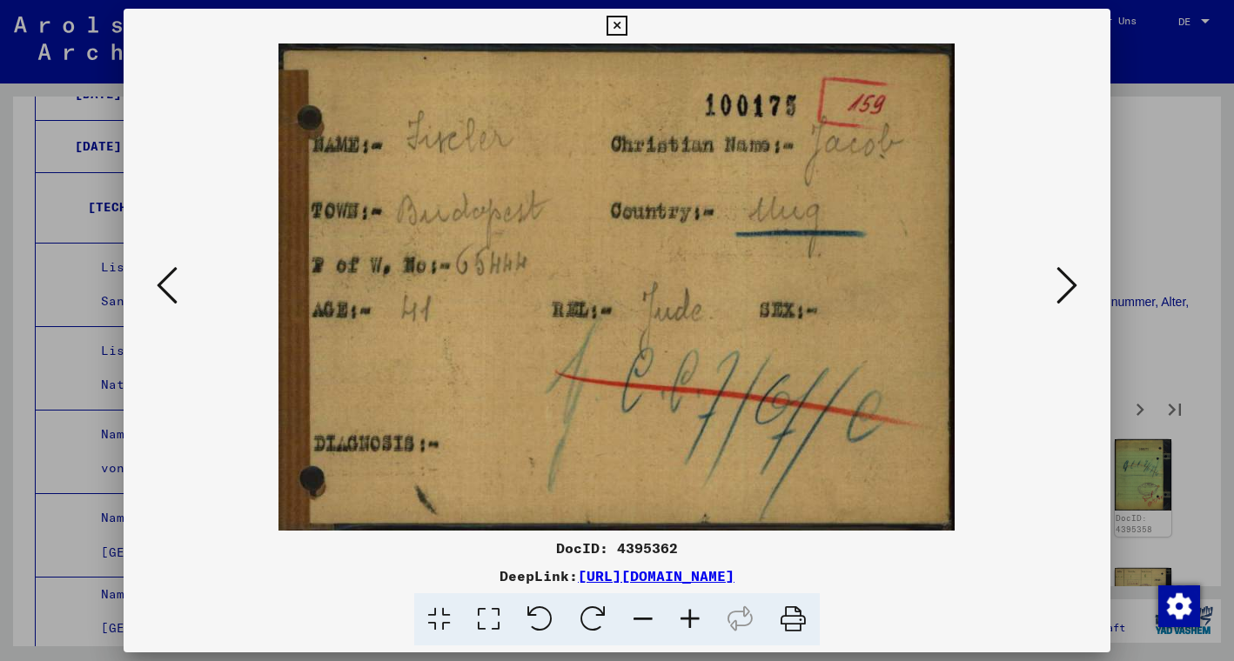
click at [1065, 284] on icon at bounding box center [1066, 285] width 21 height 42
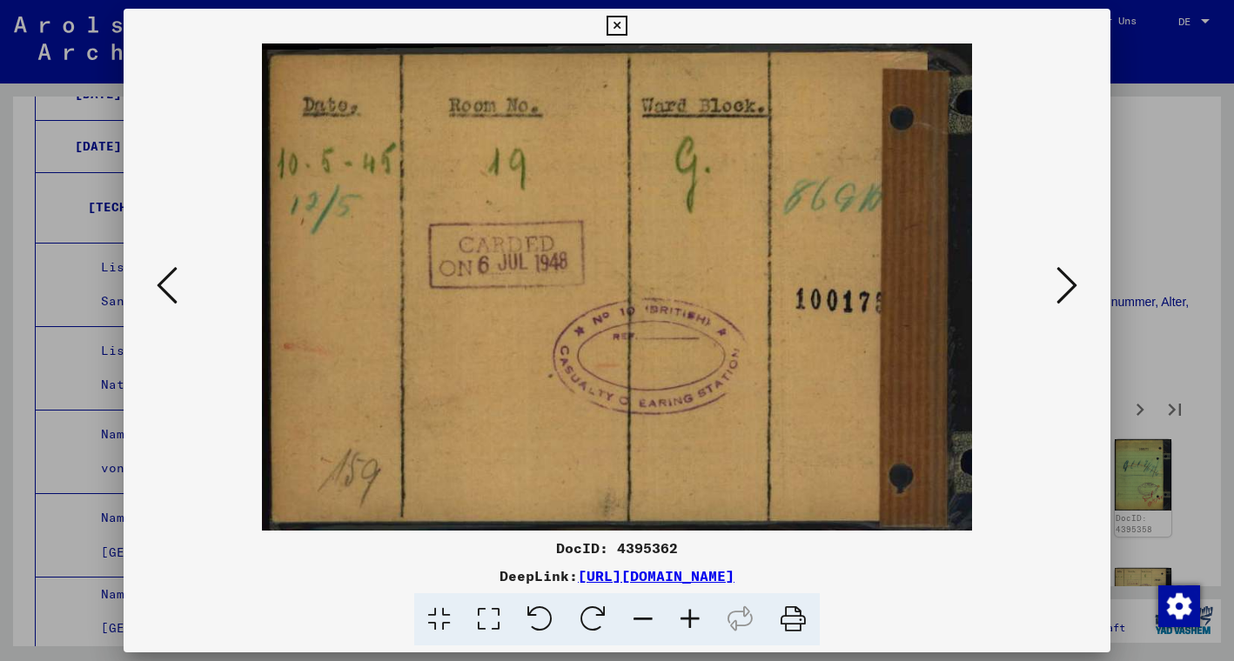
click at [1065, 285] on icon at bounding box center [1066, 285] width 21 height 42
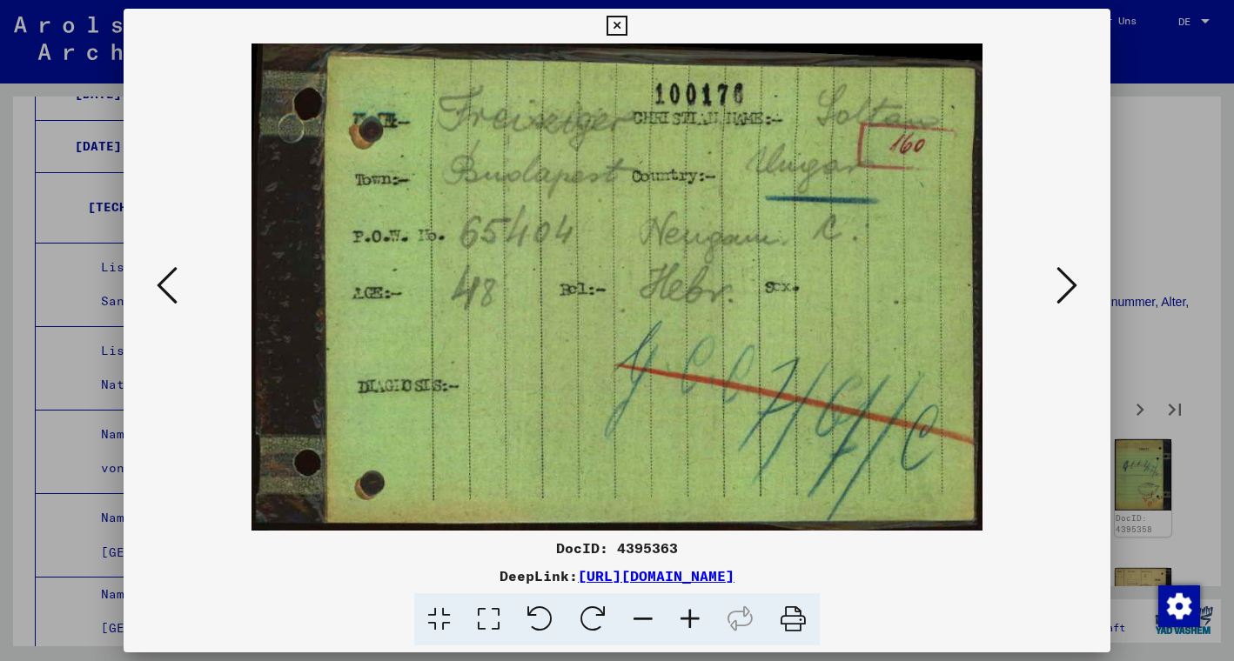
click at [1065, 285] on icon at bounding box center [1066, 285] width 21 height 42
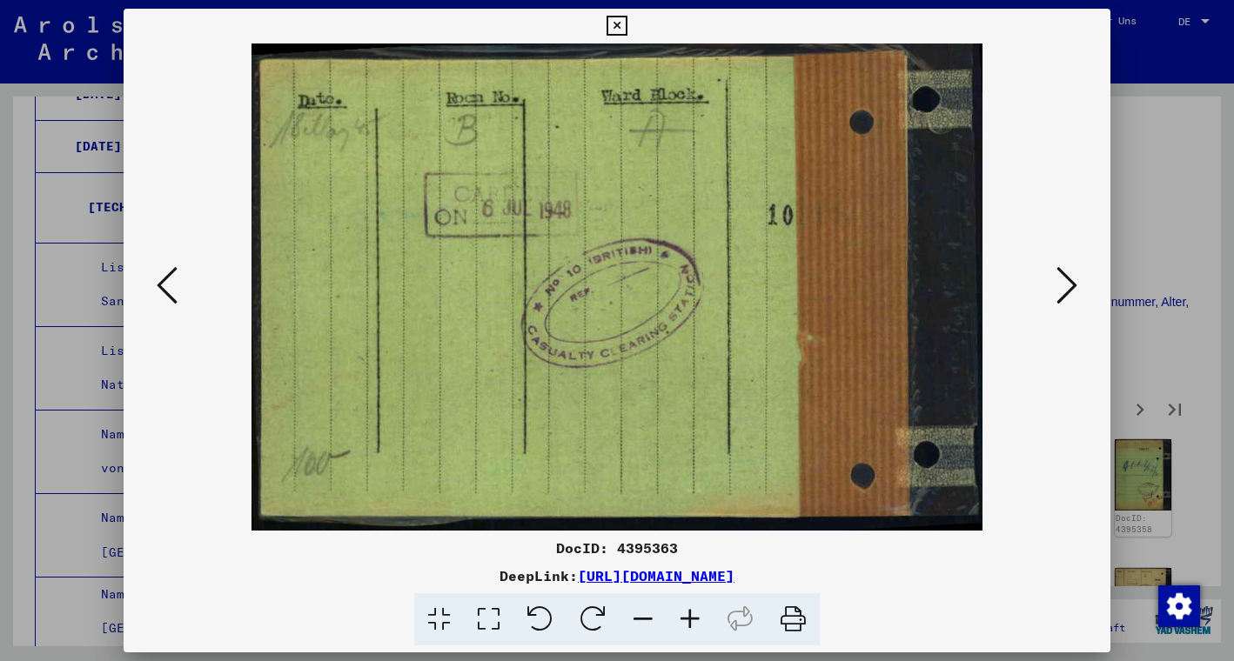
click at [1065, 285] on icon at bounding box center [1066, 285] width 21 height 42
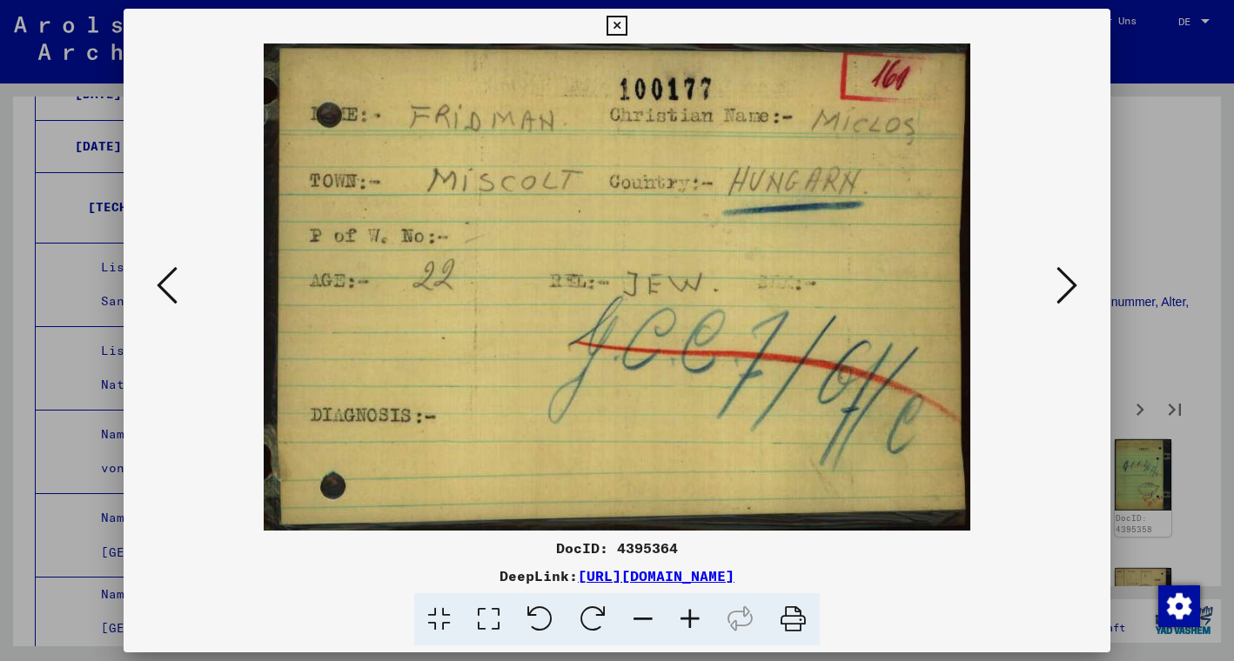
click at [1065, 285] on icon at bounding box center [1066, 285] width 21 height 42
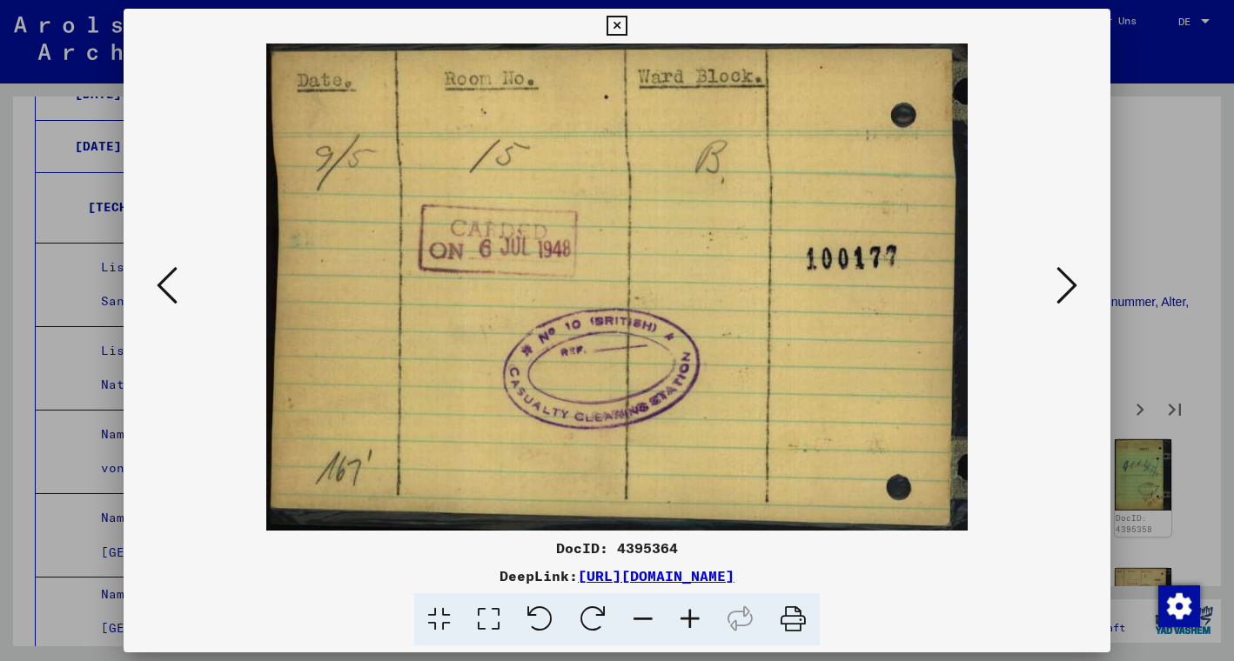
click at [1065, 285] on icon at bounding box center [1066, 285] width 21 height 42
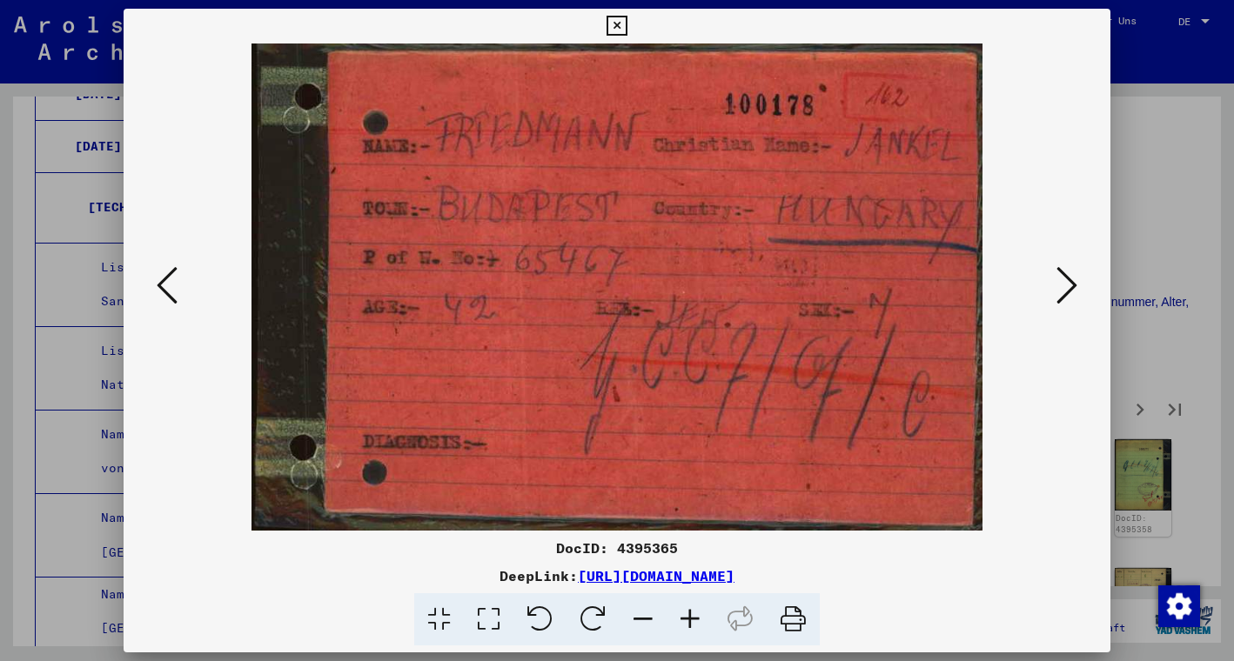
click at [1065, 285] on icon at bounding box center [1066, 285] width 21 height 42
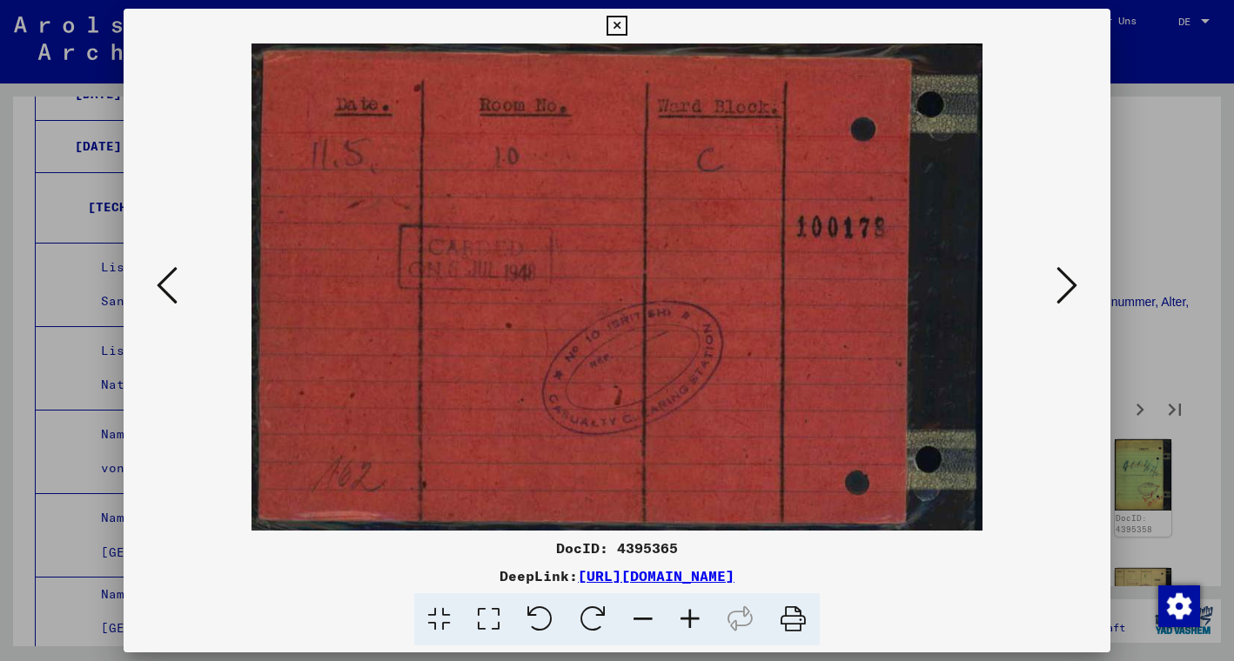
click at [1065, 286] on icon at bounding box center [1066, 285] width 21 height 42
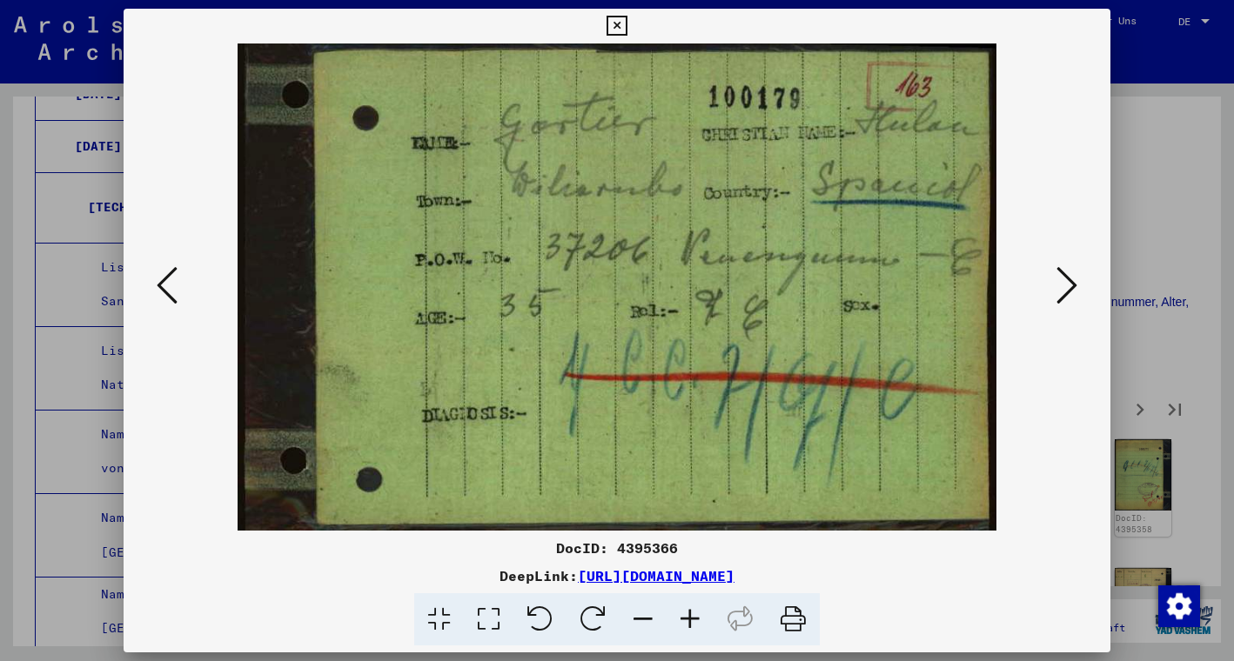
click at [1065, 286] on icon at bounding box center [1066, 285] width 21 height 42
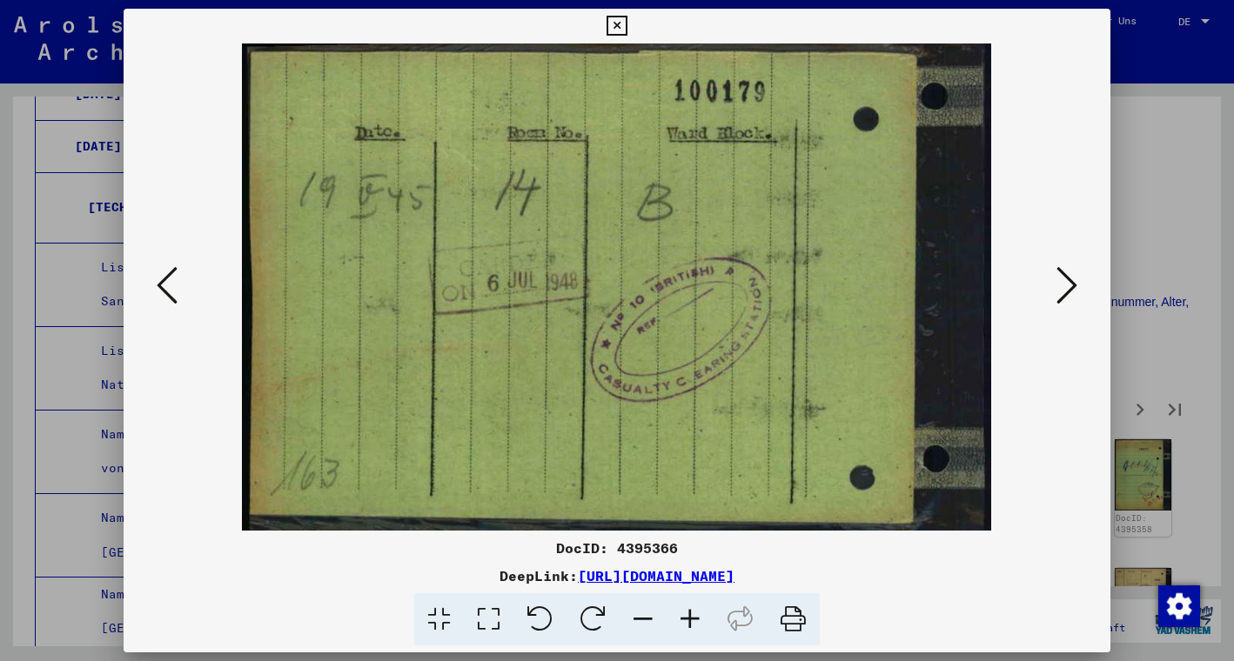
click at [1065, 287] on icon at bounding box center [1066, 285] width 21 height 42
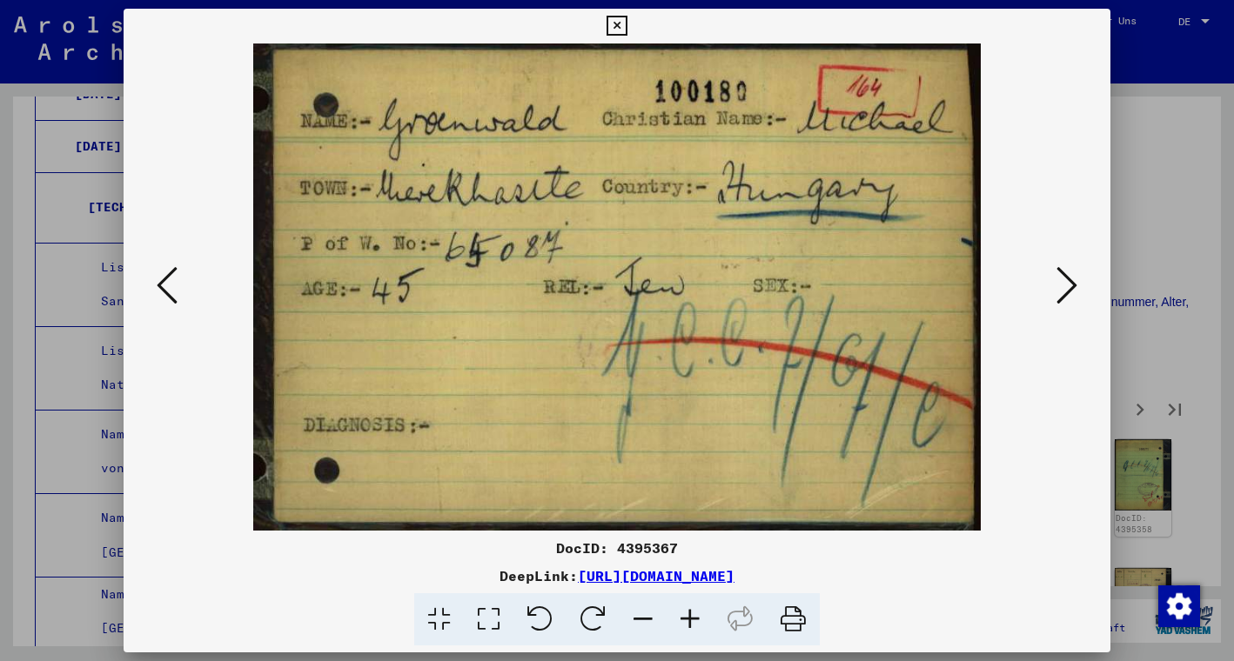
click at [1065, 287] on icon at bounding box center [1066, 285] width 21 height 42
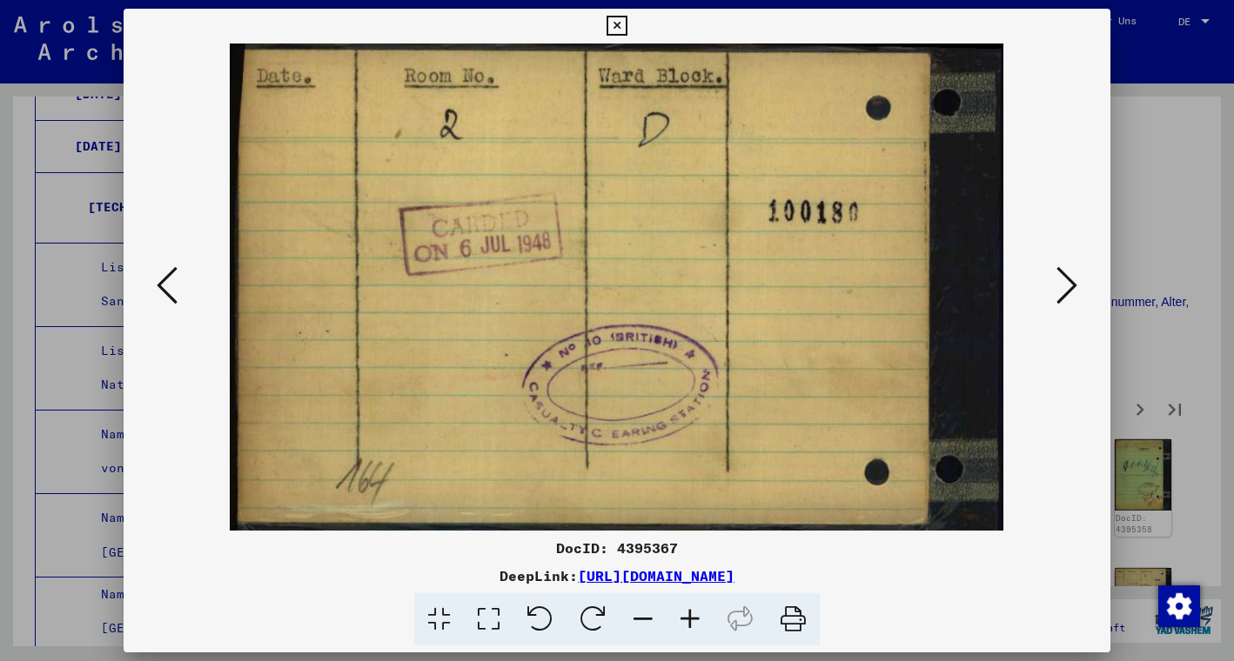
click at [1065, 287] on icon at bounding box center [1066, 285] width 21 height 42
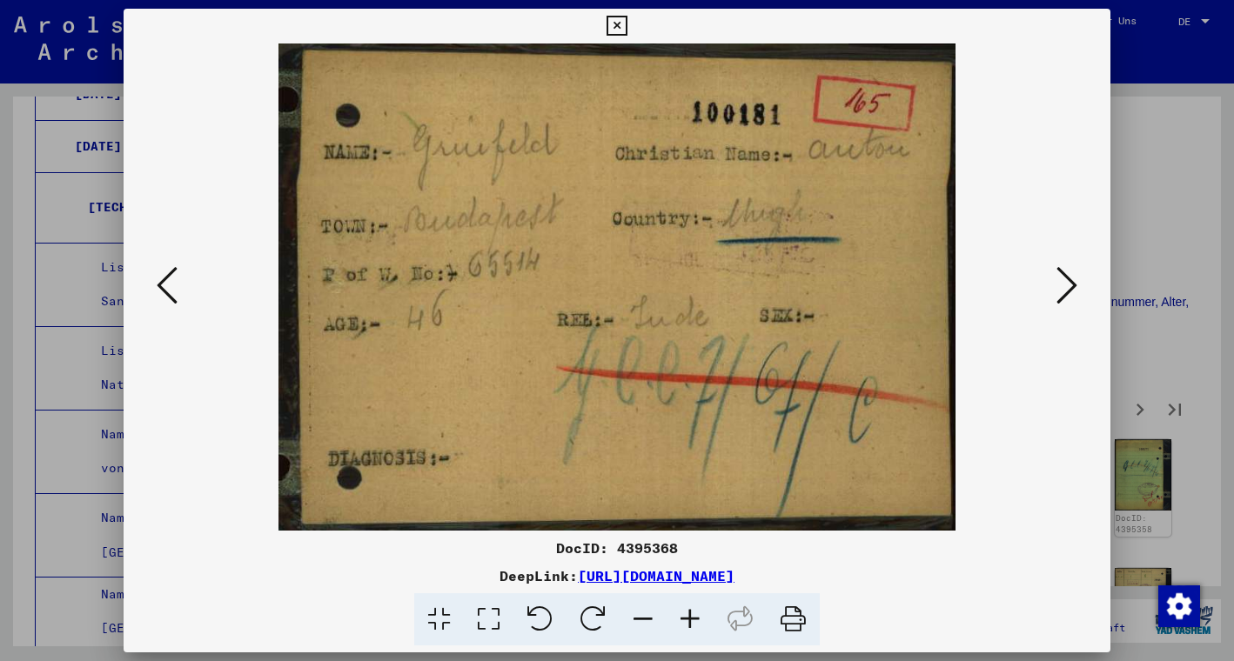
click at [1065, 287] on icon at bounding box center [1066, 285] width 21 height 42
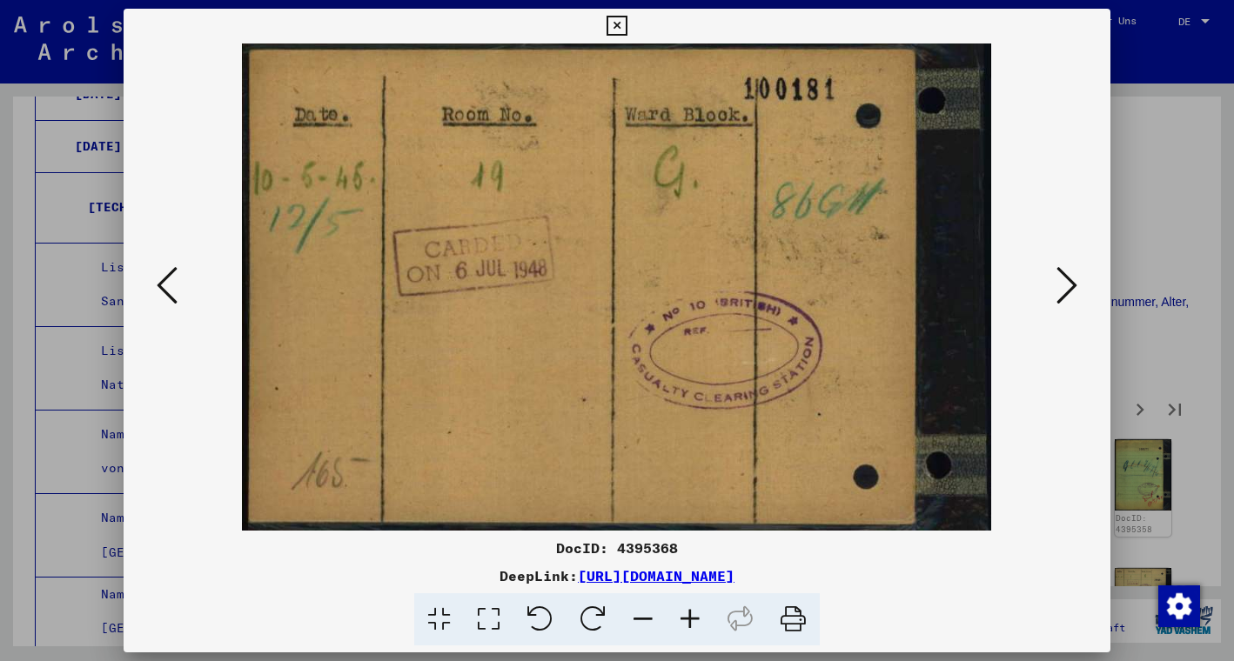
click at [1065, 287] on icon at bounding box center [1066, 285] width 21 height 42
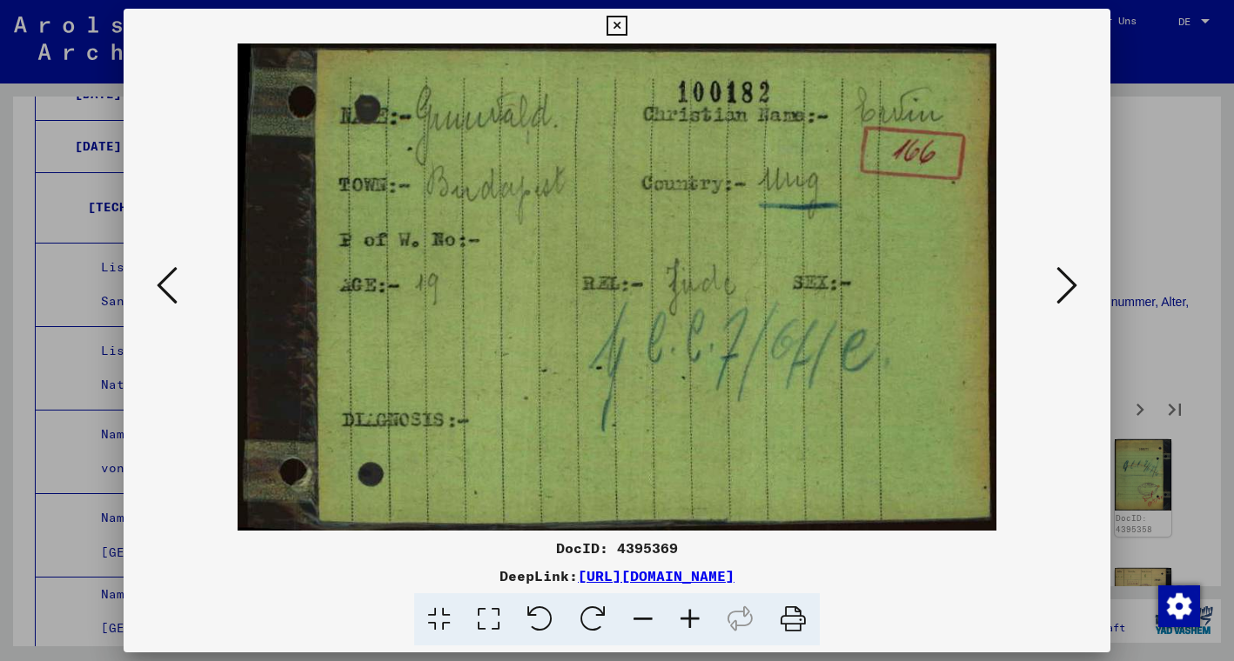
click at [1064, 289] on icon at bounding box center [1066, 285] width 21 height 42
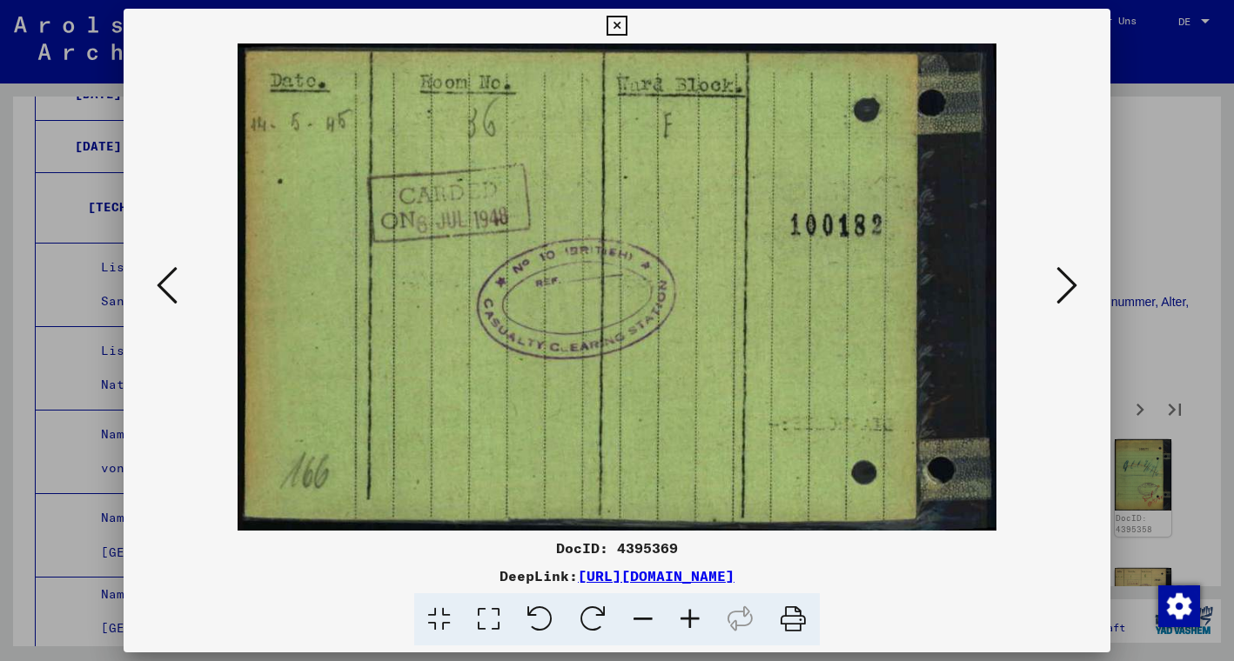
click at [1064, 289] on icon at bounding box center [1066, 285] width 21 height 42
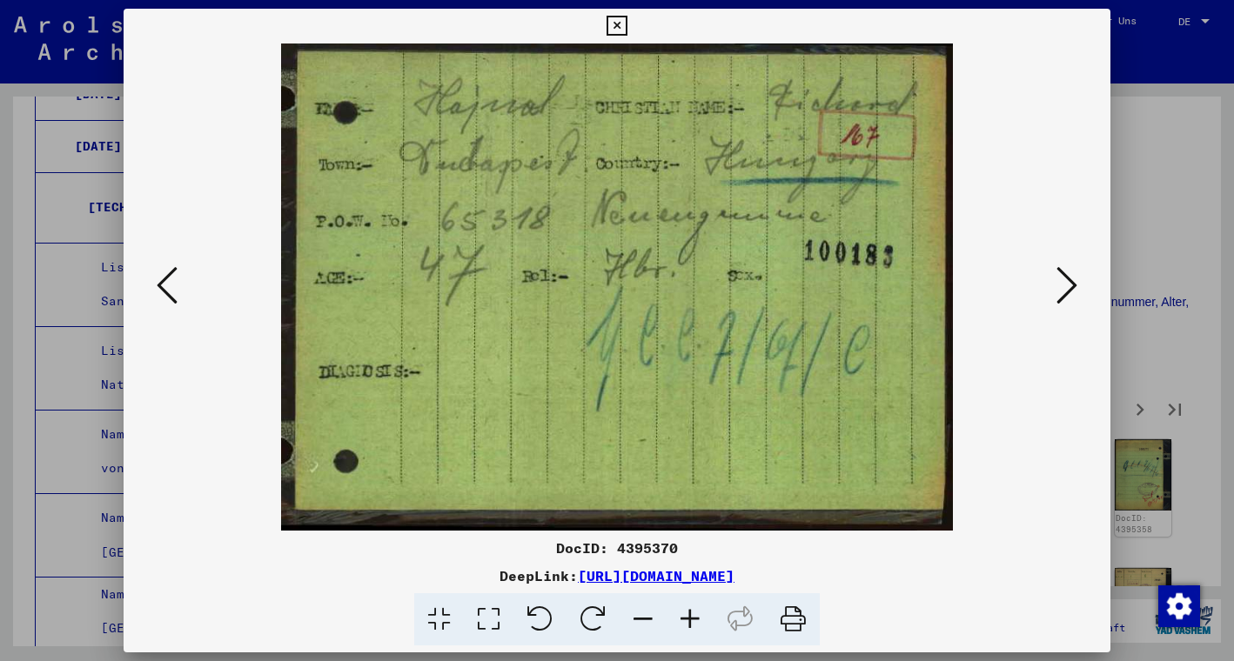
click at [1064, 289] on icon at bounding box center [1066, 285] width 21 height 42
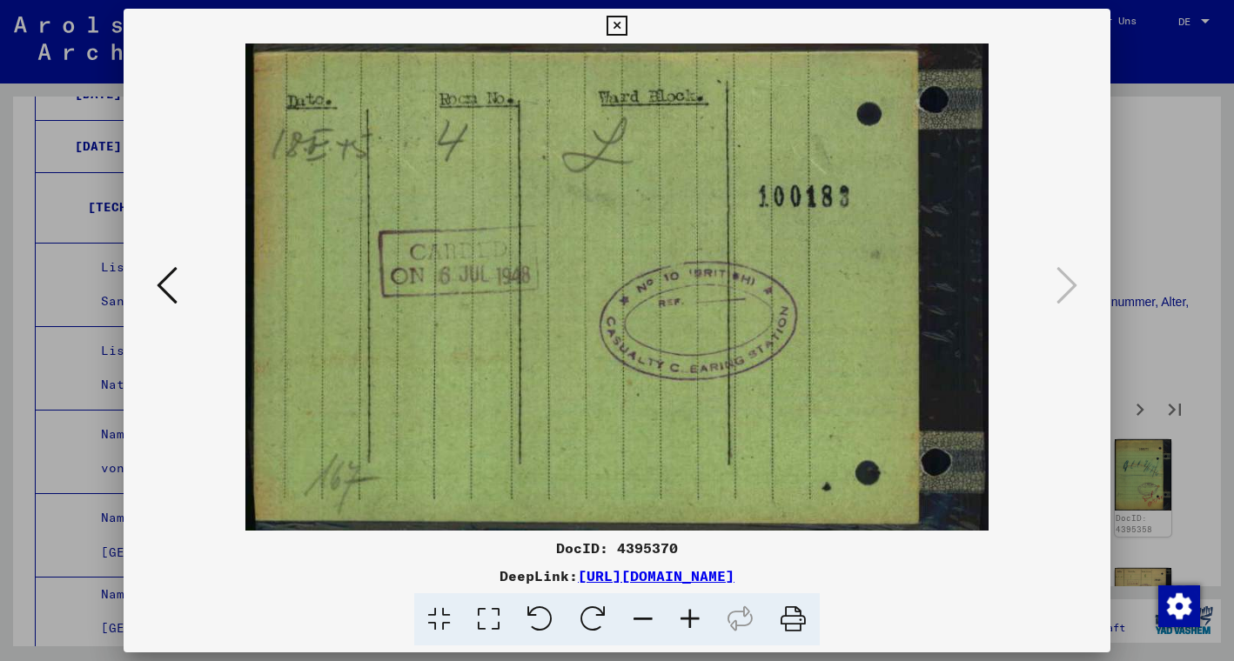
click at [626, 29] on icon at bounding box center [616, 26] width 20 height 21
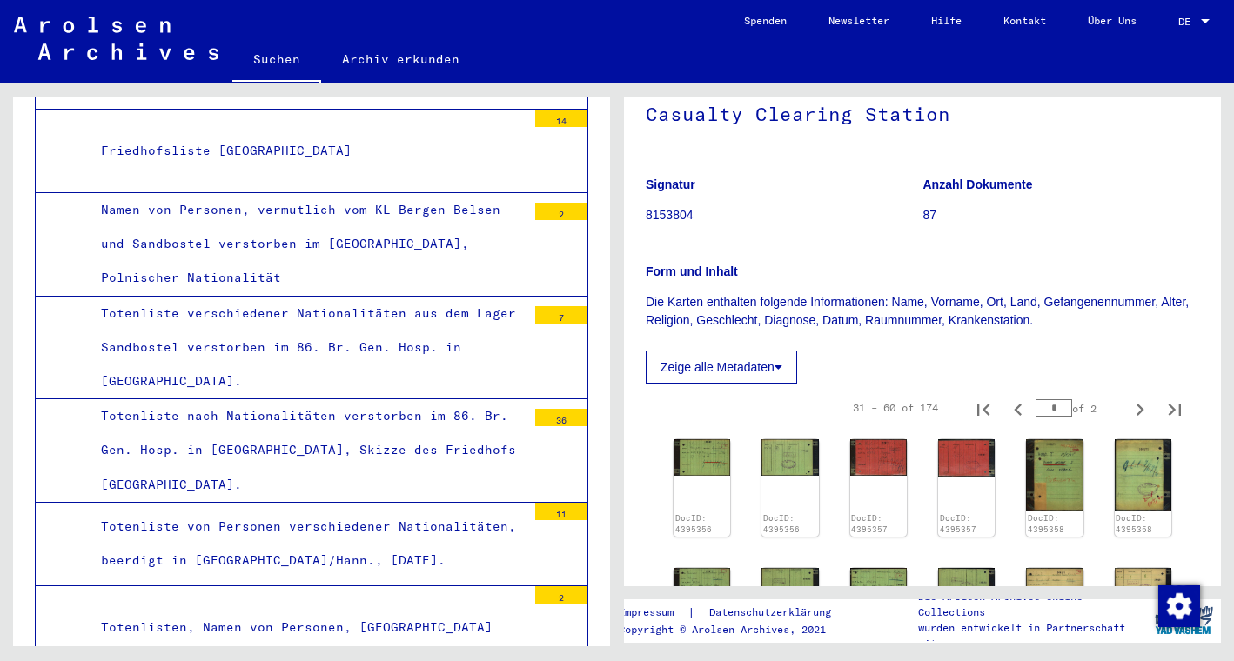
scroll to position [3713, 0]
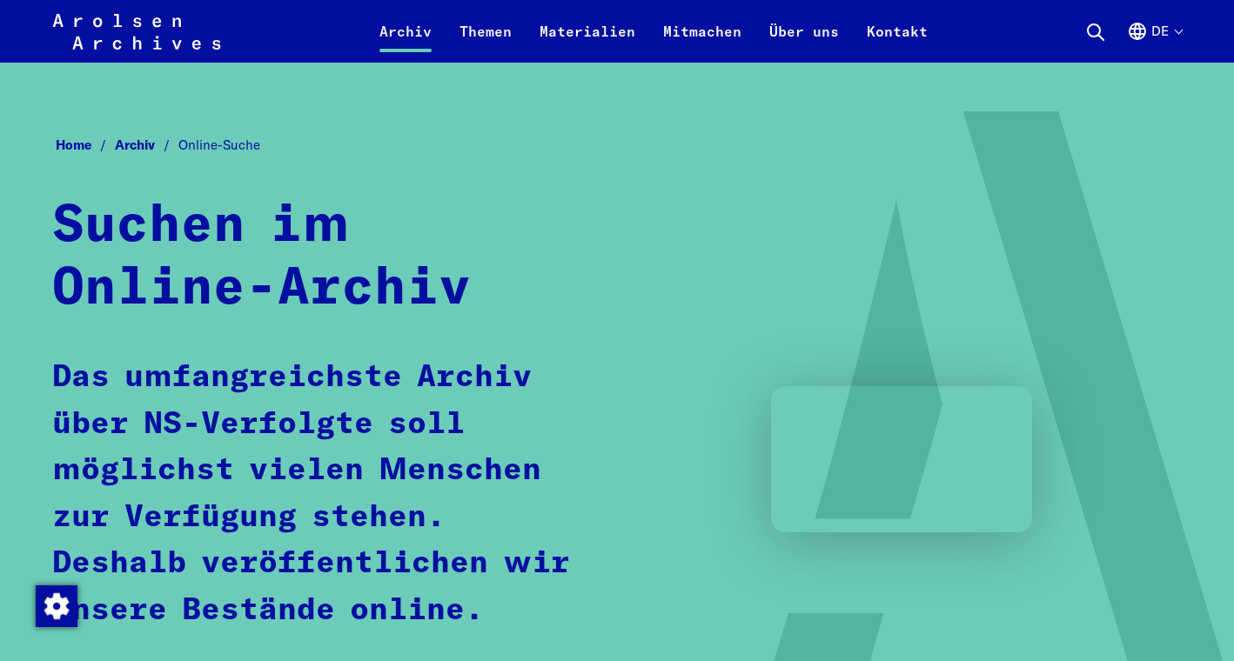
scroll to position [330, 0]
